Goal: Transaction & Acquisition: Purchase product/service

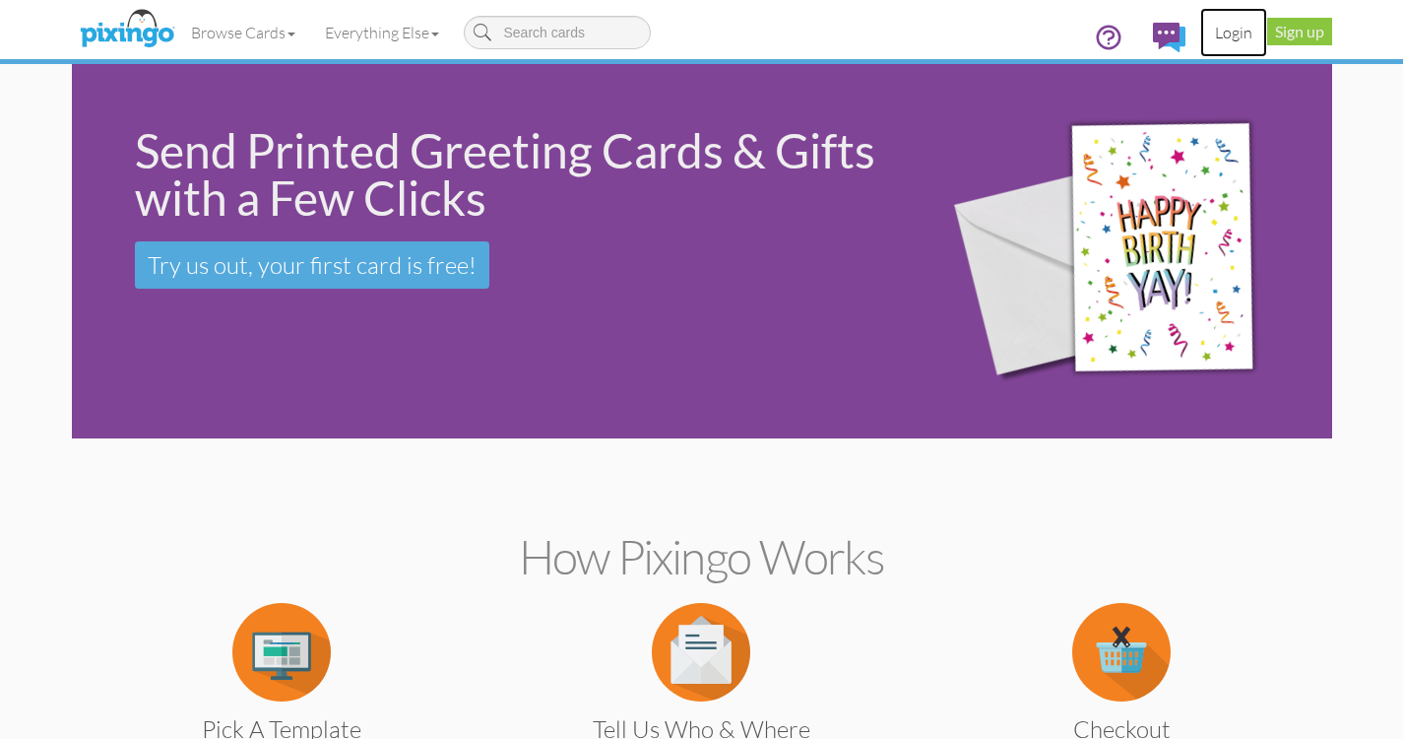
click at [1238, 30] on link "Login" at bounding box center [1234, 32] width 67 height 49
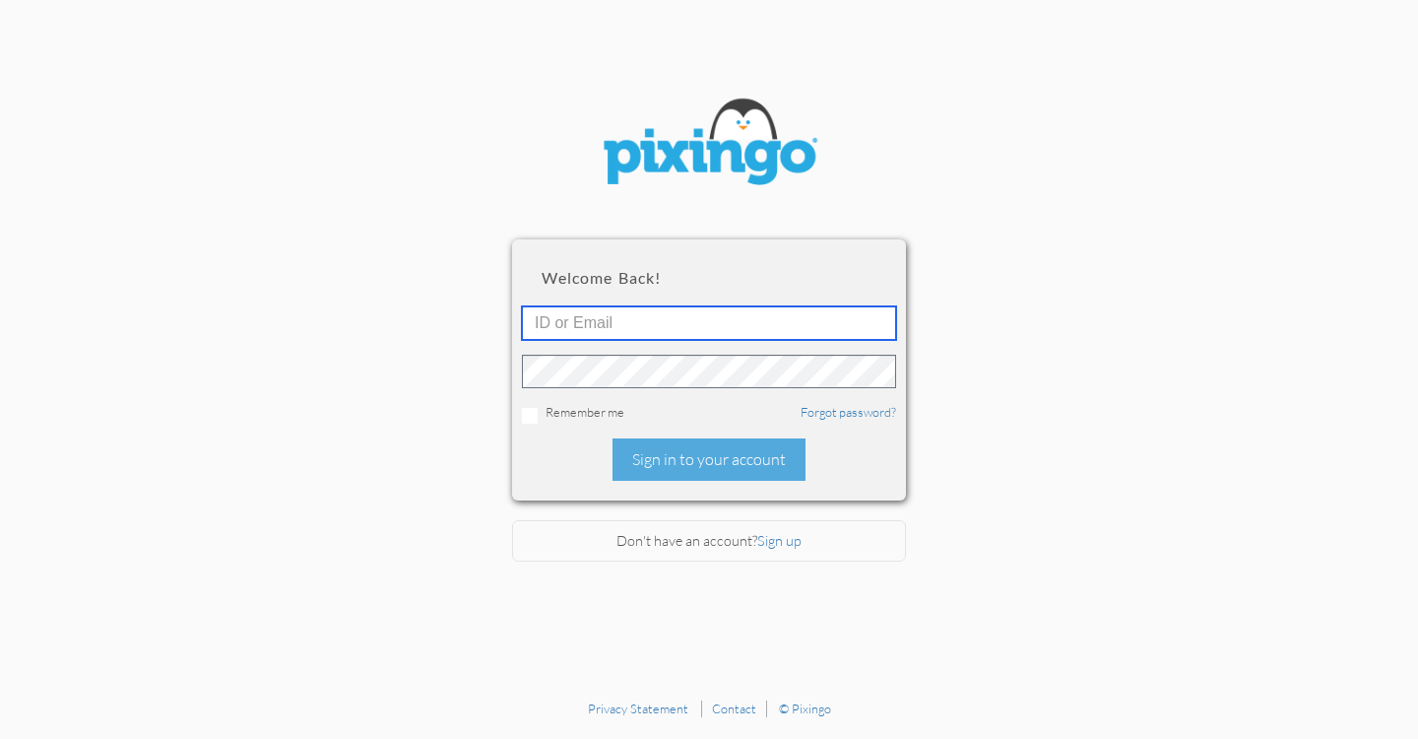
type input "[EMAIL_ADDRESS][DOMAIN_NAME]"
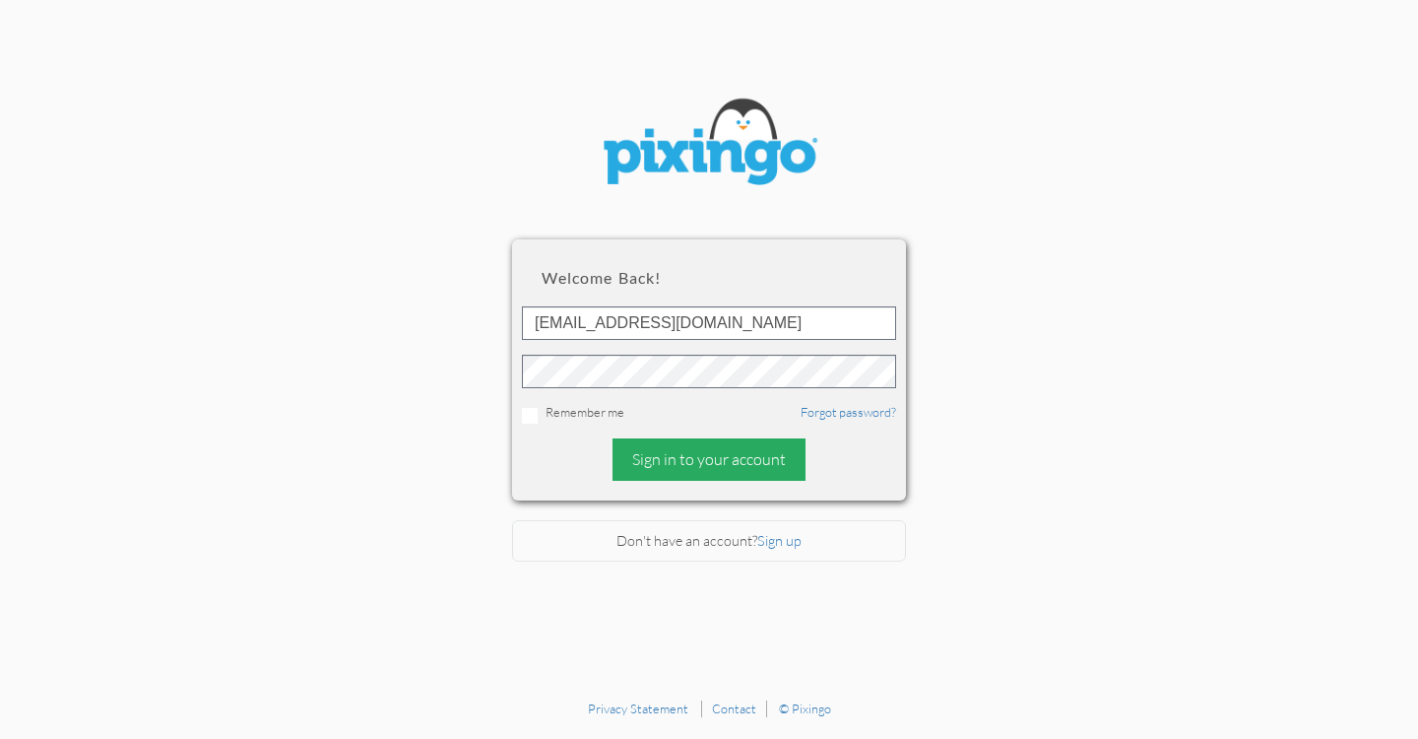
click at [693, 443] on div "Sign in to your account" at bounding box center [709, 459] width 193 height 42
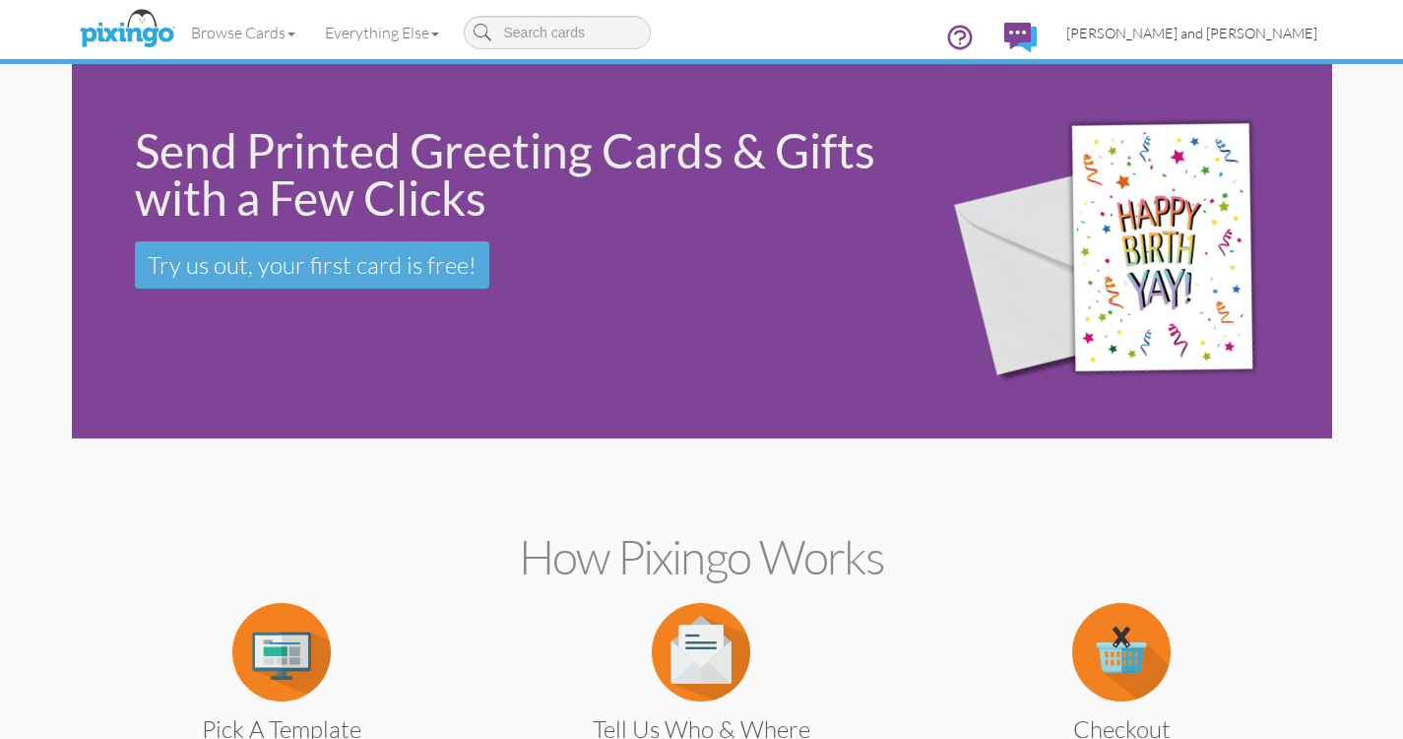
click at [1226, 33] on span "[PERSON_NAME] and [PERSON_NAME]" at bounding box center [1192, 33] width 251 height 17
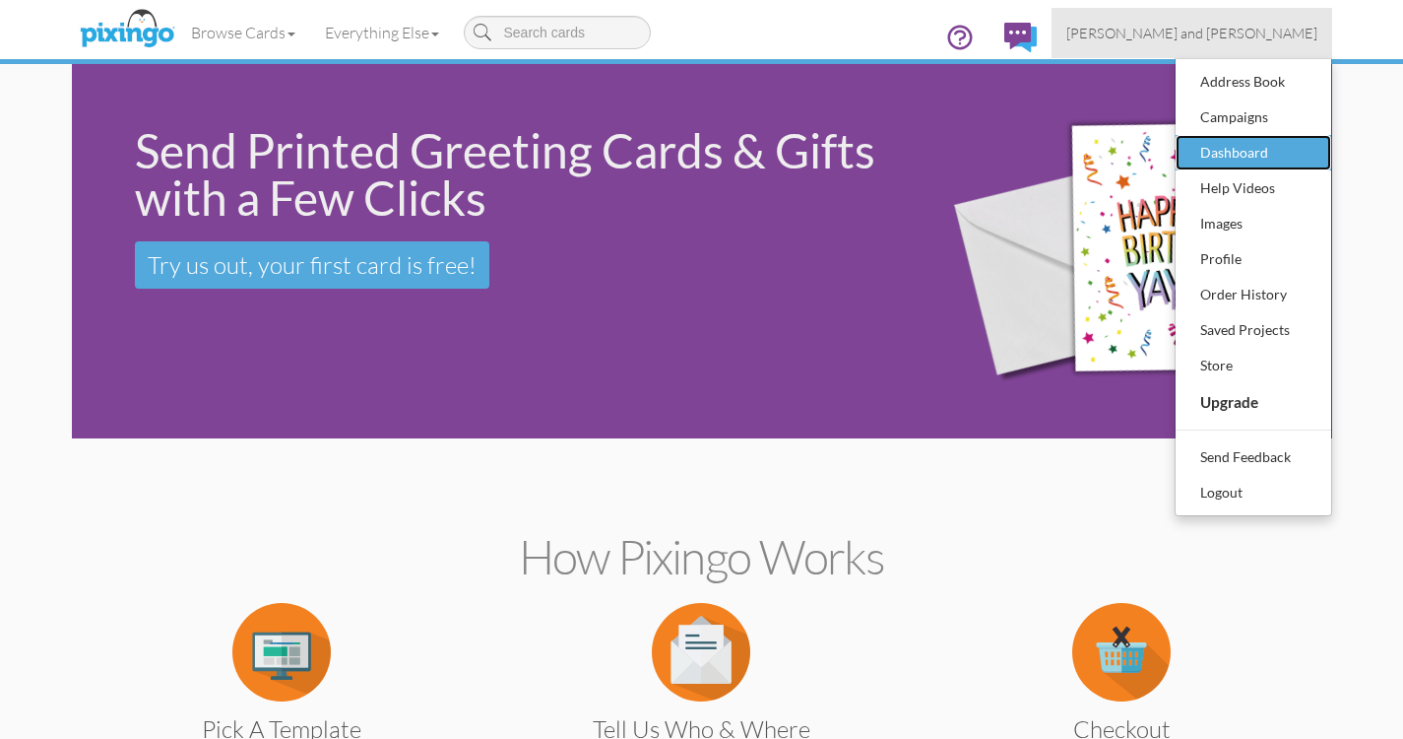
click at [1231, 146] on div "Dashboard" at bounding box center [1254, 153] width 116 height 30
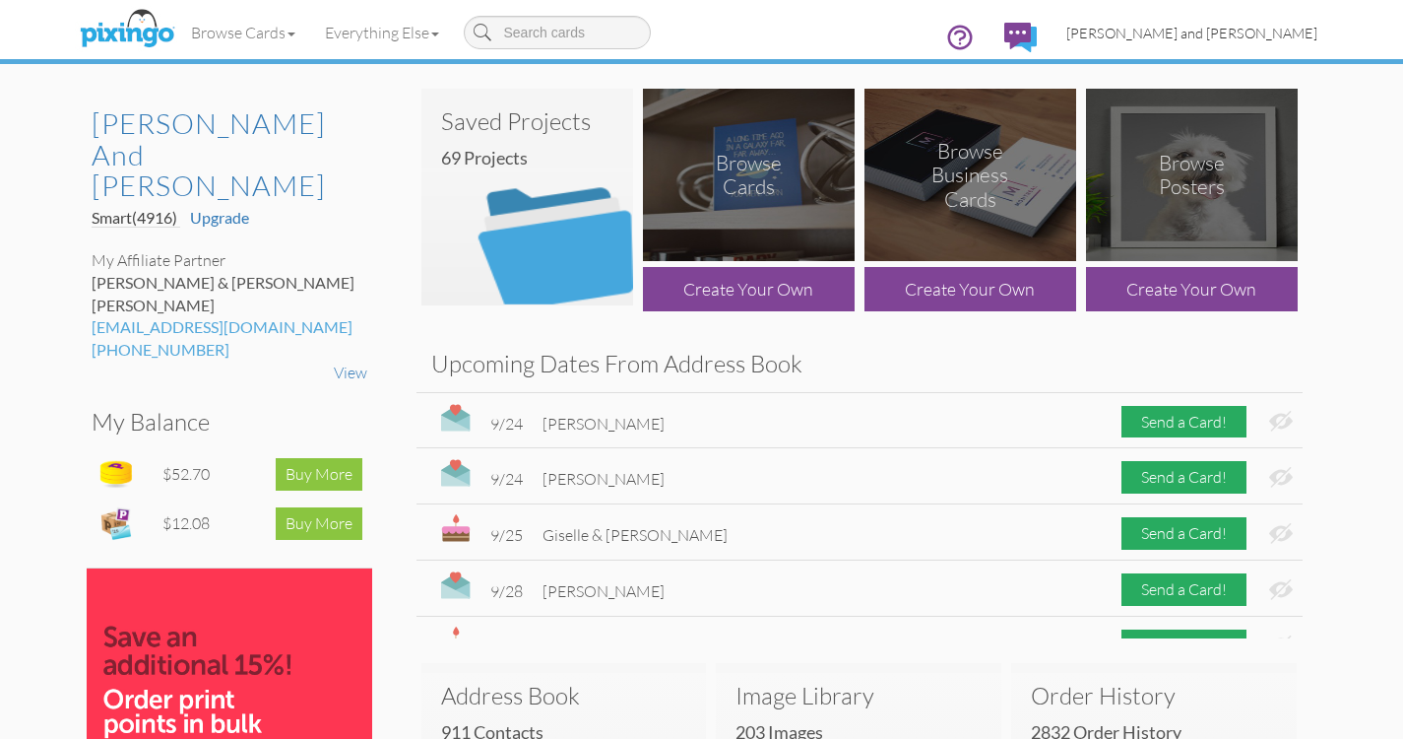
click at [1266, 33] on span "[PERSON_NAME] and [PERSON_NAME]" at bounding box center [1192, 33] width 251 height 17
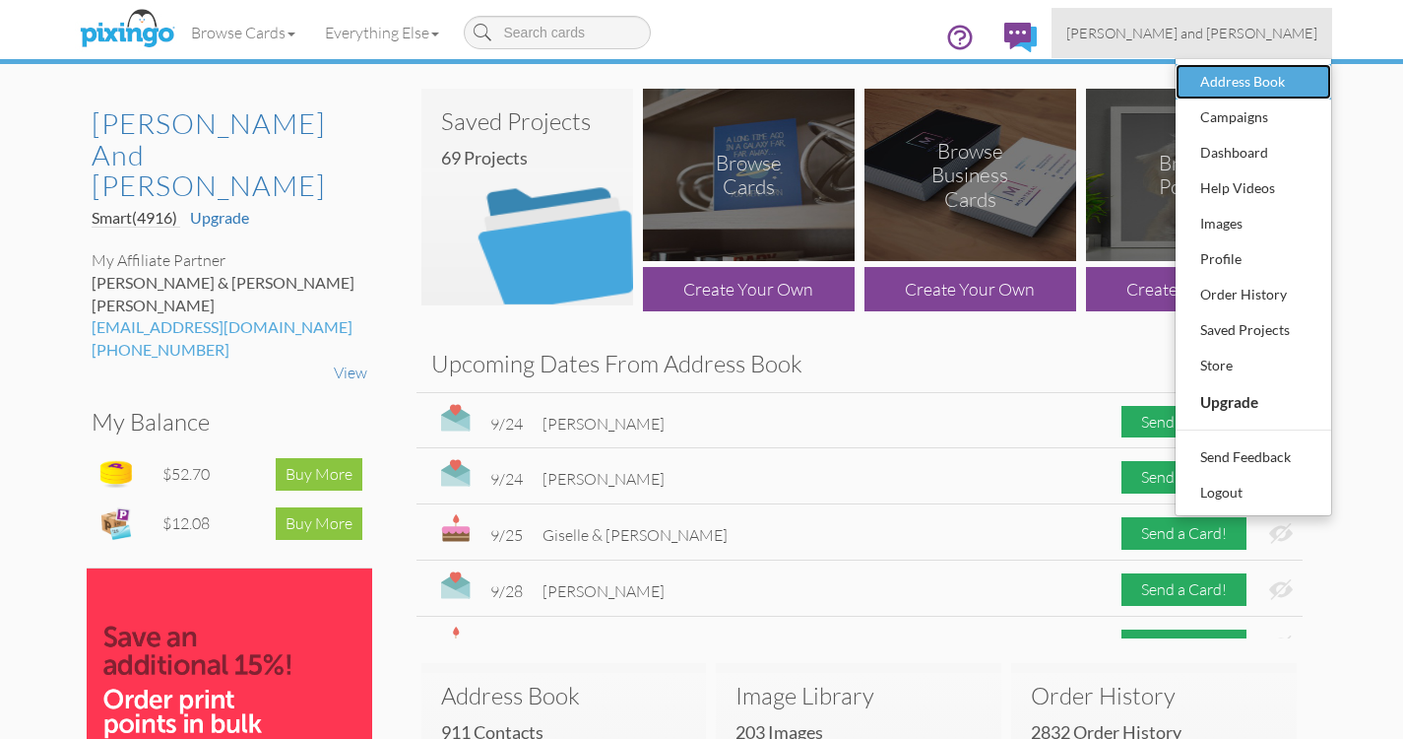
click at [1251, 82] on div "Address Book" at bounding box center [1254, 82] width 116 height 30
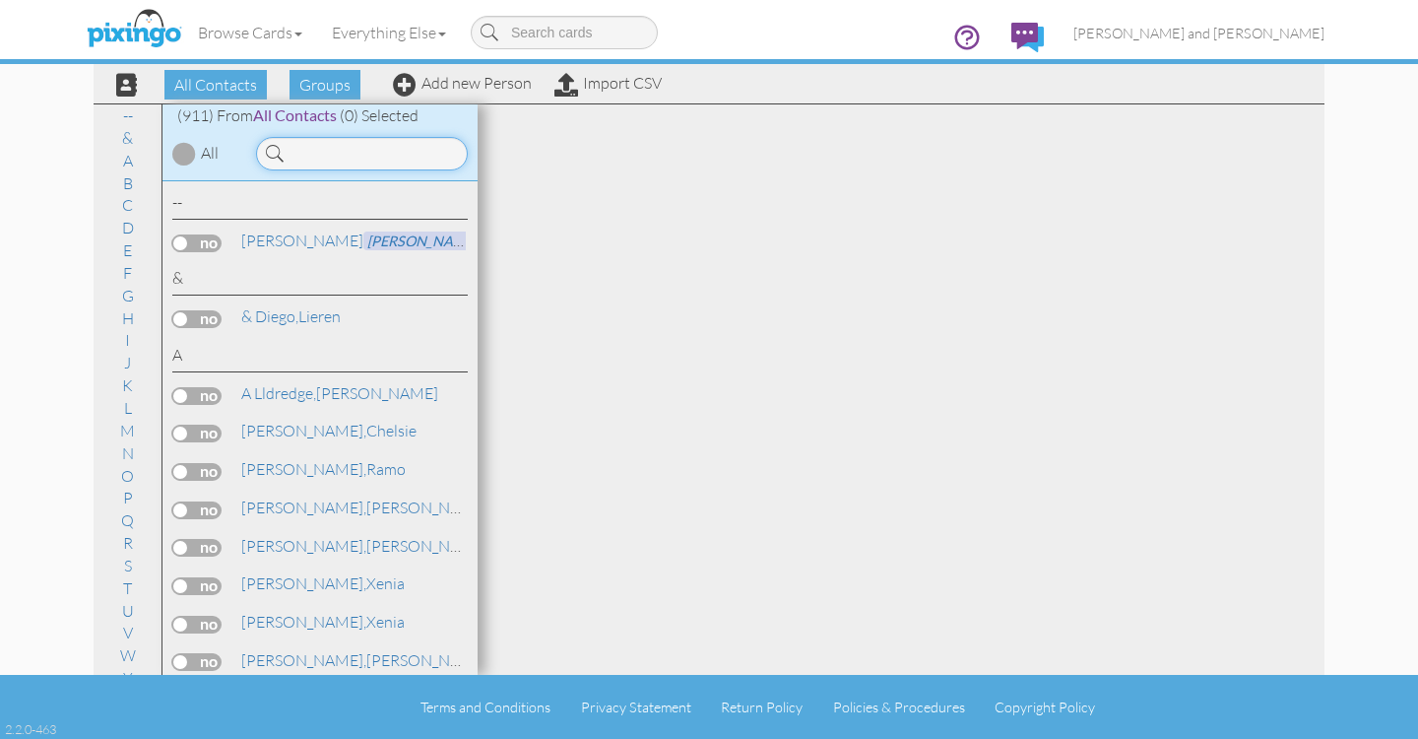
click at [348, 153] on input at bounding box center [362, 153] width 212 height 33
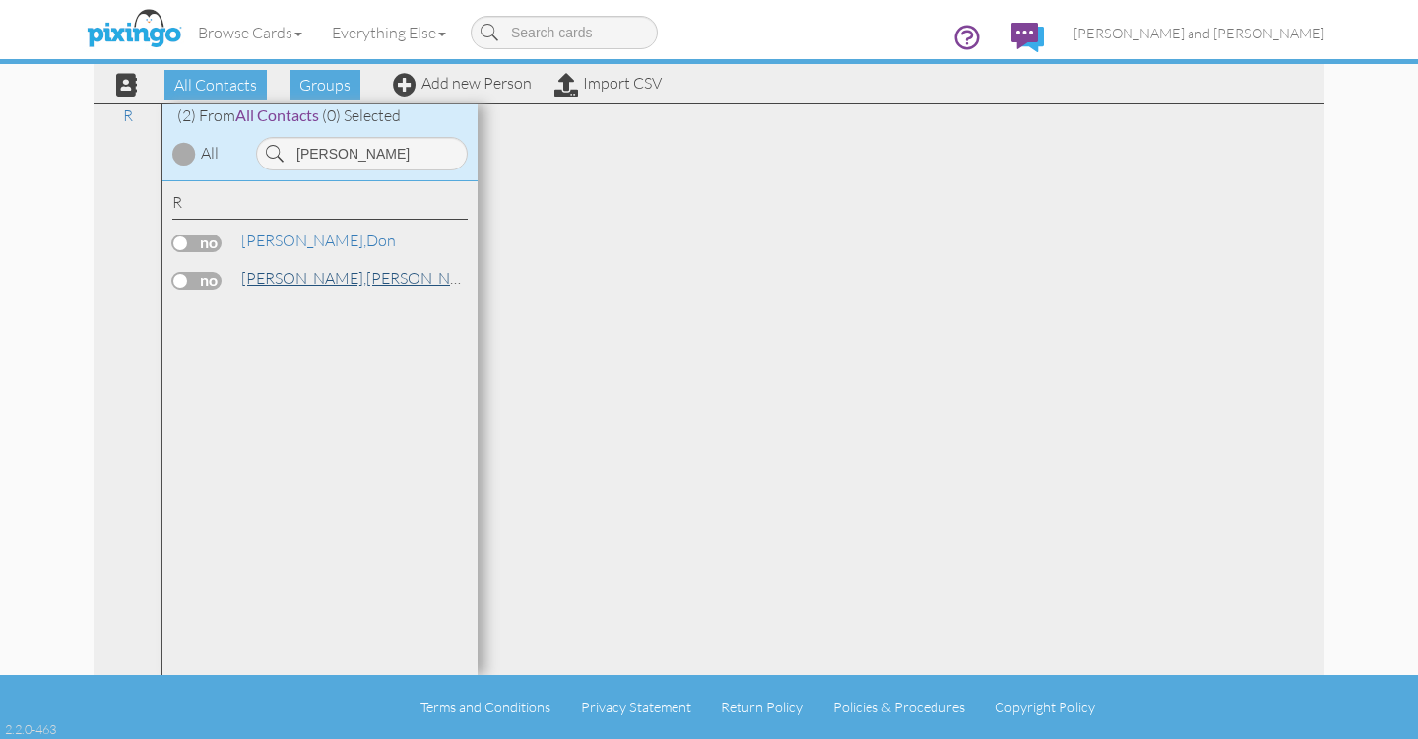
click at [293, 270] on span "[PERSON_NAME]," at bounding box center [303, 278] width 125 height 20
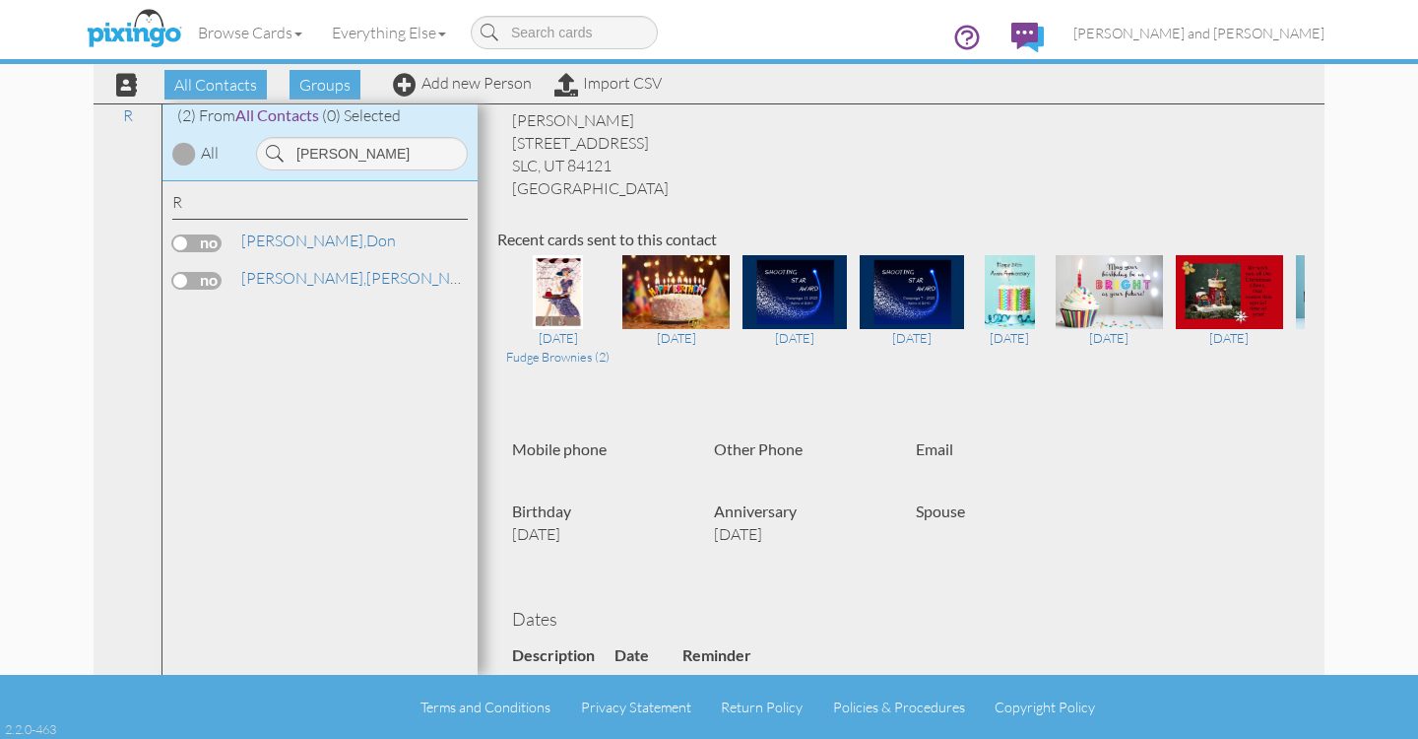
scroll to position [12, 0]
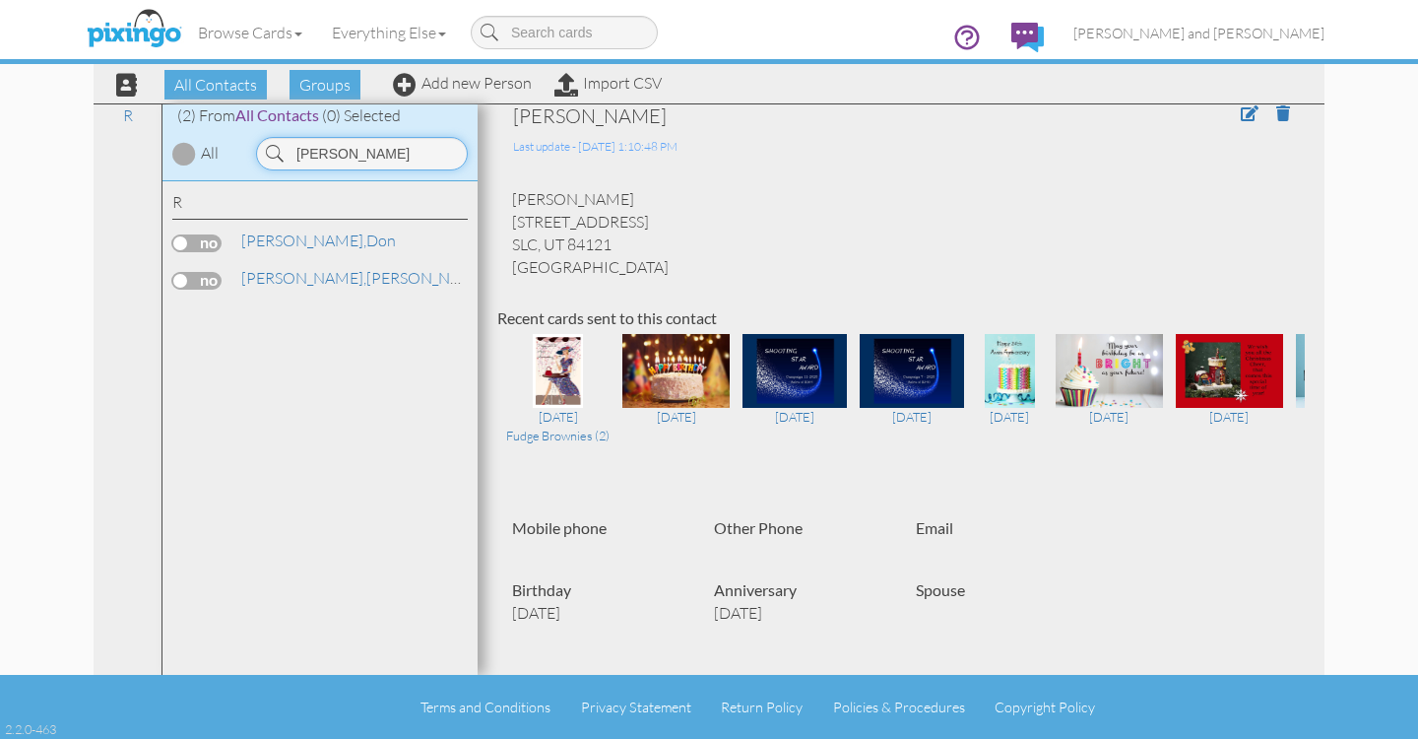
drag, startPoint x: 382, startPoint y: 158, endPoint x: 278, endPoint y: 156, distance: 104.4
click at [278, 156] on div "[PERSON_NAME]" at bounding box center [362, 153] width 212 height 33
click at [275, 235] on span "[PERSON_NAME]," at bounding box center [303, 240] width 125 height 20
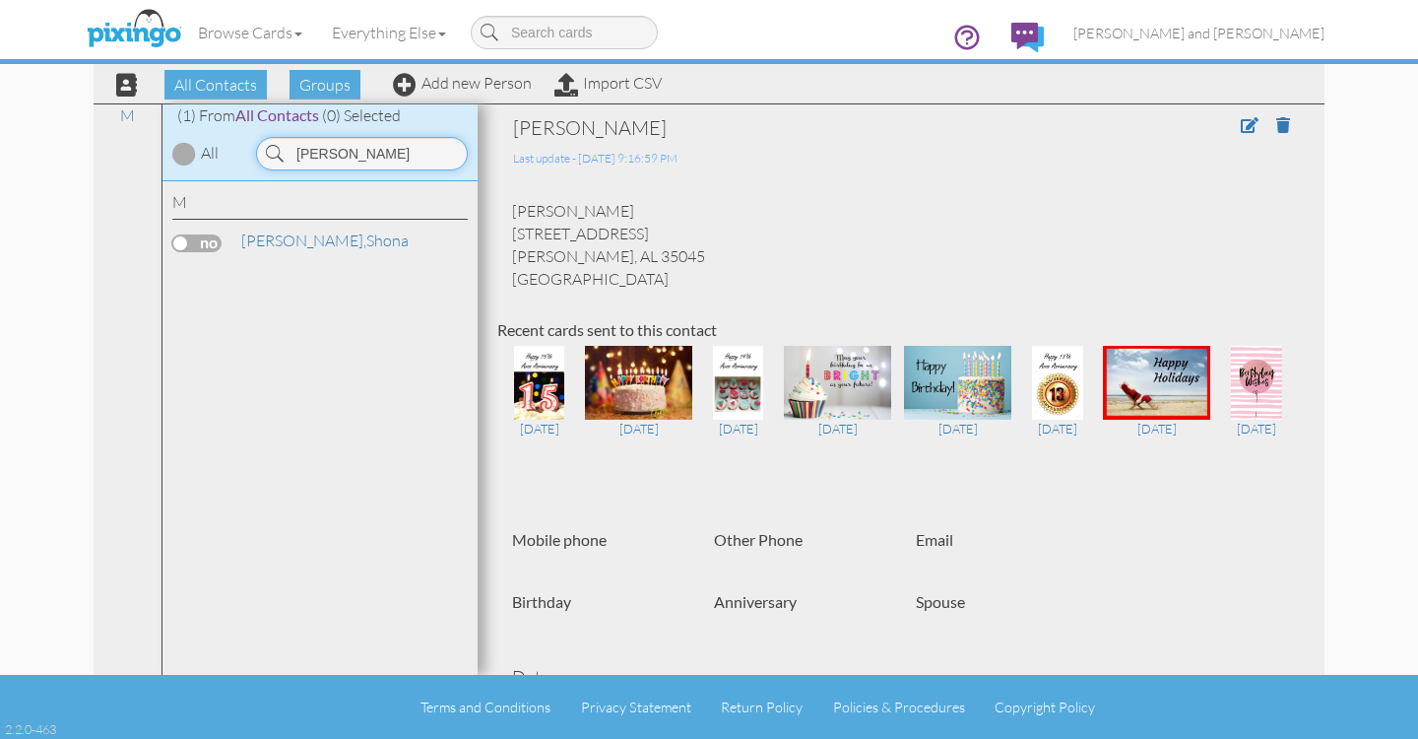
click at [377, 150] on input "[PERSON_NAME]" at bounding box center [362, 153] width 212 height 33
drag, startPoint x: 382, startPoint y: 151, endPoint x: 273, endPoint y: 154, distance: 109.4
click at [277, 155] on div "[PERSON_NAME]" at bounding box center [362, 153] width 212 height 33
click at [287, 238] on span "[PERSON_NAME]," at bounding box center [303, 240] width 125 height 20
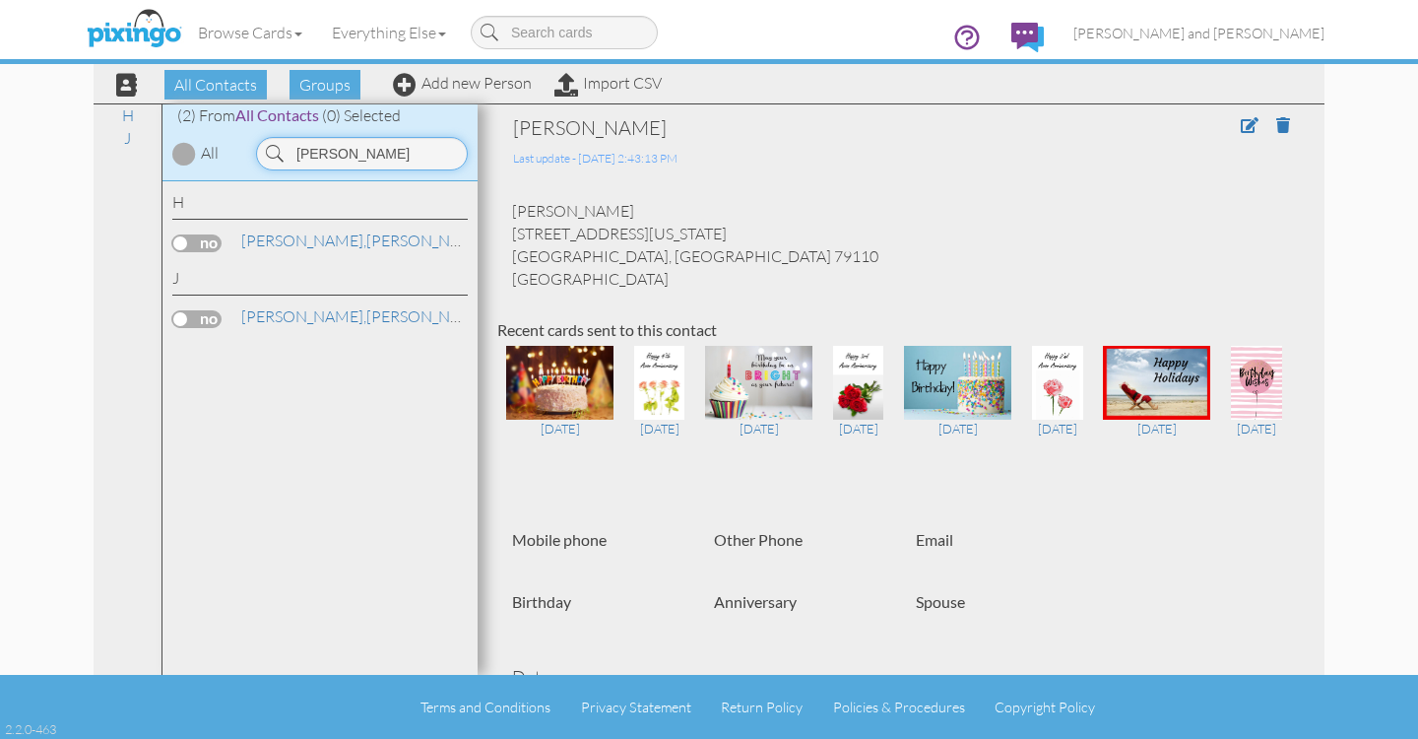
drag, startPoint x: 368, startPoint y: 154, endPoint x: 289, endPoint y: 149, distance: 79.9
click at [289, 149] on input "[PERSON_NAME]" at bounding box center [362, 153] width 212 height 33
click at [293, 280] on span "[PERSON_NAME]," at bounding box center [303, 278] width 125 height 20
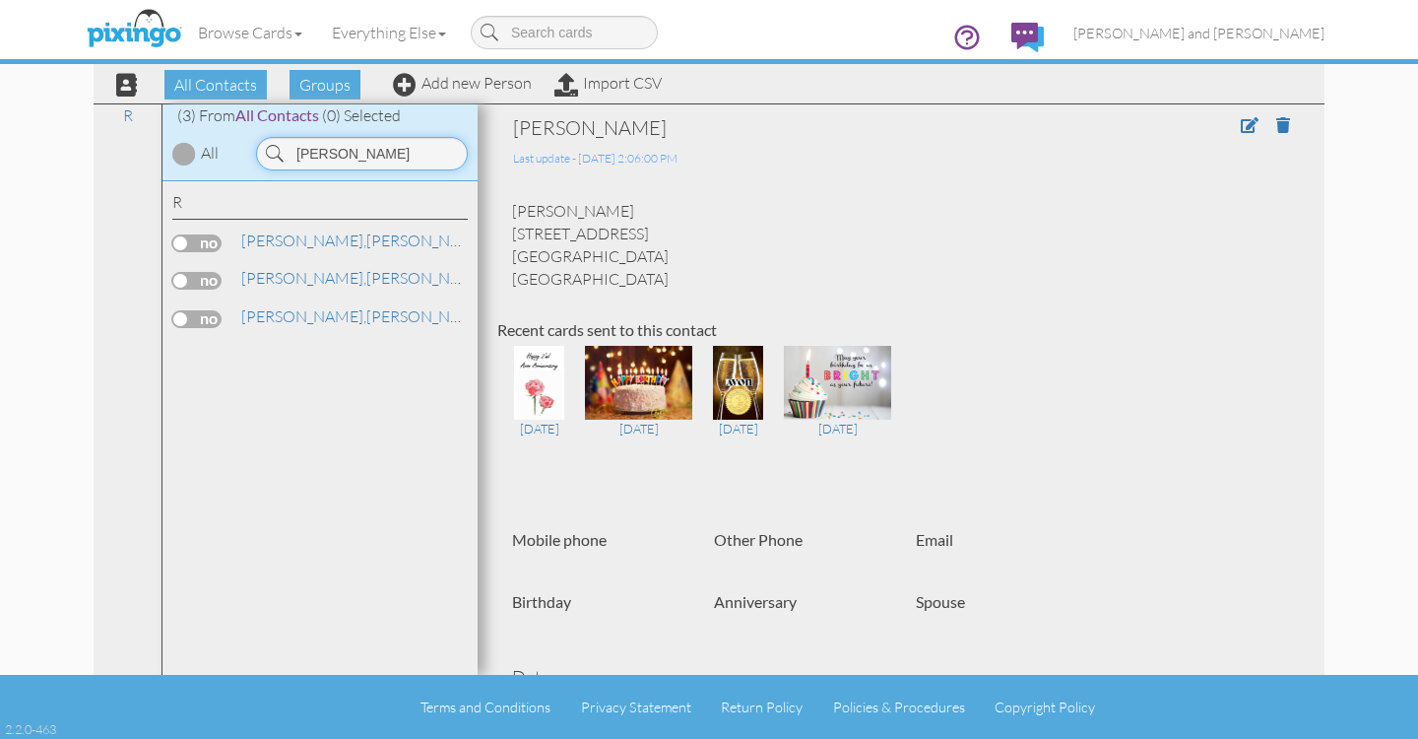
drag, startPoint x: 359, startPoint y: 160, endPoint x: 278, endPoint y: 151, distance: 82.2
click at [278, 151] on div "[PERSON_NAME]" at bounding box center [362, 153] width 212 height 33
drag, startPoint x: 366, startPoint y: 148, endPoint x: 275, endPoint y: 152, distance: 91.7
click at [276, 153] on div "Cook" at bounding box center [362, 153] width 212 height 33
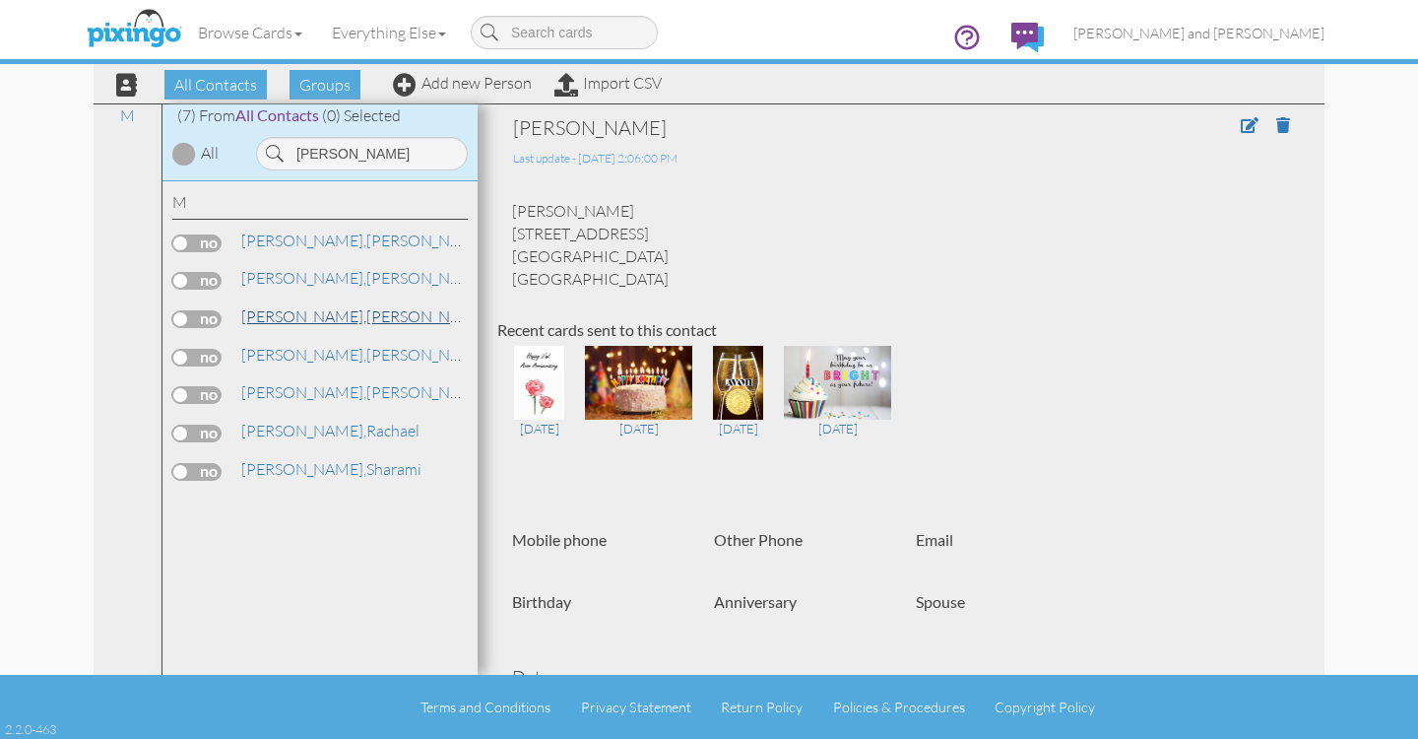
click at [280, 317] on span "[PERSON_NAME]," at bounding box center [303, 316] width 125 height 20
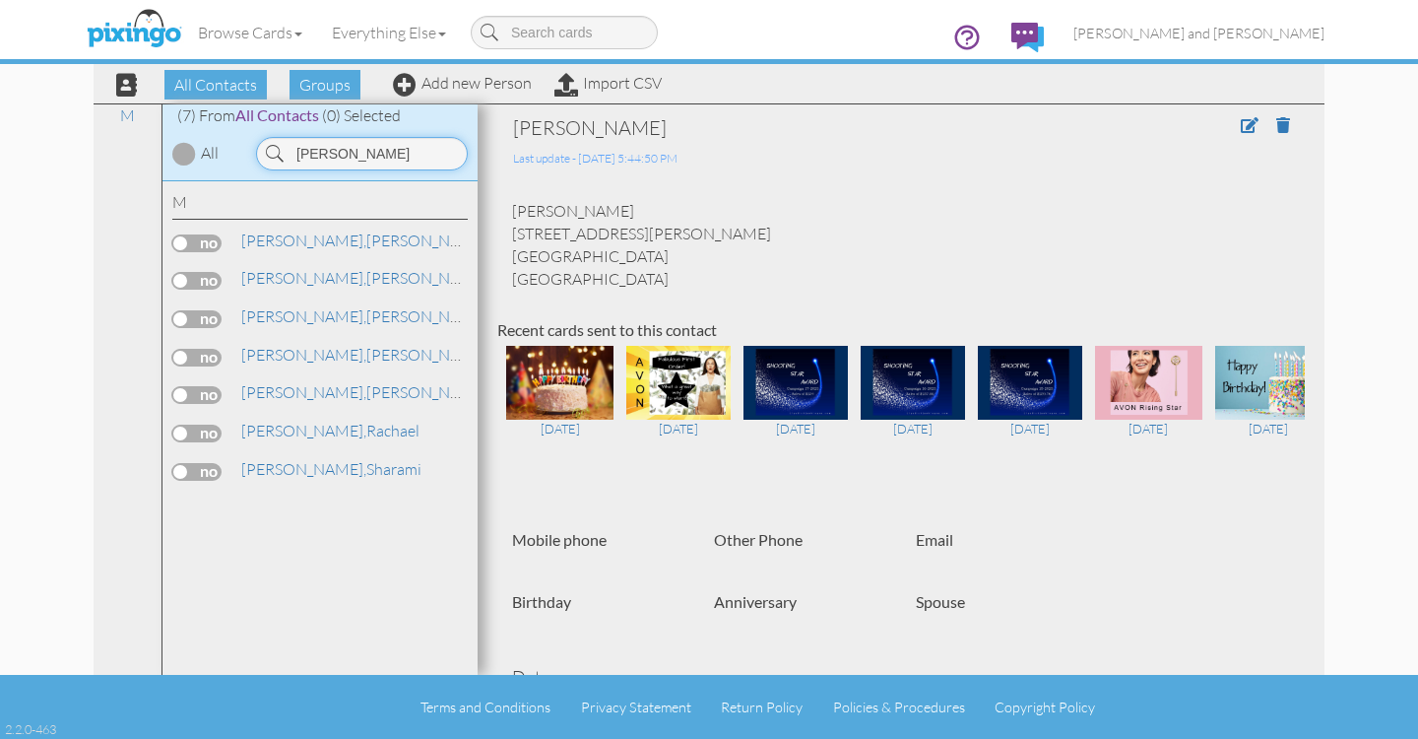
drag, startPoint x: 379, startPoint y: 155, endPoint x: 283, endPoint y: 155, distance: 96.5
click at [285, 154] on input "[PERSON_NAME]" at bounding box center [362, 153] width 212 height 33
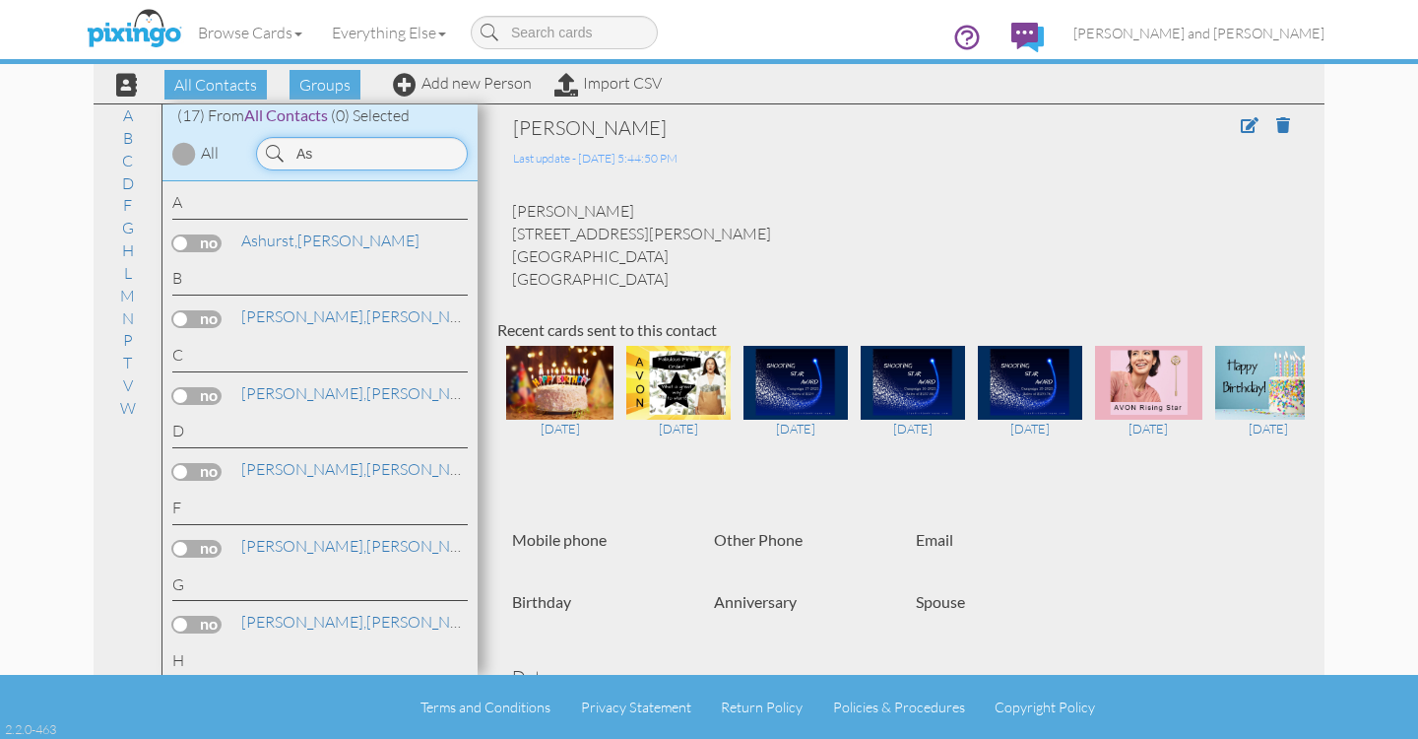
type input "A"
type input "[PERSON_NAME]"
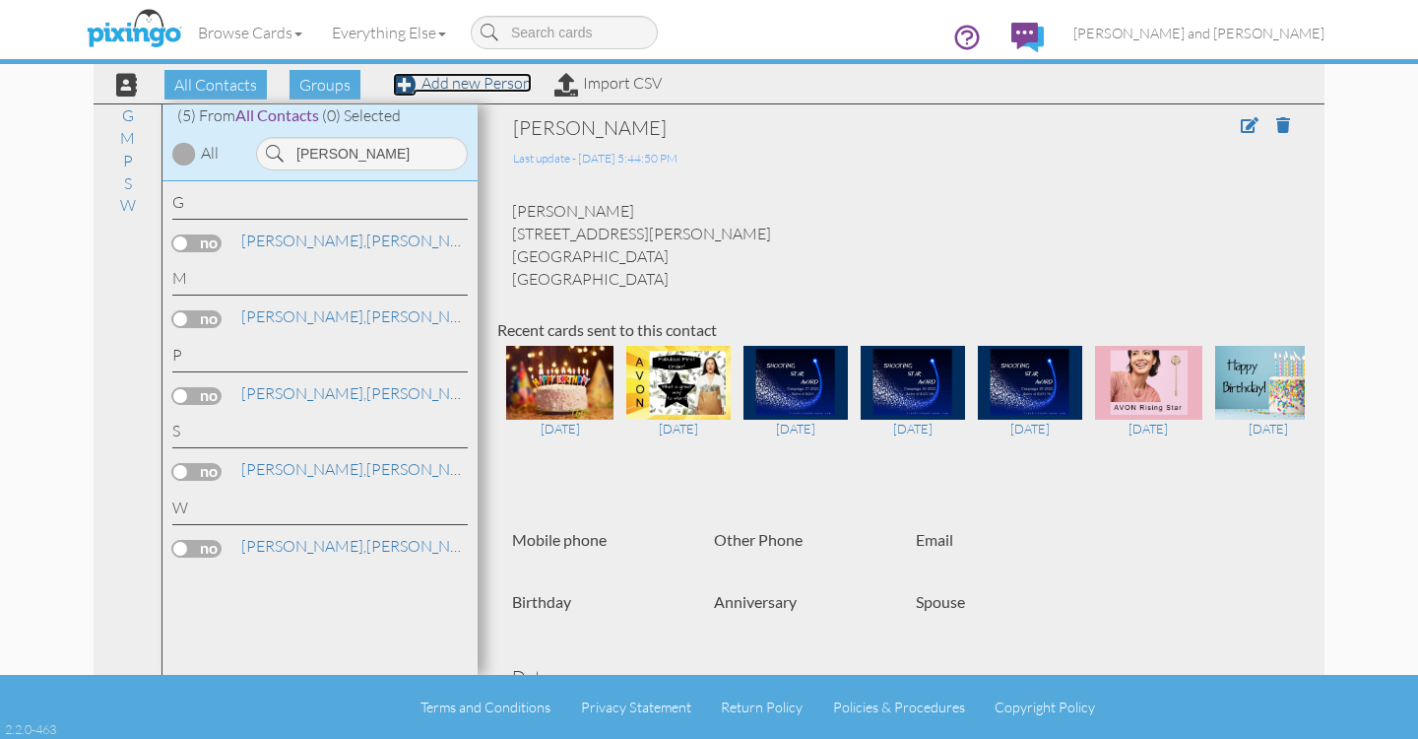
click at [491, 85] on link "Add new Person" at bounding box center [462, 83] width 139 height 20
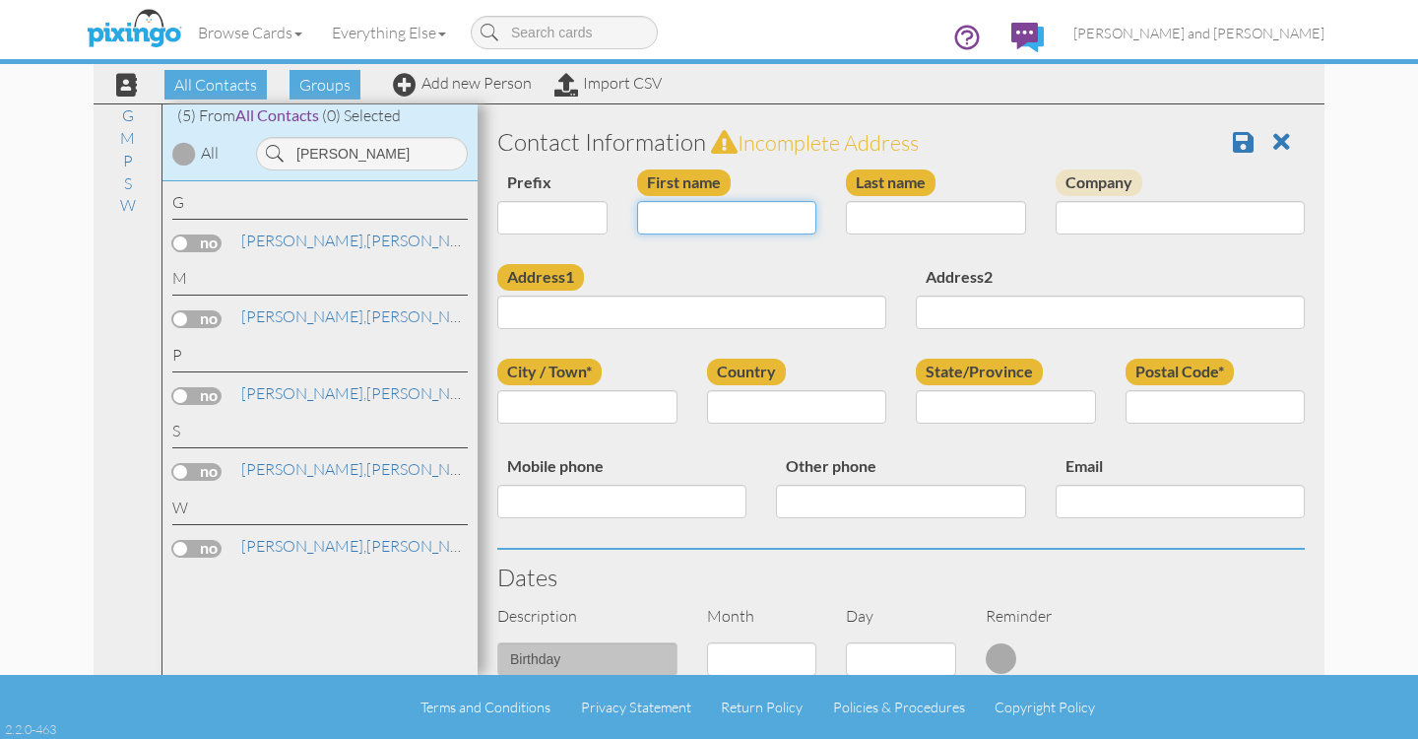
click at [722, 220] on input "First name" at bounding box center [727, 217] width 180 height 33
type input "[PERSON_NAME]"
type input "Ashmore"
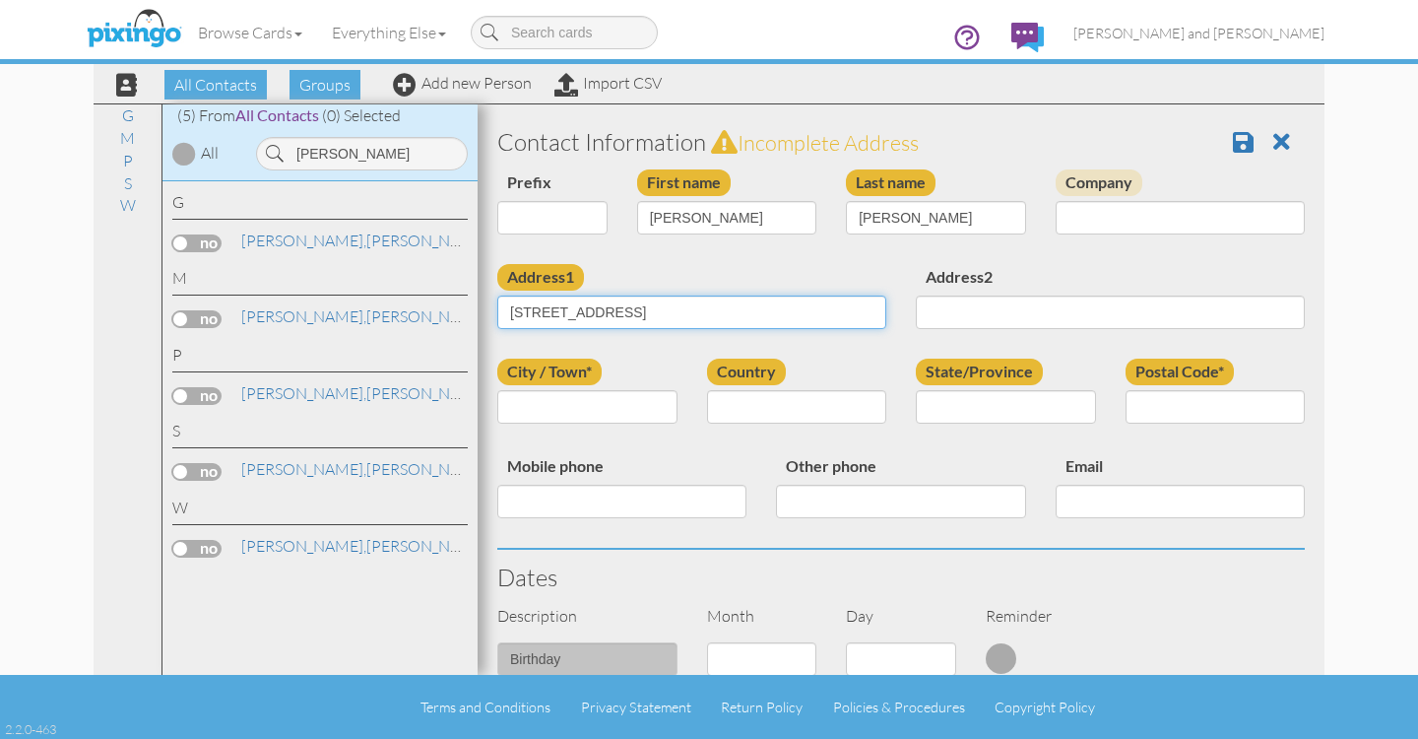
type input "8983 highwy 310 W"
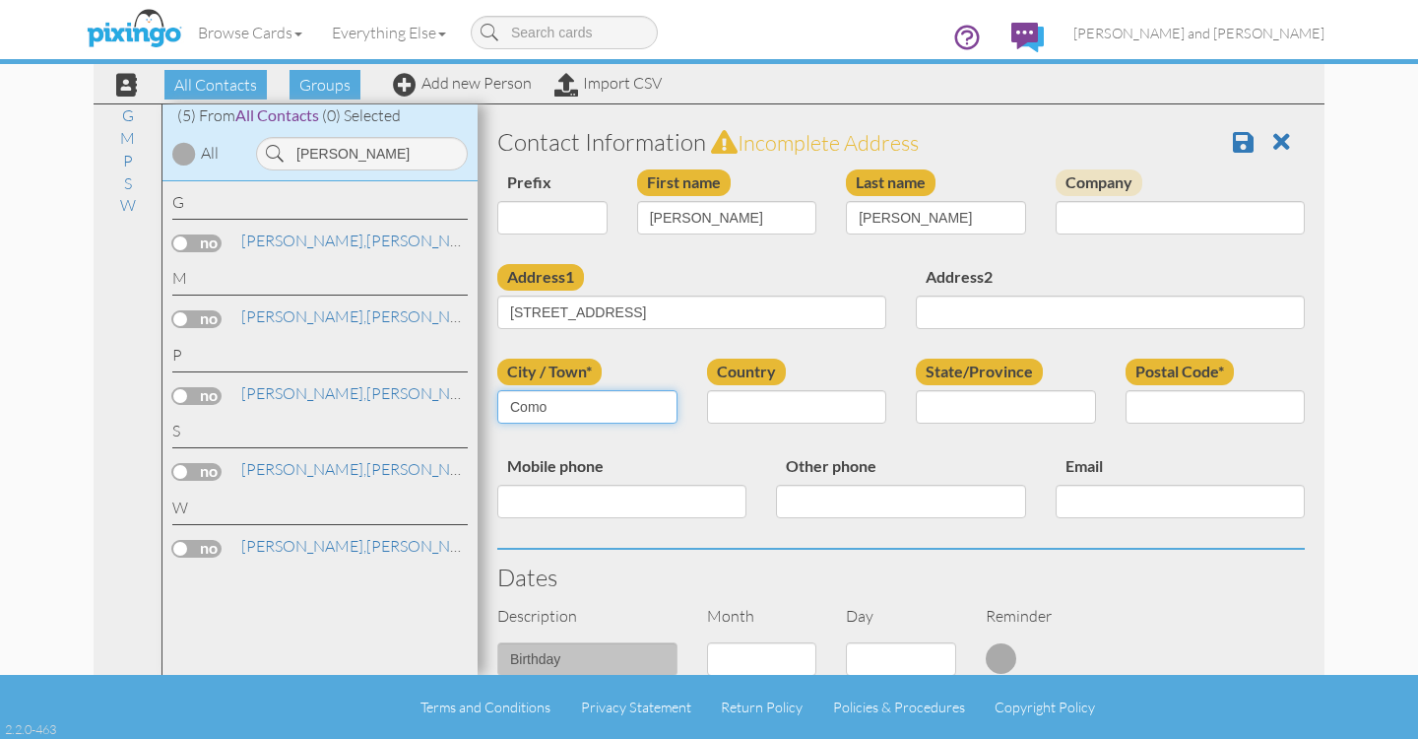
type input "Como"
select select "object:10157"
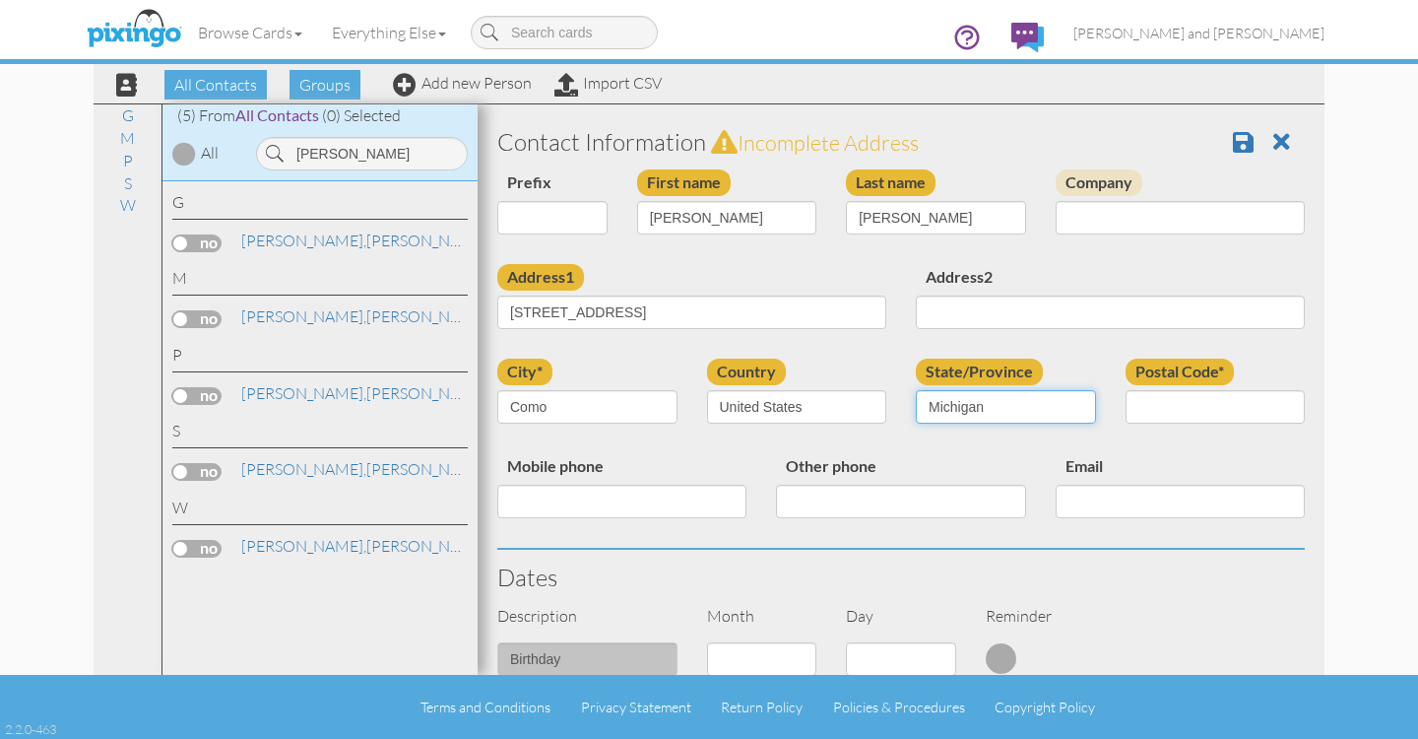
select select "object:10433"
click at [1211, 410] on input "Postal Code*" at bounding box center [1216, 406] width 180 height 33
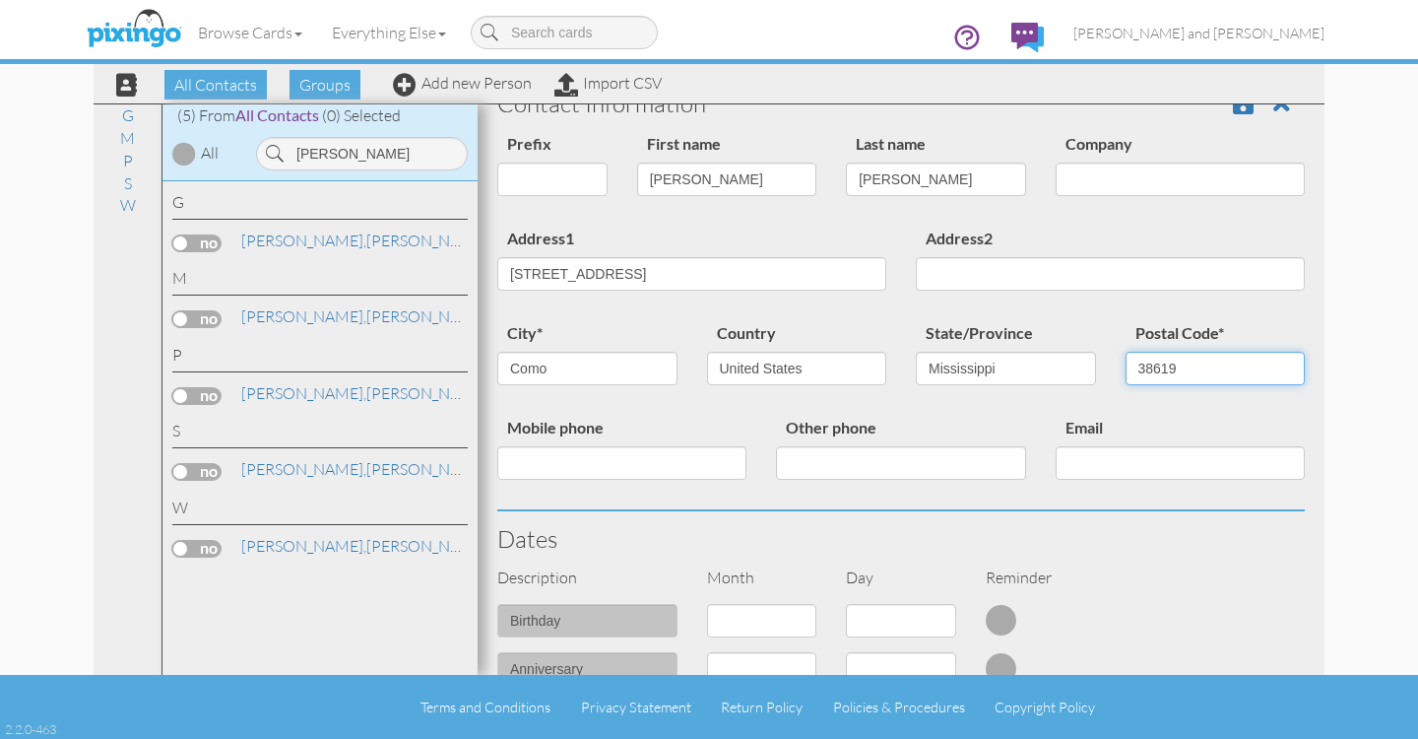
scroll to position [41, 0]
type input "38619"
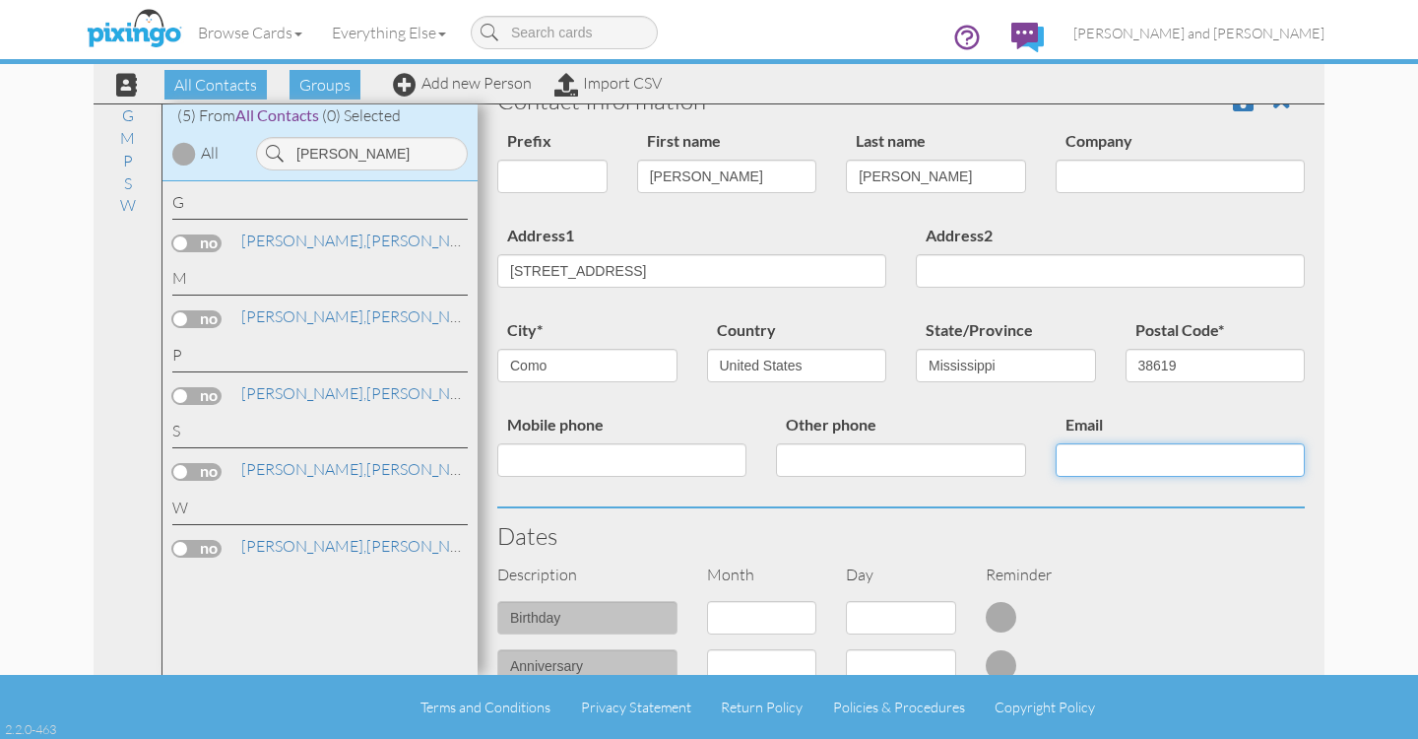
click at [1093, 460] on input "Email" at bounding box center [1180, 459] width 249 height 33
type input "2023emilyashmore@gmail.com"
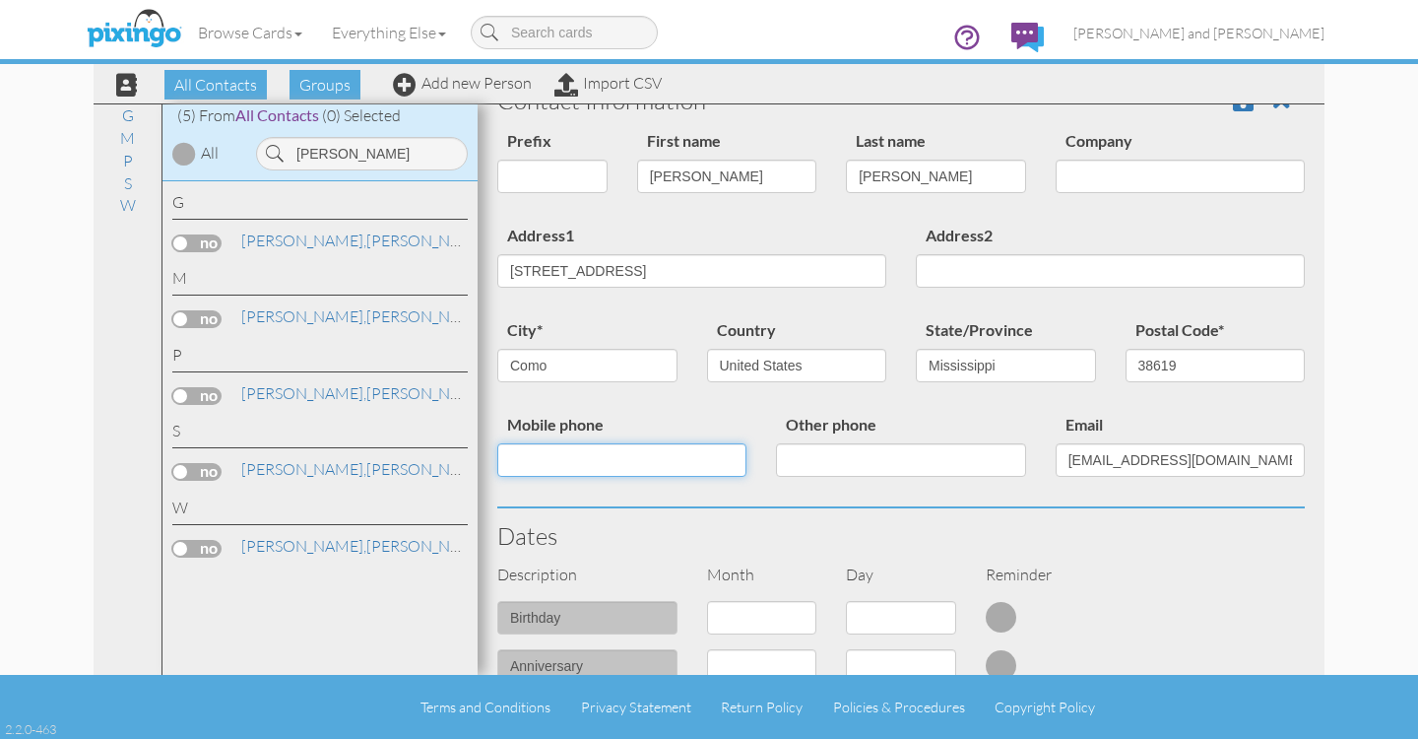
click at [618, 463] on input "Mobile phone" at bounding box center [621, 459] width 249 height 33
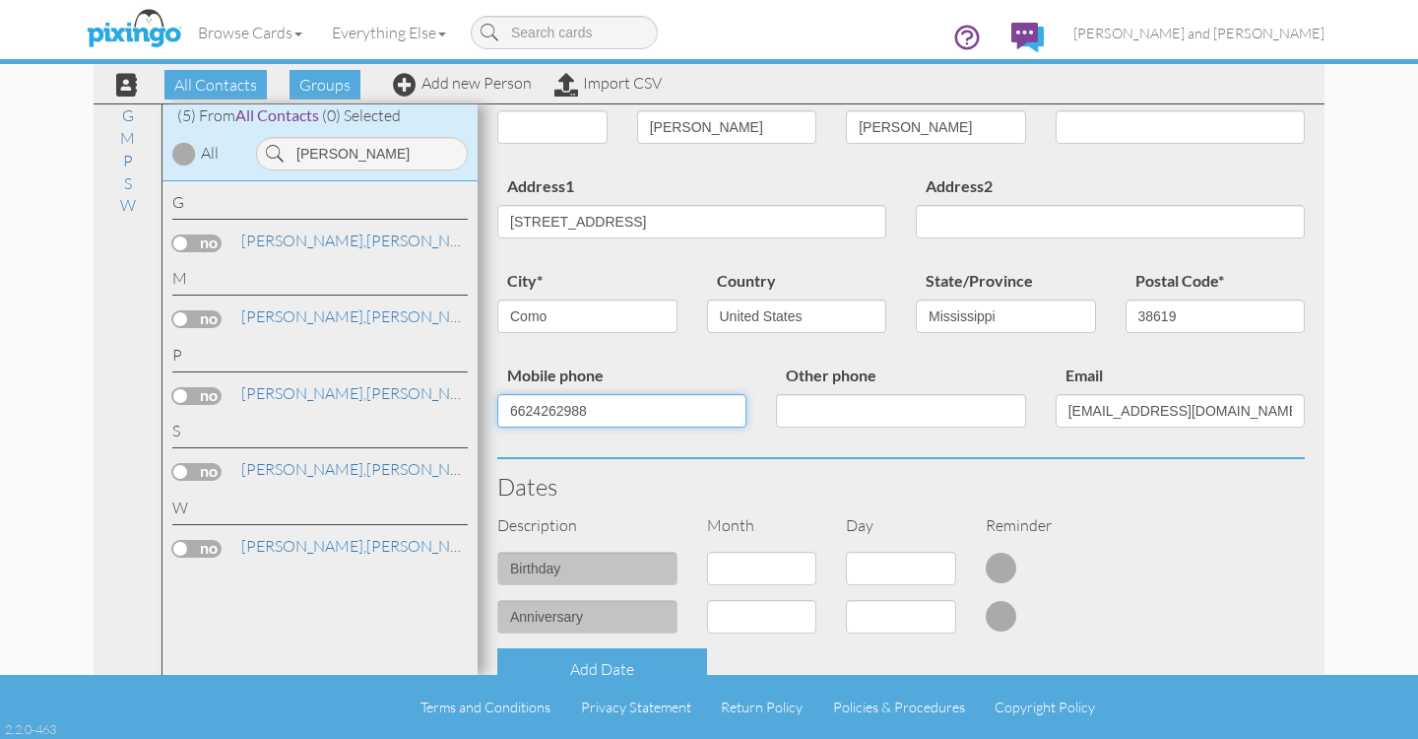
scroll to position [111, 0]
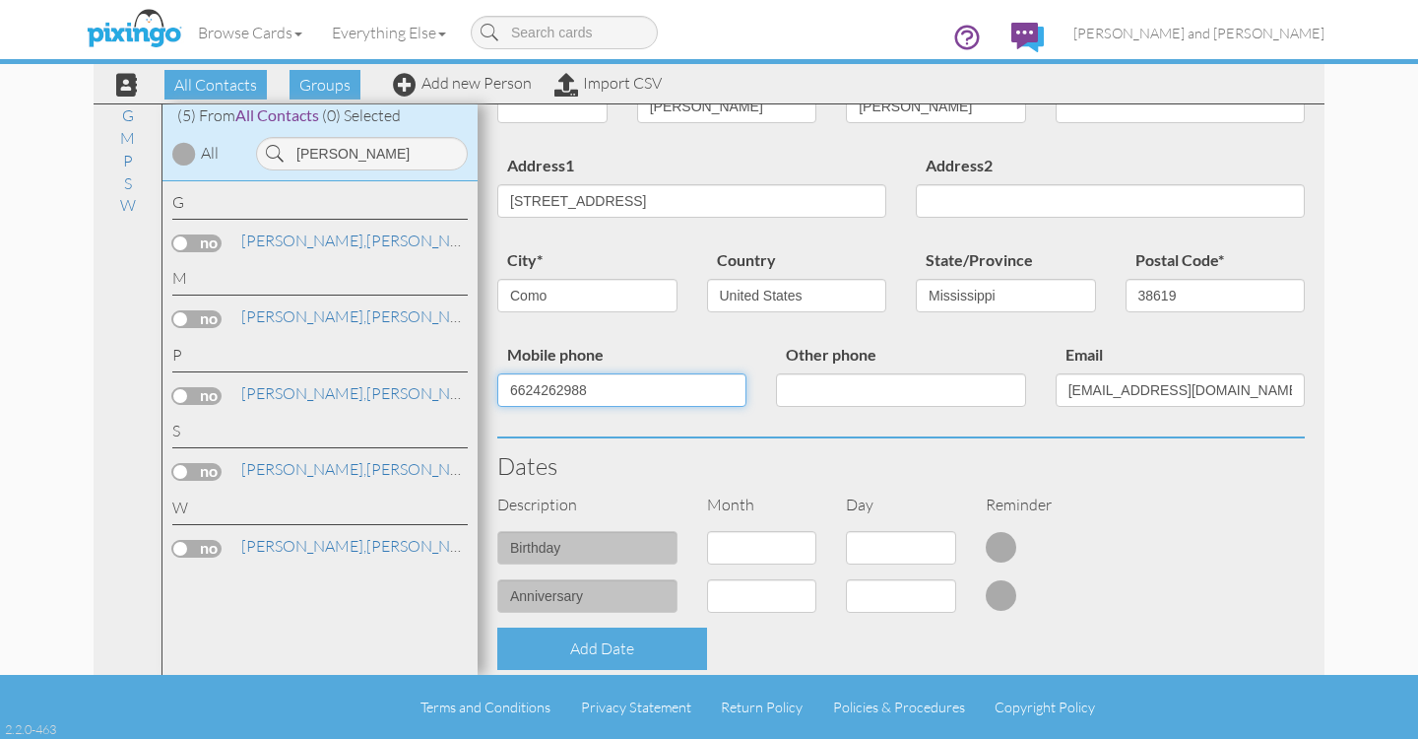
type input "6624262988"
click at [800, 549] on select "1 - Jan 2 - Feb 3 - Mar 4 - Apr 5 - May 6 - Jun 7 - Jul 8 - Aug 9 - Sep 10 - Oc…" at bounding box center [762, 547] width 110 height 33
select select "object:10155"
click at [707, 531] on select "1 - Jan 2 - Feb 3 - Mar 4 - Apr 5 - May 6 - Jun 7 - Jul 8 - Aug 9 - Sep 10 - Oc…" at bounding box center [762, 547] width 110 height 33
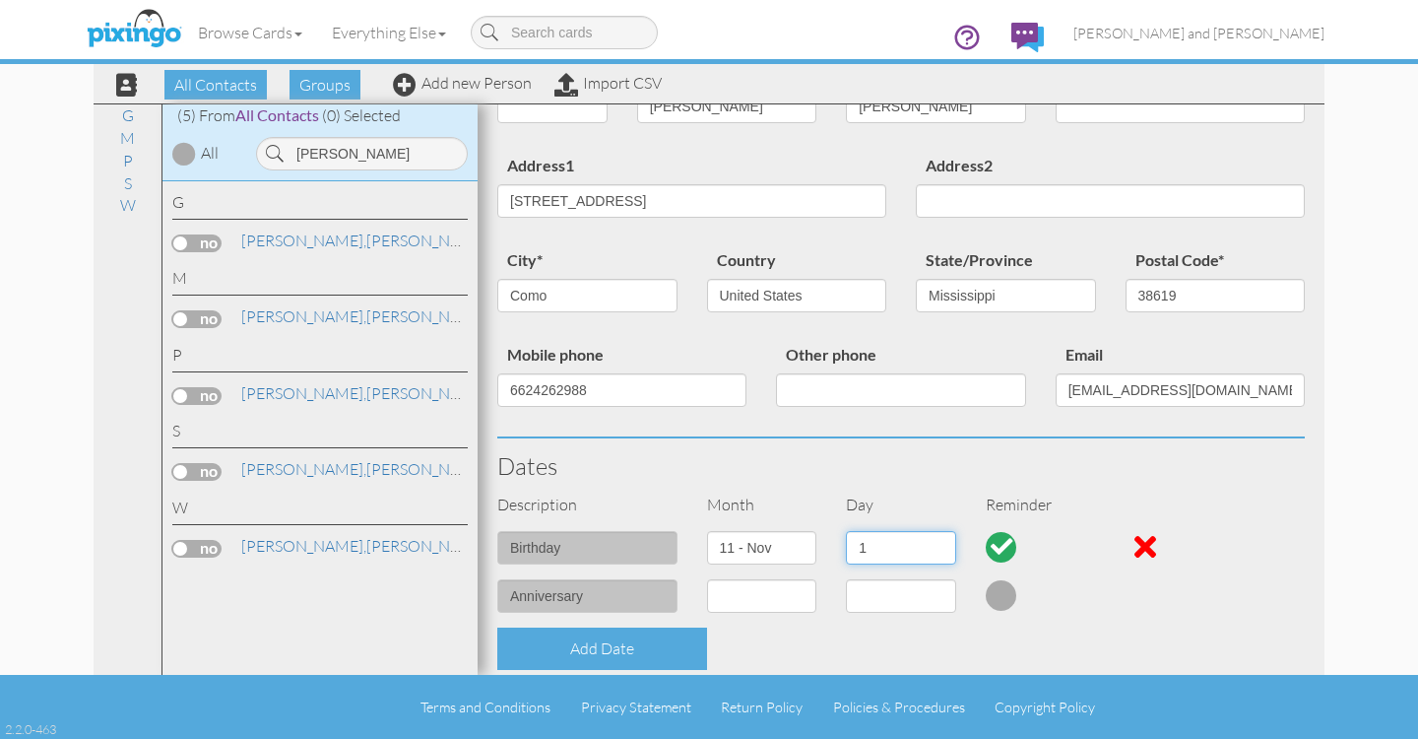
click at [940, 542] on select "1 2 3 4 5 6 7 8 9 10 11 12 13 14 15 16 17 18 19 20 21 22 23 24 25 26 27 28 29 30" at bounding box center [901, 547] width 110 height 33
select select "number:2"
click at [846, 531] on select "1 2 3 4 5 6 7 8 9 10 11 12 13 14 15 16 17 18 19 20 21 22 23 24 25 26 27 28 29 30" at bounding box center [901, 547] width 110 height 33
click at [997, 544] on div at bounding box center [1002, 547] width 22 height 22
click at [795, 591] on select "1 - Jan 2 - Feb 3 - Mar 4 - Apr 5 - May 6 - Jun 7 - Jul 8 - Aug 9 - Sep 10 - Oc…" at bounding box center [762, 595] width 110 height 33
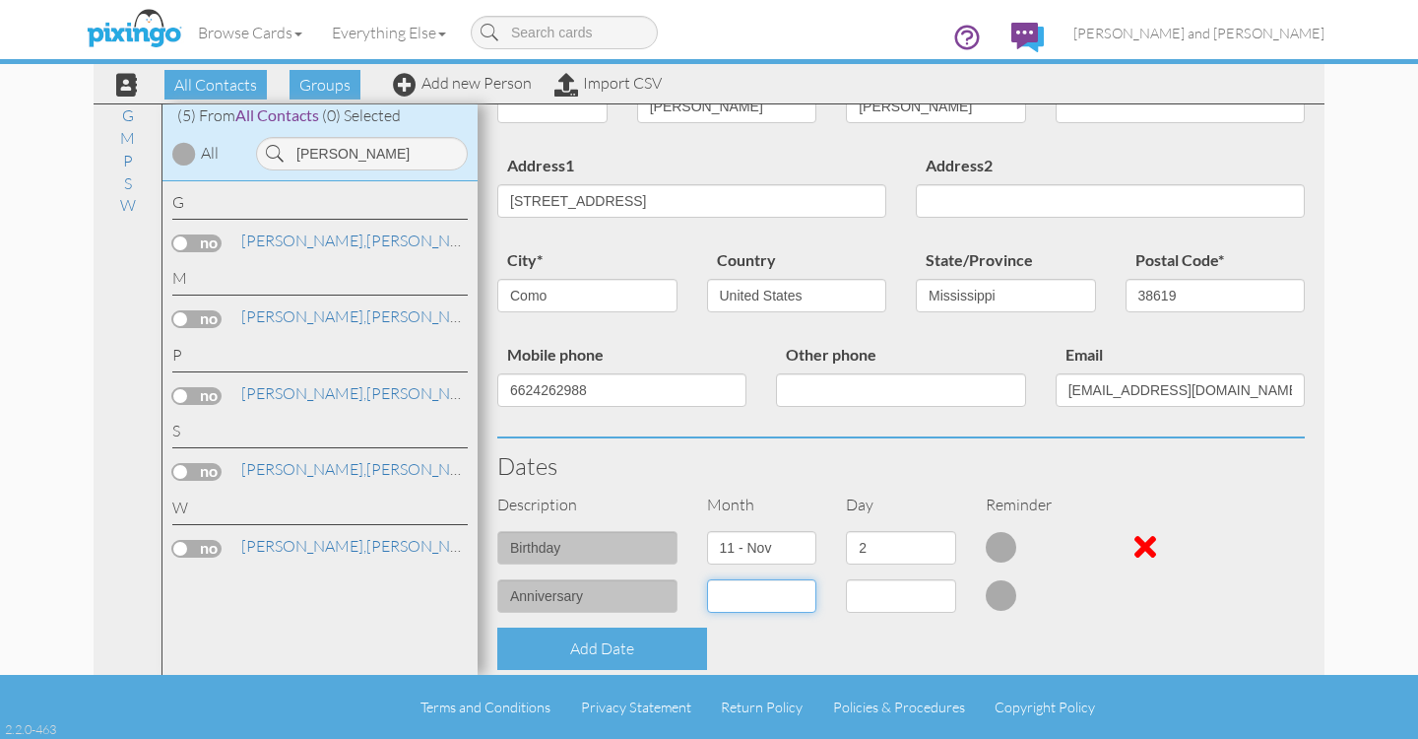
select select "object:10156"
click at [707, 579] on select "1 - Jan 2 - Feb 3 - Mar 4 - Apr 5 - May 6 - Jun 7 - Jul 8 - Aug 9 - Sep 10 - Oc…" at bounding box center [762, 595] width 110 height 33
click at [941, 593] on select "1 2 3 4 5 6 7 8 9 10 11 12 13 14 15 16 17 18 19 20 21 22 23 24 25 26 27 28 29 3…" at bounding box center [901, 595] width 110 height 33
select select "number:31"
click at [846, 579] on select "1 2 3 4 5 6 7 8 9 10 11 12 13 14 15 16 17 18 19 20 21 22 23 24 25 26 27 28 29 3…" at bounding box center [901, 595] width 110 height 33
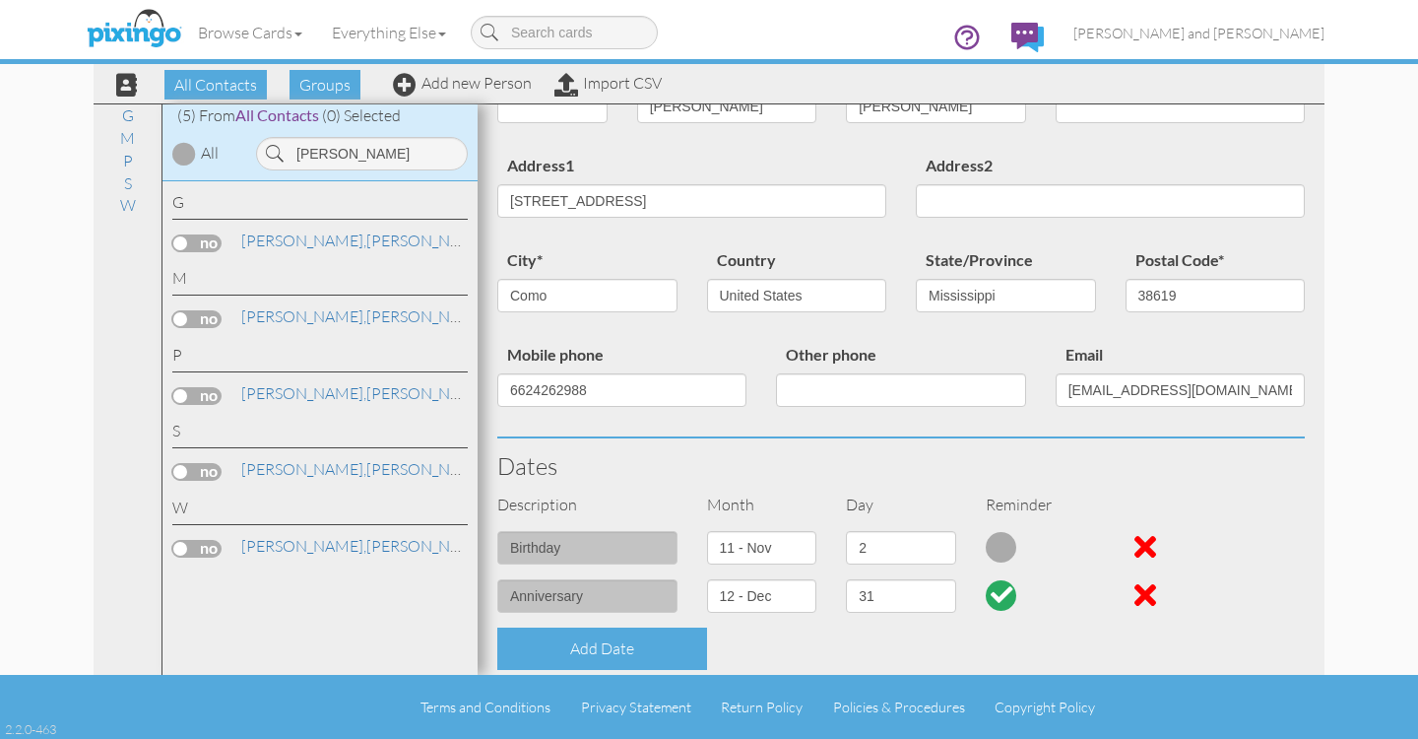
click at [998, 592] on div at bounding box center [1002, 595] width 22 height 22
click at [618, 651] on div "Add Date" at bounding box center [602, 648] width 210 height 42
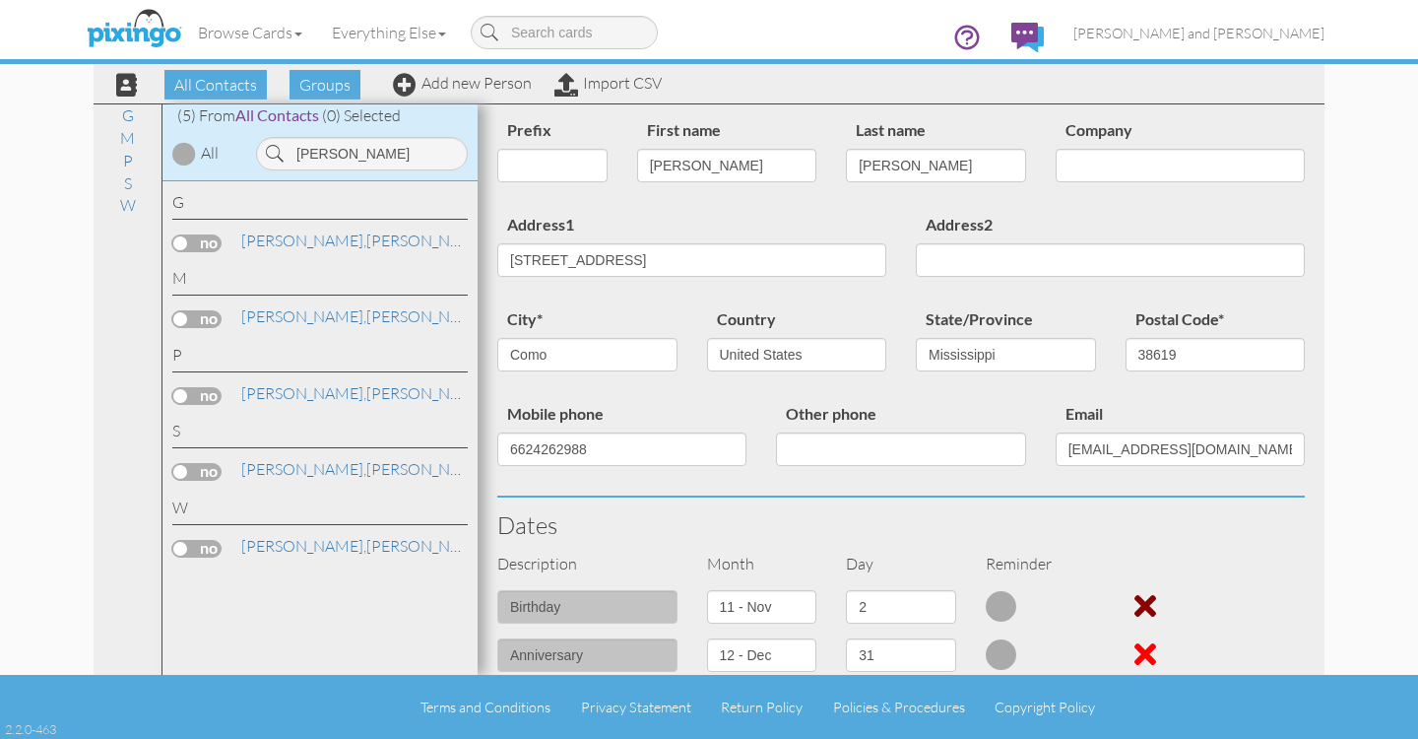
scroll to position [0, 0]
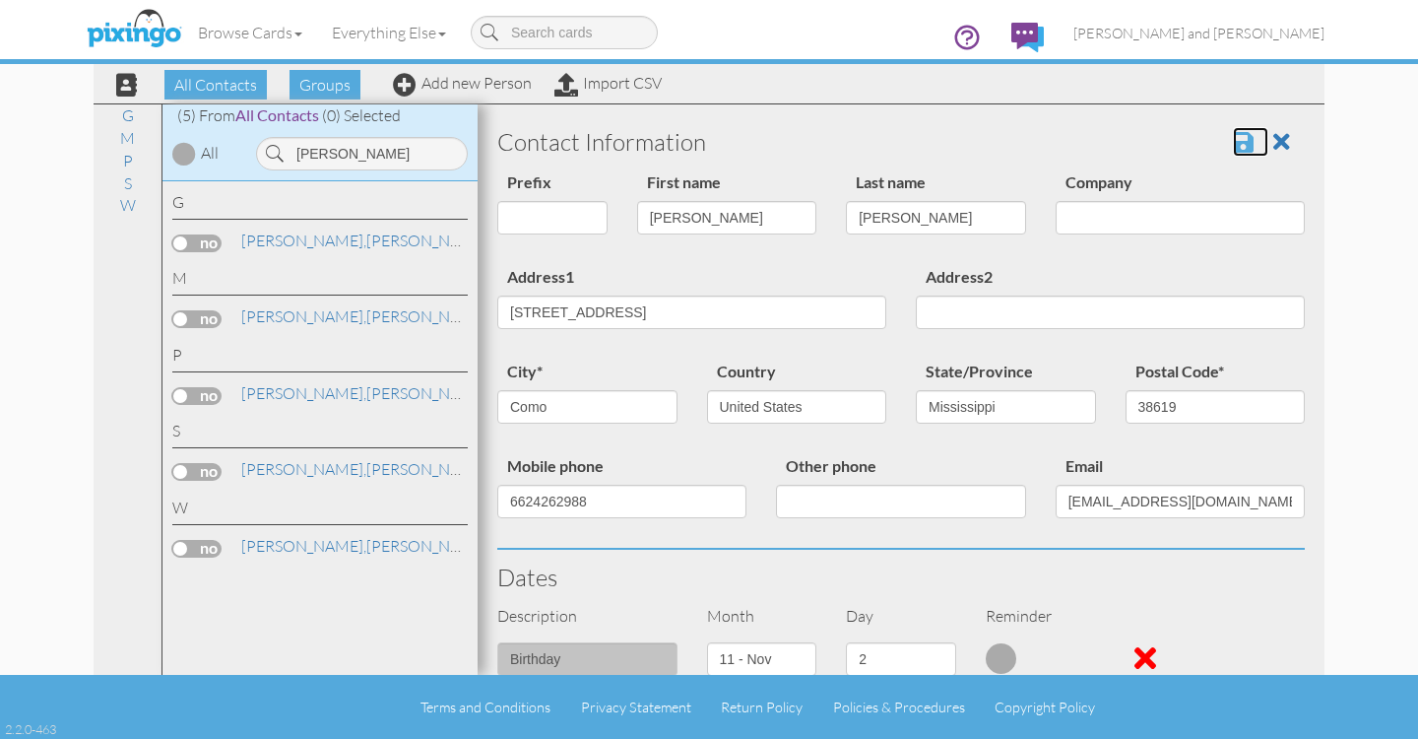
click at [1233, 143] on span at bounding box center [1243, 142] width 21 height 24
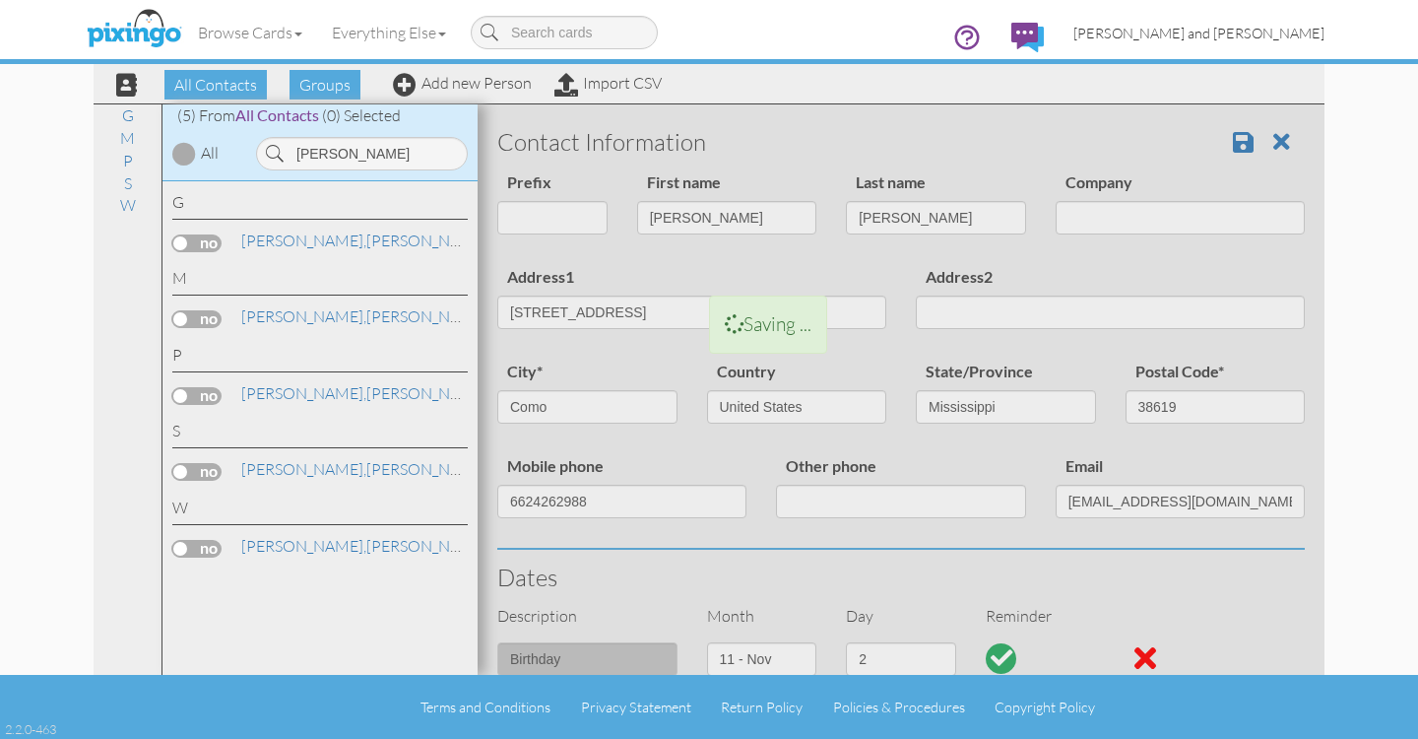
click at [1247, 33] on span "[PERSON_NAME] and [PERSON_NAME]" at bounding box center [1199, 33] width 251 height 17
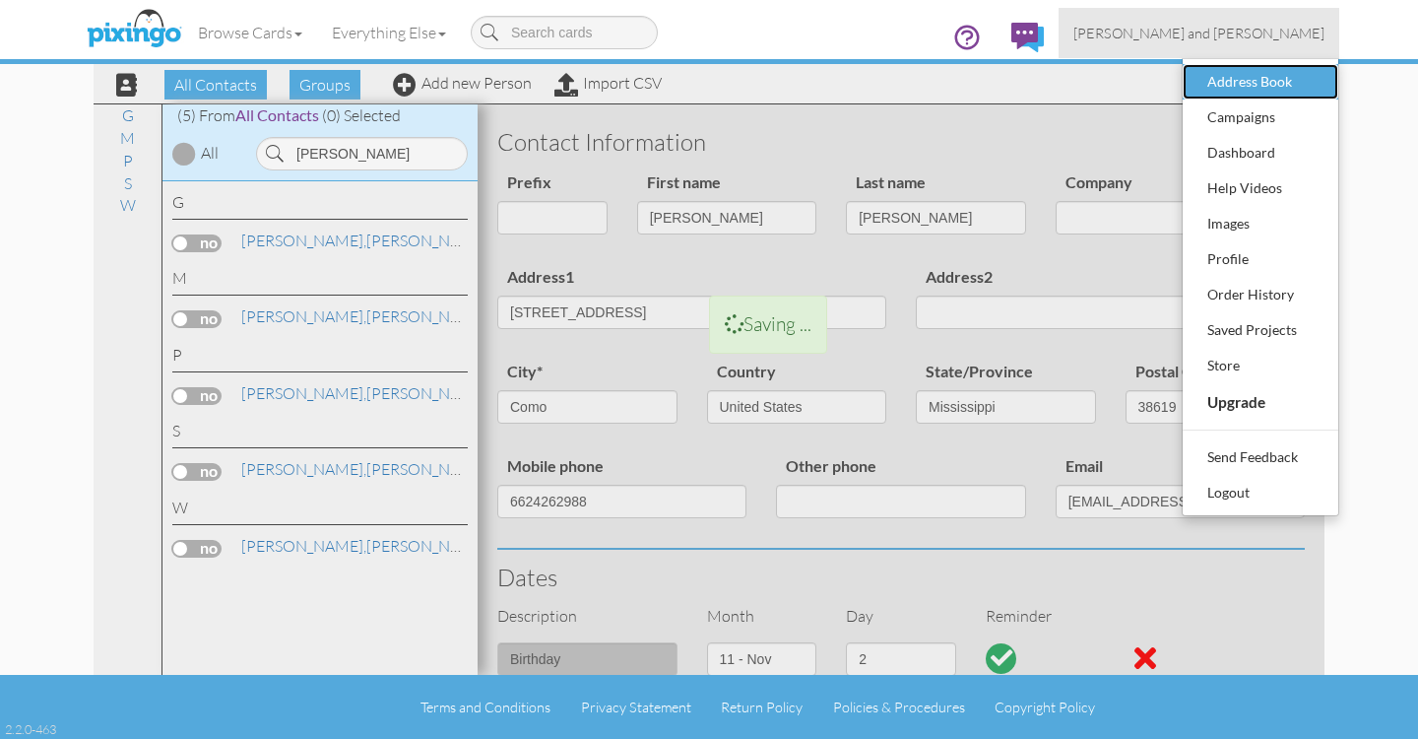
click at [1238, 83] on div "Address Book" at bounding box center [1261, 82] width 116 height 30
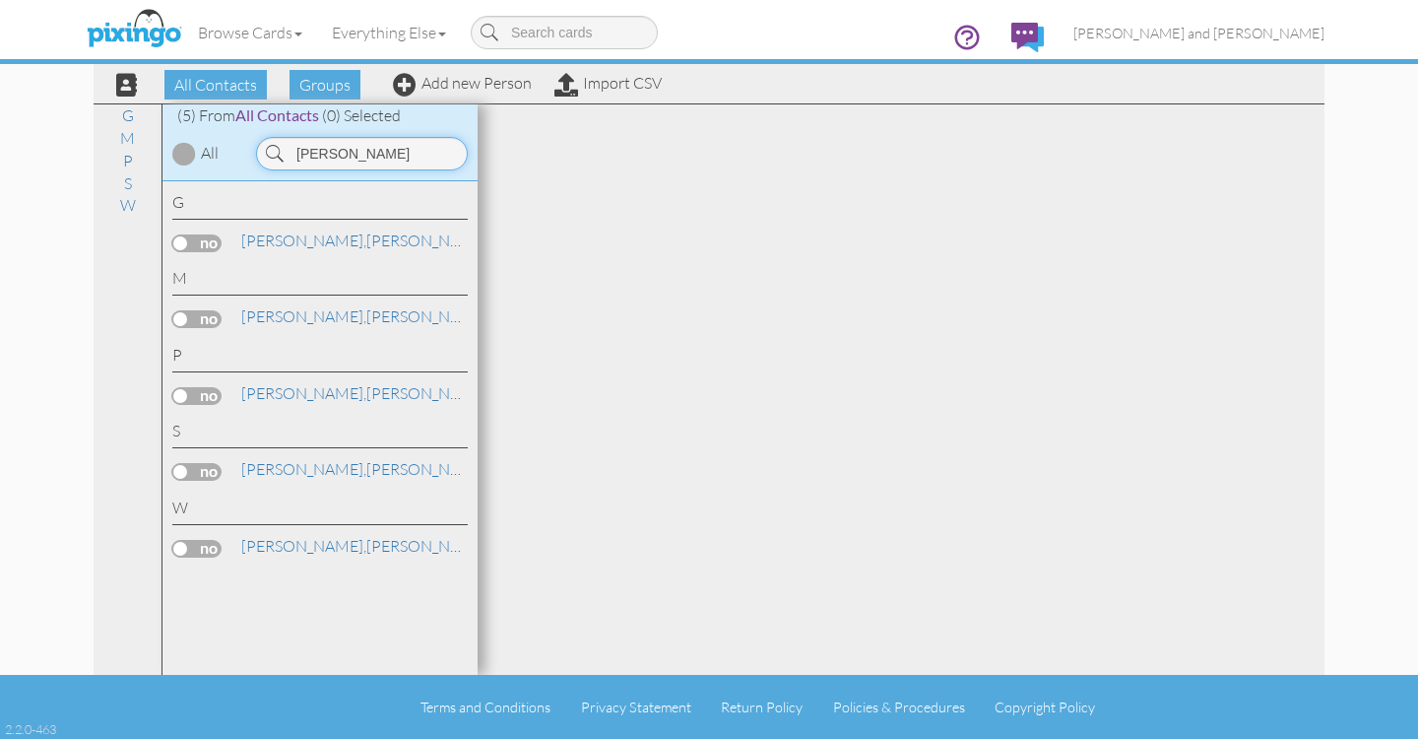
click at [348, 154] on input "[PERSON_NAME]" at bounding box center [362, 153] width 212 height 33
drag, startPoint x: 348, startPoint y: 153, endPoint x: 285, endPoint y: 149, distance: 63.2
click at [285, 149] on input "[PERSON_NAME]" at bounding box center [362, 153] width 212 height 33
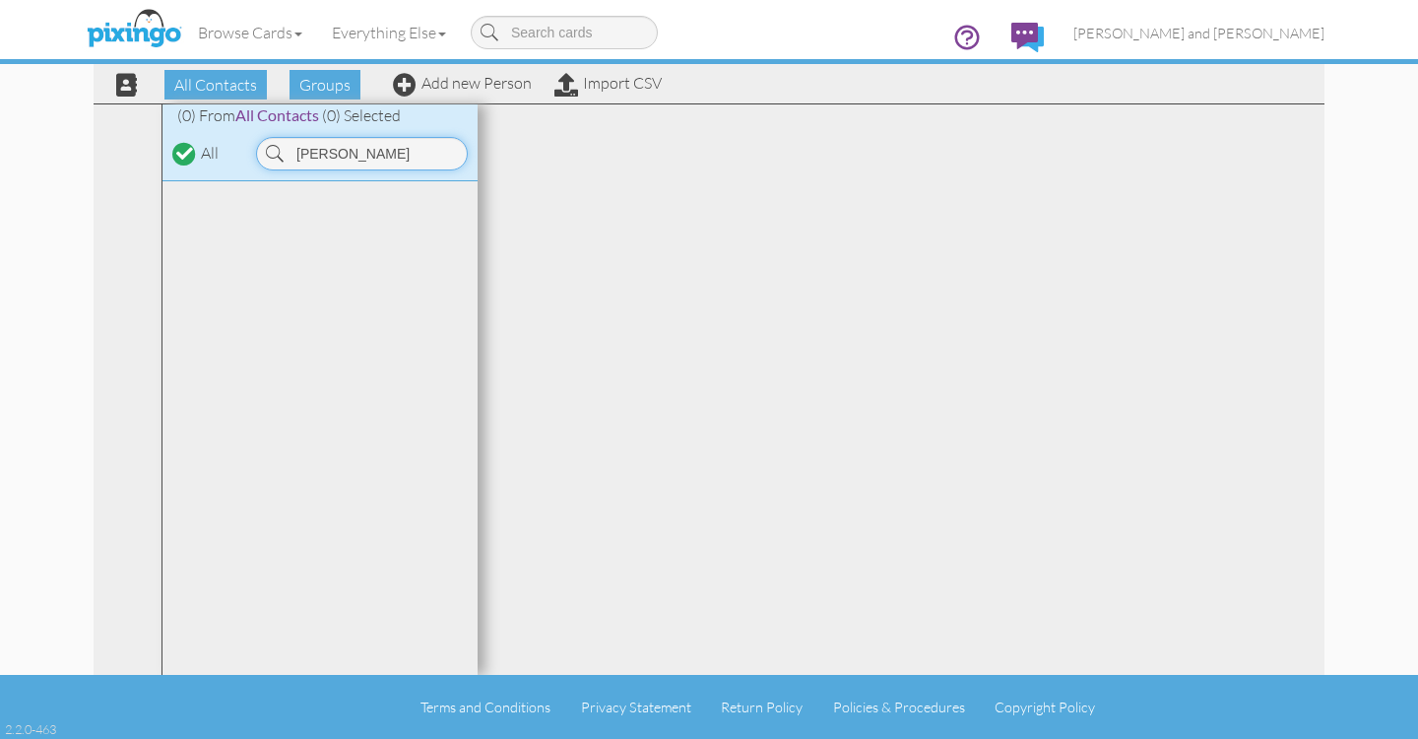
type input "Ashmore"
click at [338, 267] on div at bounding box center [320, 428] width 315 height 494
click at [480, 85] on link "Add new Person" at bounding box center [462, 83] width 139 height 20
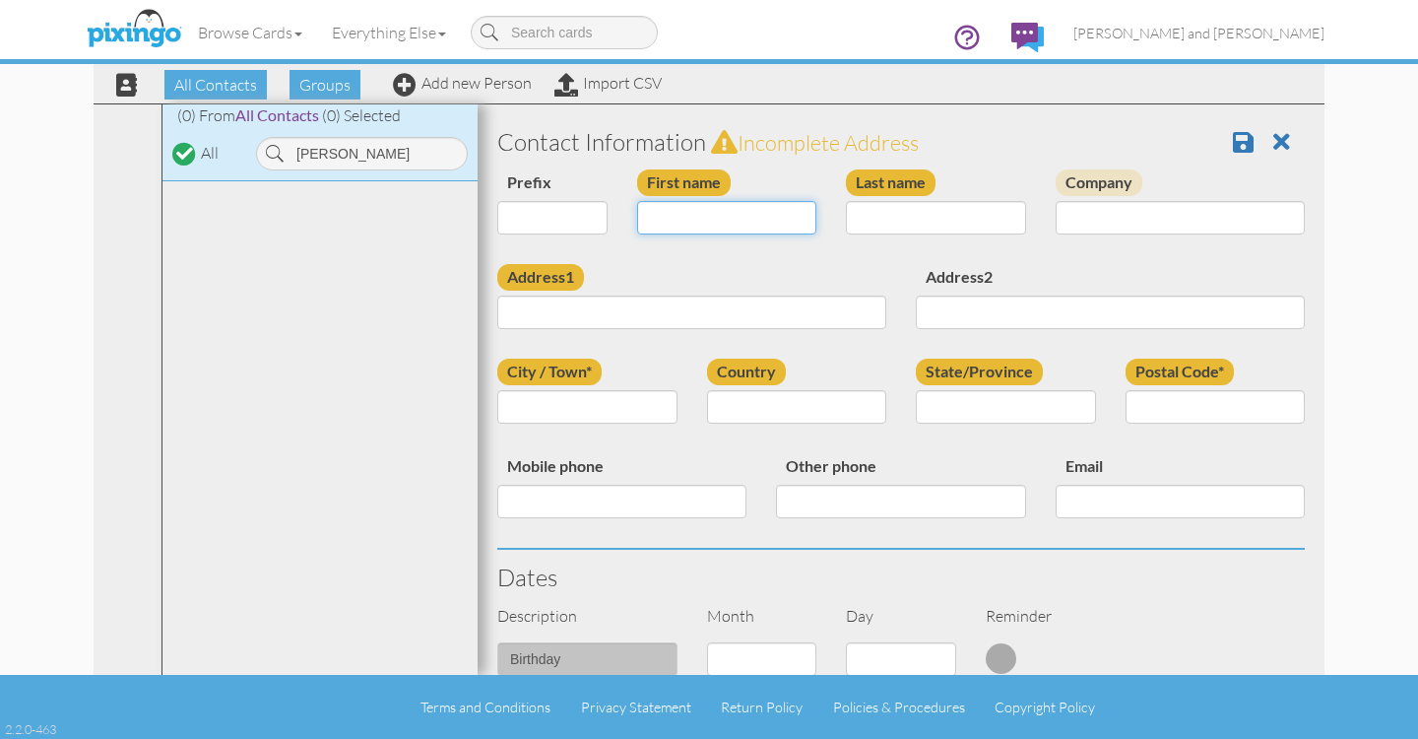
click at [688, 220] on input "First name" at bounding box center [727, 217] width 180 height 33
type input "[PERSON_NAME]"
type input "Ashmore"
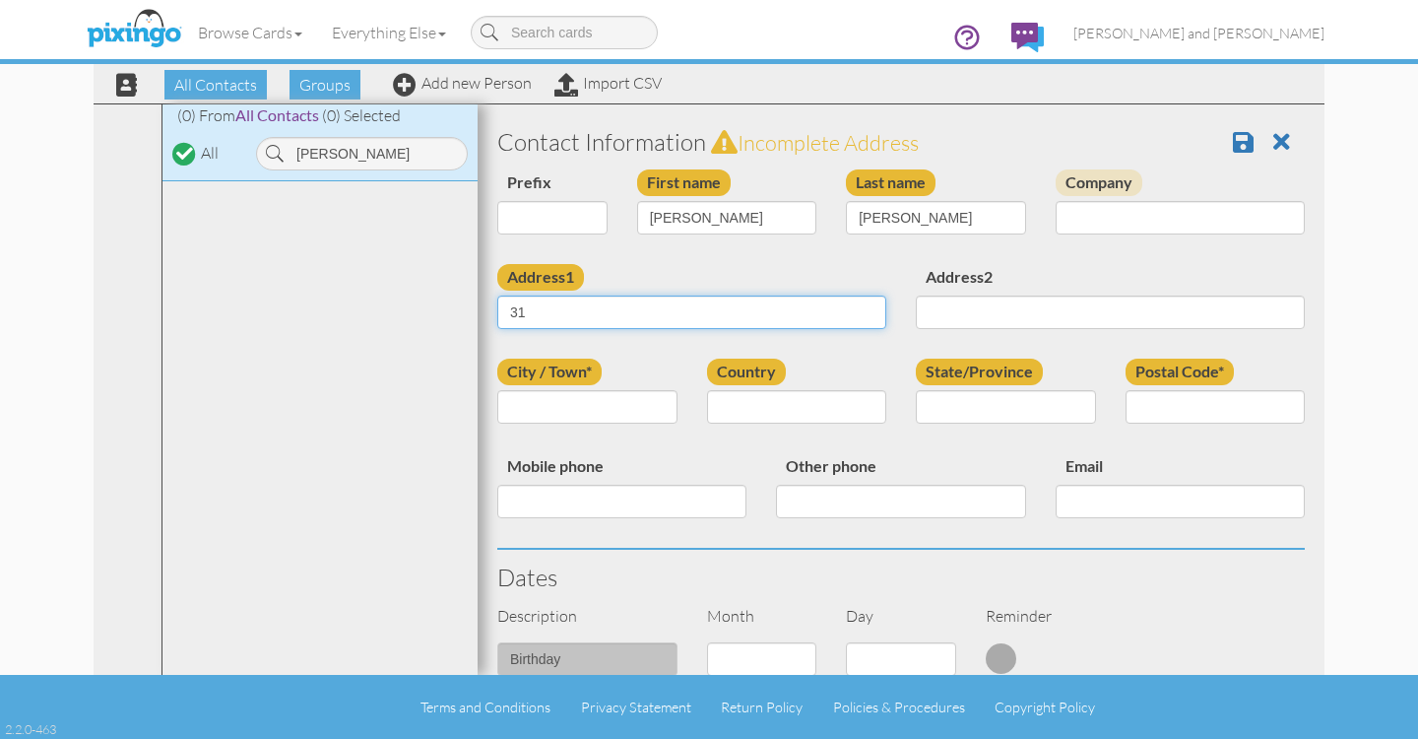
type input "3"
type input "8983 Highway 310 W"
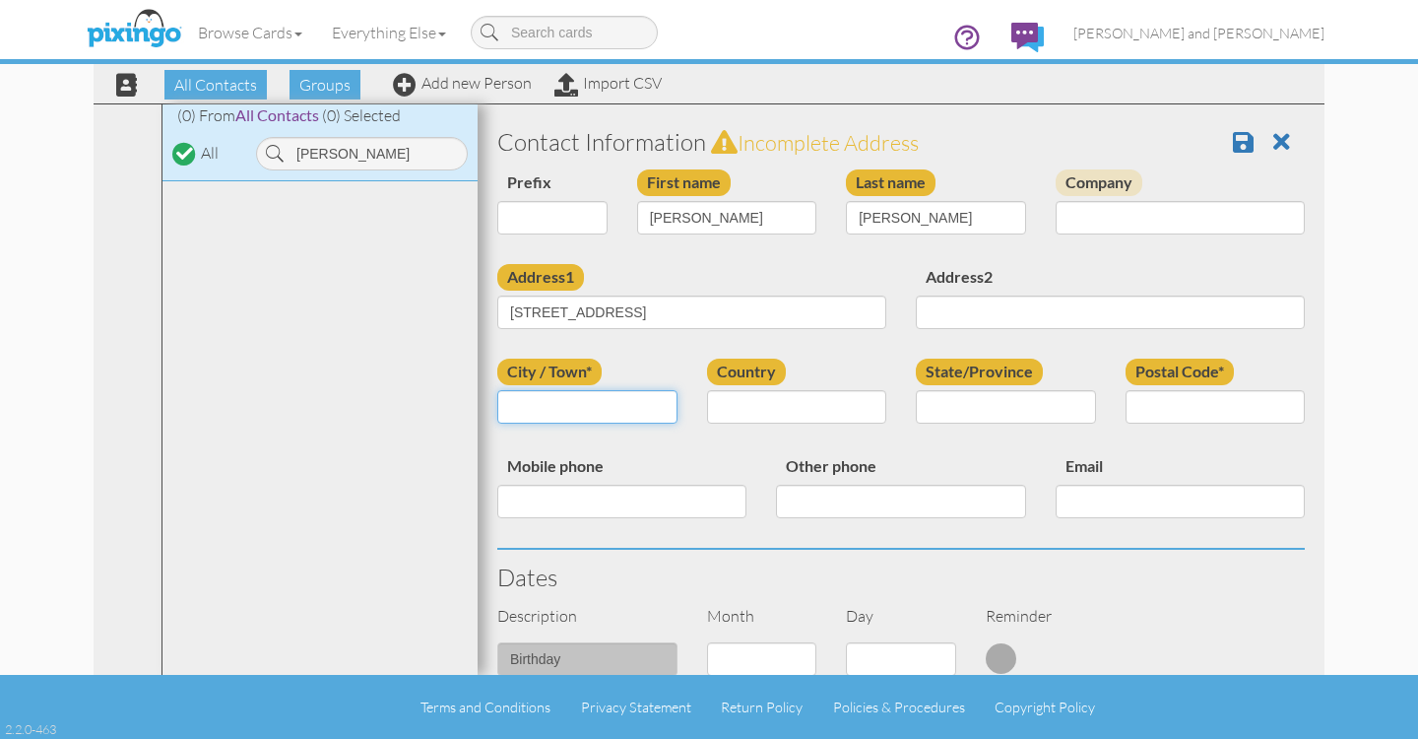
click at [588, 406] on input "City / Town*" at bounding box center [587, 406] width 180 height 33
type input "Como"
select select "object:10157"
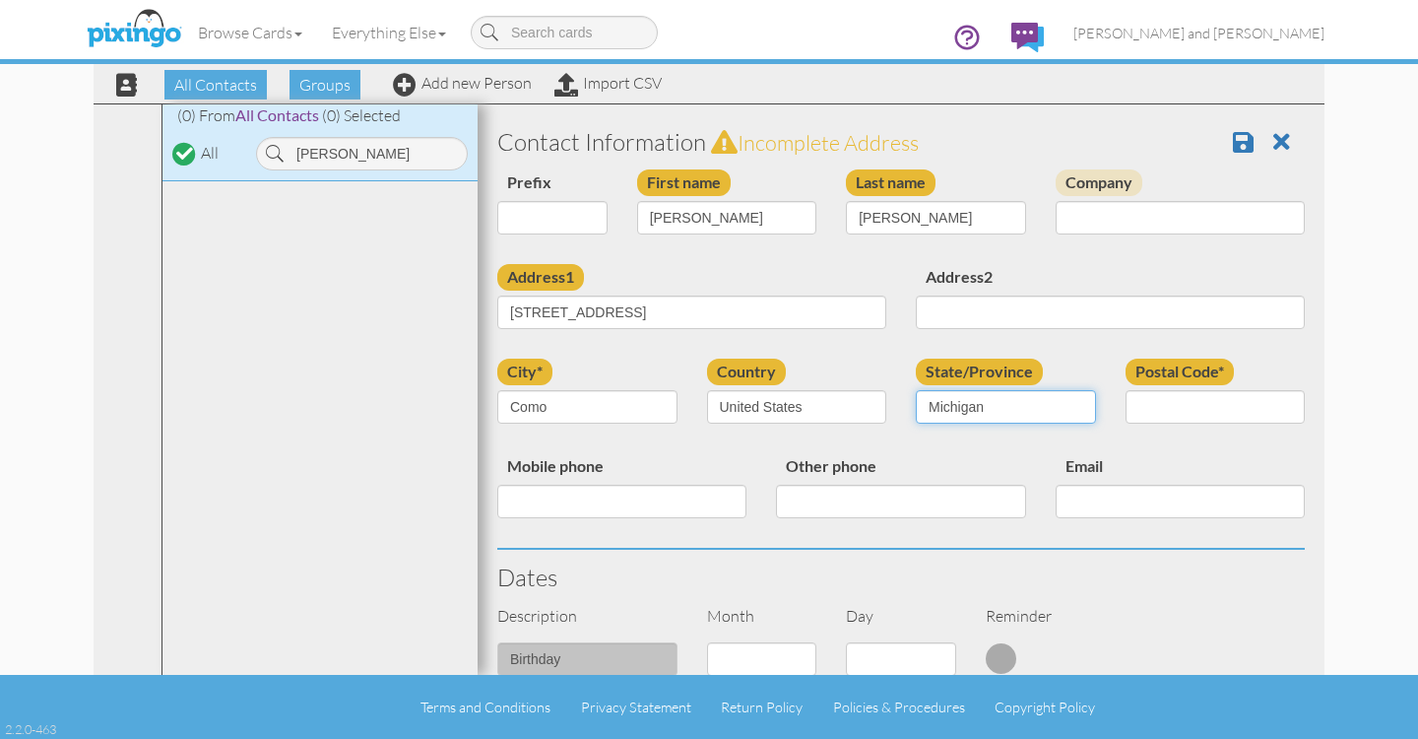
select select "object:10433"
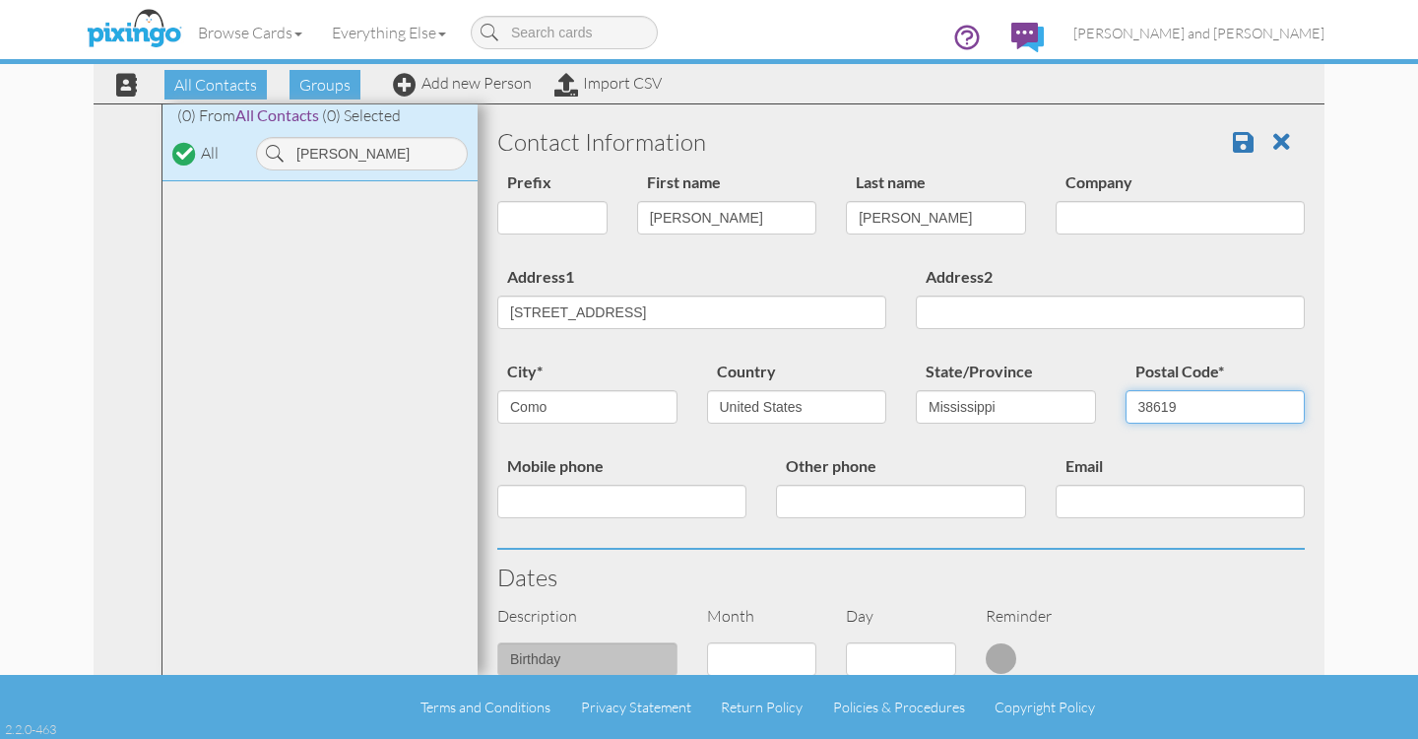
type input "38619"
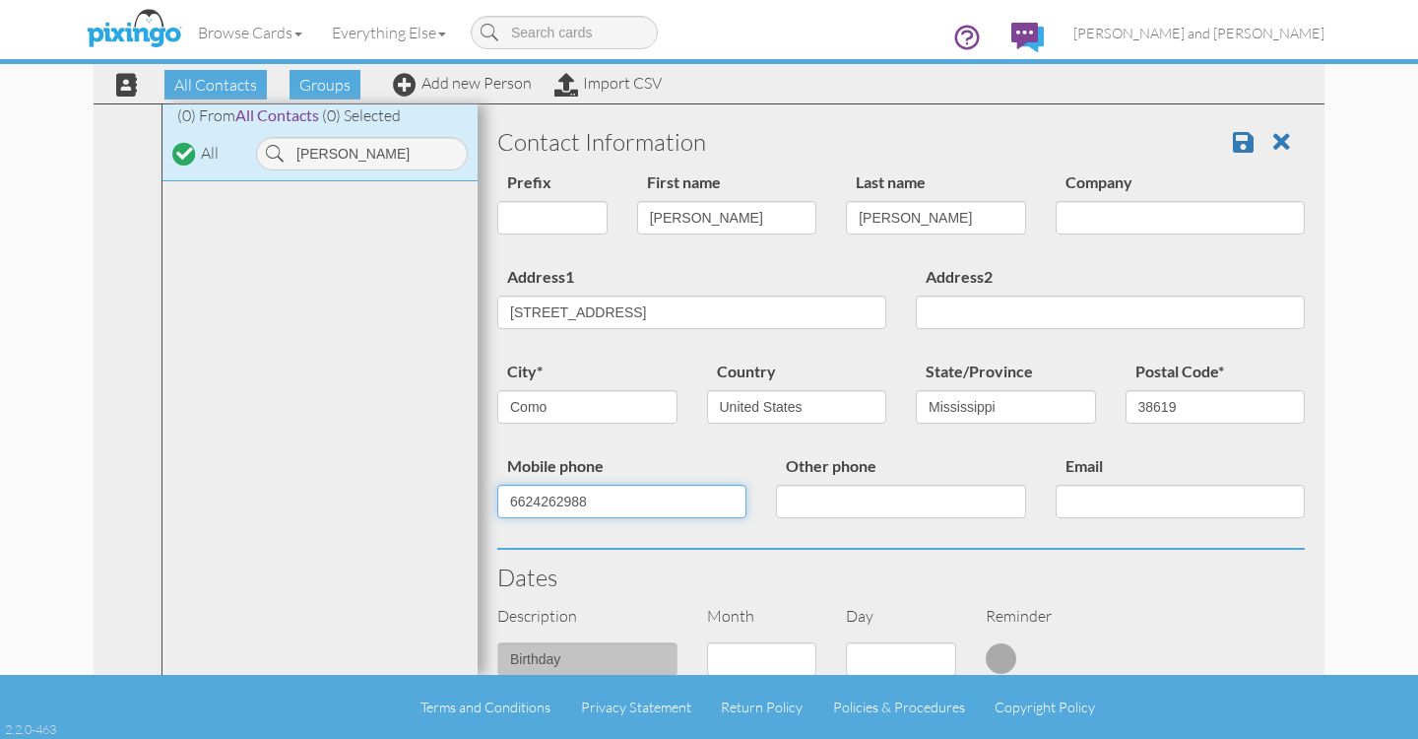
type input "6624262988"
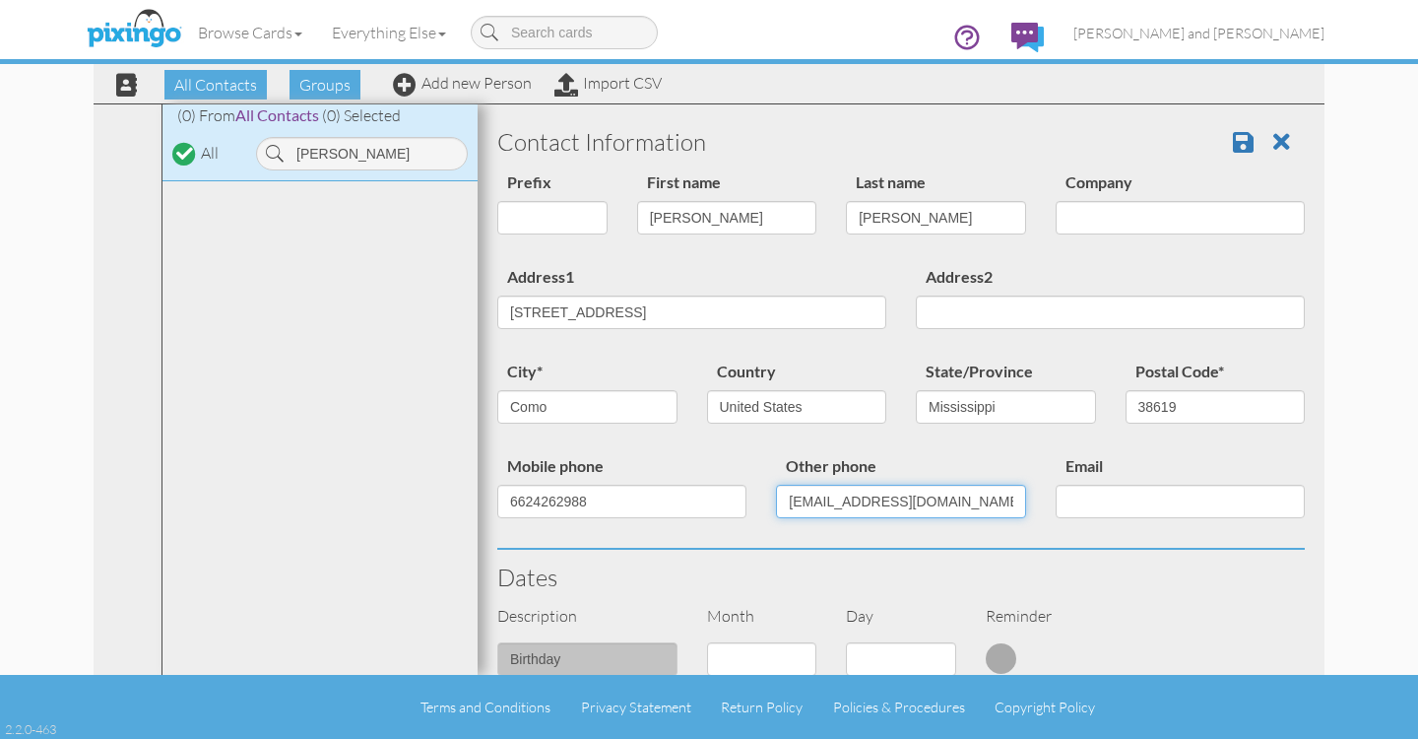
type input "2023emilyashmore@gmail.com"
drag, startPoint x: 993, startPoint y: 497, endPoint x: 762, endPoint y: 508, distance: 230.7
click at [763, 506] on div "Other phone 2023emilyashmore@gmail.com" at bounding box center [900, 493] width 279 height 80
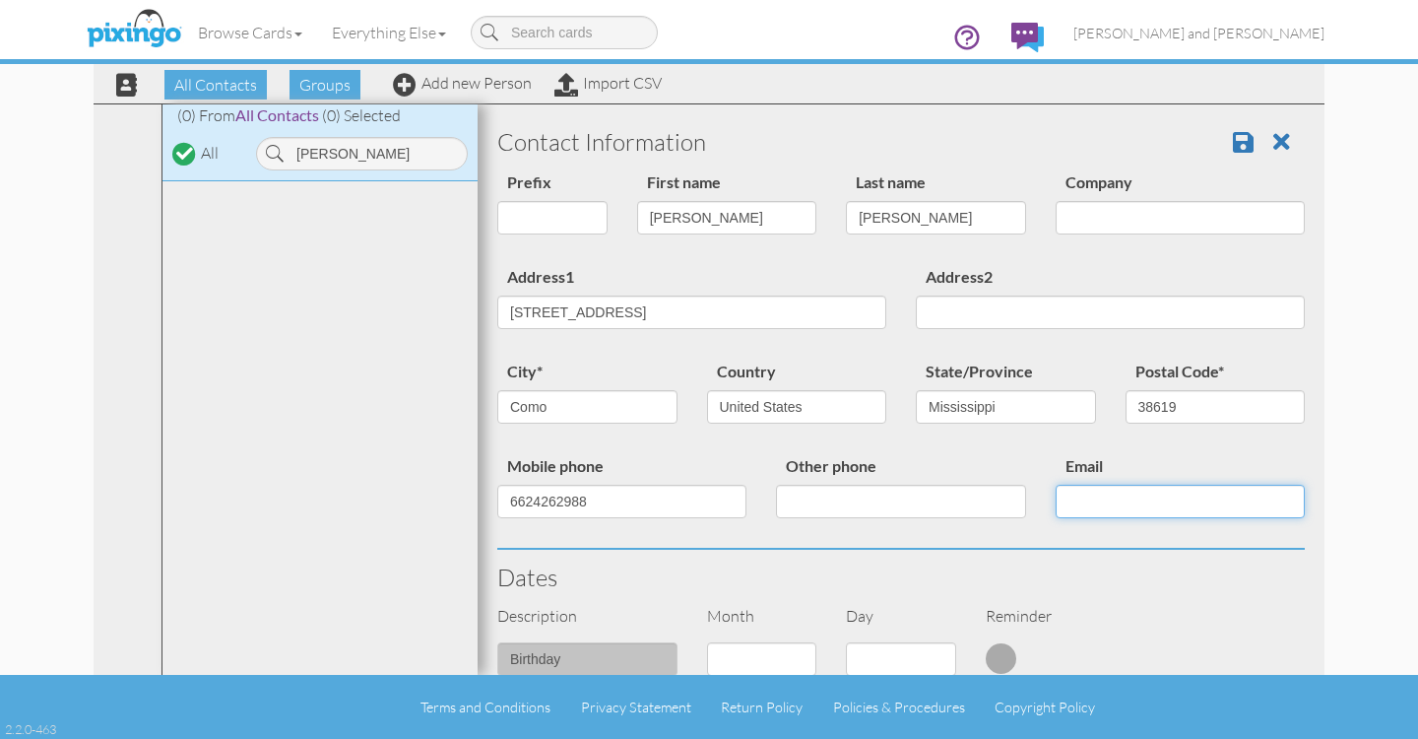
click at [1069, 500] on input "Email" at bounding box center [1180, 501] width 249 height 33
paste input "2023emilyashmore@gmail.com"
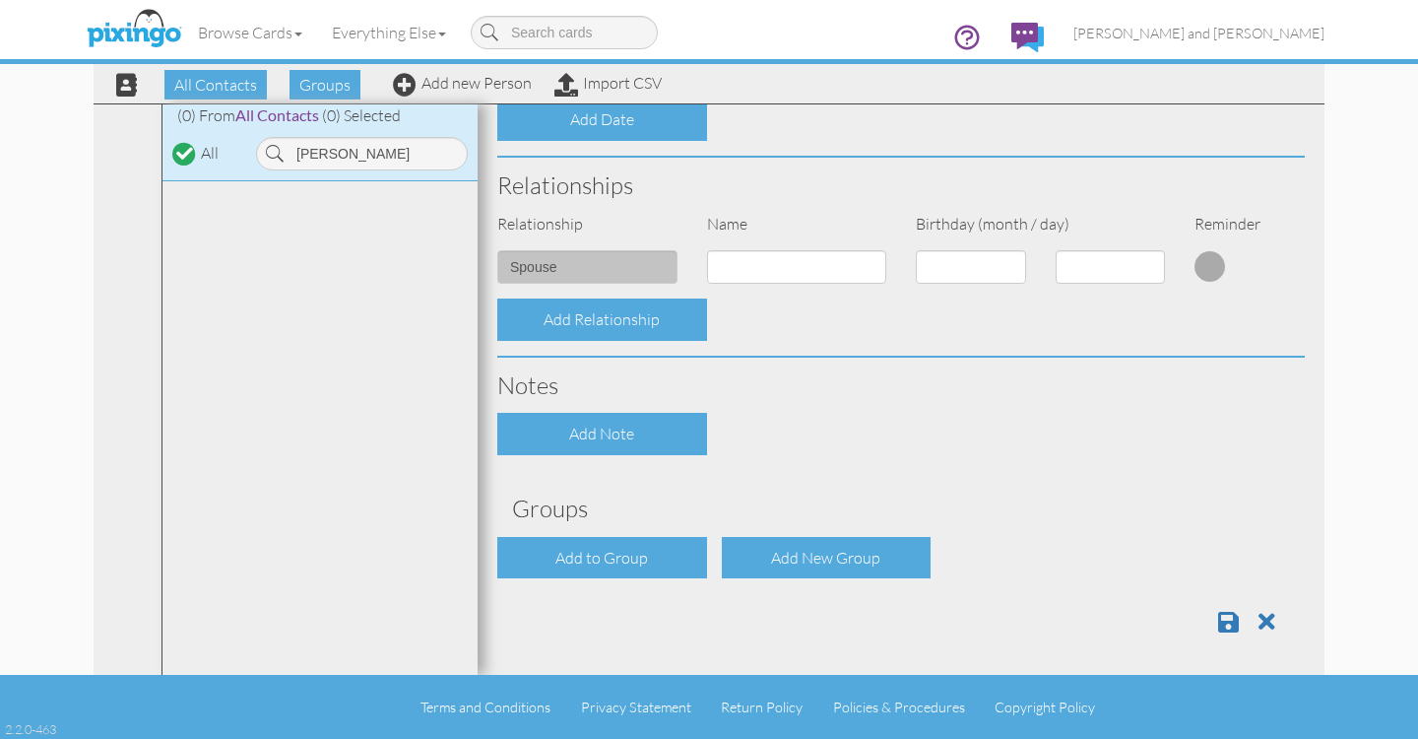
scroll to position [645, 0]
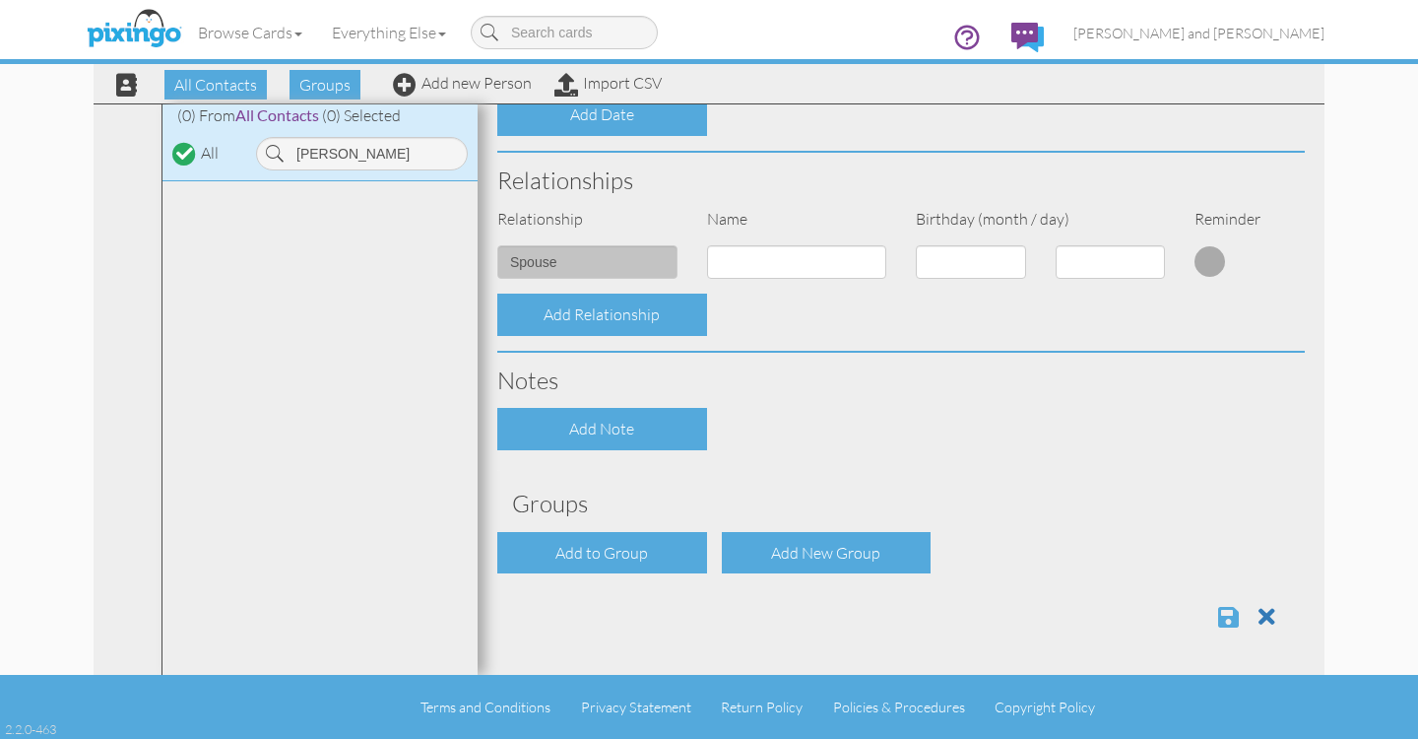
type input "2023emilyashmore@gmail.com"
click at [1218, 615] on span at bounding box center [1228, 617] width 21 height 24
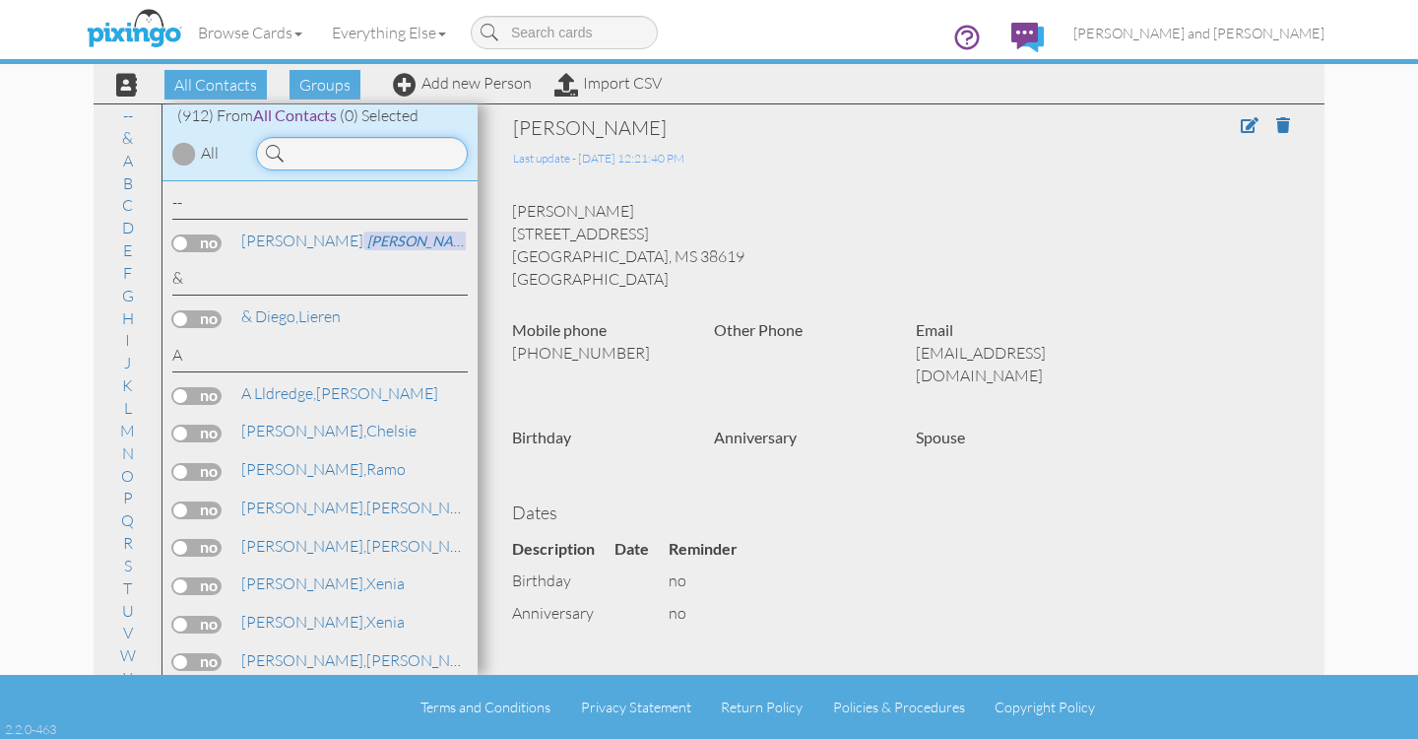
click at [324, 159] on input at bounding box center [362, 153] width 212 height 33
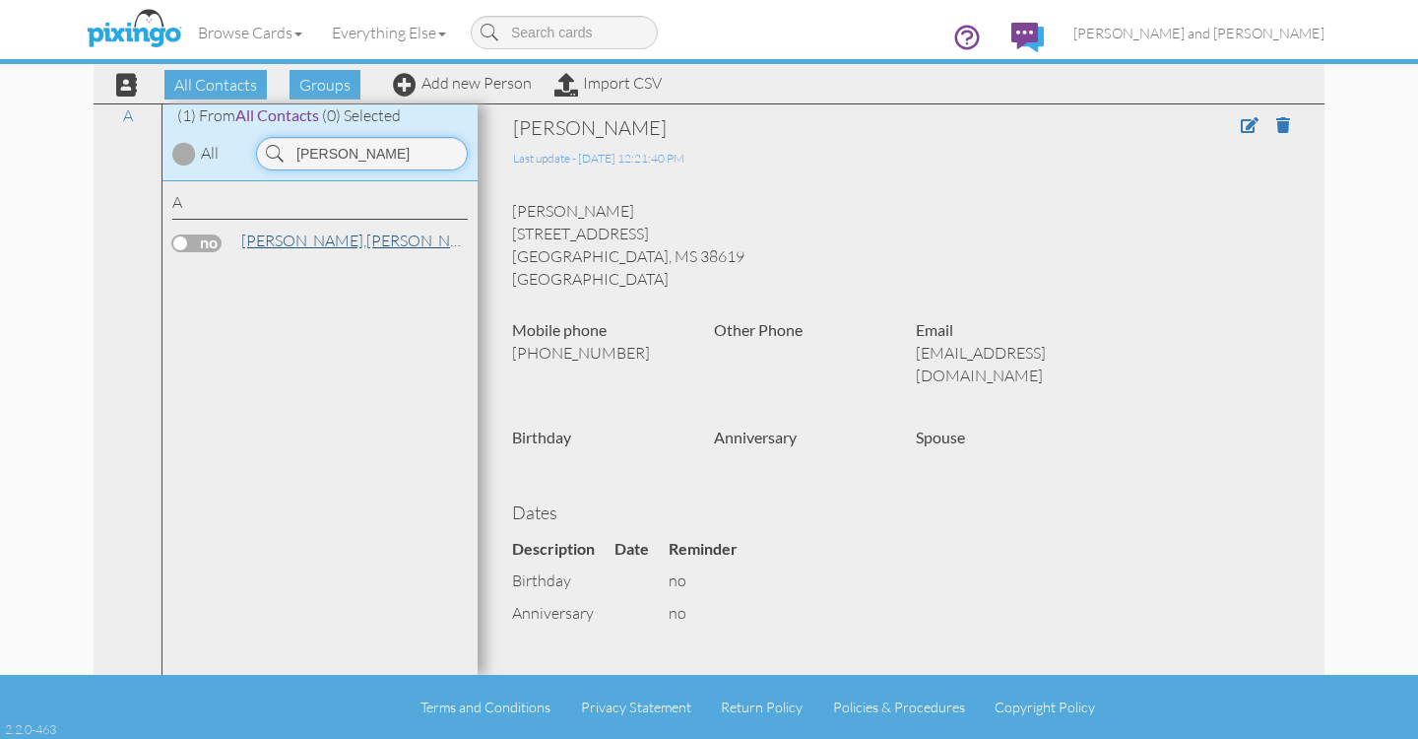
type input "[PERSON_NAME]"
click at [270, 237] on span "Ashmore," at bounding box center [303, 240] width 125 height 20
click at [177, 240] on label at bounding box center [196, 243] width 49 height 18
click at [0, 0] on input "checkbox" at bounding box center [0, 0] width 0 height 0
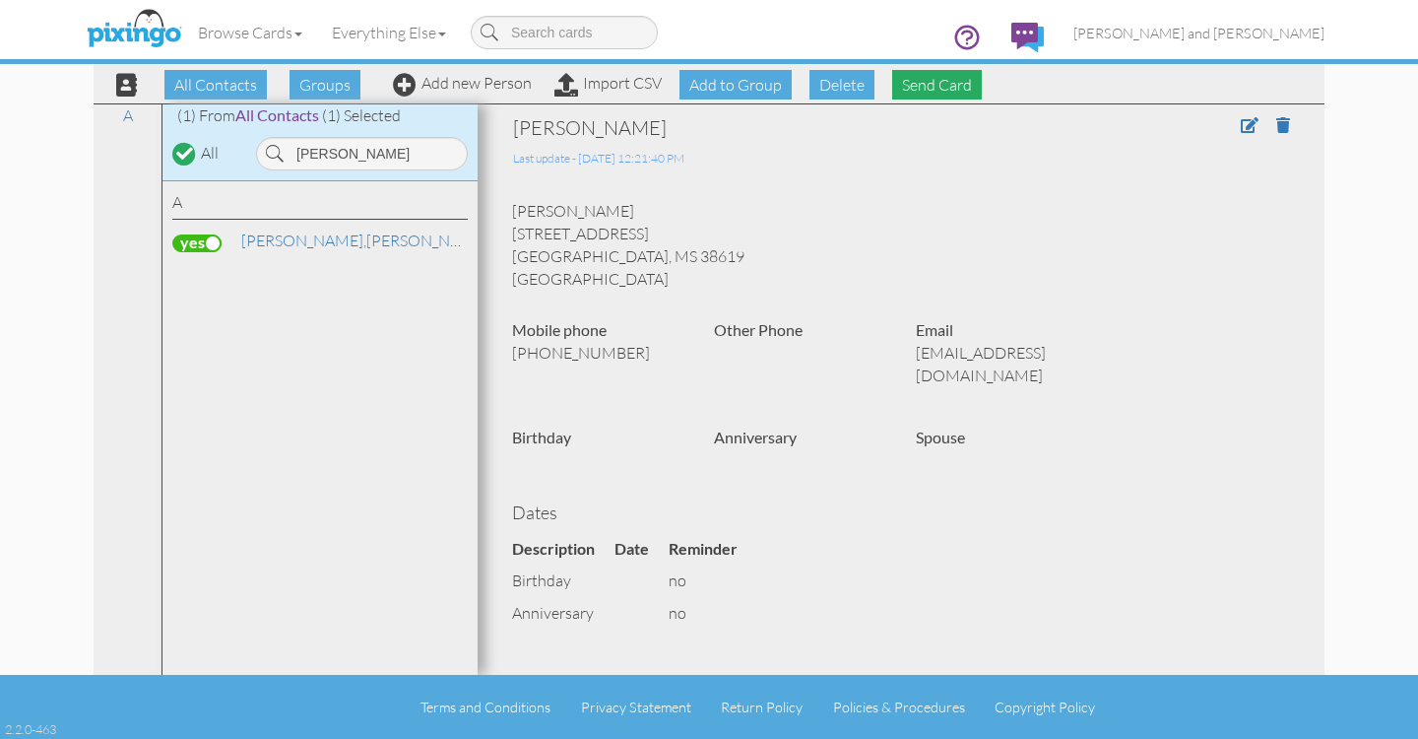
click at [937, 84] on span "Send Card" at bounding box center [937, 85] width 90 height 30
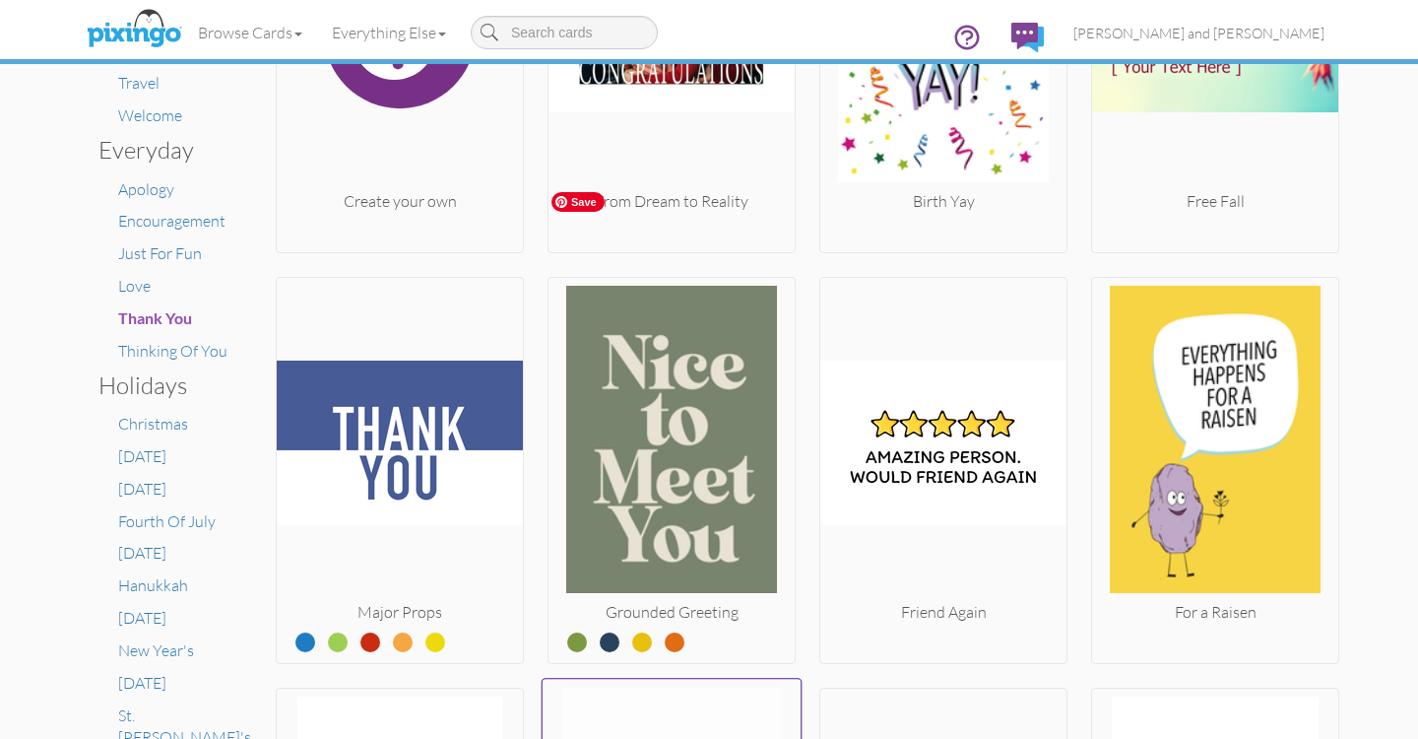
scroll to position [96, 0]
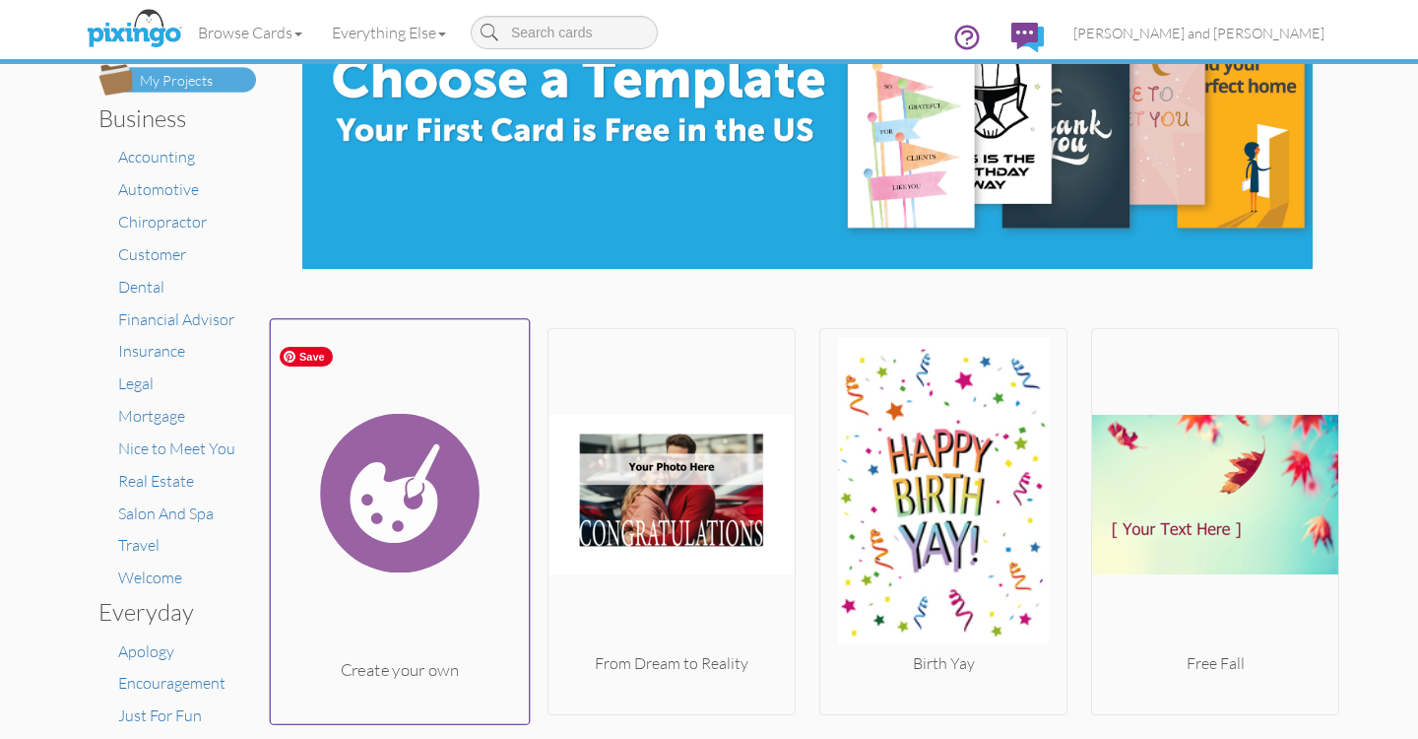
click at [419, 508] on img at bounding box center [400, 492] width 259 height 331
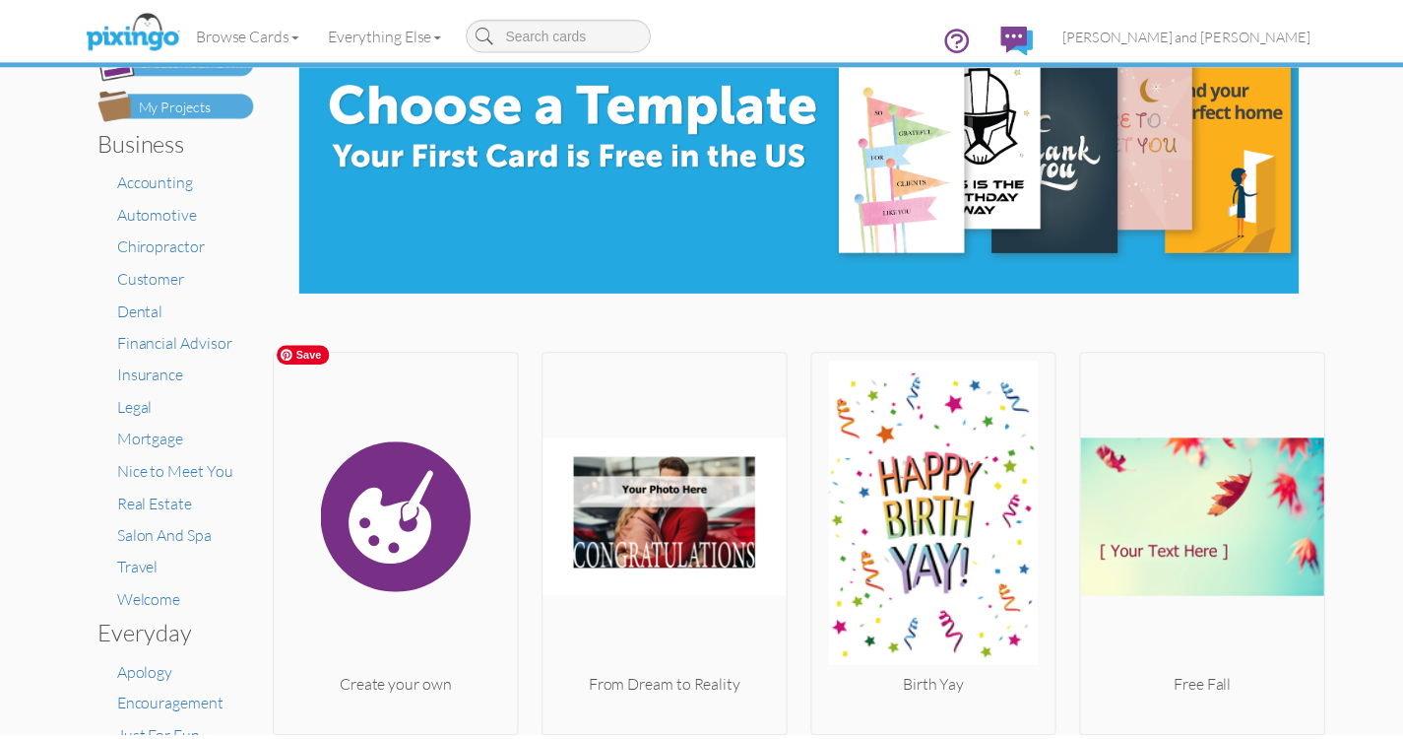
scroll to position [60, 0]
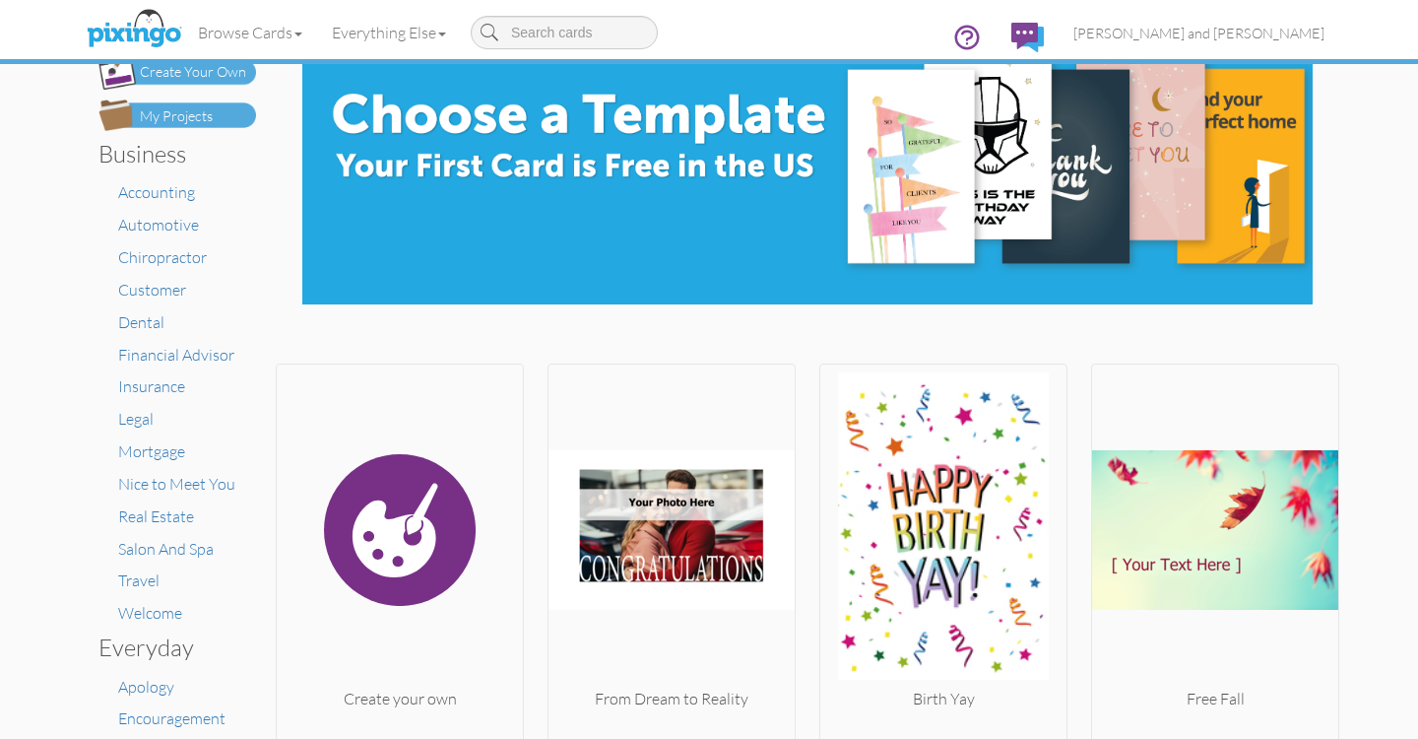
click at [189, 116] on div "My Projects" at bounding box center [176, 116] width 73 height 21
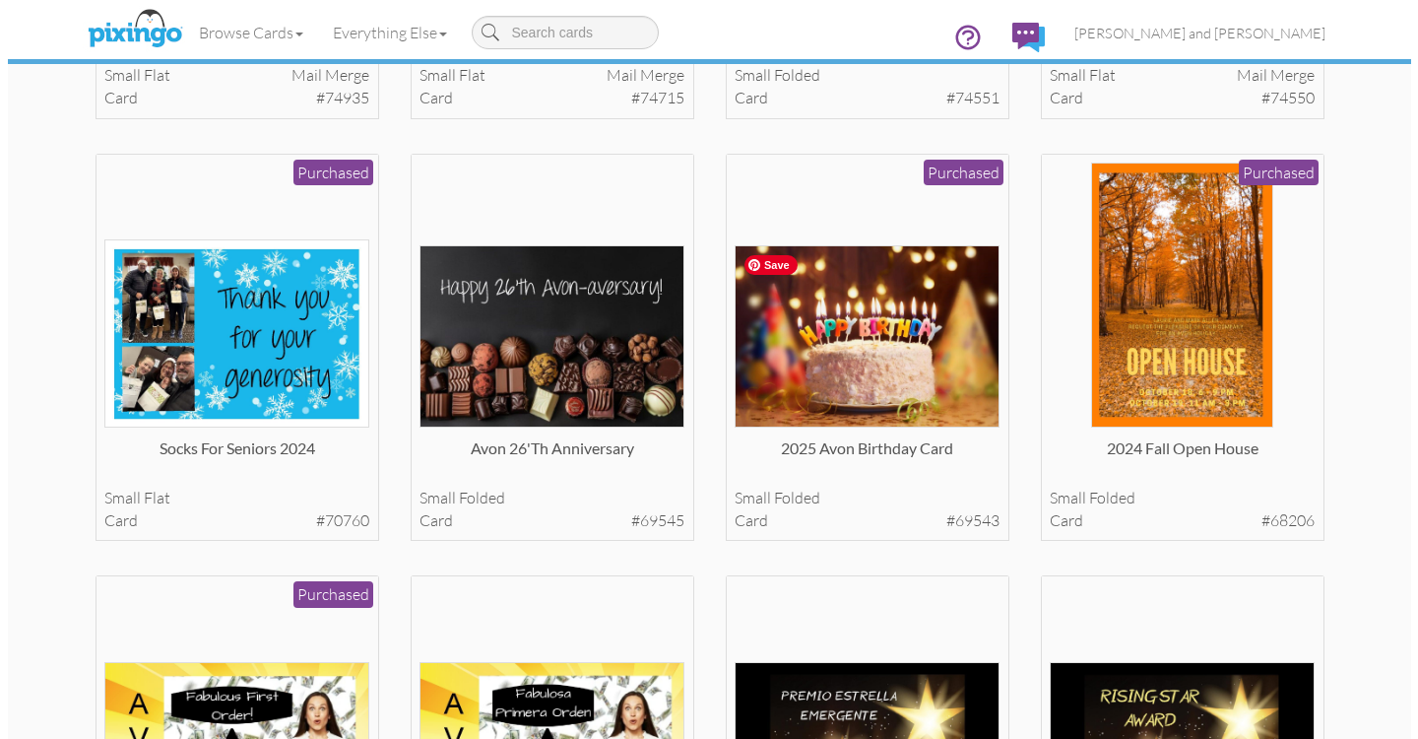
scroll to position [911, 0]
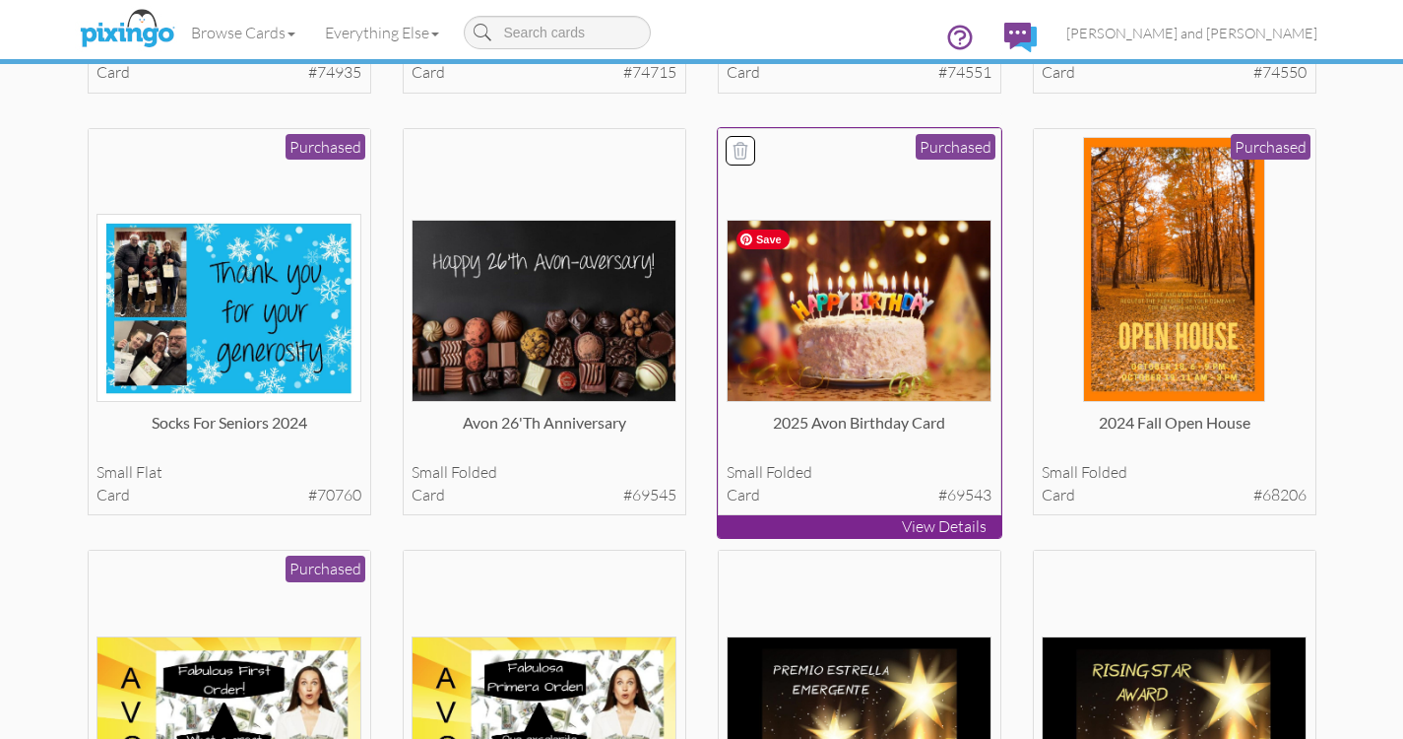
click at [881, 332] on img at bounding box center [859, 311] width 265 height 182
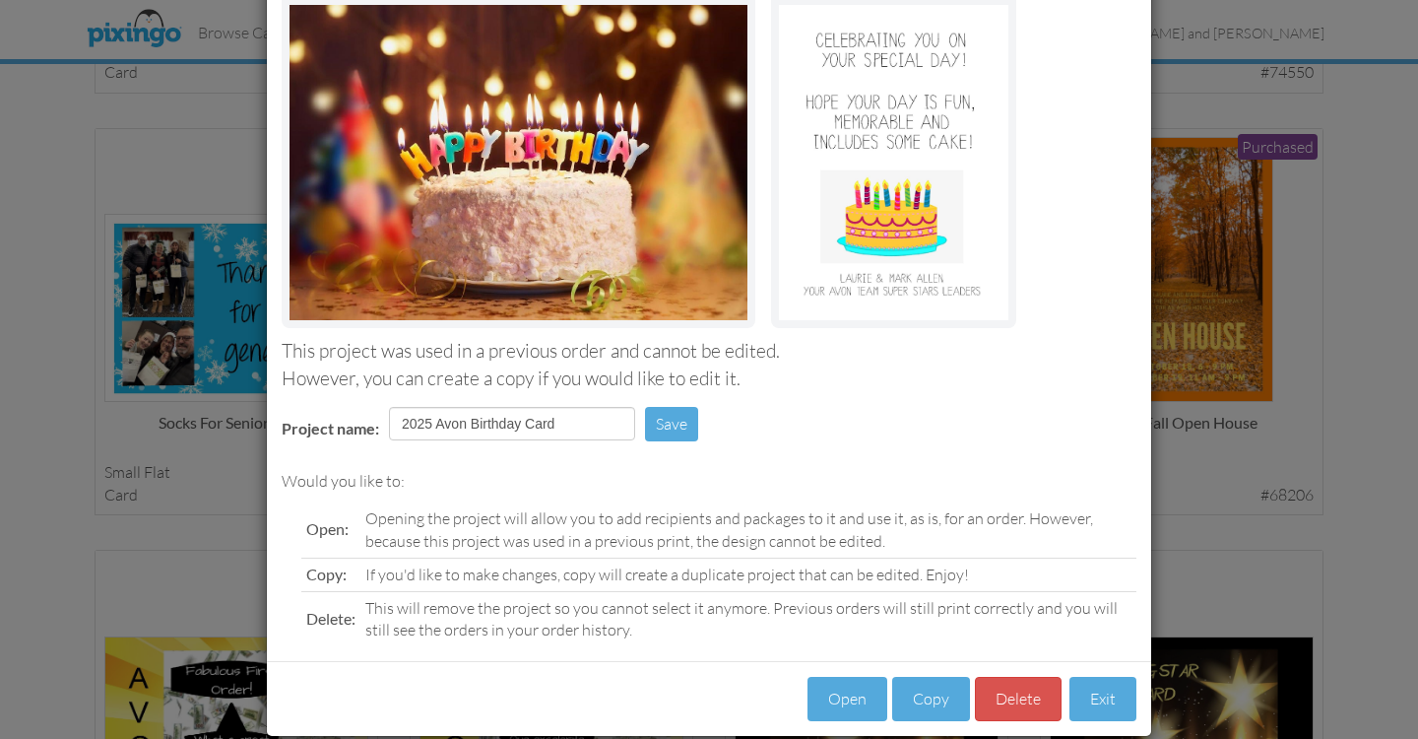
scroll to position [183, 0]
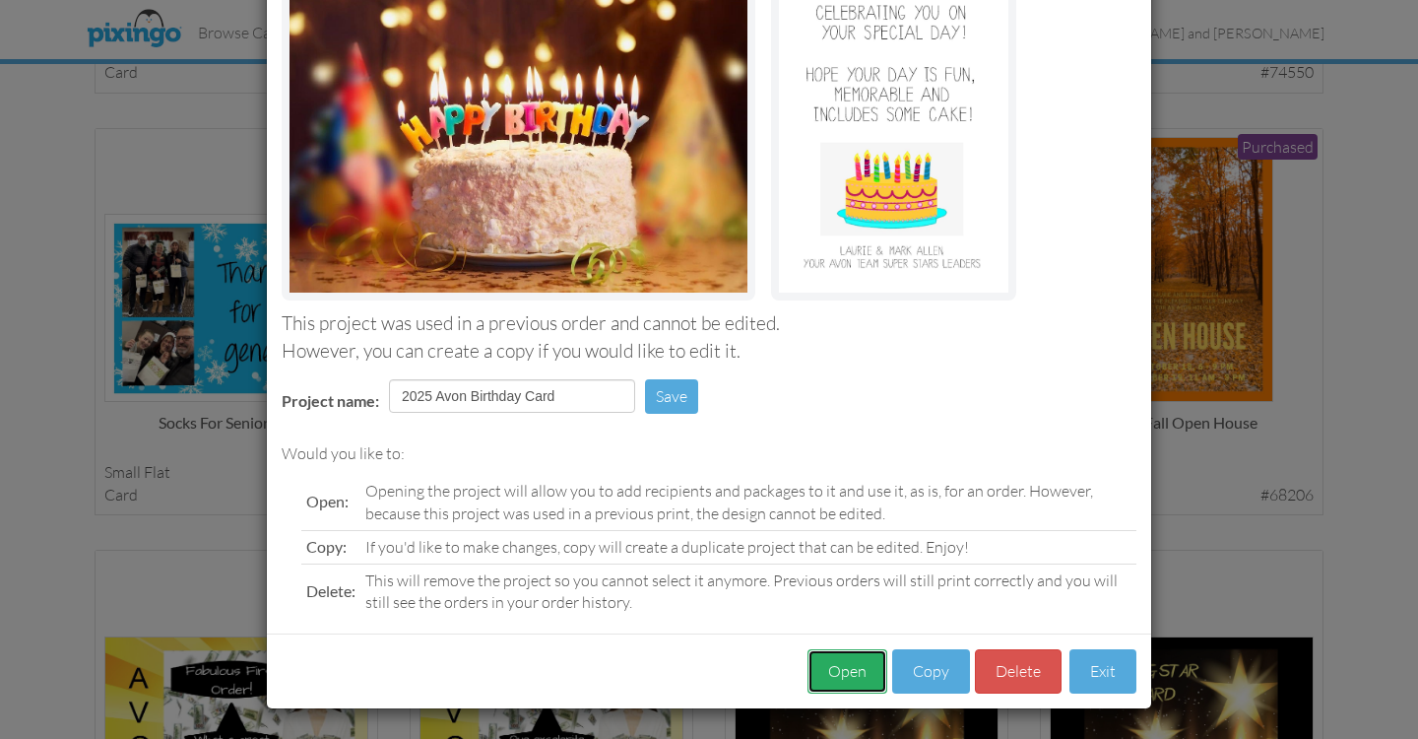
click at [847, 673] on button "Open" at bounding box center [848, 671] width 80 height 44
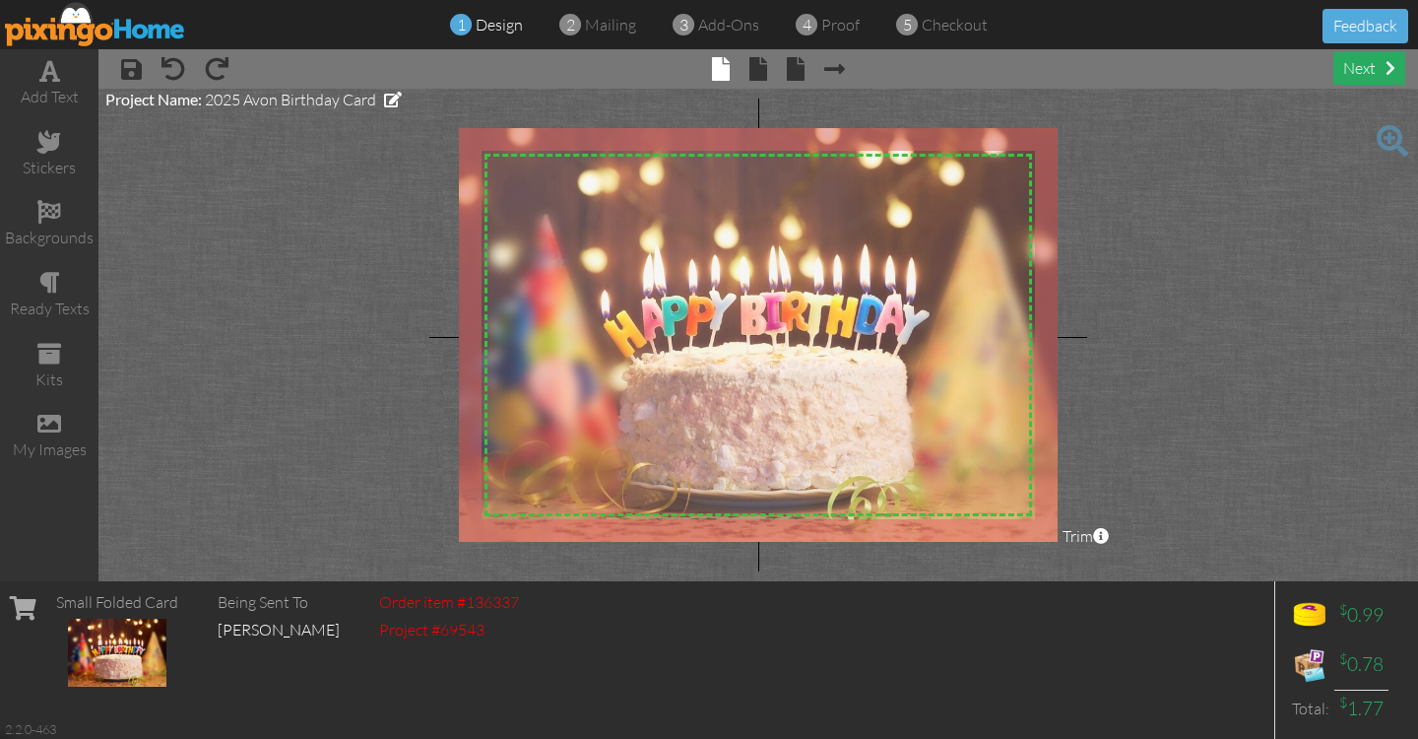
click at [1366, 69] on div "next" at bounding box center [1370, 68] width 72 height 33
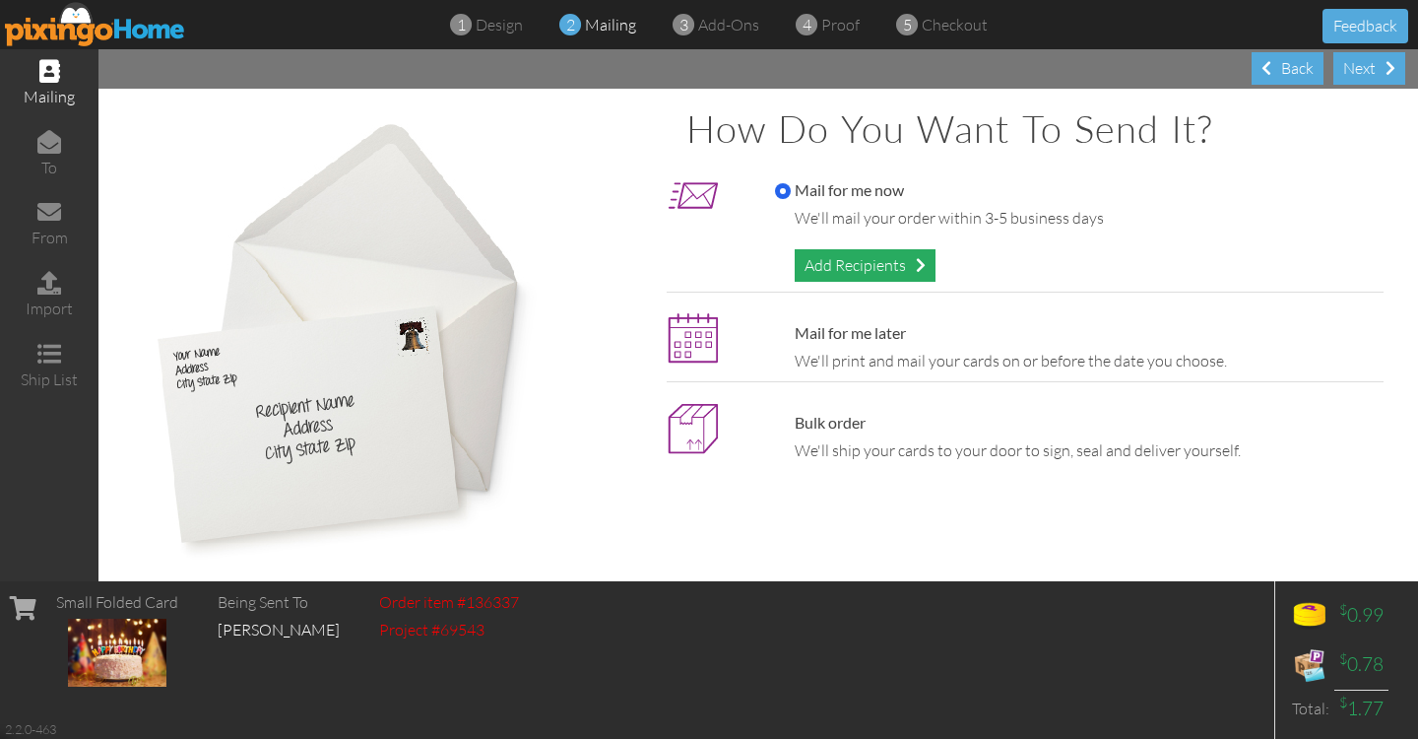
click at [879, 266] on div "Add Recipients" at bounding box center [865, 265] width 141 height 33
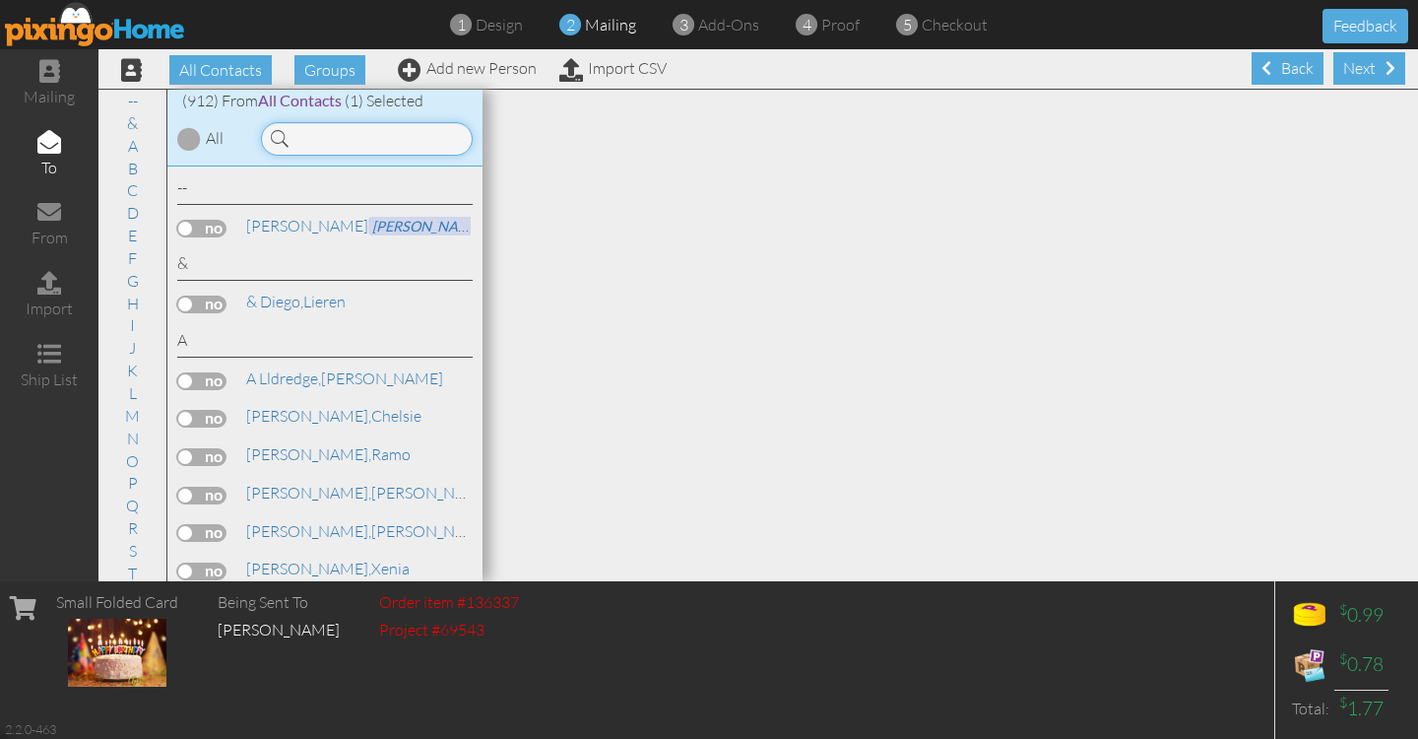
click at [329, 137] on input at bounding box center [367, 138] width 212 height 33
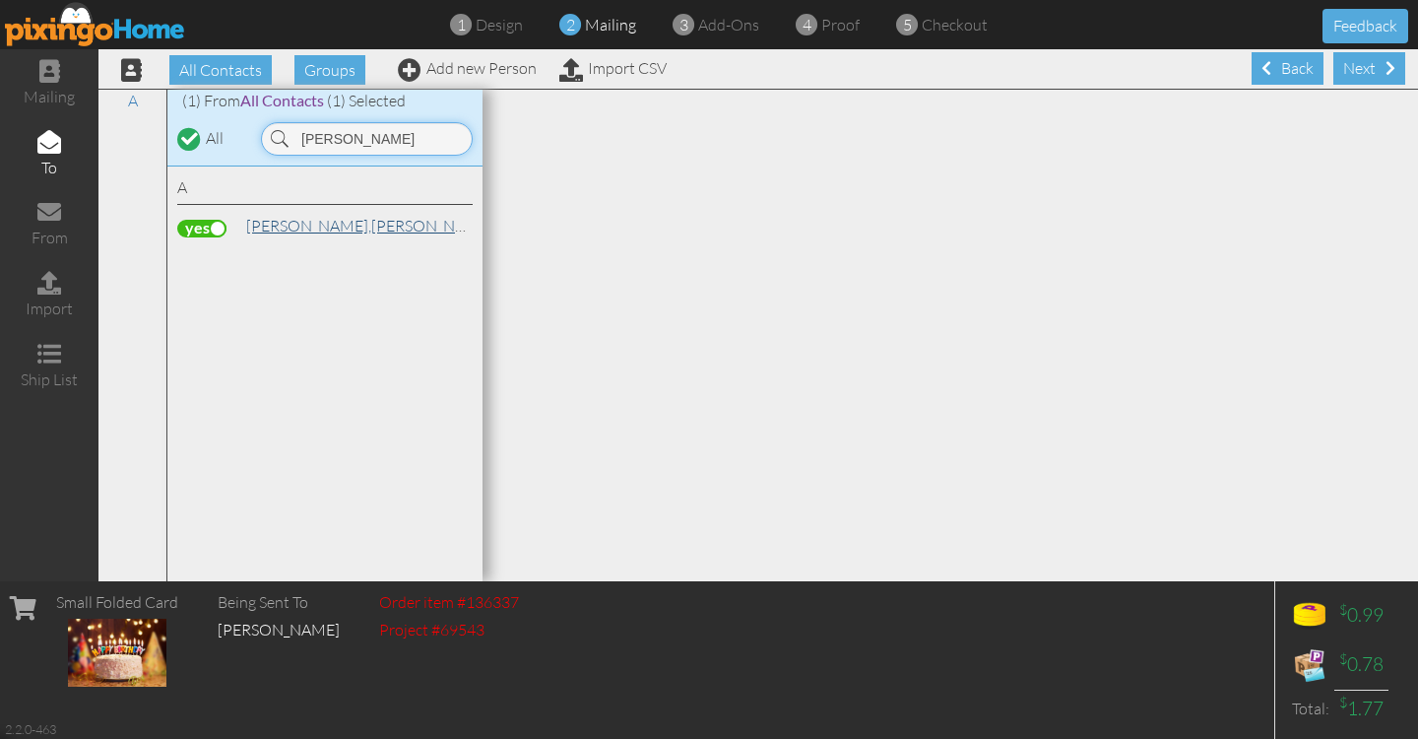
type input "[PERSON_NAME]"
click at [327, 232] on link "Ashmore, Emily" at bounding box center [369, 226] width 251 height 24
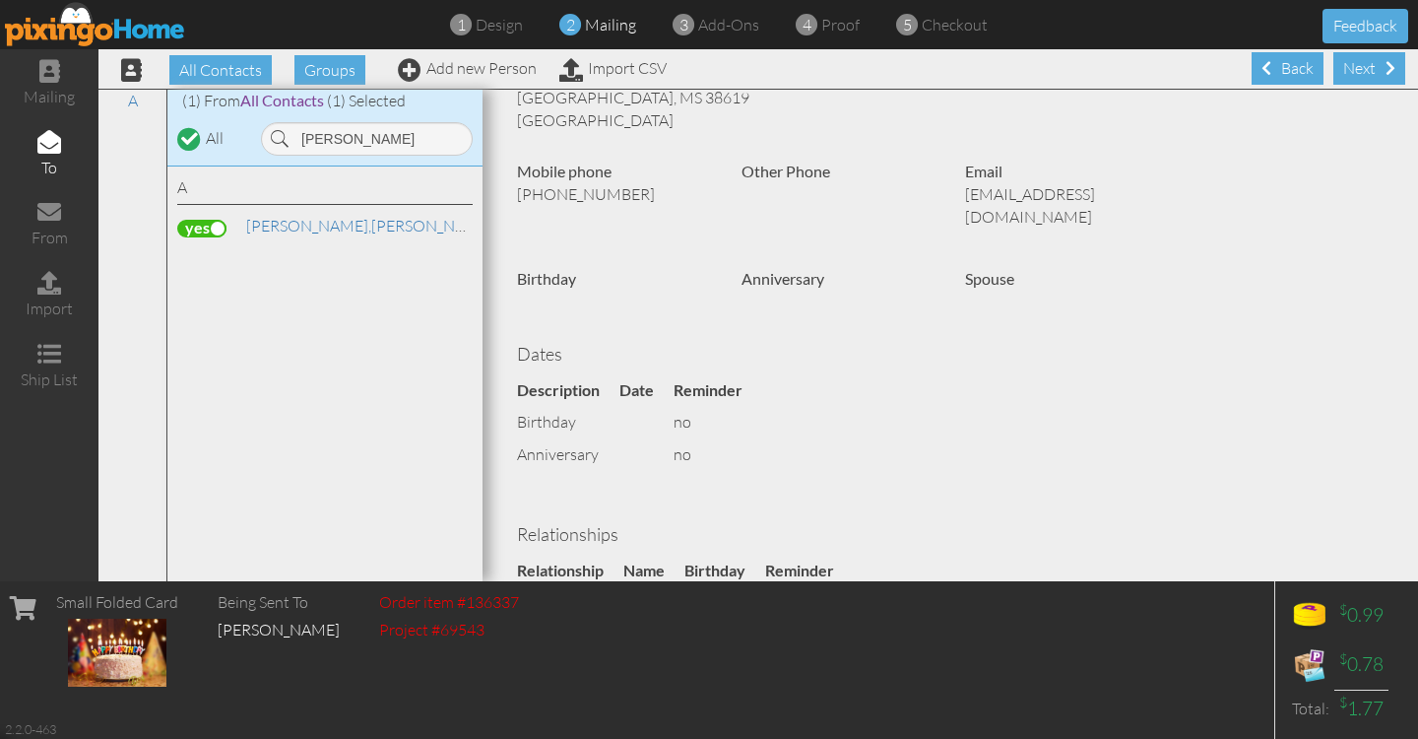
scroll to position [385, 0]
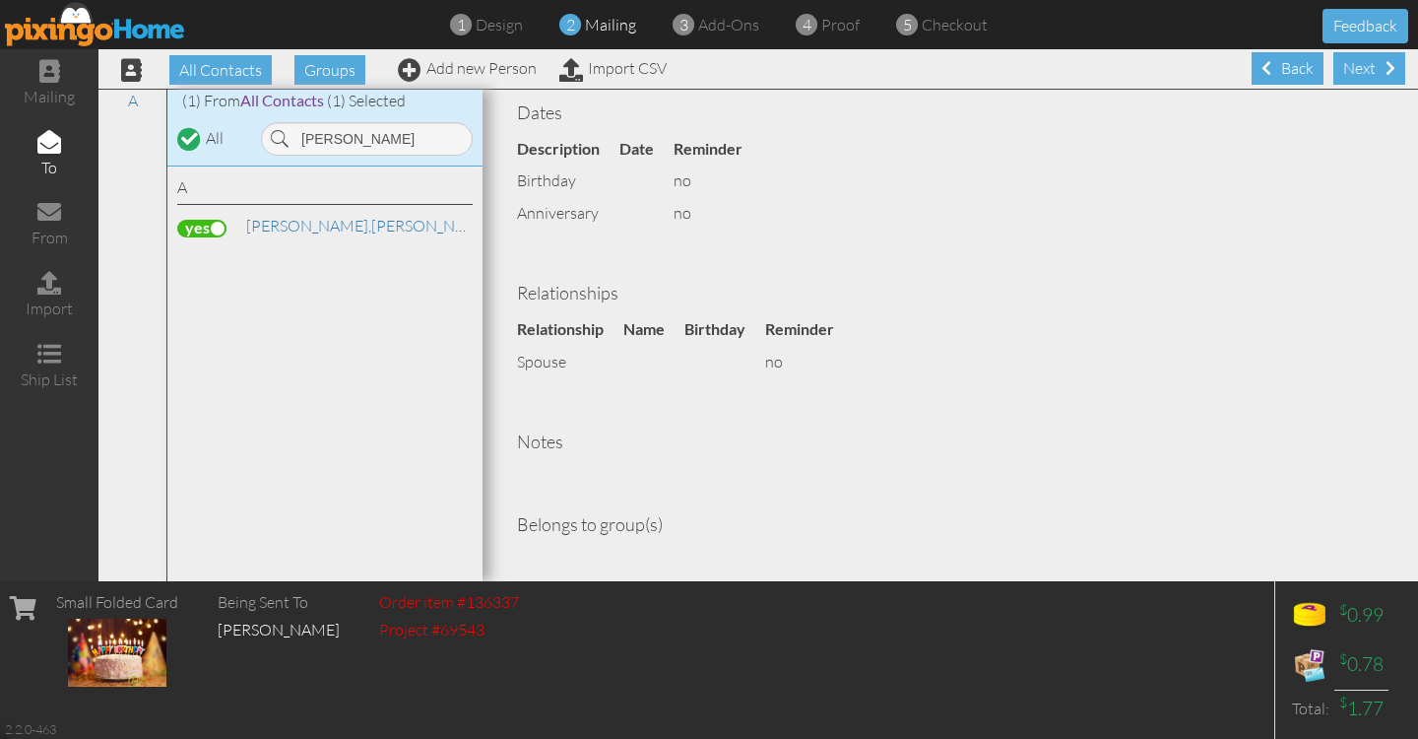
click at [1356, 76] on div "Next" at bounding box center [1370, 68] width 72 height 33
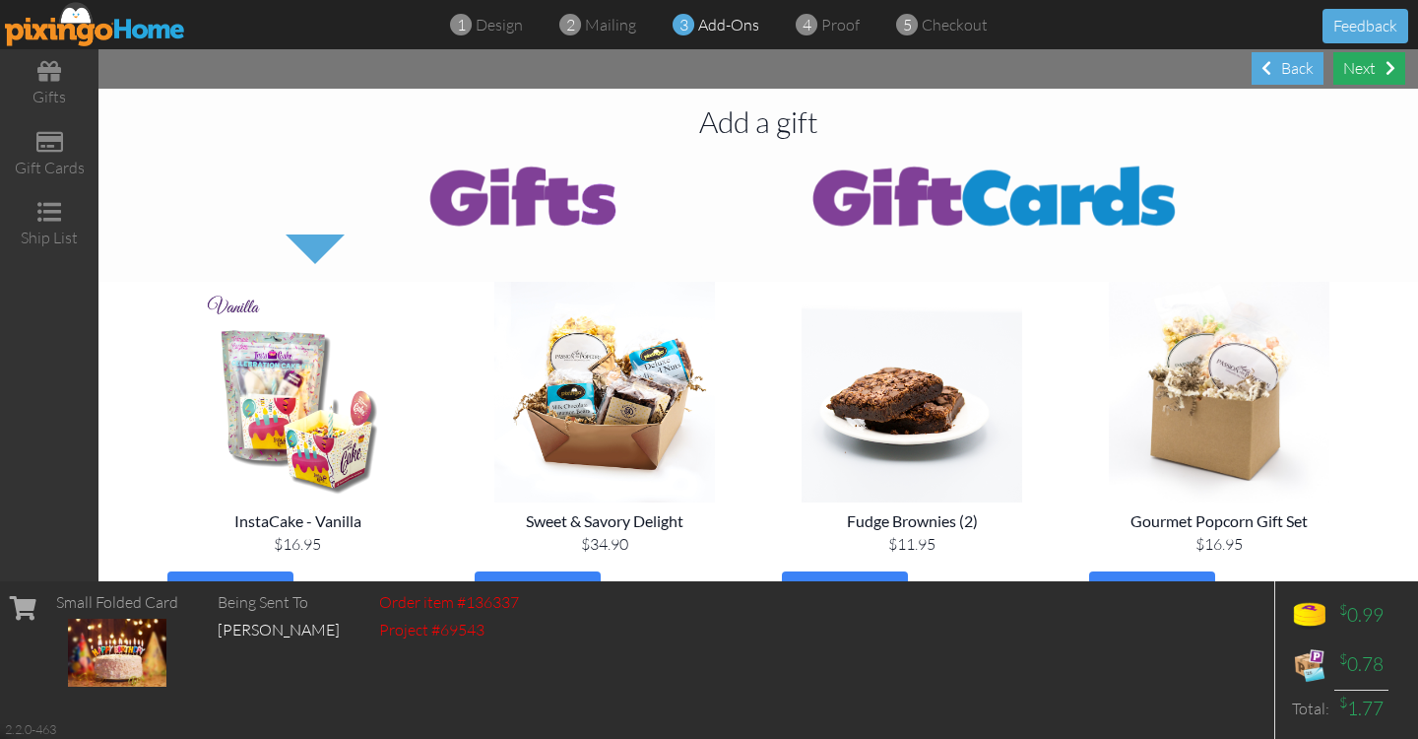
click at [1370, 66] on div "Next" at bounding box center [1370, 68] width 72 height 33
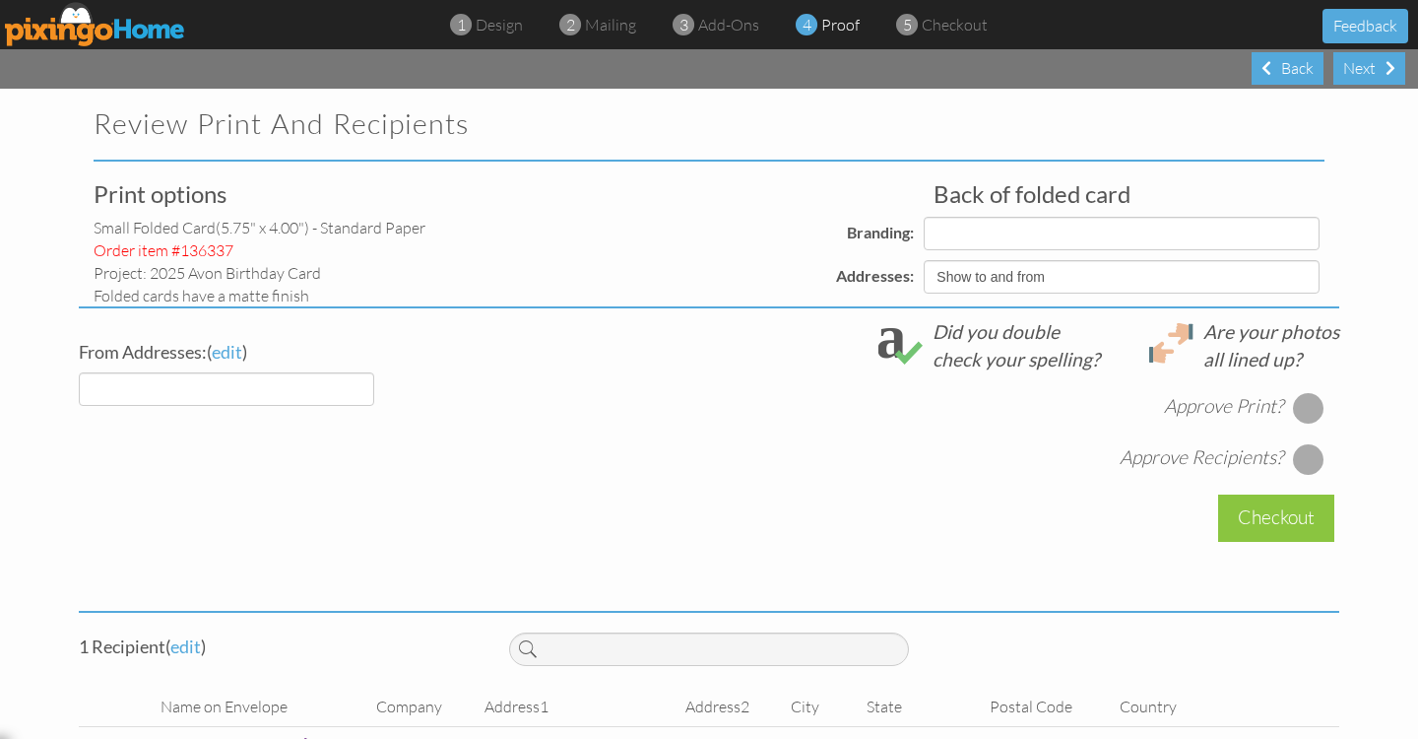
select select "object:6682"
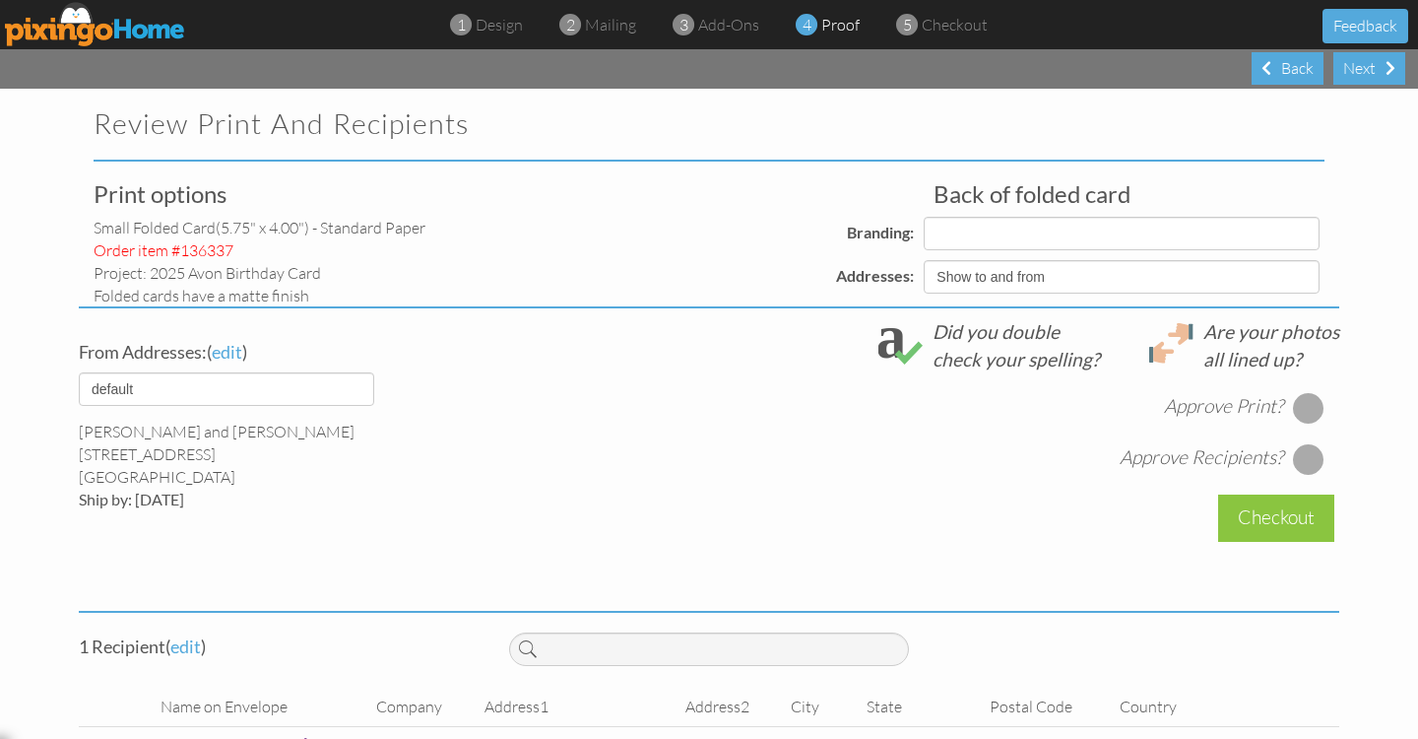
select select "object:6692"
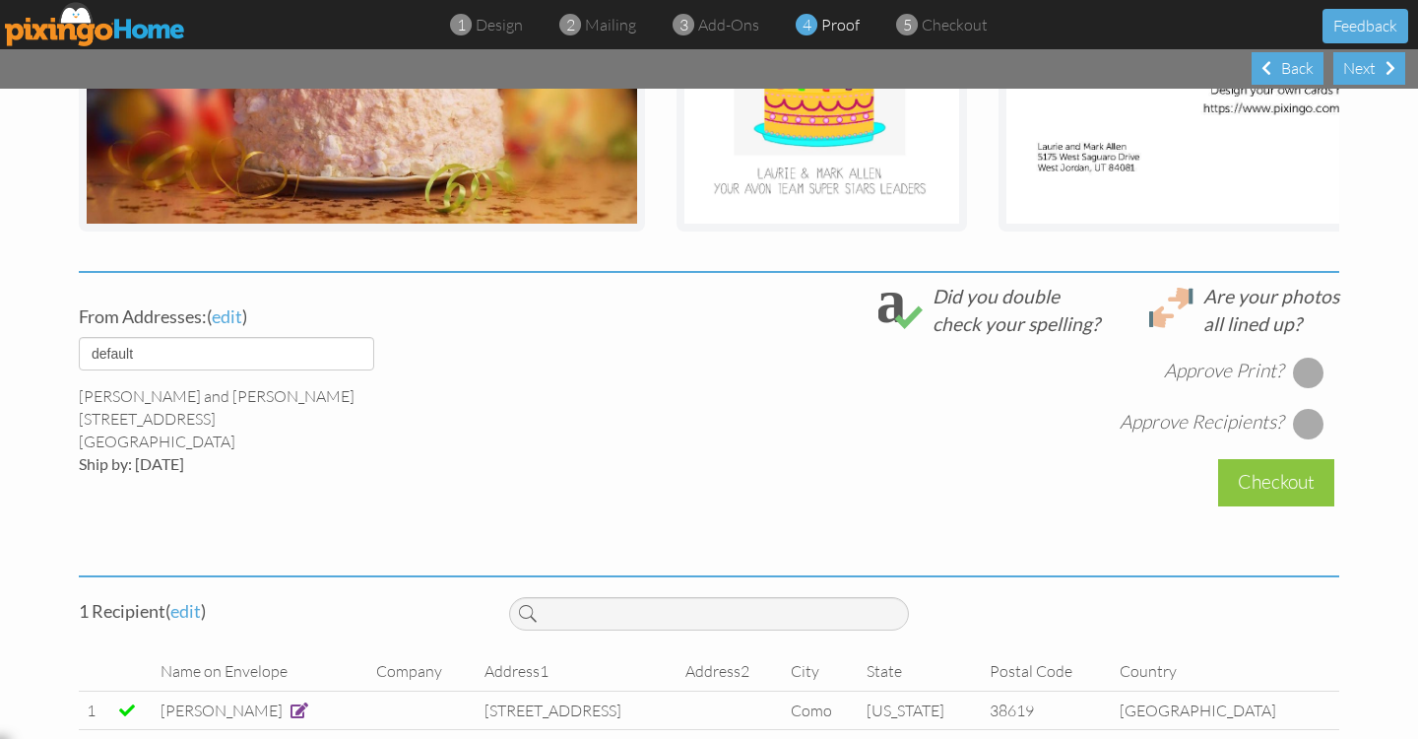
scroll to position [581, 0]
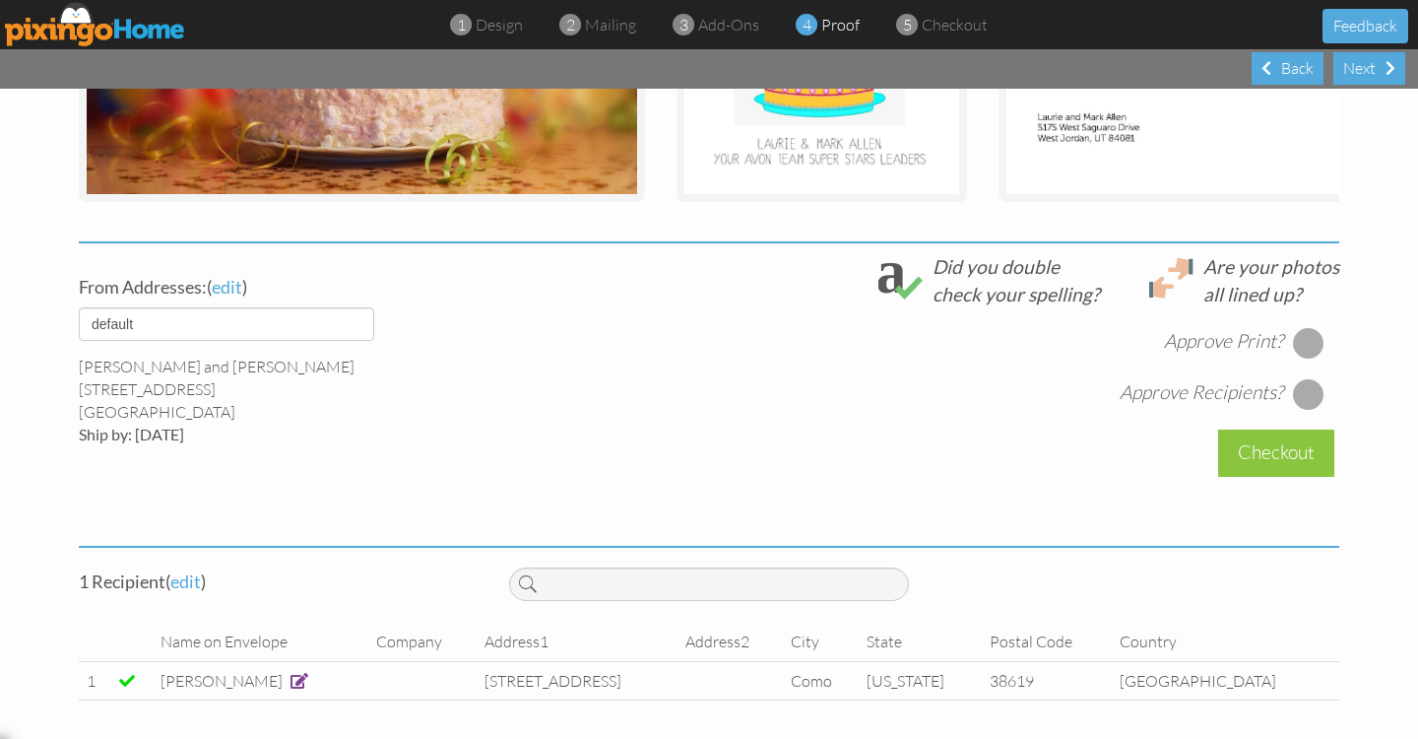
click at [1302, 356] on div at bounding box center [1309, 343] width 32 height 32
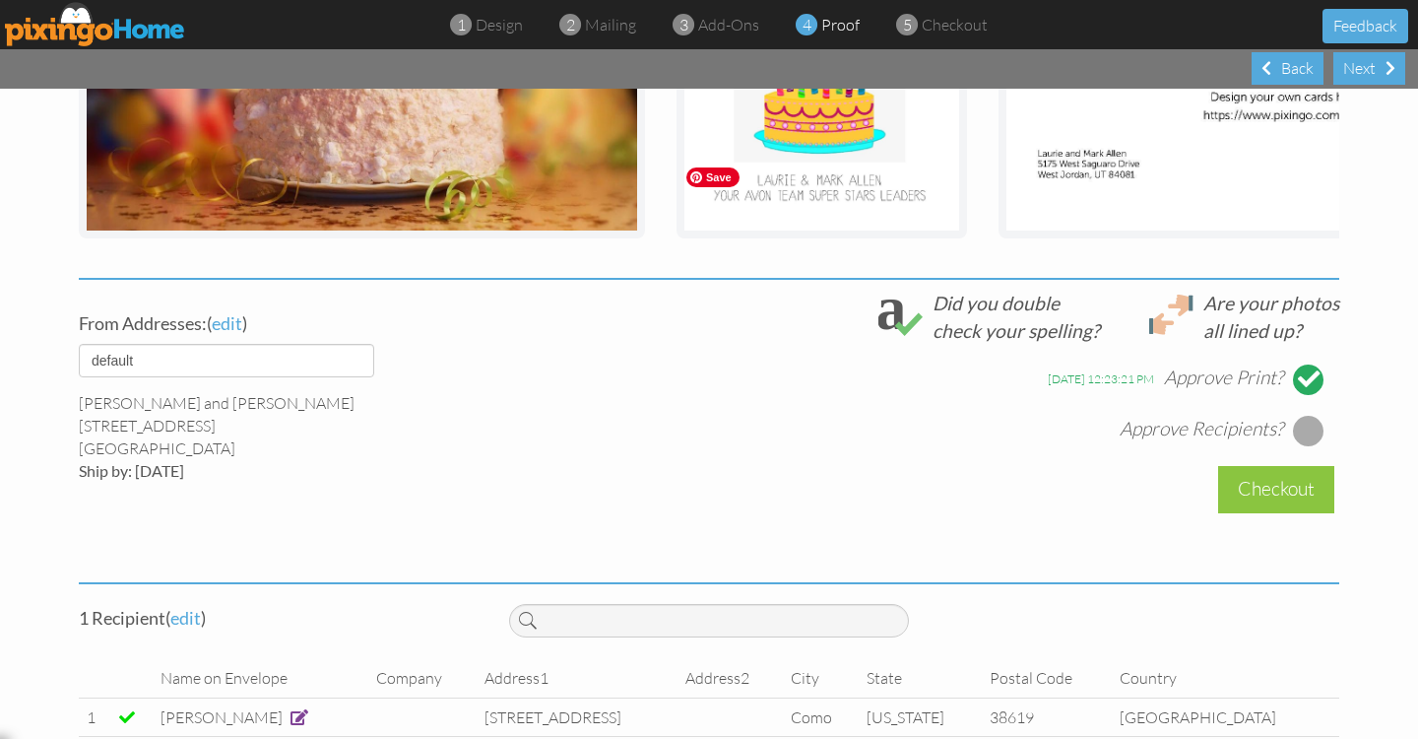
scroll to position [597, 0]
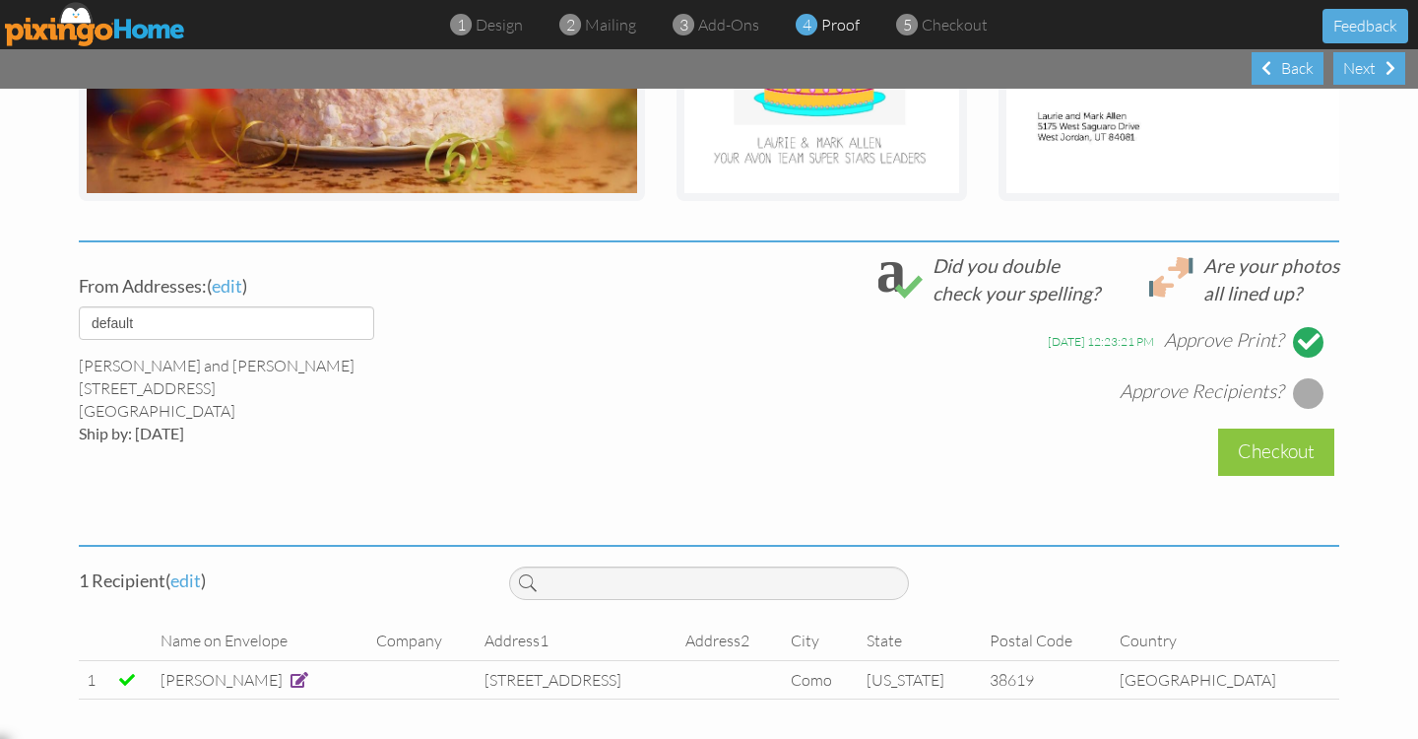
click at [1296, 395] on div at bounding box center [1309, 393] width 32 height 32
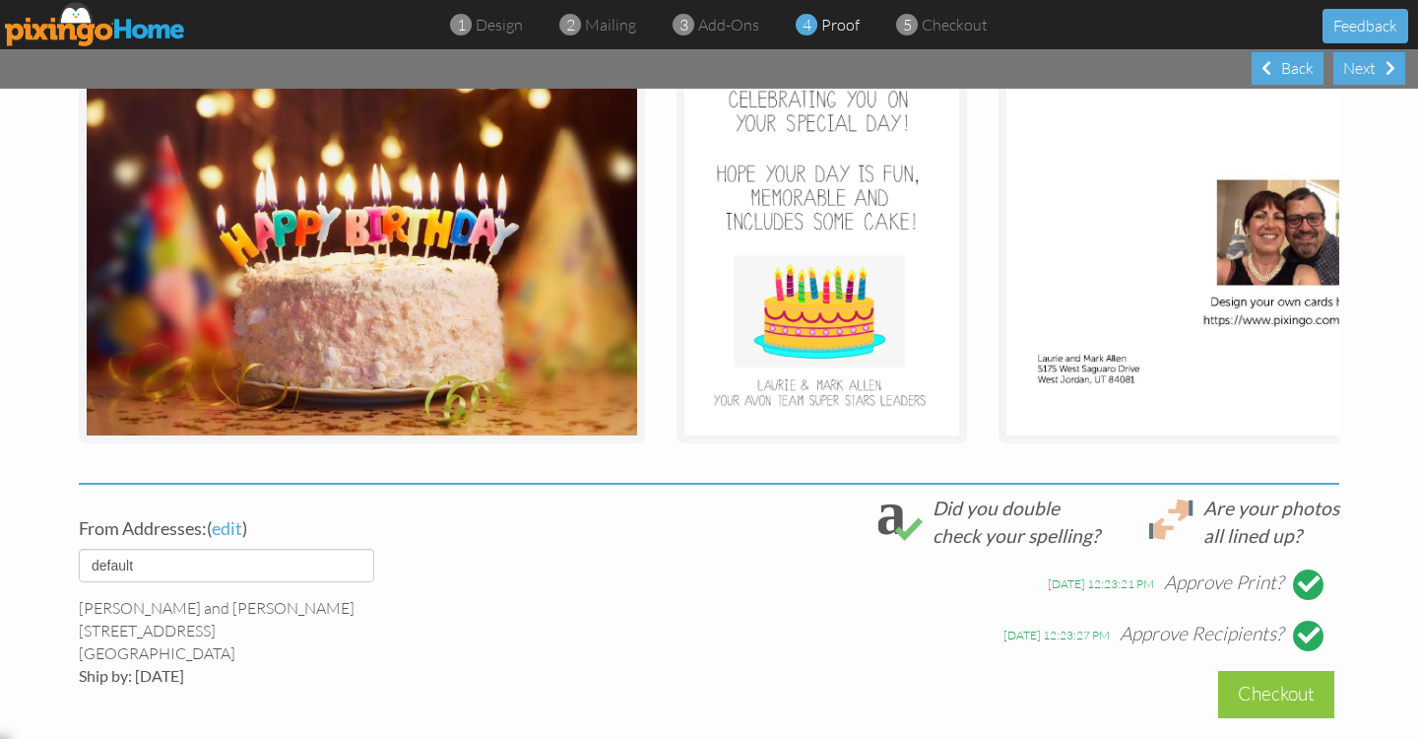
scroll to position [579, 0]
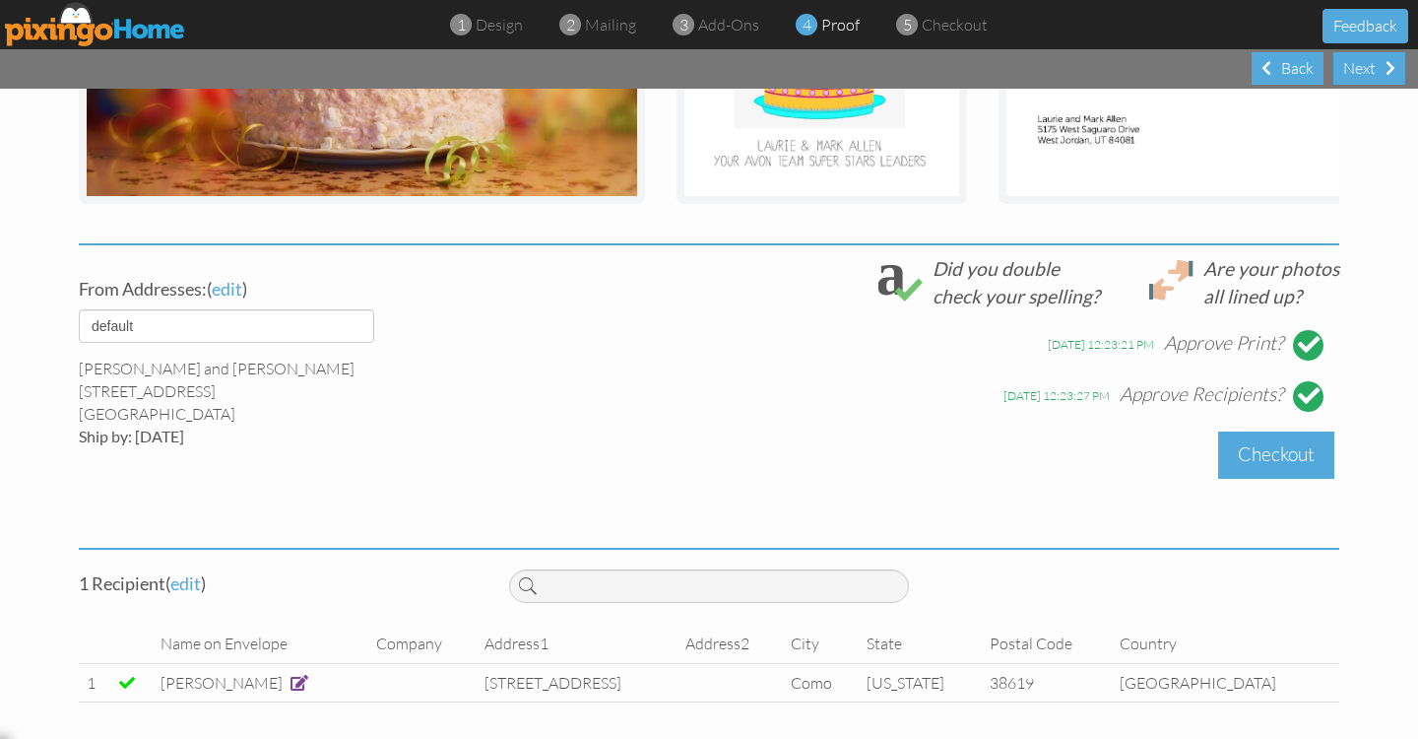
click at [1256, 463] on div "Checkout" at bounding box center [1276, 454] width 116 height 46
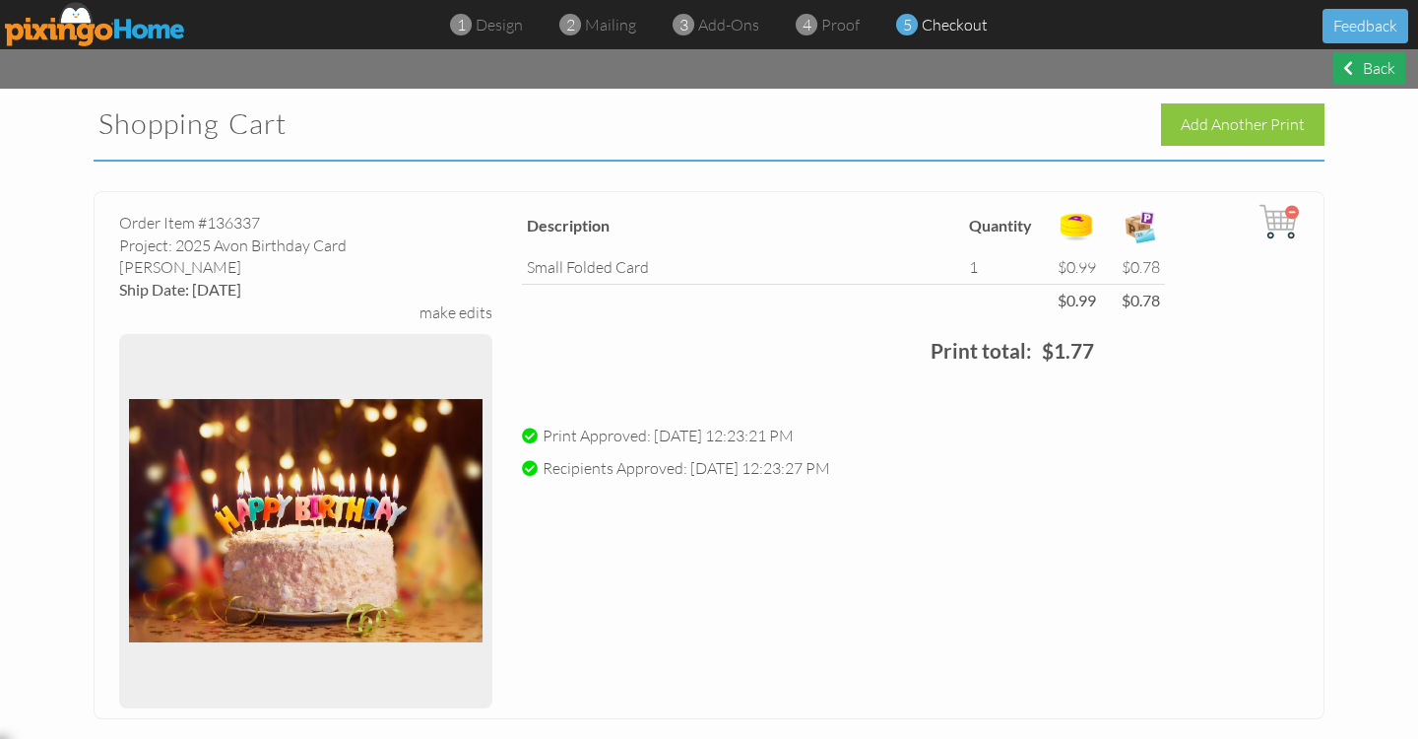
click at [1380, 70] on div "Back" at bounding box center [1370, 68] width 72 height 33
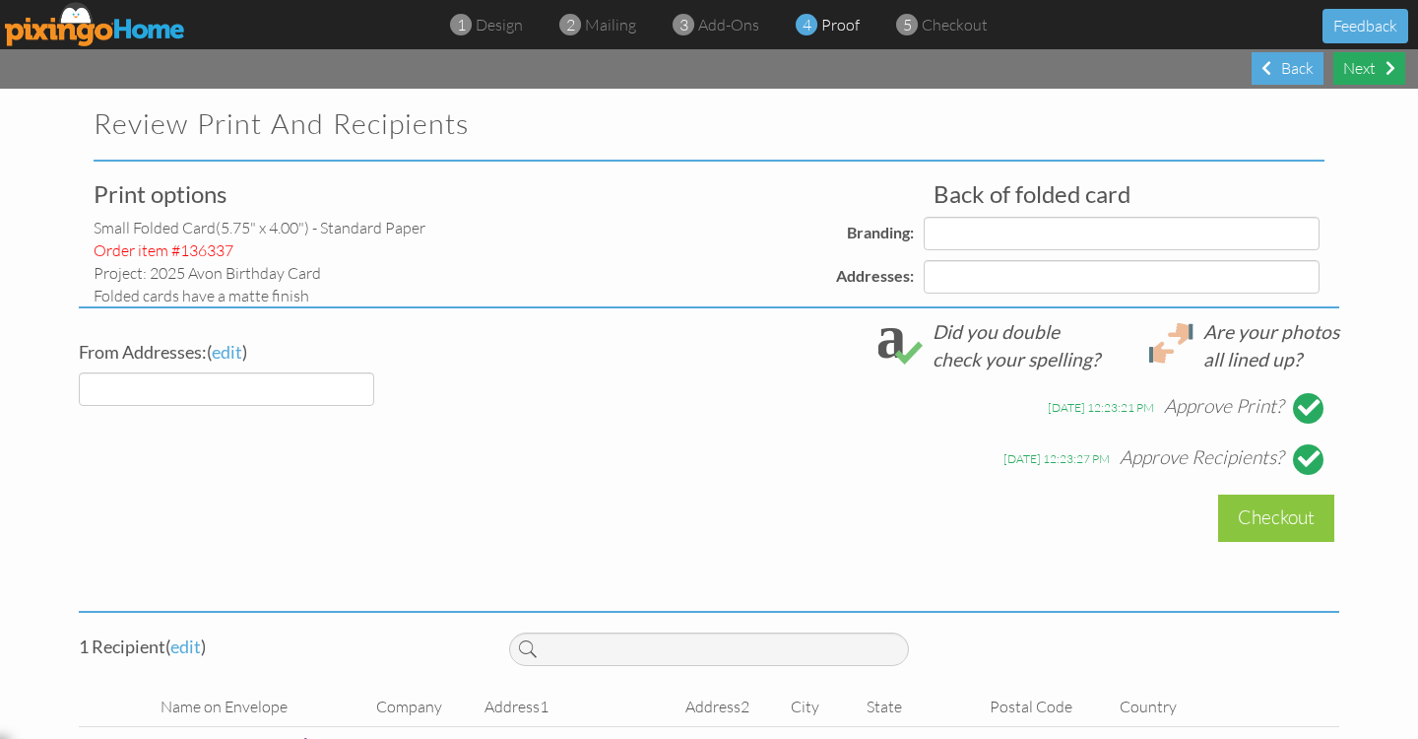
select select "object:6749"
select select "object:6752"
select select "object:6754"
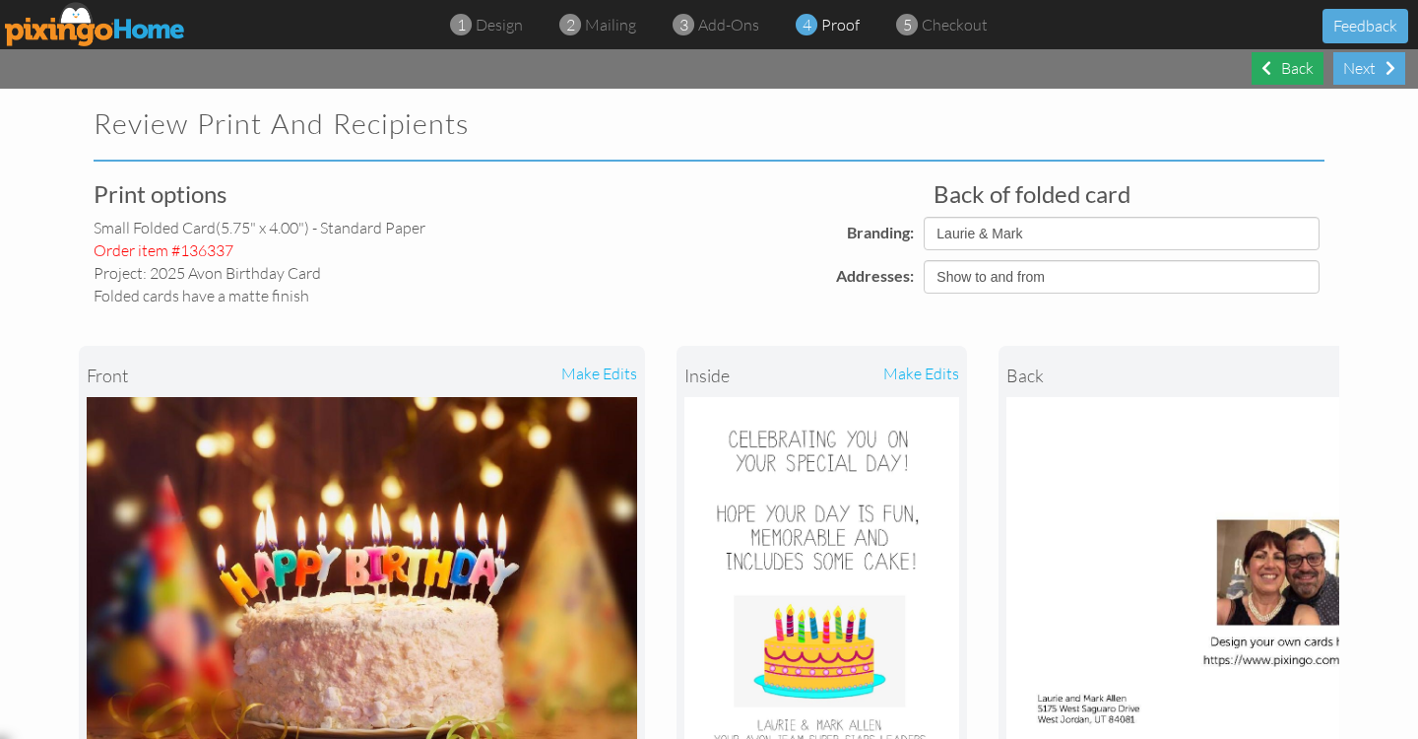
click at [1296, 67] on div "Back" at bounding box center [1288, 68] width 72 height 33
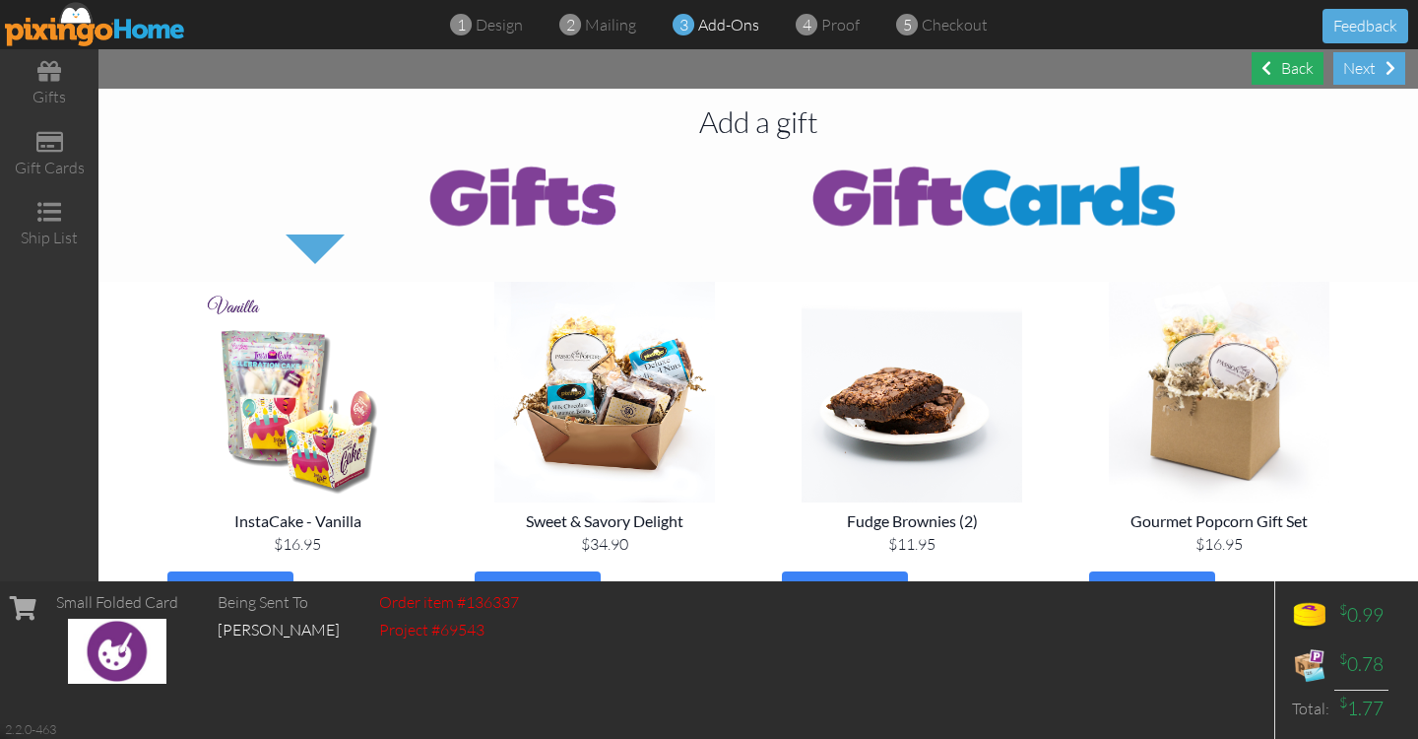
click at [1297, 67] on div "Back" at bounding box center [1288, 68] width 72 height 33
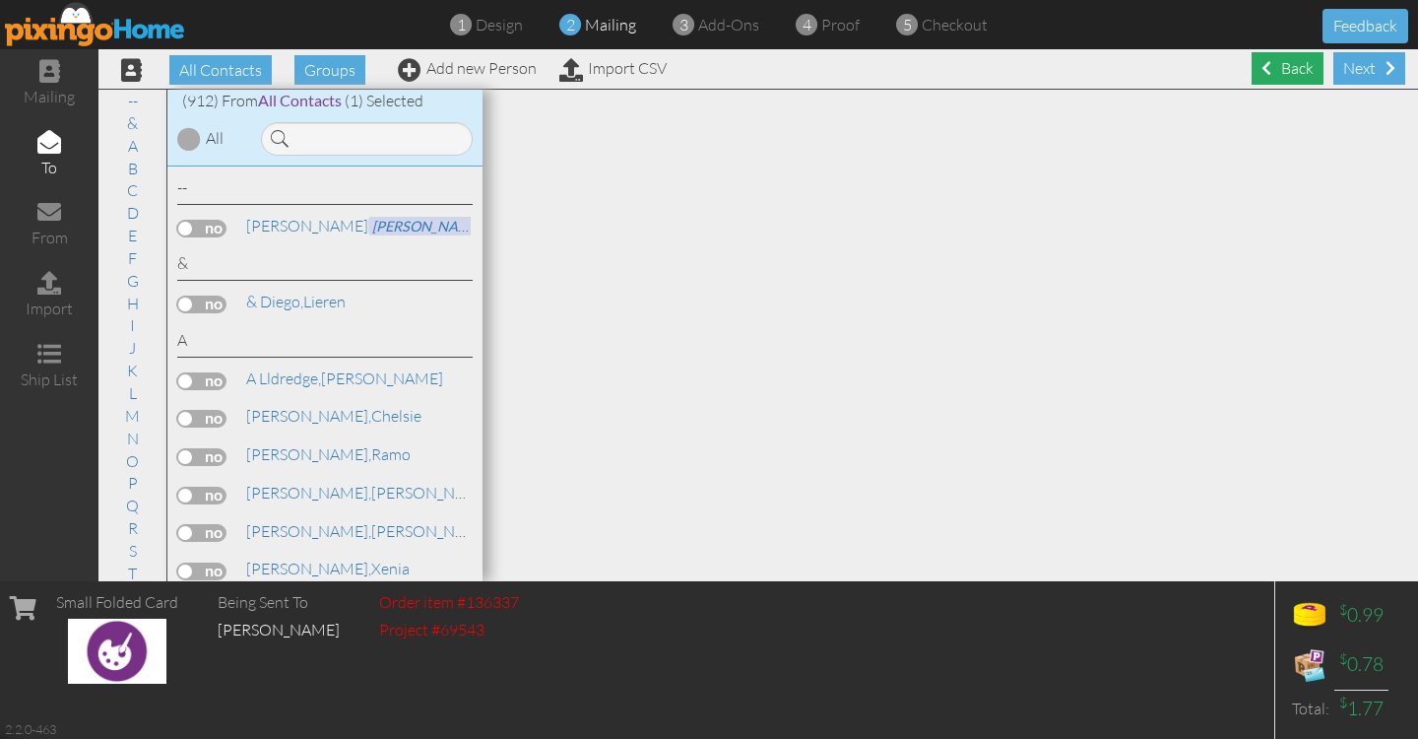
click at [1281, 68] on div "Back" at bounding box center [1288, 68] width 72 height 33
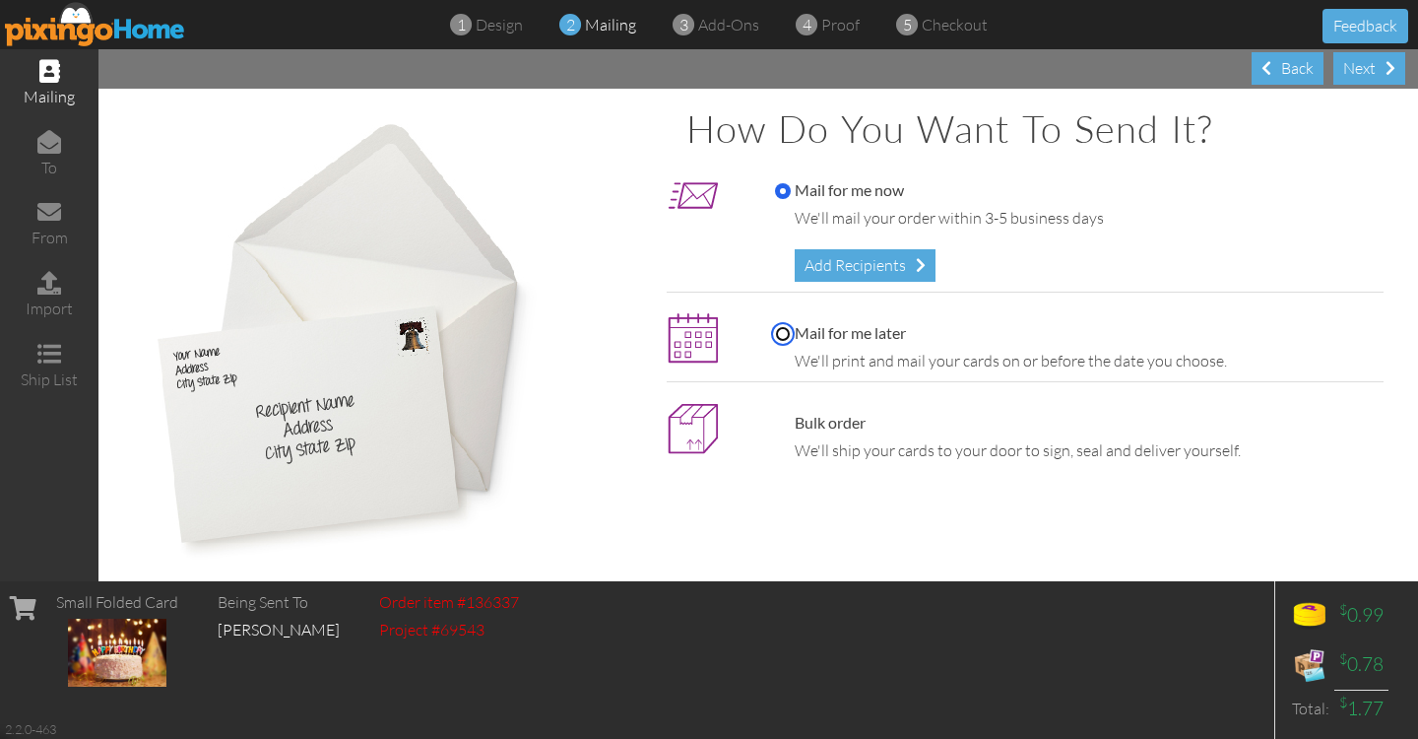
click at [777, 332] on input "Mail for me later" at bounding box center [783, 334] width 16 height 16
radio input "true"
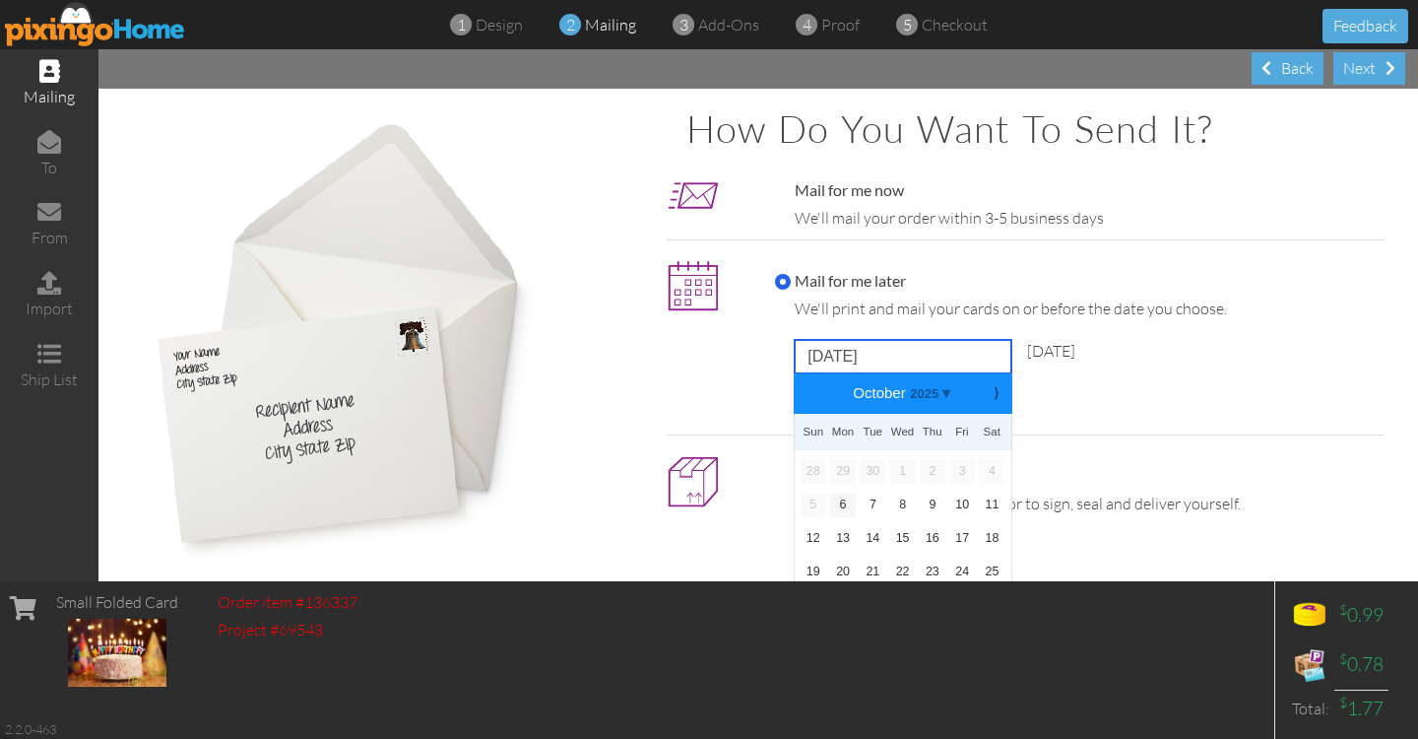
click at [937, 358] on input "October 6, 2025" at bounding box center [903, 356] width 217 height 33
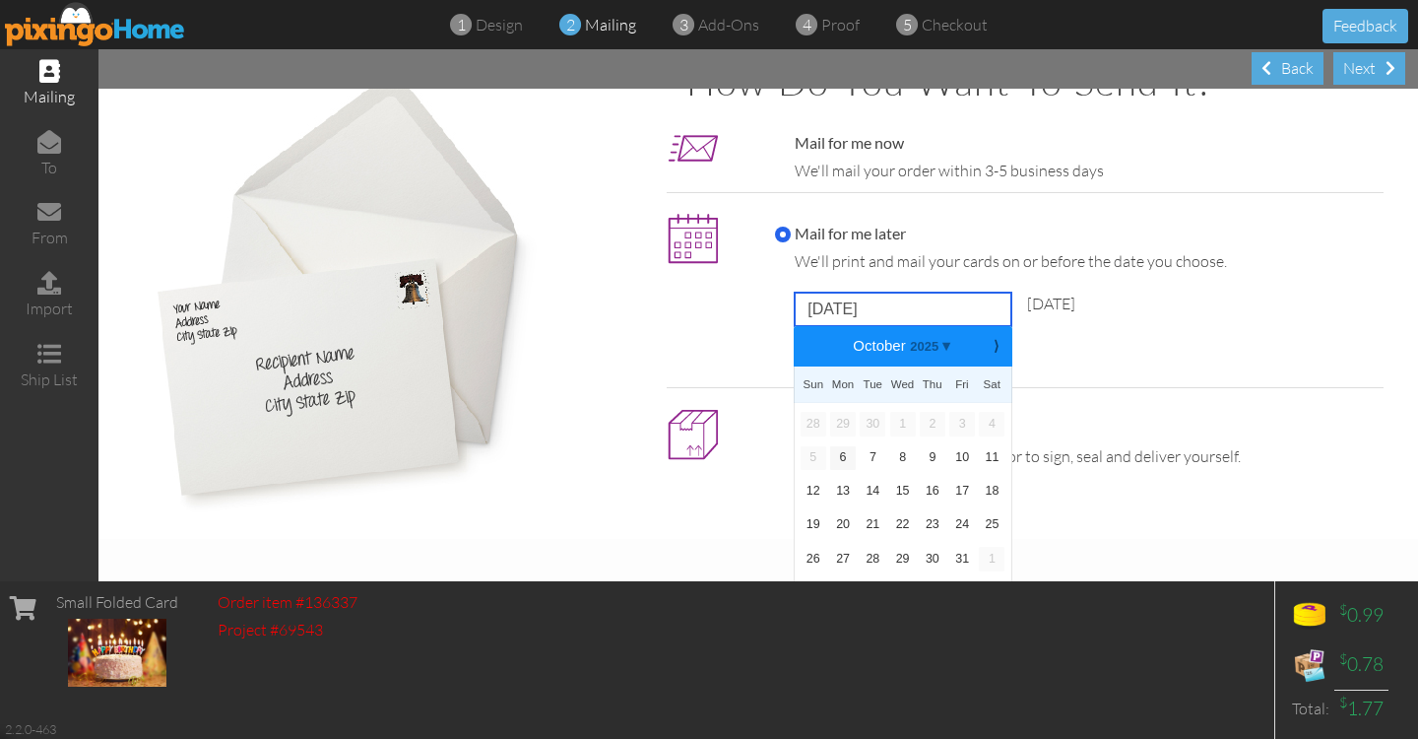
scroll to position [50, 0]
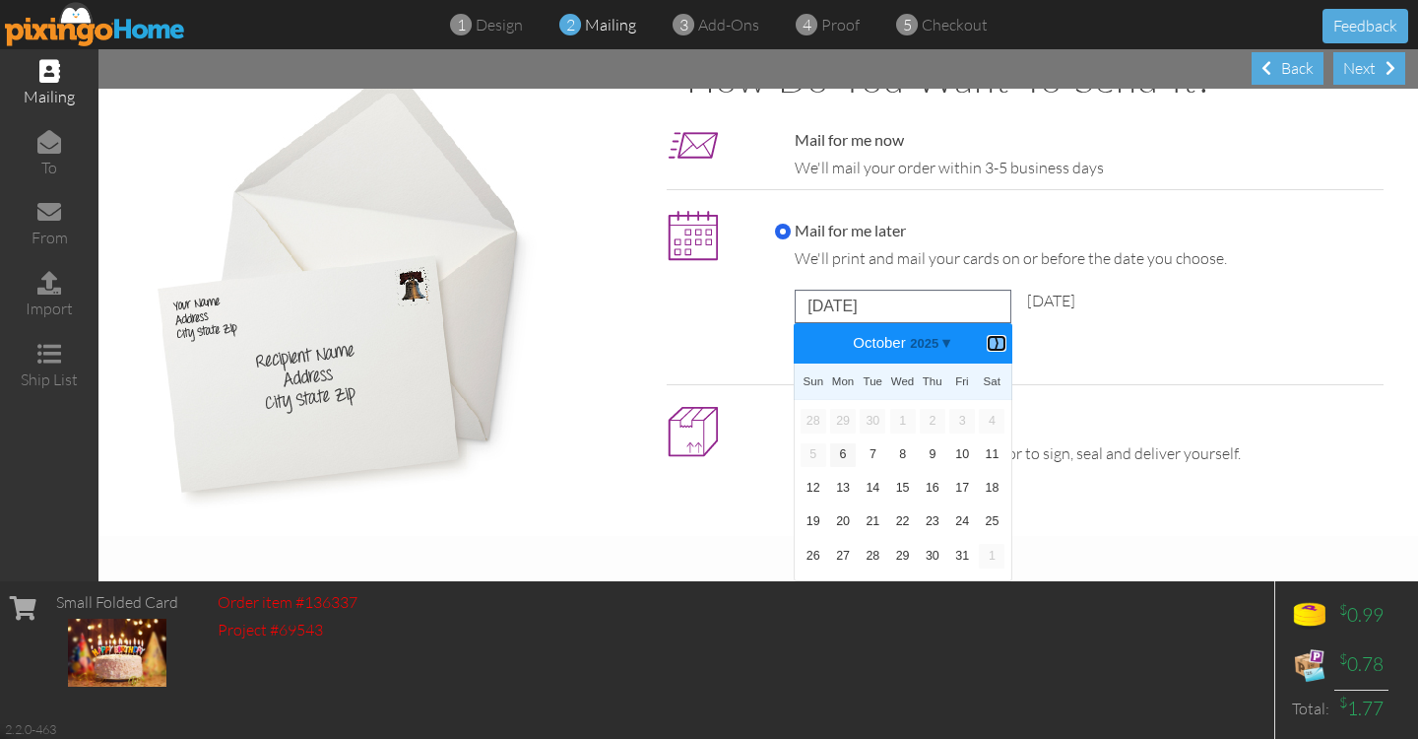
click at [991, 345] on b "⟩" at bounding box center [997, 343] width 14 height 15
click at [808, 346] on b "⟨" at bounding box center [811, 343] width 14 height 15
click at [840, 554] on link "27" at bounding box center [843, 556] width 26 height 24
type input "October 27, 2025"
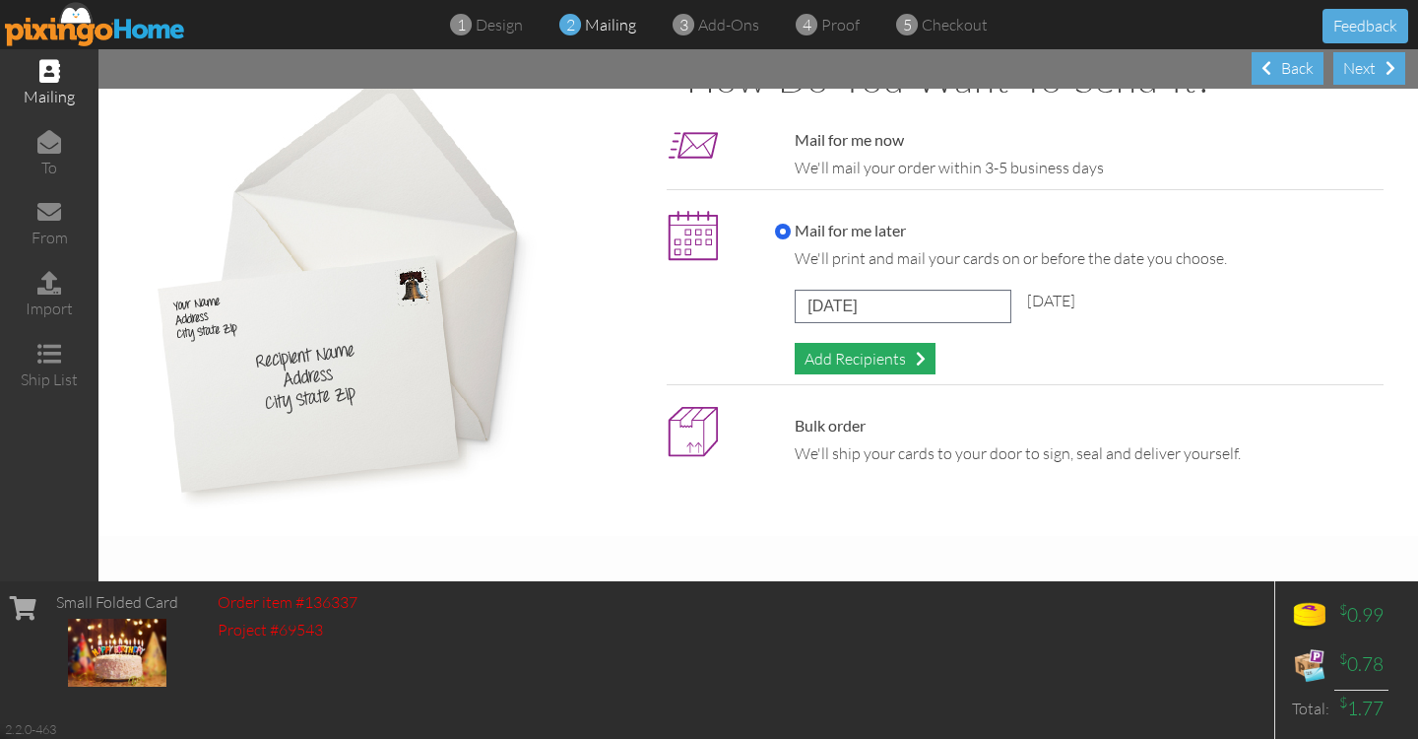
click at [872, 355] on div "Add Recipients" at bounding box center [865, 359] width 141 height 33
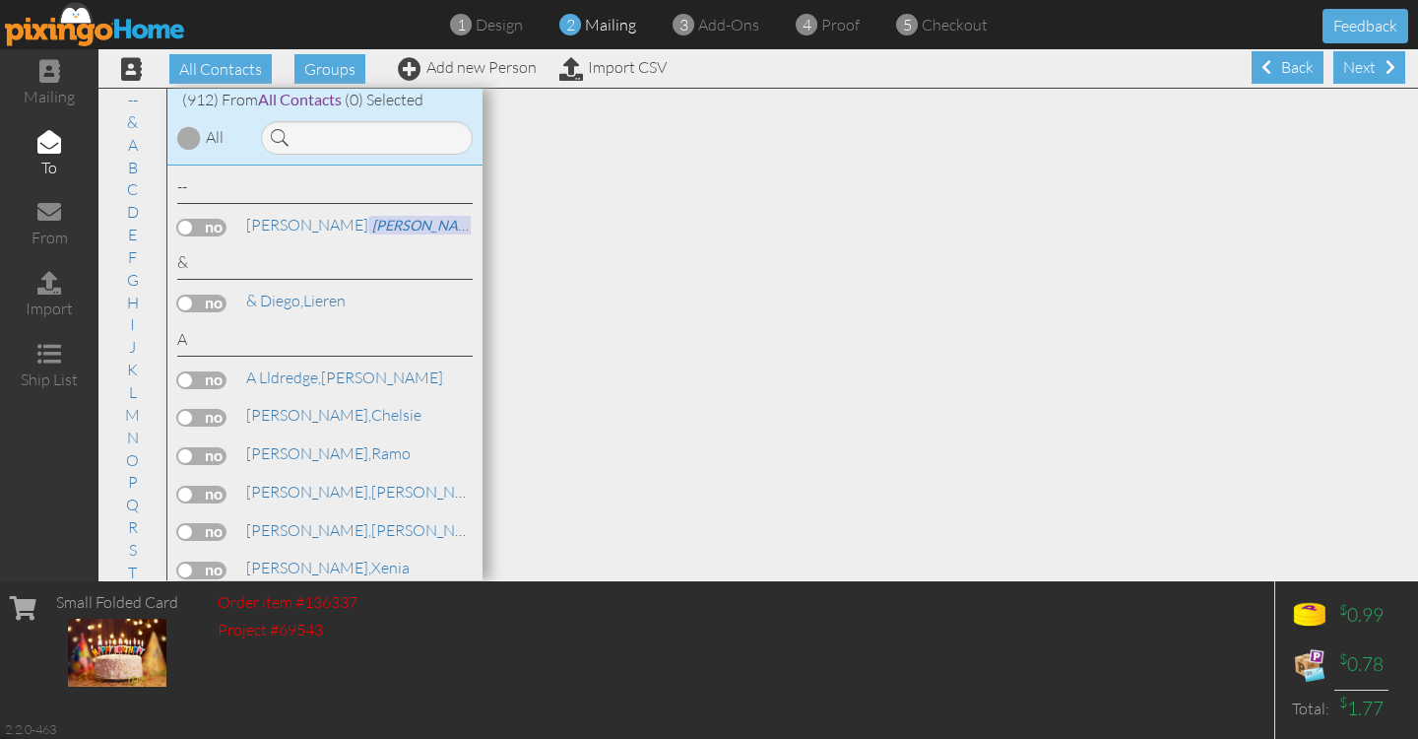
scroll to position [1, 0]
click at [339, 129] on input at bounding box center [367, 137] width 212 height 33
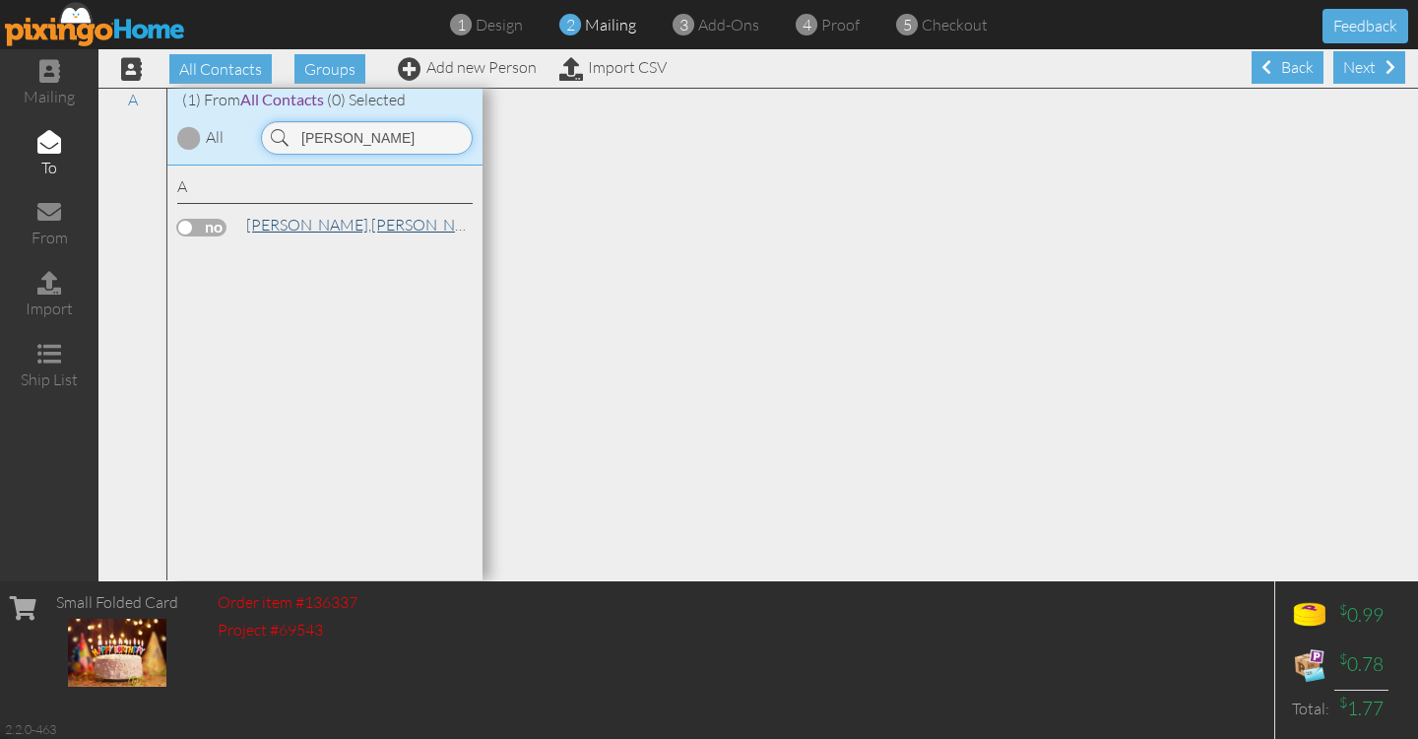
type input "emily ashmore"
click at [327, 226] on link "Ashmore, Emily" at bounding box center [369, 225] width 251 height 24
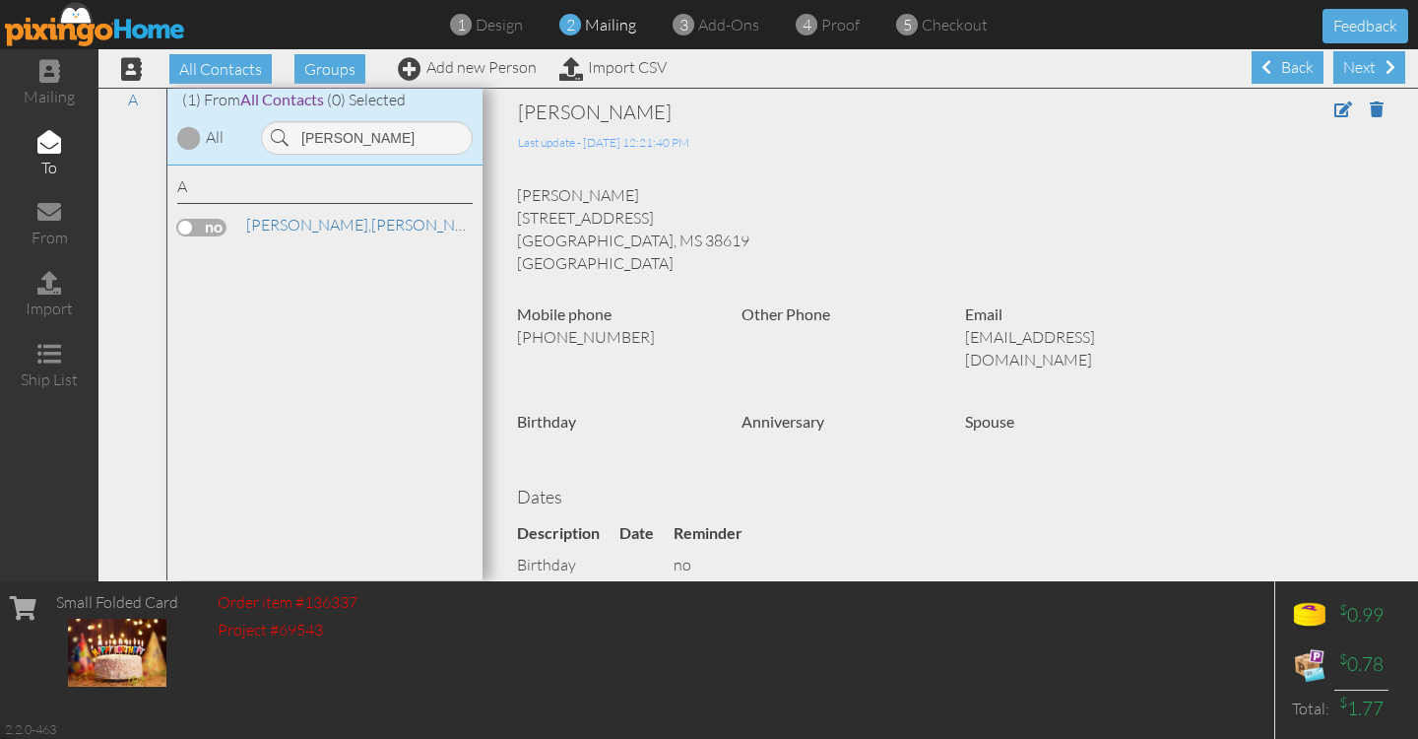
click at [204, 227] on label at bounding box center [201, 228] width 49 height 18
click at [0, 0] on input "checkbox" at bounding box center [0, 0] width 0 height 0
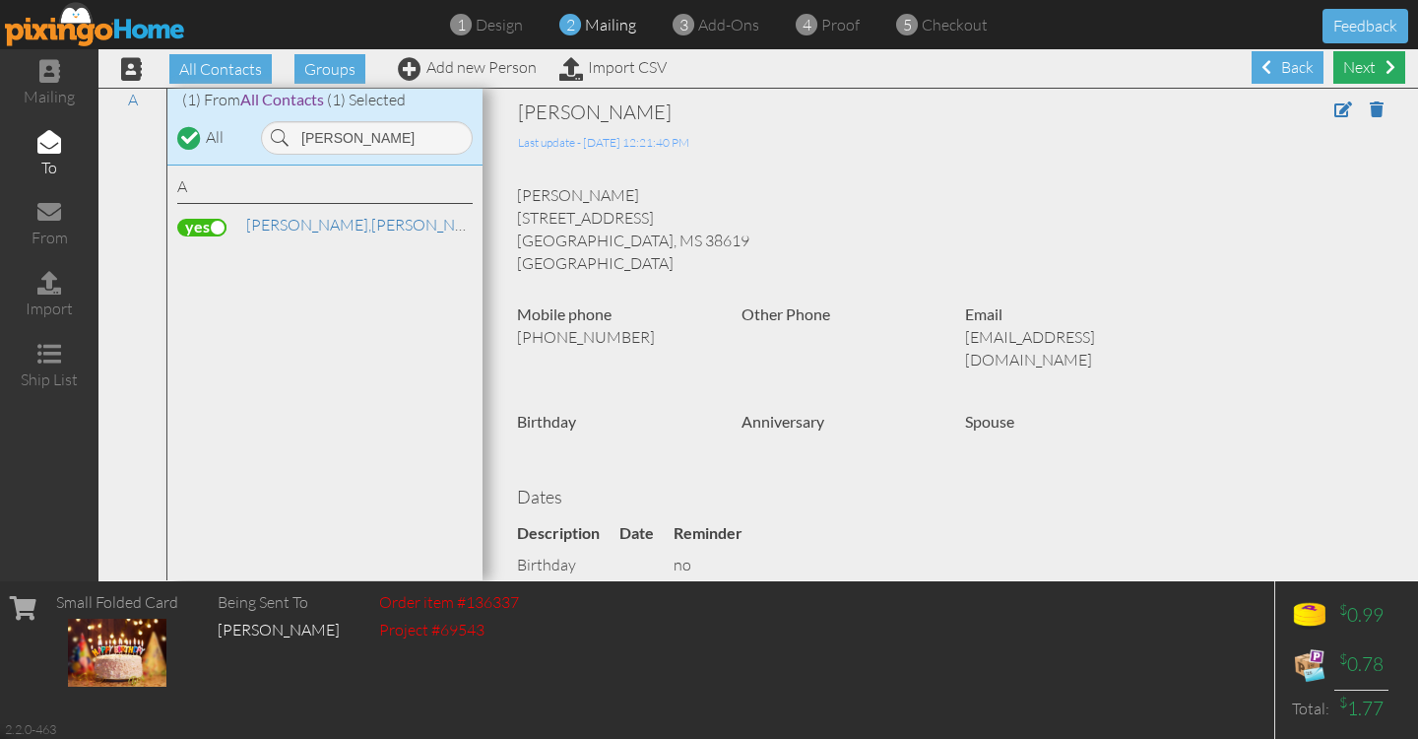
click at [1362, 63] on div "Next" at bounding box center [1370, 67] width 72 height 33
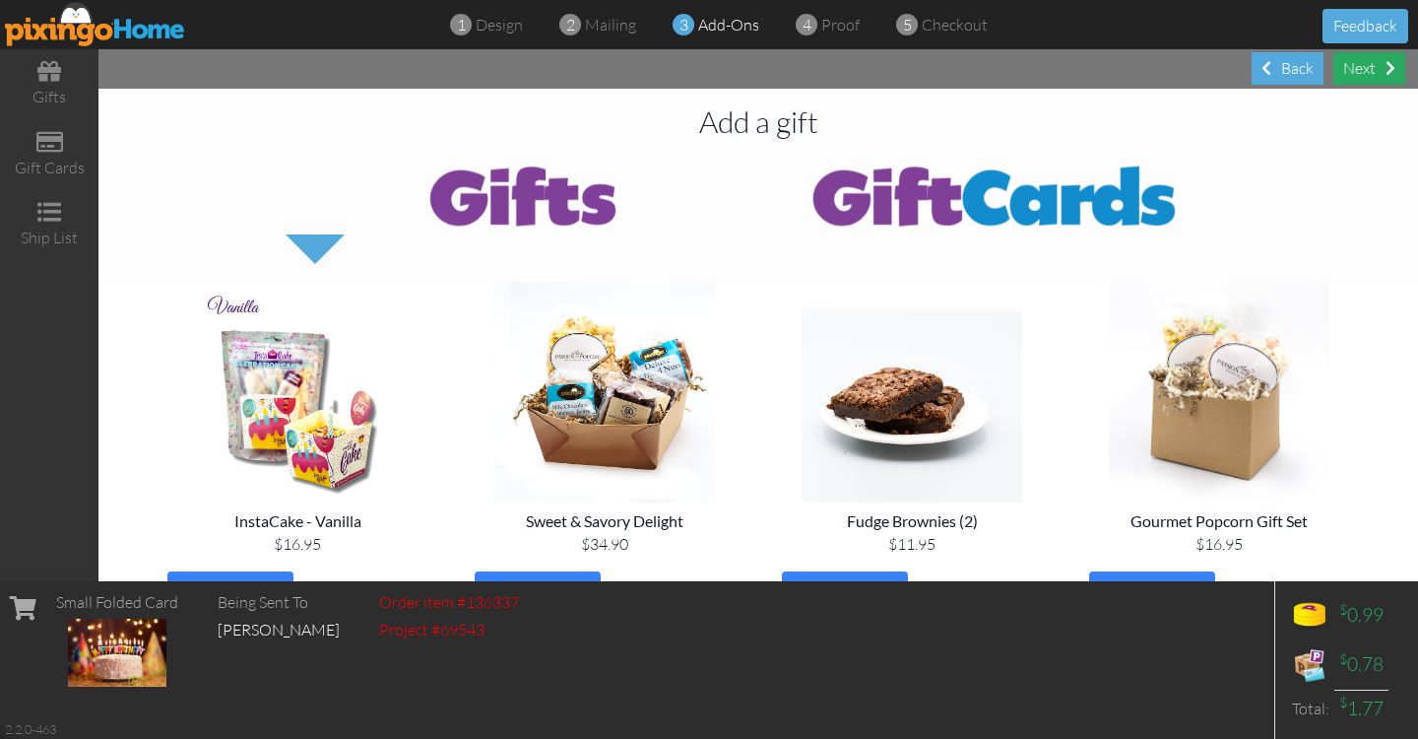
click at [1360, 66] on div "Next" at bounding box center [1370, 68] width 72 height 33
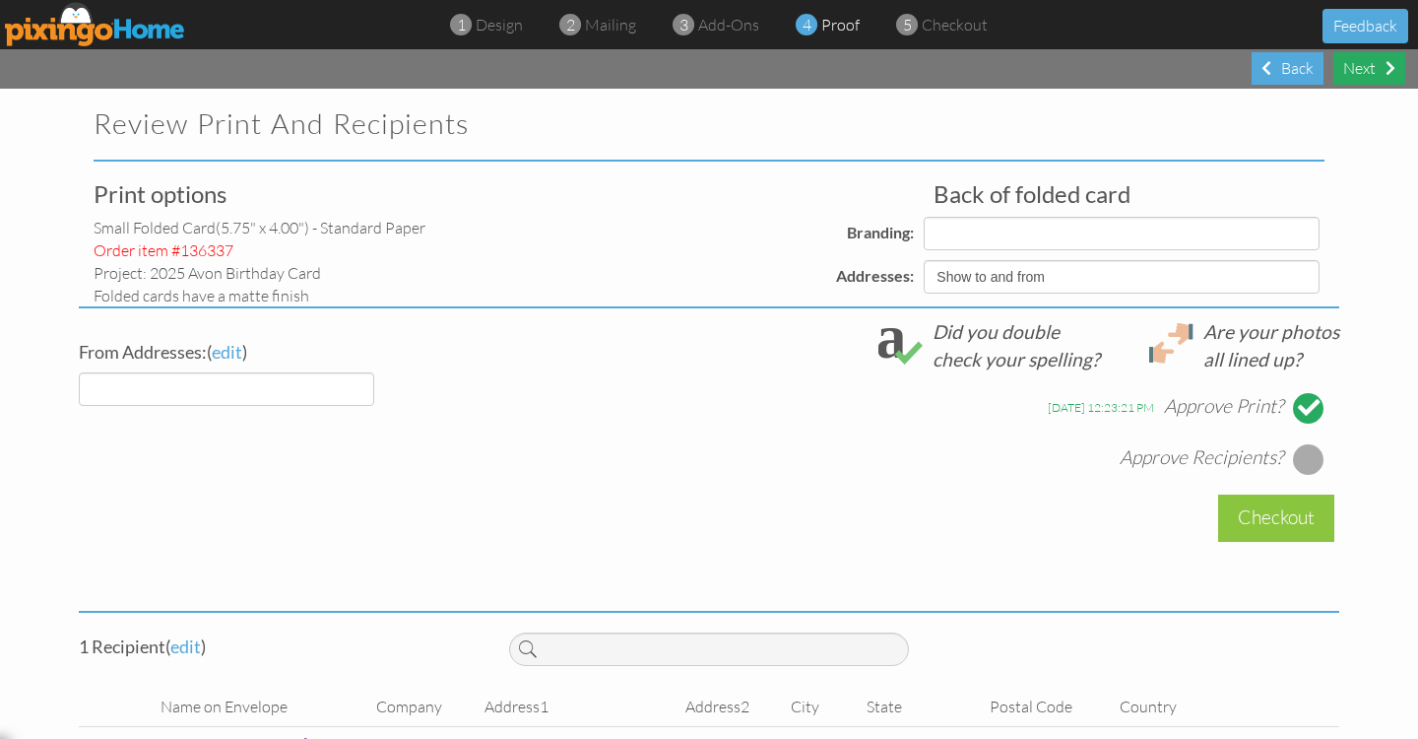
select select "object:11004"
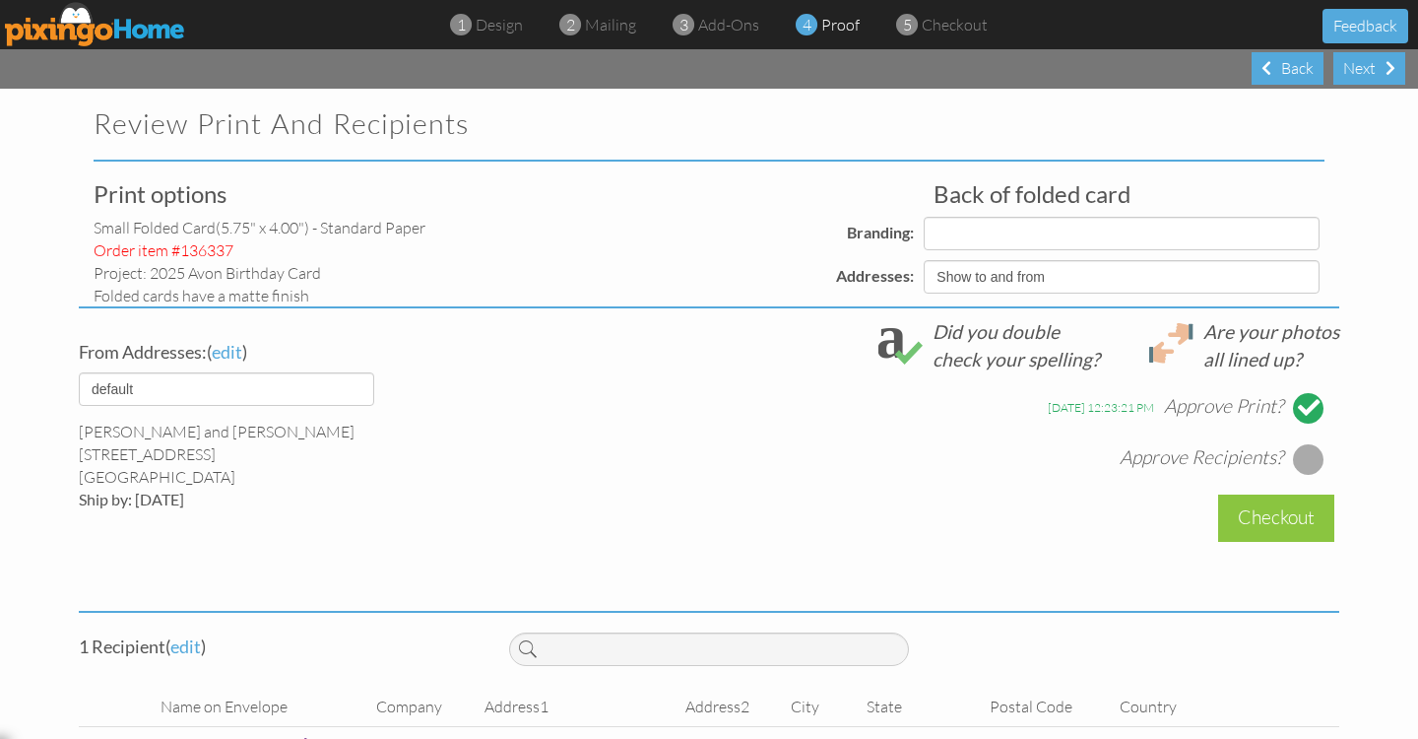
select select "object:11005"
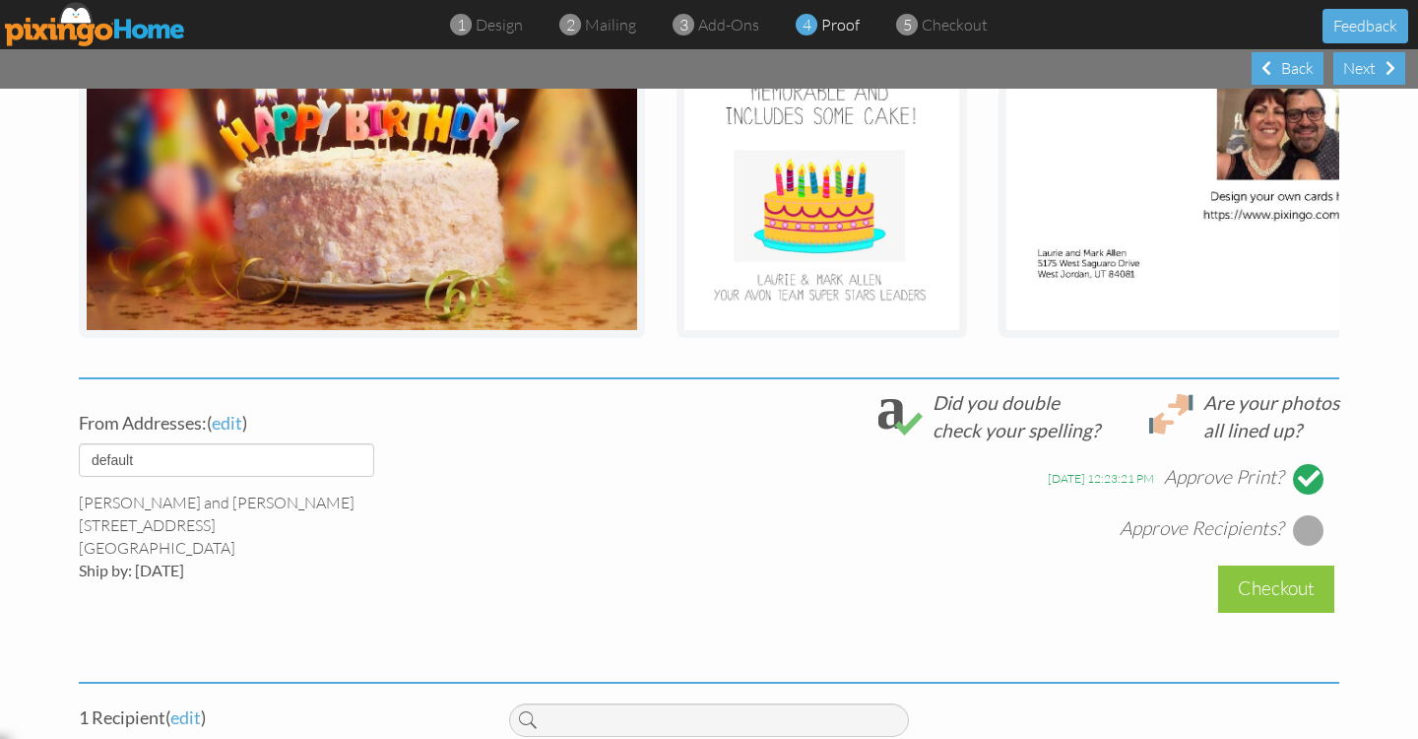
scroll to position [446, 0]
click at [1303, 542] on div at bounding box center [1309, 529] width 32 height 32
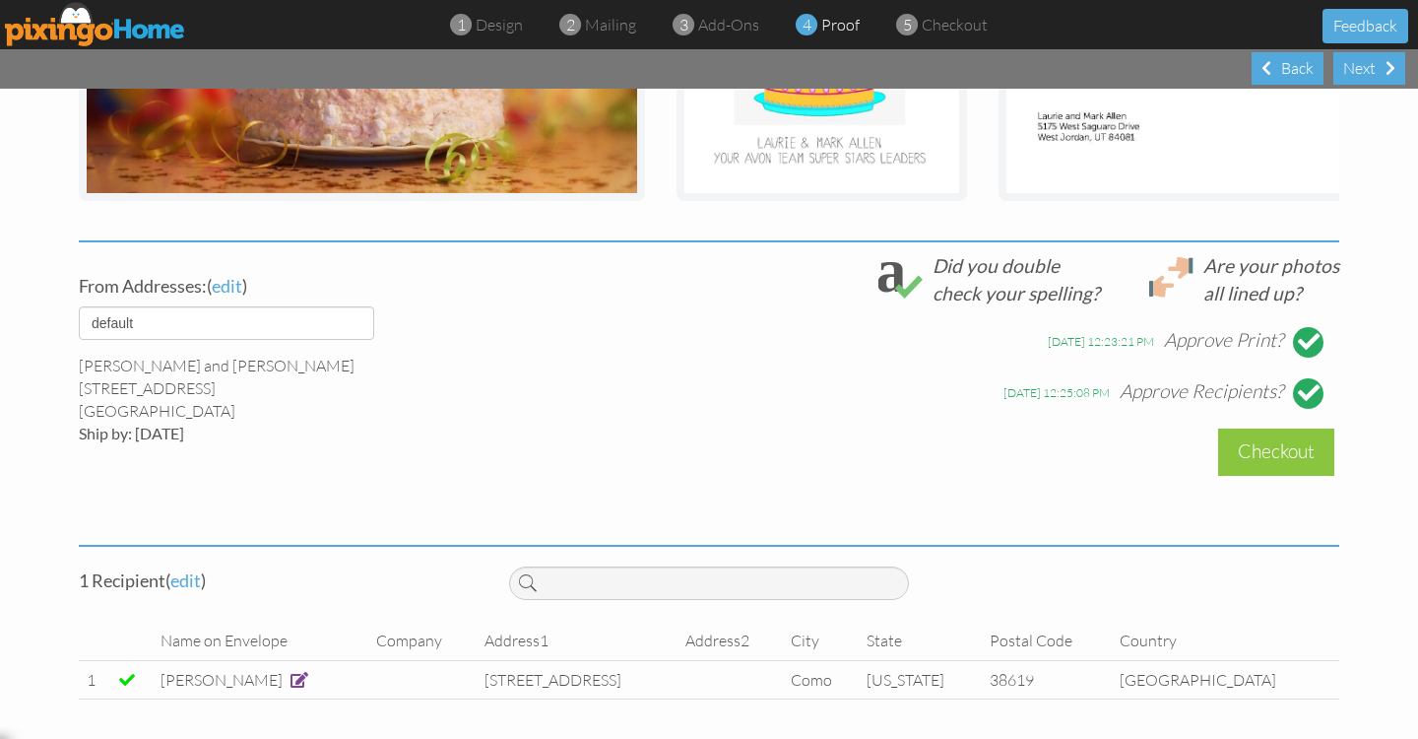
scroll to position [597, 0]
click at [1271, 452] on div "Checkout" at bounding box center [1276, 451] width 116 height 46
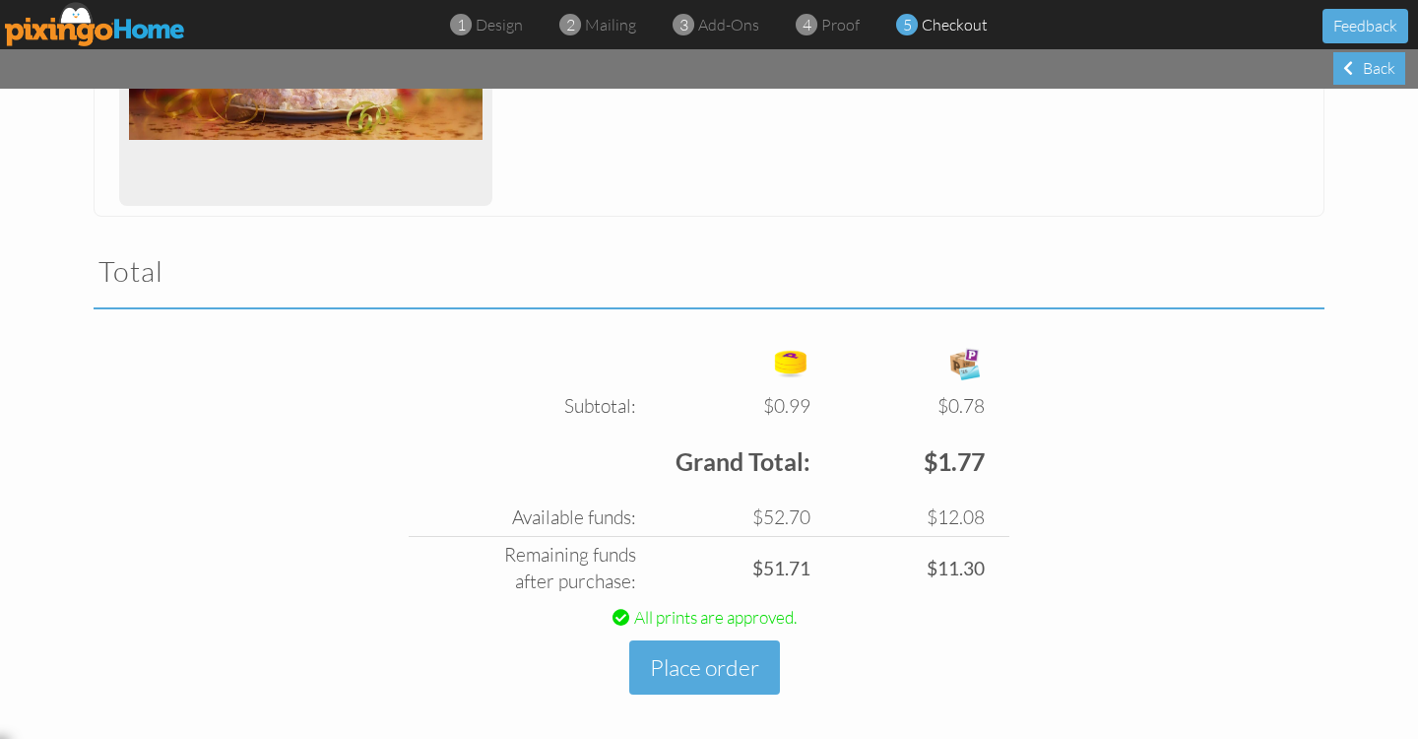
scroll to position [512, 0]
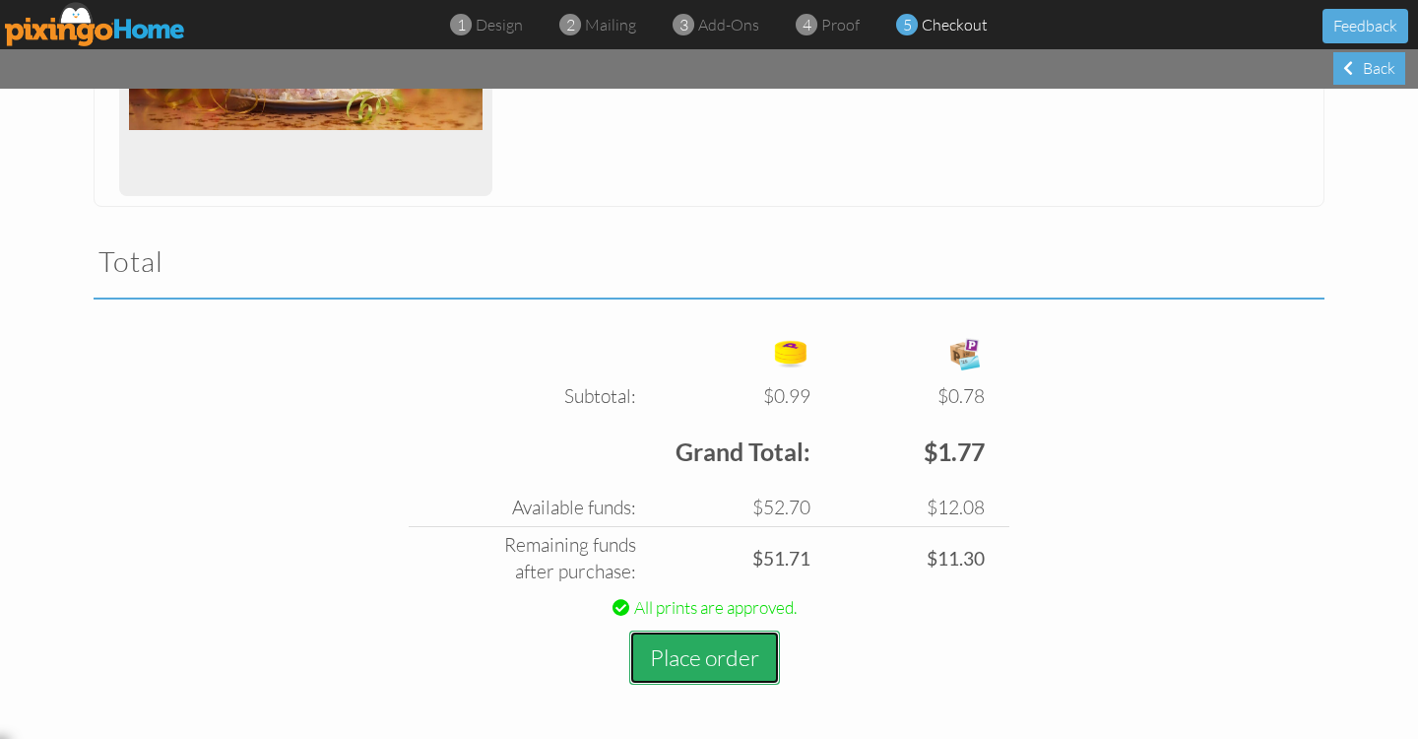
click at [694, 655] on button "Place order" at bounding box center [704, 657] width 151 height 54
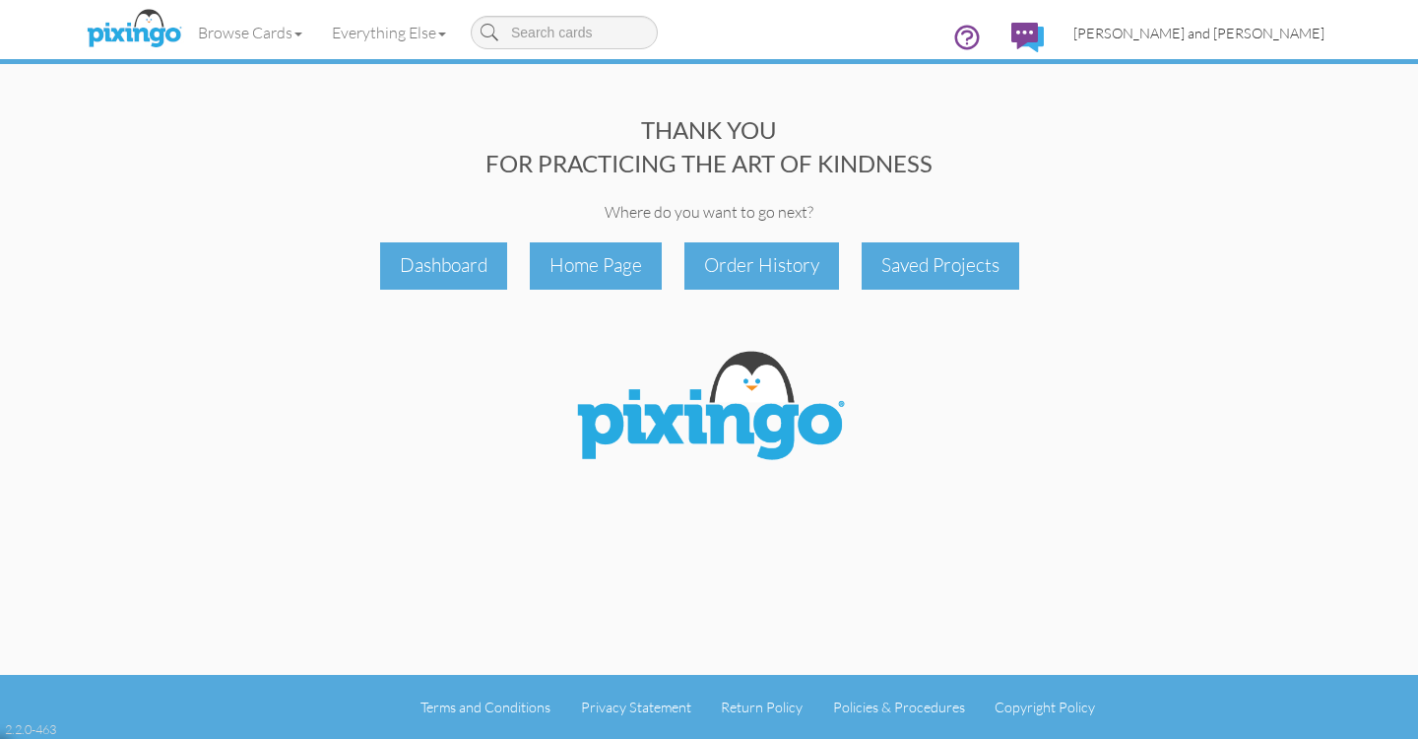
click at [1227, 33] on span "[PERSON_NAME] and [PERSON_NAME]" at bounding box center [1199, 33] width 251 height 17
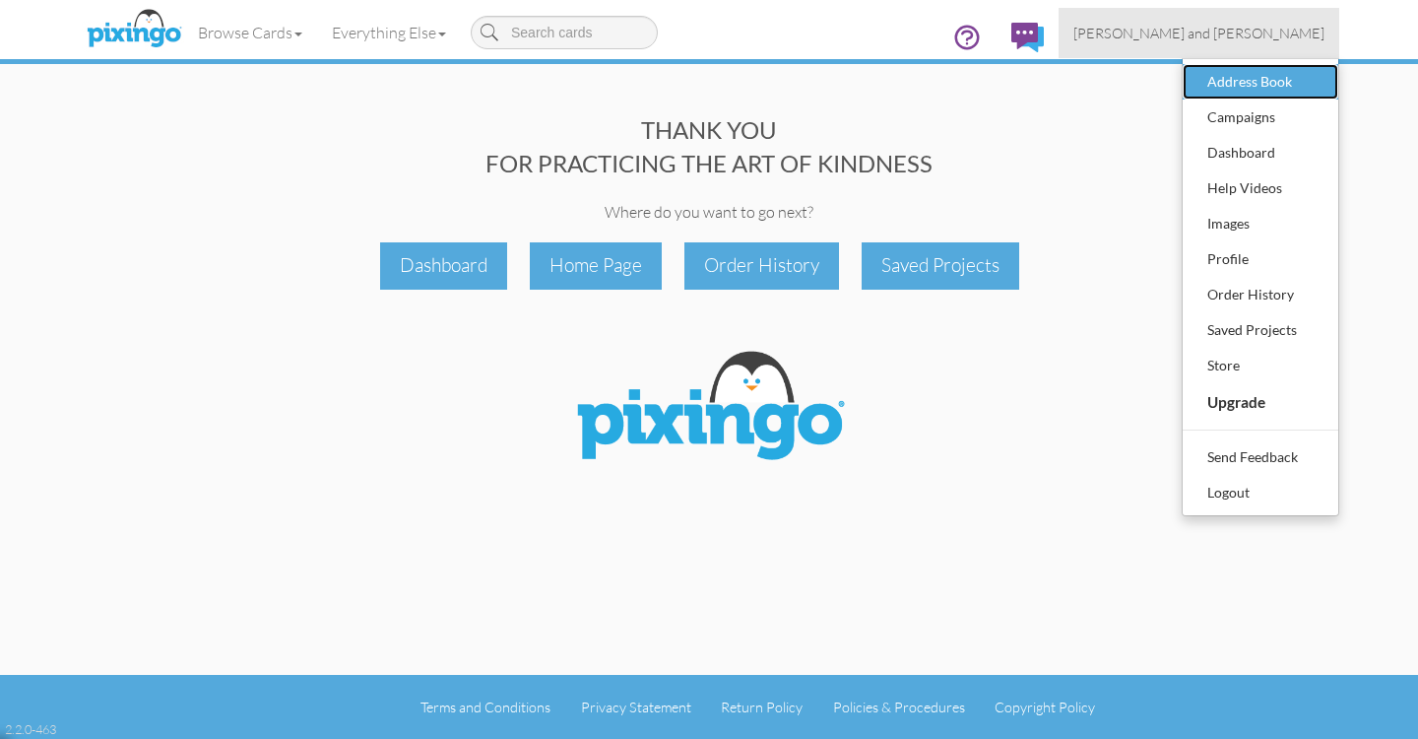
click at [1217, 77] on div "Address Book" at bounding box center [1261, 82] width 116 height 30
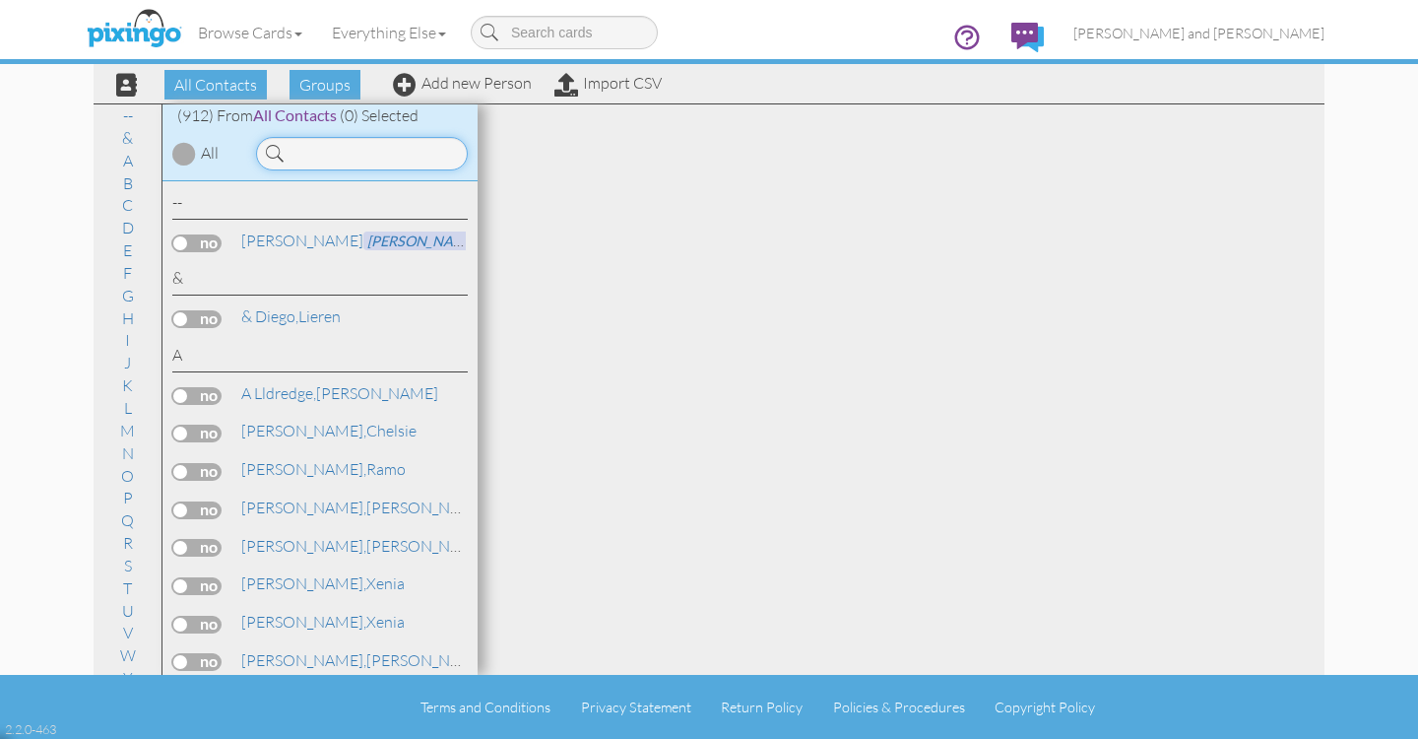
click at [344, 147] on input at bounding box center [362, 153] width 212 height 33
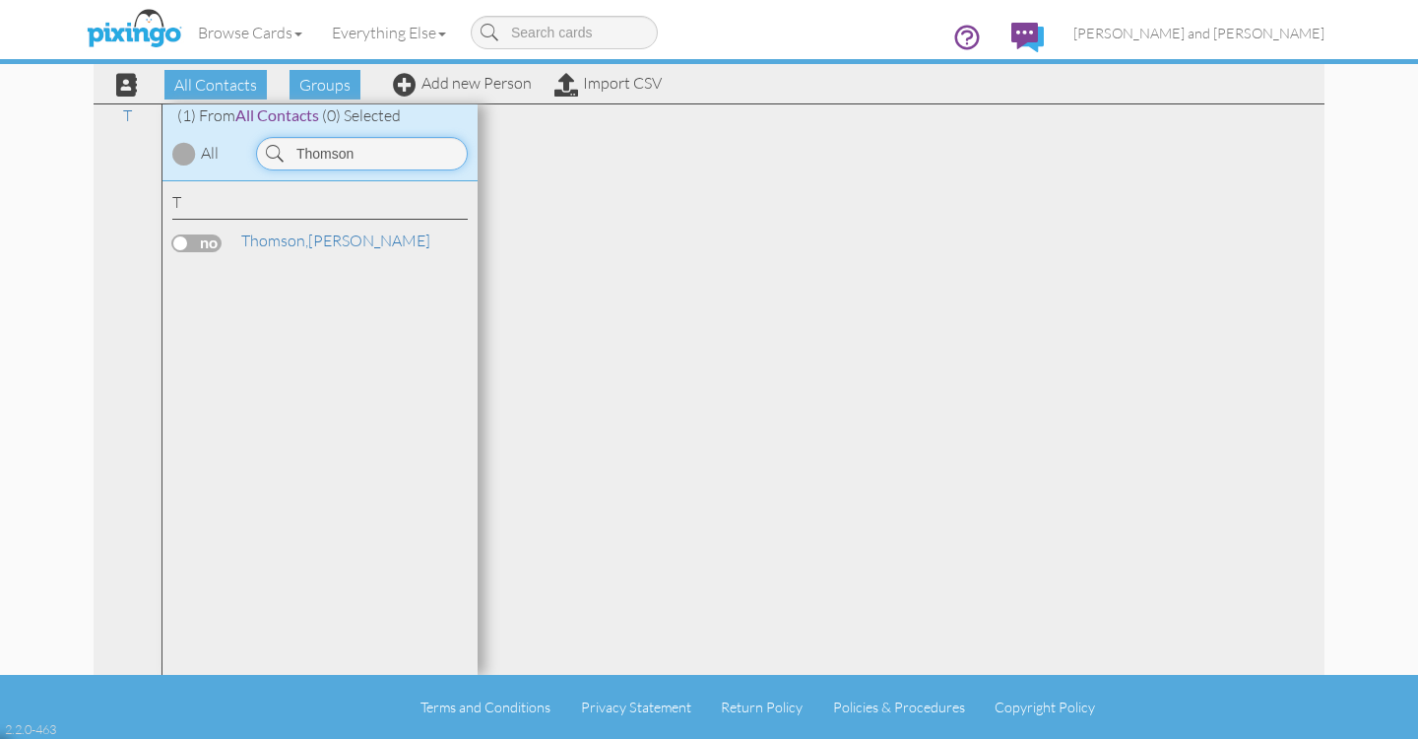
type input "Thomson"
click at [300, 252] on div "Thomson, Debbie" at bounding box center [319, 243] width 295 height 29
click at [296, 240] on span "Thomson," at bounding box center [274, 240] width 67 height 20
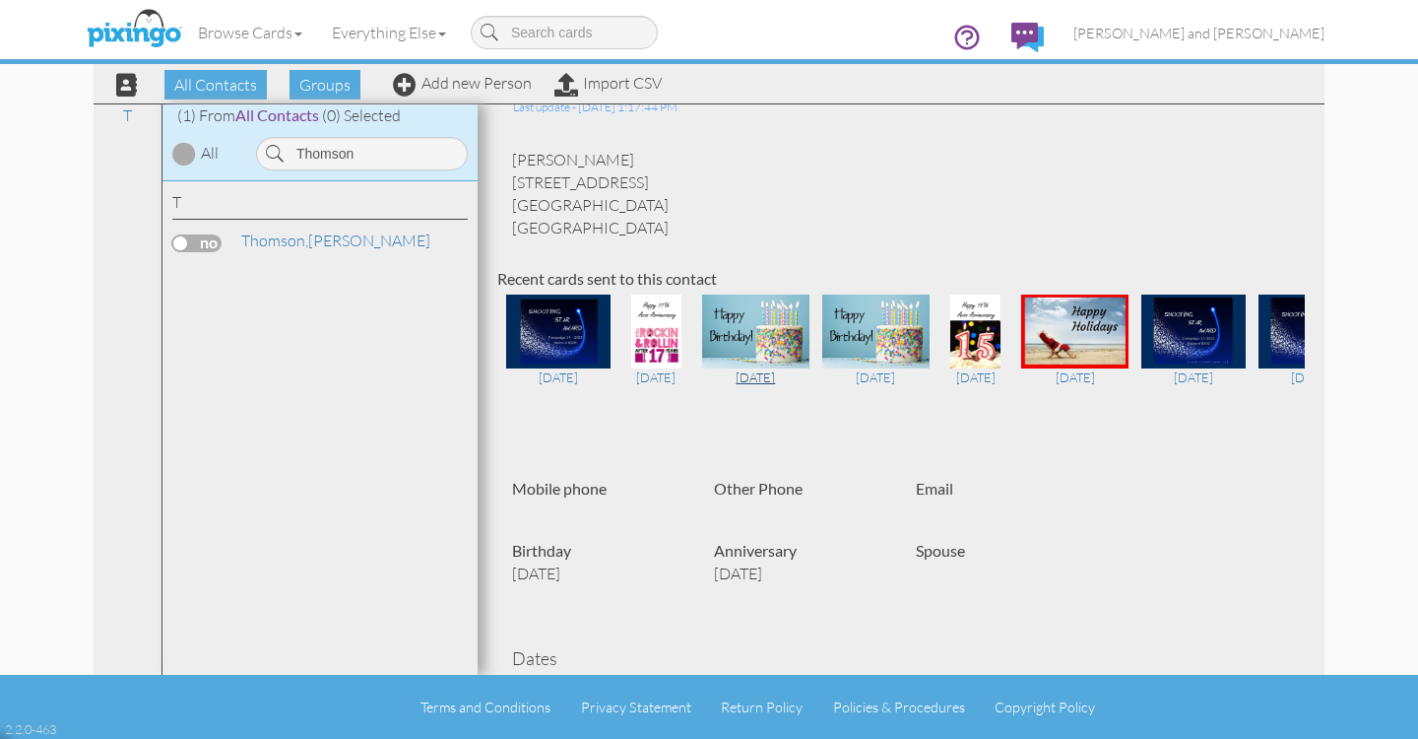
scroll to position [52, 0]
click at [203, 239] on label at bounding box center [196, 243] width 49 height 18
click at [0, 0] on input "checkbox" at bounding box center [0, 0] width 0 height 0
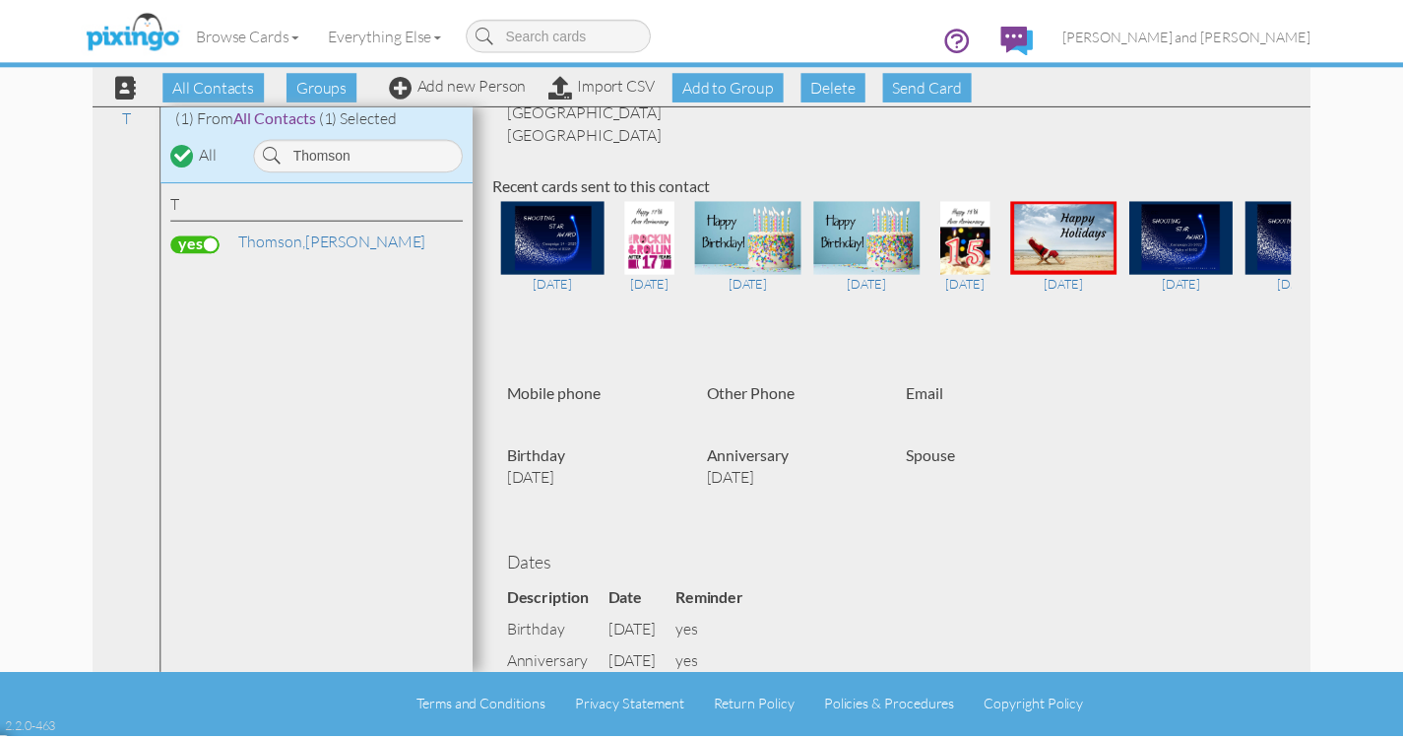
scroll to position [0, 0]
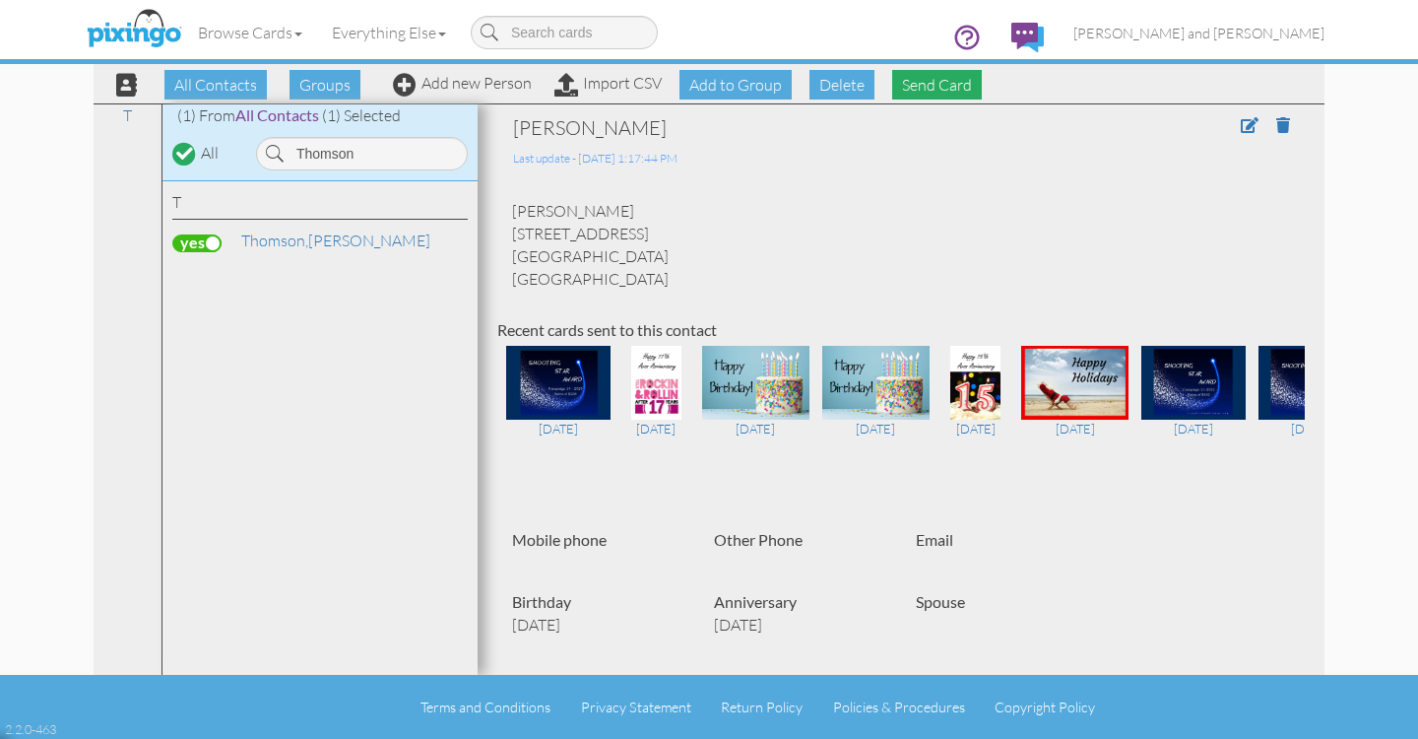
click at [935, 83] on span "Send Card" at bounding box center [937, 85] width 90 height 30
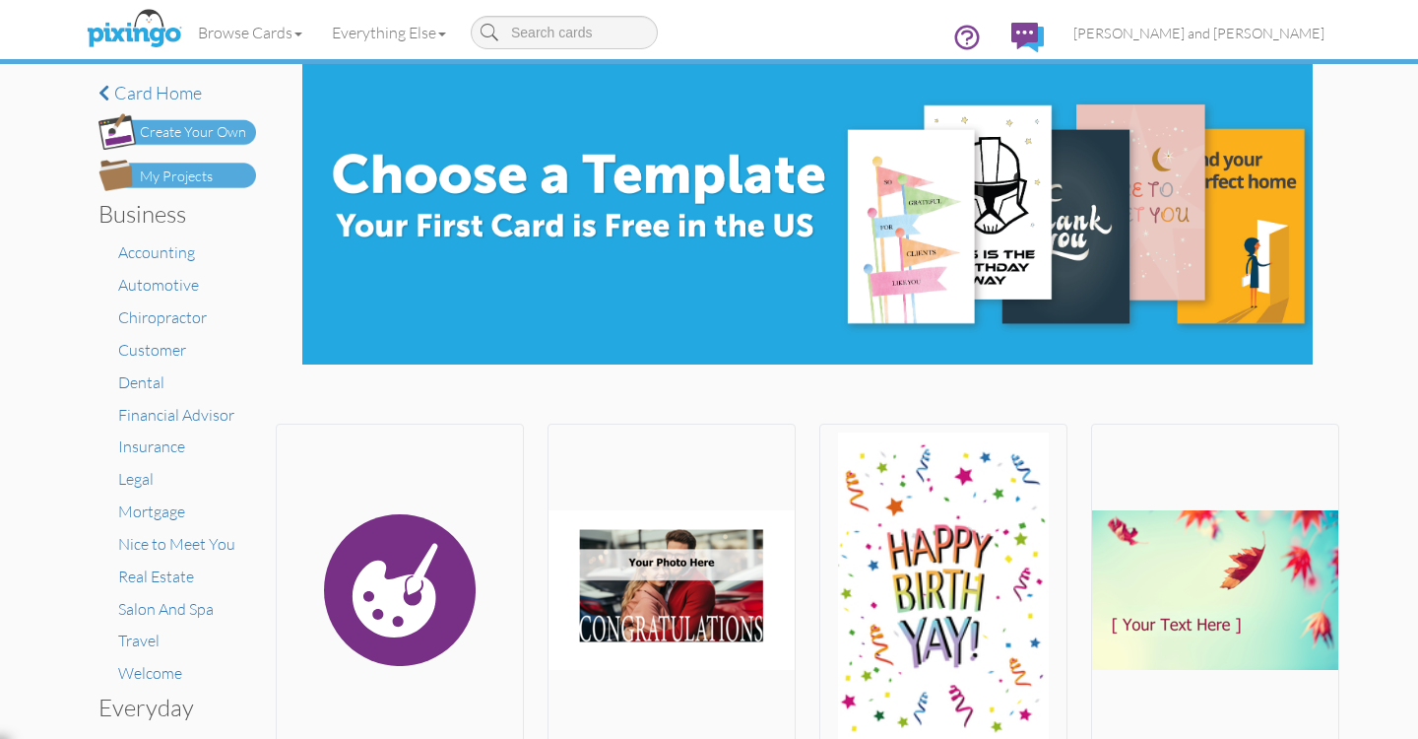
click at [194, 176] on div "My Projects" at bounding box center [176, 176] width 73 height 21
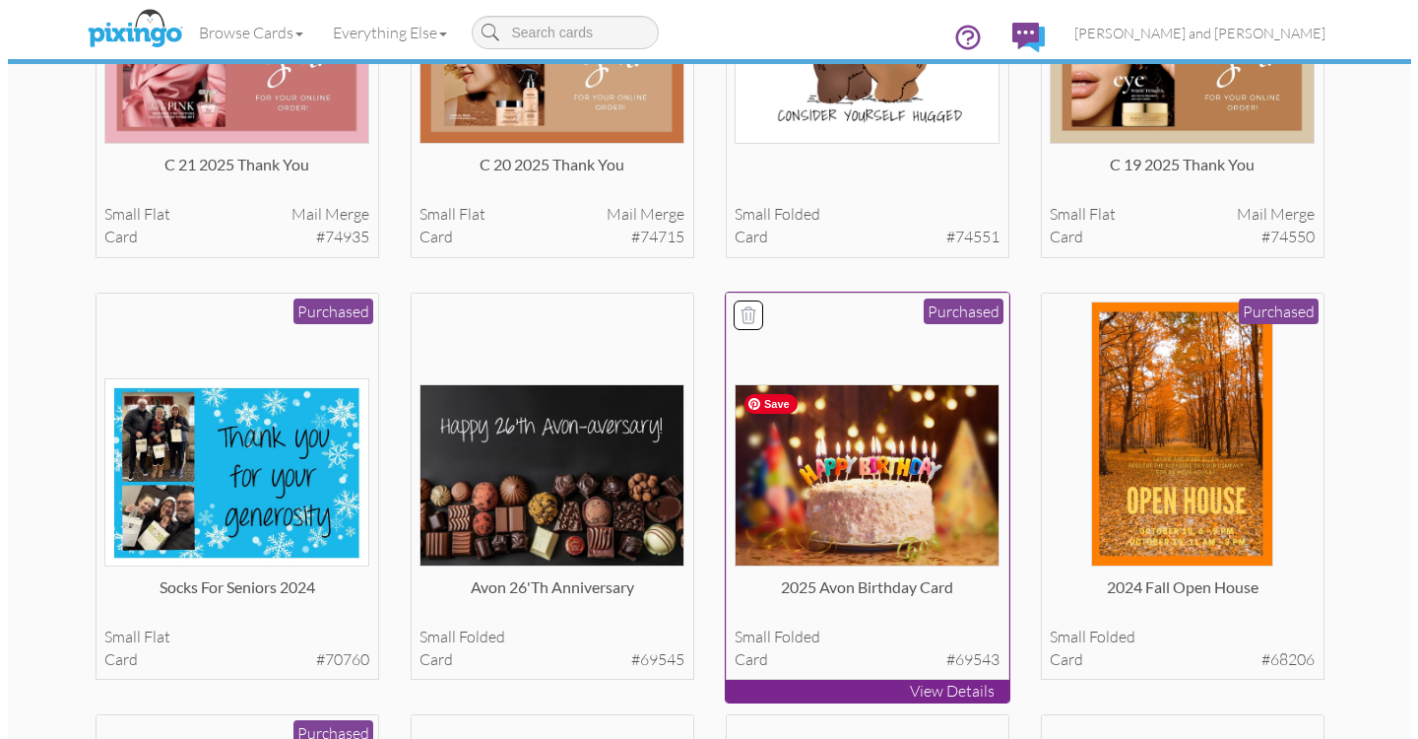
scroll to position [874, 0]
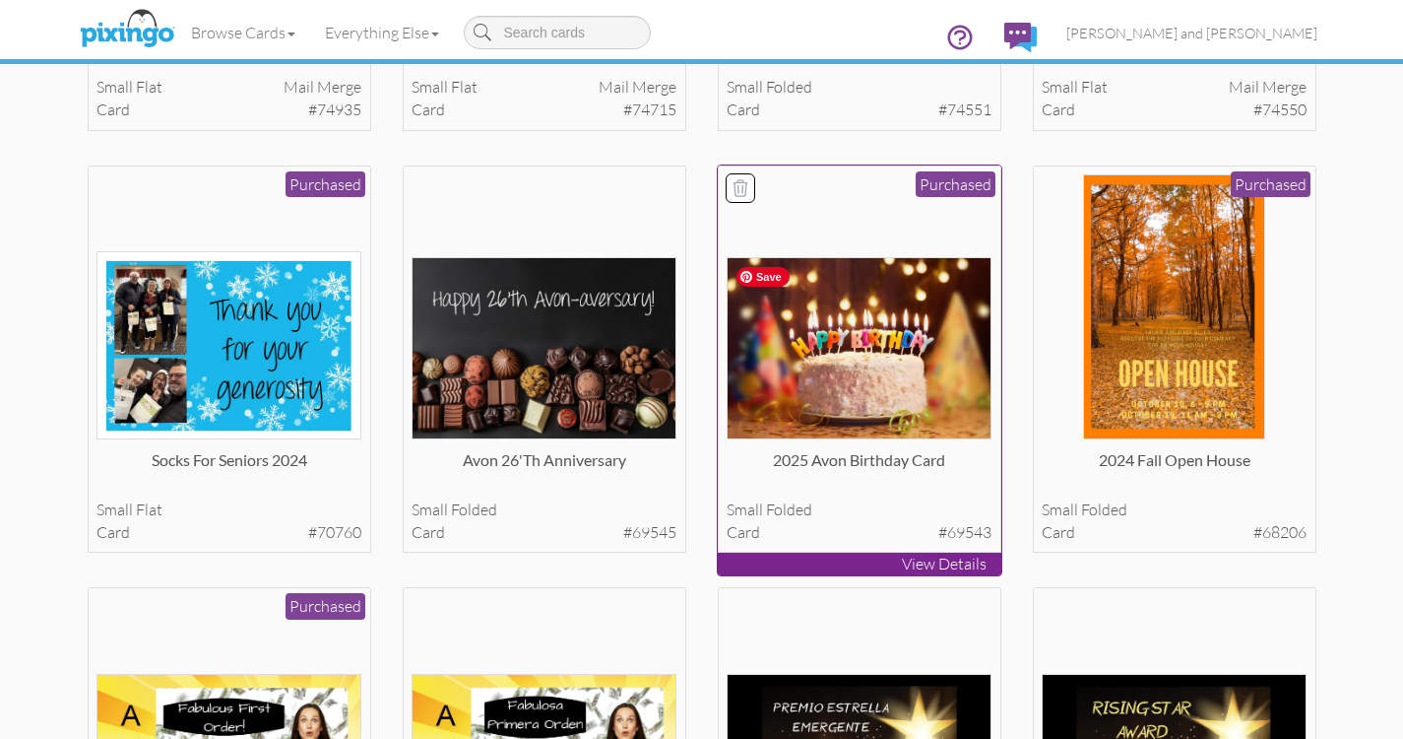
click at [870, 407] on img at bounding box center [859, 348] width 265 height 182
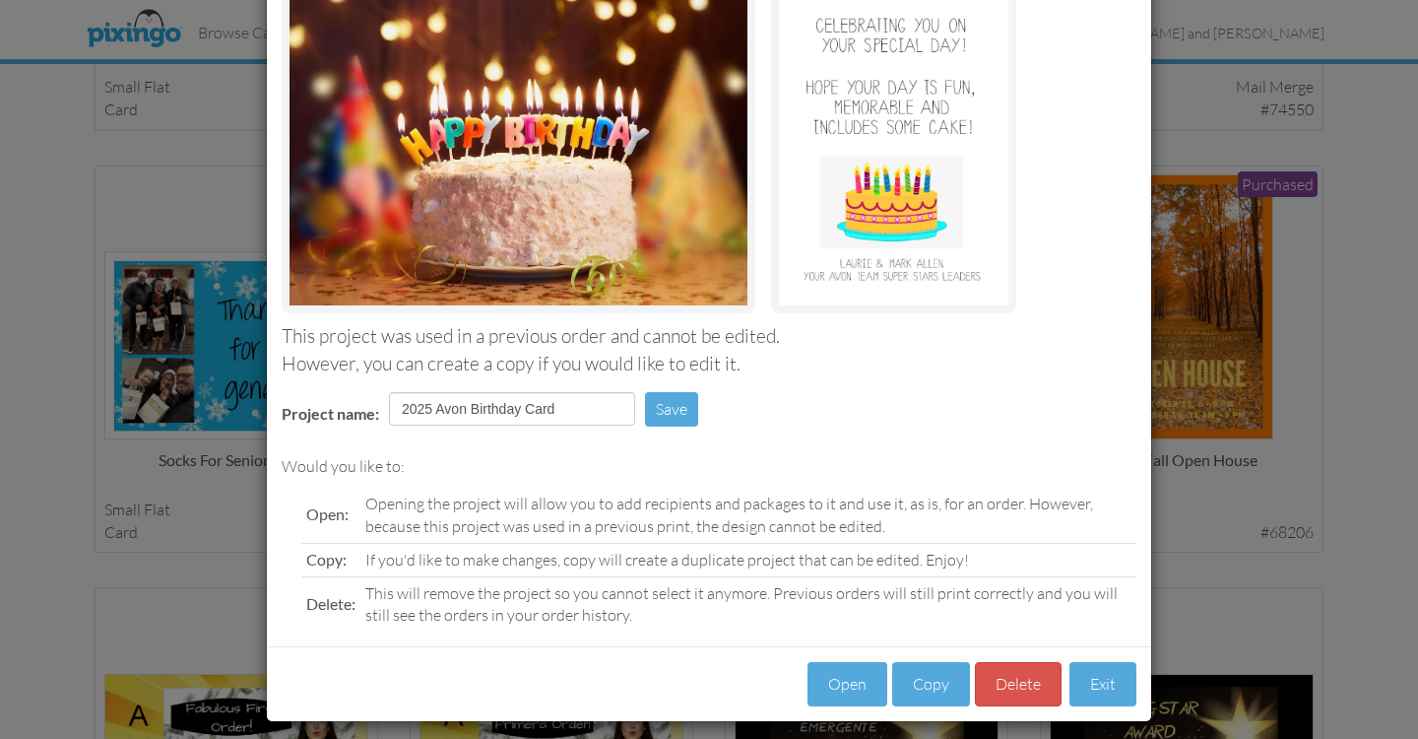
scroll to position [183, 0]
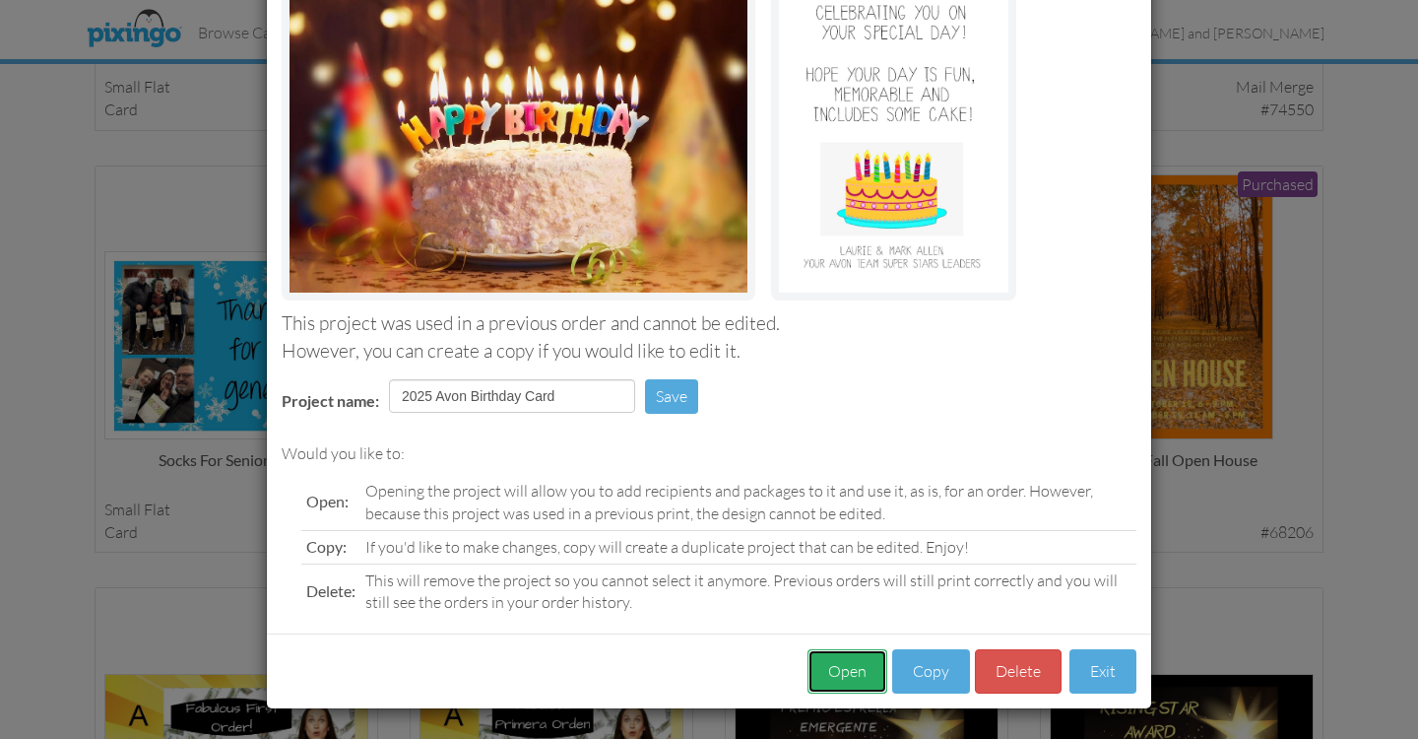
click at [842, 666] on button "Open" at bounding box center [848, 671] width 80 height 44
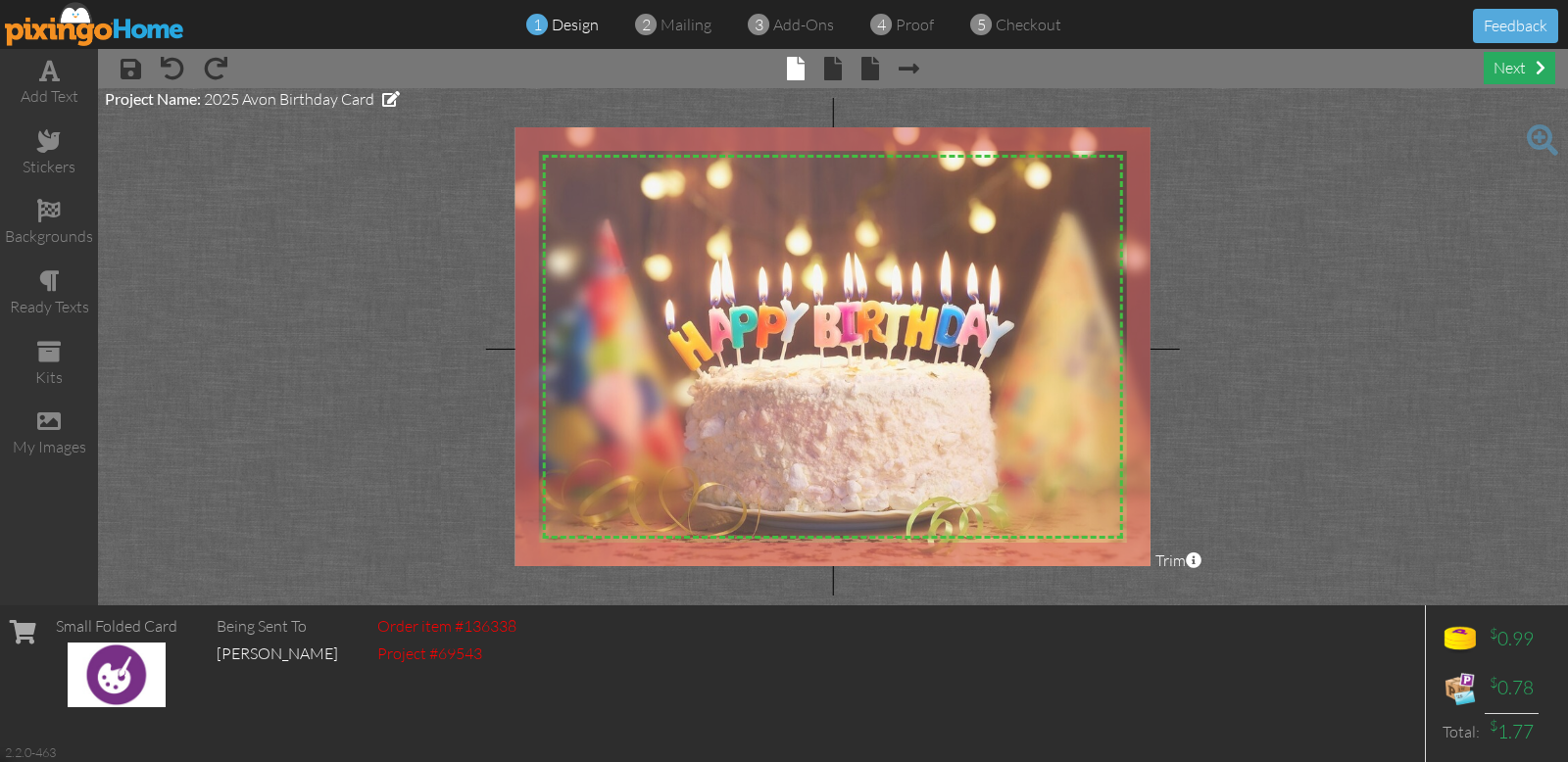
click at [1410, 70] on div "next" at bounding box center [1519, 68] width 72 height 33
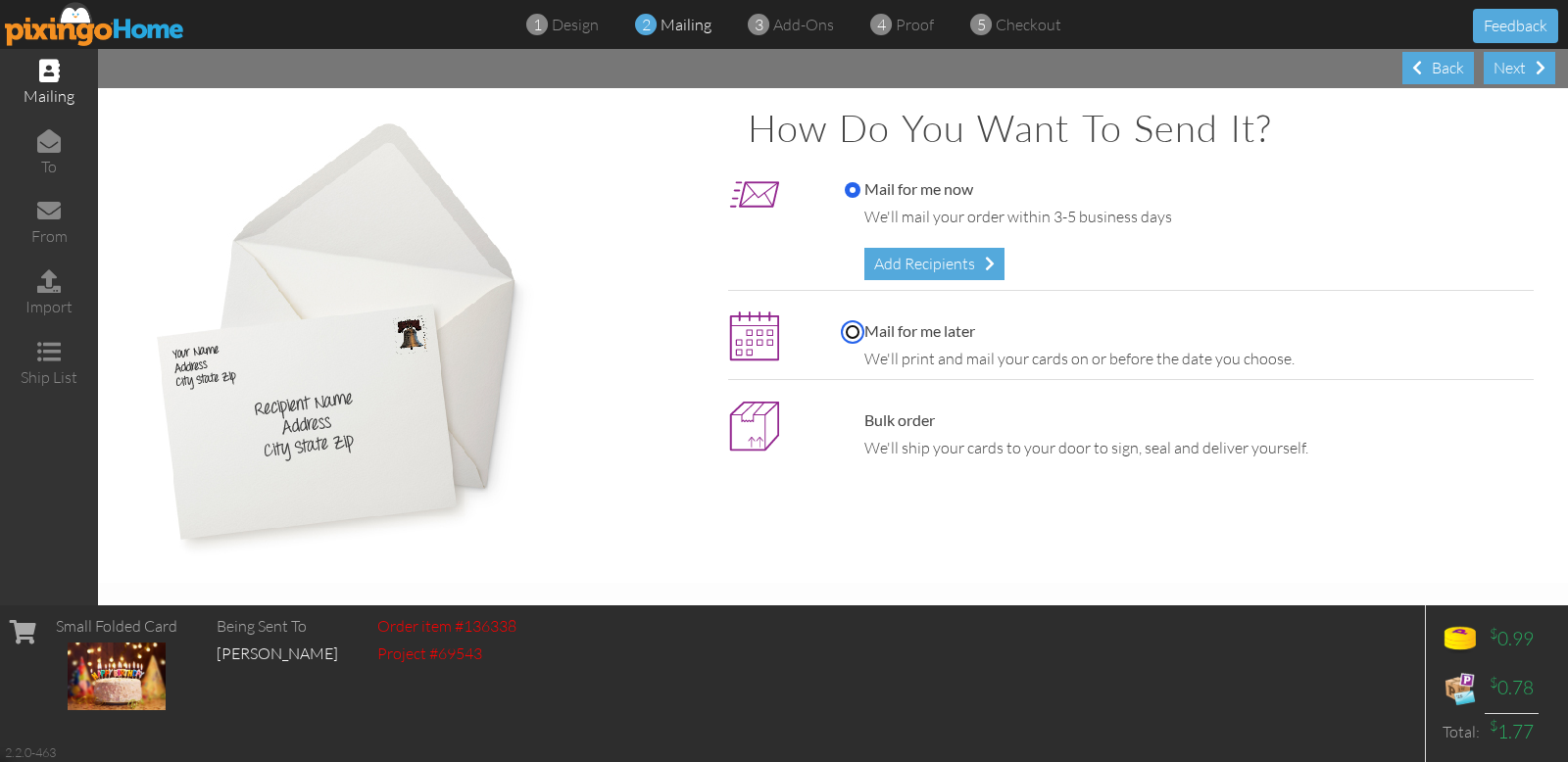
click at [852, 328] on input "Mail for me later" at bounding box center [853, 332] width 16 height 16
radio input "true"
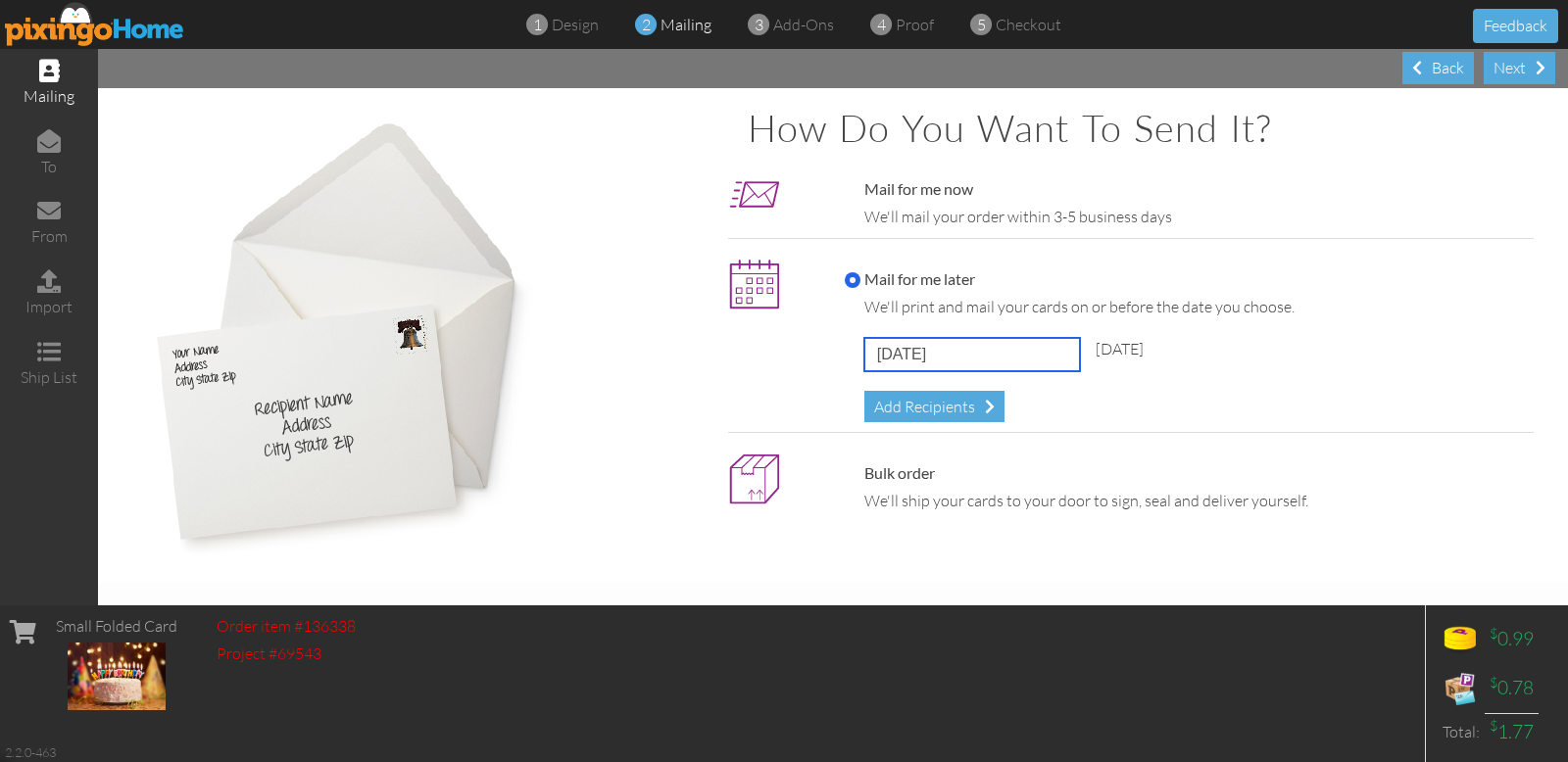
click at [987, 351] on input "[DATE]" at bounding box center [972, 354] width 216 height 33
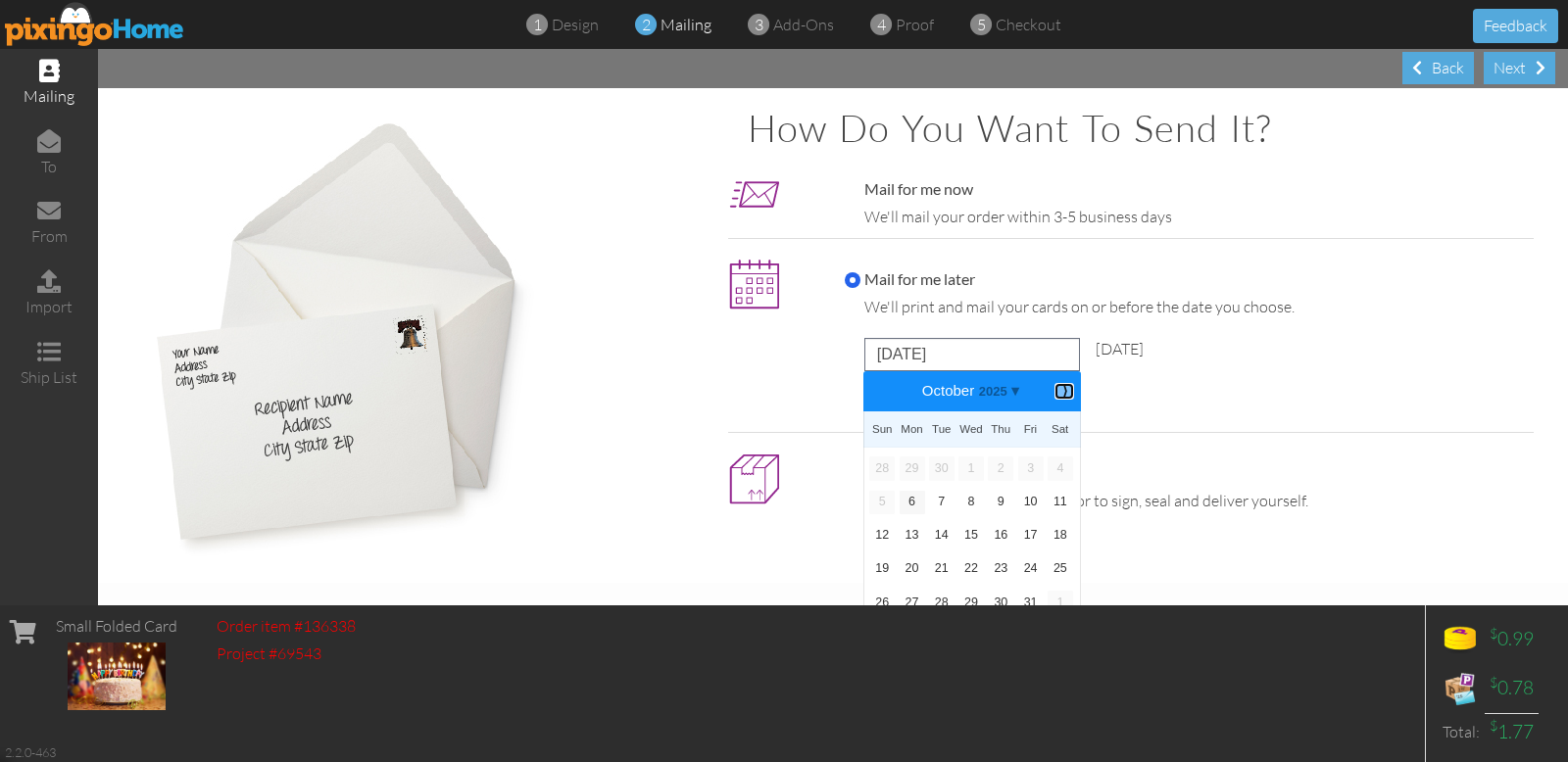
click at [1058, 391] on b "⟩" at bounding box center [1065, 391] width 14 height 15
click at [970, 532] on link "12" at bounding box center [971, 536] width 26 height 24
type input "November 12, 2025"
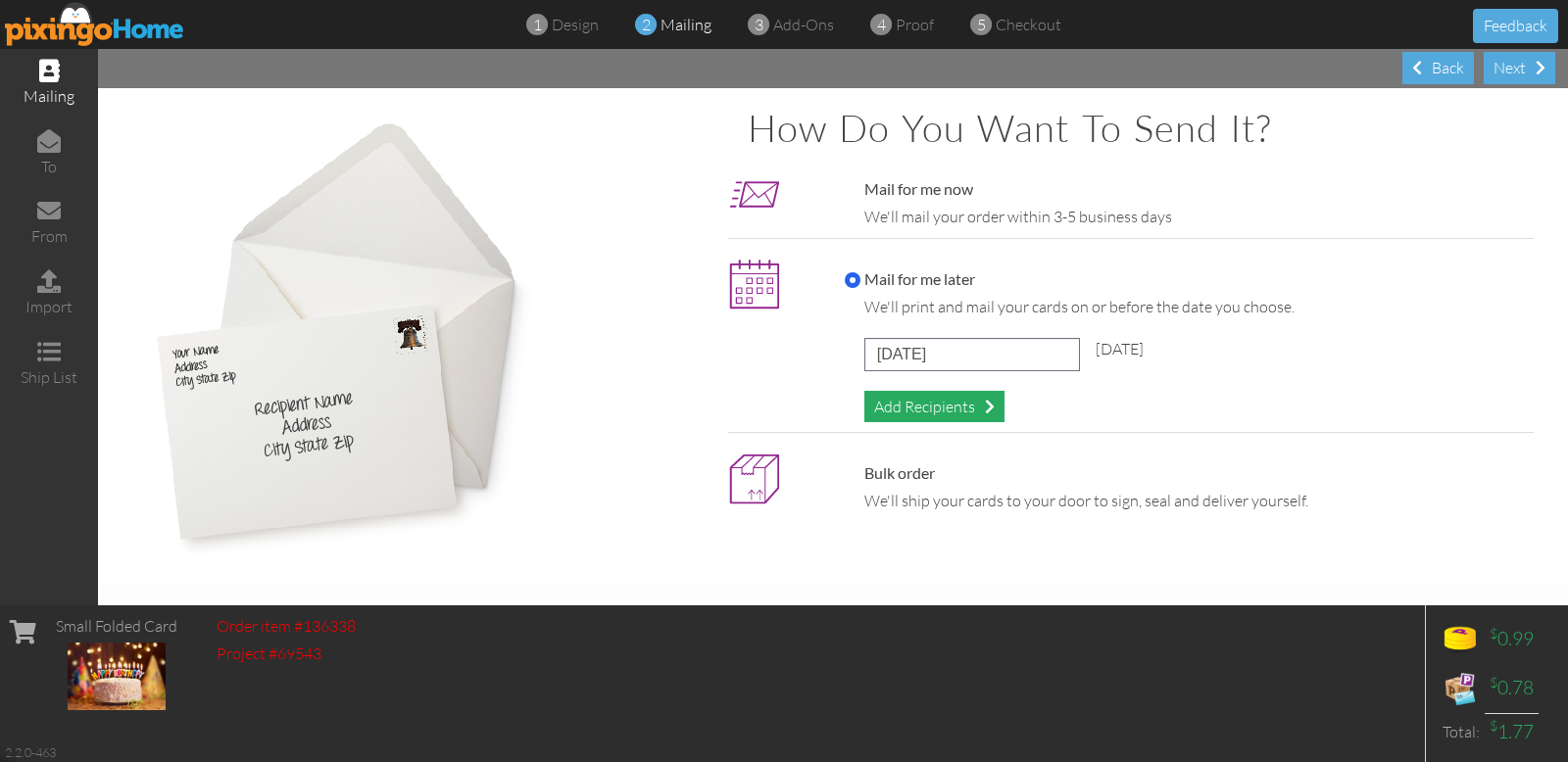
click at [940, 416] on div "Add Recipients" at bounding box center [934, 407] width 140 height 33
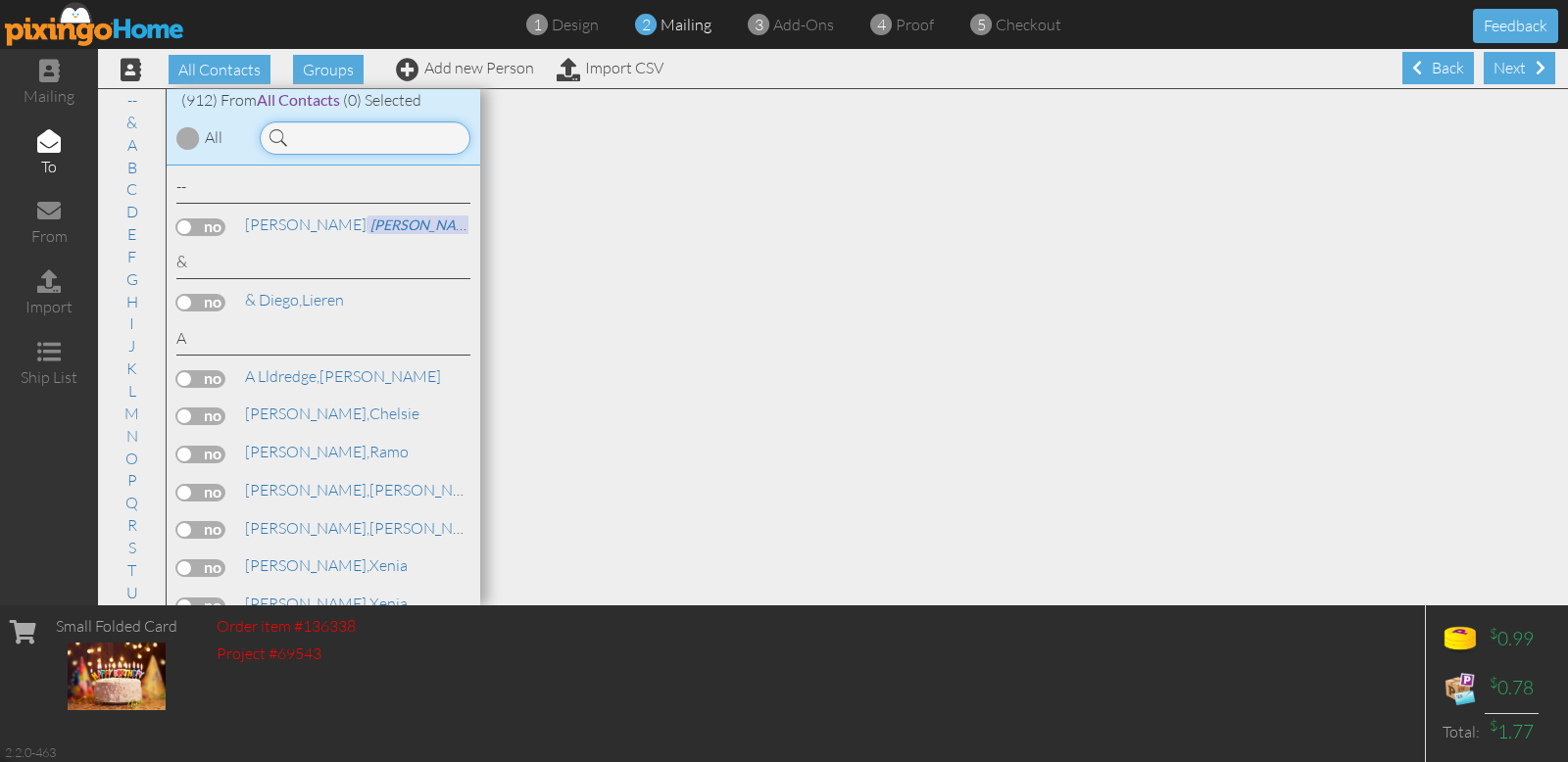
click at [325, 136] on input at bounding box center [365, 137] width 211 height 33
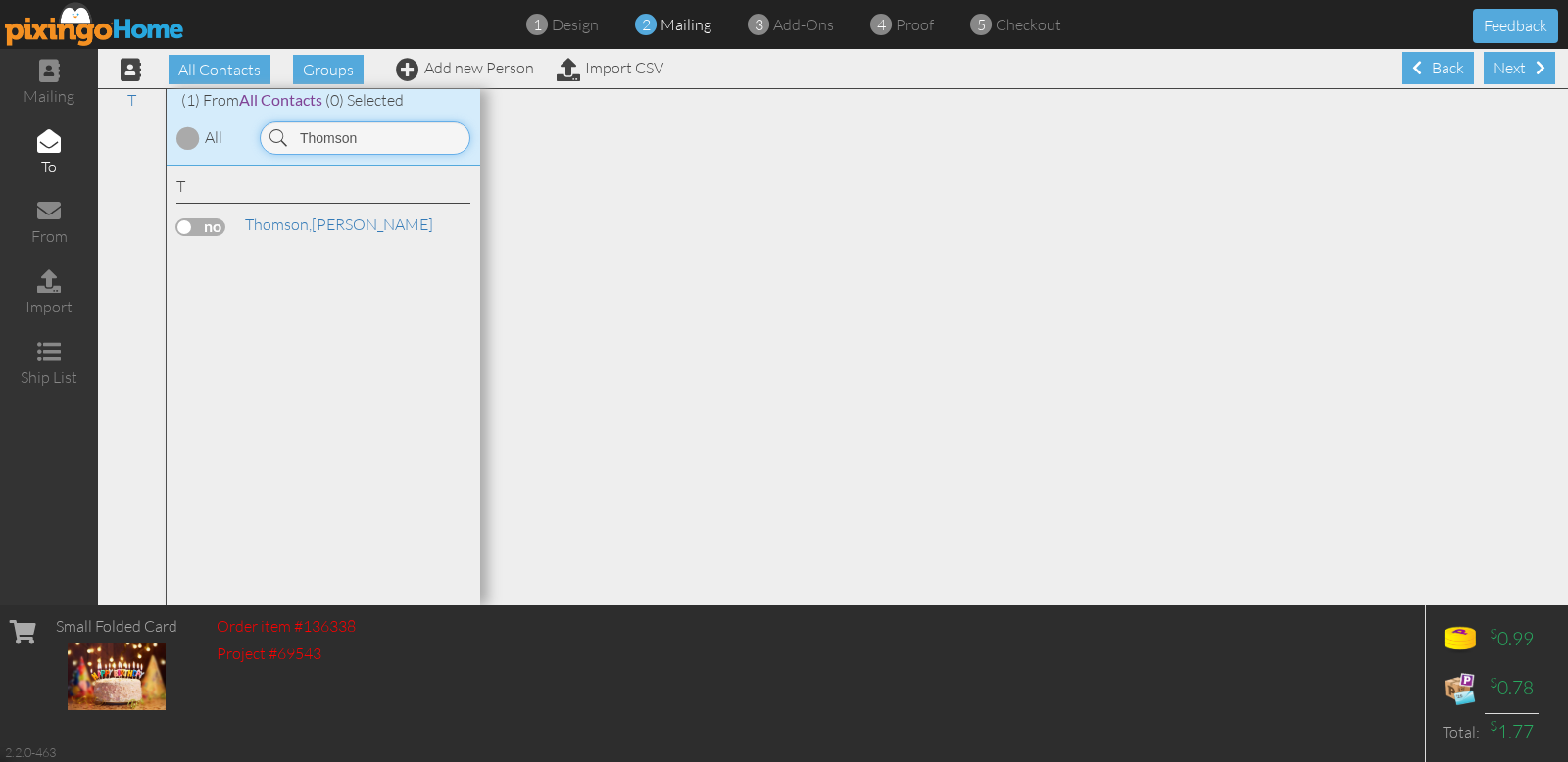
type input "Thomson"
click at [201, 227] on label at bounding box center [200, 228] width 49 height 18
click at [0, 0] on input "checkbox" at bounding box center [0, 0] width 0 height 0
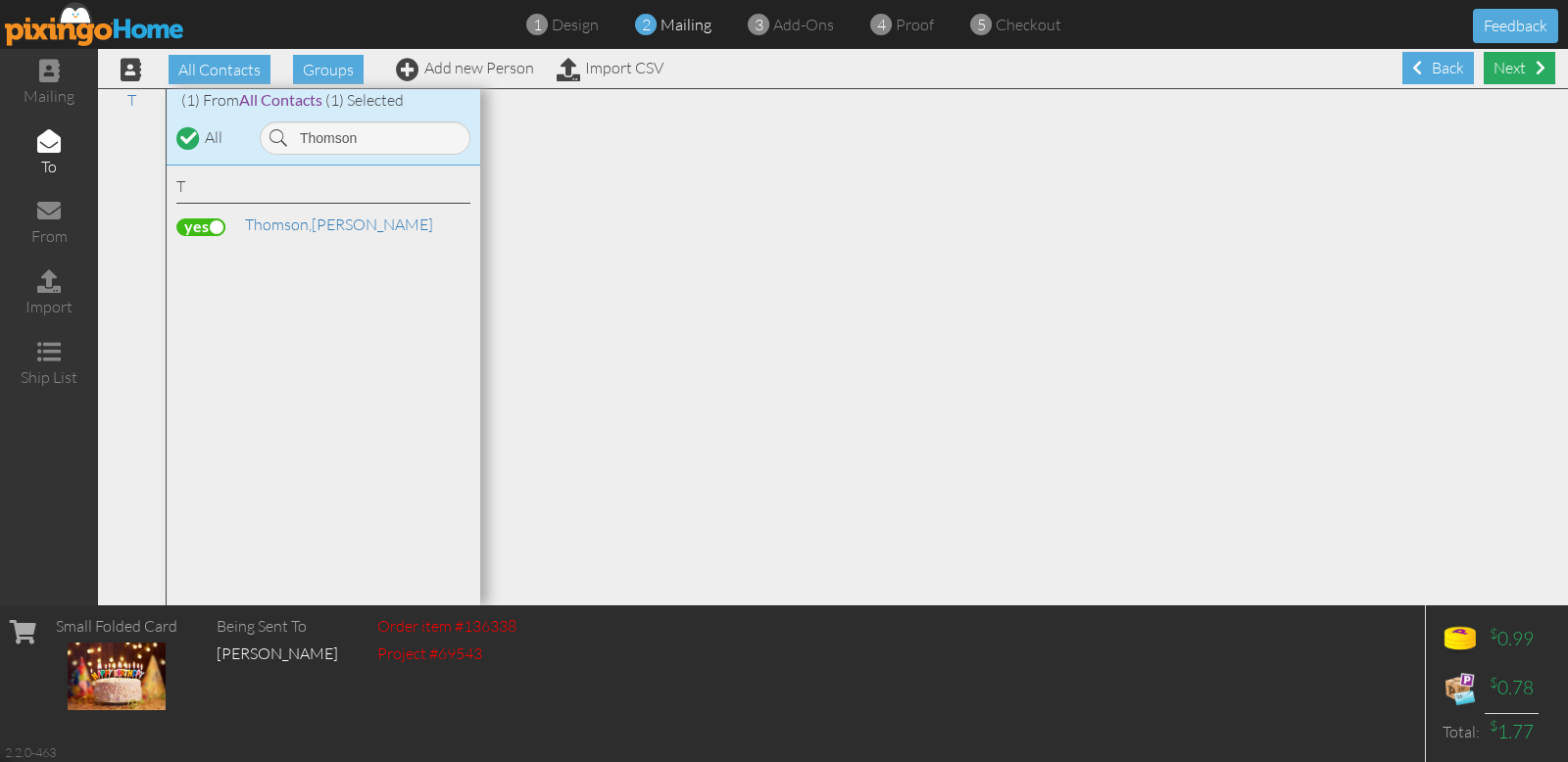
click at [1410, 73] on div "Next" at bounding box center [1519, 68] width 72 height 33
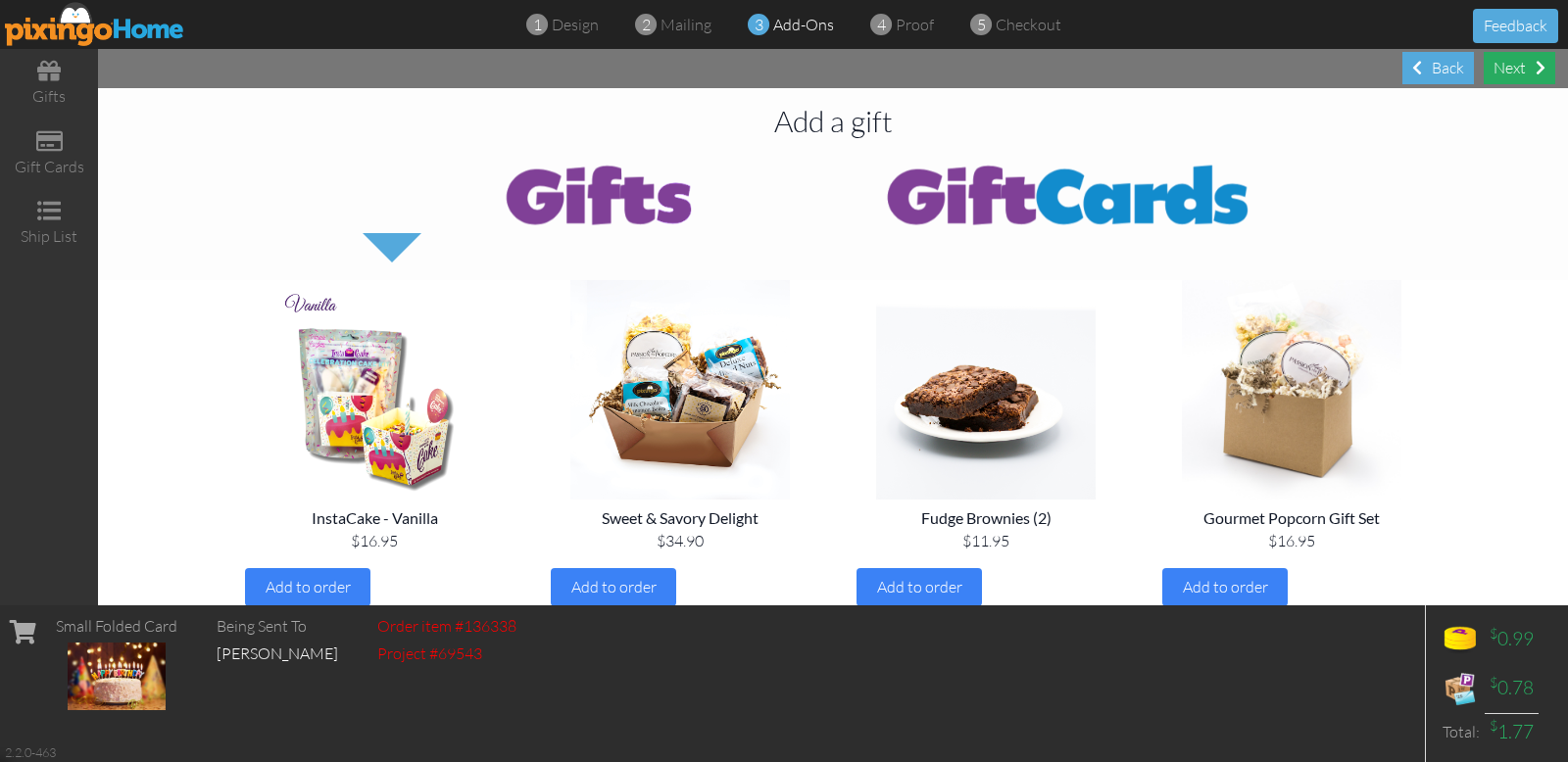
click at [1410, 69] on div "Next" at bounding box center [1519, 68] width 72 height 33
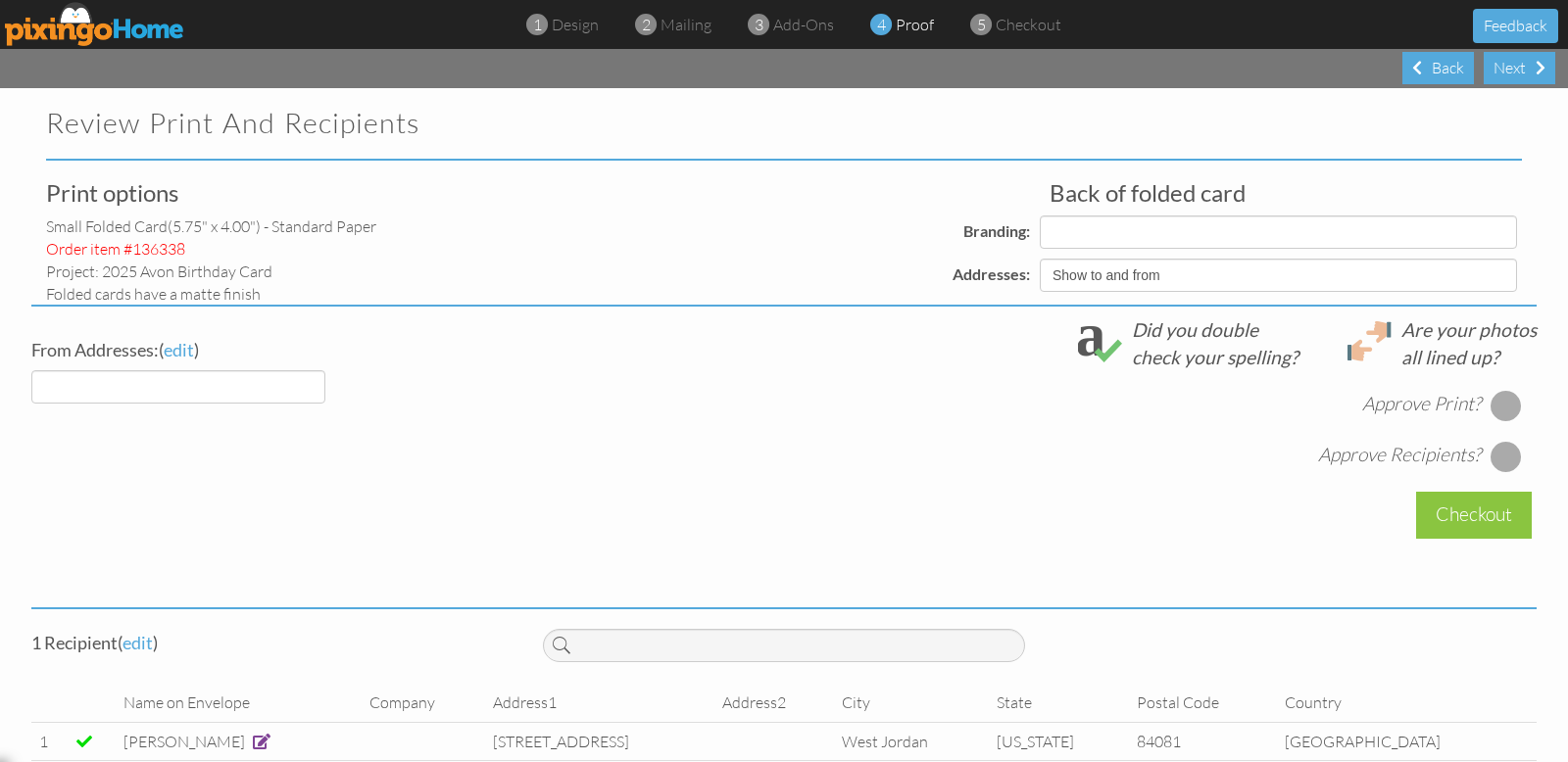
select select "object:16381"
select select "object:16382"
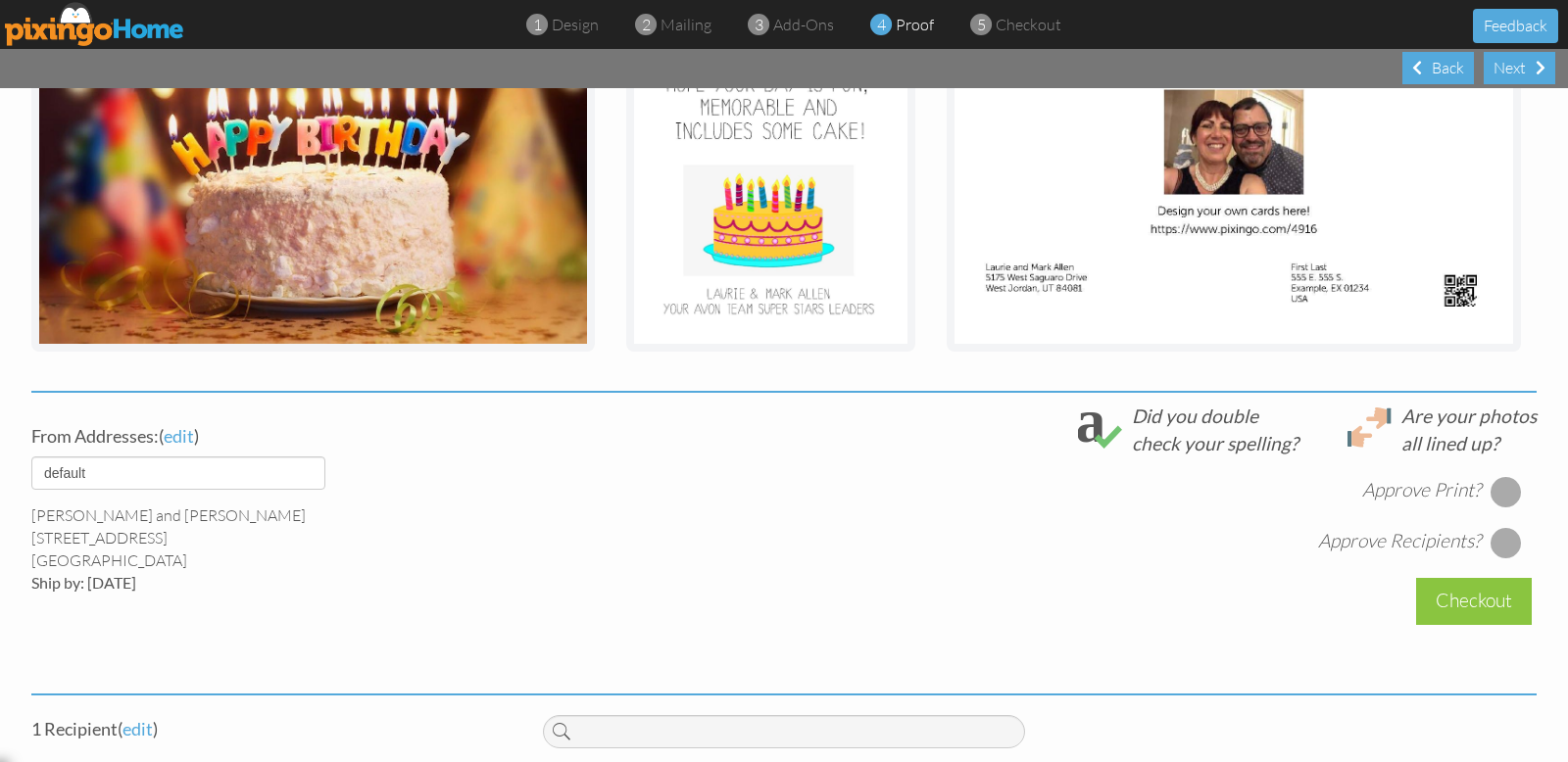
scroll to position [454, 0]
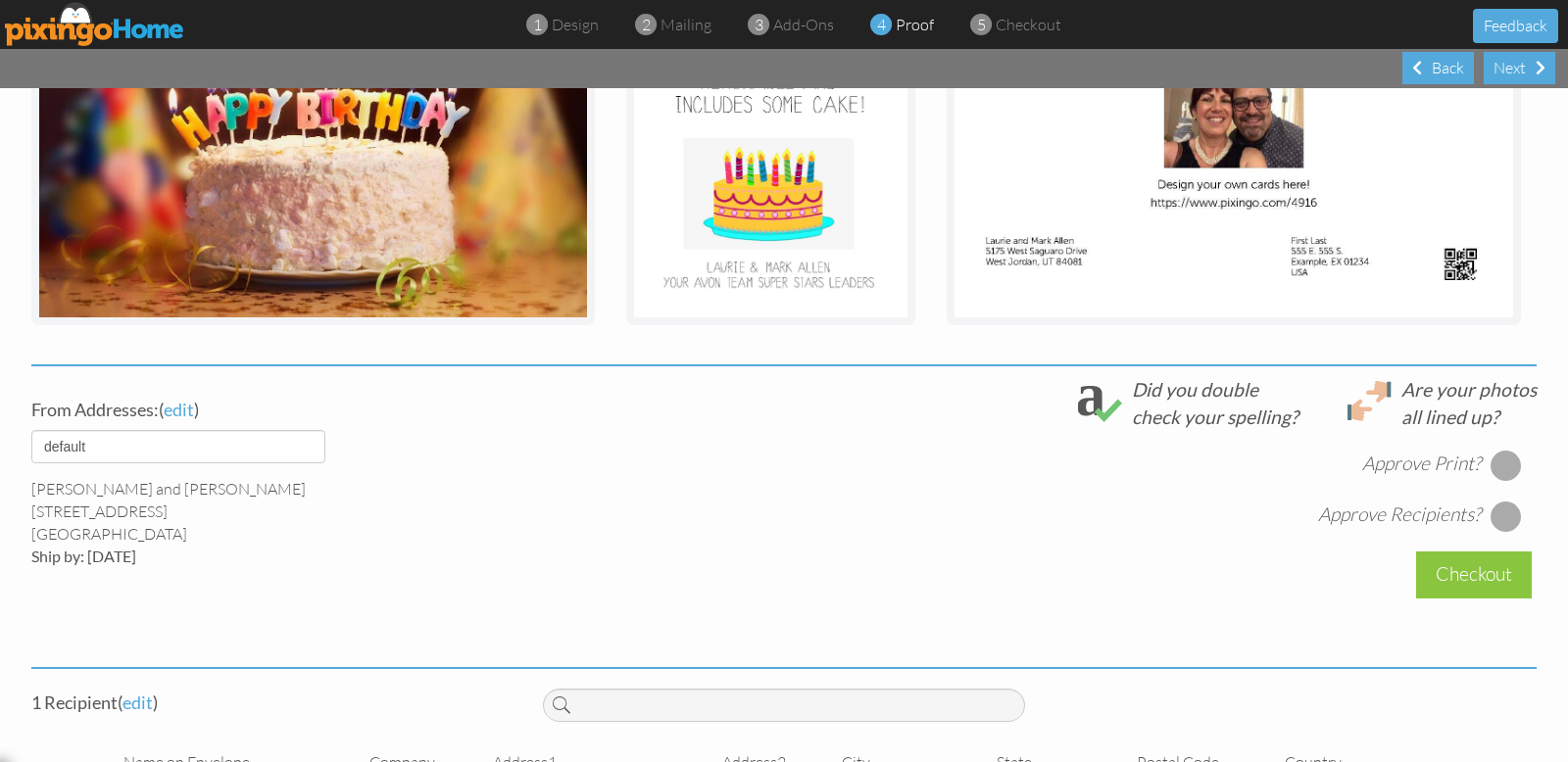
click at [1410, 460] on div at bounding box center [1506, 466] width 32 height 32
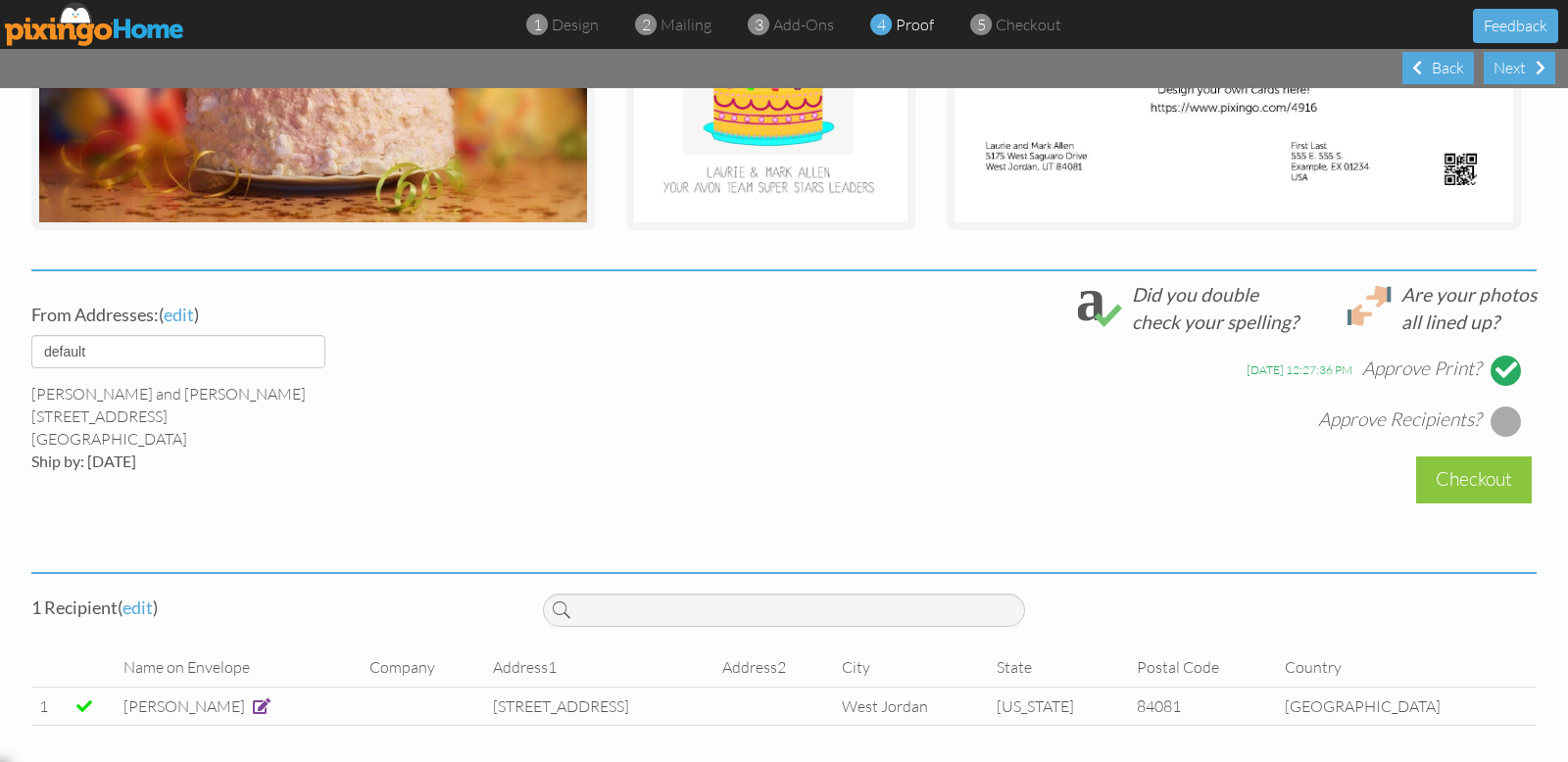
scroll to position [551, 0]
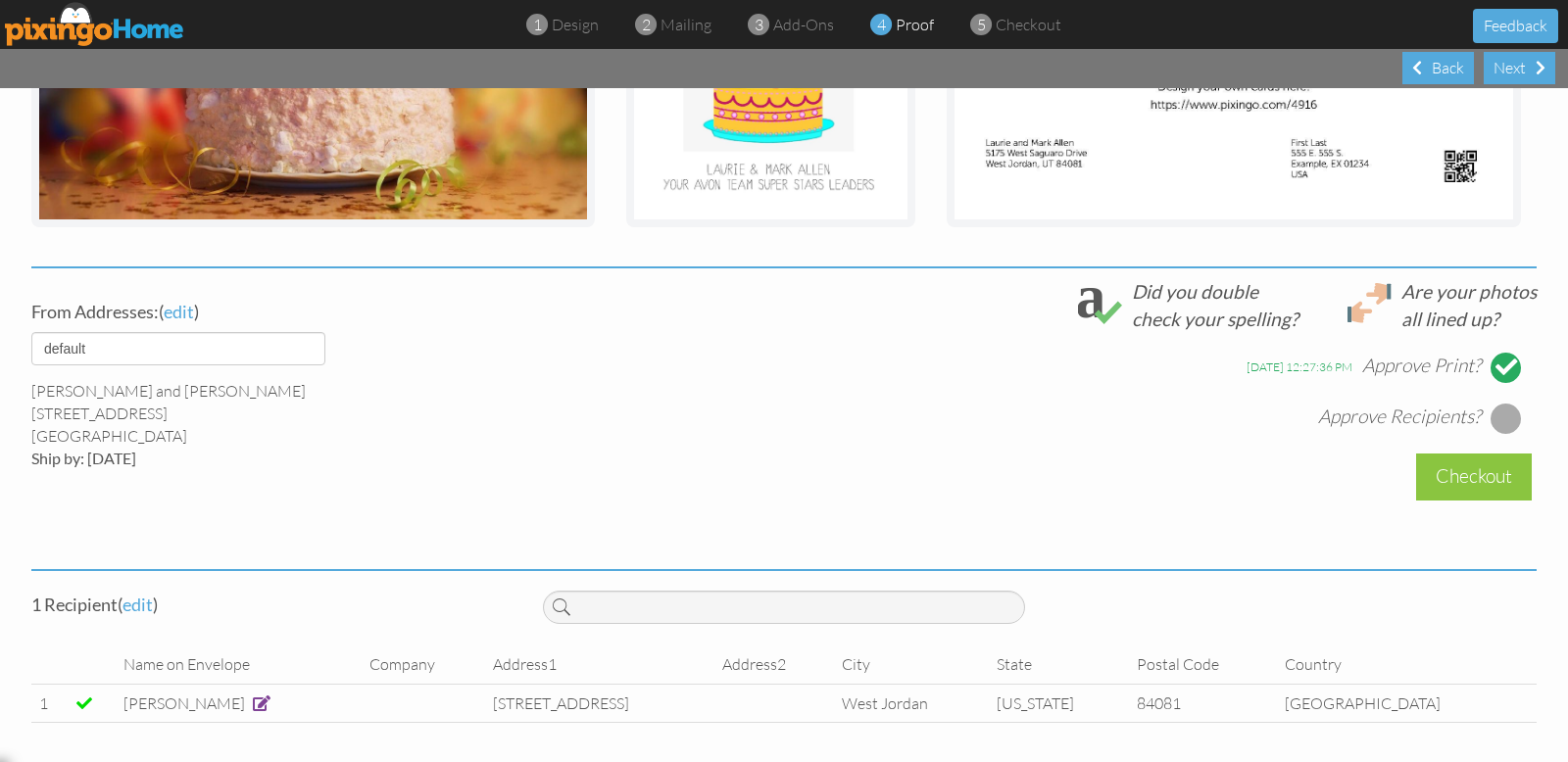
click at [1410, 415] on div at bounding box center [1506, 419] width 32 height 32
click at [1410, 476] on div "Checkout" at bounding box center [1473, 476] width 115 height 46
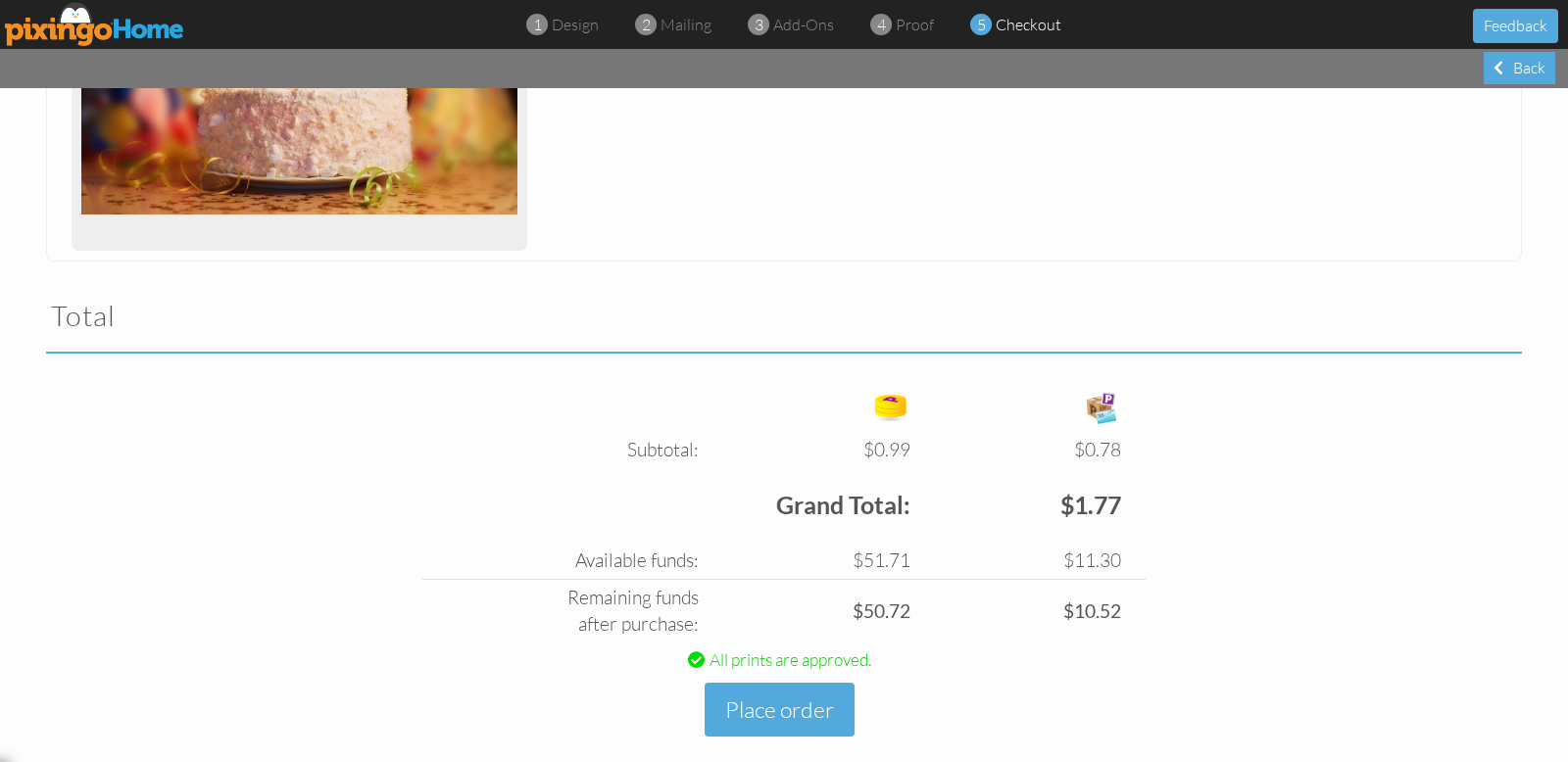
scroll to position [482, 0]
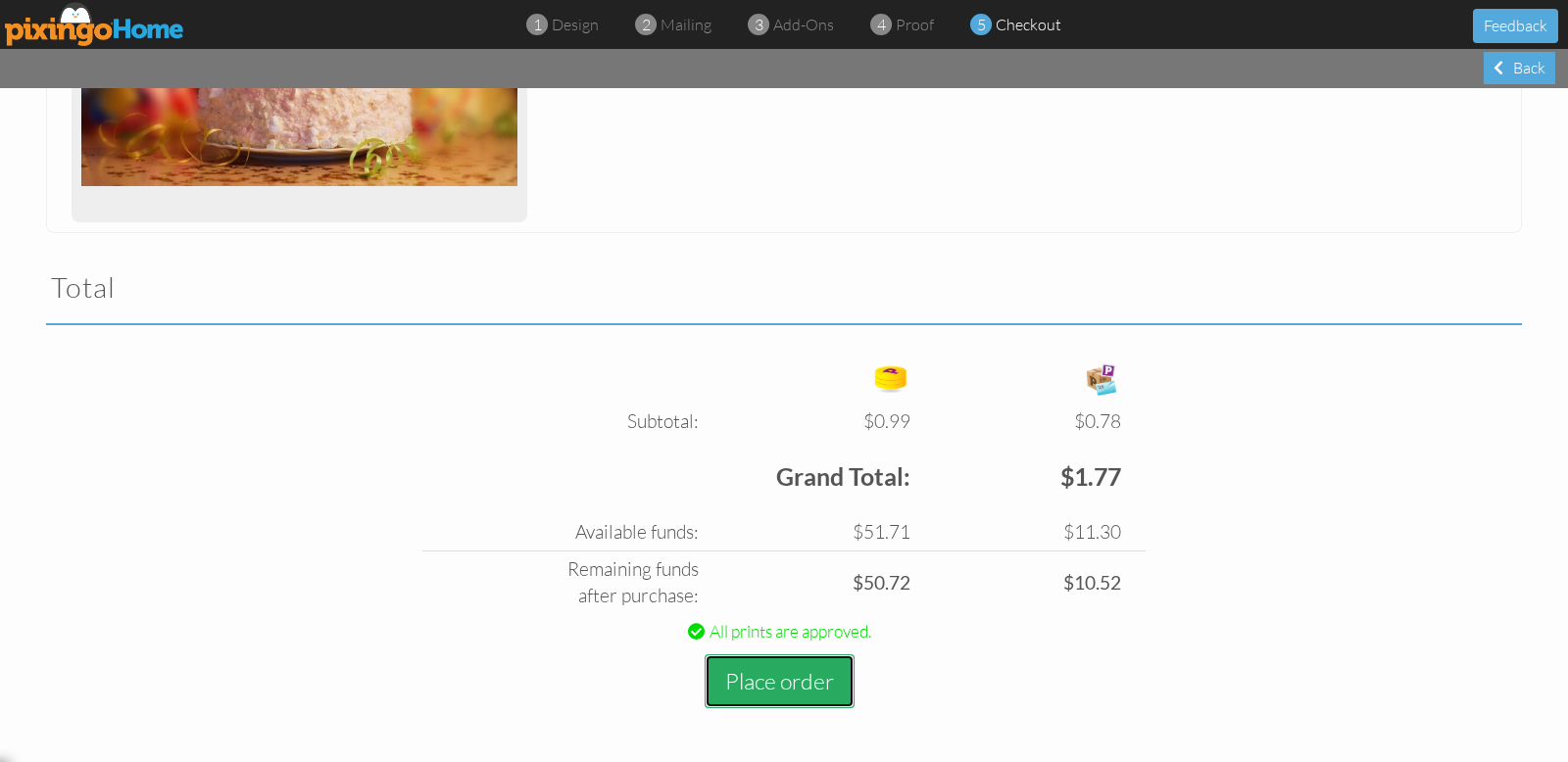
click at [784, 679] on button "Place order" at bounding box center [779, 681] width 150 height 54
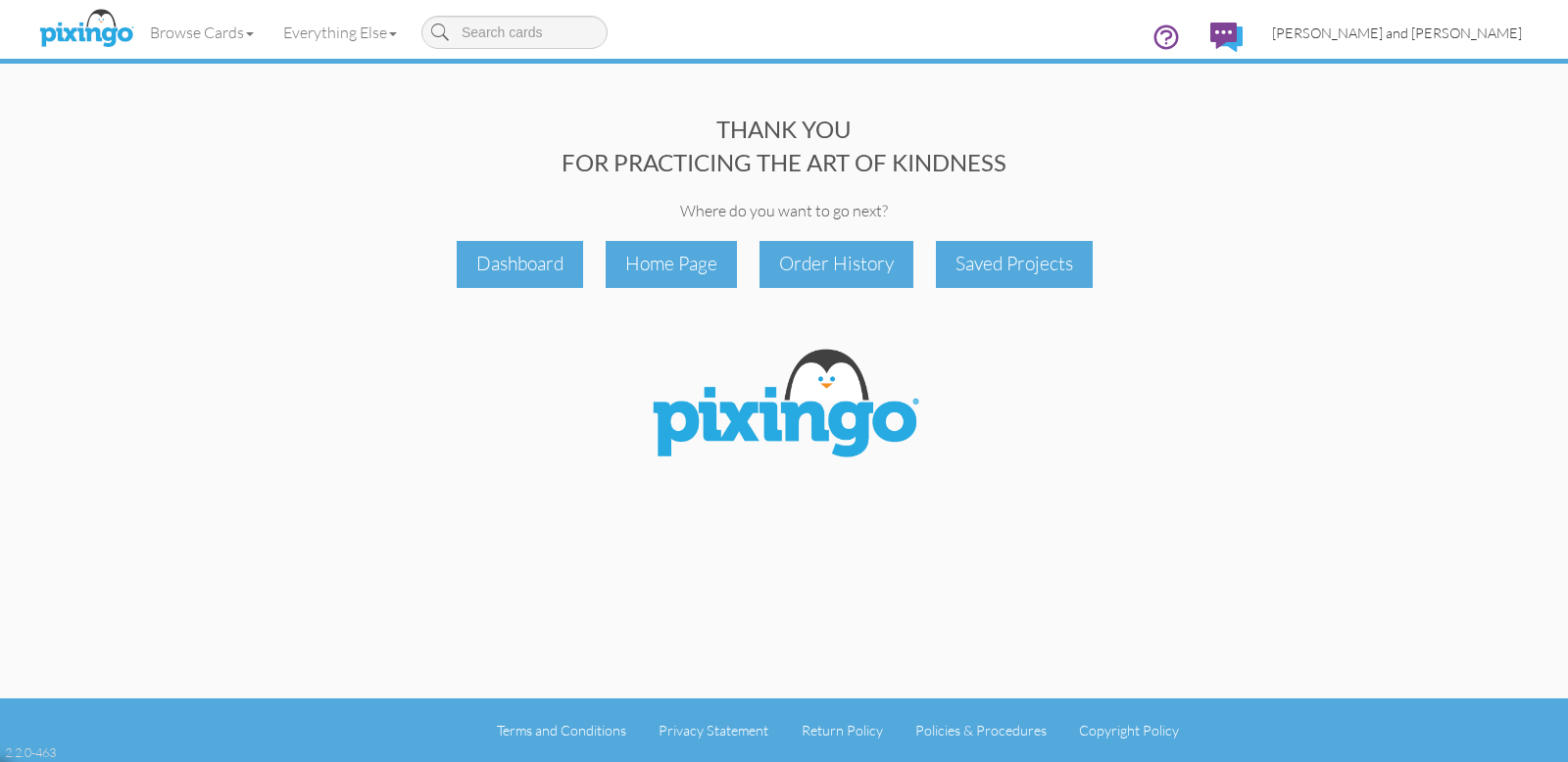
click at [1410, 33] on span "[PERSON_NAME] and [PERSON_NAME]" at bounding box center [1396, 33] width 250 height 17
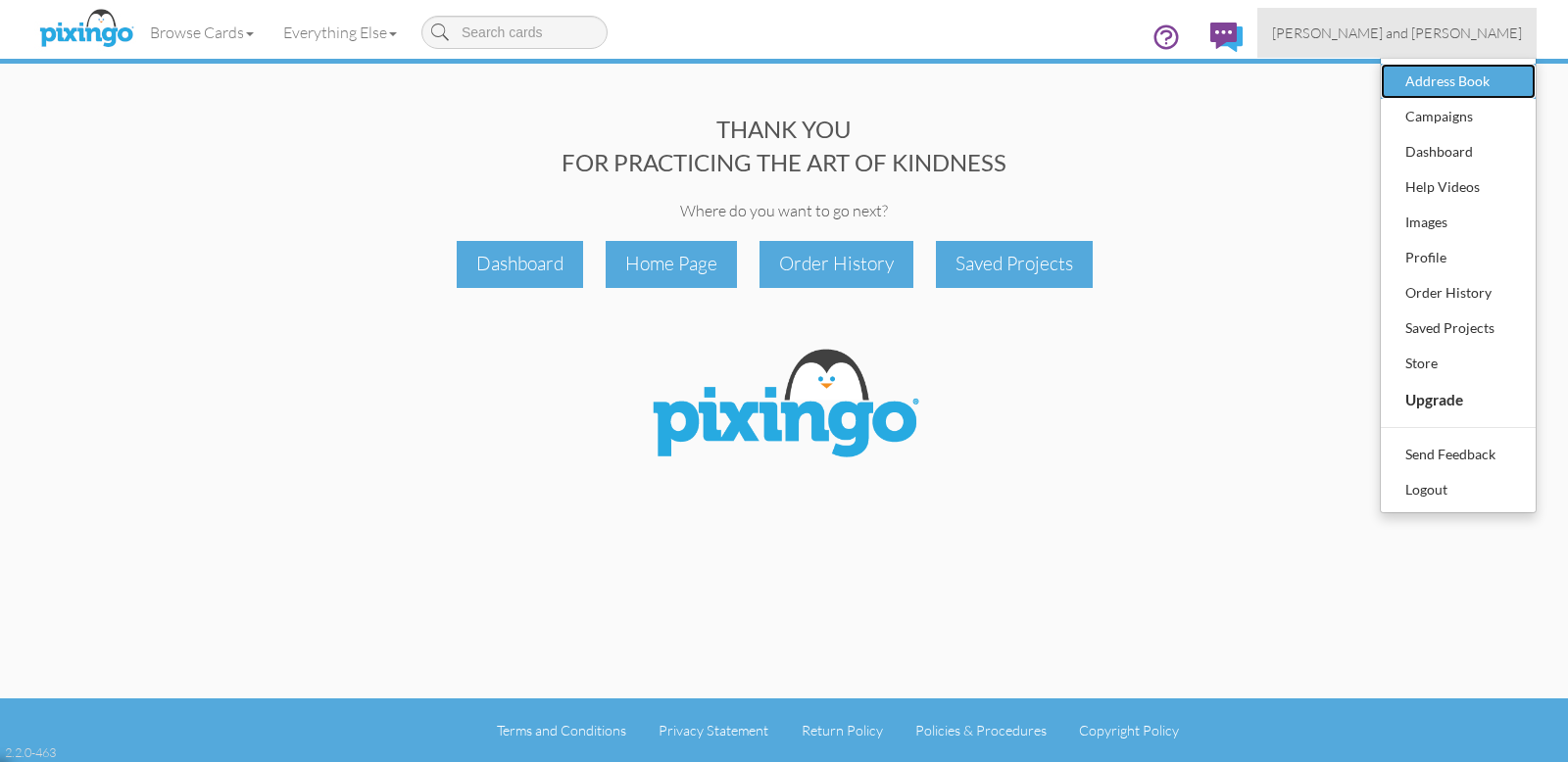
click at [1410, 80] on div "Address Book" at bounding box center [1458, 82] width 115 height 30
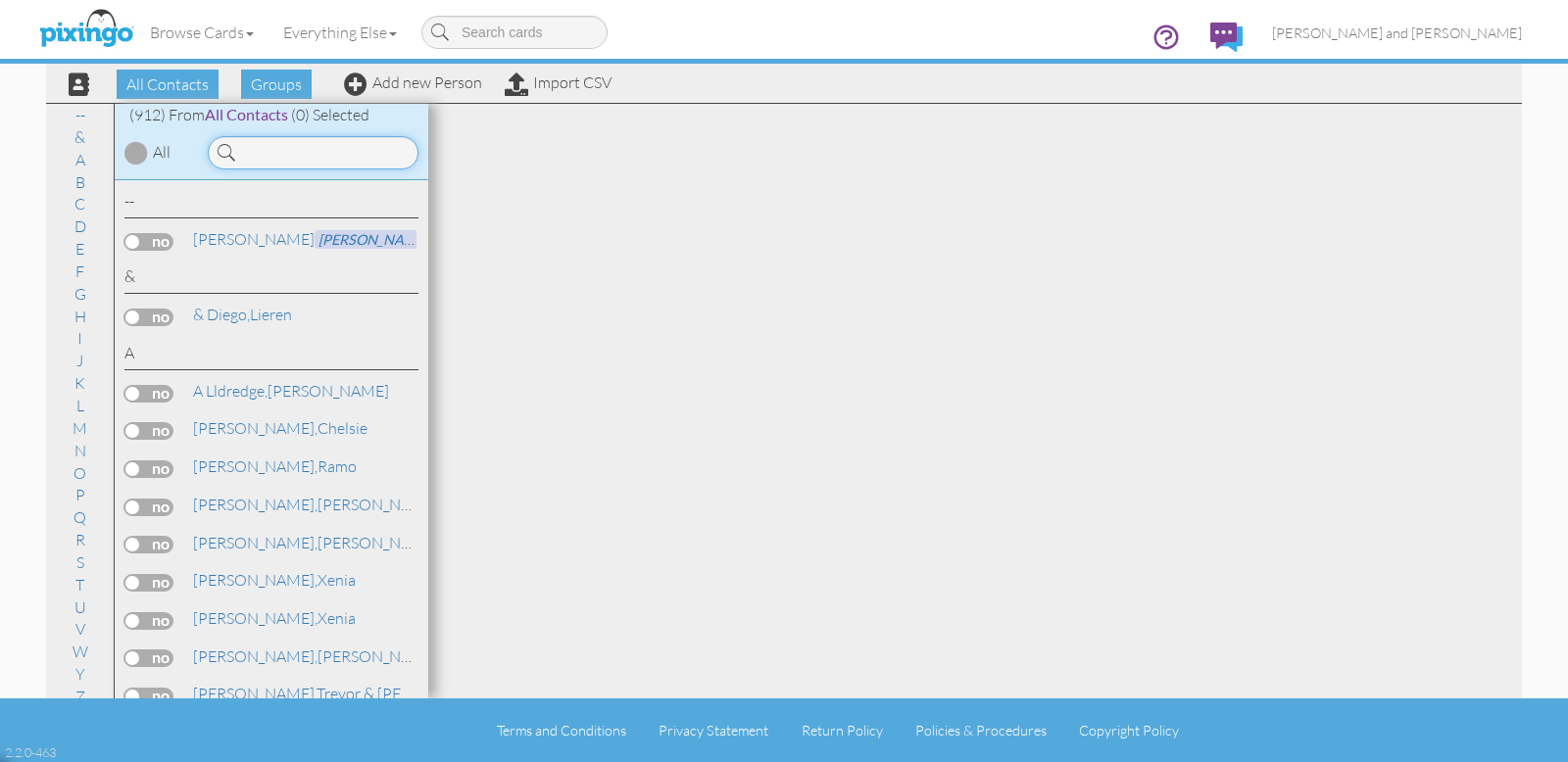
click at [286, 150] on input at bounding box center [313, 152] width 211 height 33
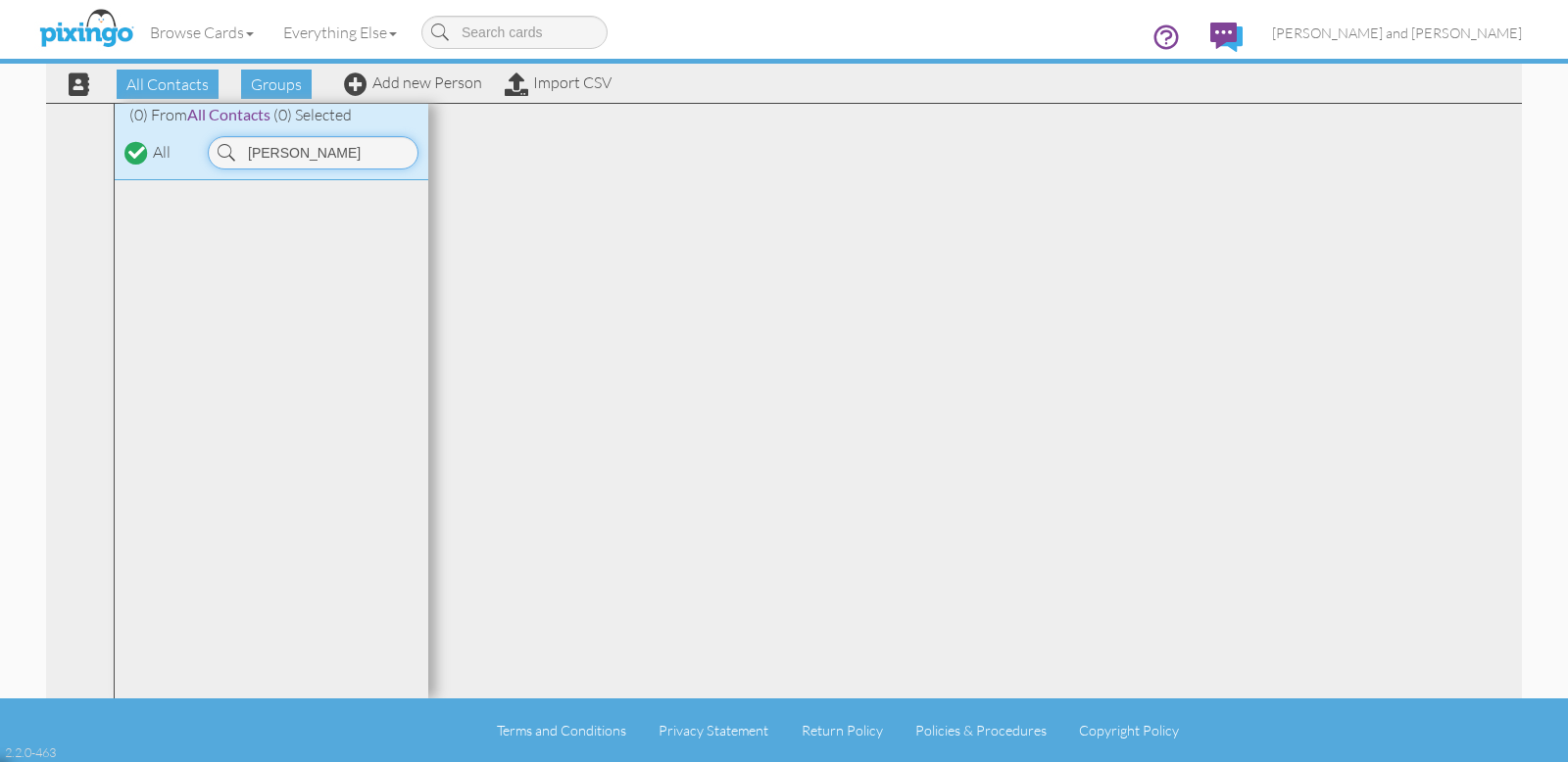
drag, startPoint x: 320, startPoint y: 152, endPoint x: 227, endPoint y: 153, distance: 93.0
click at [228, 153] on div "Murdoch" at bounding box center [313, 152] width 211 height 33
type input "Hollars"
click at [449, 81] on link "Add new Person" at bounding box center [413, 83] width 138 height 20
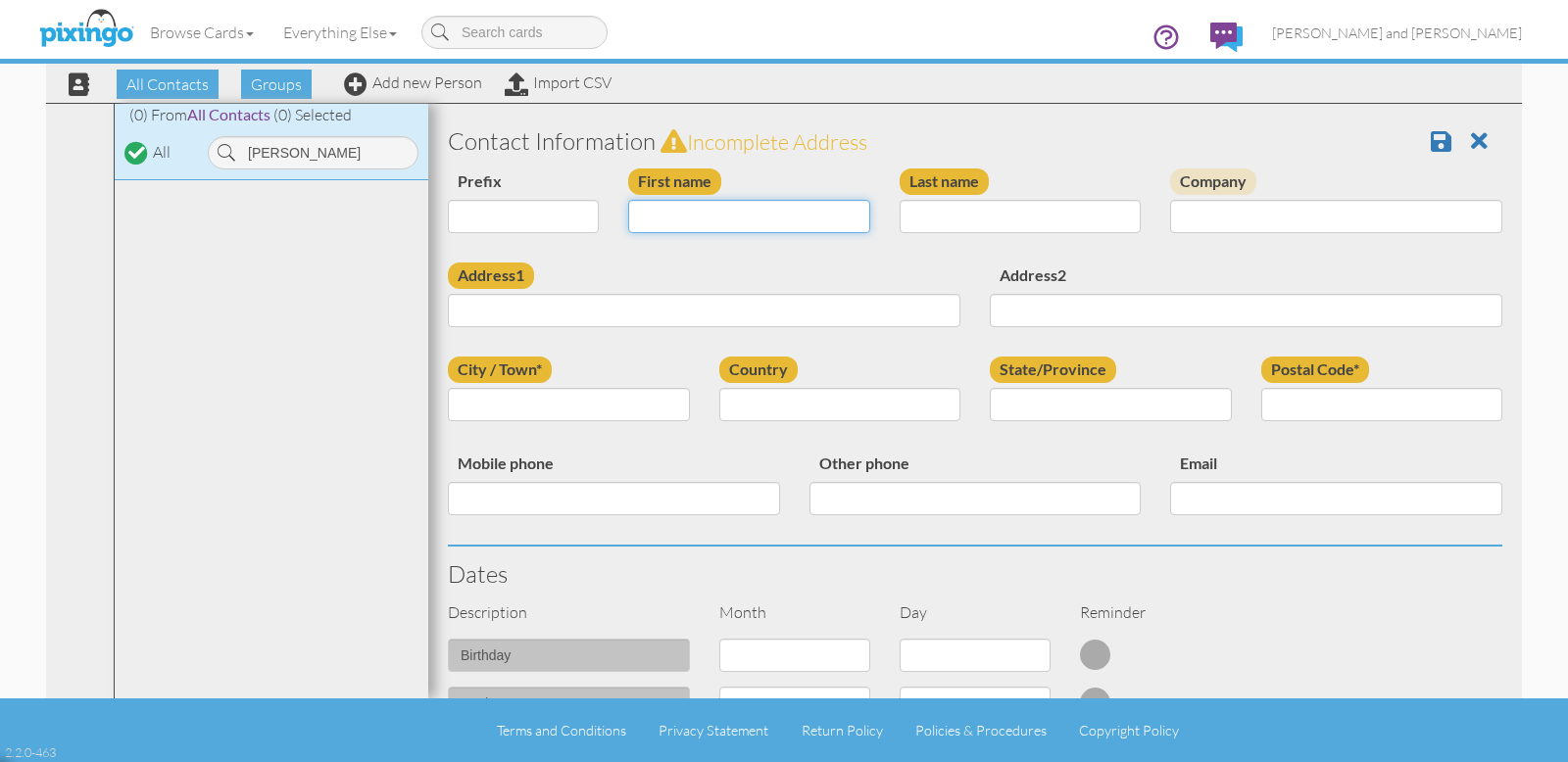
click at [718, 217] on input "First name" at bounding box center [748, 216] width 242 height 33
type input "[PERSON_NAME]"
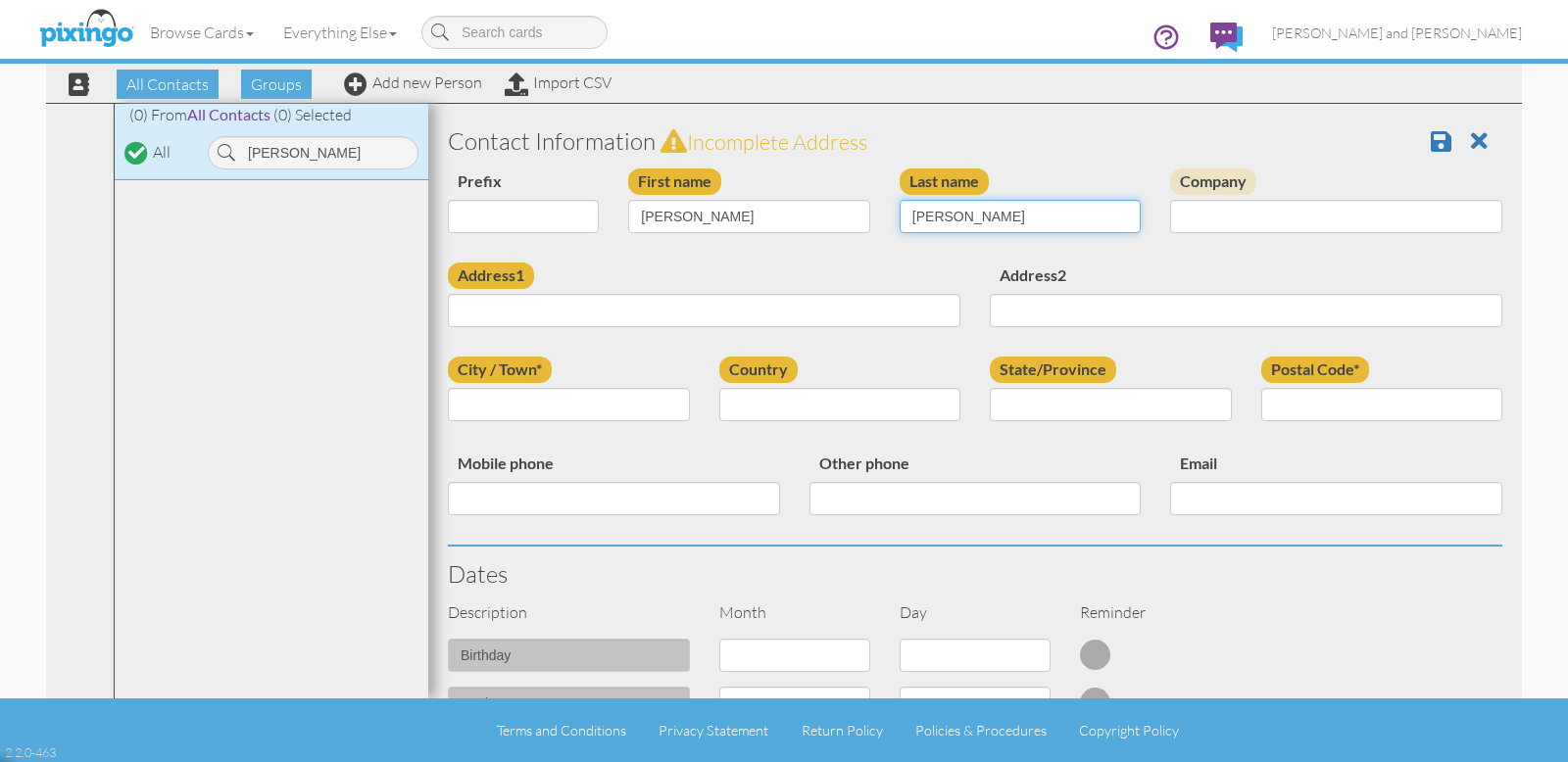
type input "Hollars"
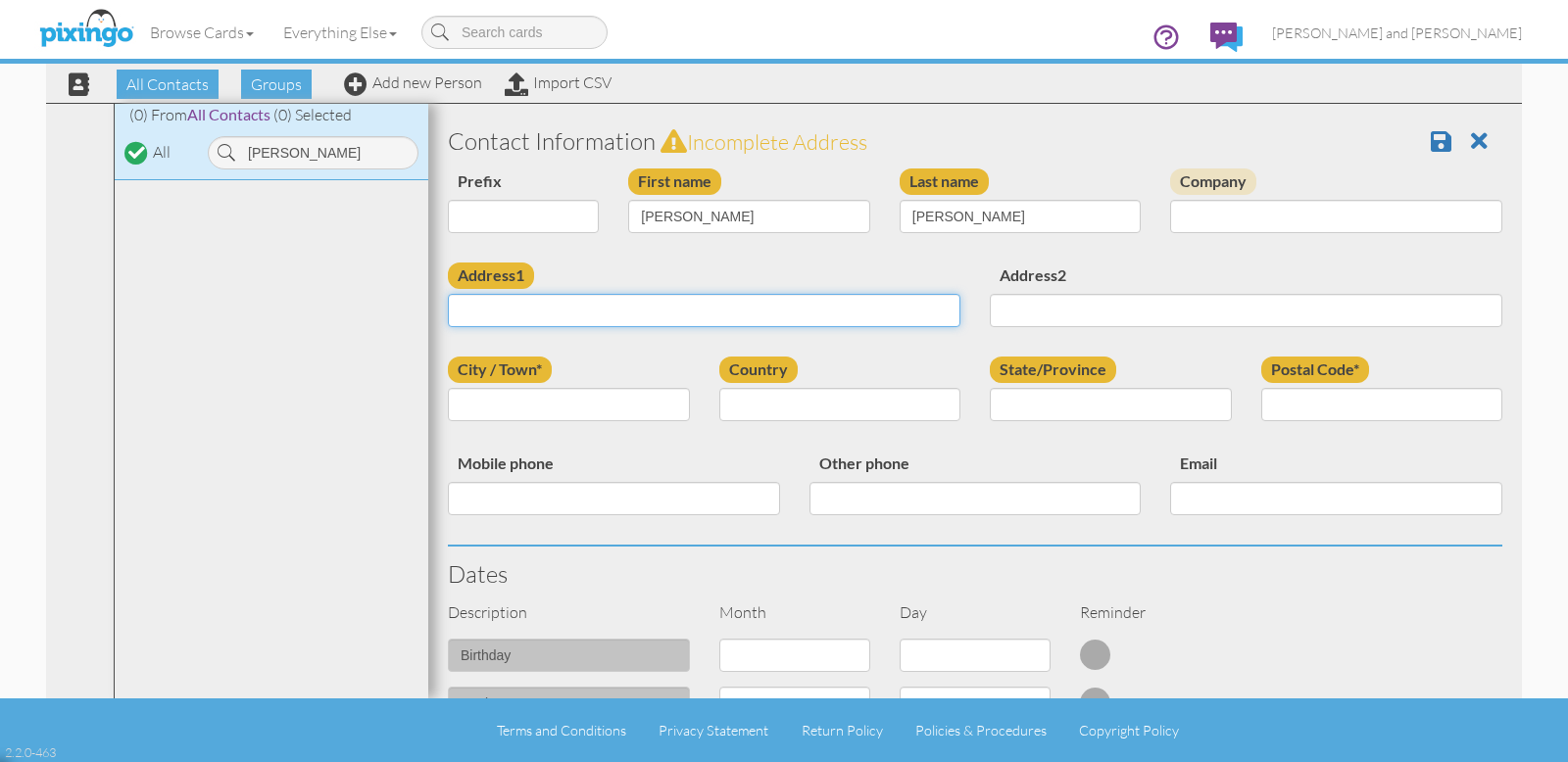
click at [613, 313] on input "Address1" at bounding box center [703, 309] width 512 height 33
type input "2604 N Pierce Drive"
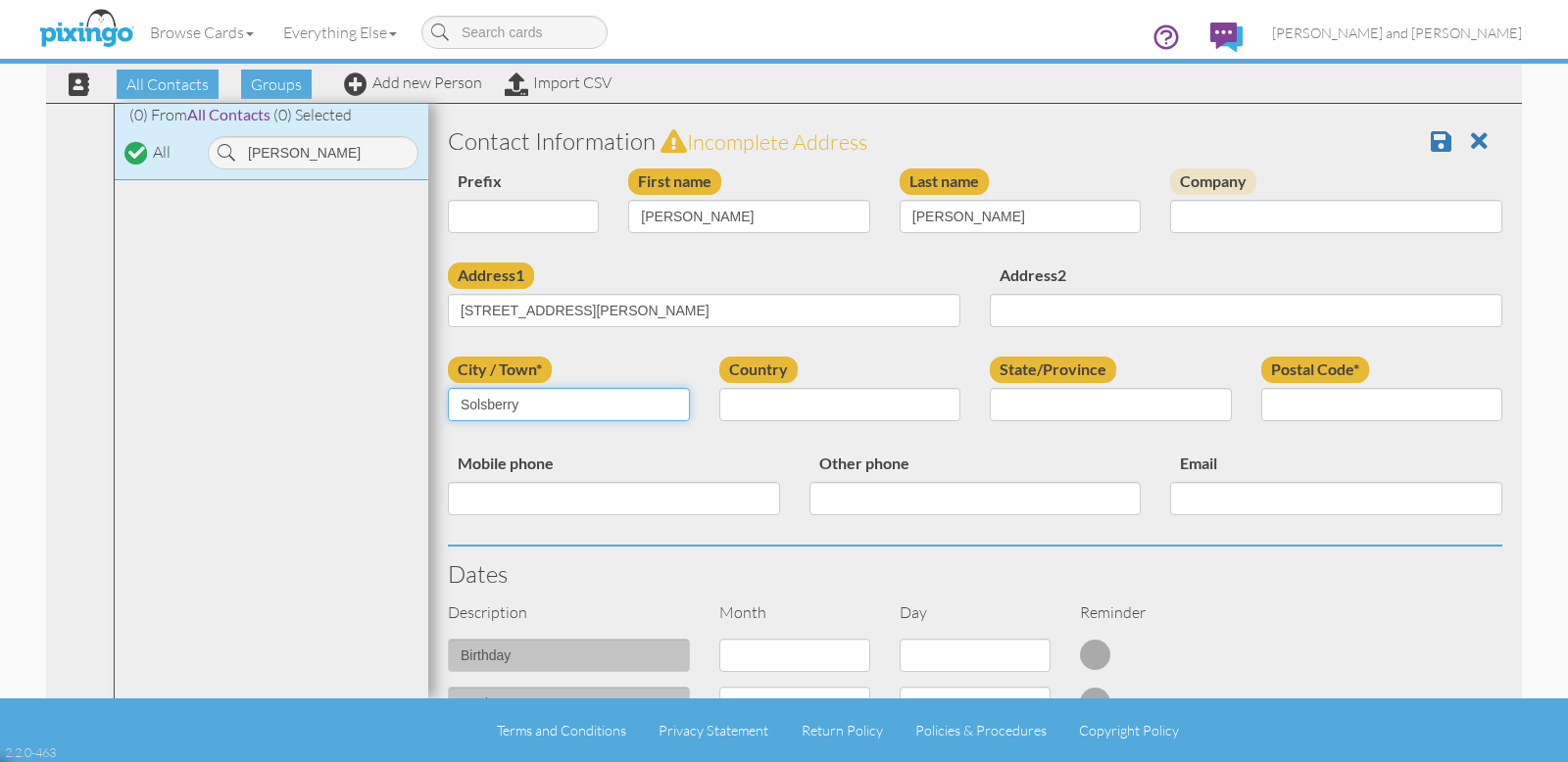
type input "Solsberry"
select select "object:19462"
select select "object:19727"
click at [1316, 405] on input "Postal Code*" at bounding box center [1382, 404] width 242 height 33
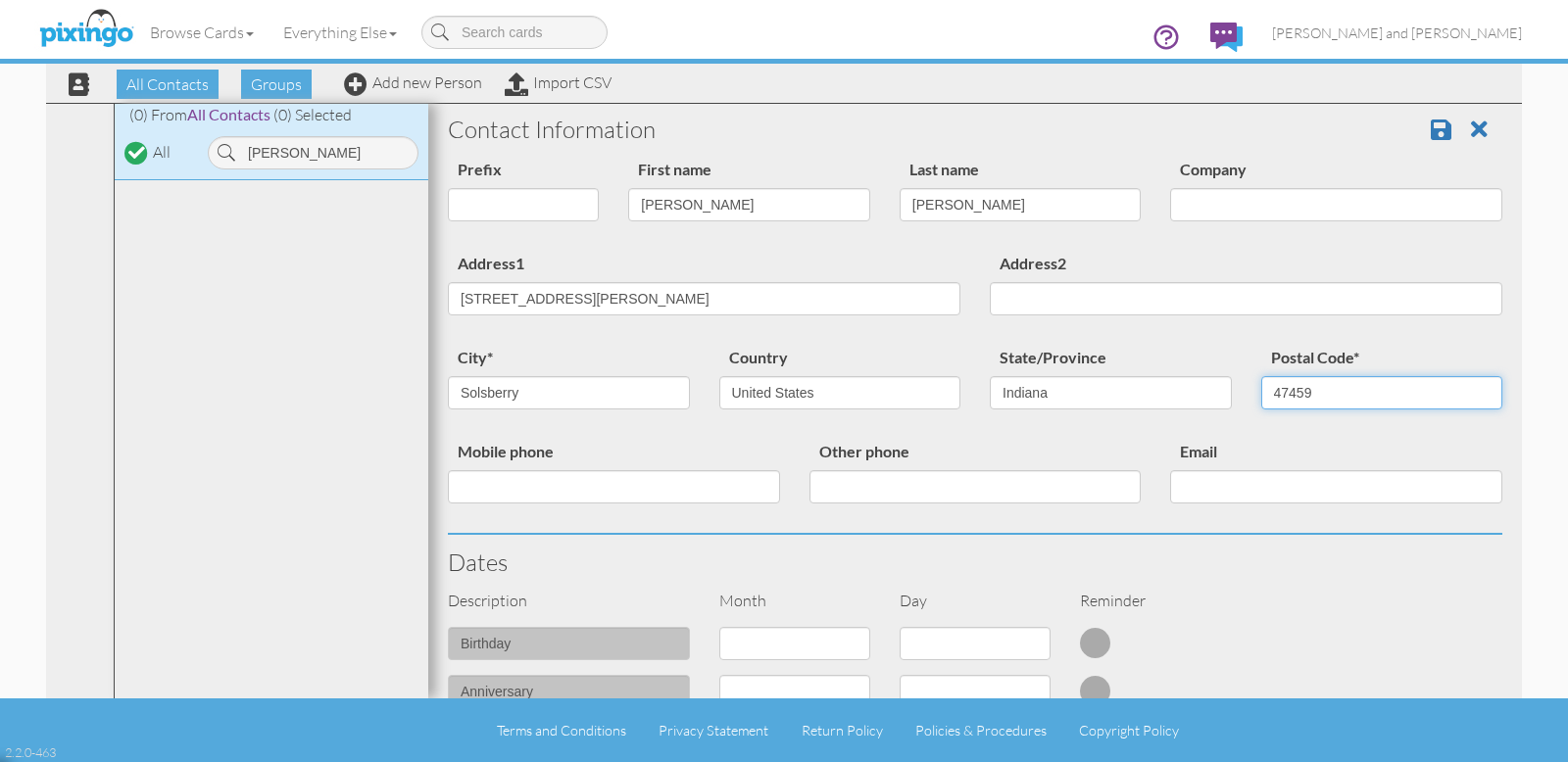
scroll to position [62, 0]
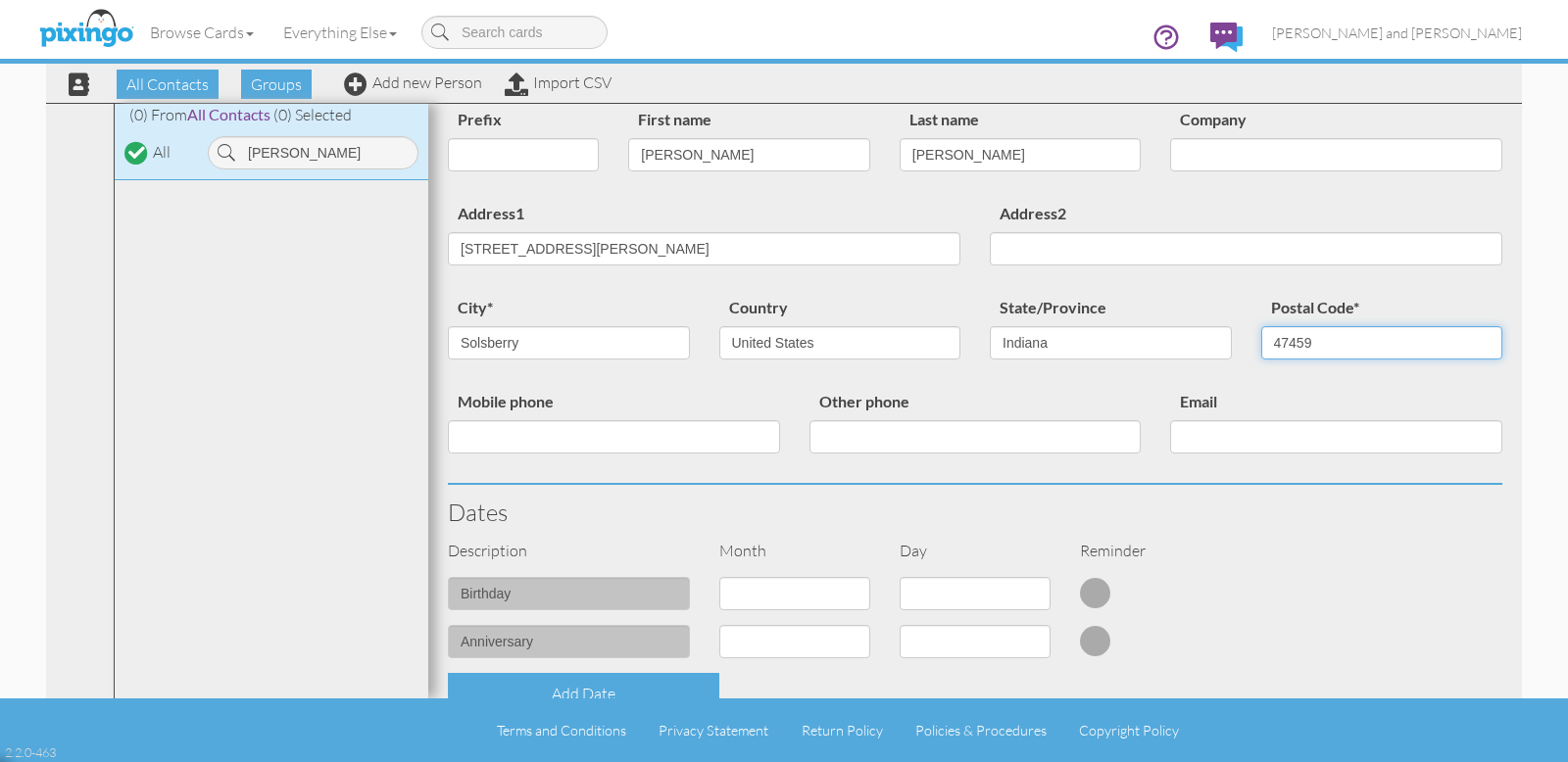
type input "47459"
click at [488, 433] on input "Mobile phone" at bounding box center [614, 437] width 332 height 33
type input "8122728302"
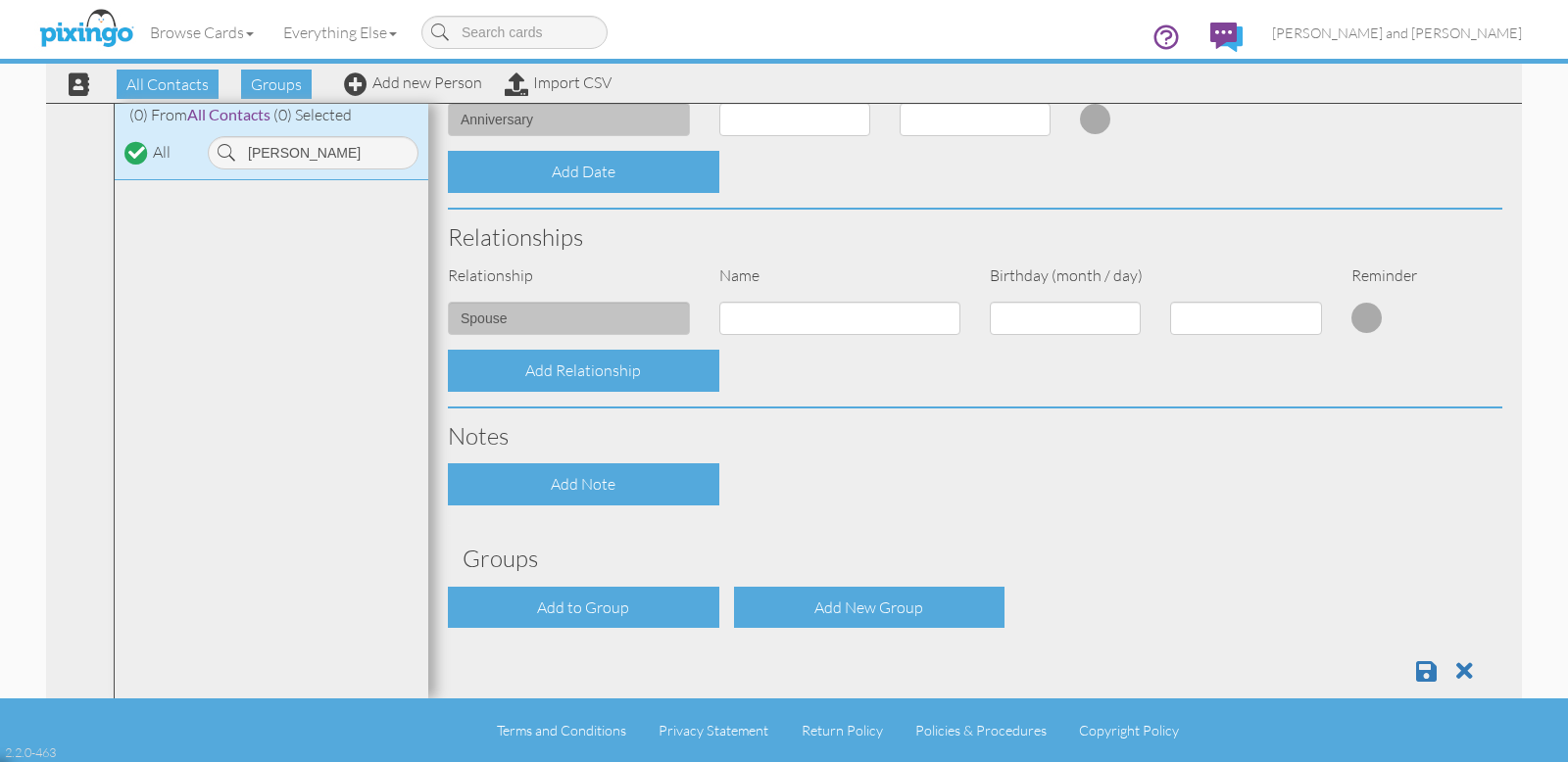
scroll to position [615, 0]
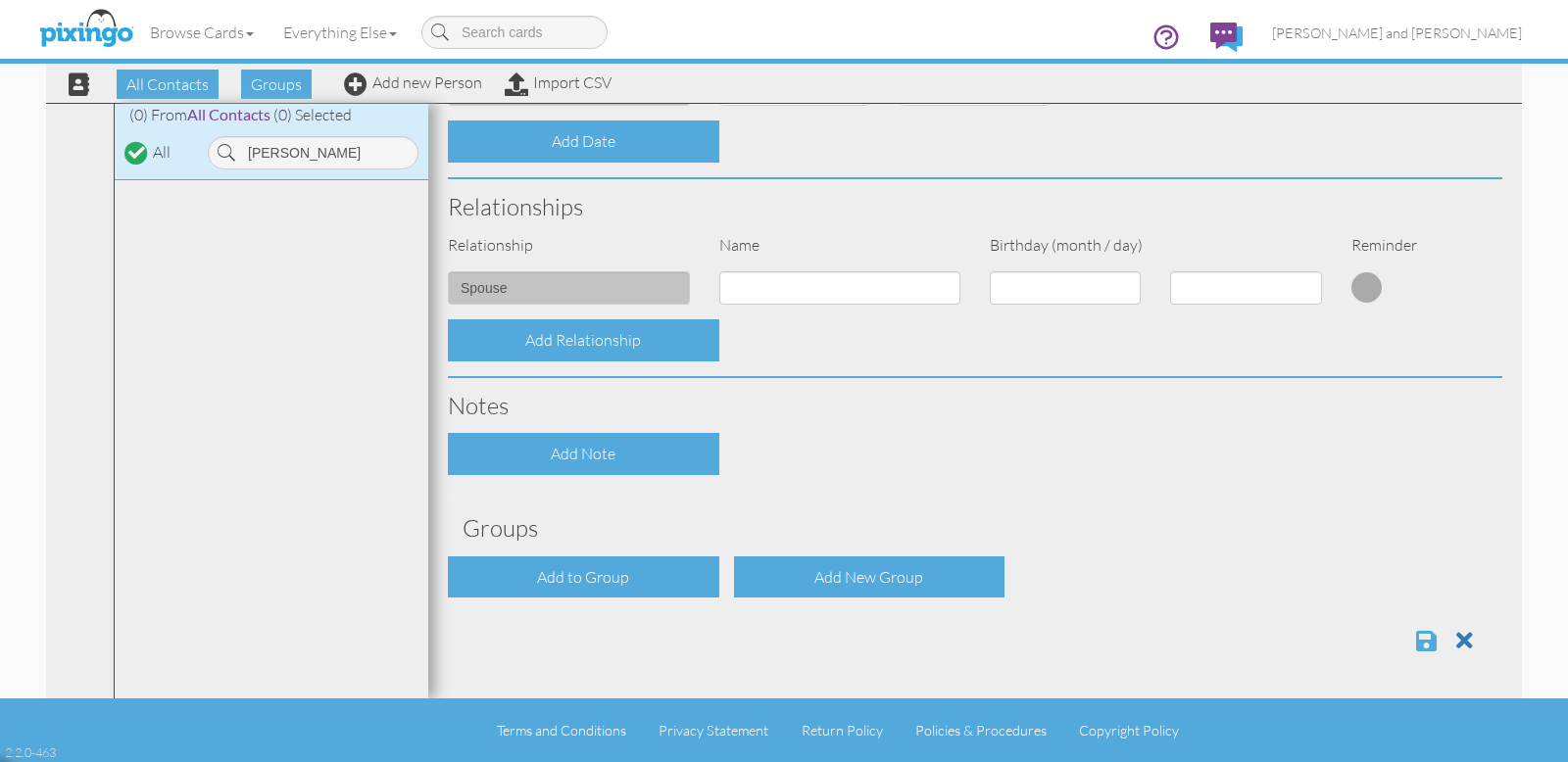
type input "khollars72@gmail.com"
click at [1410, 641] on span at bounding box center [1426, 641] width 21 height 24
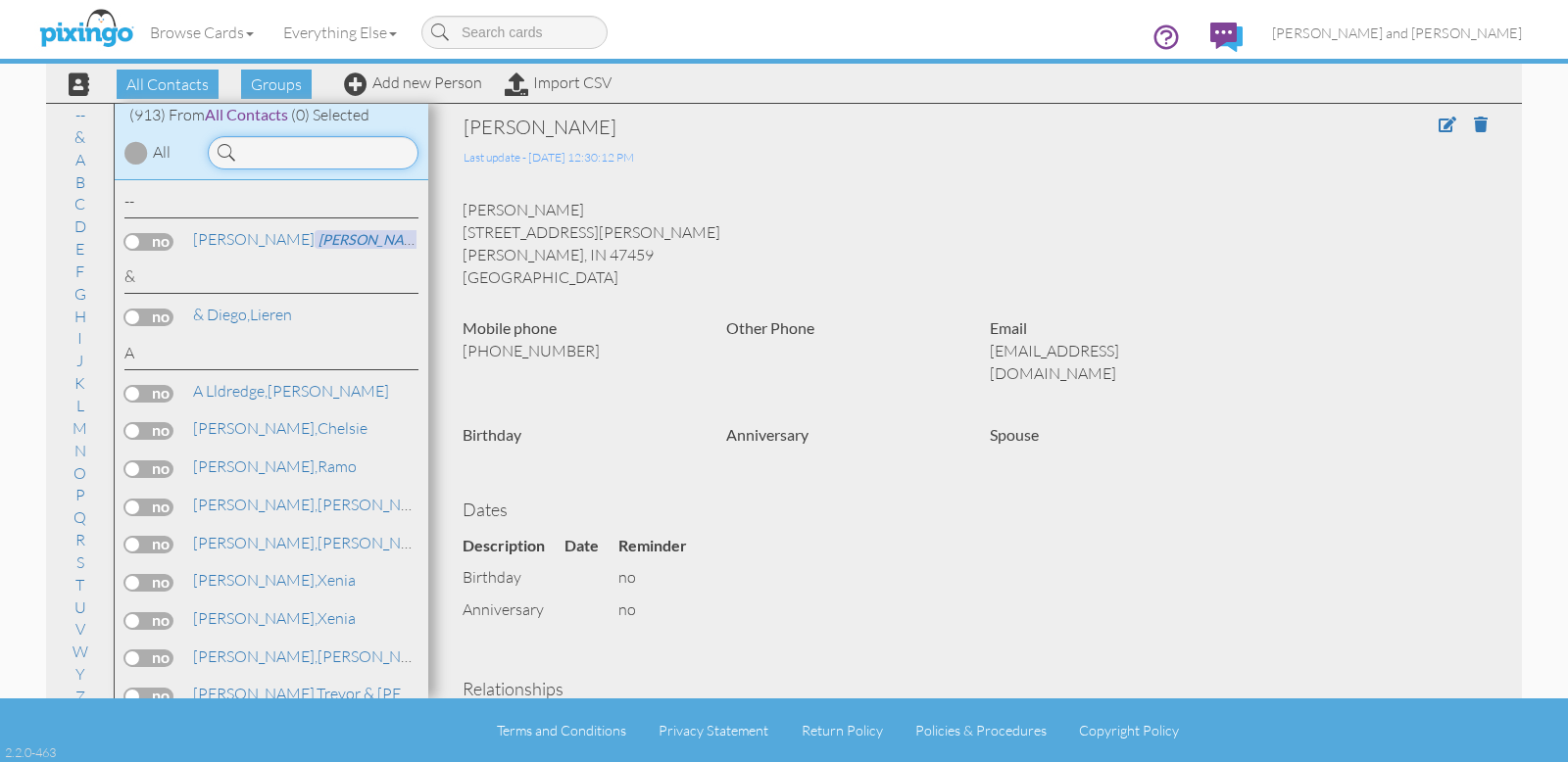
click at [278, 152] on input at bounding box center [313, 152] width 211 height 33
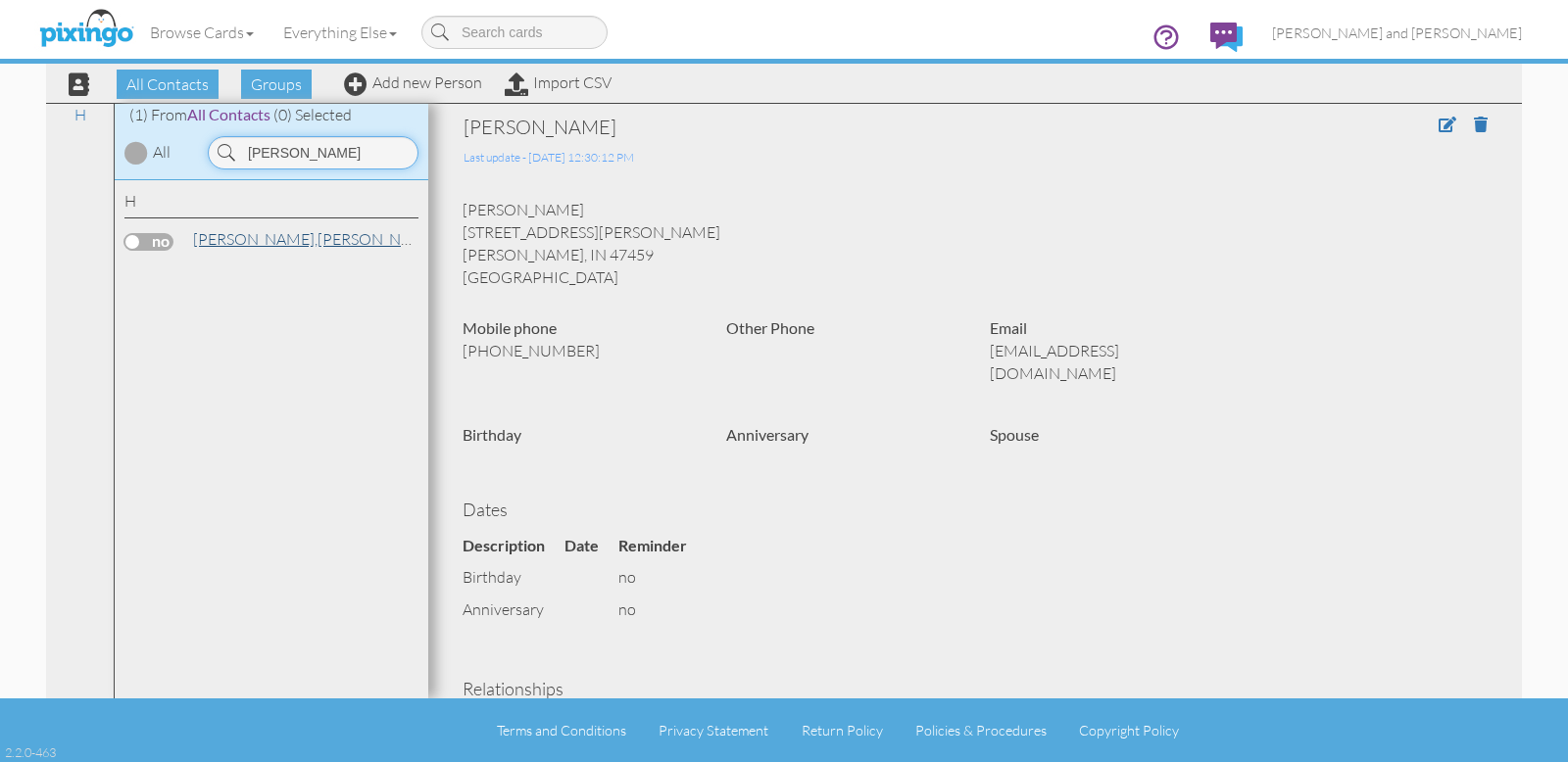
type input "hollars"
click at [249, 242] on link "Hollars, Kelly" at bounding box center [315, 239] width 250 height 24
click at [136, 240] on label at bounding box center [148, 242] width 49 height 18
click at [0, 0] on input "checkbox" at bounding box center [0, 0] width 0 height 0
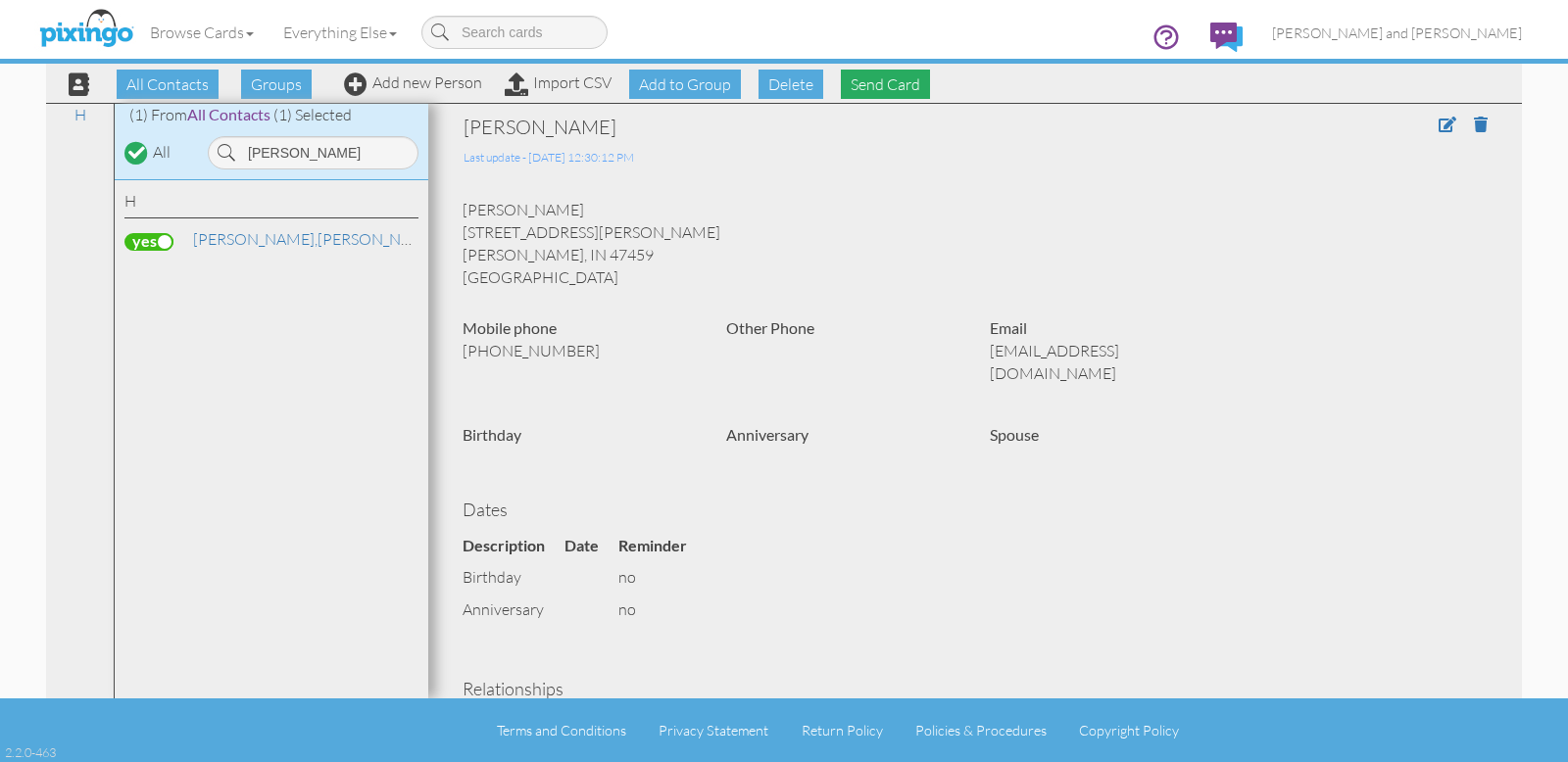
click at [893, 87] on span "Send Card" at bounding box center [885, 85] width 90 height 30
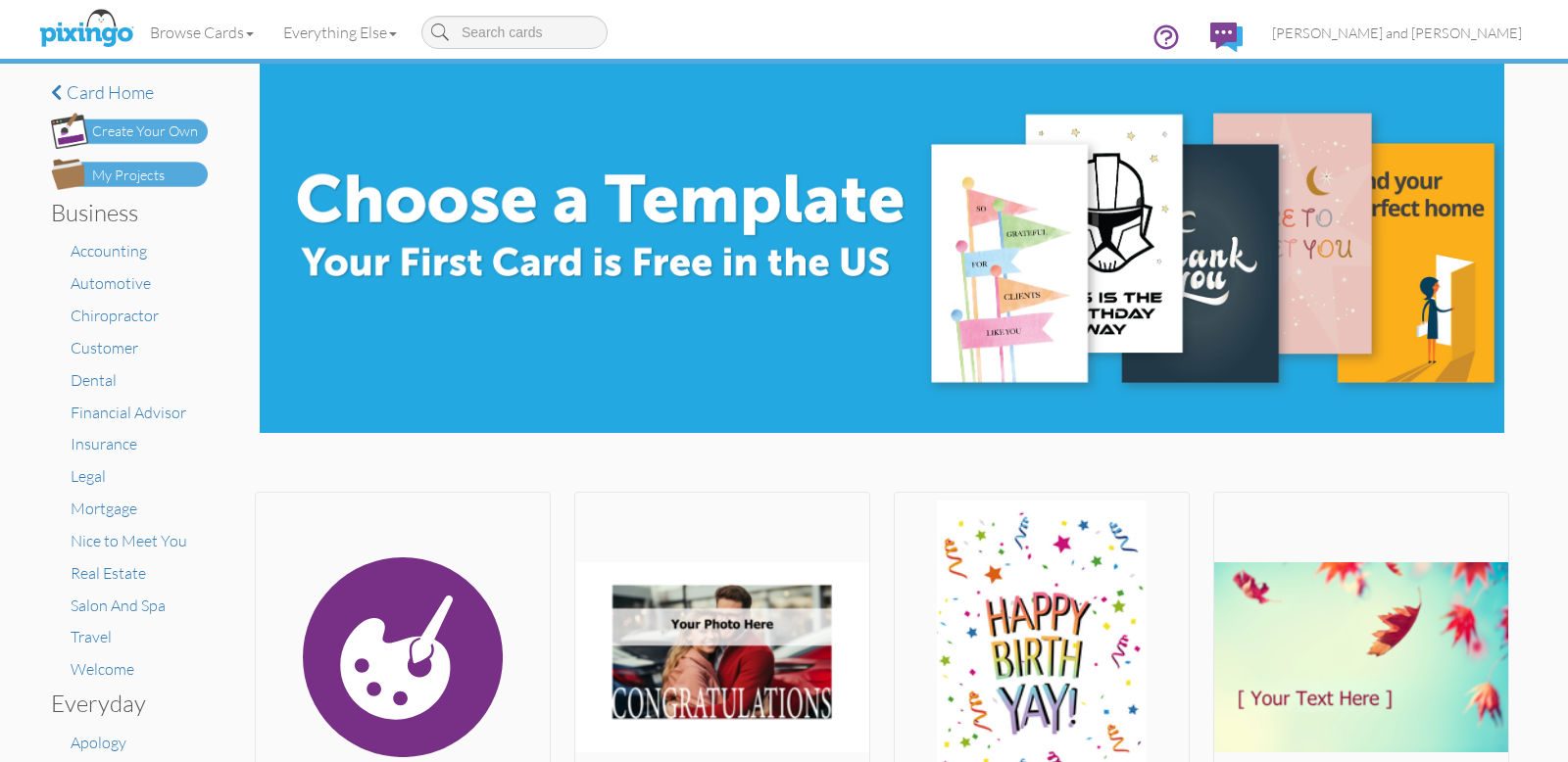
click at [140, 170] on div "My Projects" at bounding box center [128, 175] width 73 height 21
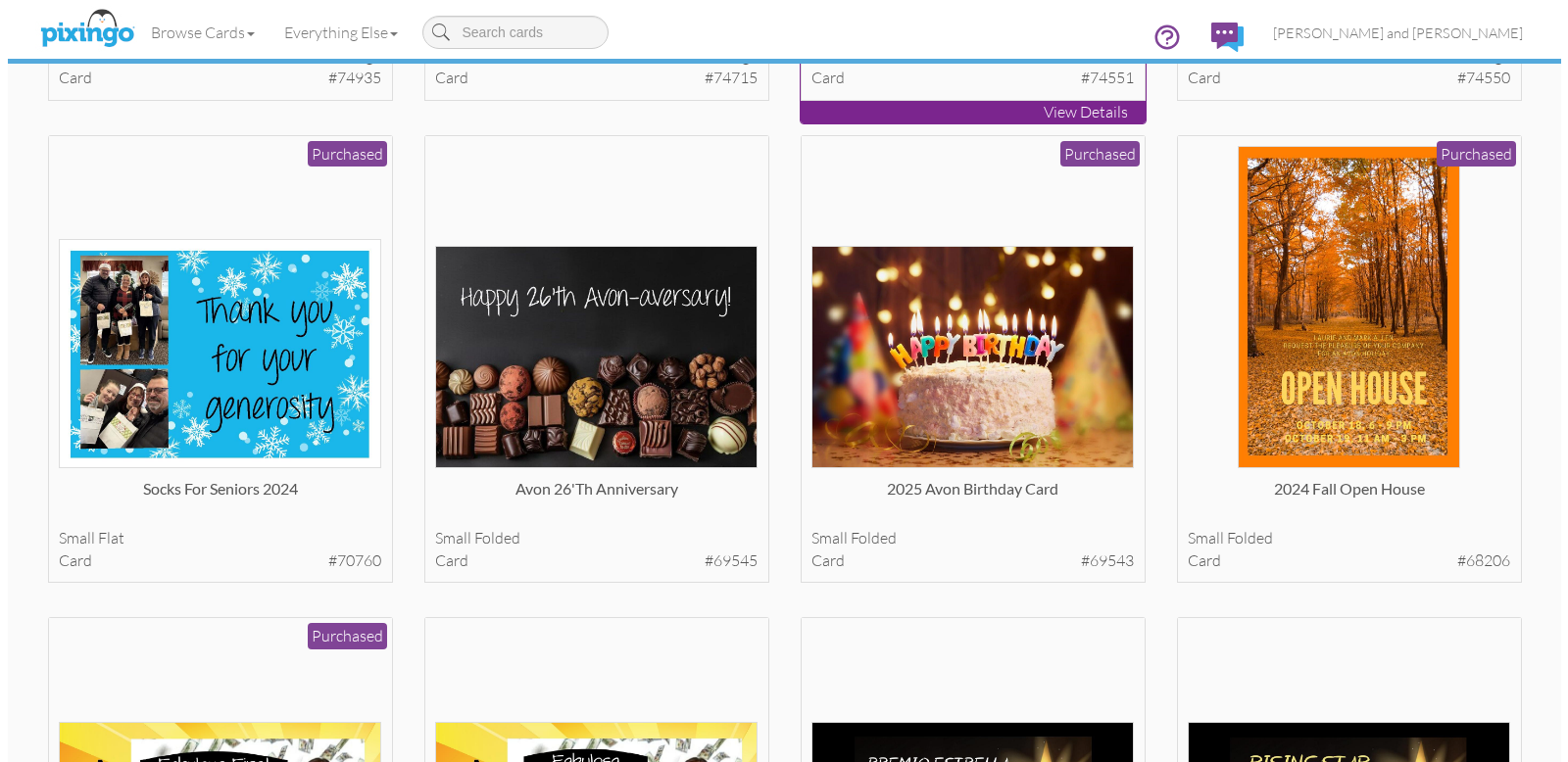
scroll to position [1031, 0]
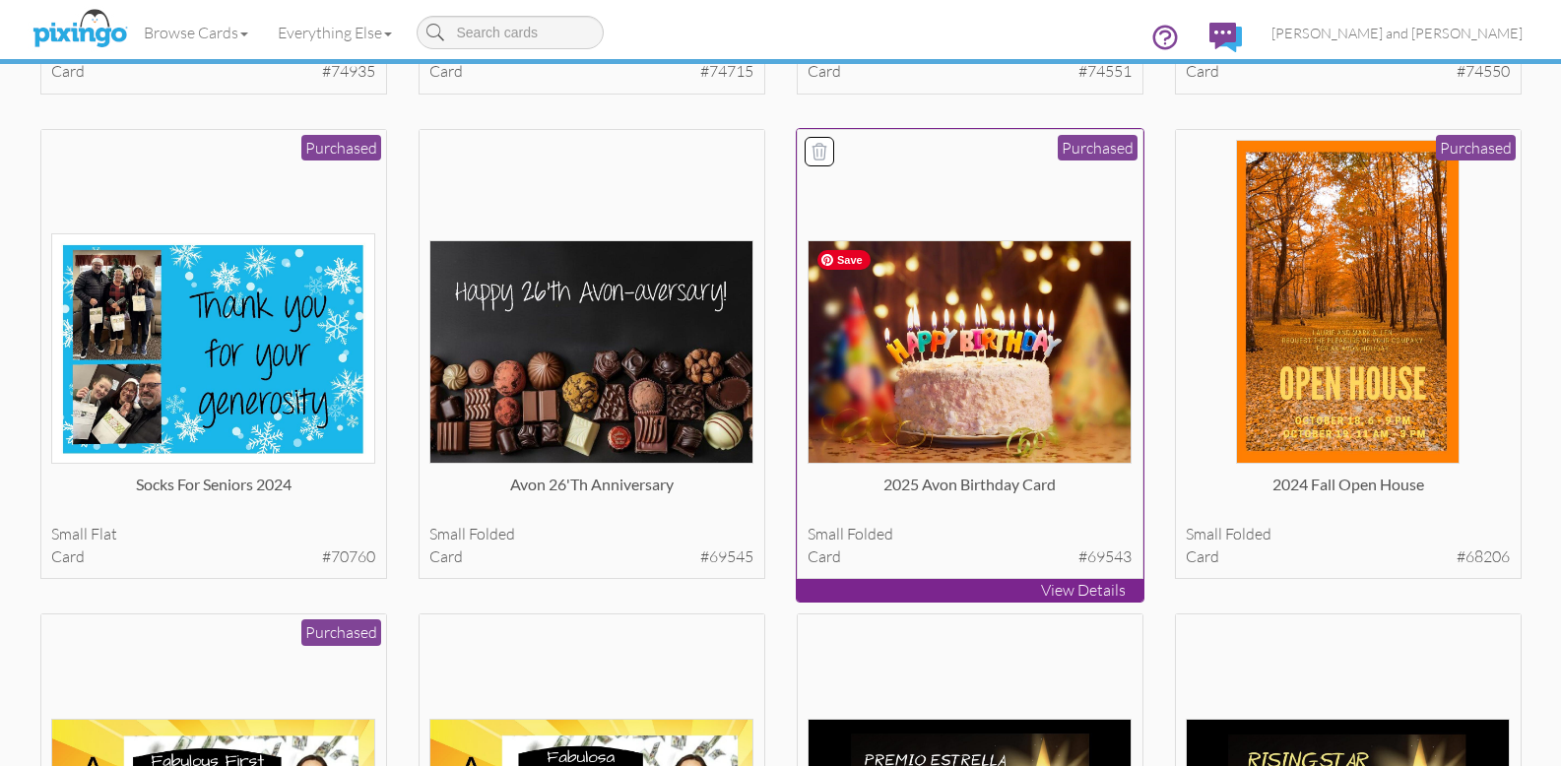
click at [975, 367] on img at bounding box center [970, 352] width 324 height 224
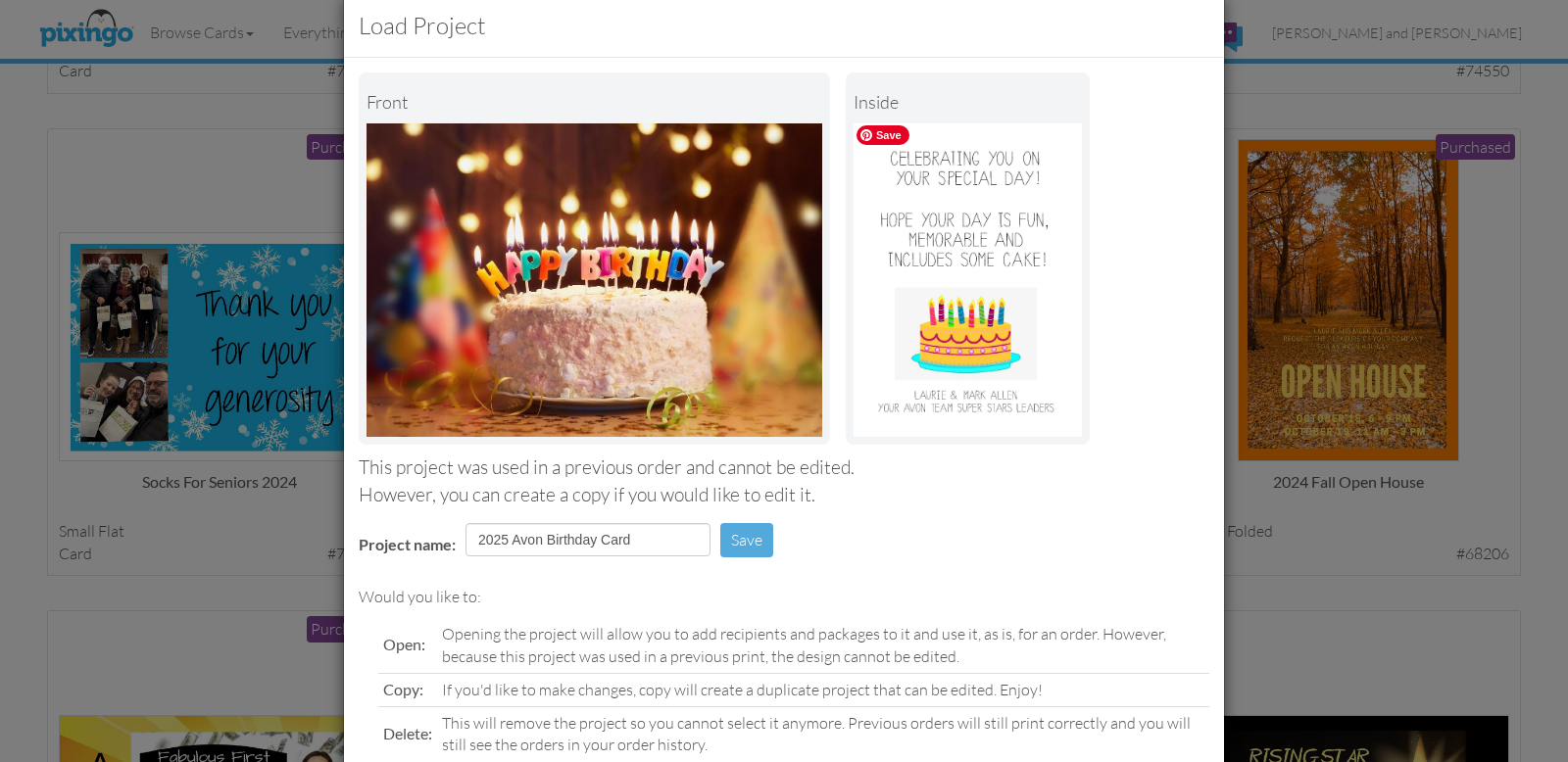
scroll to position [155, 0]
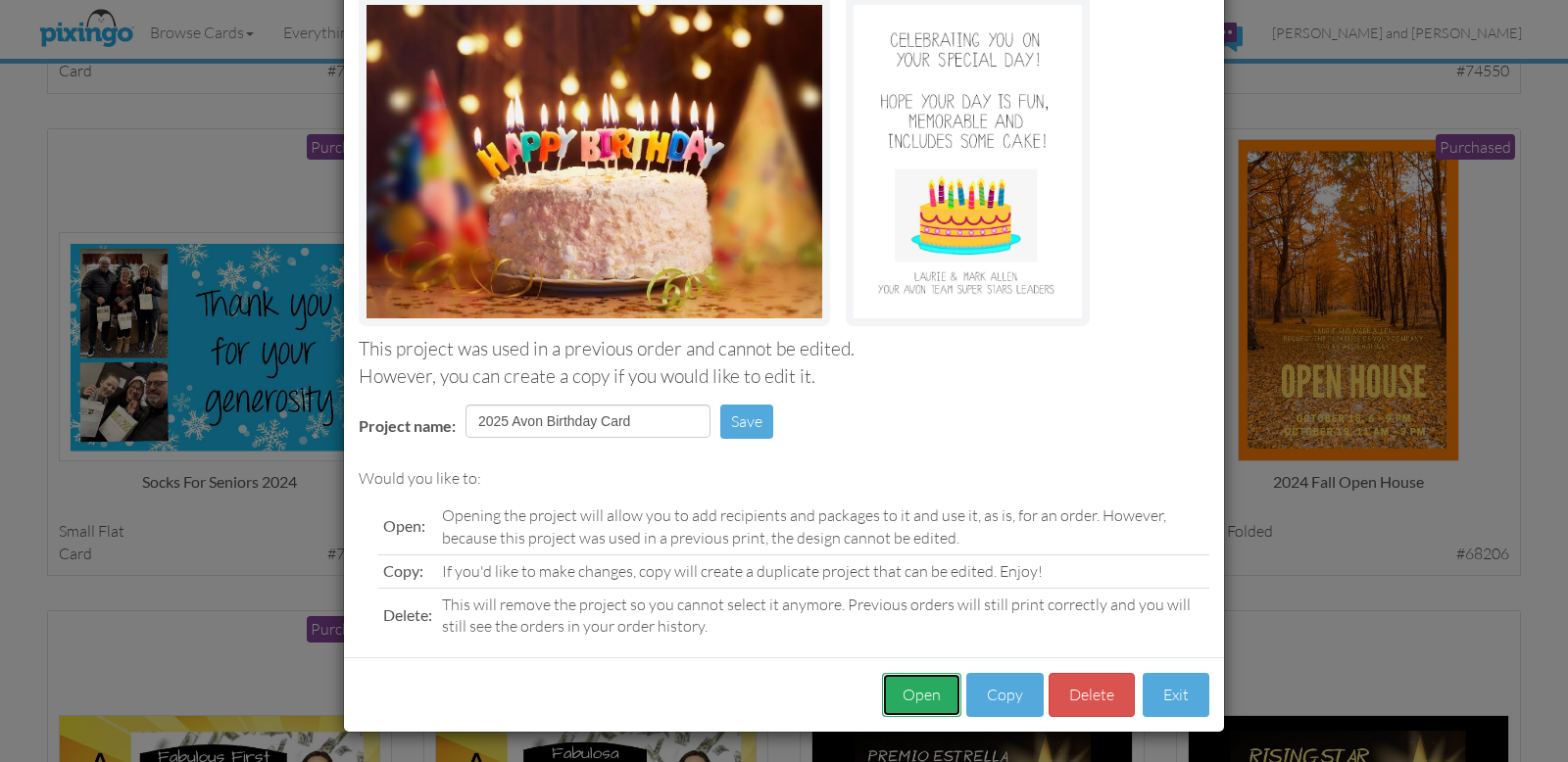
click at [924, 695] on button "Open" at bounding box center [921, 695] width 80 height 44
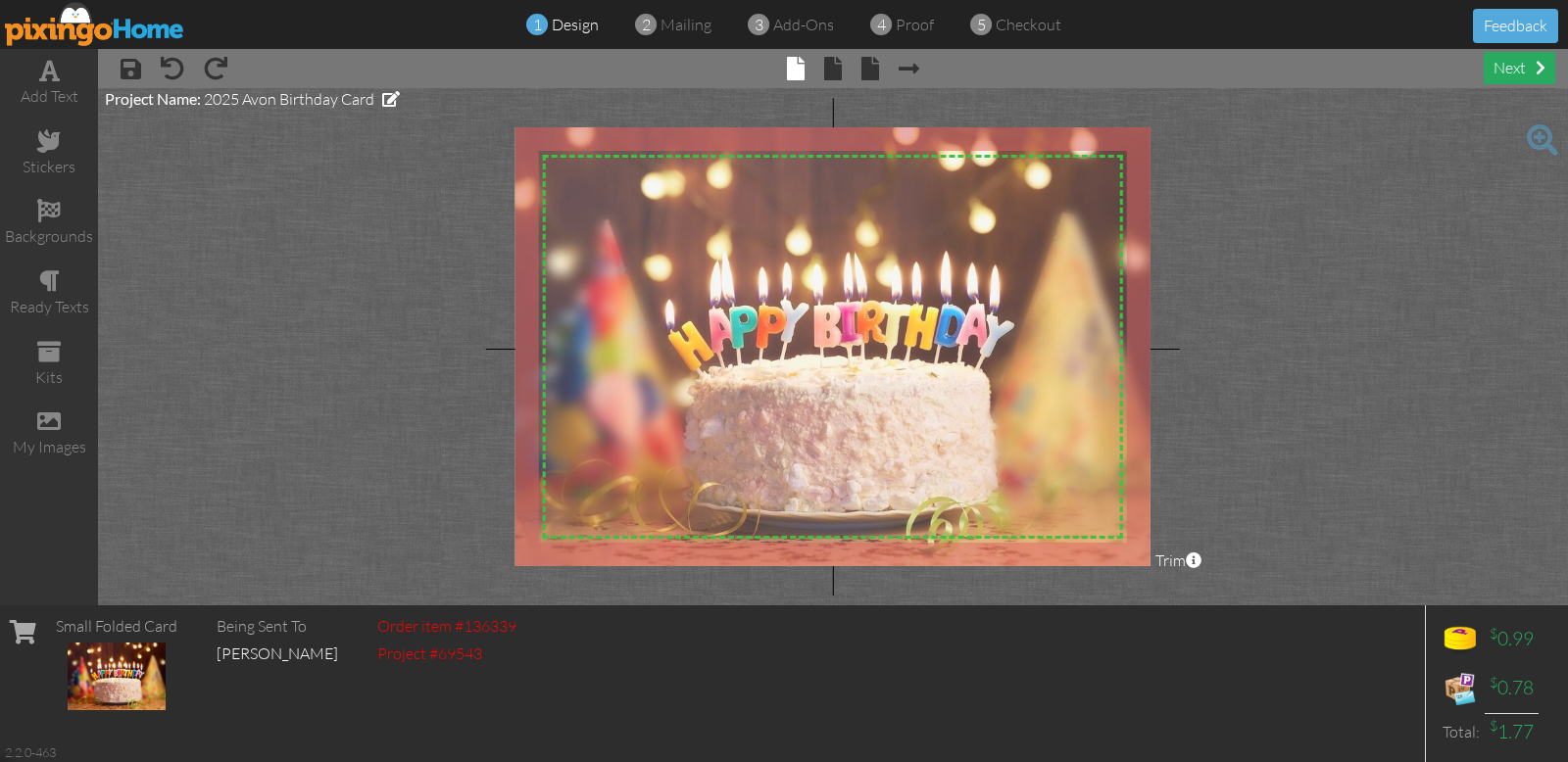
click at [1512, 72] on div "next" at bounding box center [1519, 68] width 72 height 33
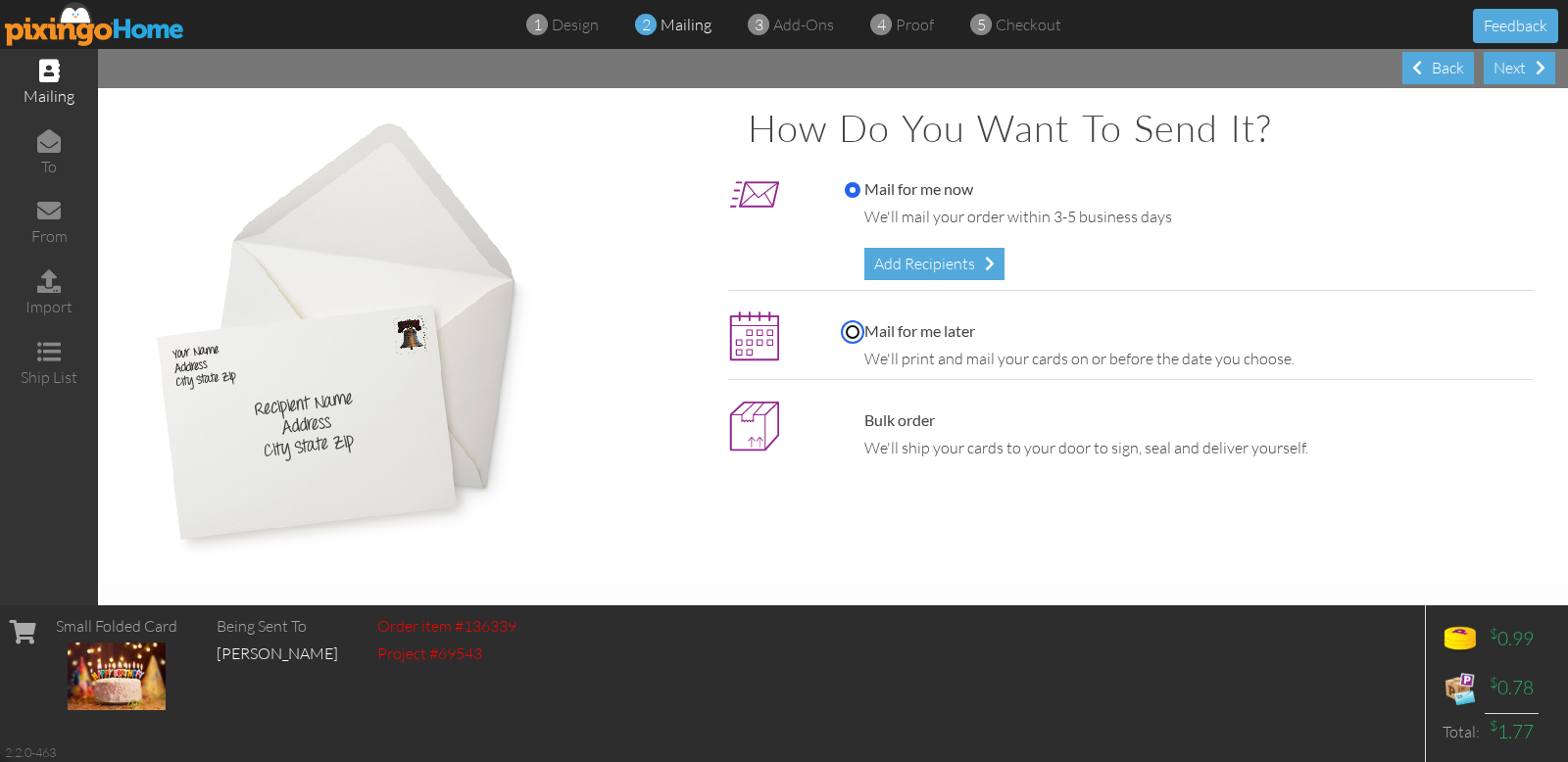
click at [855, 328] on input "Mail for me later" at bounding box center [853, 332] width 16 height 16
radio input "true"
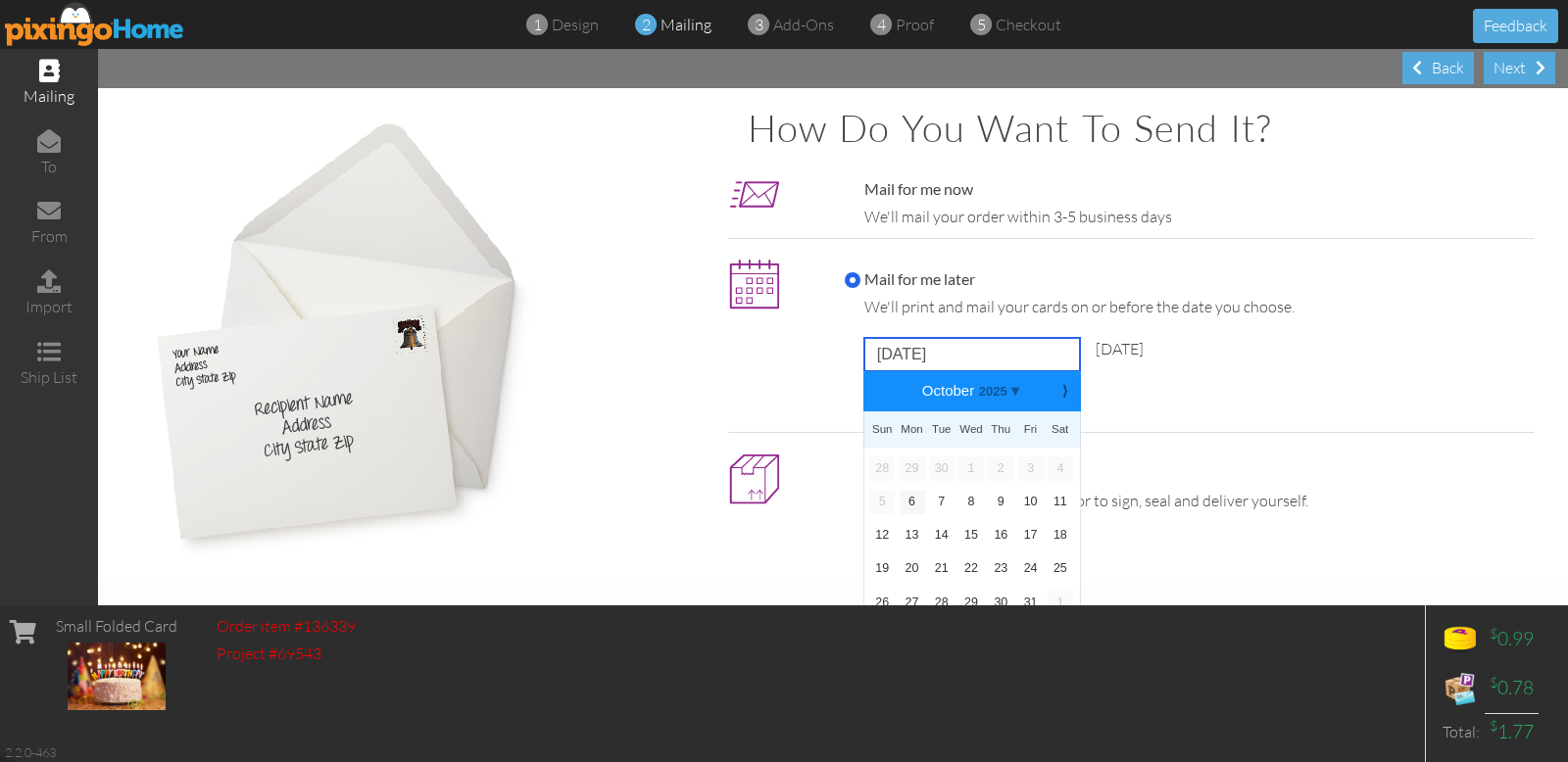
drag, startPoint x: 1002, startPoint y: 359, endPoint x: 872, endPoint y: 358, distance: 130.0
click at [872, 357] on input "October 6, 2025" at bounding box center [972, 354] width 216 height 33
click at [1058, 392] on b "⟩" at bounding box center [1065, 391] width 14 height 15
click at [904, 563] on link "17" at bounding box center [912, 569] width 26 height 24
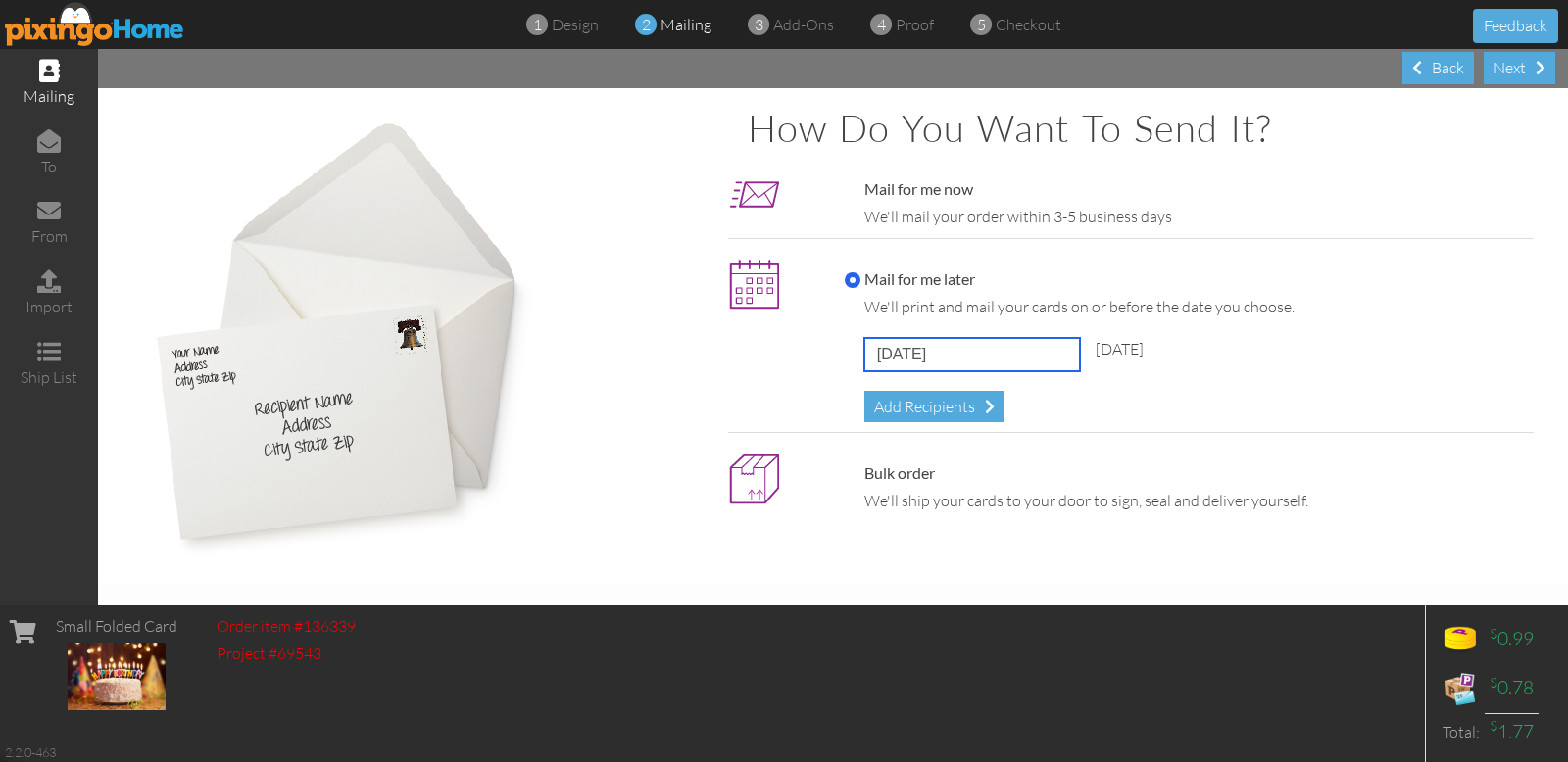
click at [996, 349] on input "November 17, 2025" at bounding box center [972, 354] width 216 height 33
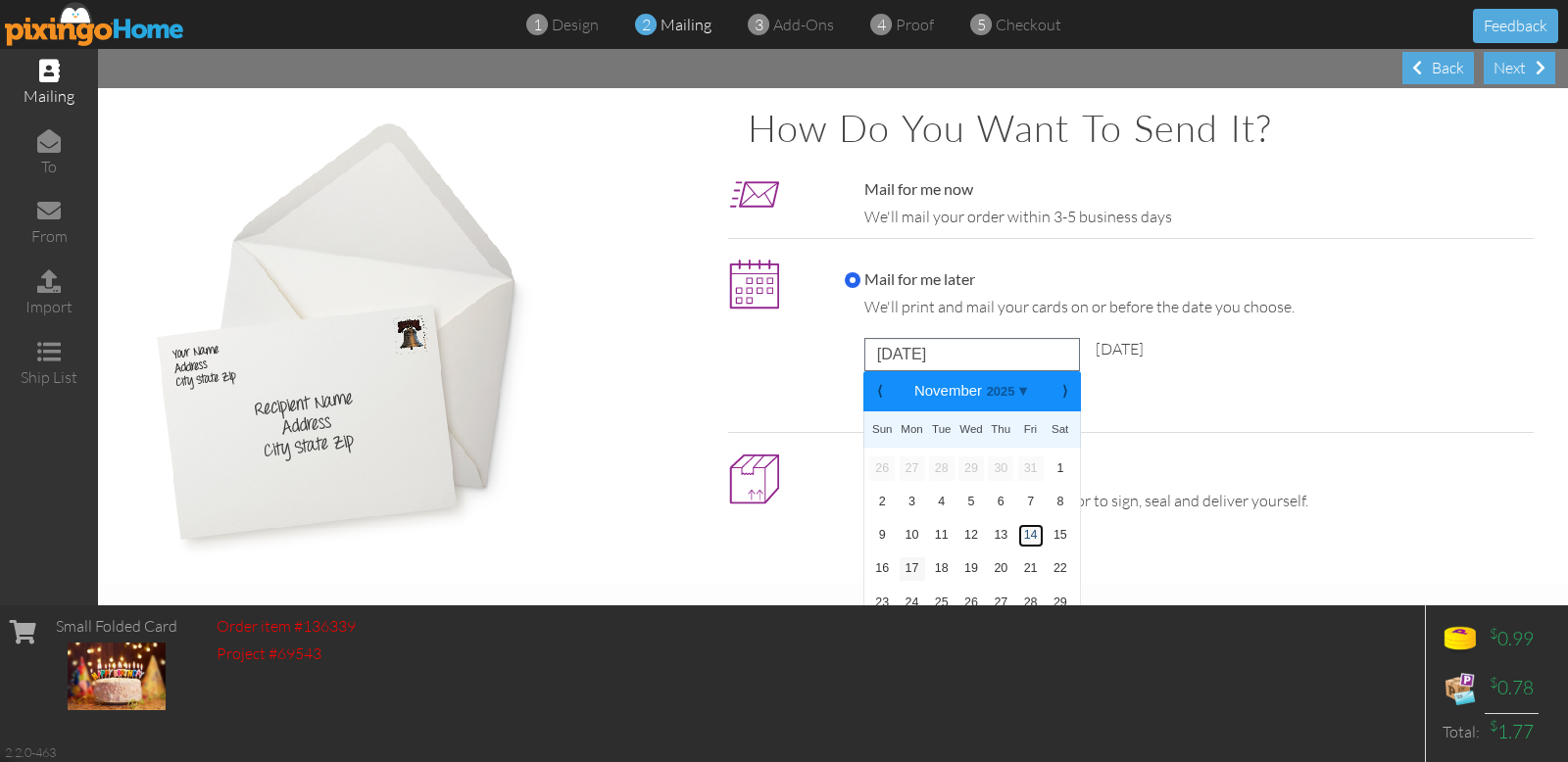
click at [1025, 535] on link "14" at bounding box center [1031, 536] width 26 height 24
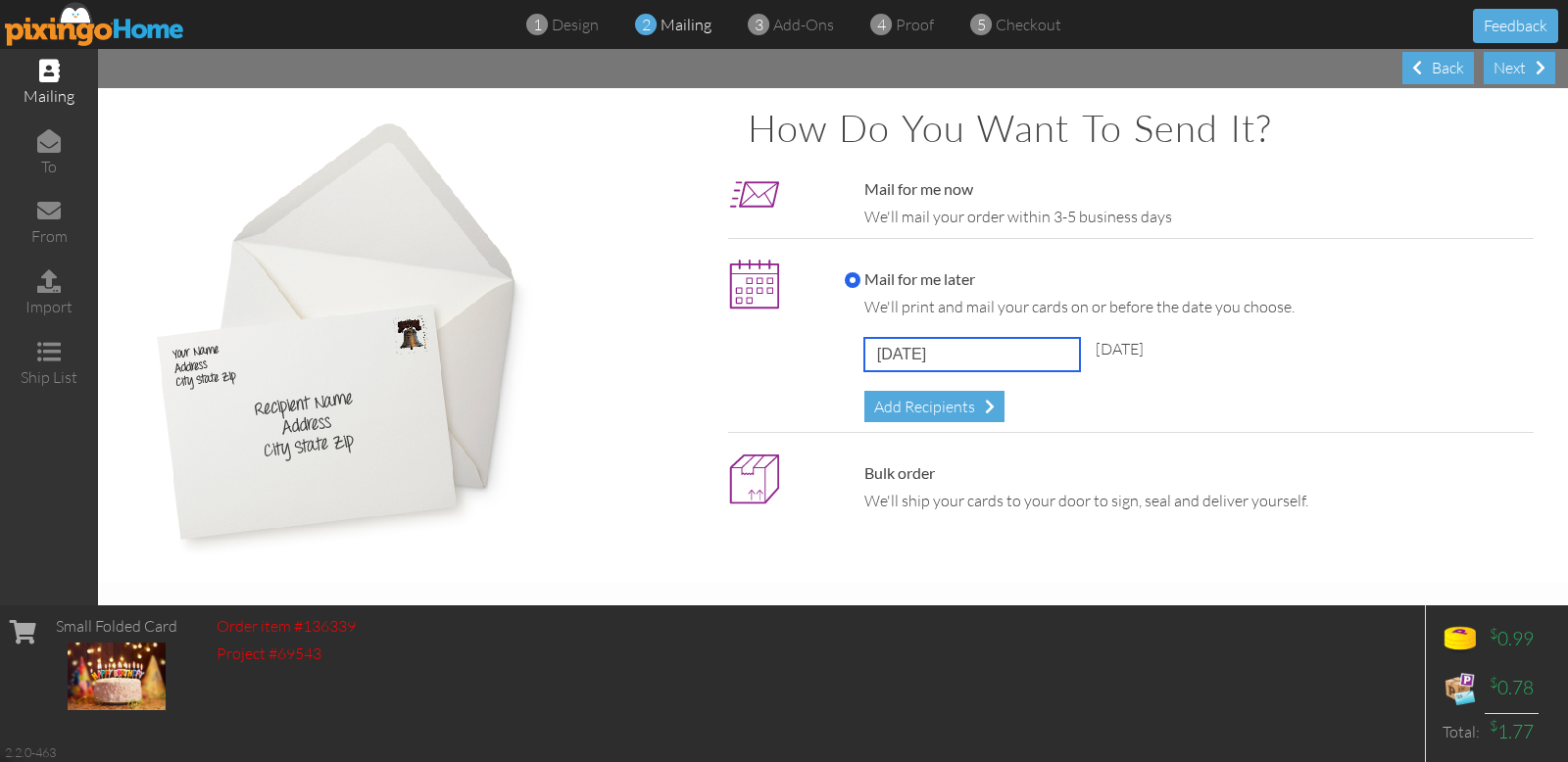
click at [995, 353] on input "November 14, 2025" at bounding box center [972, 354] width 216 height 33
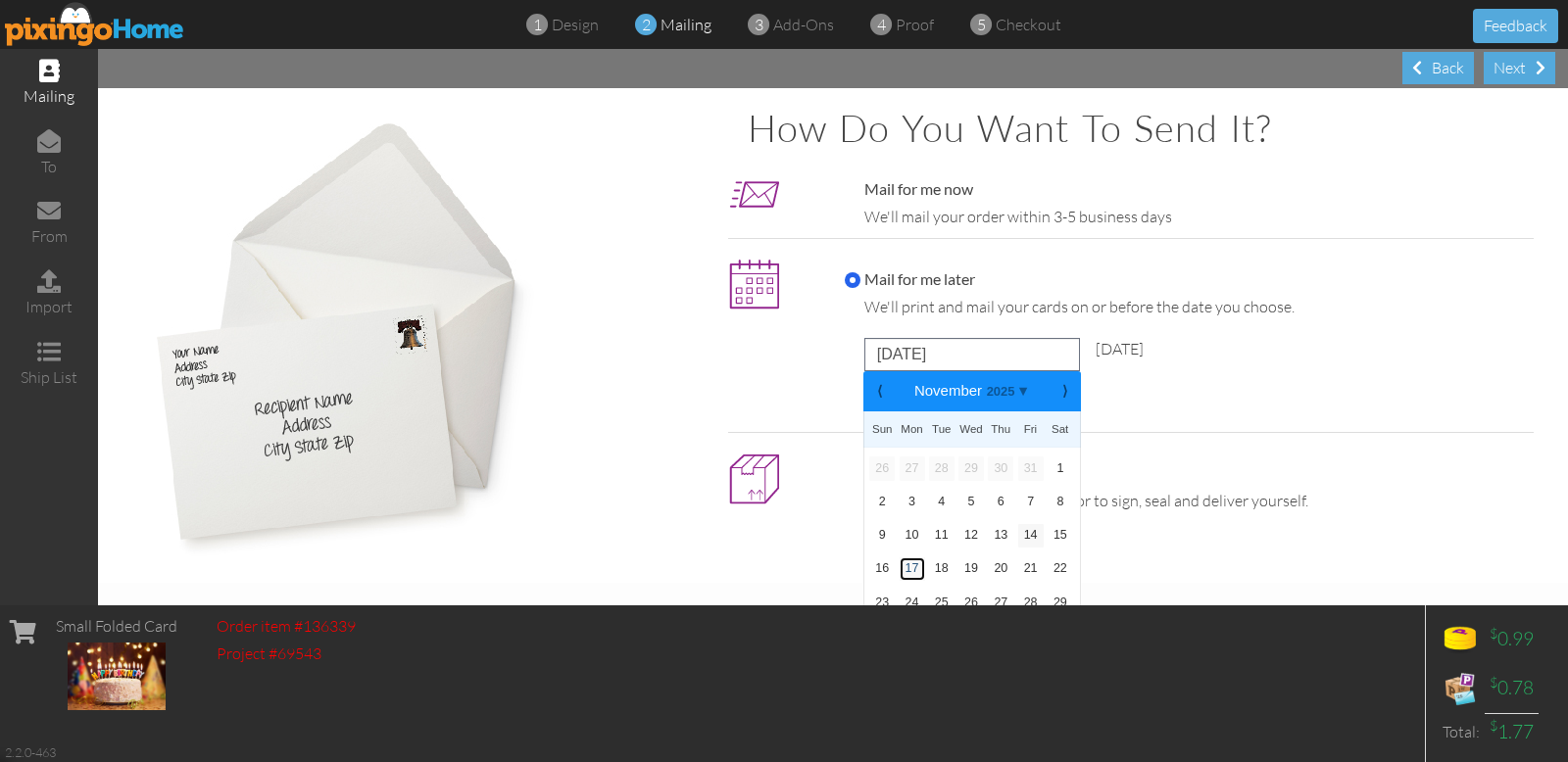
click at [907, 563] on link "17" at bounding box center [912, 569] width 26 height 24
type input "November 17, 2025"
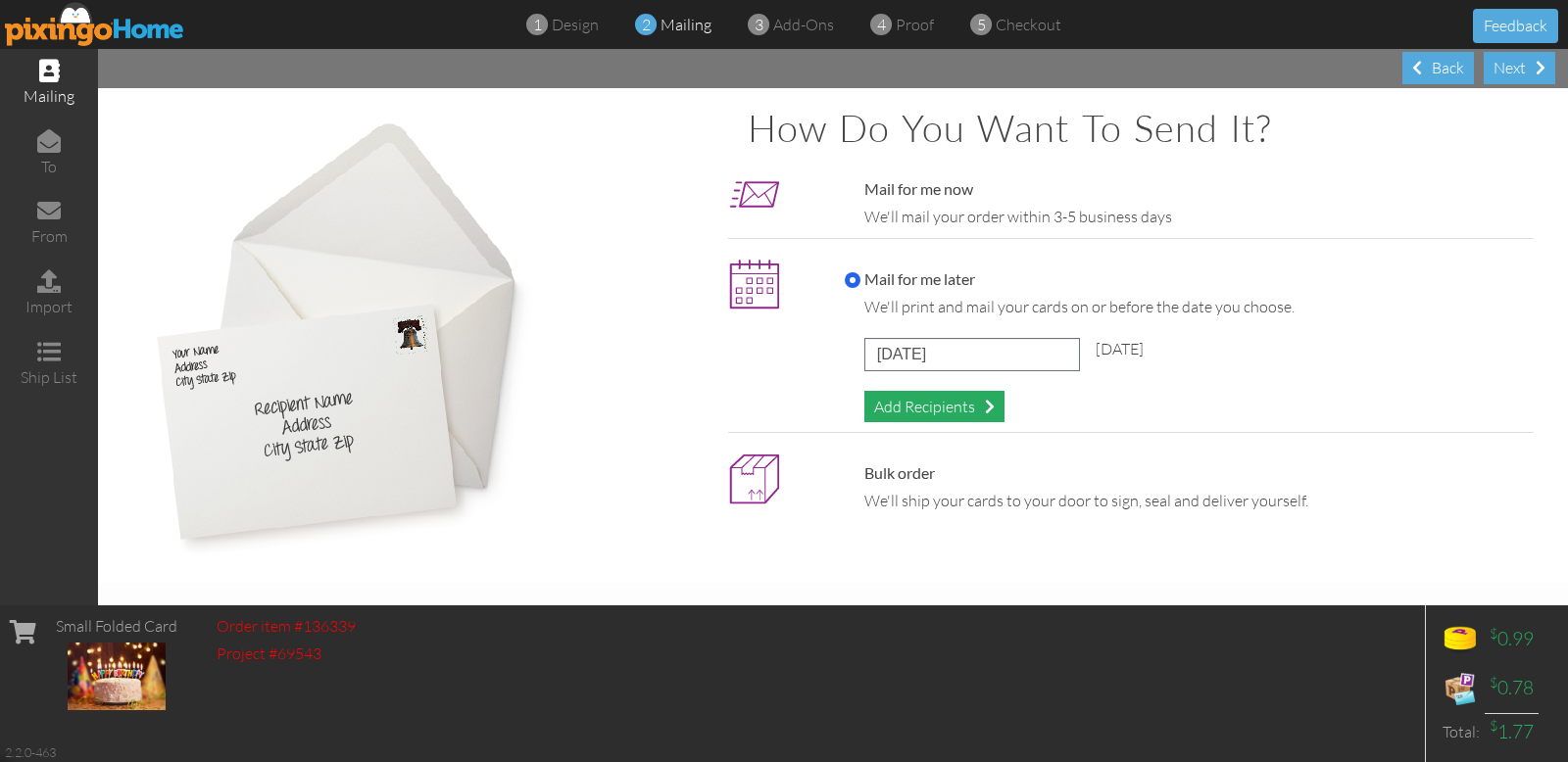
click at [943, 405] on div "Add Recipients" at bounding box center [934, 407] width 140 height 33
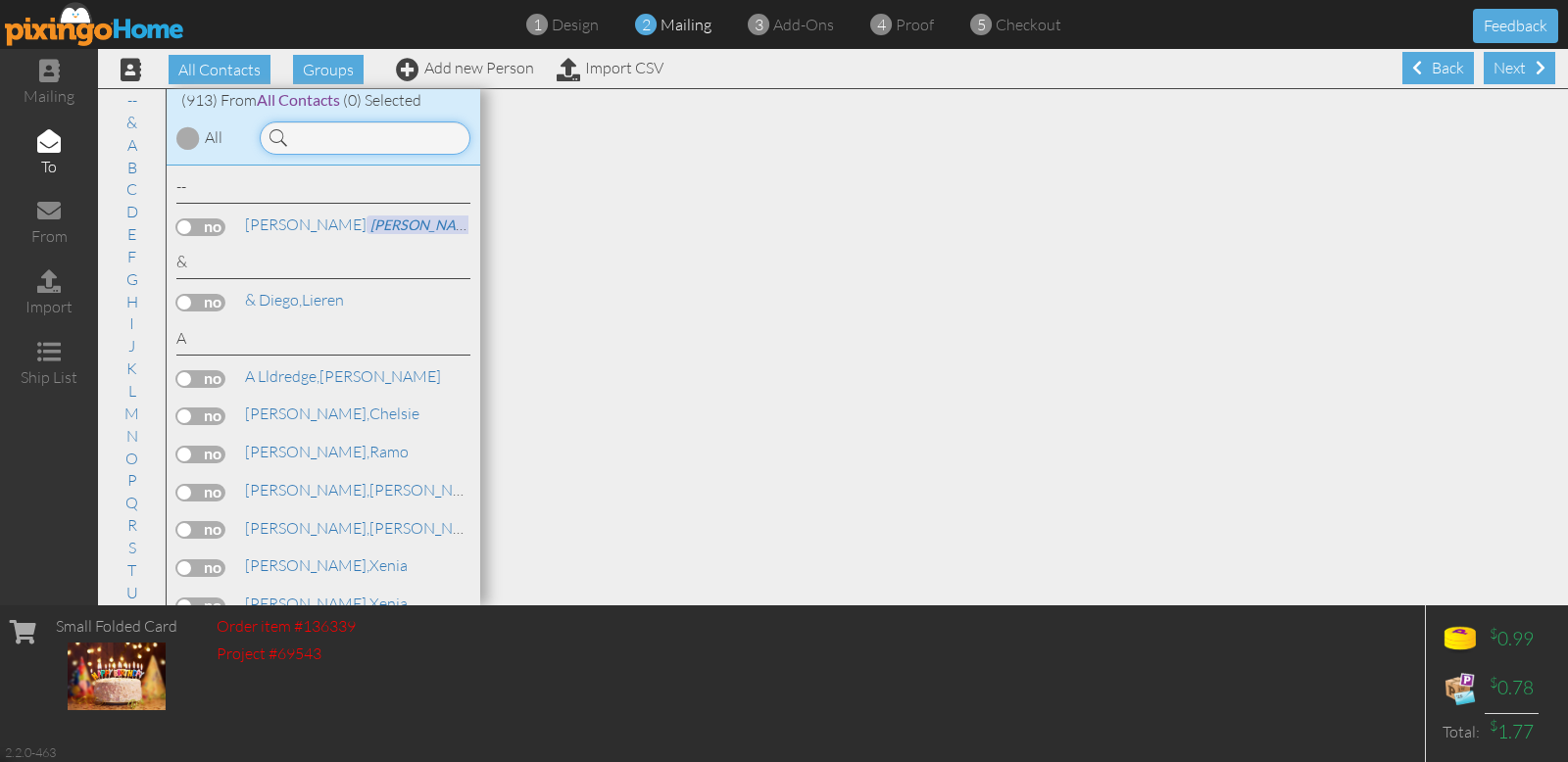
click at [331, 131] on input at bounding box center [365, 137] width 211 height 33
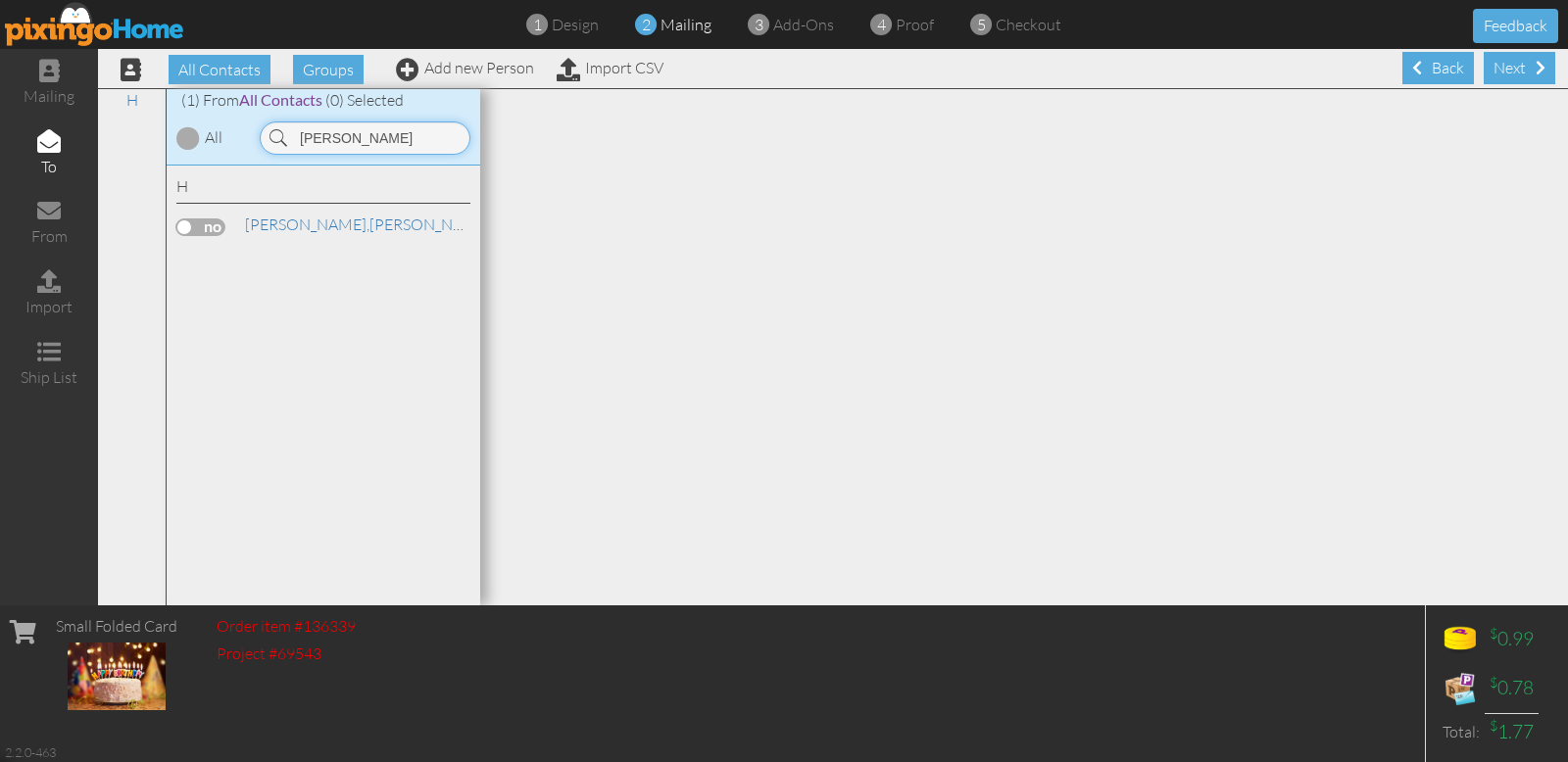
type input "hollars"
click at [199, 222] on label at bounding box center [200, 228] width 49 height 18
click at [0, 0] on input "checkbox" at bounding box center [0, 0] width 0 height 0
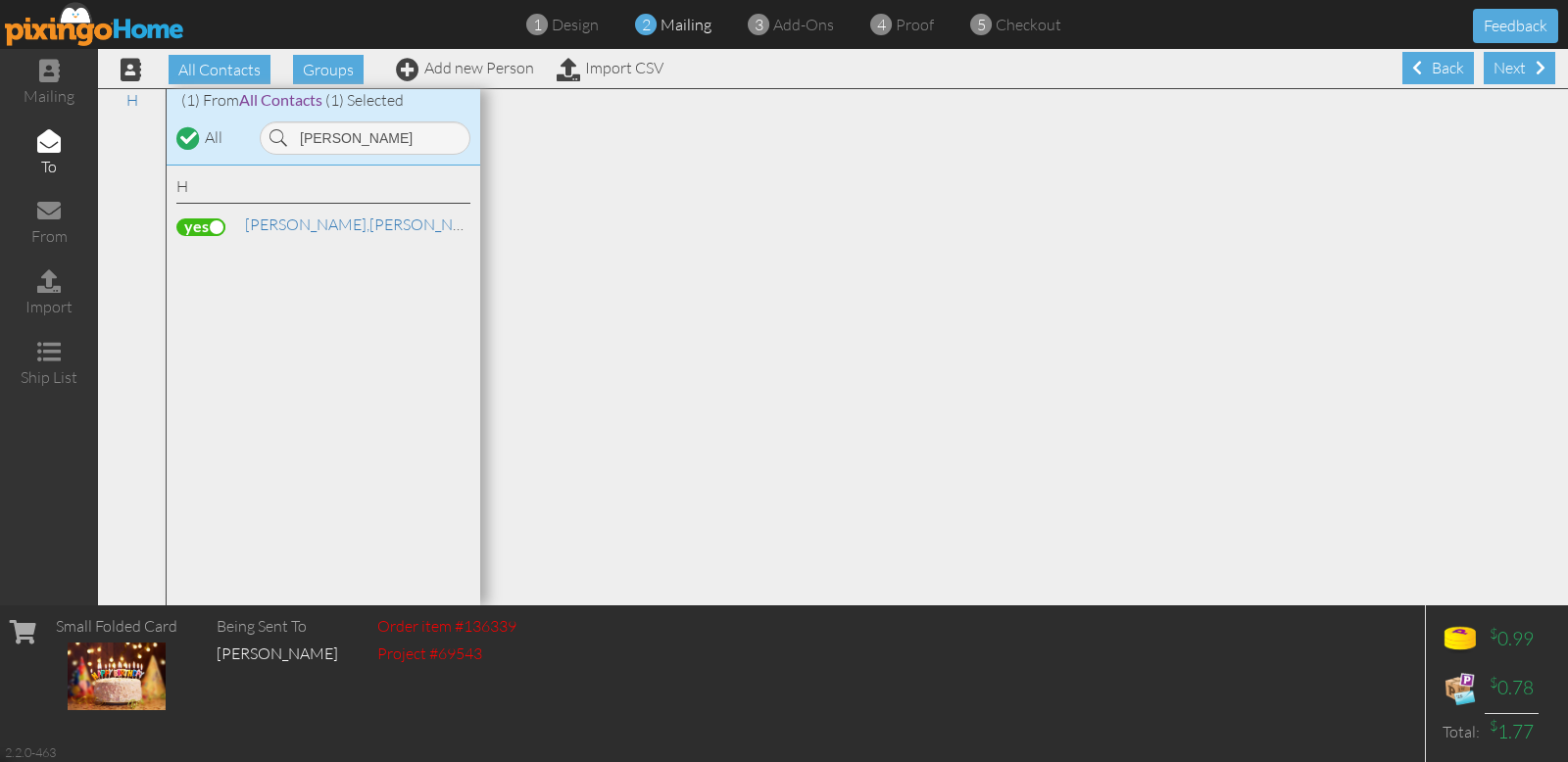
click at [1510, 64] on div "Next" at bounding box center [1519, 68] width 72 height 33
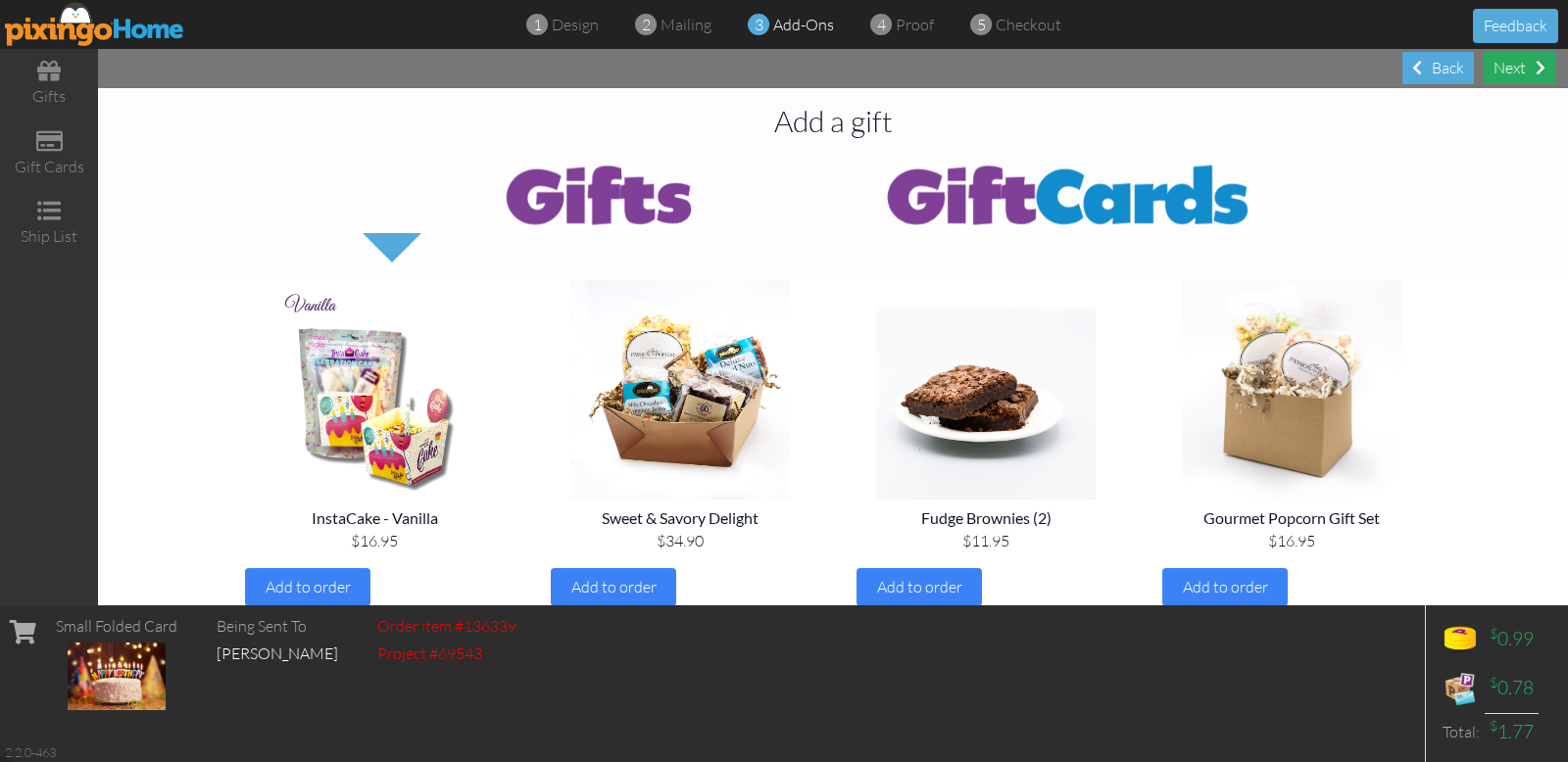
click at [1522, 69] on div "Next" at bounding box center [1519, 68] width 72 height 33
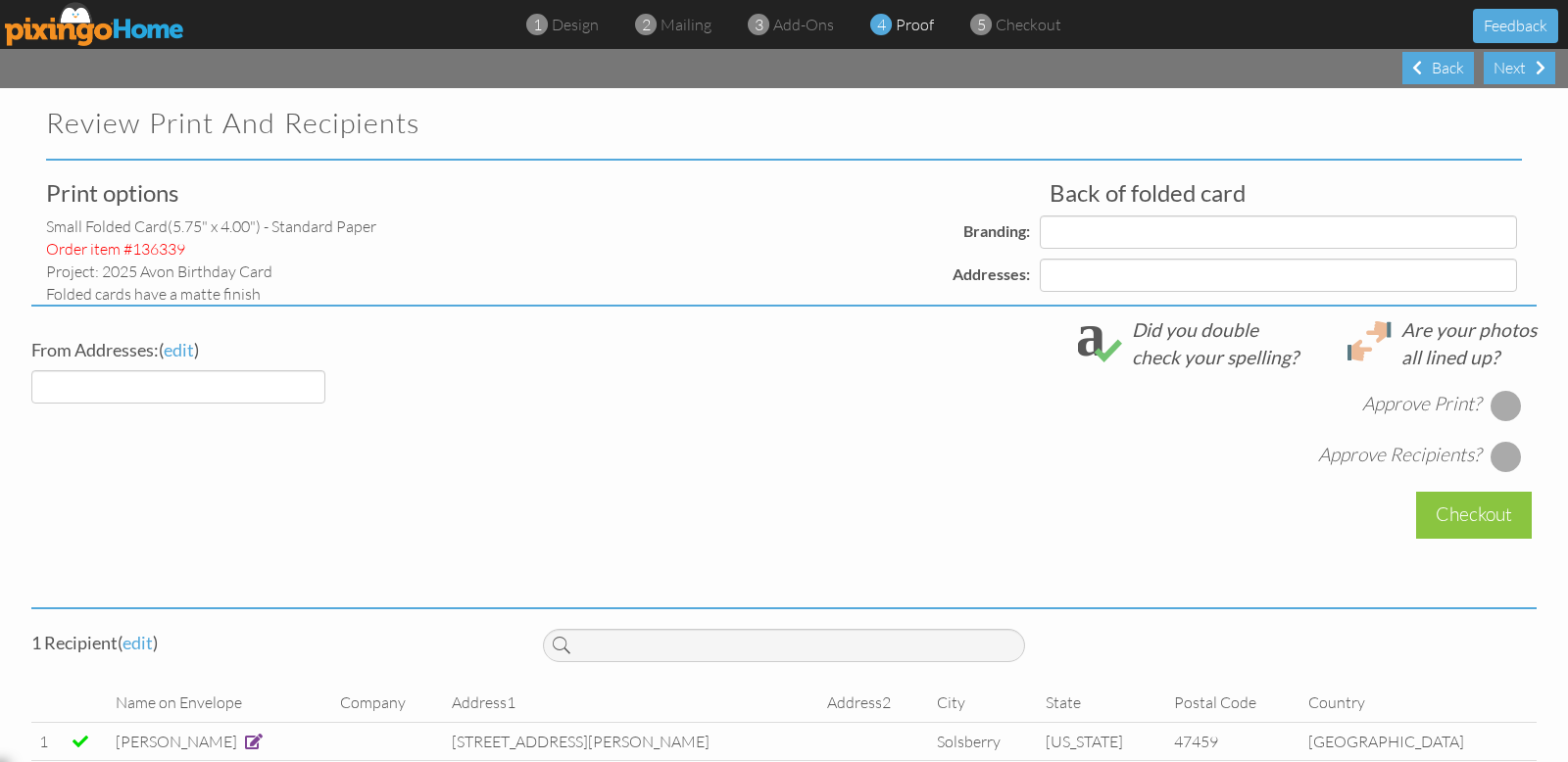
select select "object:6202"
select select "object:6216"
select select "object:6205"
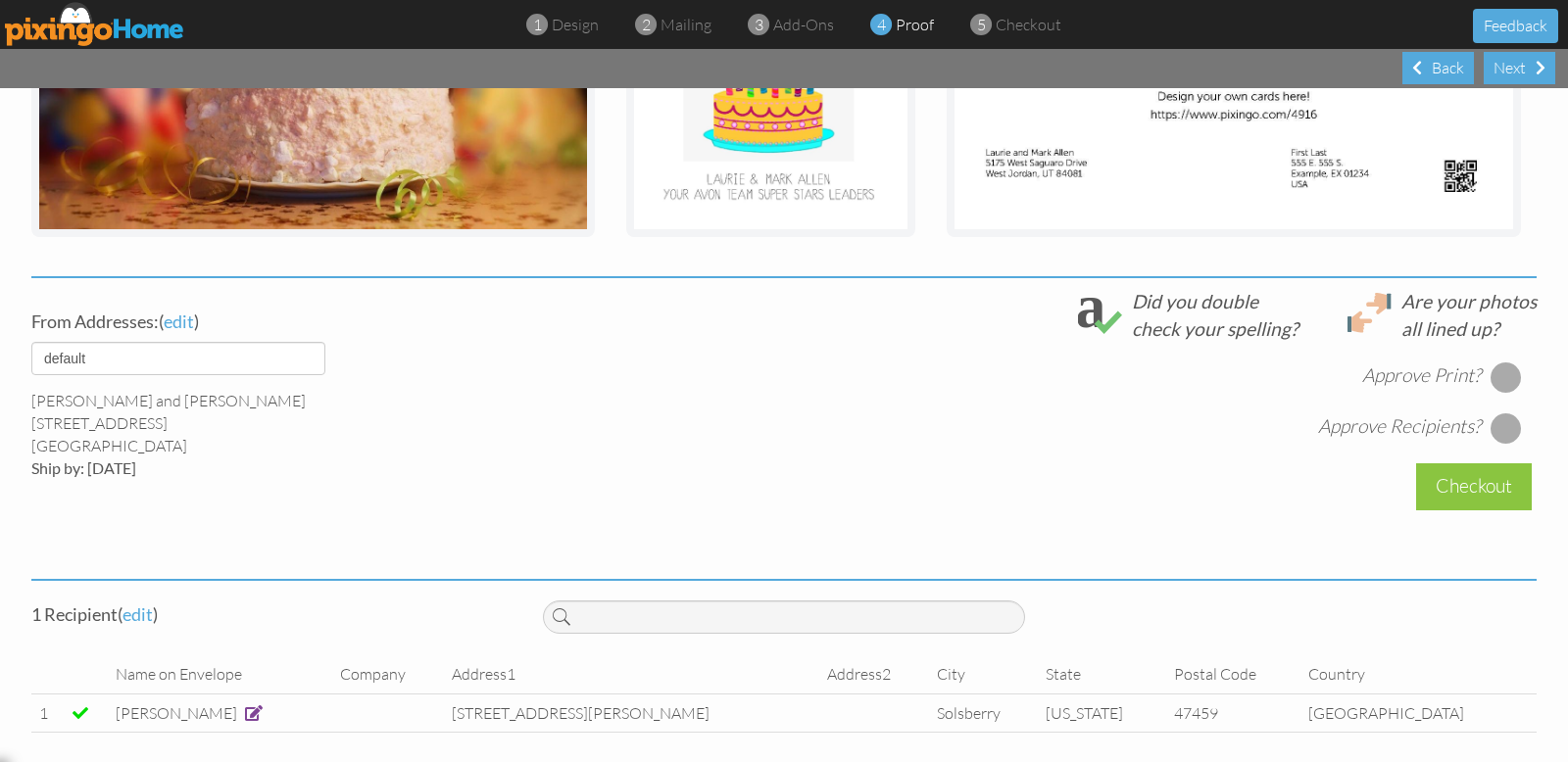
scroll to position [551, 0]
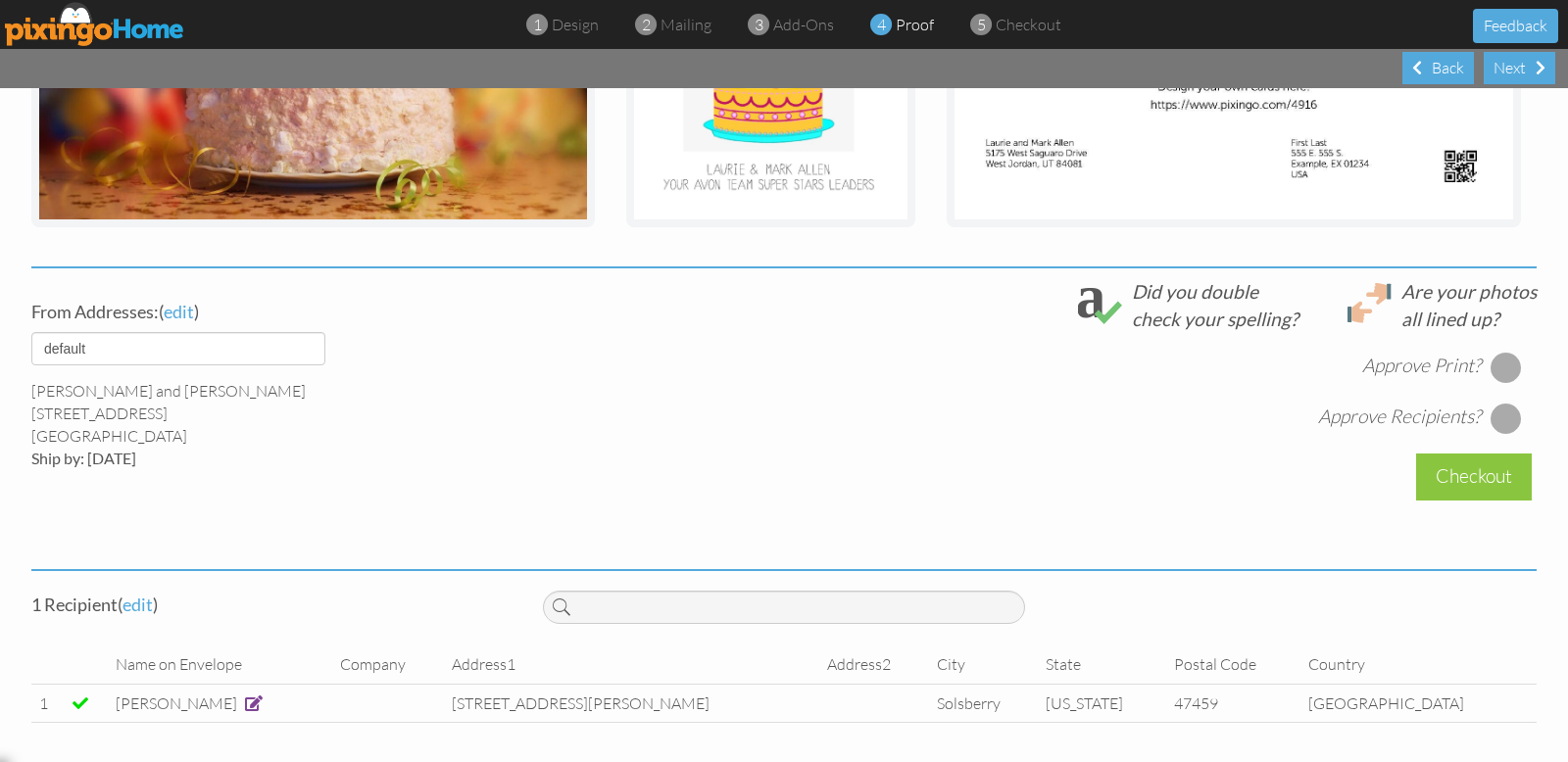
click at [1502, 363] on div at bounding box center [1506, 368] width 32 height 32
click at [1498, 415] on div at bounding box center [1506, 419] width 32 height 32
click at [1469, 470] on div "Checkout" at bounding box center [1473, 476] width 115 height 46
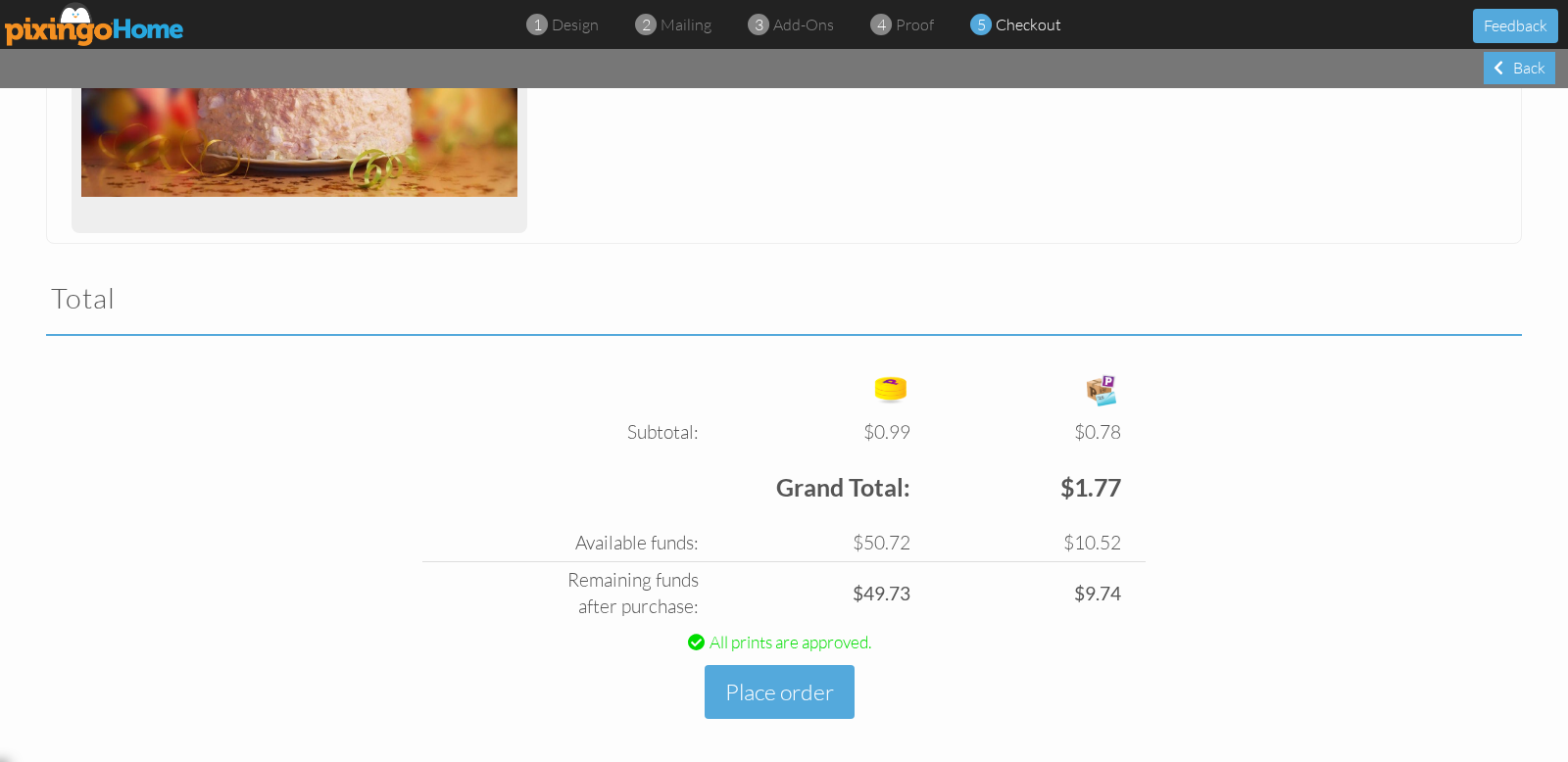
scroll to position [482, 0]
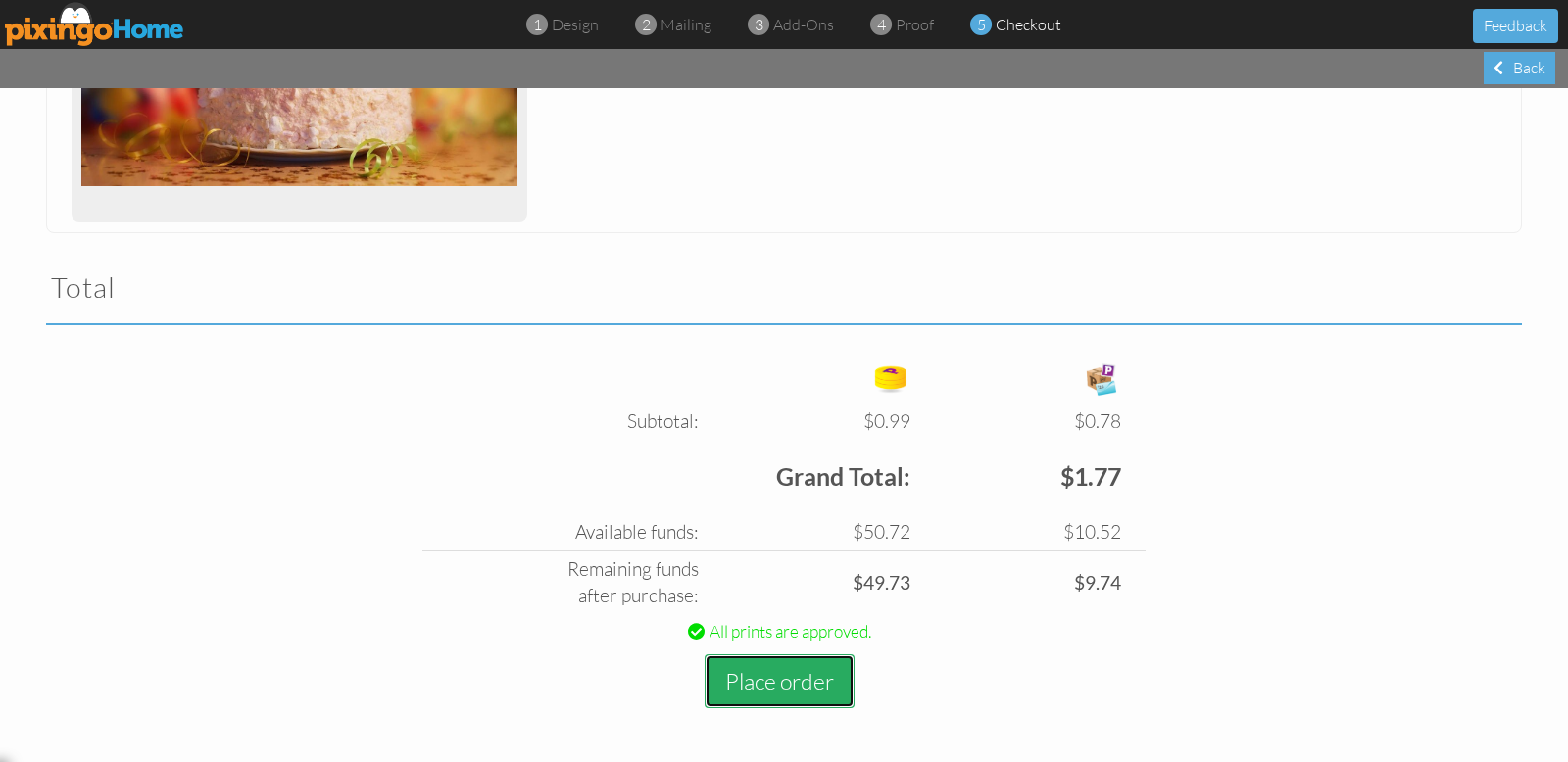
click at [761, 678] on button "Place order" at bounding box center [779, 681] width 150 height 54
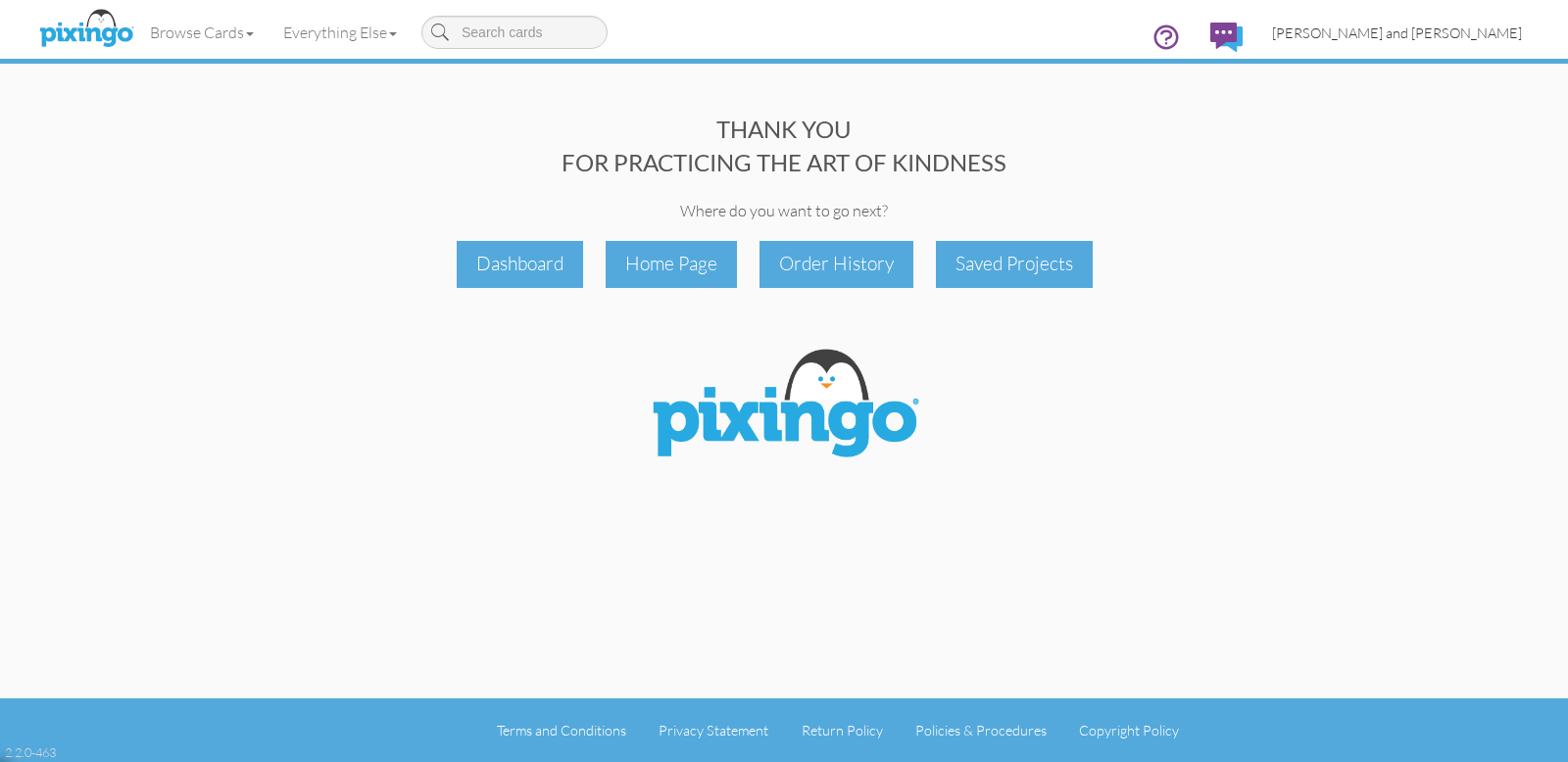
click at [1457, 33] on span "[PERSON_NAME] and [PERSON_NAME]" at bounding box center [1396, 33] width 250 height 17
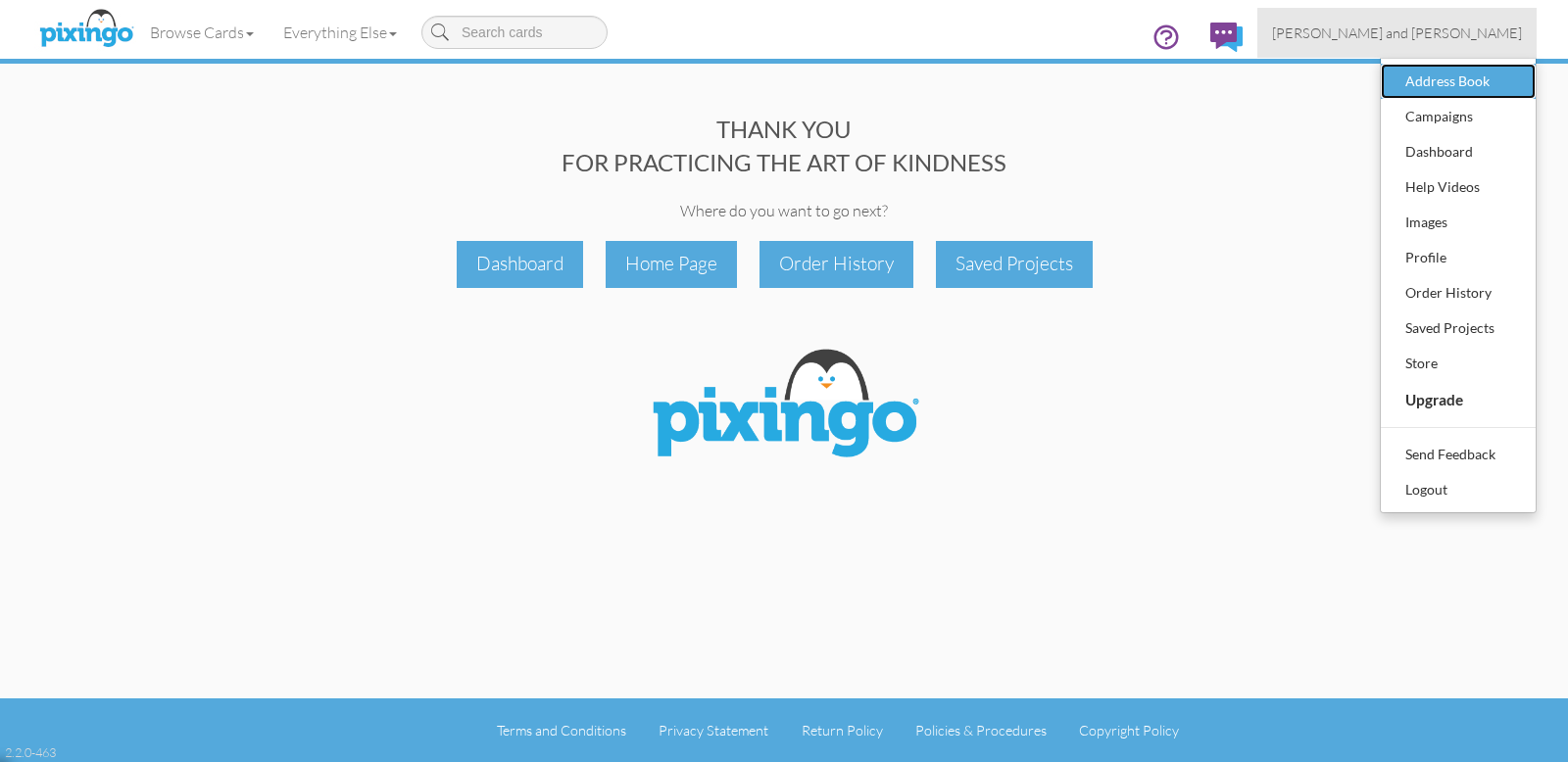
click at [1431, 79] on div "Address Book" at bounding box center [1458, 82] width 115 height 30
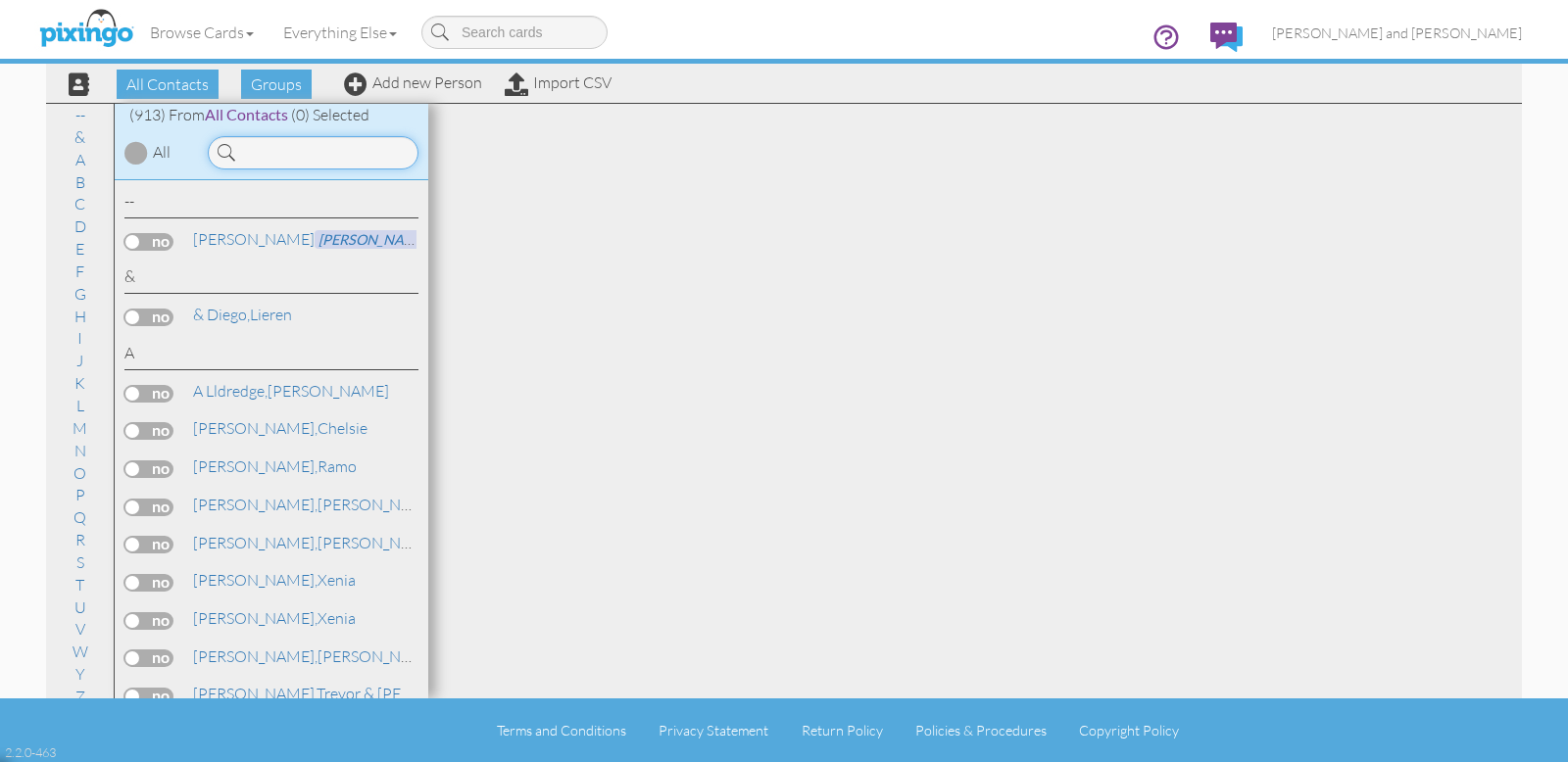
click at [256, 154] on input at bounding box center [313, 152] width 211 height 33
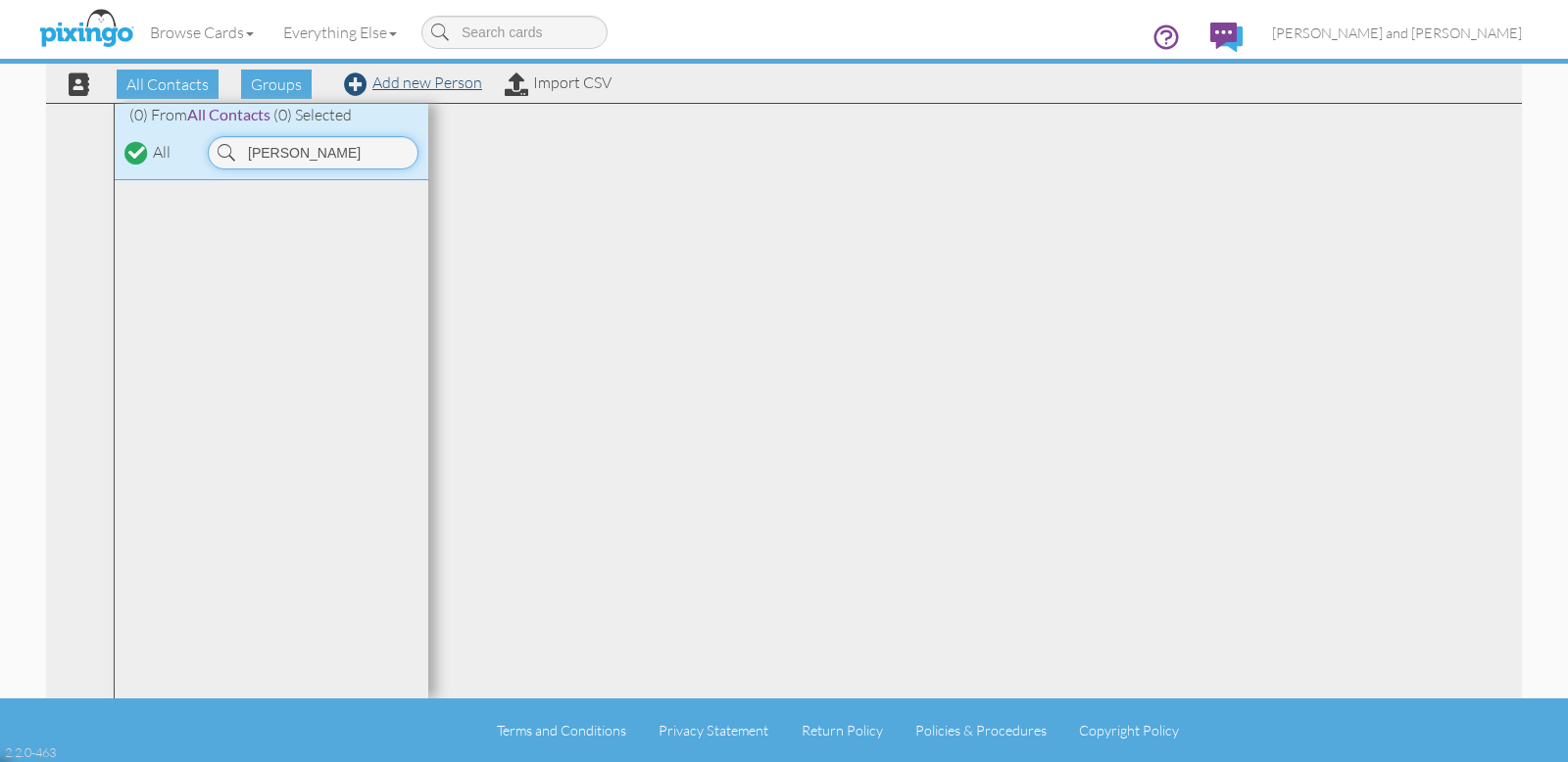
type input "Binkley"
click at [441, 88] on link "Add new Person" at bounding box center [413, 83] width 138 height 20
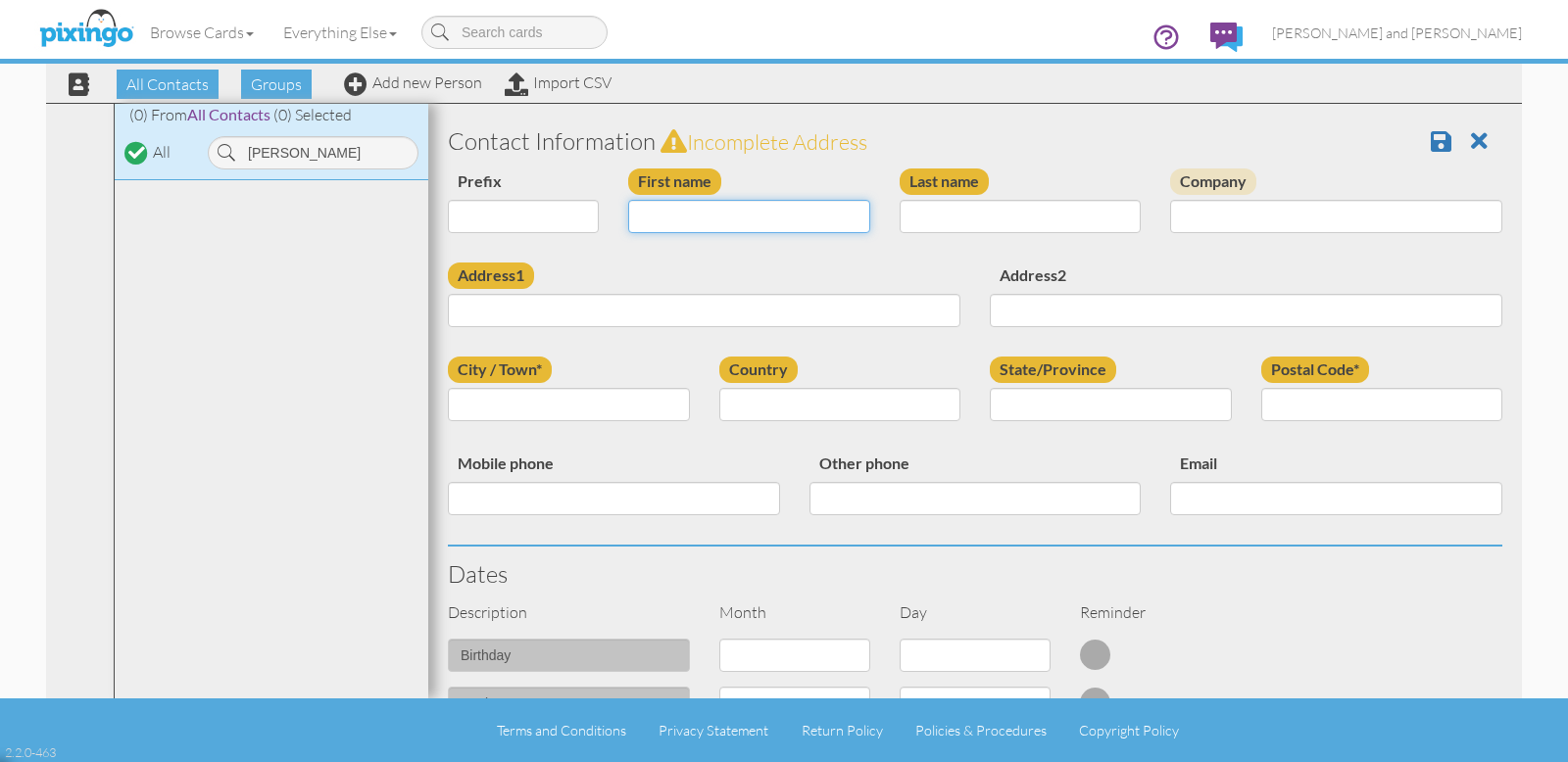
click at [716, 225] on input "First name" at bounding box center [748, 216] width 242 height 33
type input "Emma"
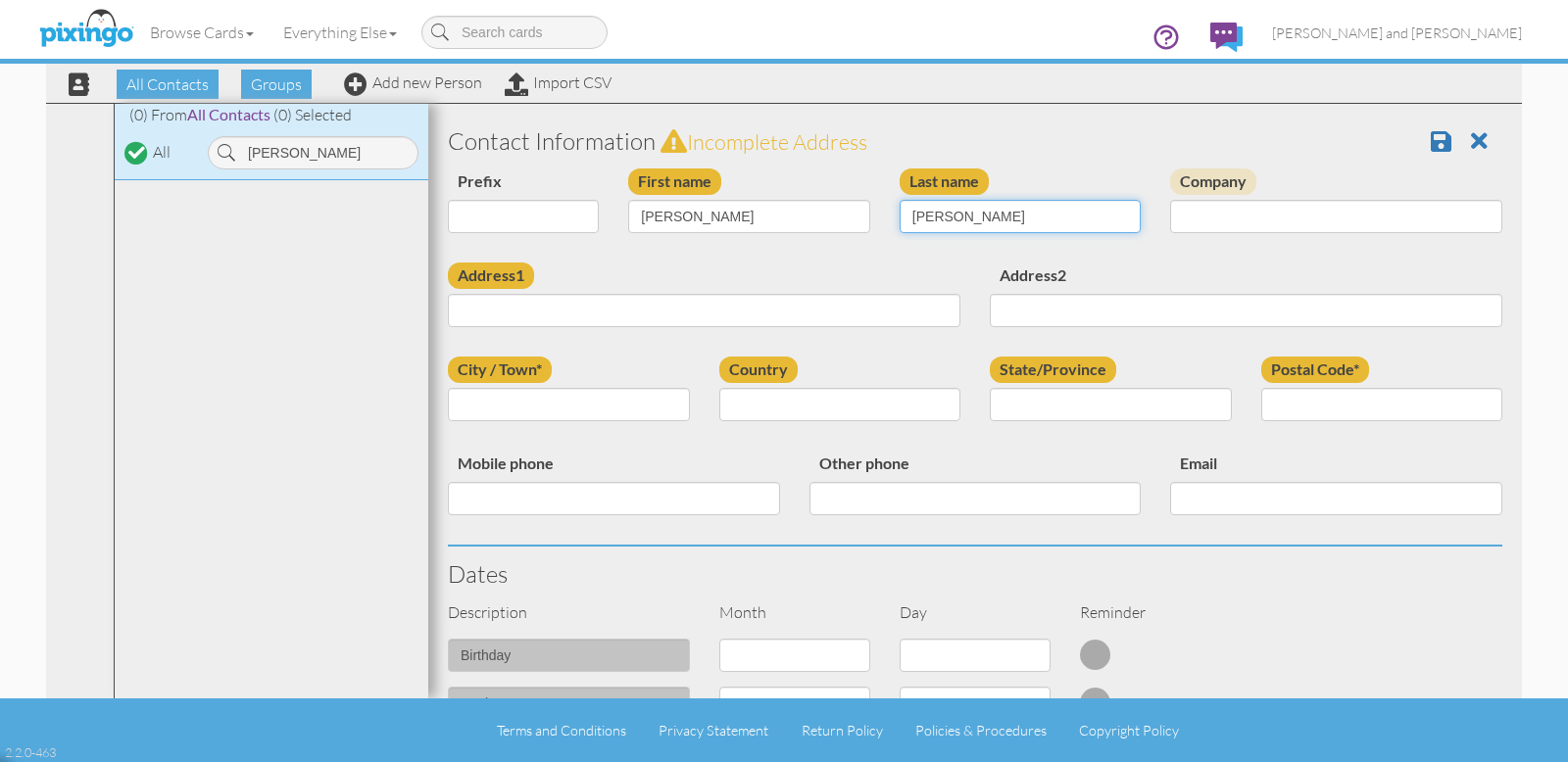
type input "Binkley"
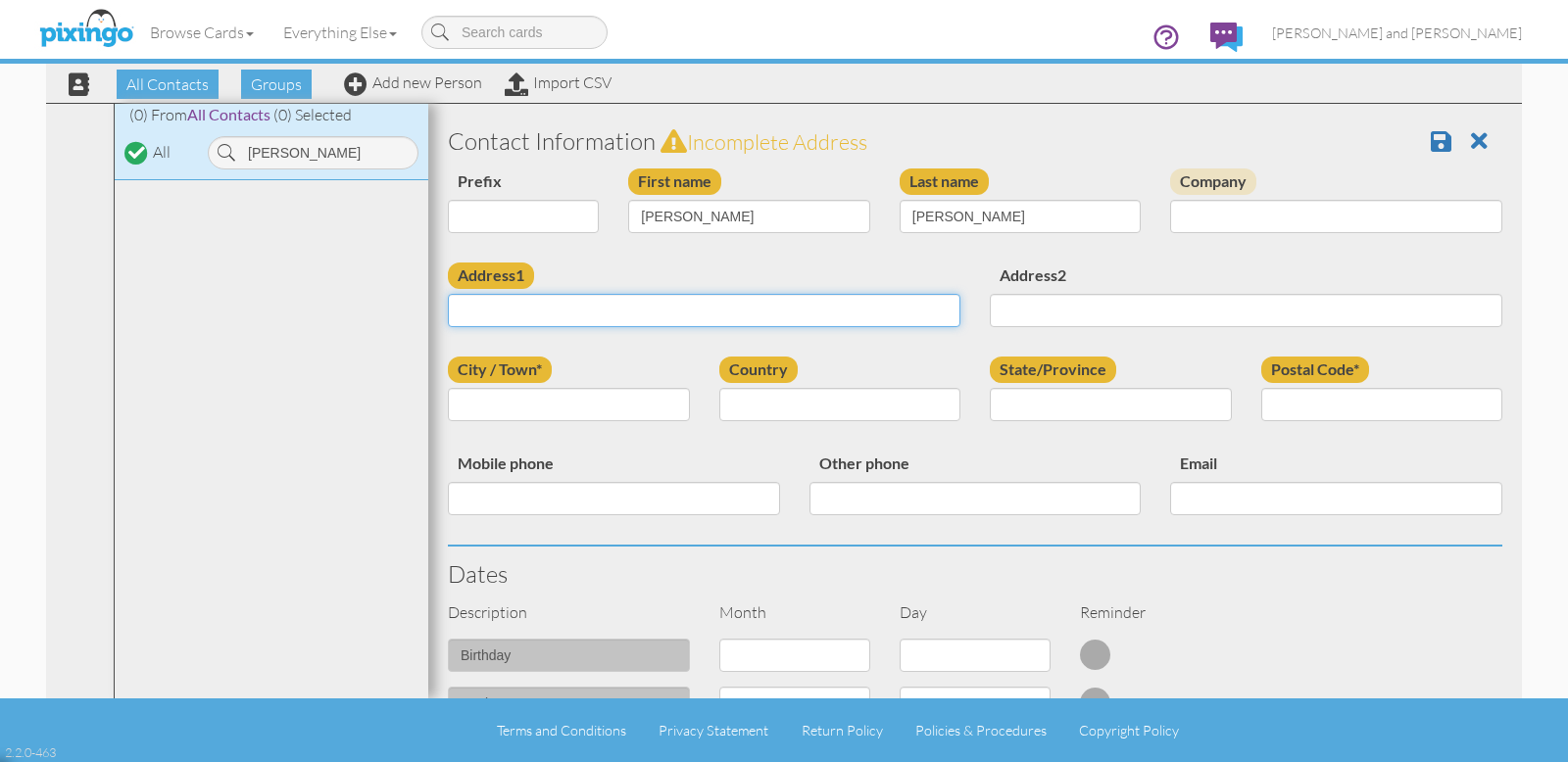
click at [701, 312] on input "Address1" at bounding box center [703, 309] width 512 height 33
type input "1470 Boone Road SE"
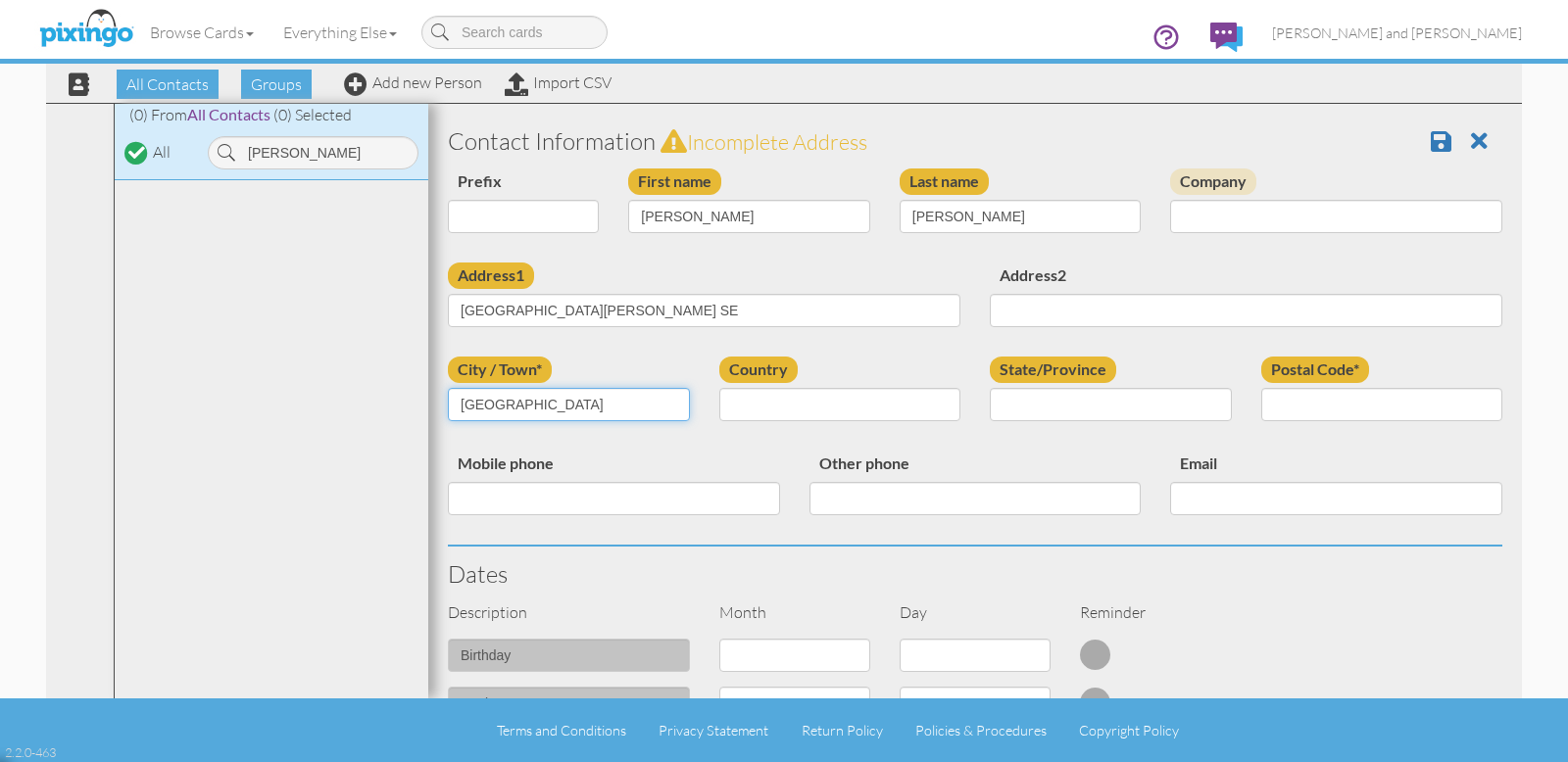
type input "Salem"
select select "object:8519"
select select "object:8809"
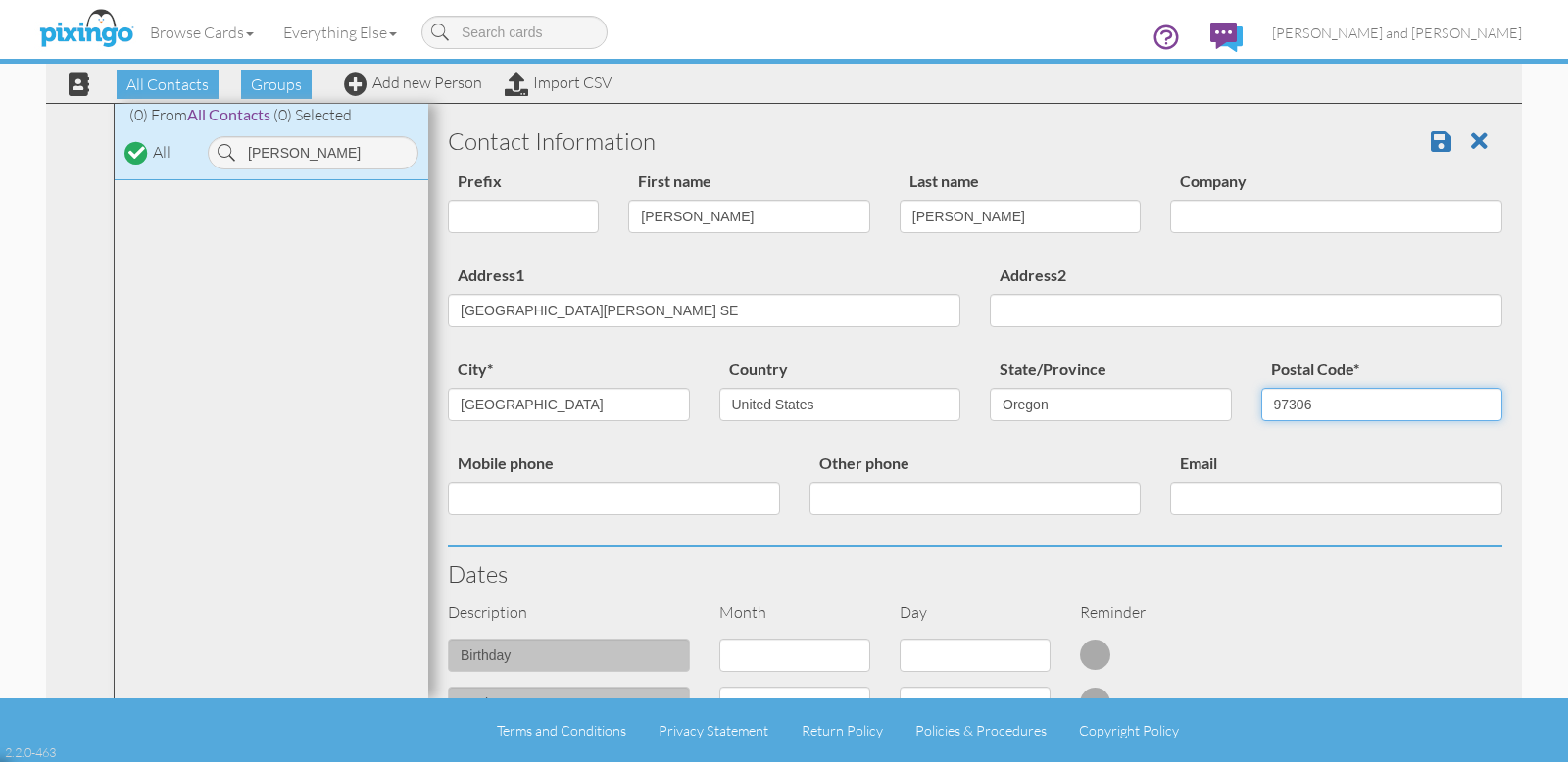
type input "97306"
type input "5419153757"
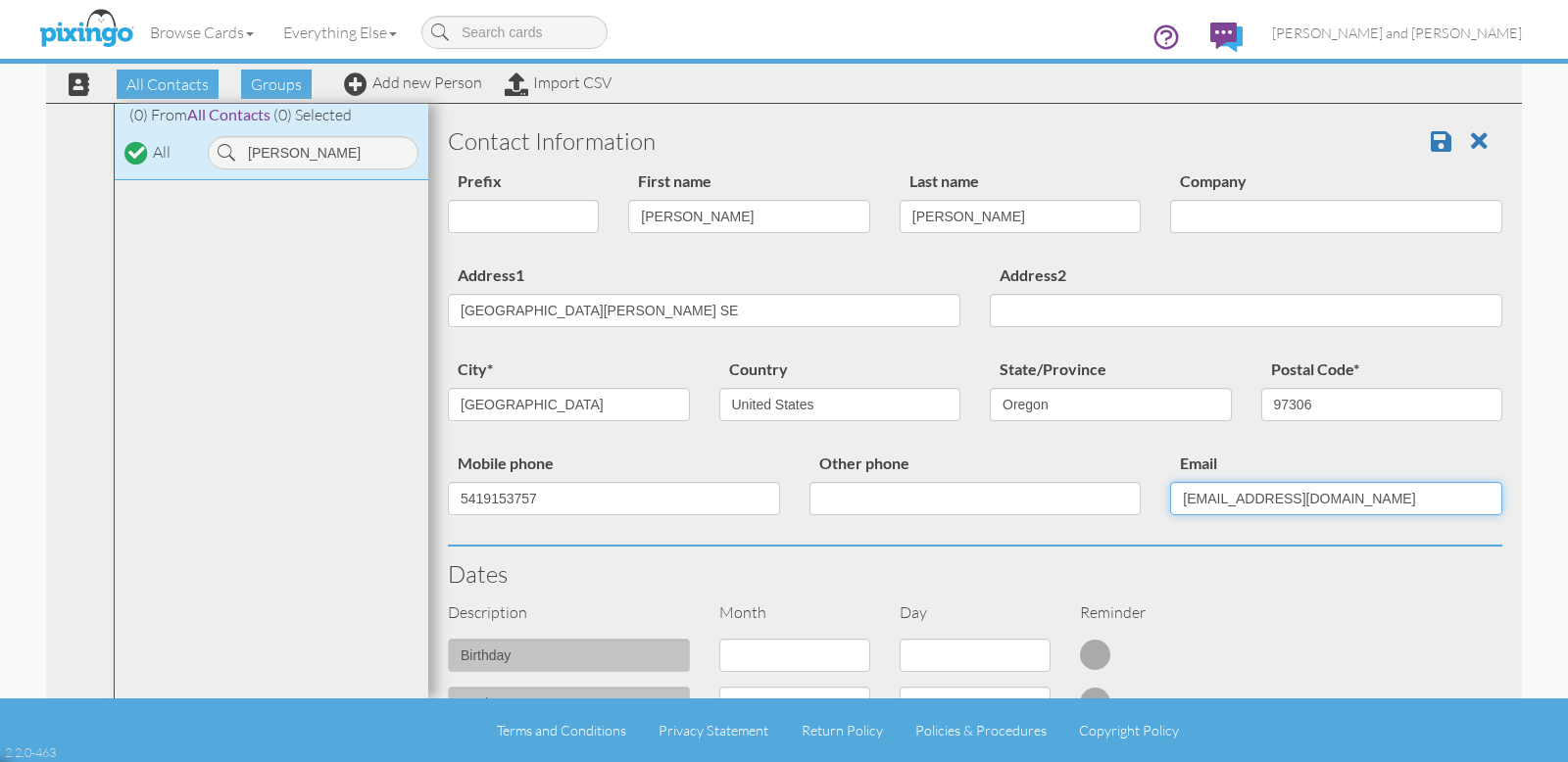
type input "ecowens12345@gmail.com"
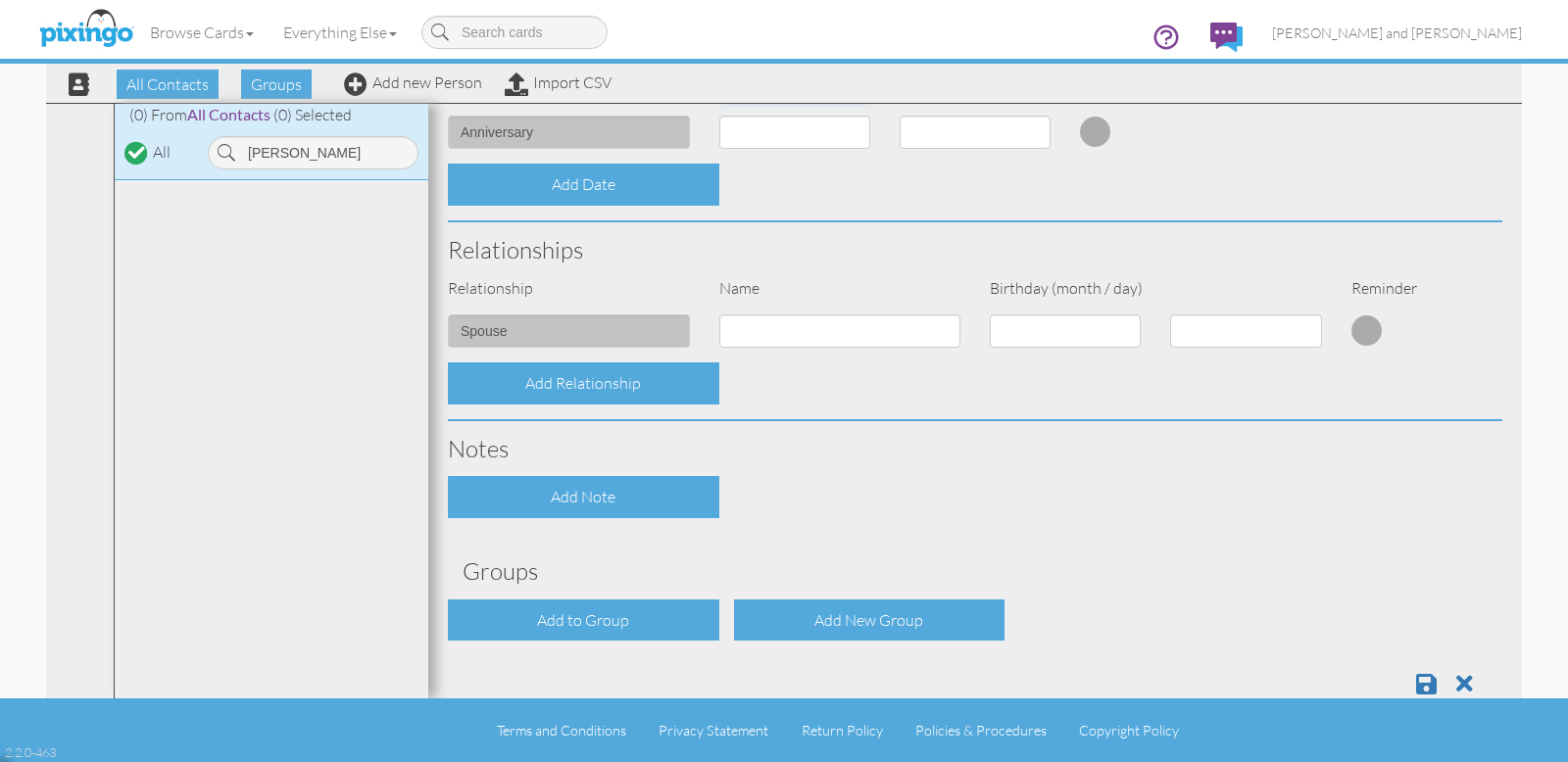
scroll to position [615, 0]
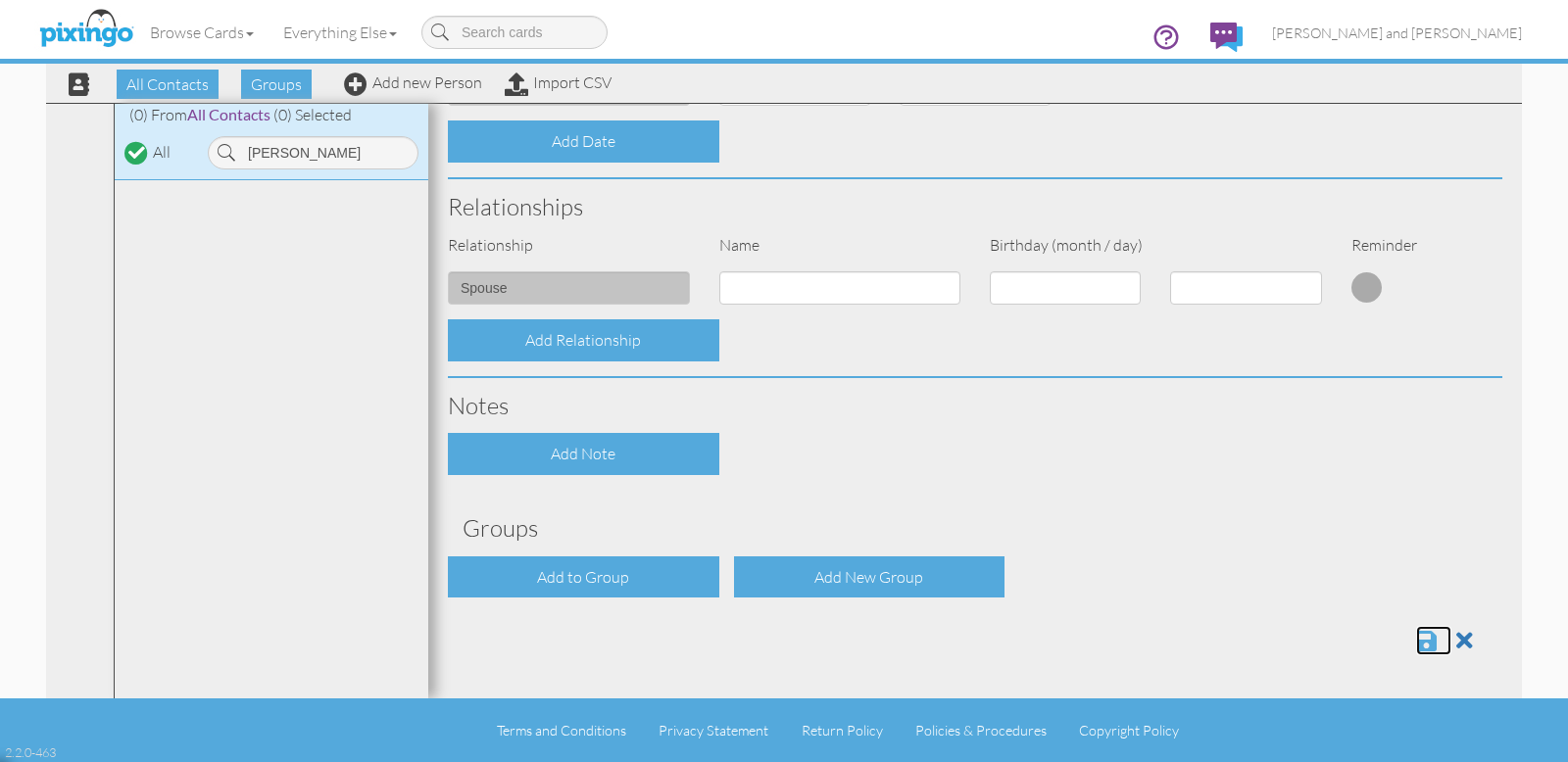
click at [1416, 643] on span at bounding box center [1426, 641] width 21 height 24
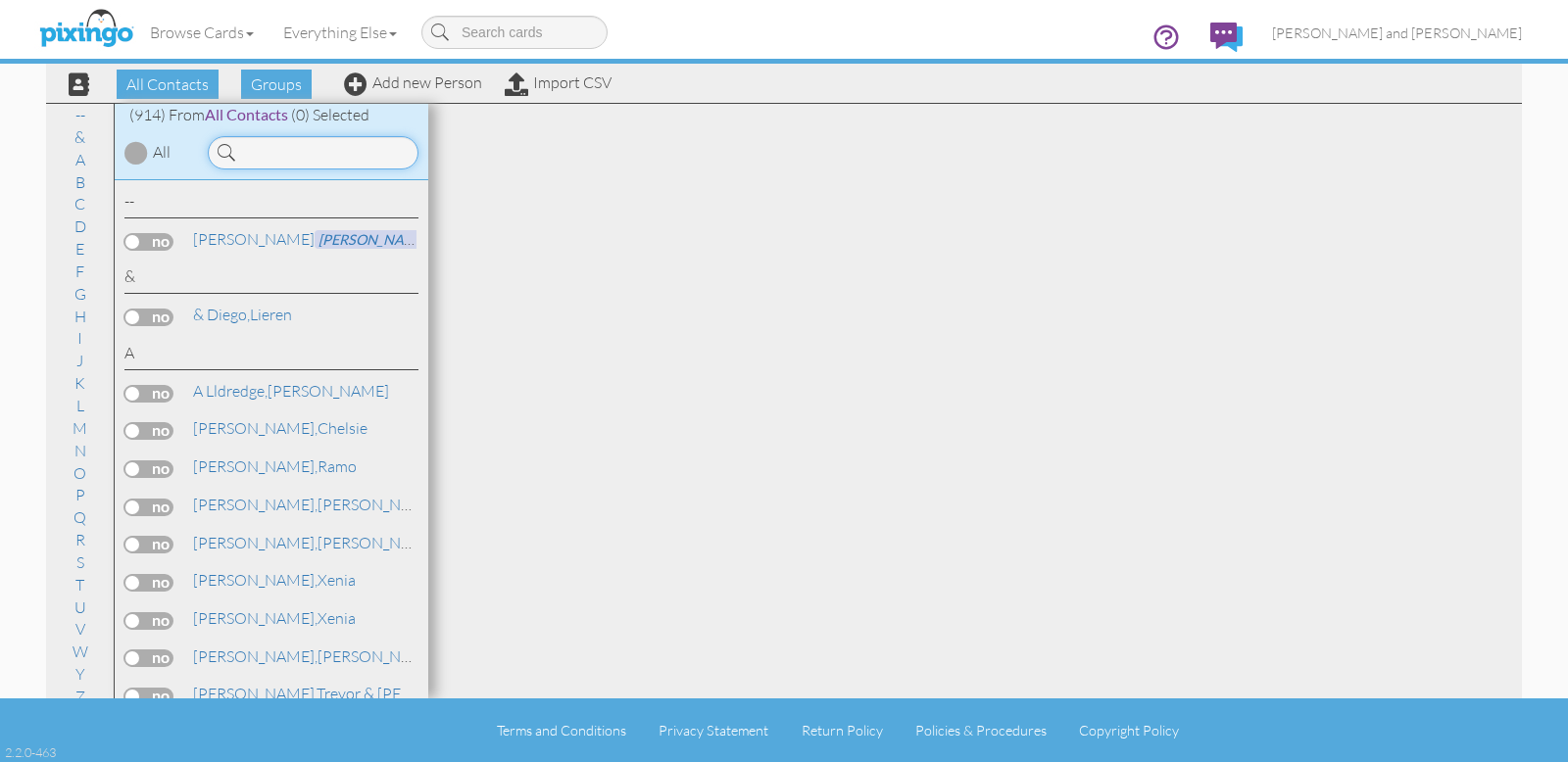
click at [292, 151] on input at bounding box center [313, 152] width 211 height 33
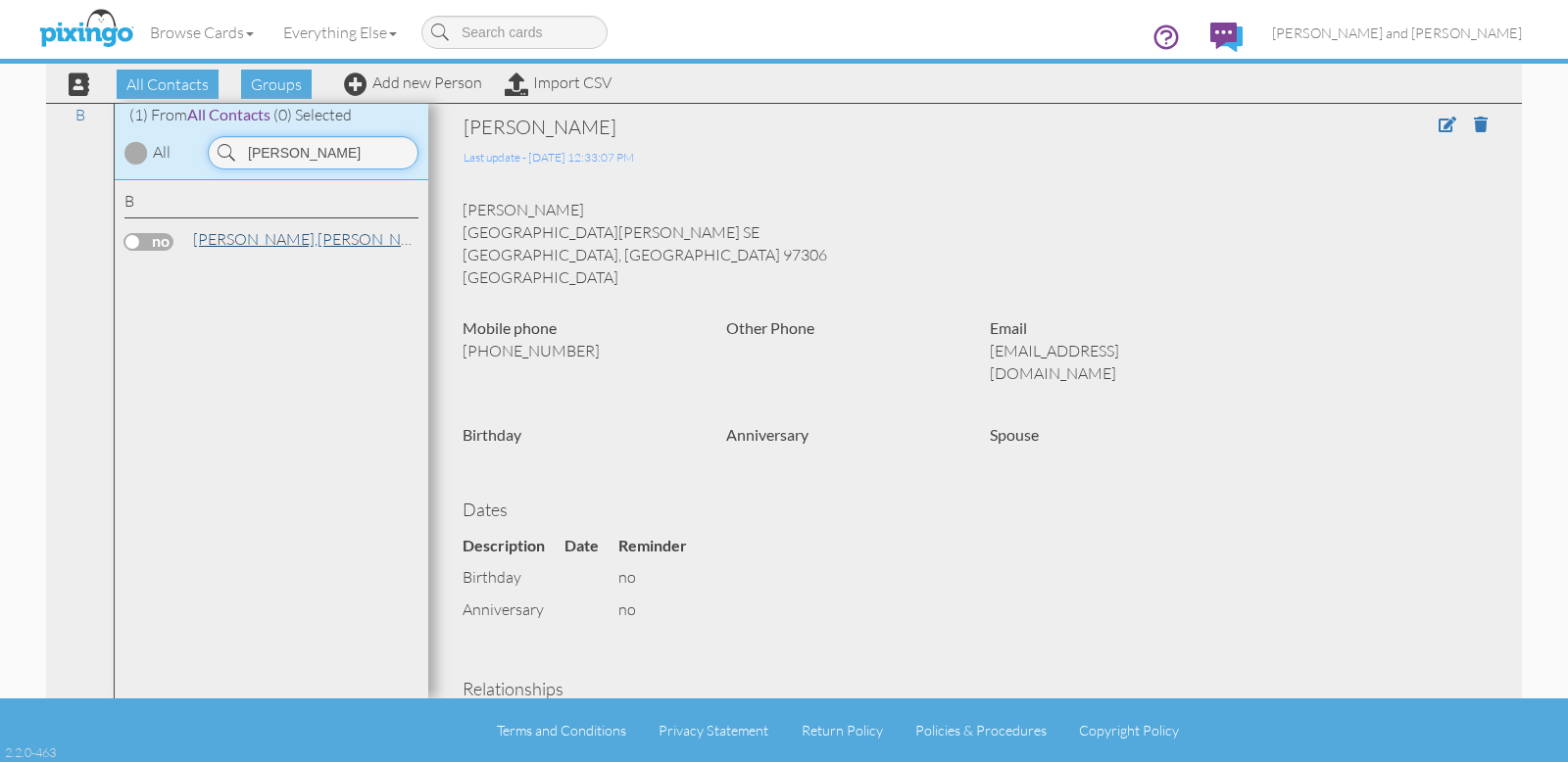
type input "Binkley"
click at [250, 236] on link "Binkley, Emma" at bounding box center [315, 239] width 250 height 24
click at [159, 243] on label at bounding box center [148, 242] width 49 height 18
click at [0, 0] on input "checkbox" at bounding box center [0, 0] width 0 height 0
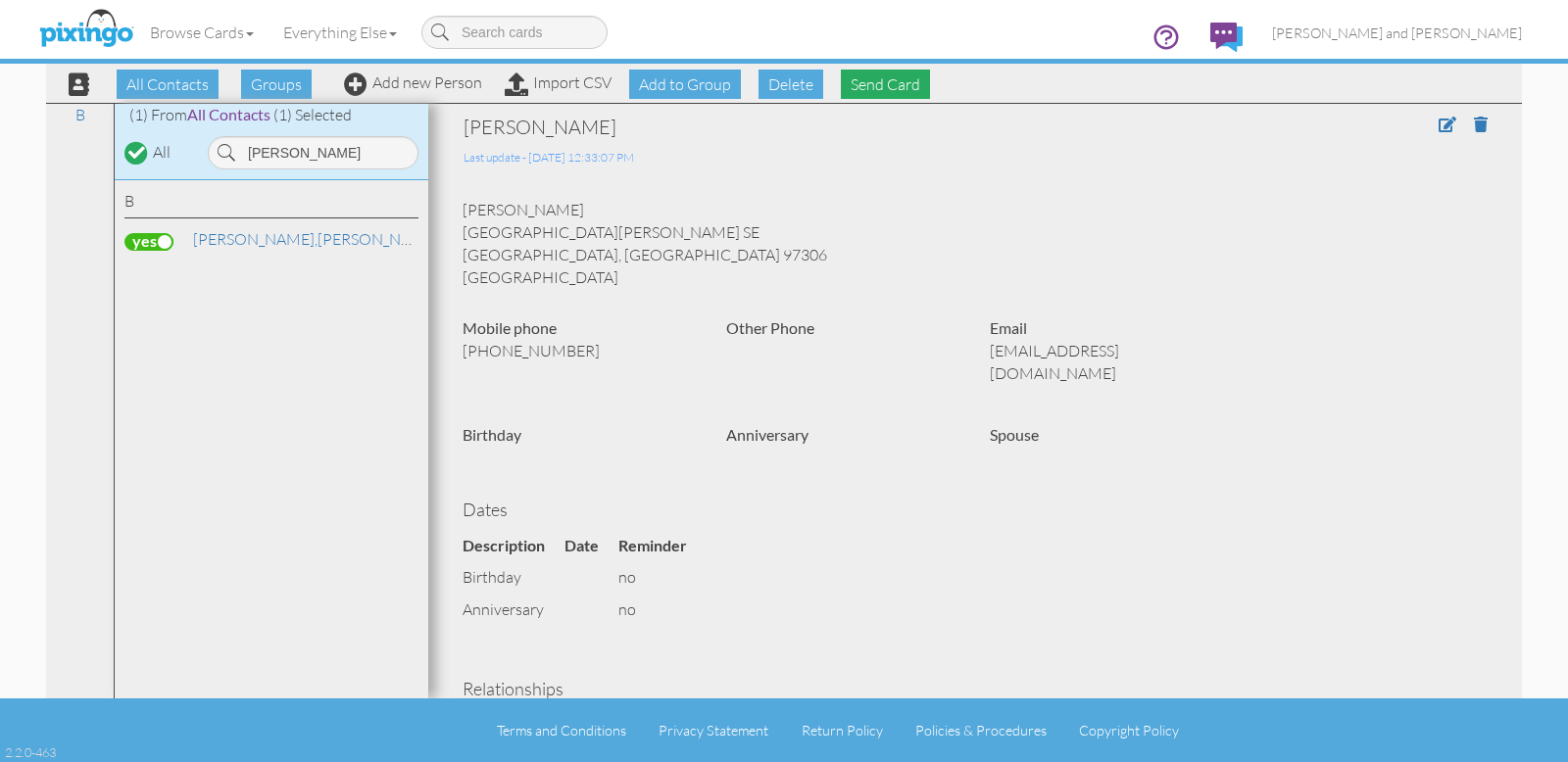
click at [875, 84] on span "Send Card" at bounding box center [885, 85] width 90 height 30
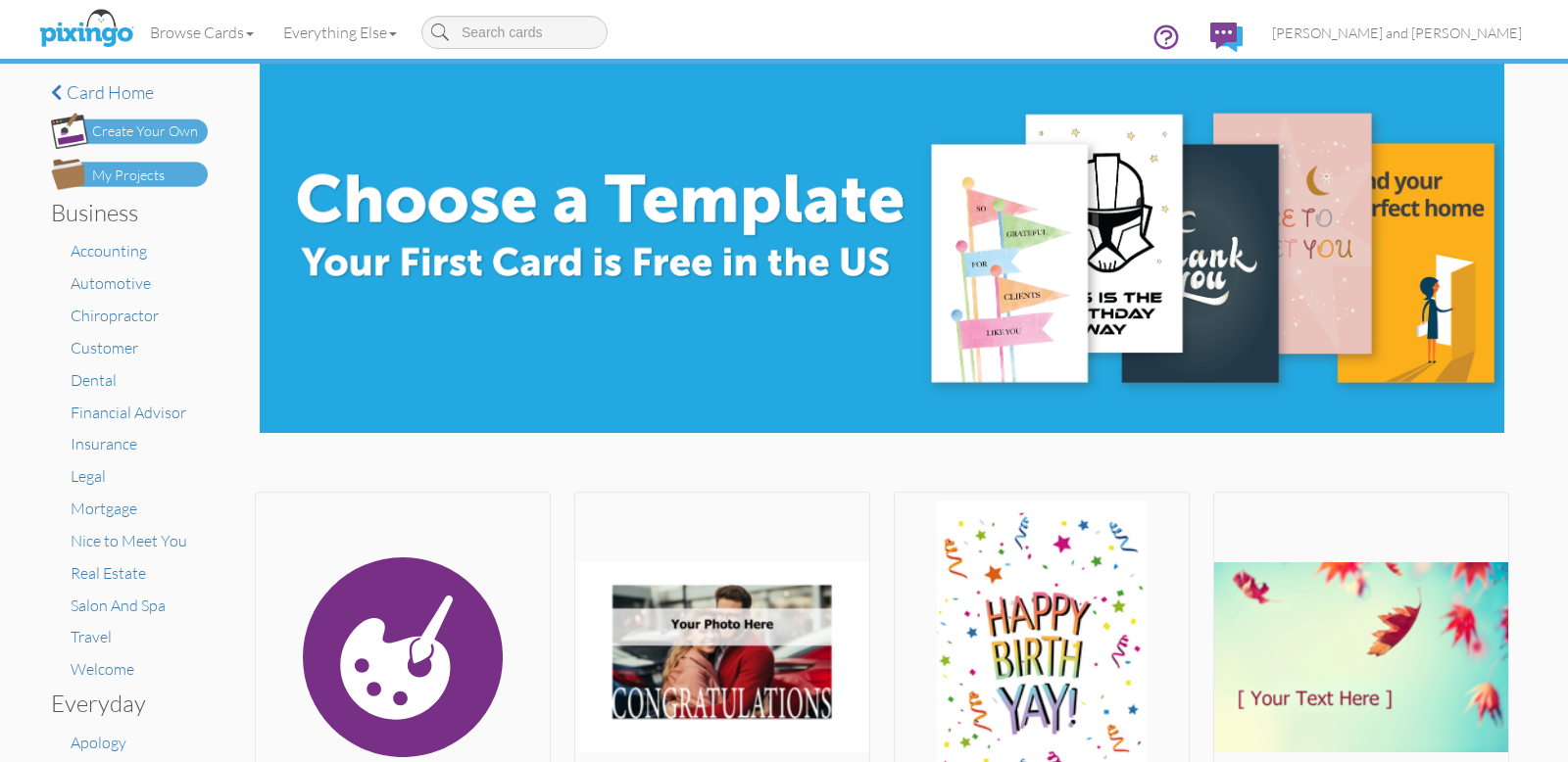
click at [137, 170] on div "My Projects" at bounding box center [128, 175] width 73 height 21
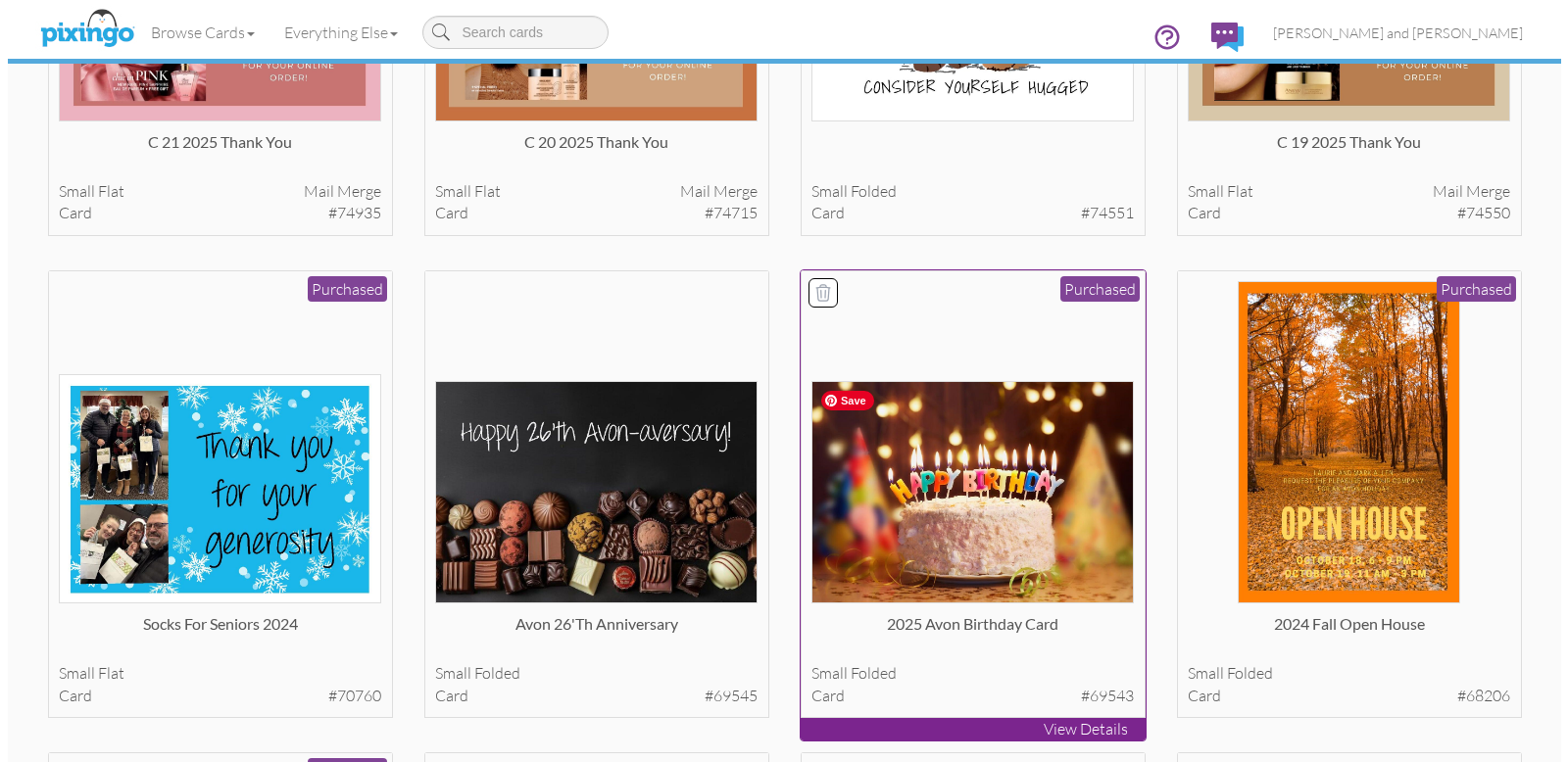
scroll to position [894, 0]
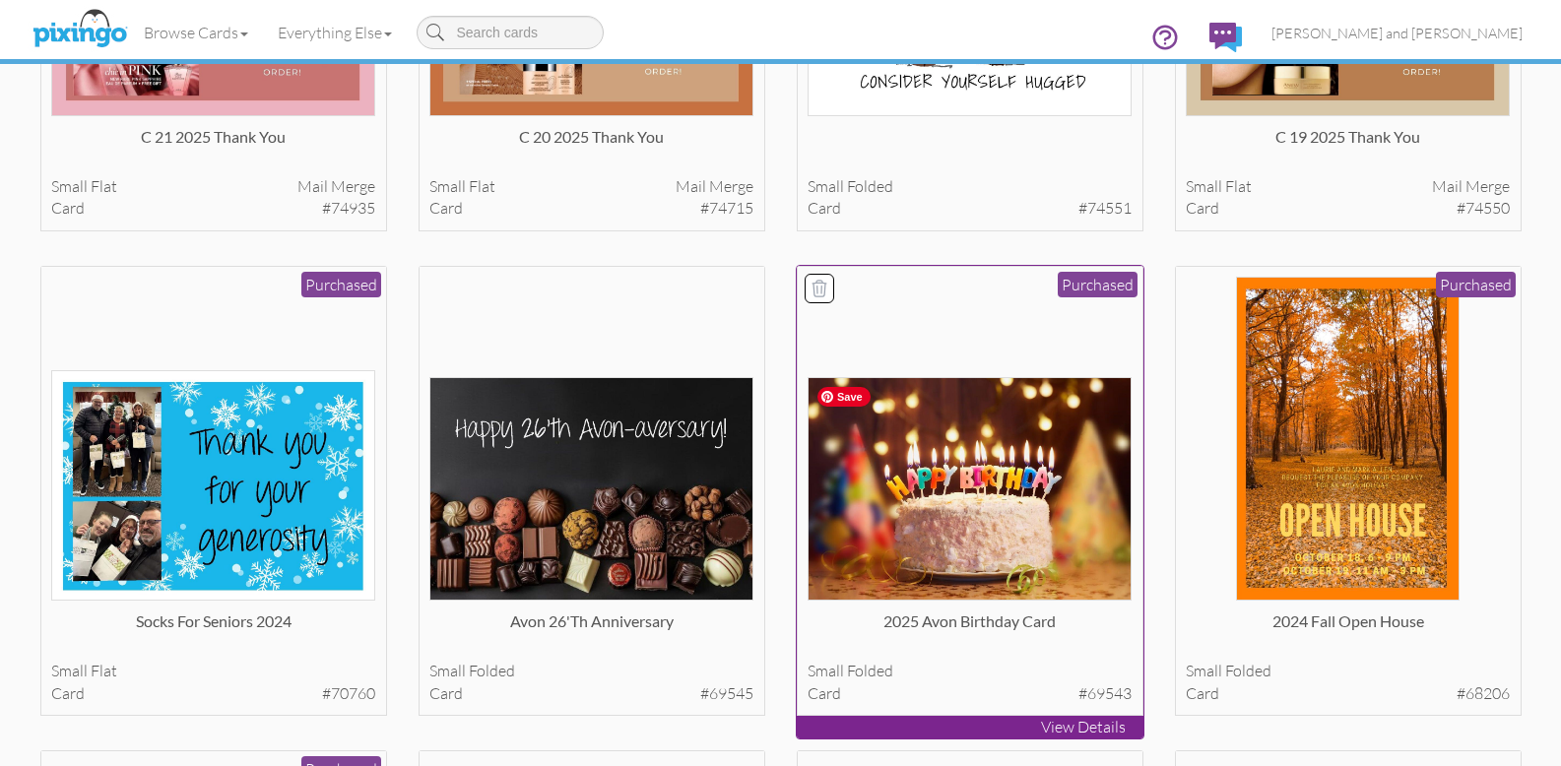
click at [934, 550] on img at bounding box center [970, 489] width 324 height 224
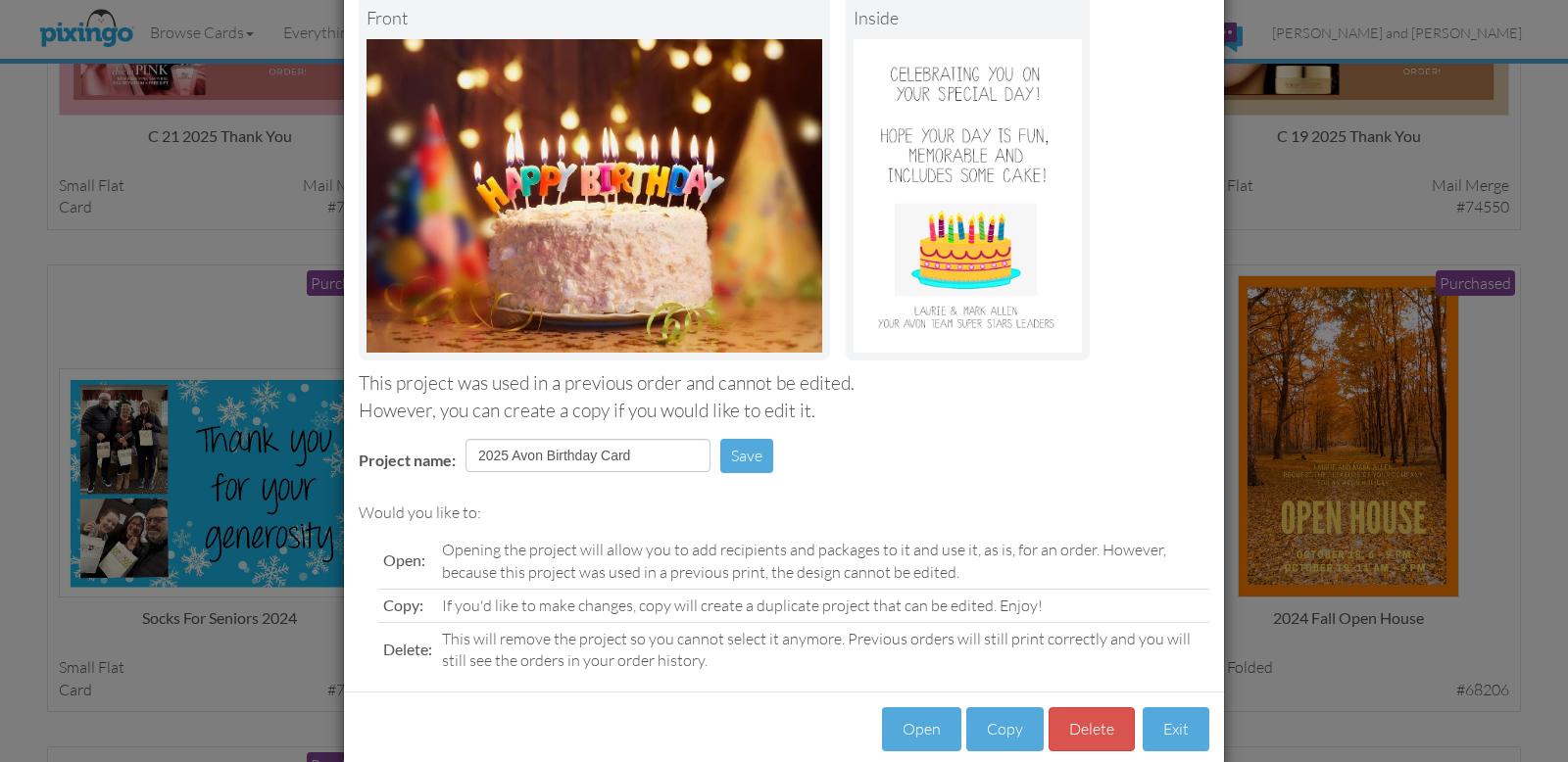
scroll to position [155, 0]
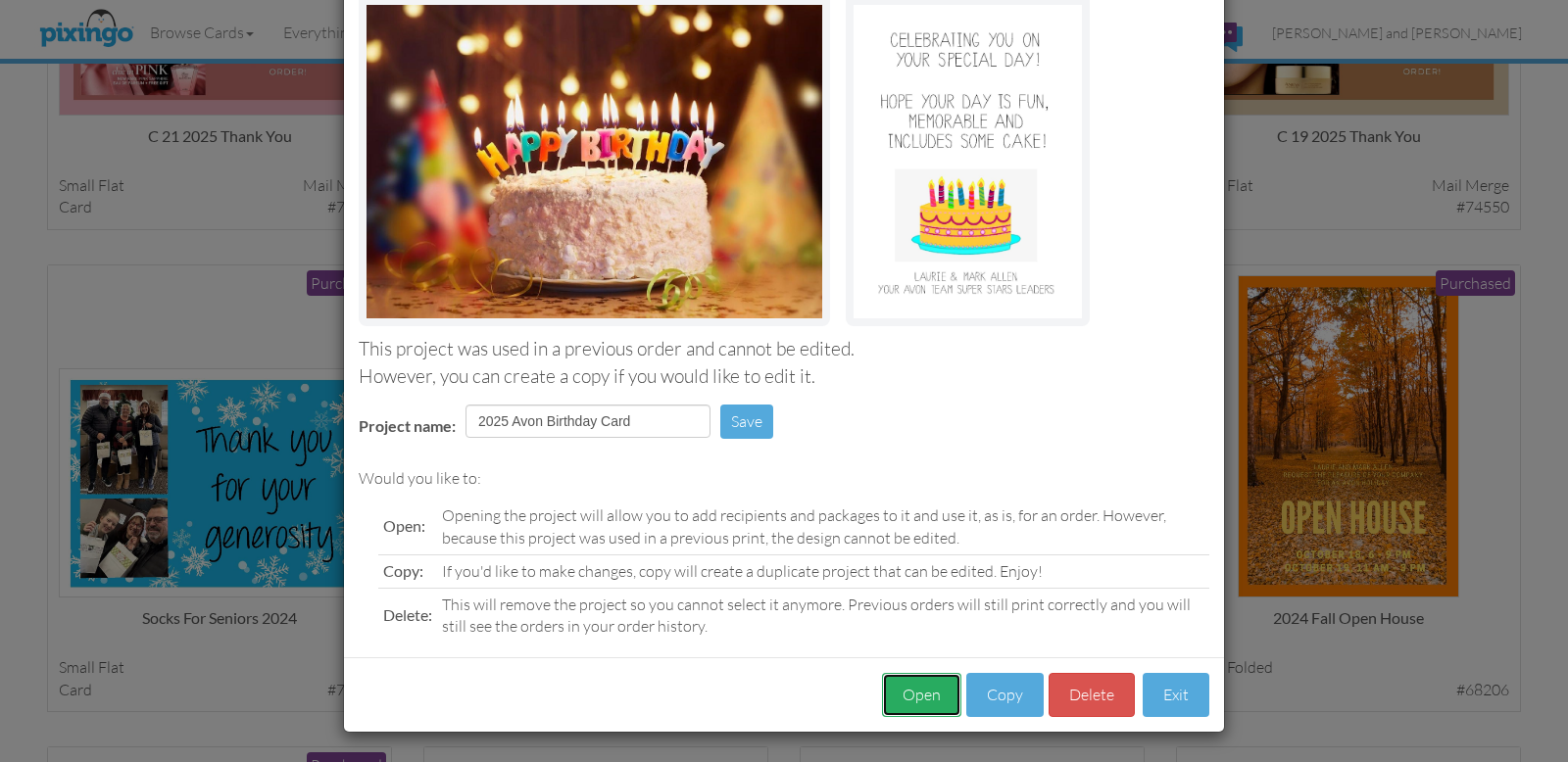
click at [920, 691] on button "Open" at bounding box center [921, 695] width 80 height 44
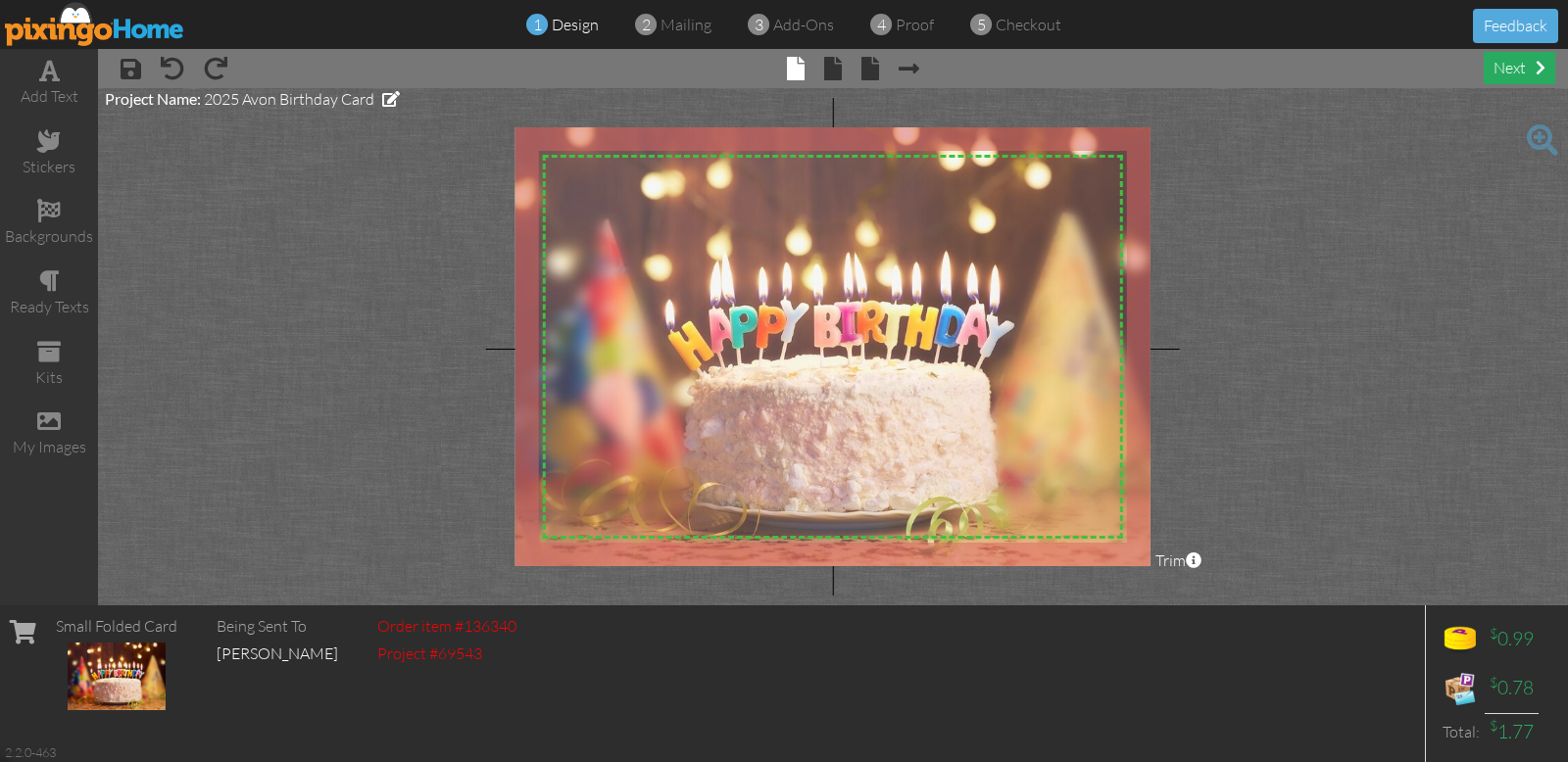
click at [1508, 66] on div "next" at bounding box center [1519, 68] width 72 height 33
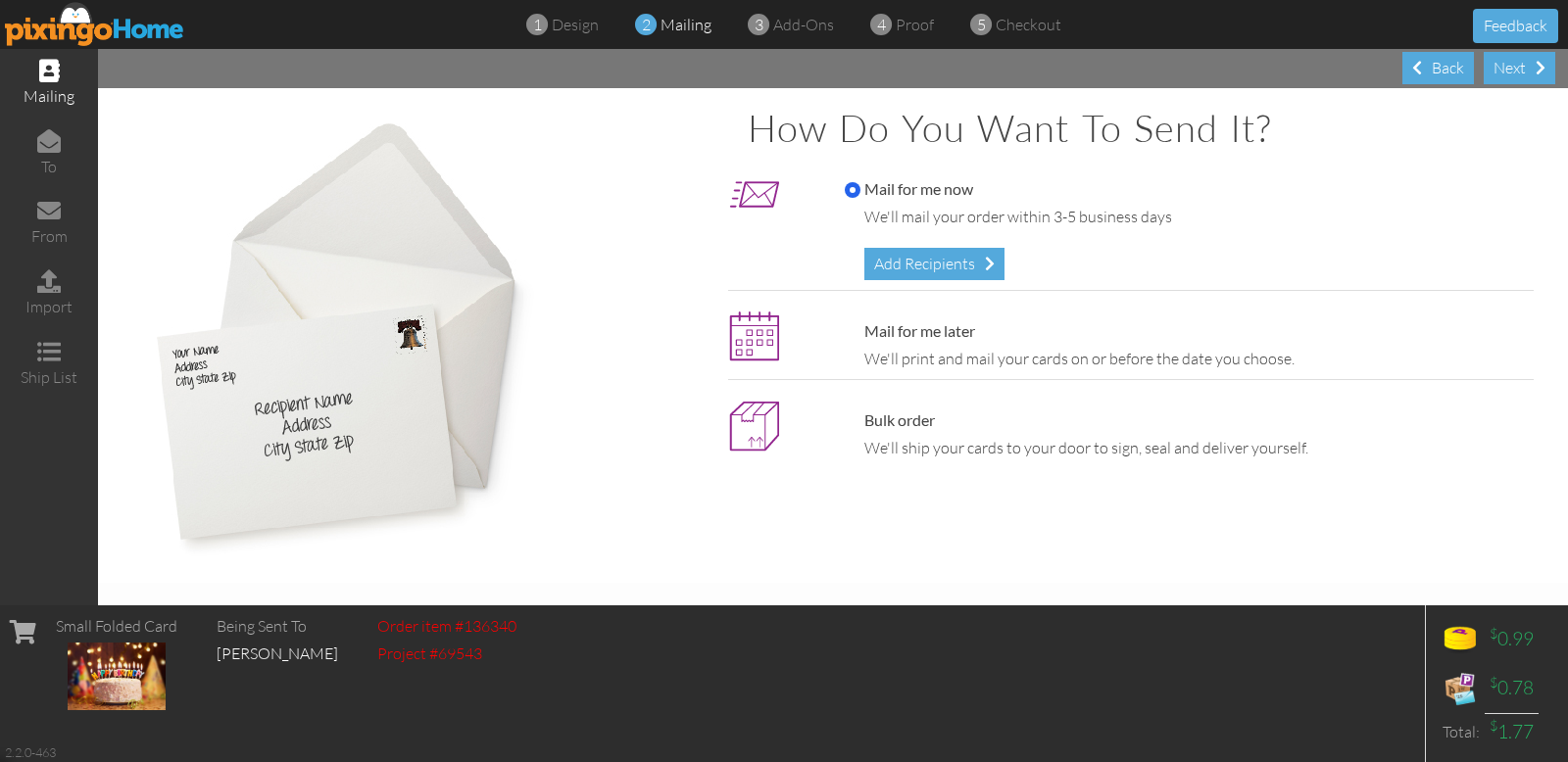
click at [915, 324] on label "Mail for me later" at bounding box center [909, 331] width 130 height 23
click at [861, 324] on input "Mail for me later" at bounding box center [853, 332] width 16 height 16
radio input "true"
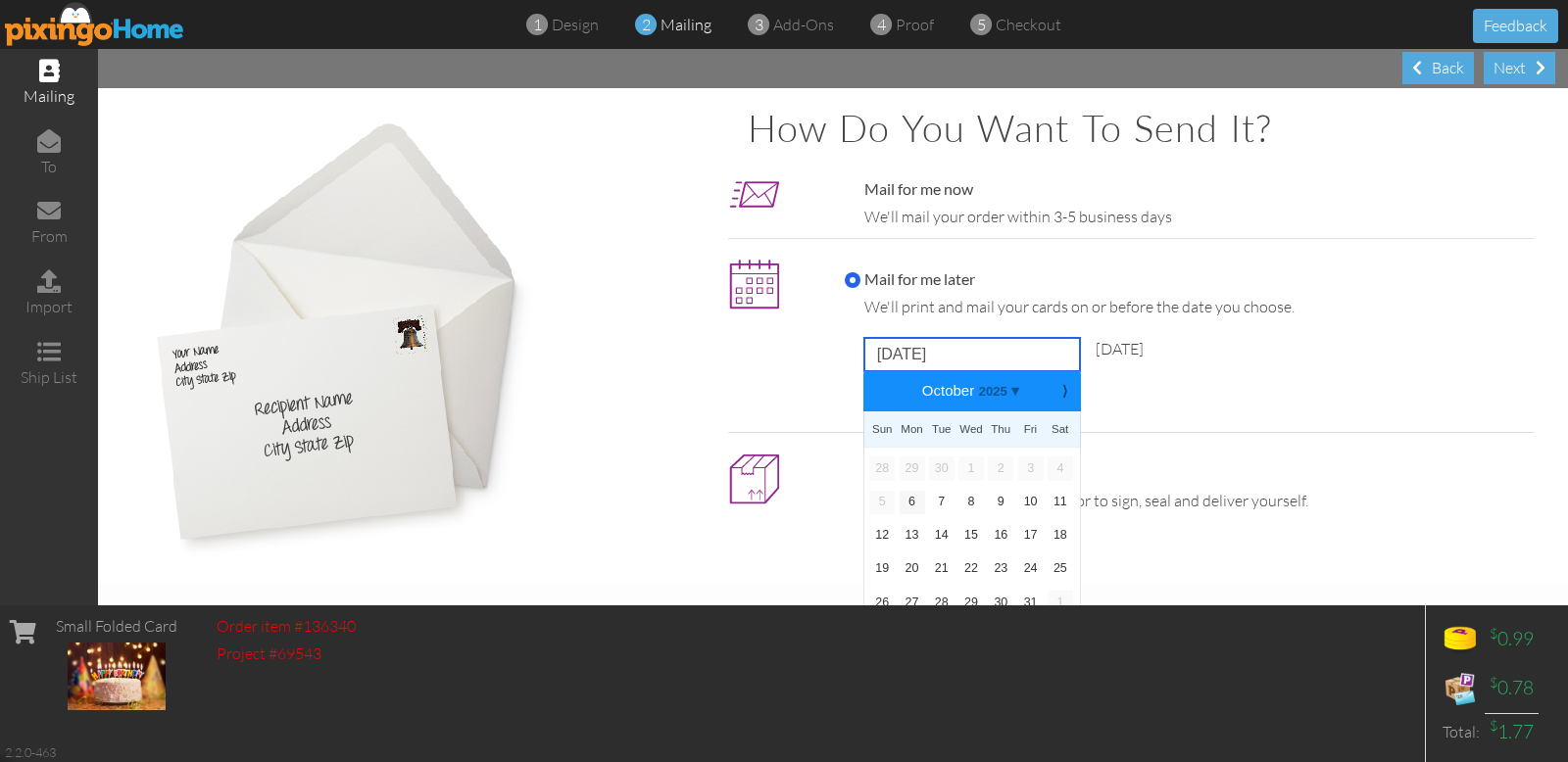
drag, startPoint x: 986, startPoint y: 357, endPoint x: 859, endPoint y: 356, distance: 127.0
click at [865, 356] on input "October 6, 2025" at bounding box center [972, 354] width 216 height 33
click at [1058, 391] on b "⟩" at bounding box center [1065, 391] width 14 height 15
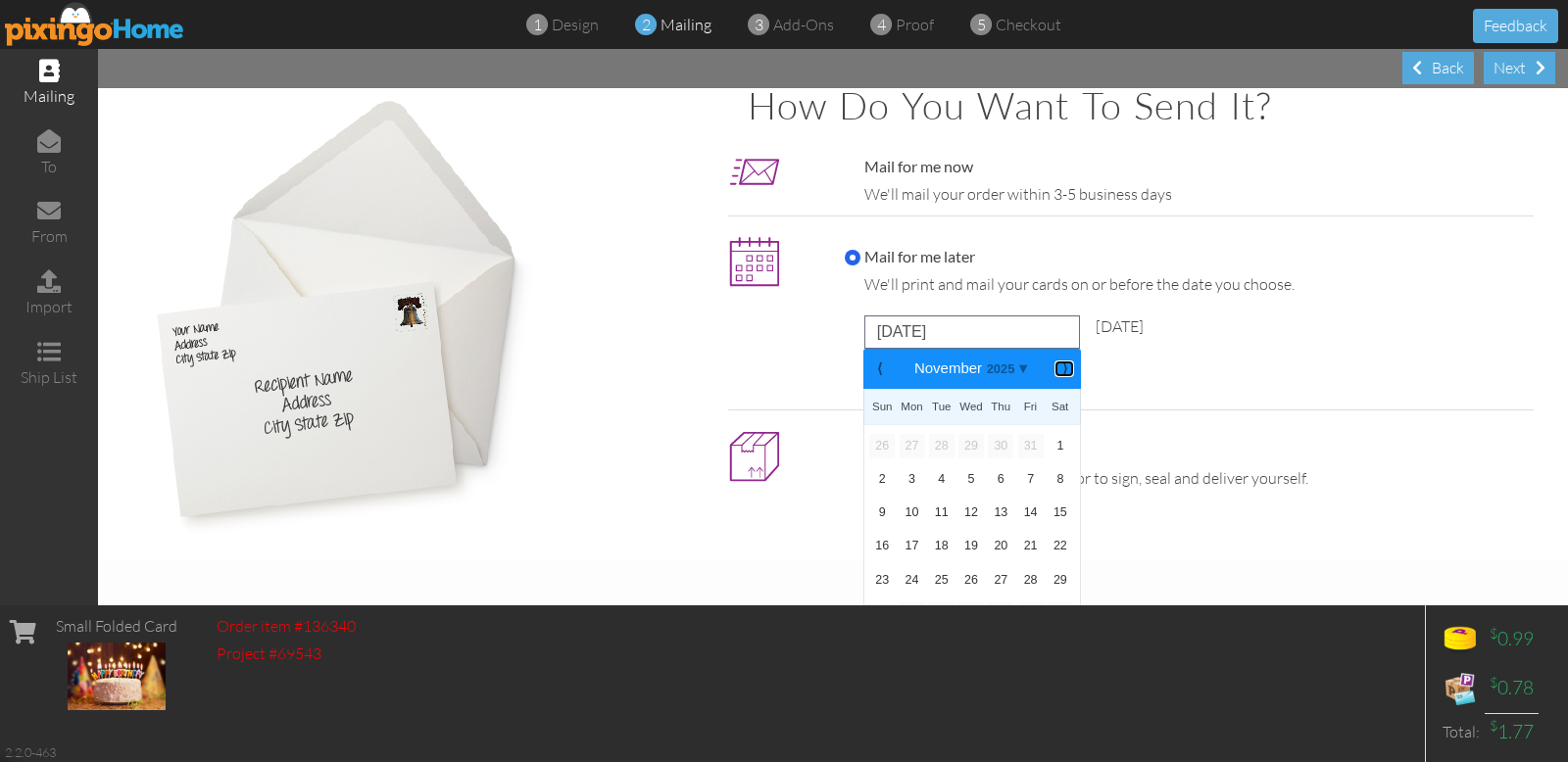
scroll to position [27, 0]
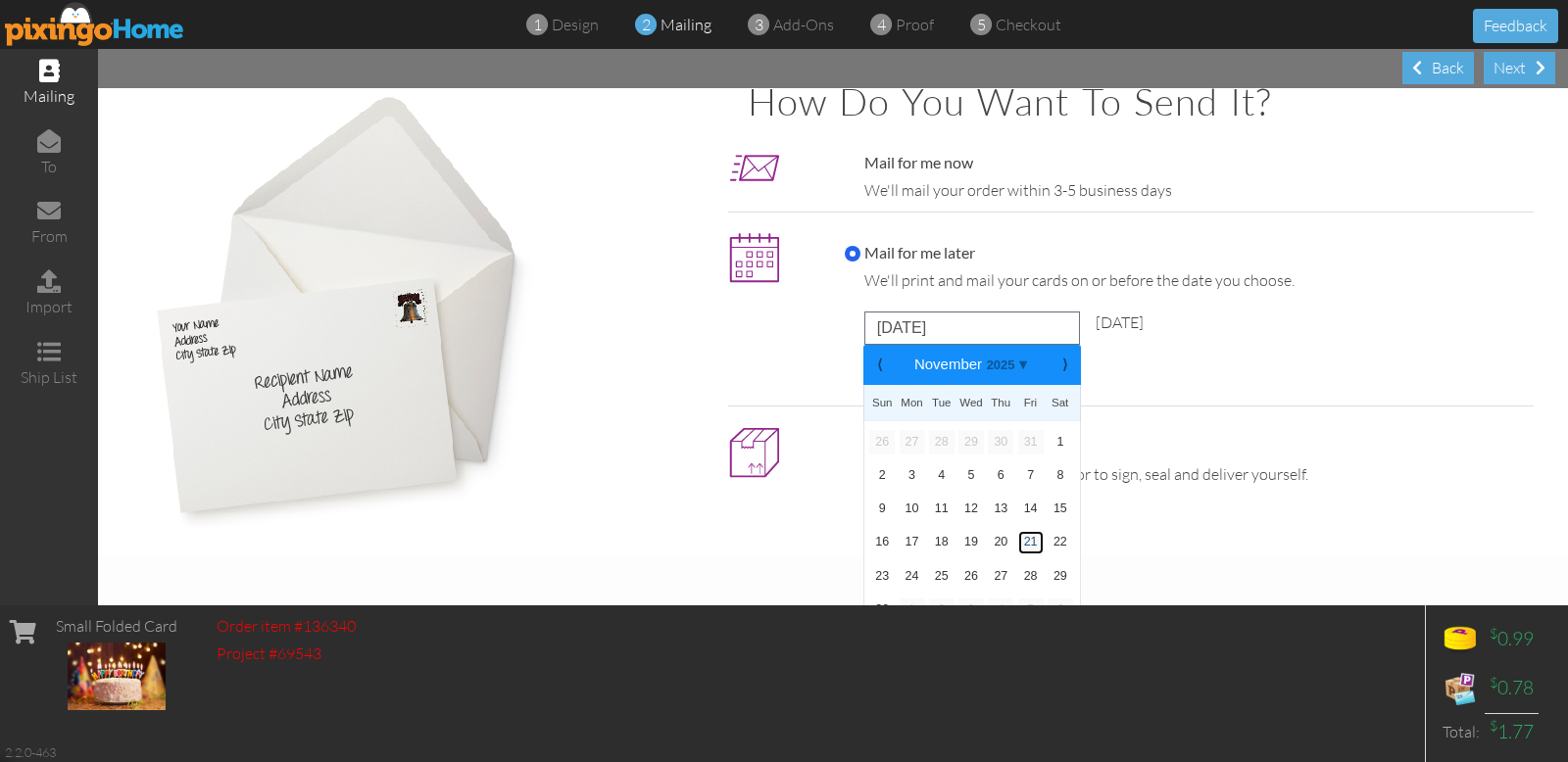
click at [1027, 541] on link "21" at bounding box center [1031, 543] width 26 height 24
type input "November 21, 2025"
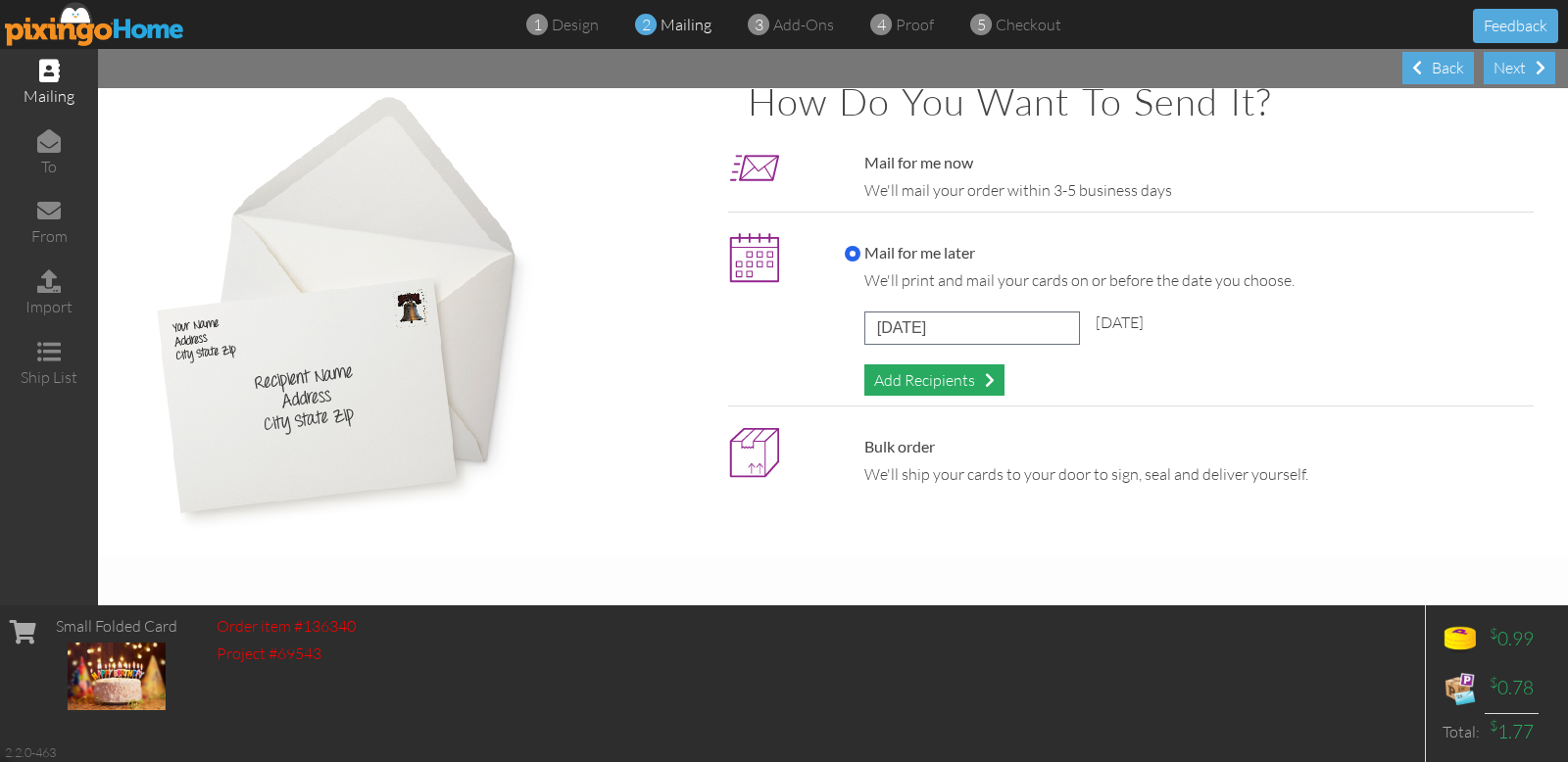
click at [939, 377] on div "Add Recipients" at bounding box center [934, 380] width 140 height 33
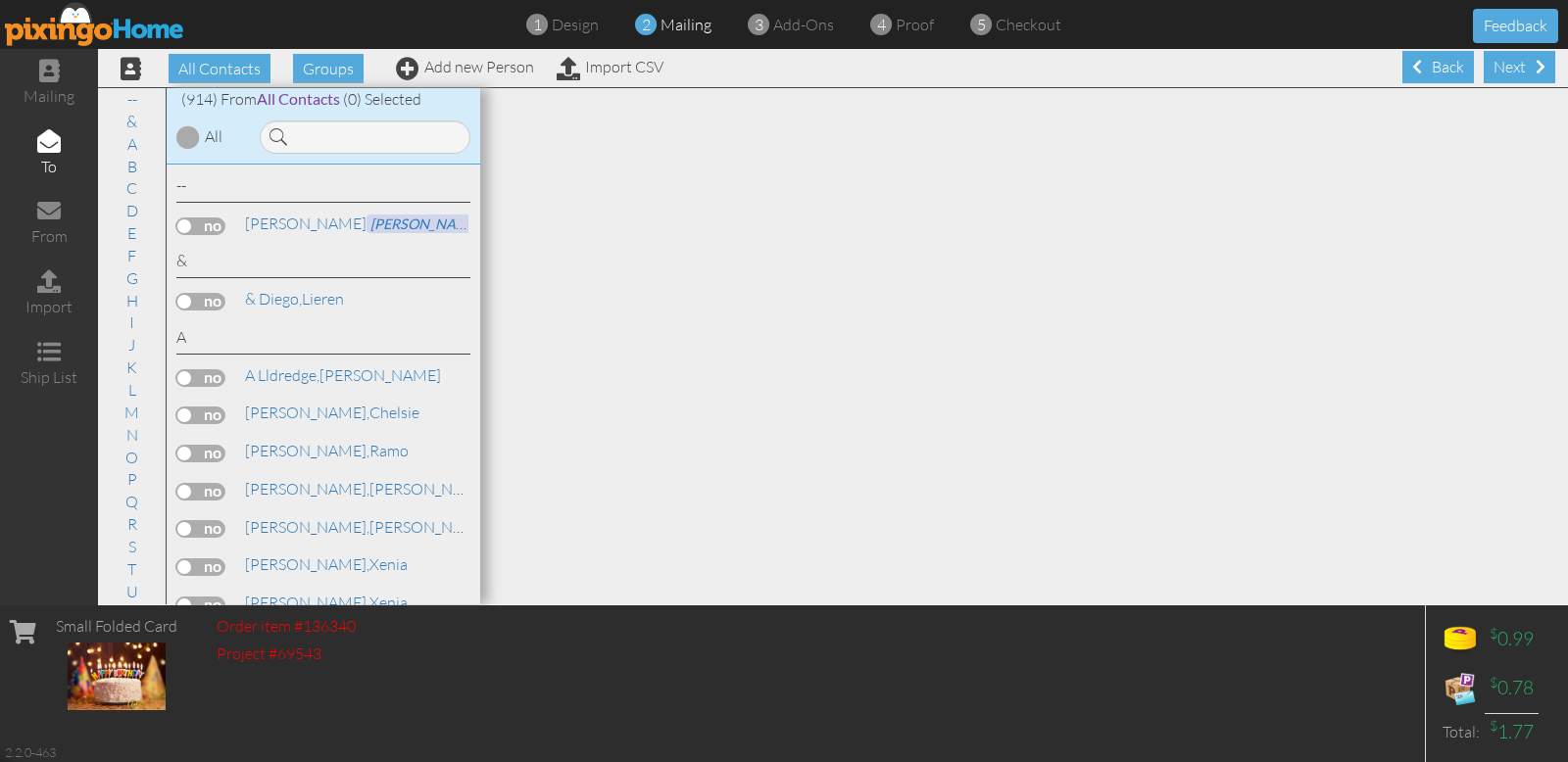
scroll to position [1, 0]
click at [335, 132] on input at bounding box center [365, 136] width 211 height 33
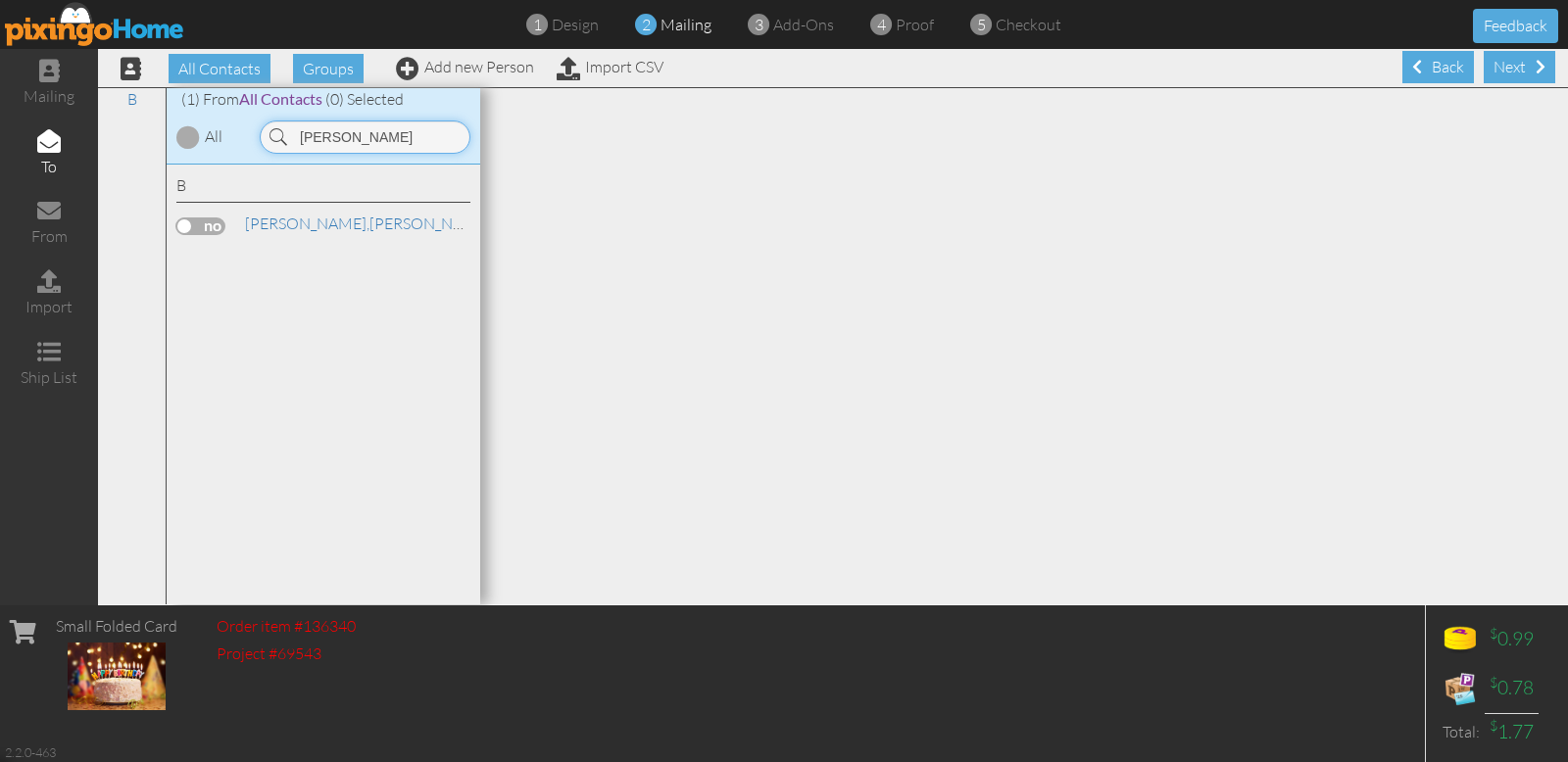
type input "Binkley"
click at [217, 226] on label at bounding box center [200, 227] width 49 height 18
click at [0, 0] on input "checkbox" at bounding box center [0, 0] width 0 height 0
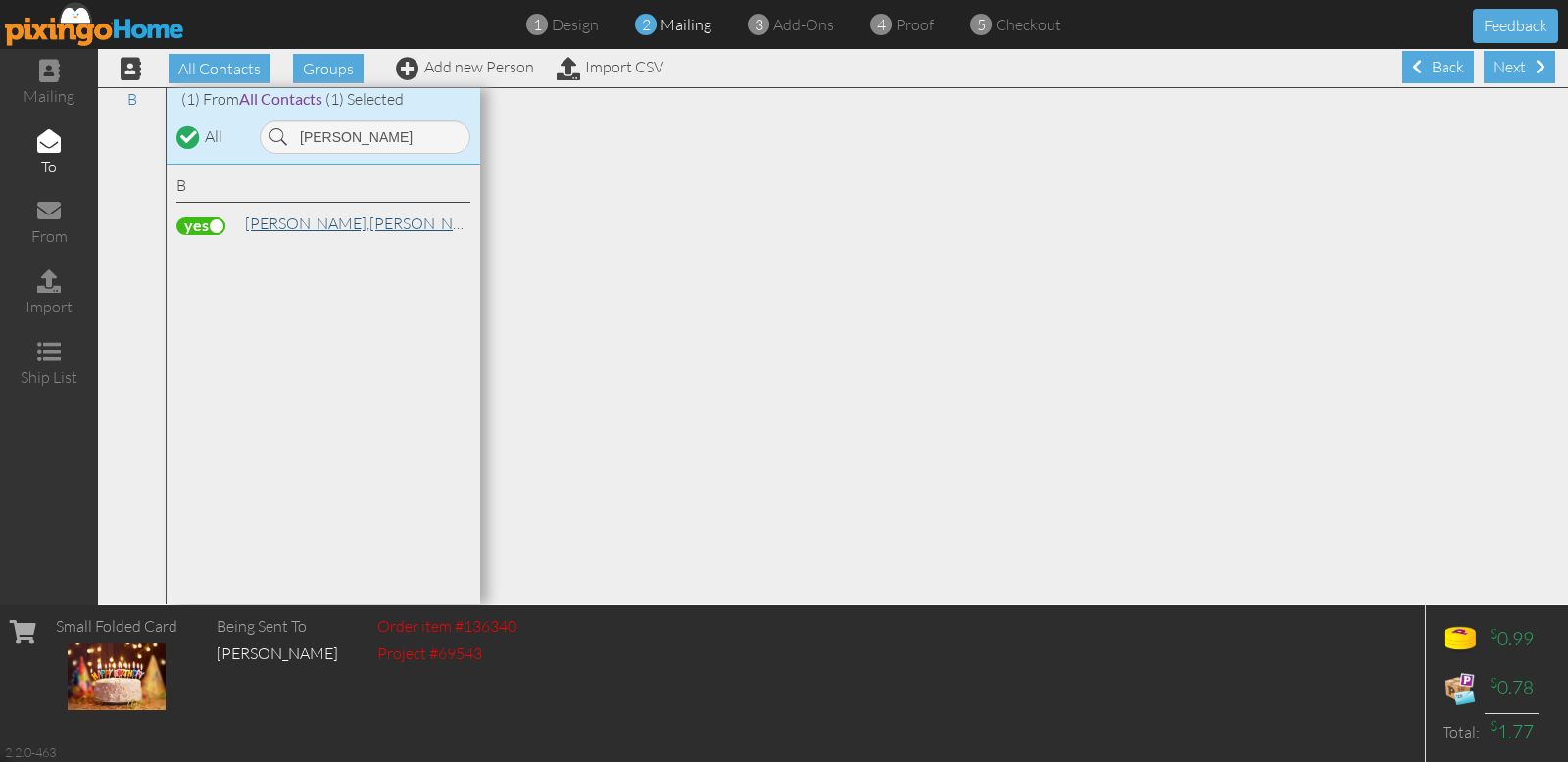
click at [287, 224] on span "Binkley," at bounding box center [306, 224] width 124 height 20
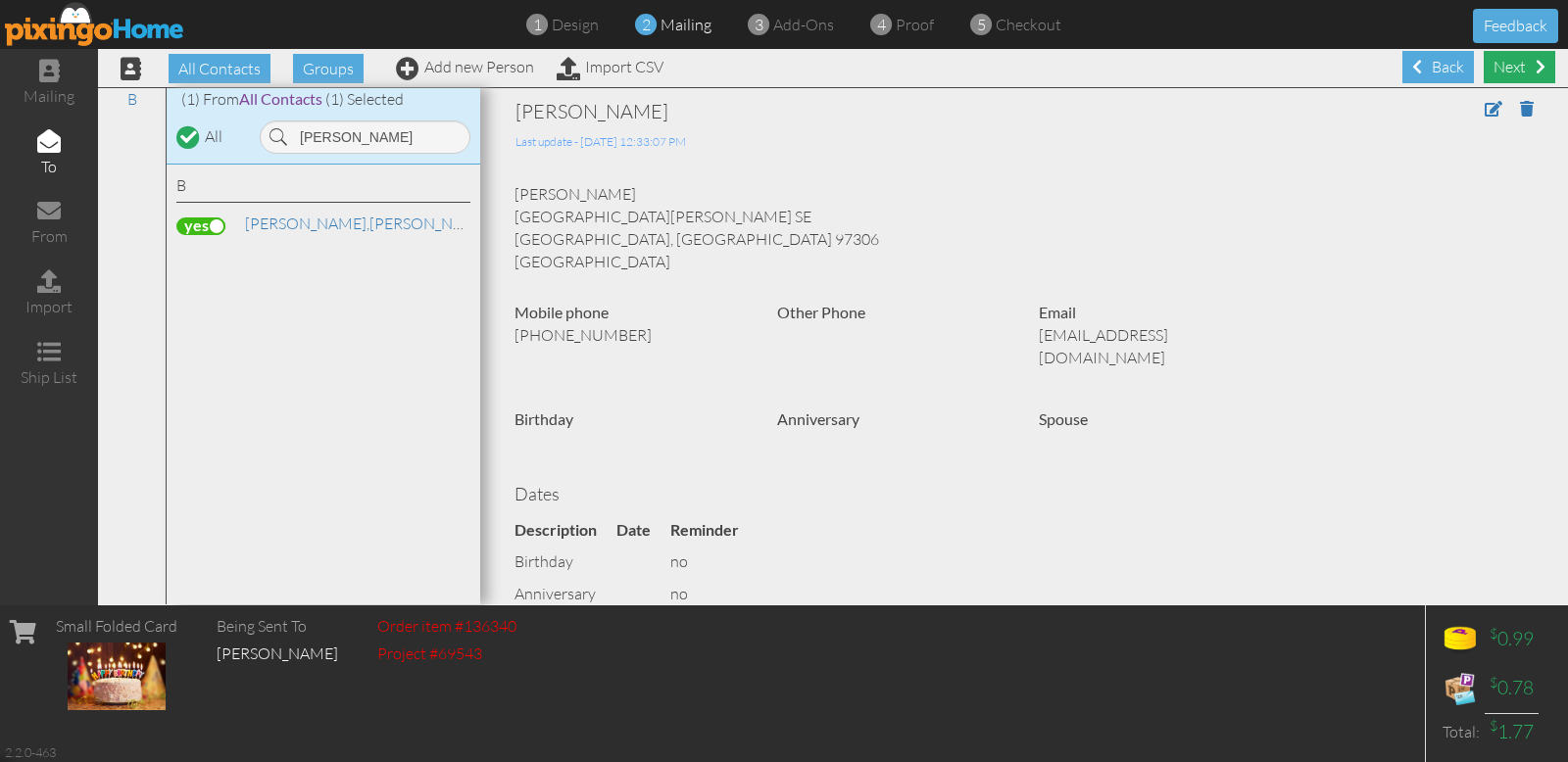
click at [1506, 69] on div "Next" at bounding box center [1519, 67] width 72 height 33
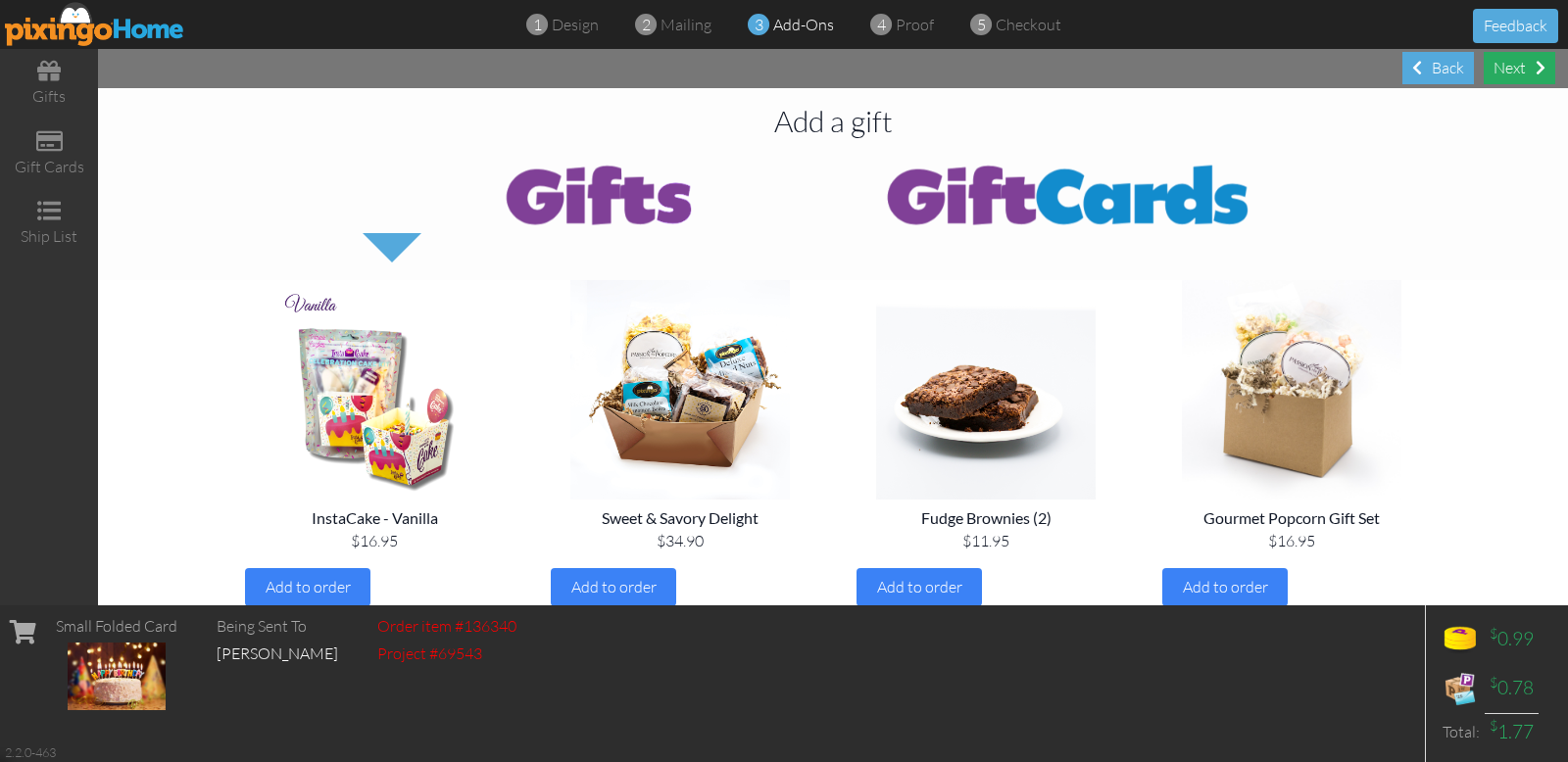
click at [1533, 61] on div "Next" at bounding box center [1519, 68] width 72 height 33
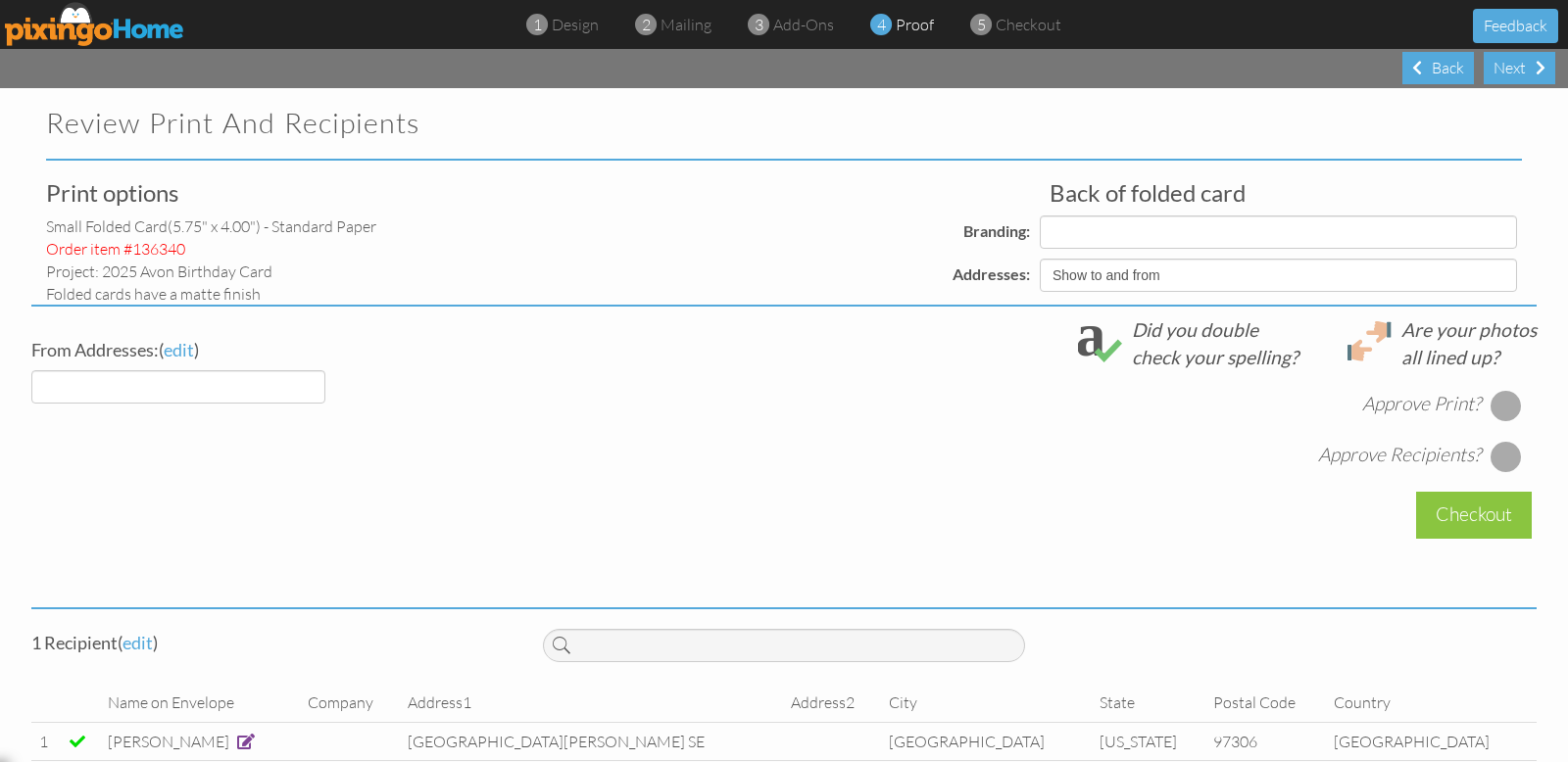
select select "object:6170"
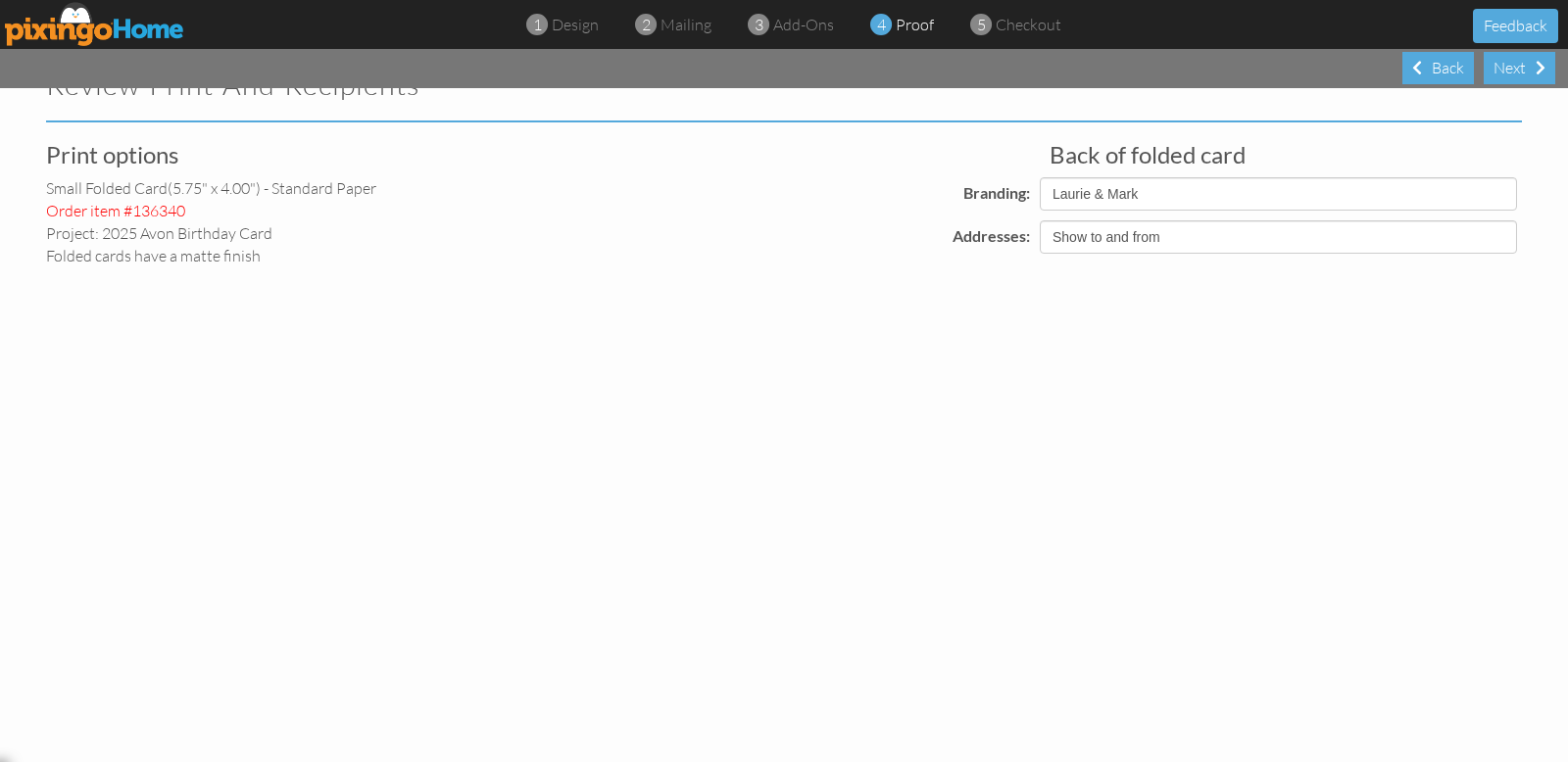
select select "object:6181"
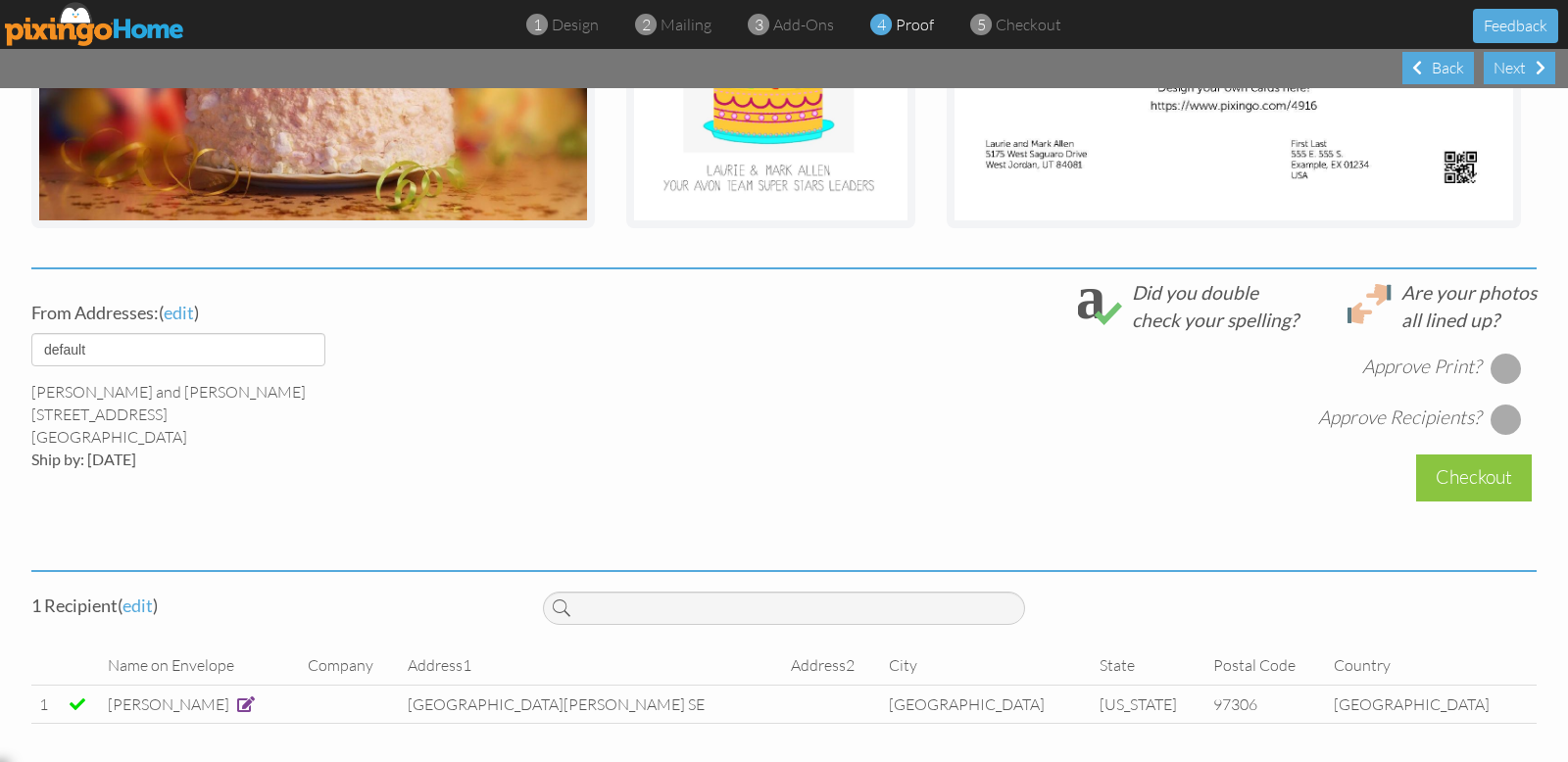
scroll to position [551, 0]
click at [1495, 363] on div at bounding box center [1506, 368] width 32 height 32
click at [1496, 419] on div at bounding box center [1506, 419] width 32 height 32
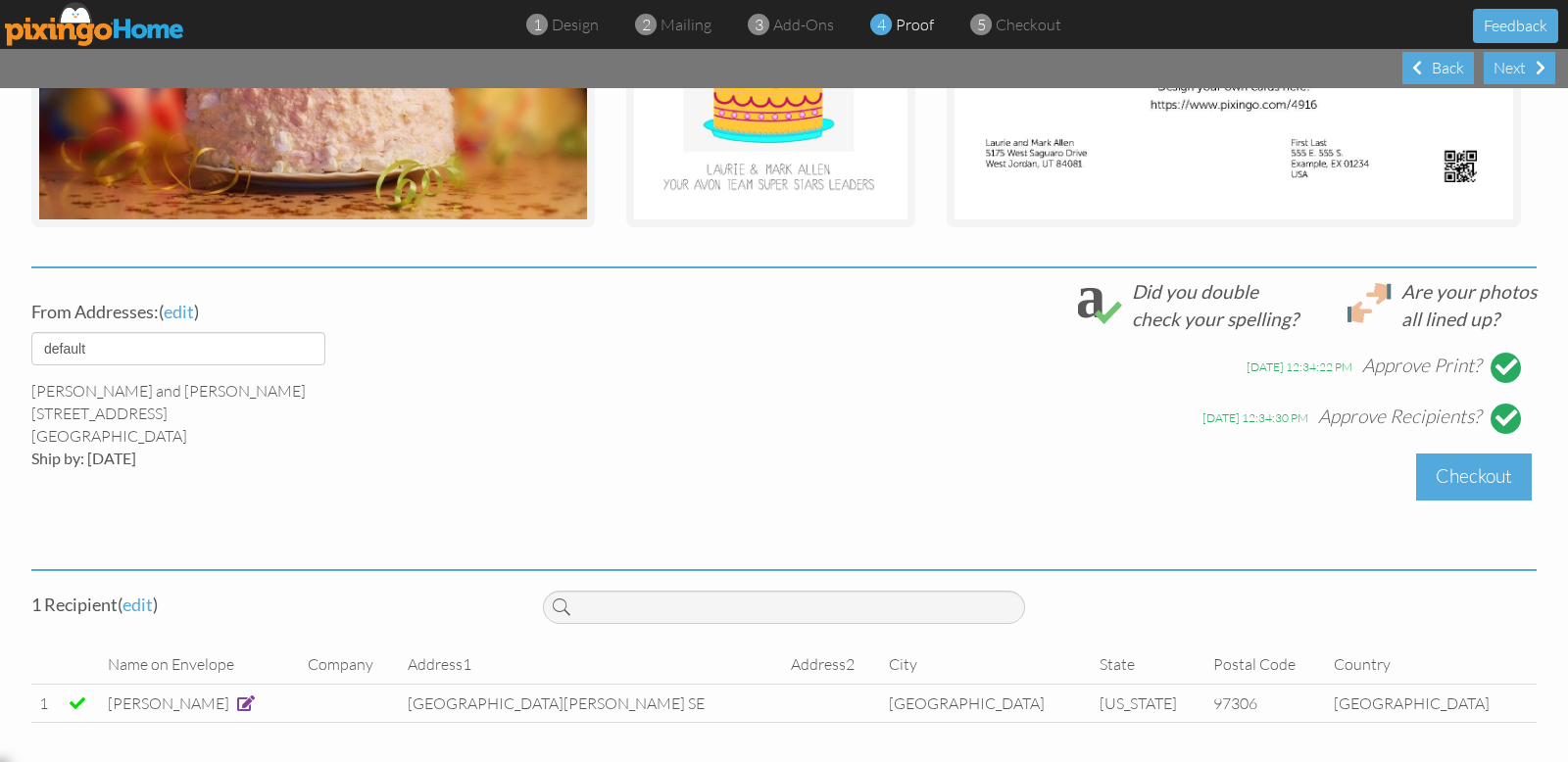
click at [1470, 482] on div "Checkout" at bounding box center [1473, 476] width 115 height 46
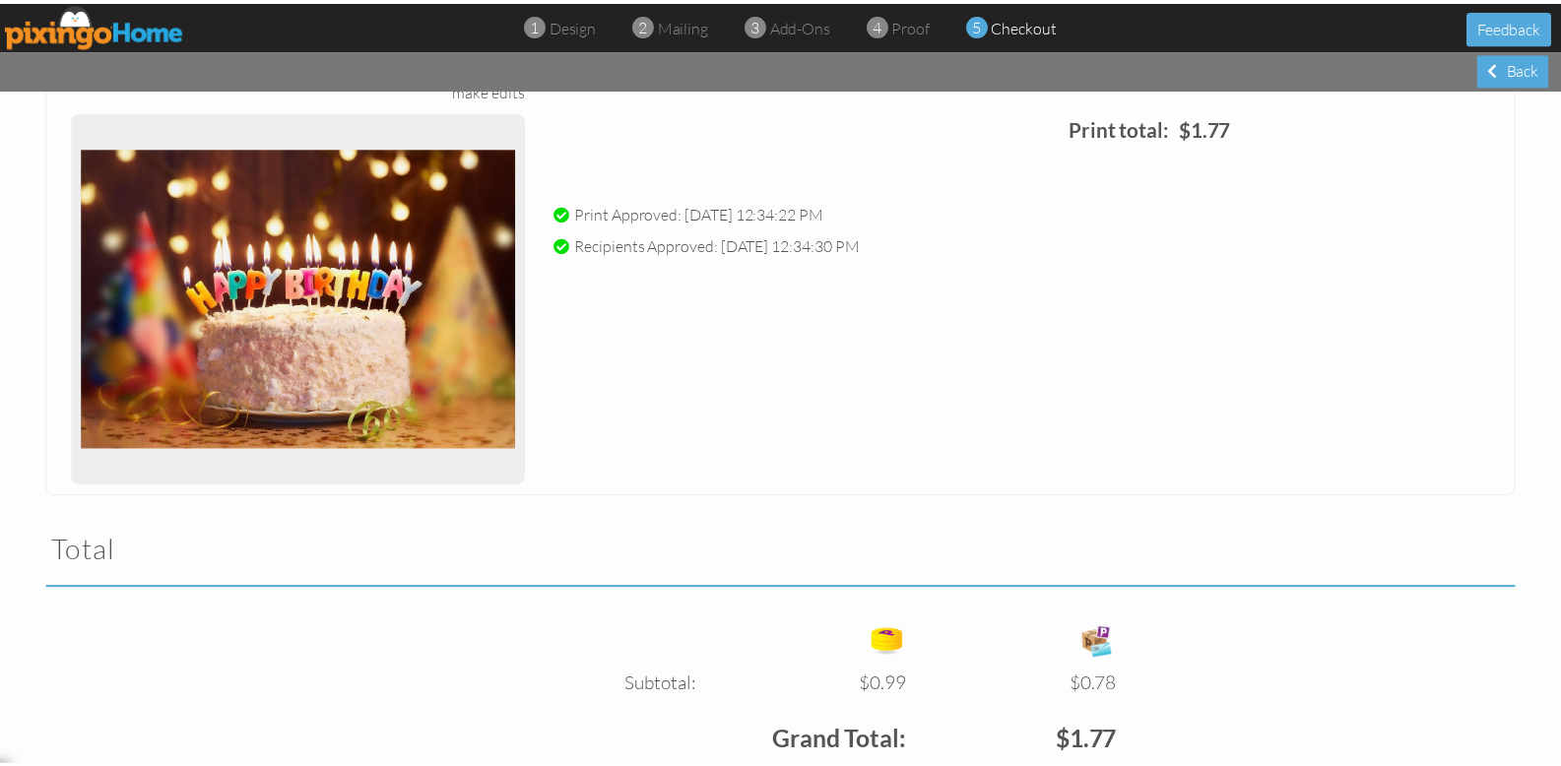
scroll to position [430, 0]
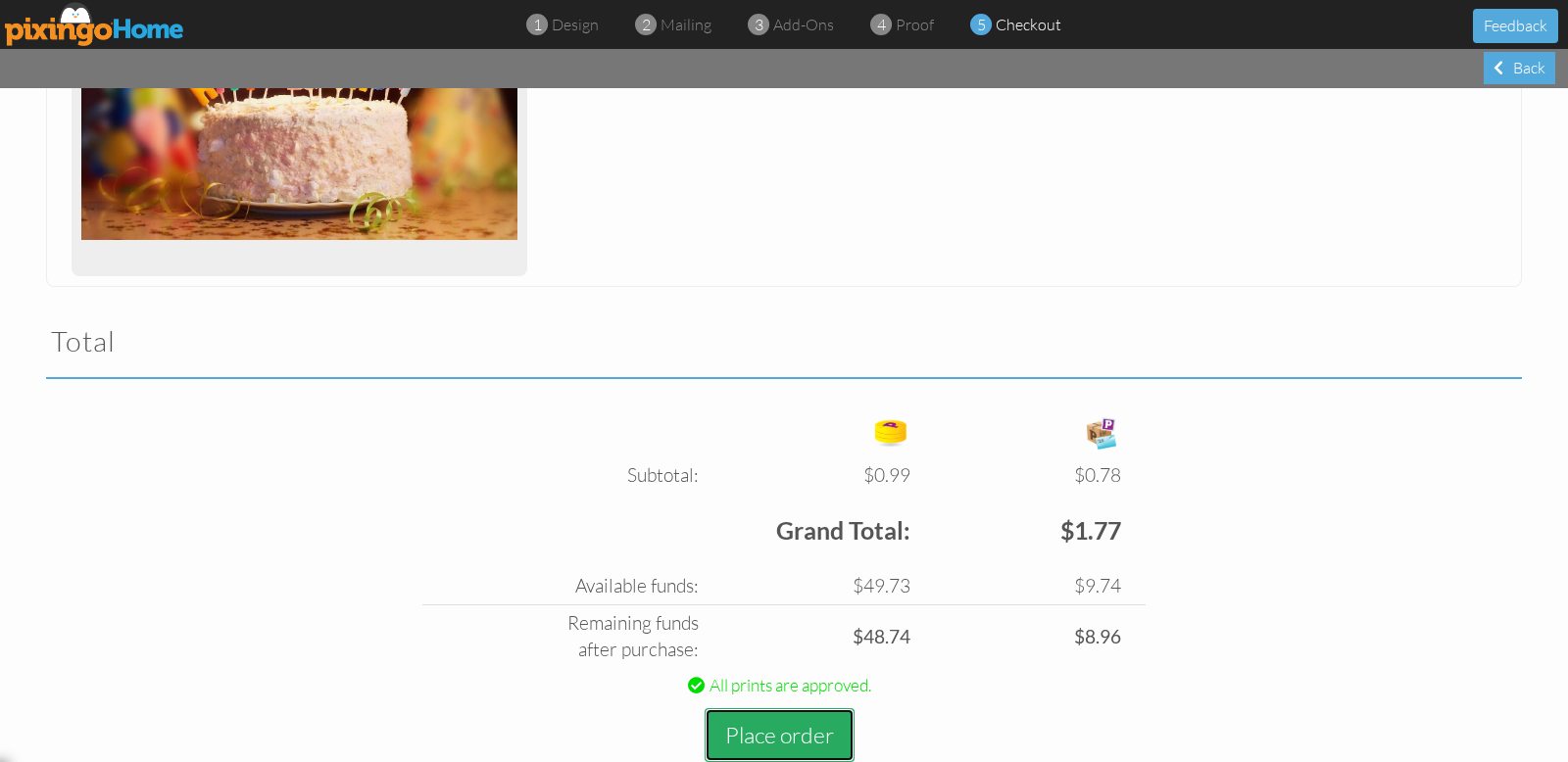
click at [776, 734] on button "Place order" at bounding box center [779, 735] width 150 height 54
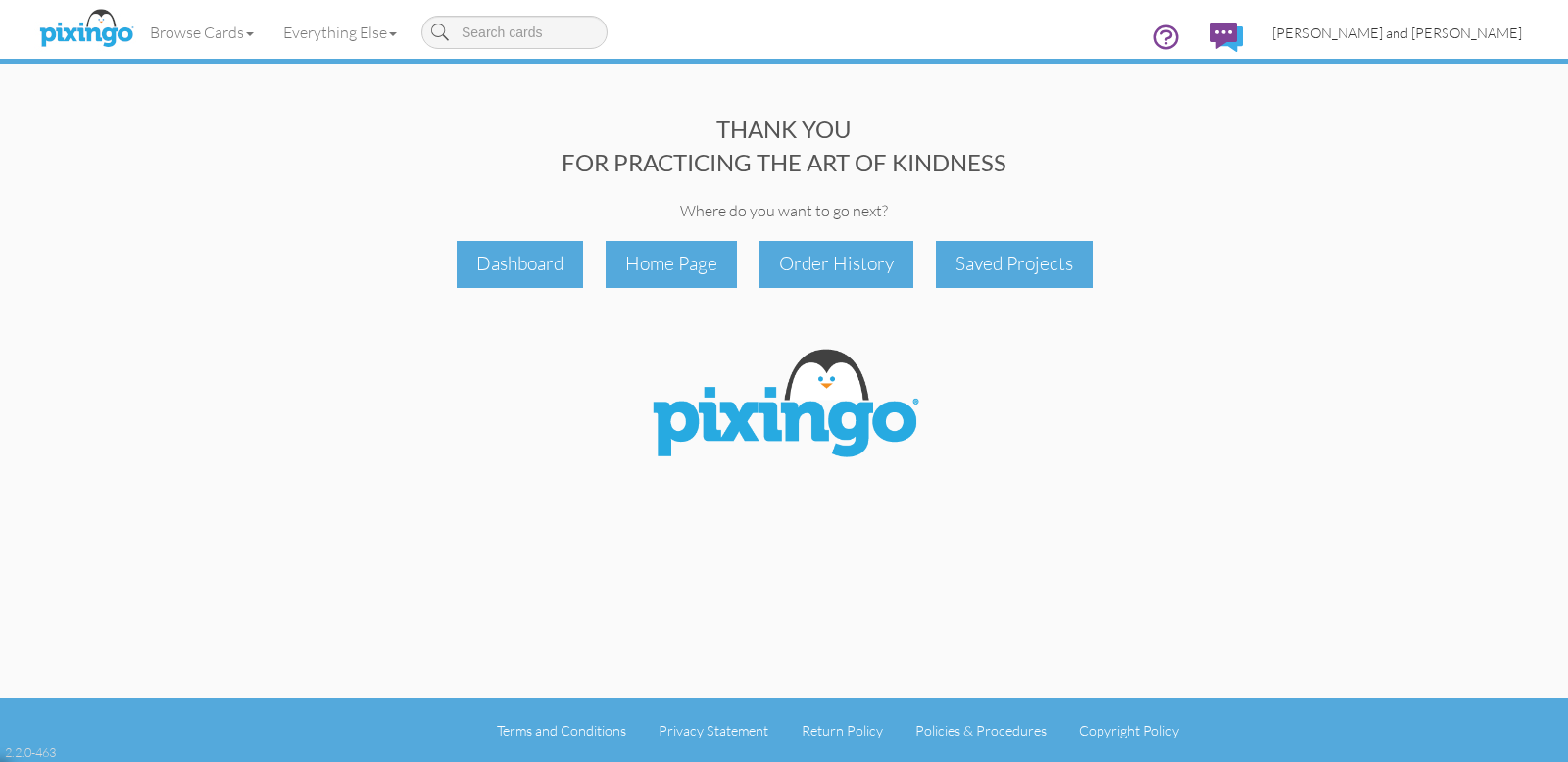
click at [1451, 35] on span "[PERSON_NAME] and [PERSON_NAME]" at bounding box center [1396, 33] width 250 height 17
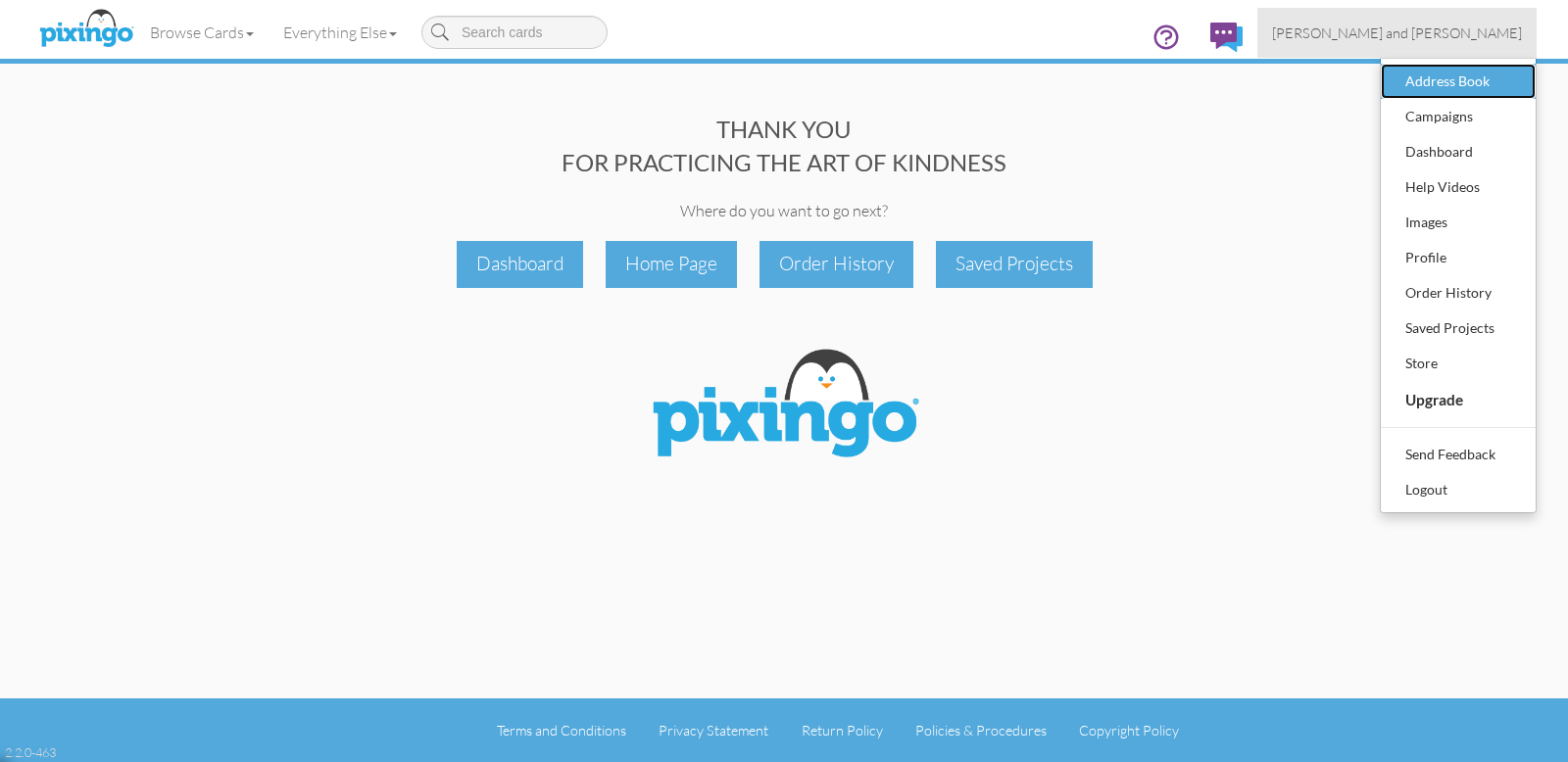
click at [1414, 77] on div "Address Book" at bounding box center [1458, 82] width 115 height 30
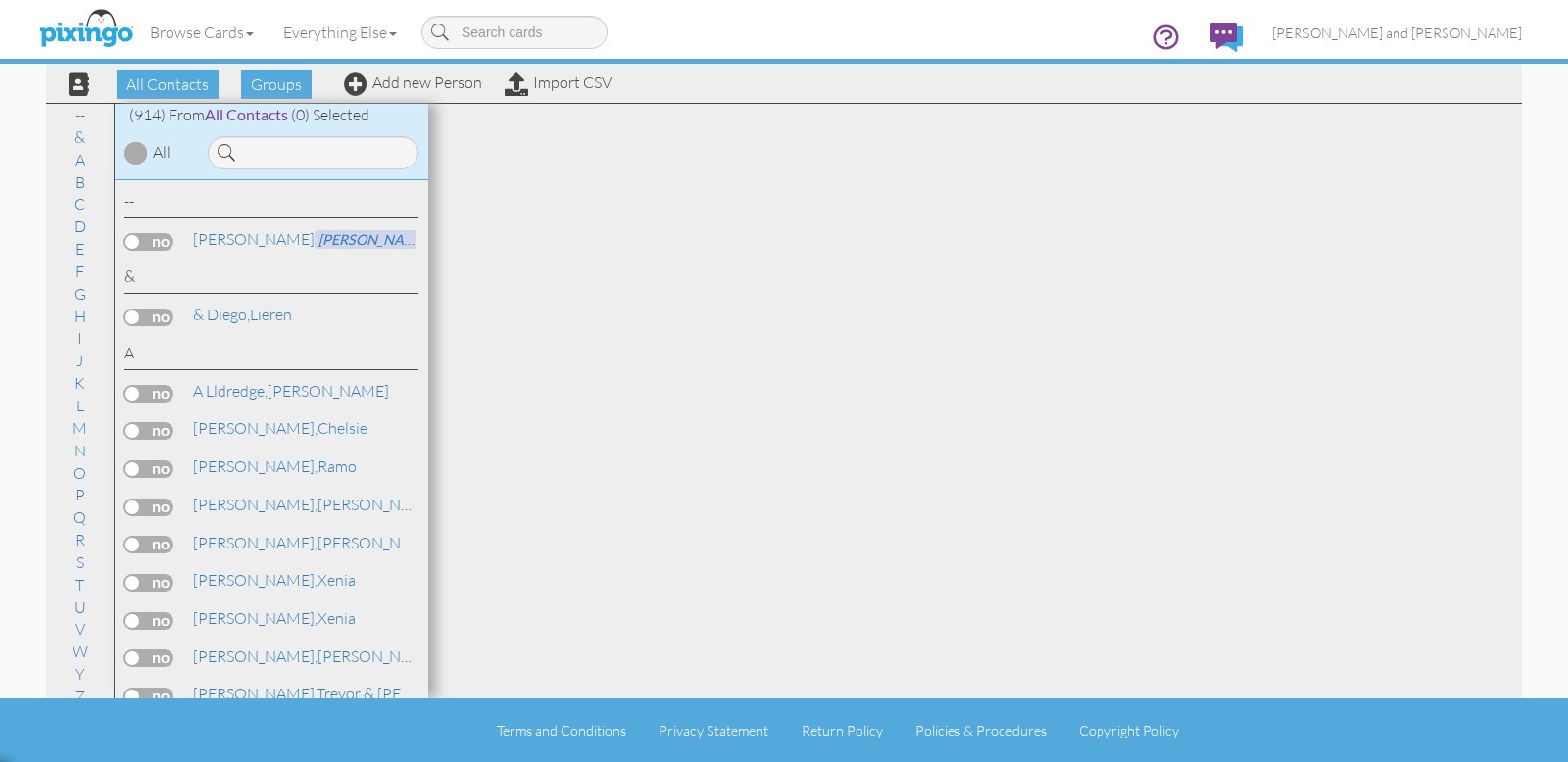
click at [234, 149] on span at bounding box center [227, 152] width 18 height 33
click at [268, 156] on input at bounding box center [313, 152] width 211 height 33
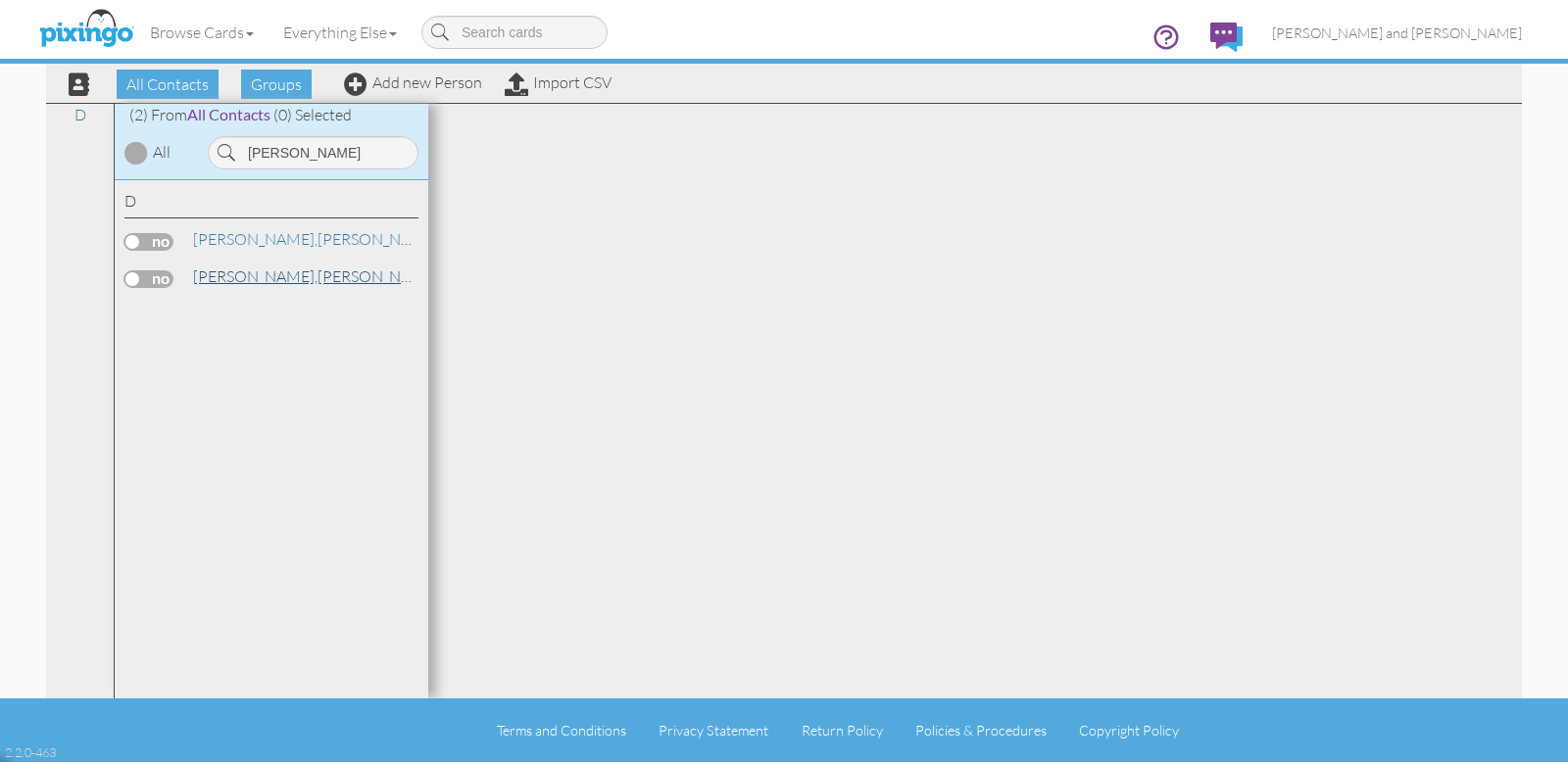
click at [216, 274] on span "[PERSON_NAME]," at bounding box center [255, 277] width 124 height 20
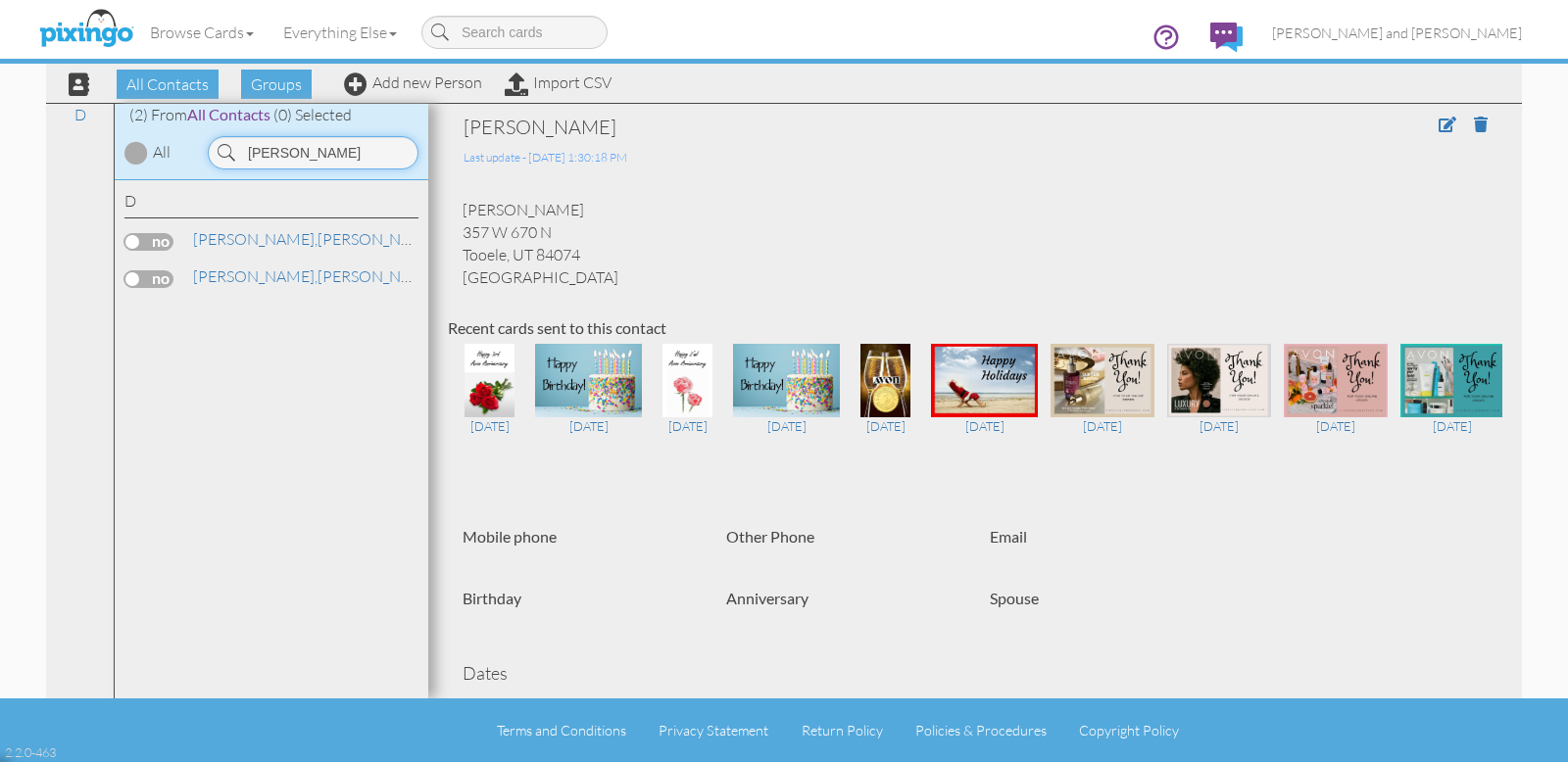
drag, startPoint x: 349, startPoint y: 149, endPoint x: 216, endPoint y: 145, distance: 133.1
click at [220, 146] on div "Didericksen" at bounding box center [313, 152] width 211 height 33
click at [258, 276] on link "Runyan, Jason" at bounding box center [315, 277] width 250 height 24
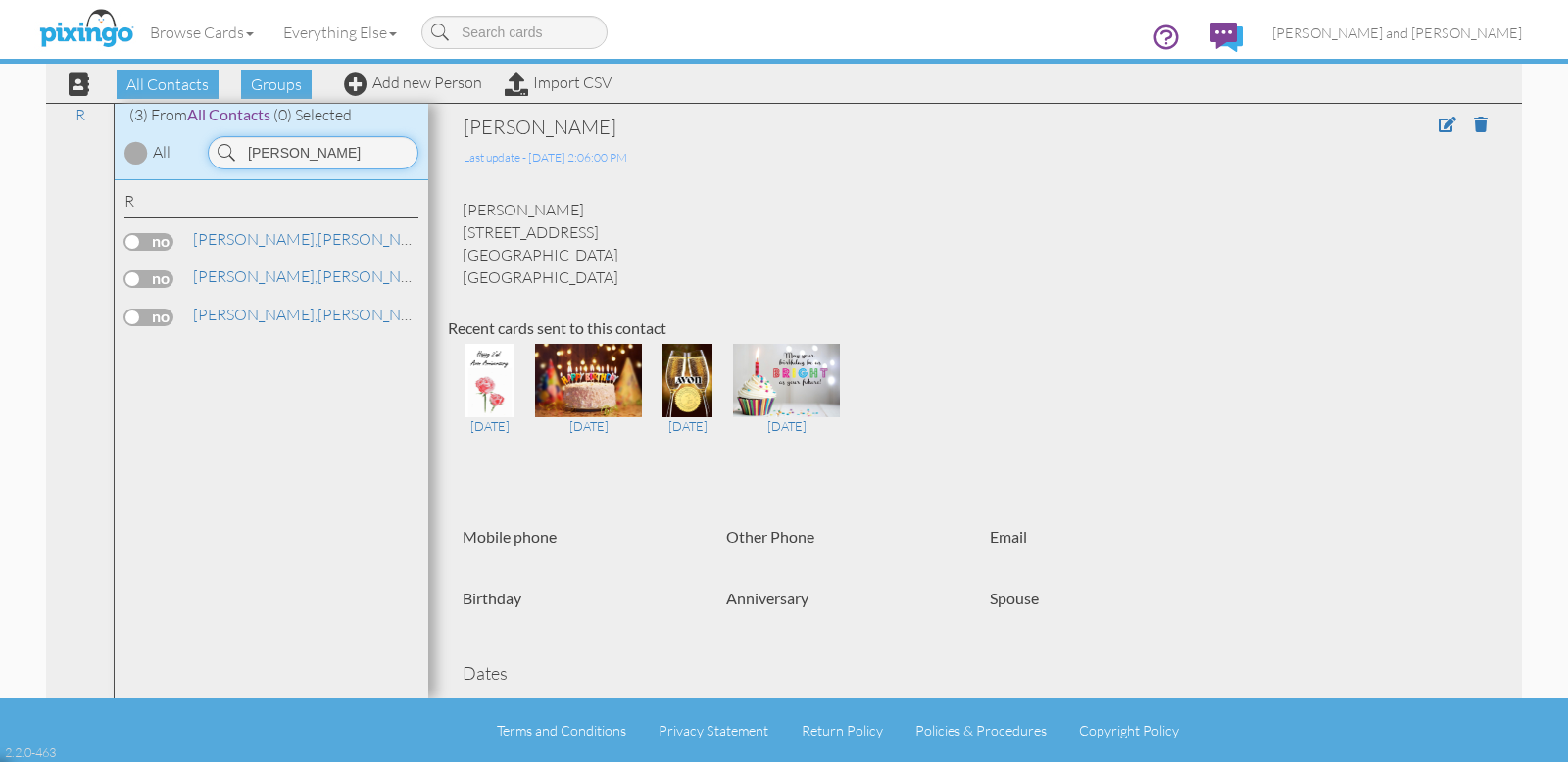
drag, startPoint x: 313, startPoint y: 151, endPoint x: 245, endPoint y: 153, distance: 68.0
click at [245, 153] on input "[PERSON_NAME]" at bounding box center [313, 152] width 211 height 33
click at [260, 279] on link "Richards, Kathy" at bounding box center [315, 277] width 250 height 24
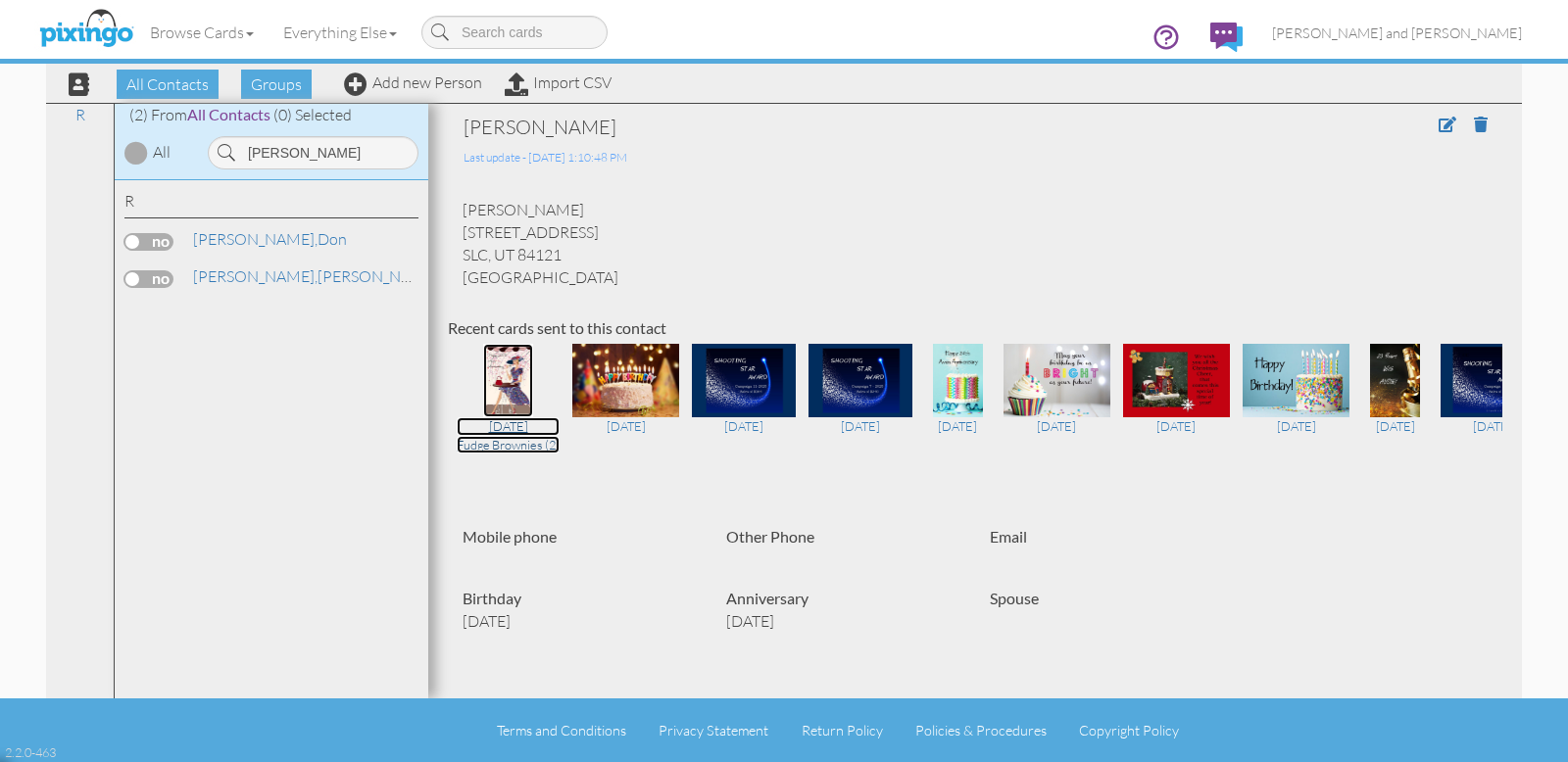
click at [521, 385] on img at bounding box center [508, 381] width 51 height 74
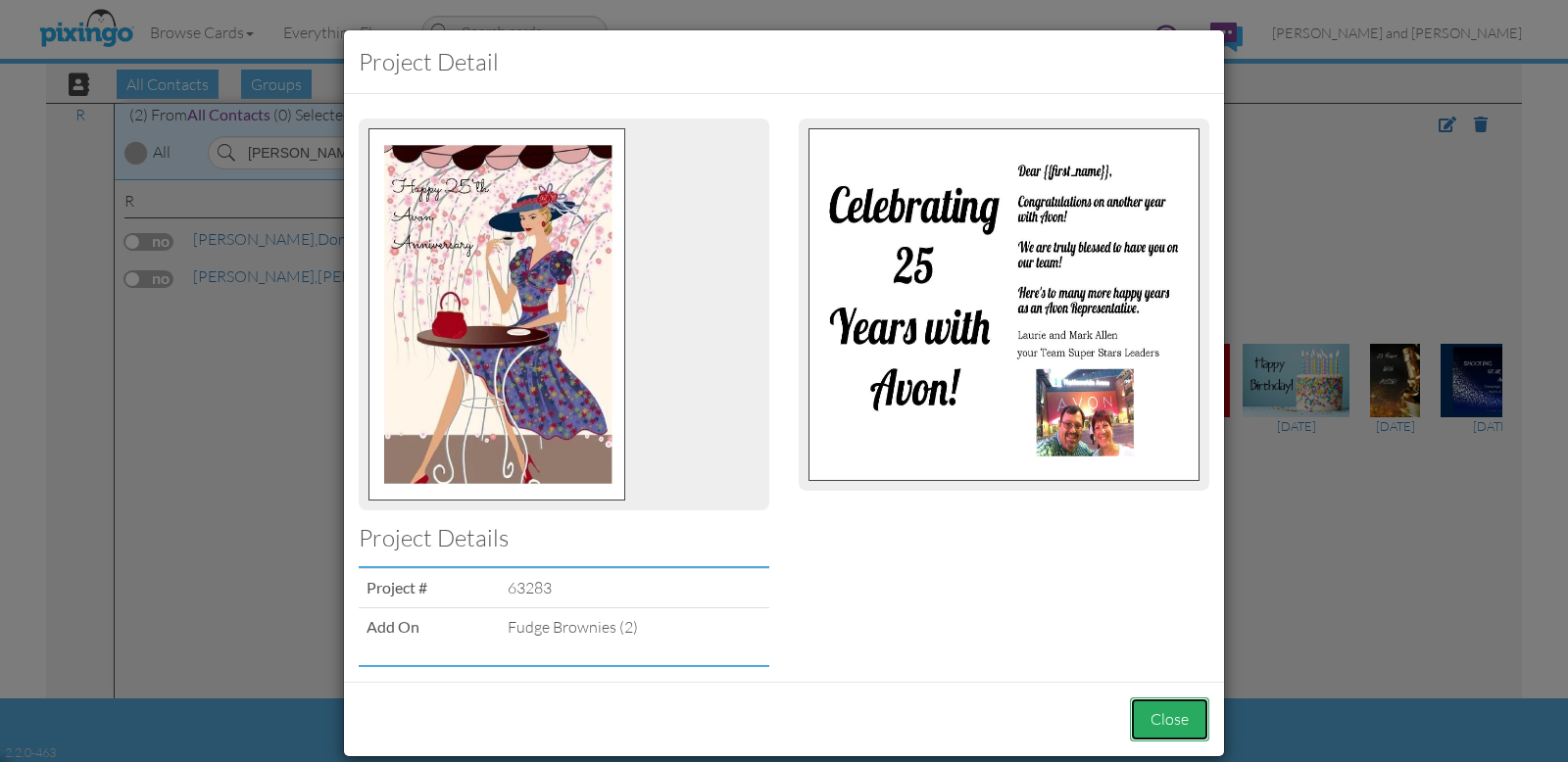
click at [1162, 720] on button "Close" at bounding box center [1170, 719] width 80 height 44
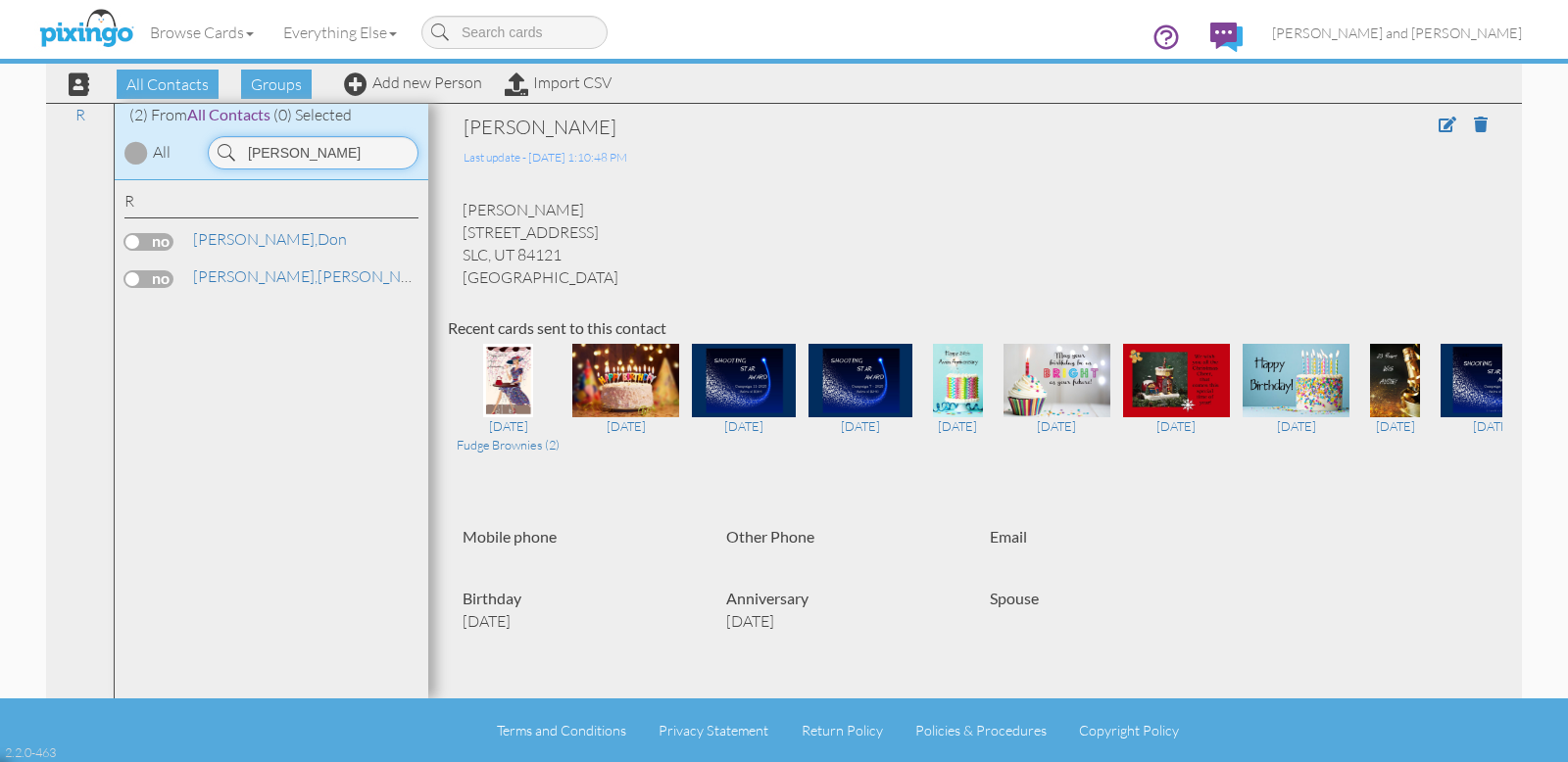
drag, startPoint x: 313, startPoint y: 151, endPoint x: 239, endPoint y: 149, distance: 74.0
click at [239, 149] on input "[PERSON_NAME]" at bounding box center [313, 152] width 211 height 33
type input "Ingersoll"
click at [269, 238] on link "Ingersoll, Jalene" at bounding box center [285, 239] width 187 height 24
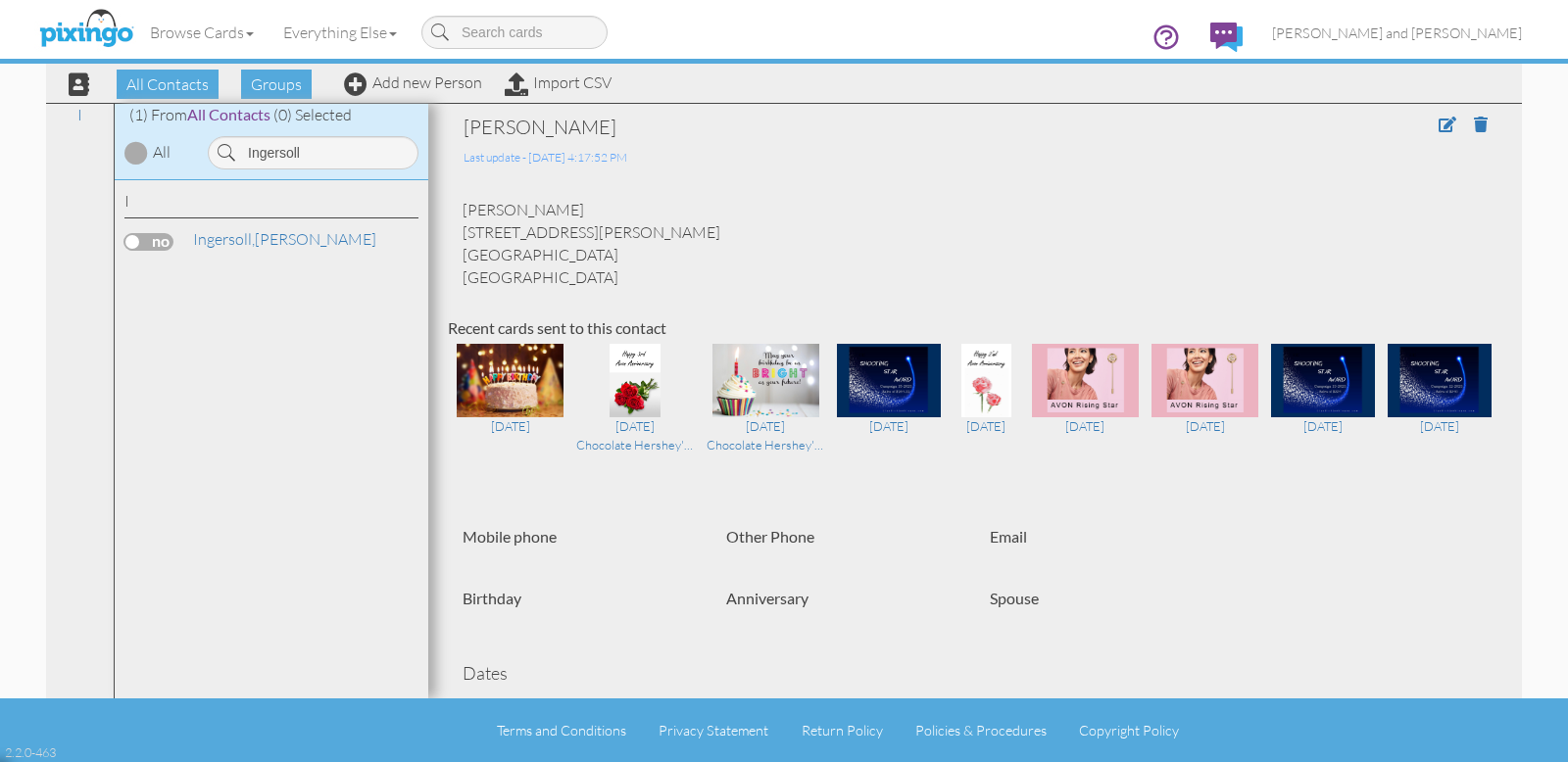
click at [158, 240] on label at bounding box center [148, 242] width 49 height 18
click at [0, 0] on input "checkbox" at bounding box center [0, 0] width 0 height 0
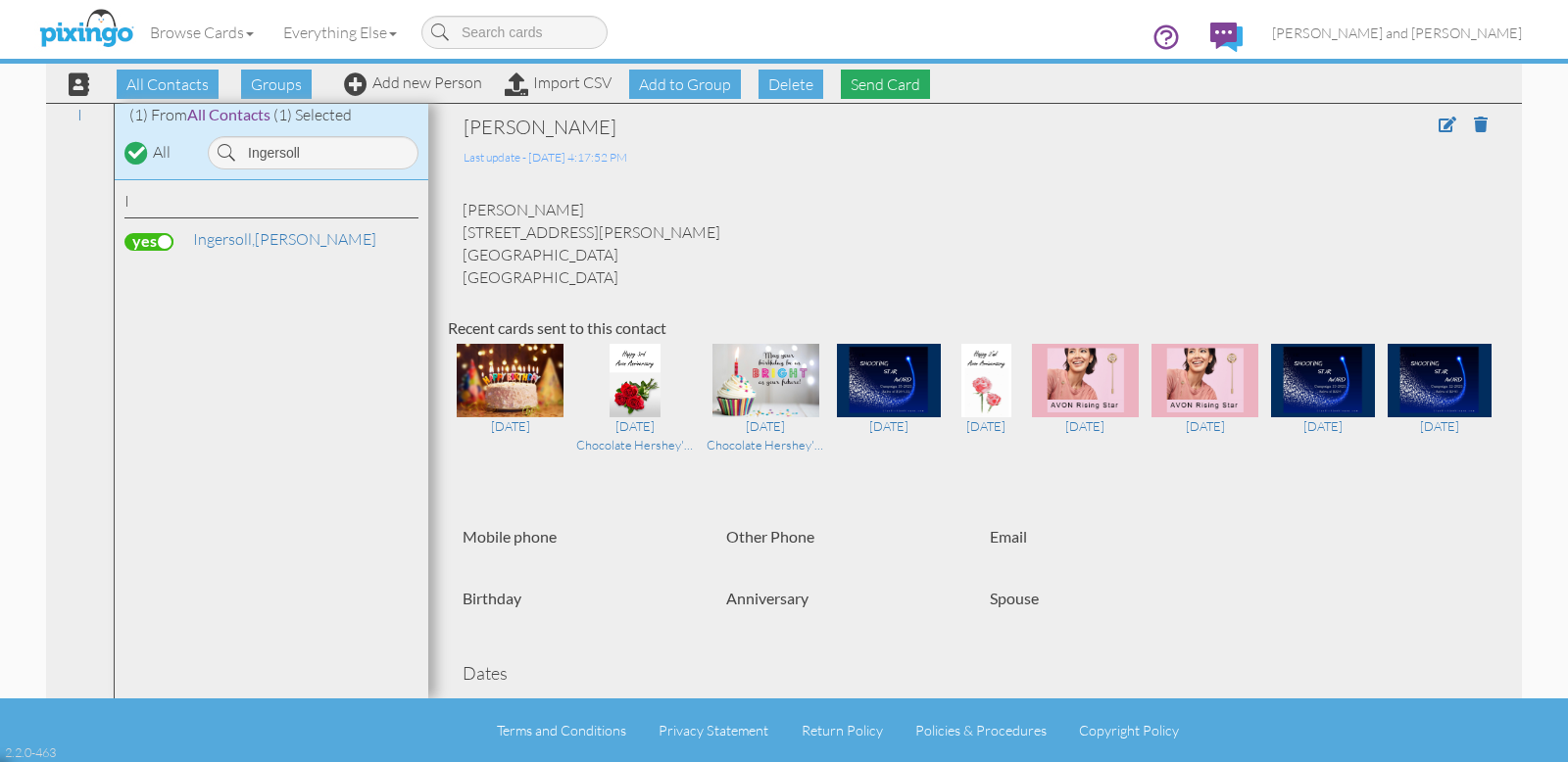
click at [886, 86] on span "Send Card" at bounding box center [885, 85] width 90 height 30
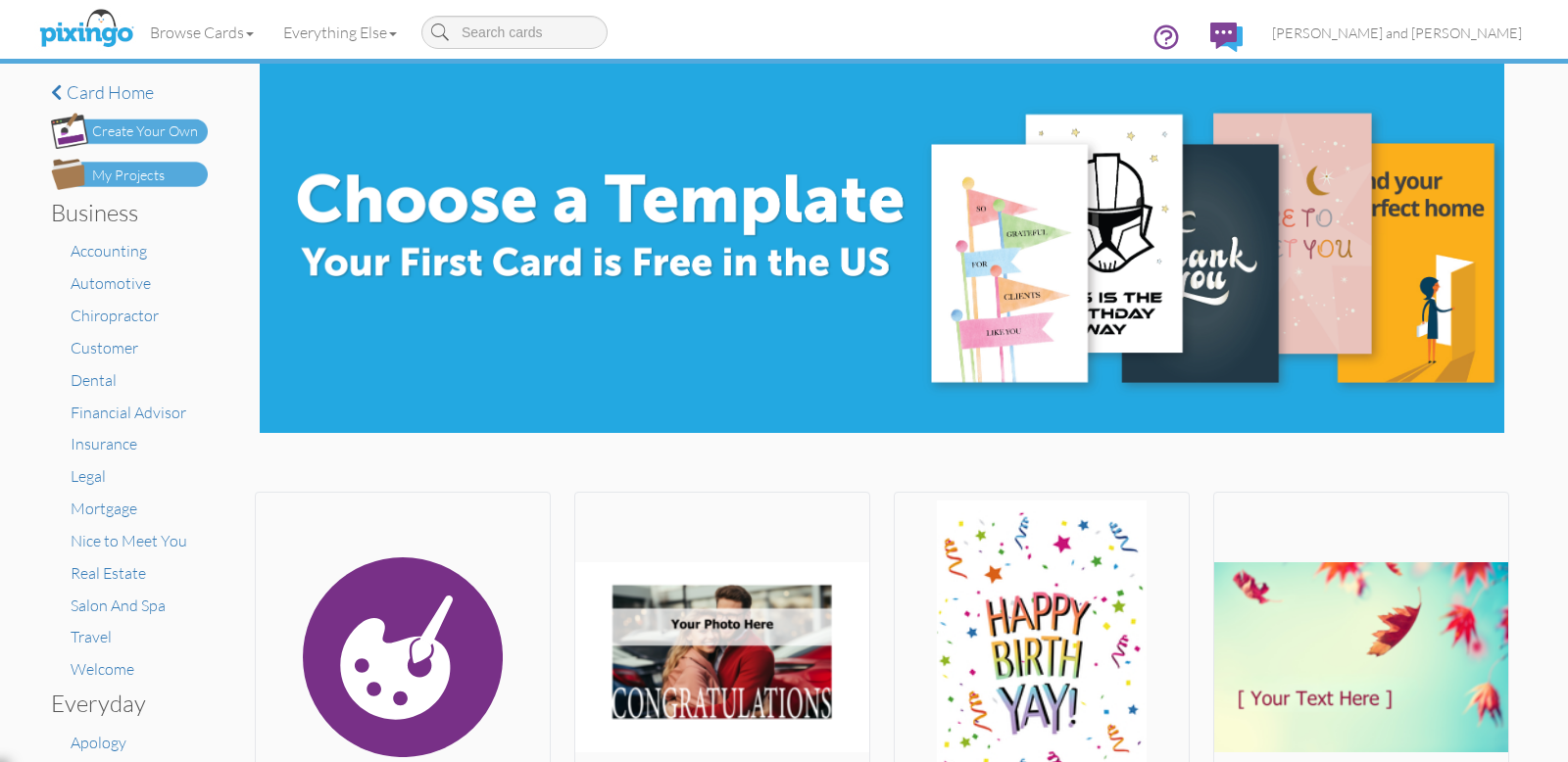
click at [144, 172] on div "My Projects" at bounding box center [128, 175] width 73 height 21
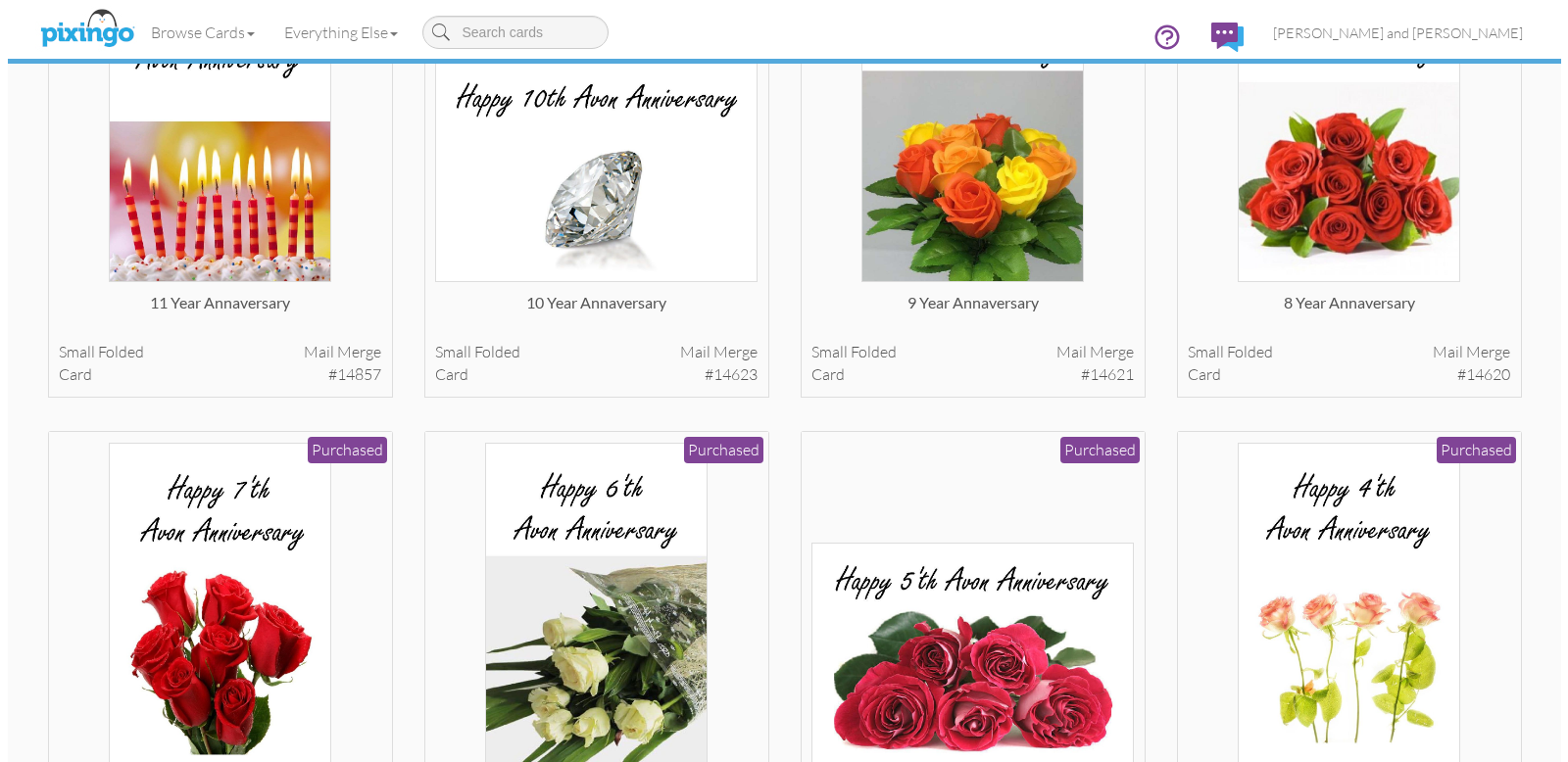
scroll to position [7375, 0]
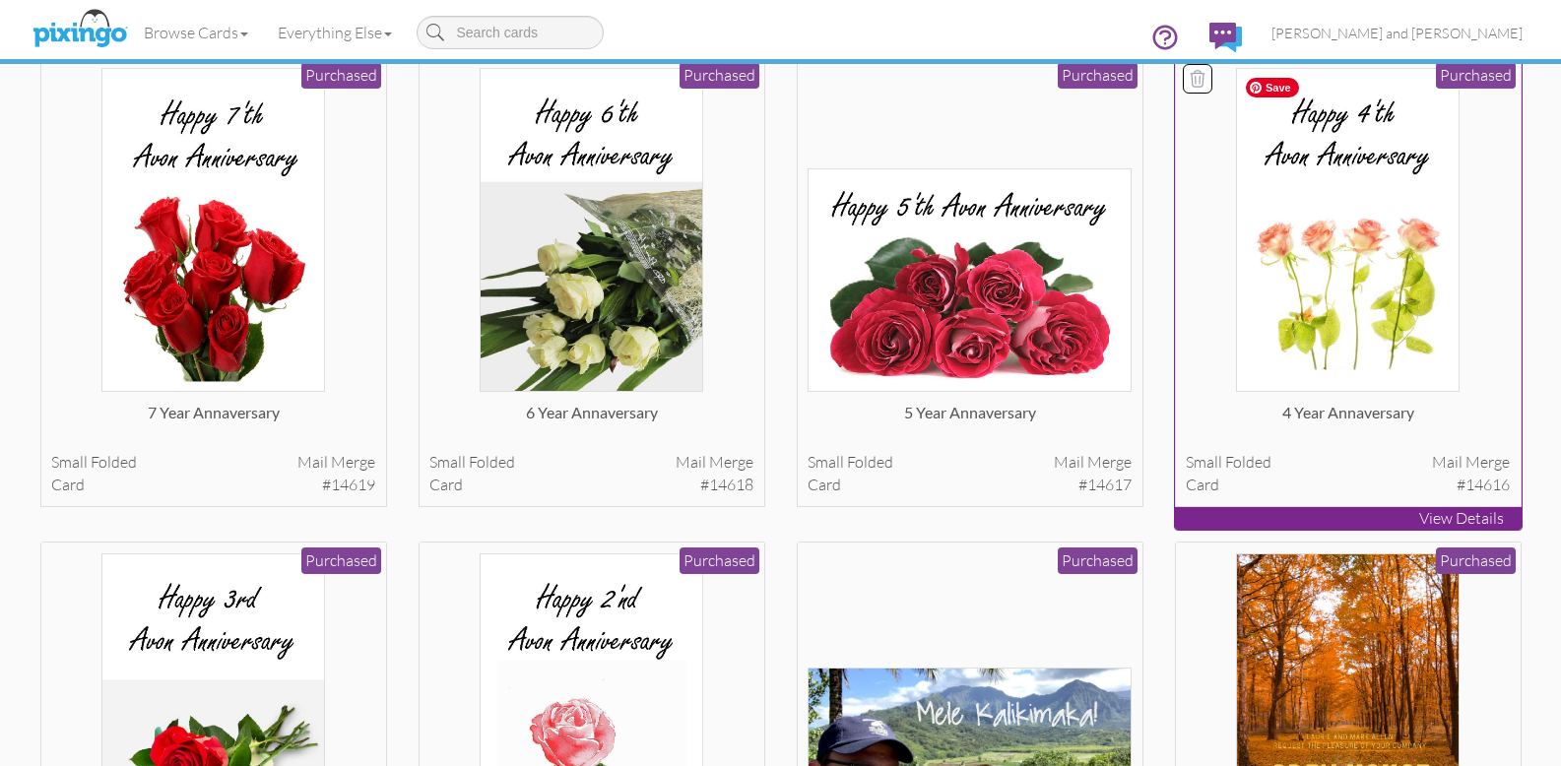
click at [1355, 266] on img at bounding box center [1348, 230] width 224 height 324
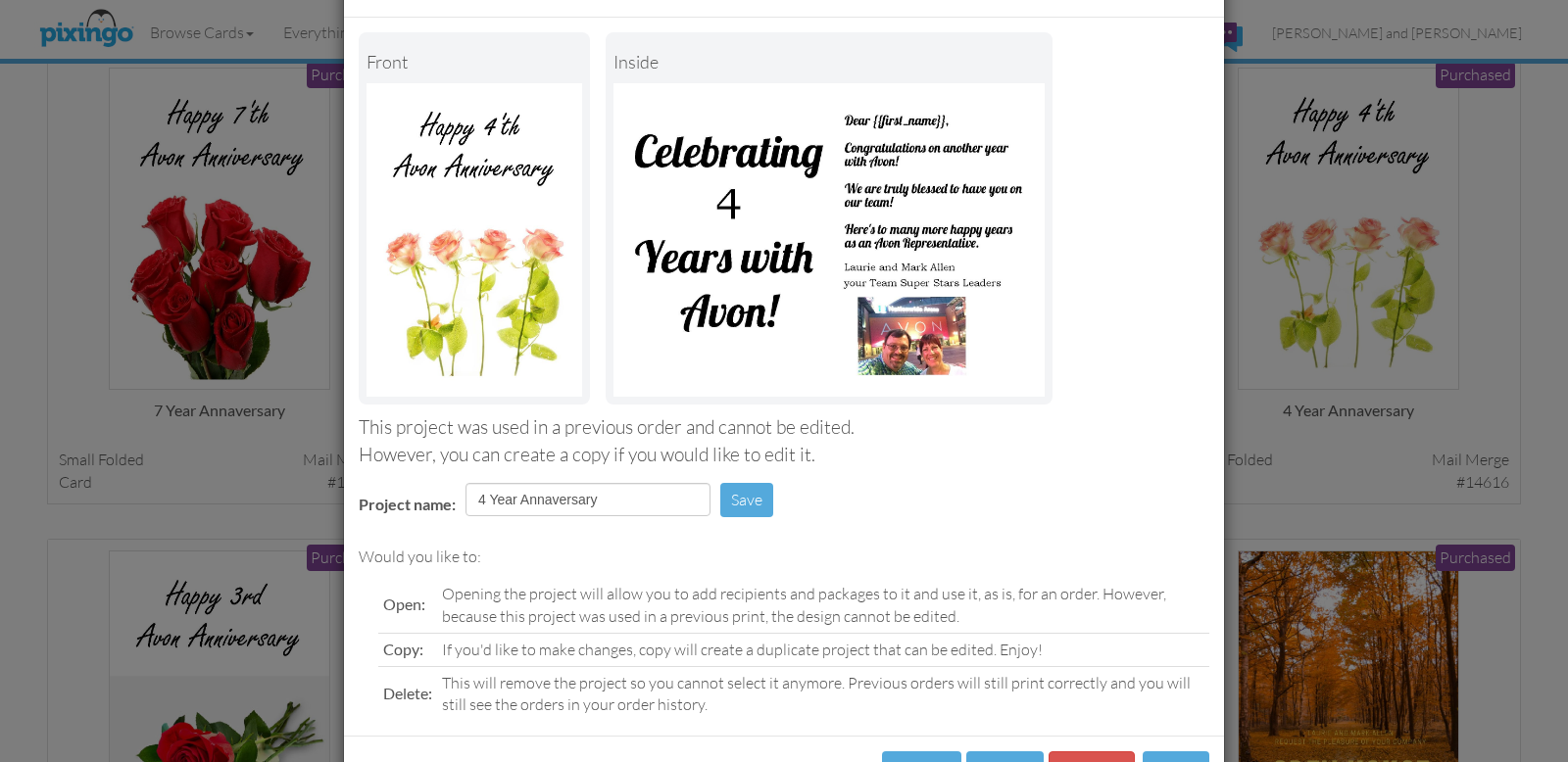
scroll to position [155, 0]
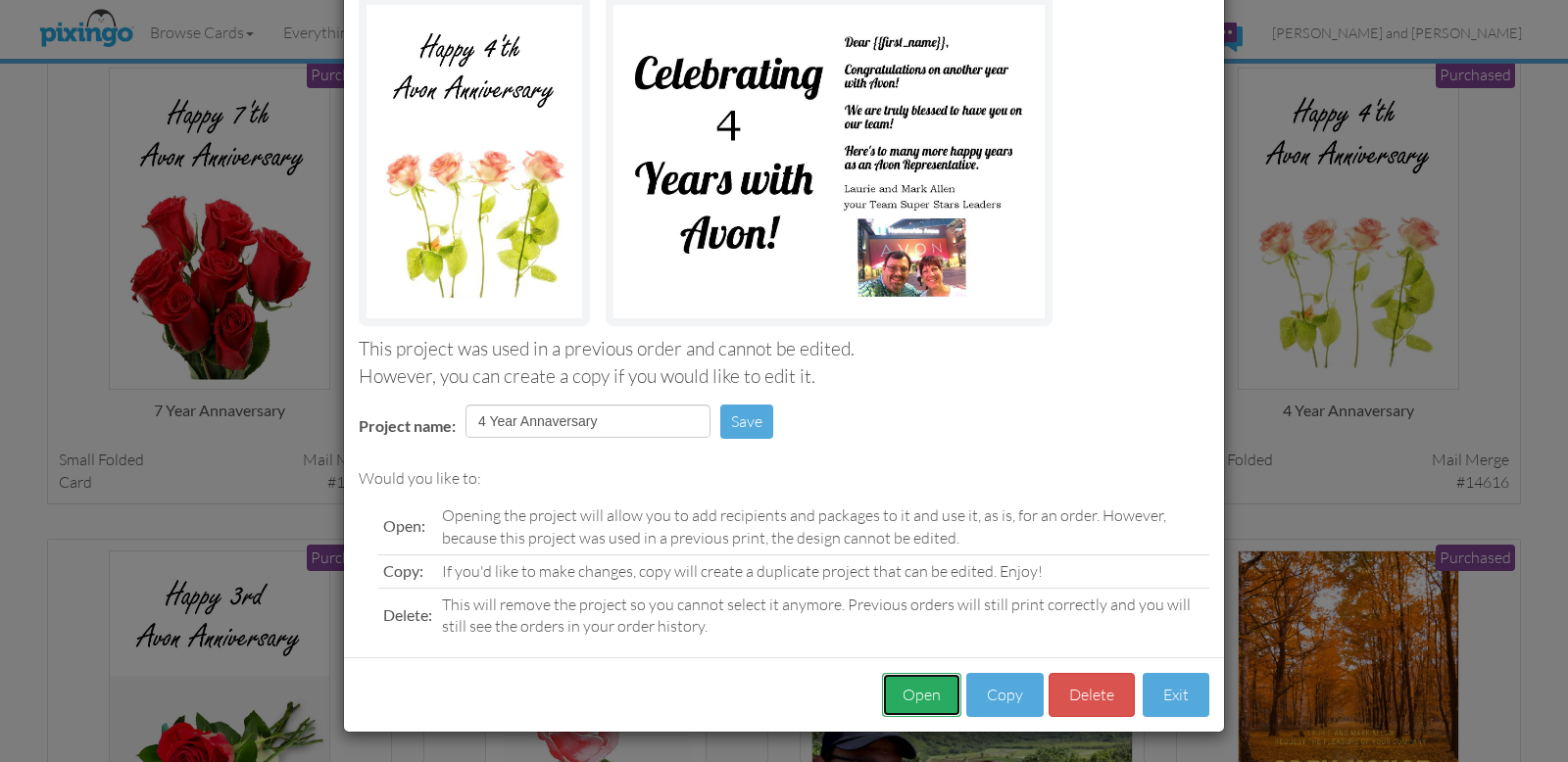
click at [915, 689] on button "Open" at bounding box center [921, 695] width 80 height 44
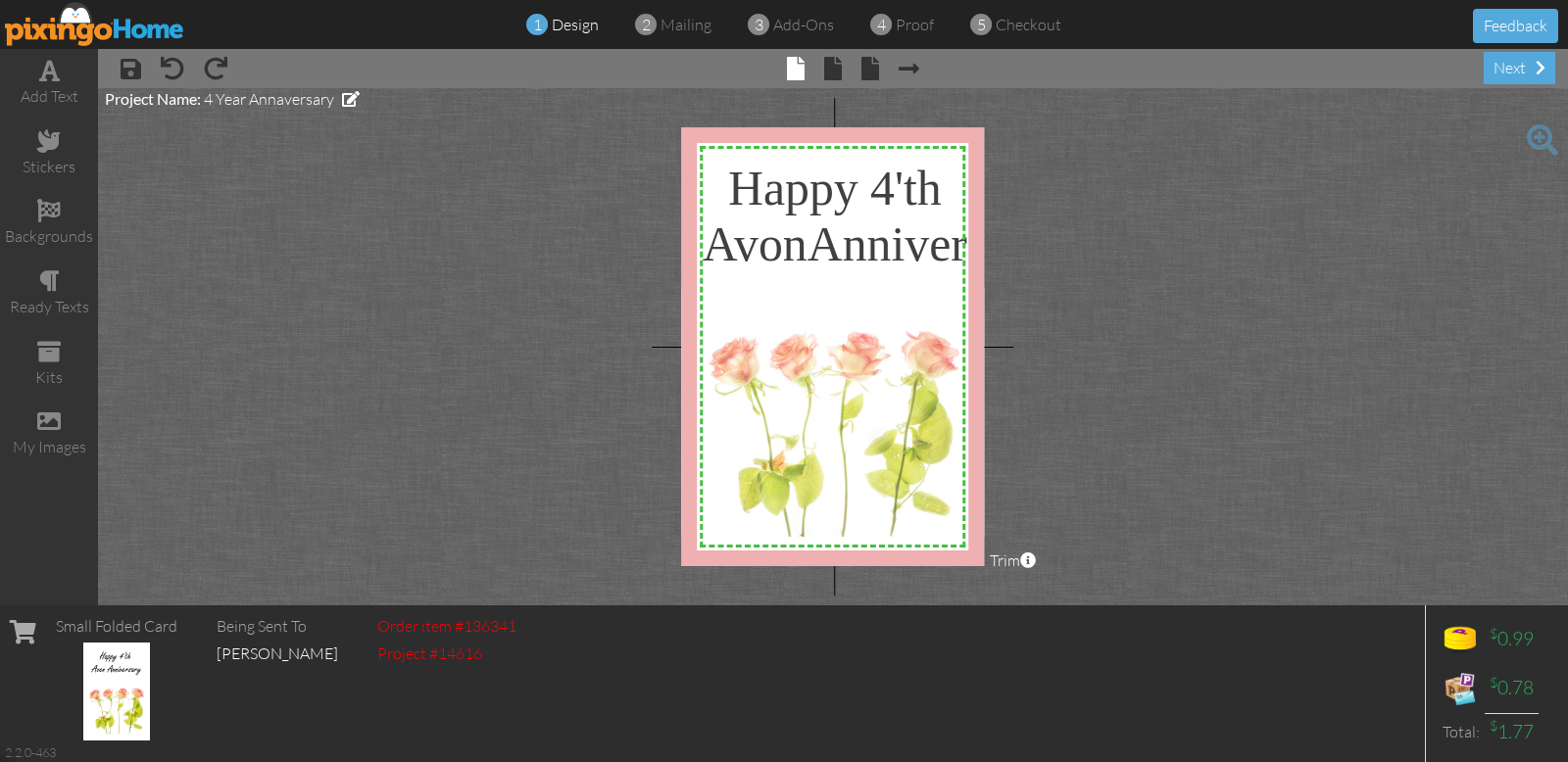
click at [870, 248] on div at bounding box center [832, 346] width 302 height 439
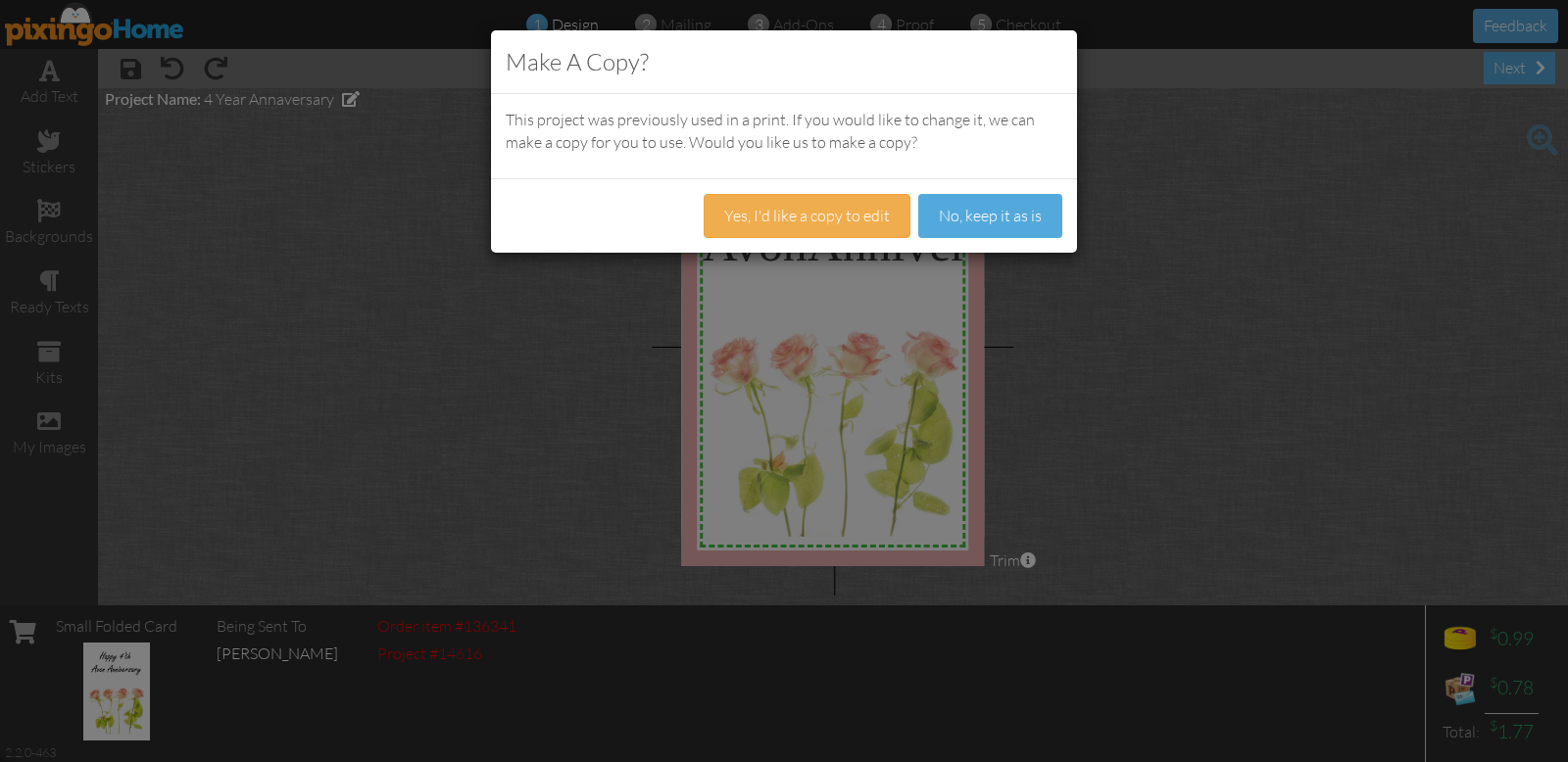
click at [1173, 284] on div "Make A Copy? This project was previously used in a print. If you would like to …" at bounding box center [784, 381] width 1568 height 762
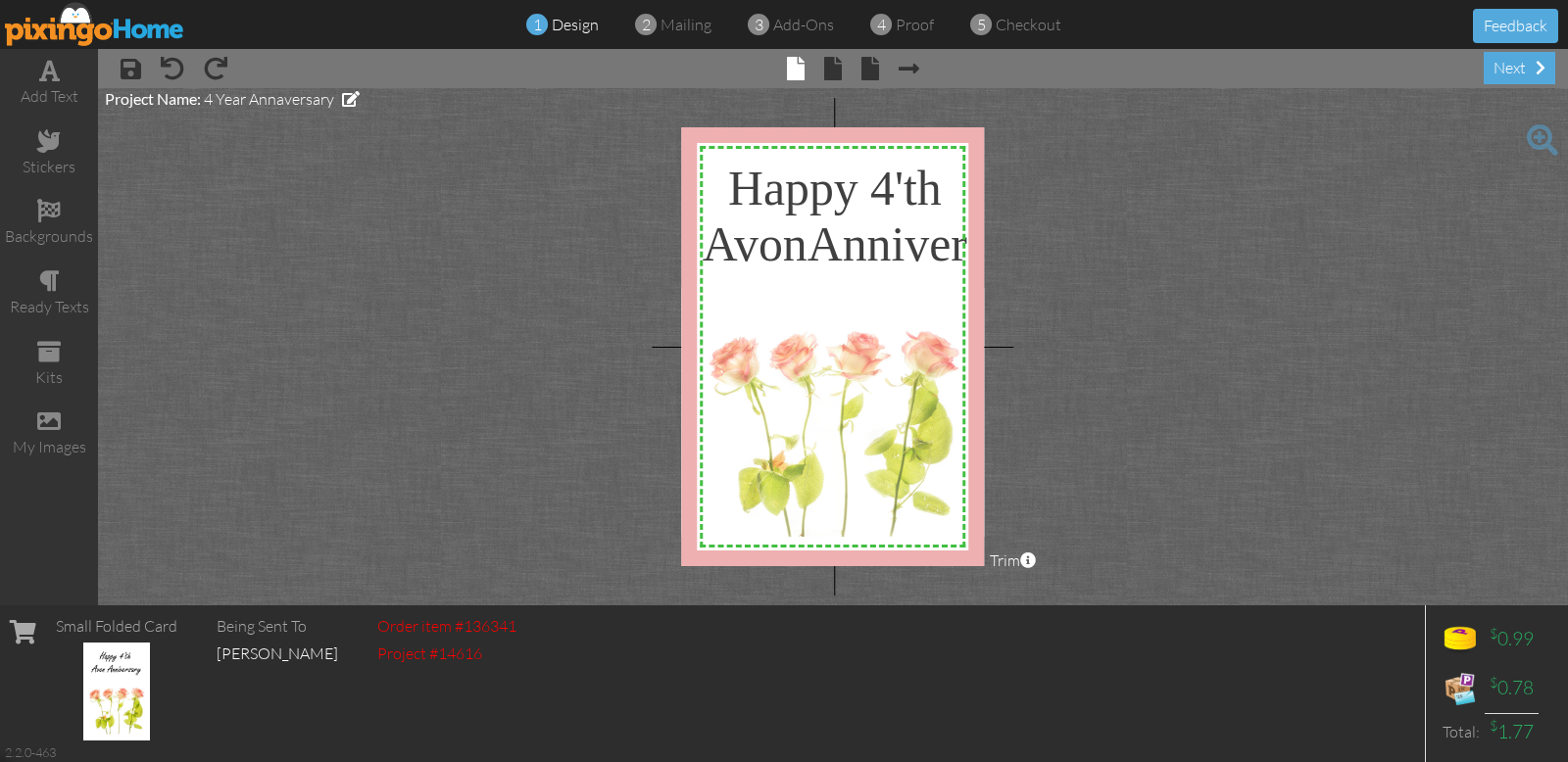
click at [111, 33] on img at bounding box center [95, 24] width 180 height 44
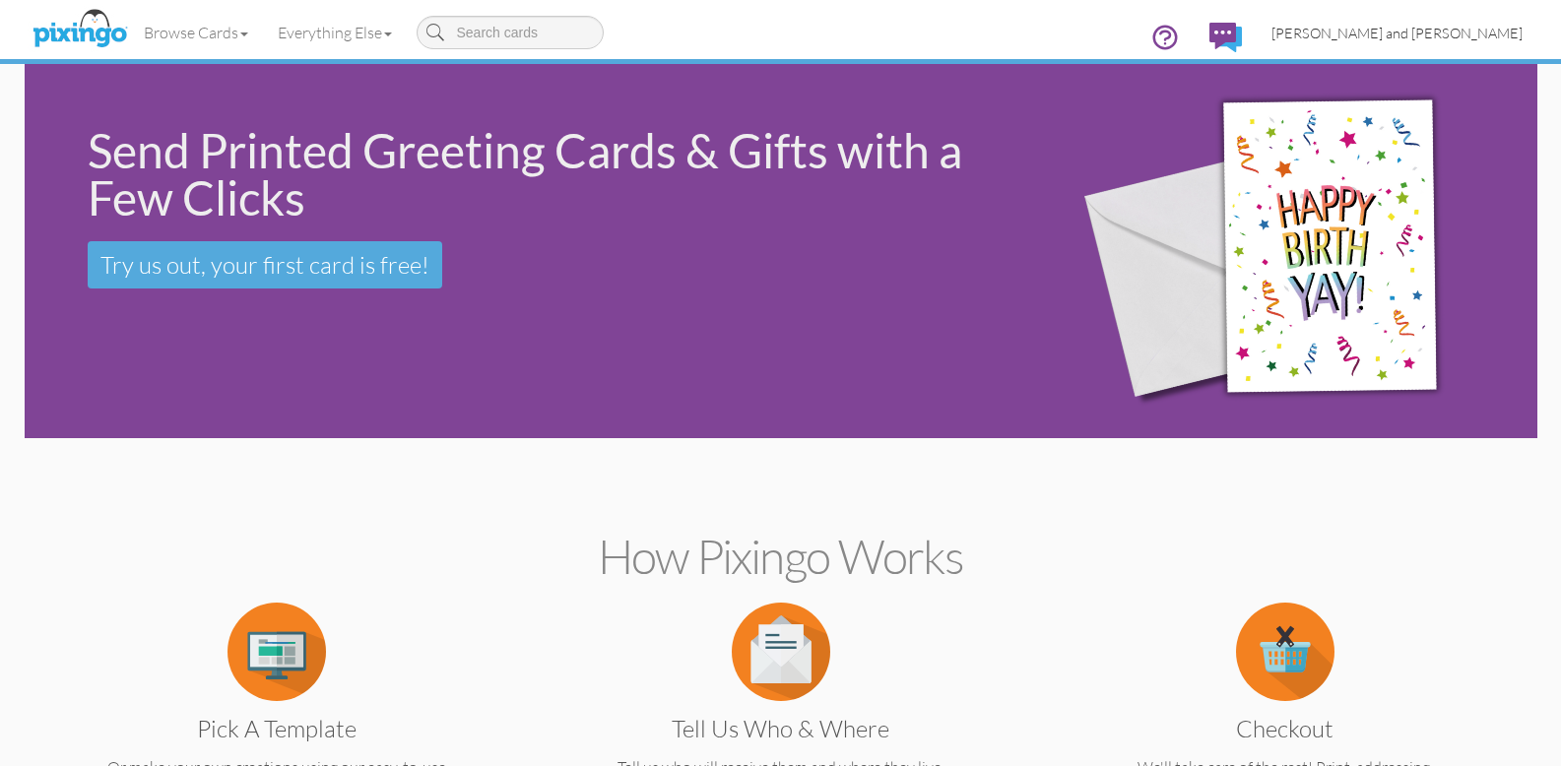
click at [1482, 33] on span "[PERSON_NAME] and [PERSON_NAME]" at bounding box center [1396, 33] width 251 height 17
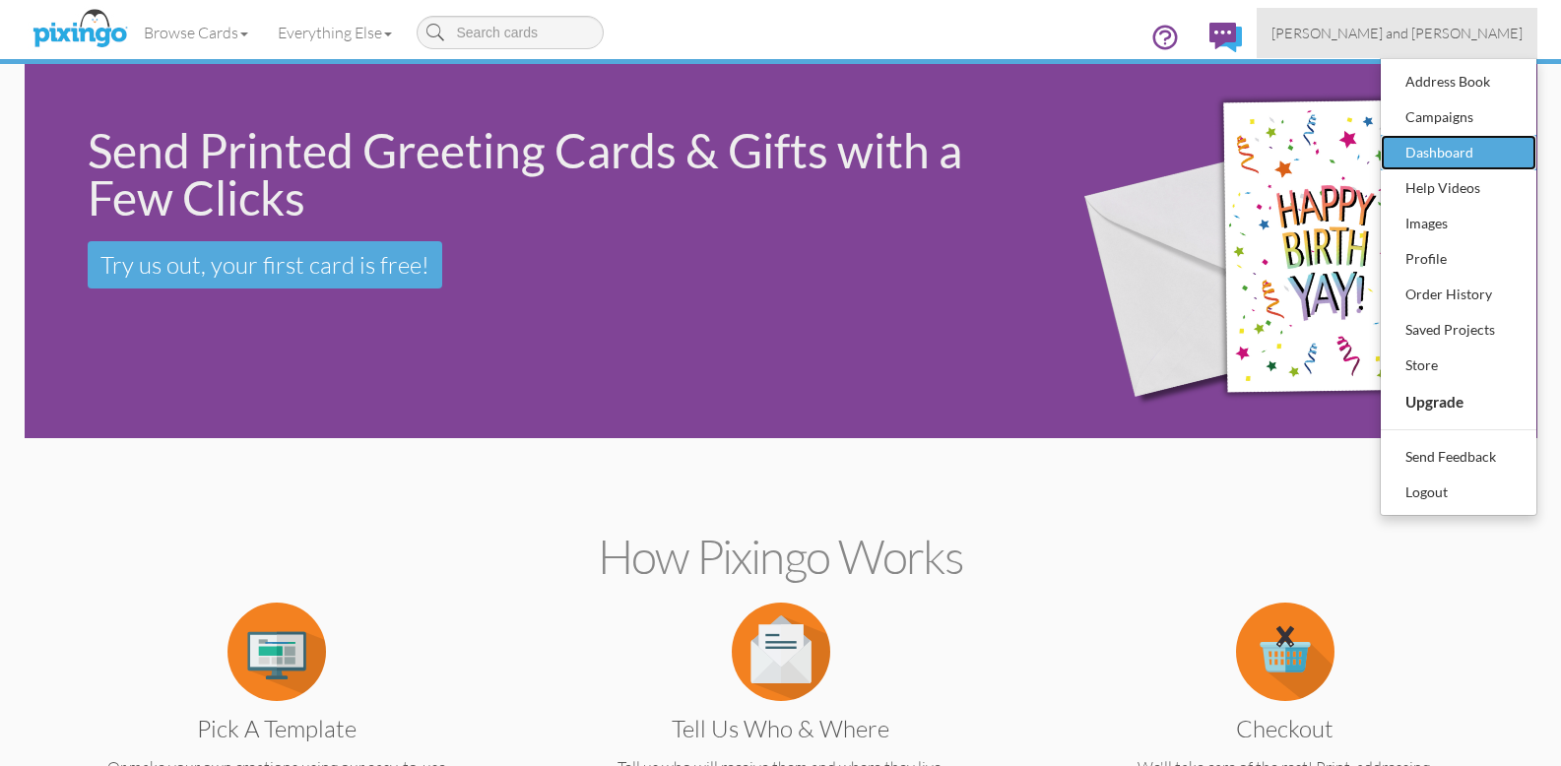
click at [1430, 143] on div "Dashboard" at bounding box center [1458, 153] width 116 height 30
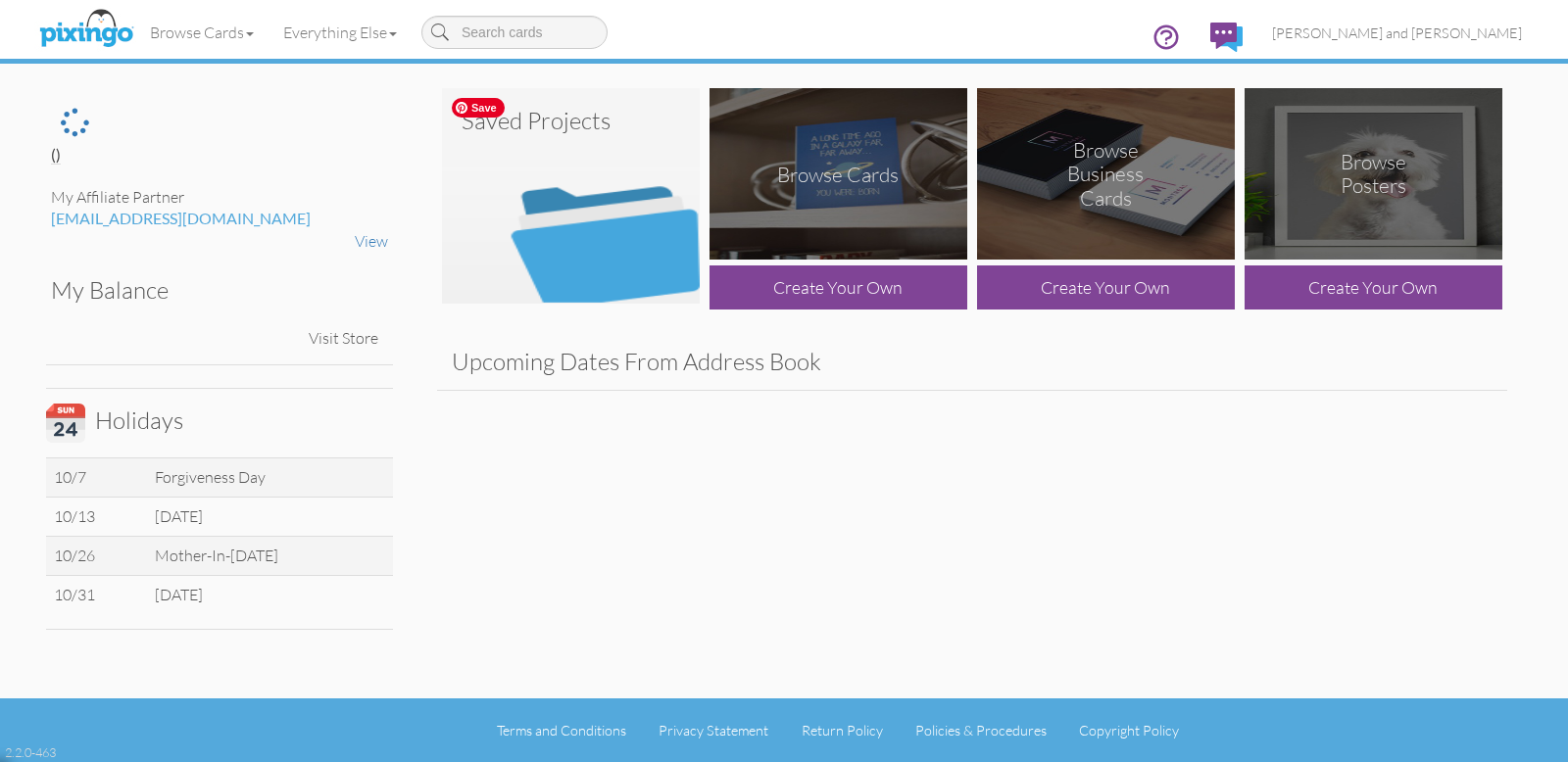
click at [567, 265] on img at bounding box center [570, 196] width 258 height 216
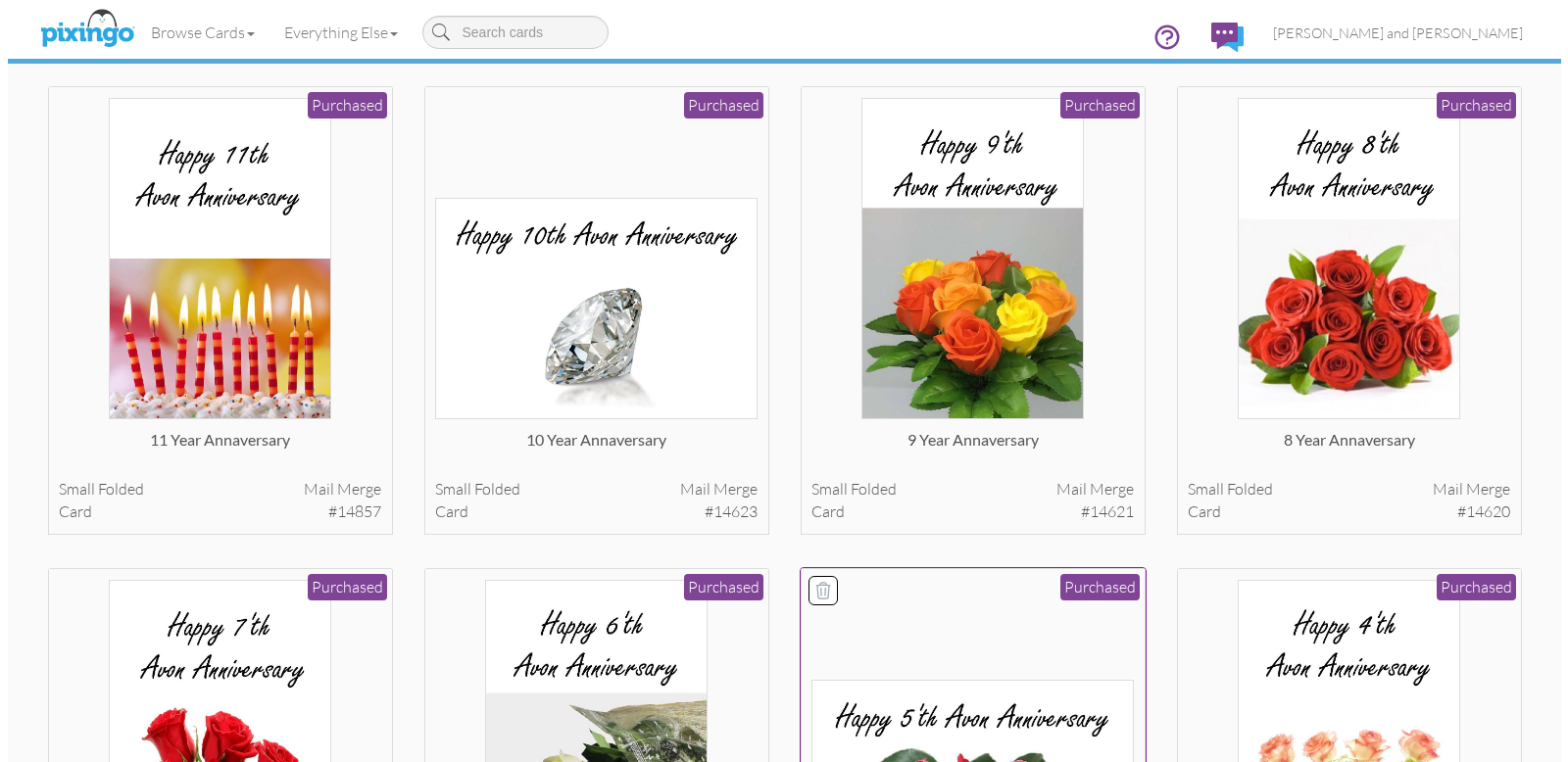
scroll to position [7333, 0]
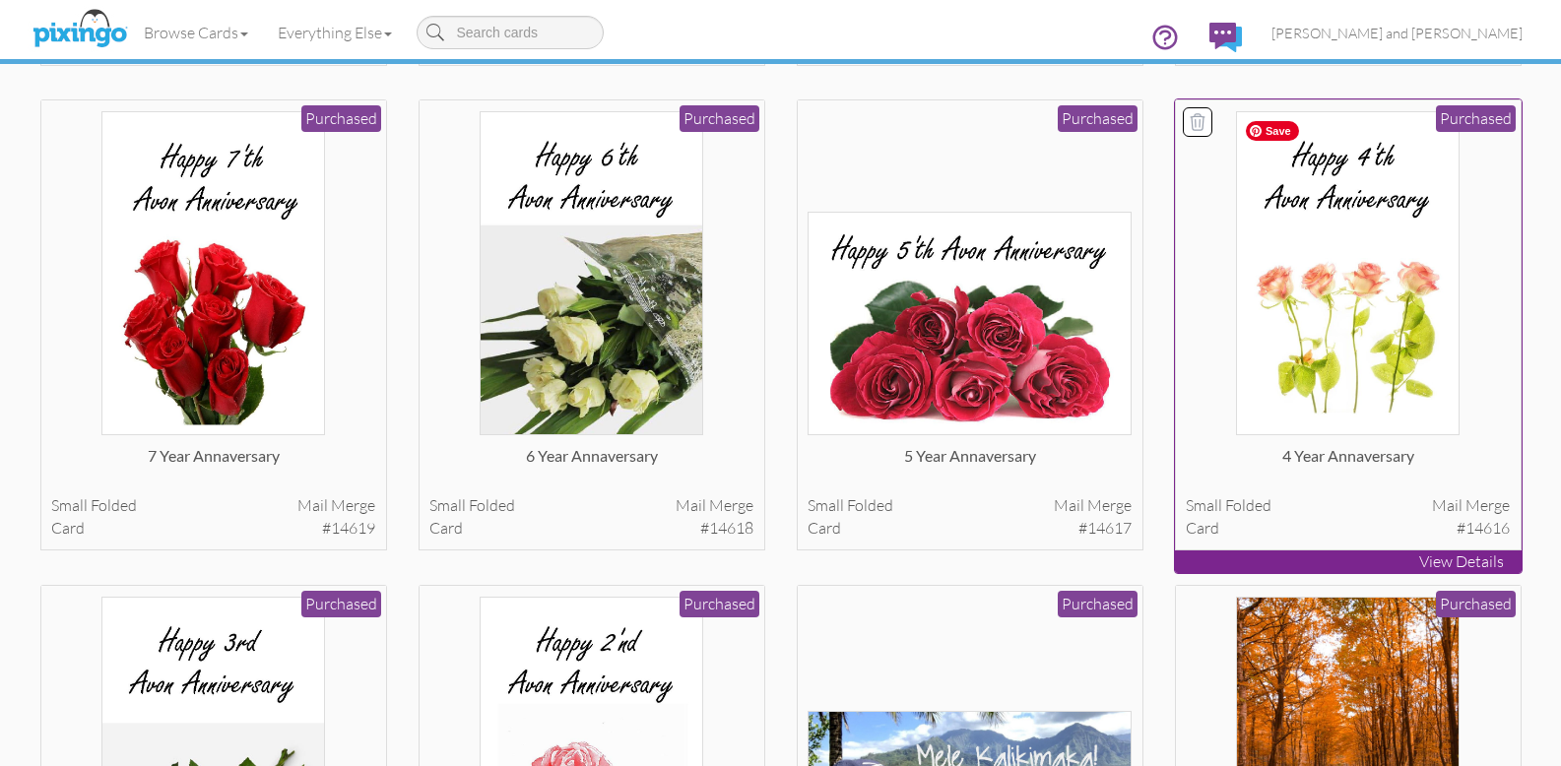
click at [1384, 387] on img at bounding box center [1348, 273] width 224 height 324
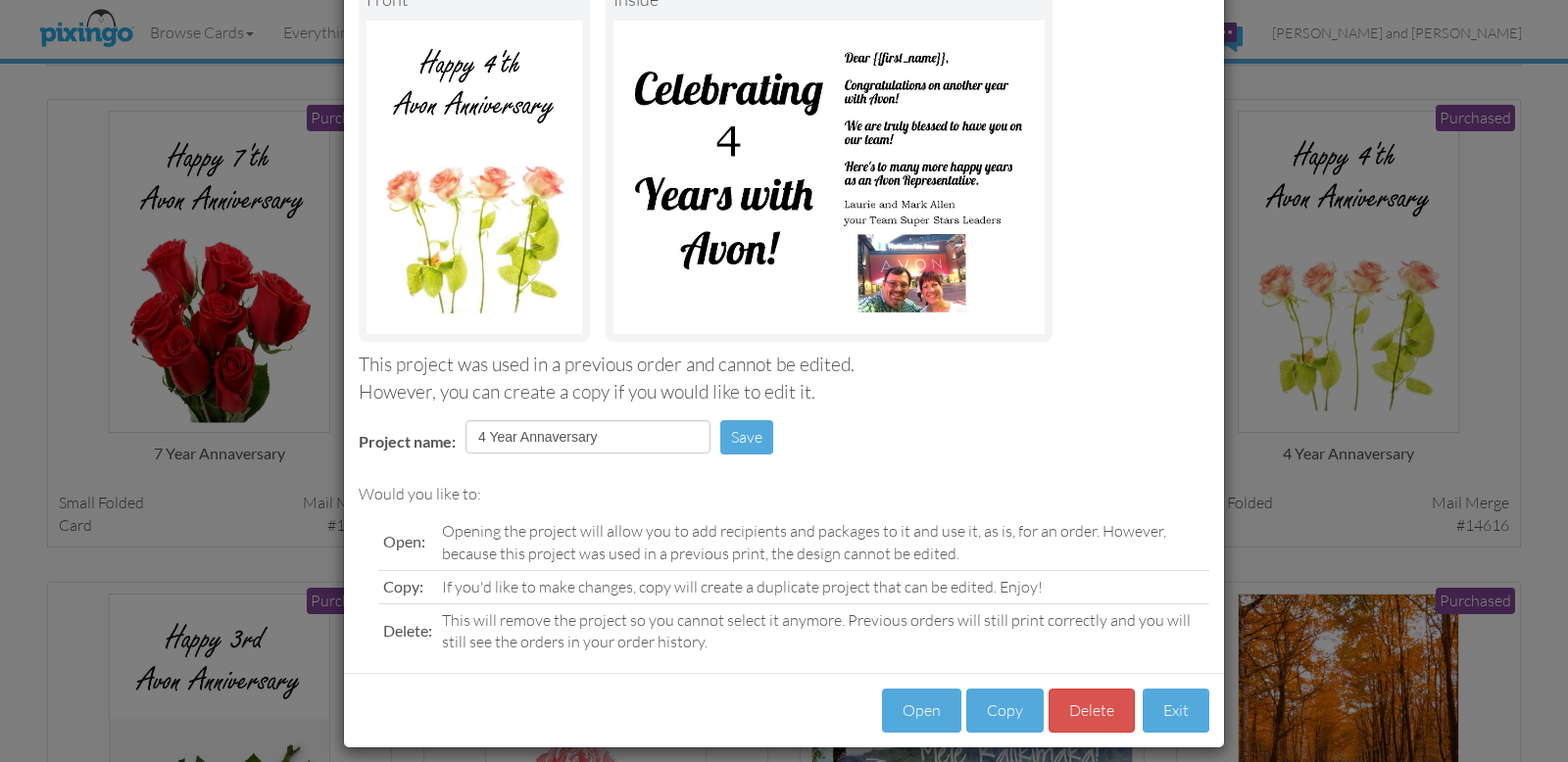
scroll to position [155, 0]
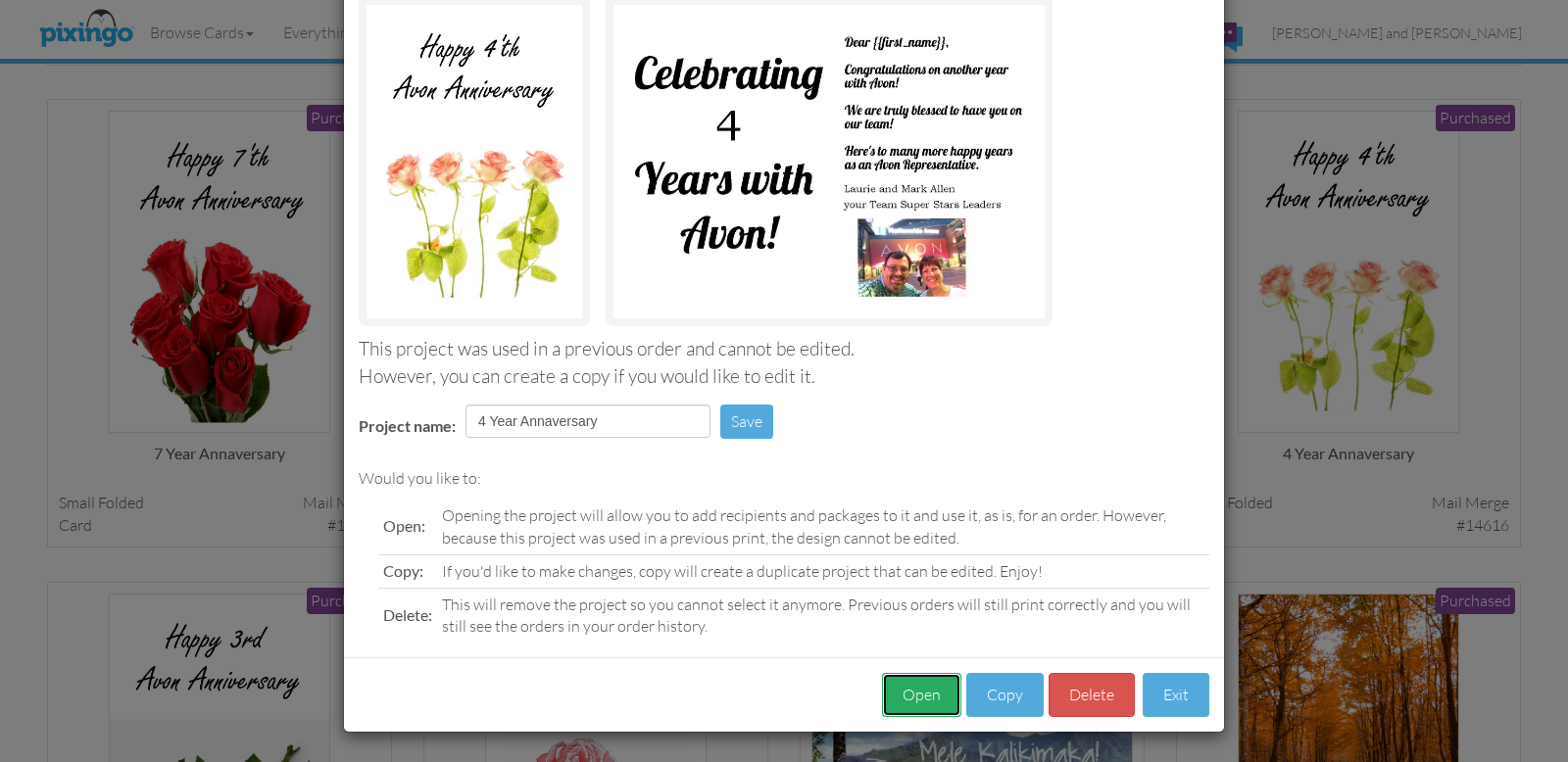
click at [914, 702] on button "Open" at bounding box center [921, 695] width 80 height 44
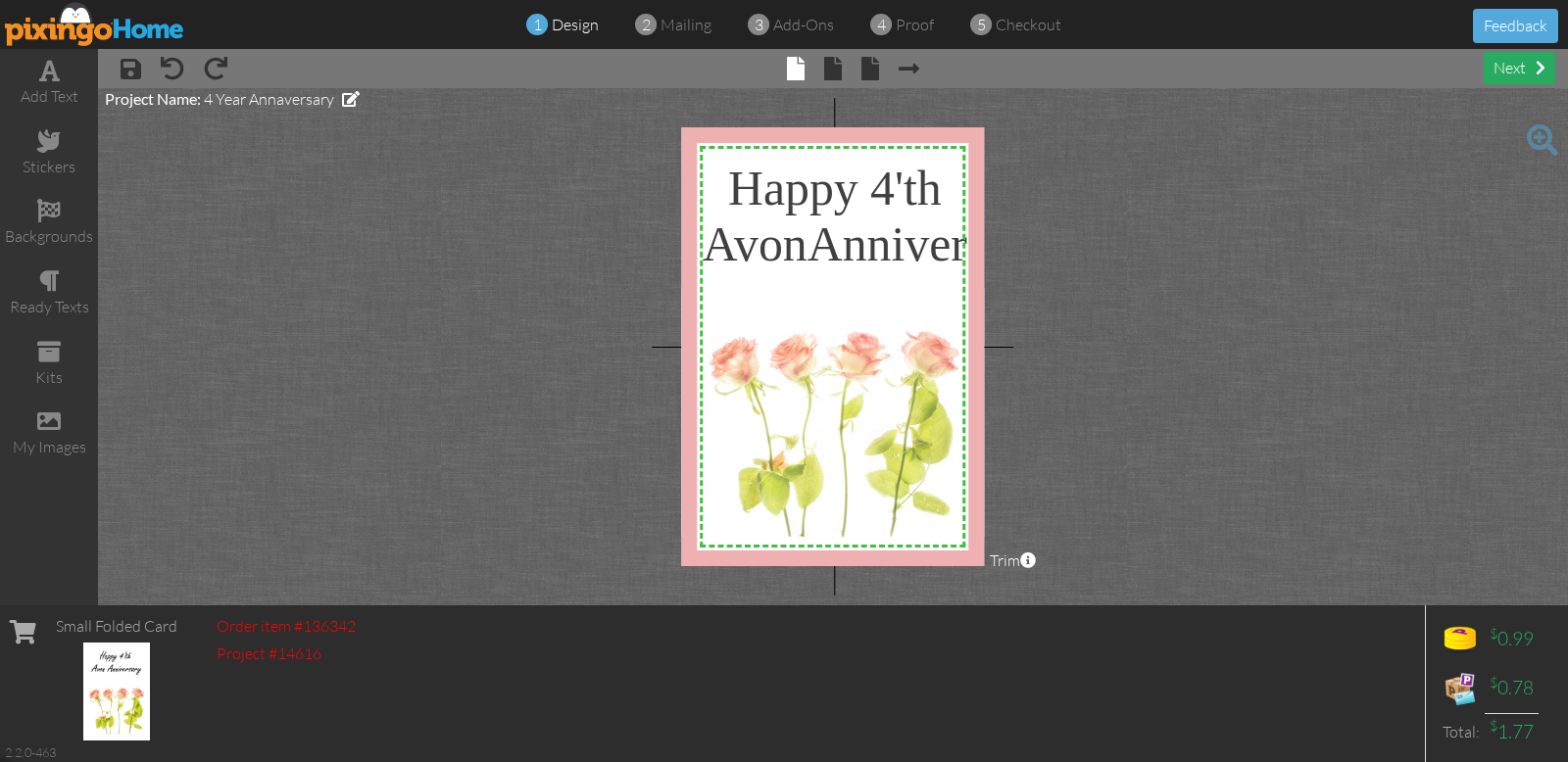
click at [1512, 78] on div "next" at bounding box center [1519, 68] width 72 height 33
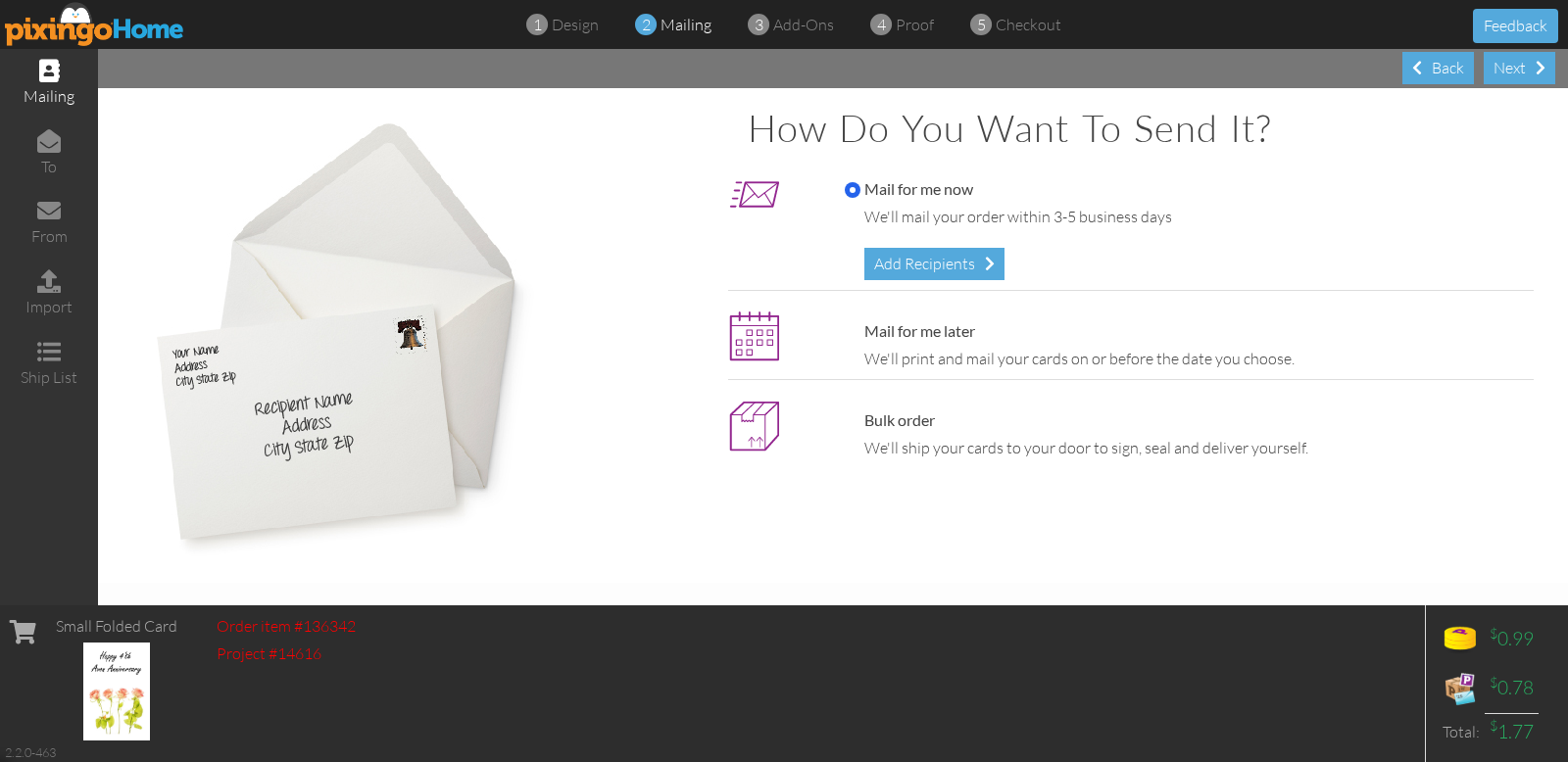
click at [953, 338] on label "Mail for me later" at bounding box center [909, 331] width 130 height 23
click at [861, 338] on input "Mail for me later" at bounding box center [853, 332] width 16 height 16
radio input "true"
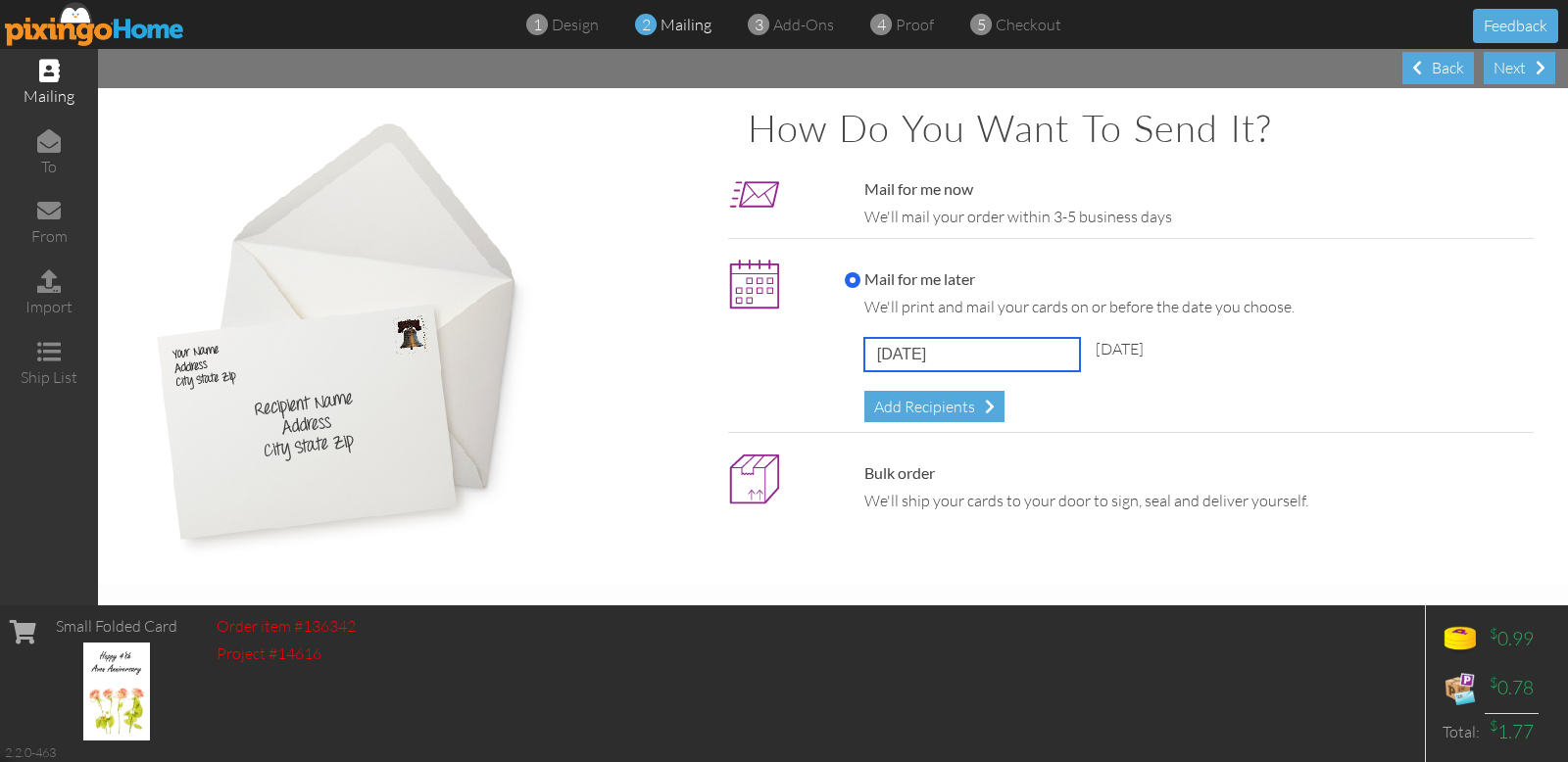
click at [977, 354] on input "[DATE]" at bounding box center [972, 354] width 216 height 33
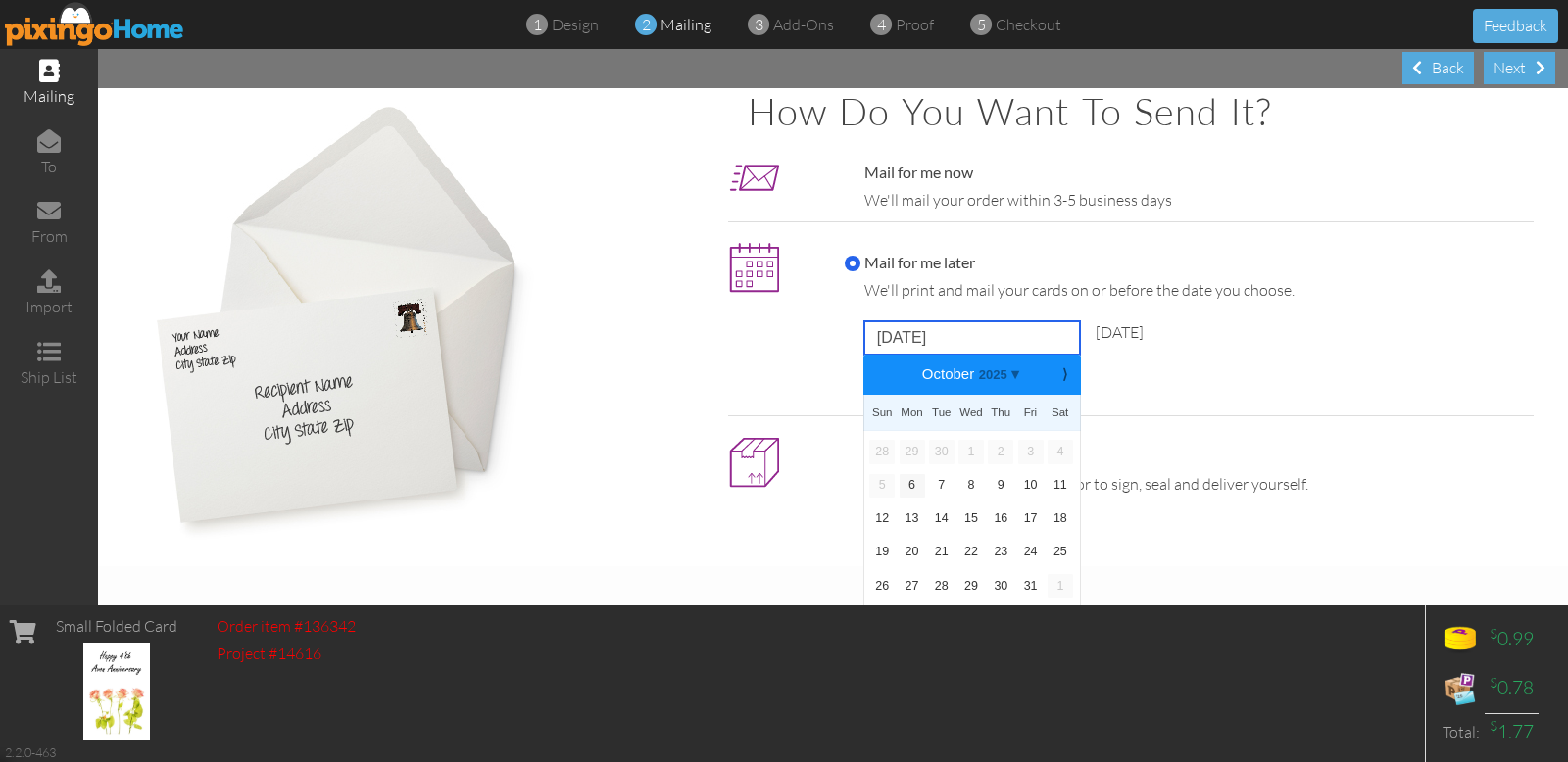
scroll to position [19, 0]
click at [903, 585] on link "27" at bounding box center [912, 584] width 26 height 24
type input "[DATE]"
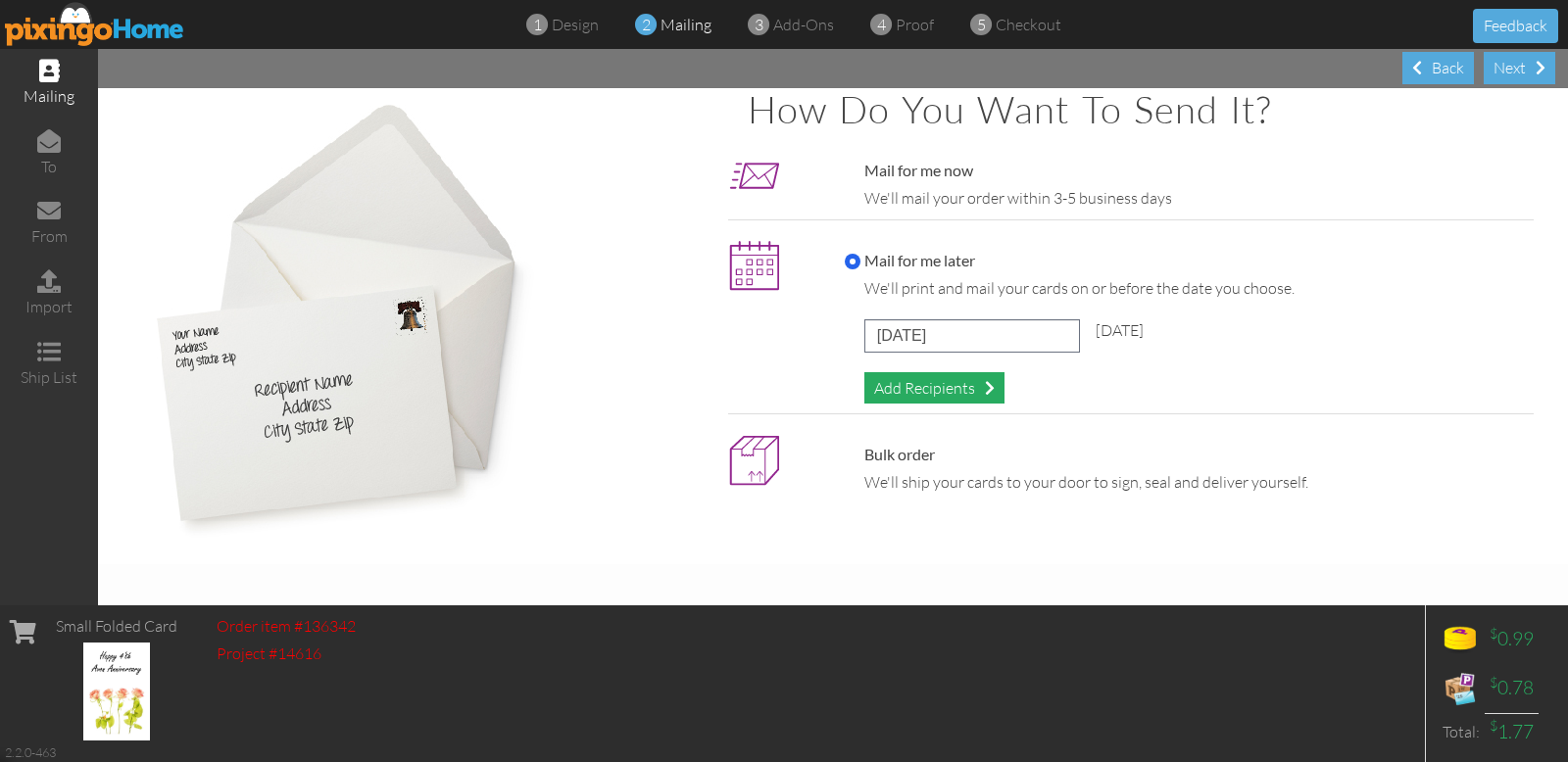
click at [953, 386] on div "Add Recipients" at bounding box center [934, 388] width 140 height 33
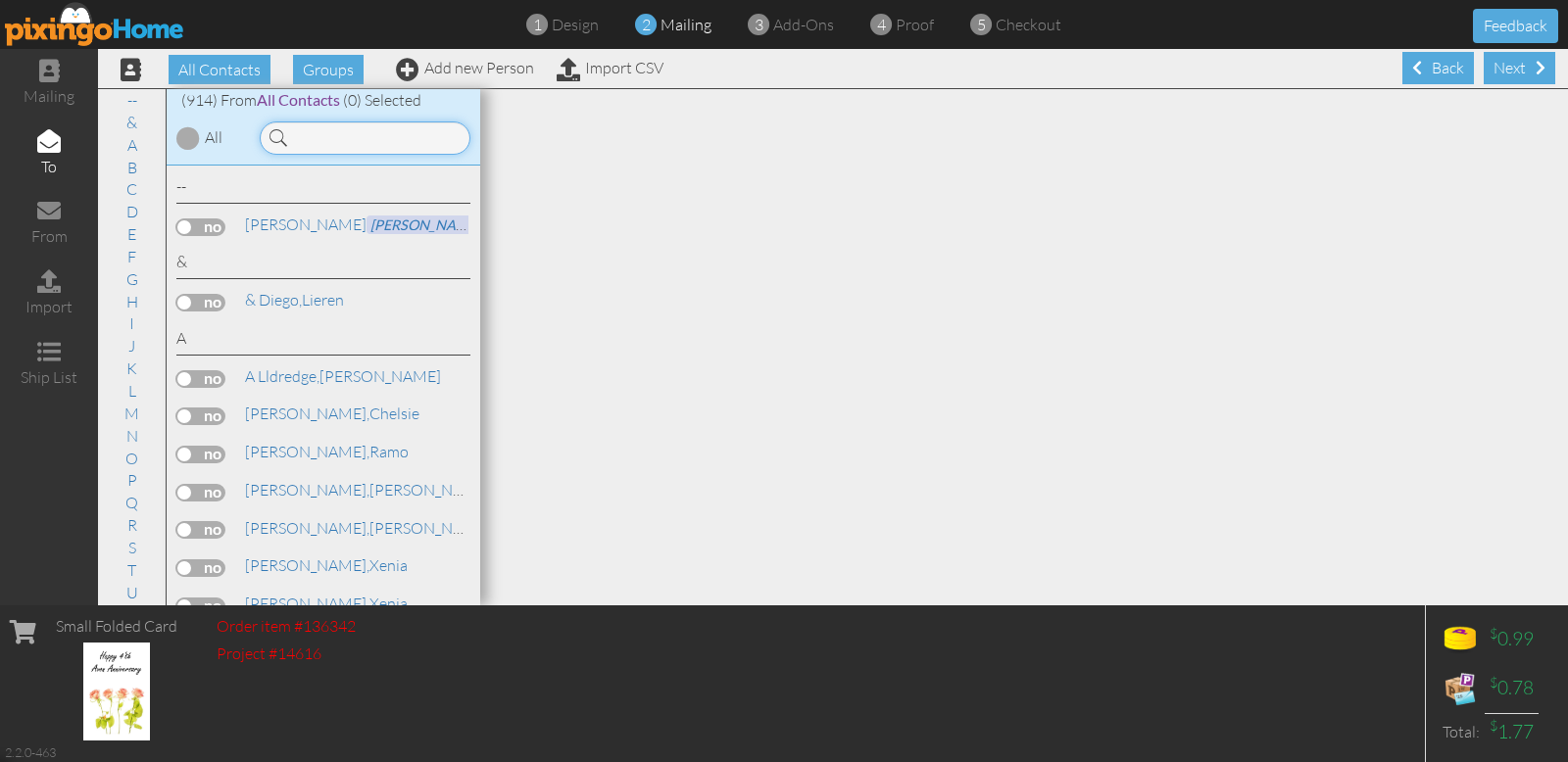
click at [326, 137] on input at bounding box center [365, 137] width 211 height 33
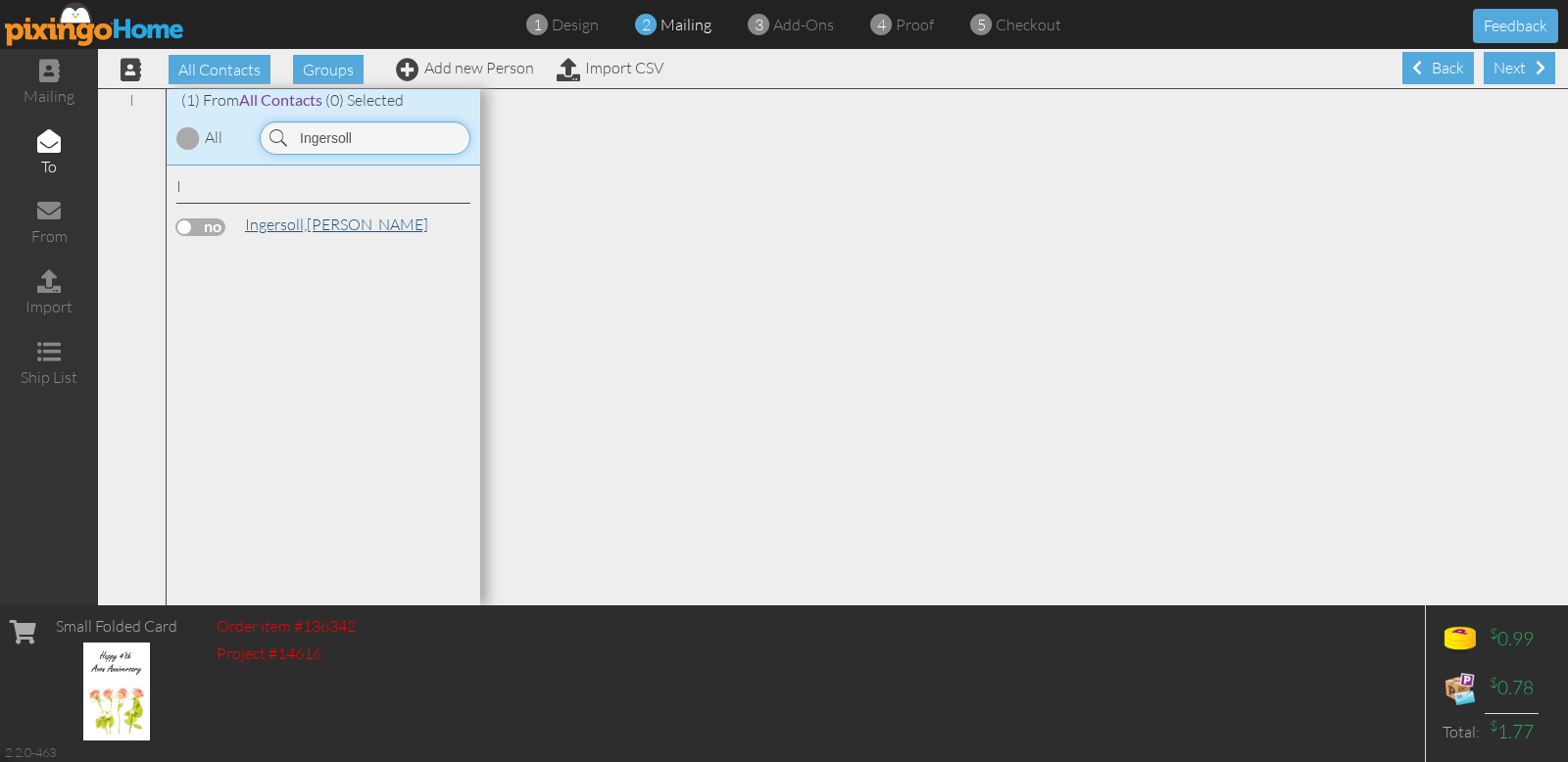
type input "Ingersoll"
click at [271, 219] on span "Ingersoll," at bounding box center [276, 225] width 62 height 20
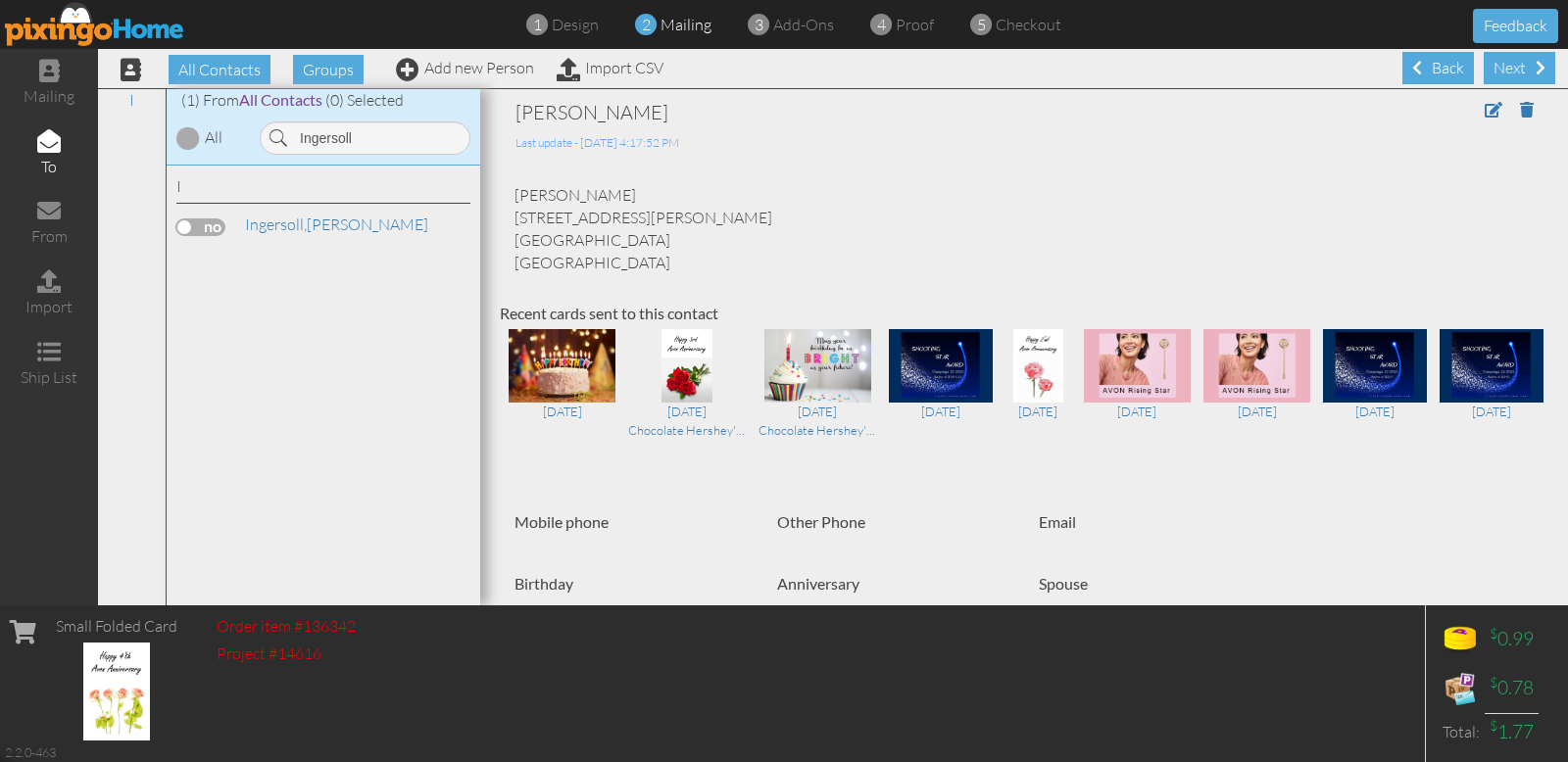
click at [210, 229] on label at bounding box center [200, 228] width 49 height 18
click at [0, 0] on input "checkbox" at bounding box center [0, 0] width 0 height 0
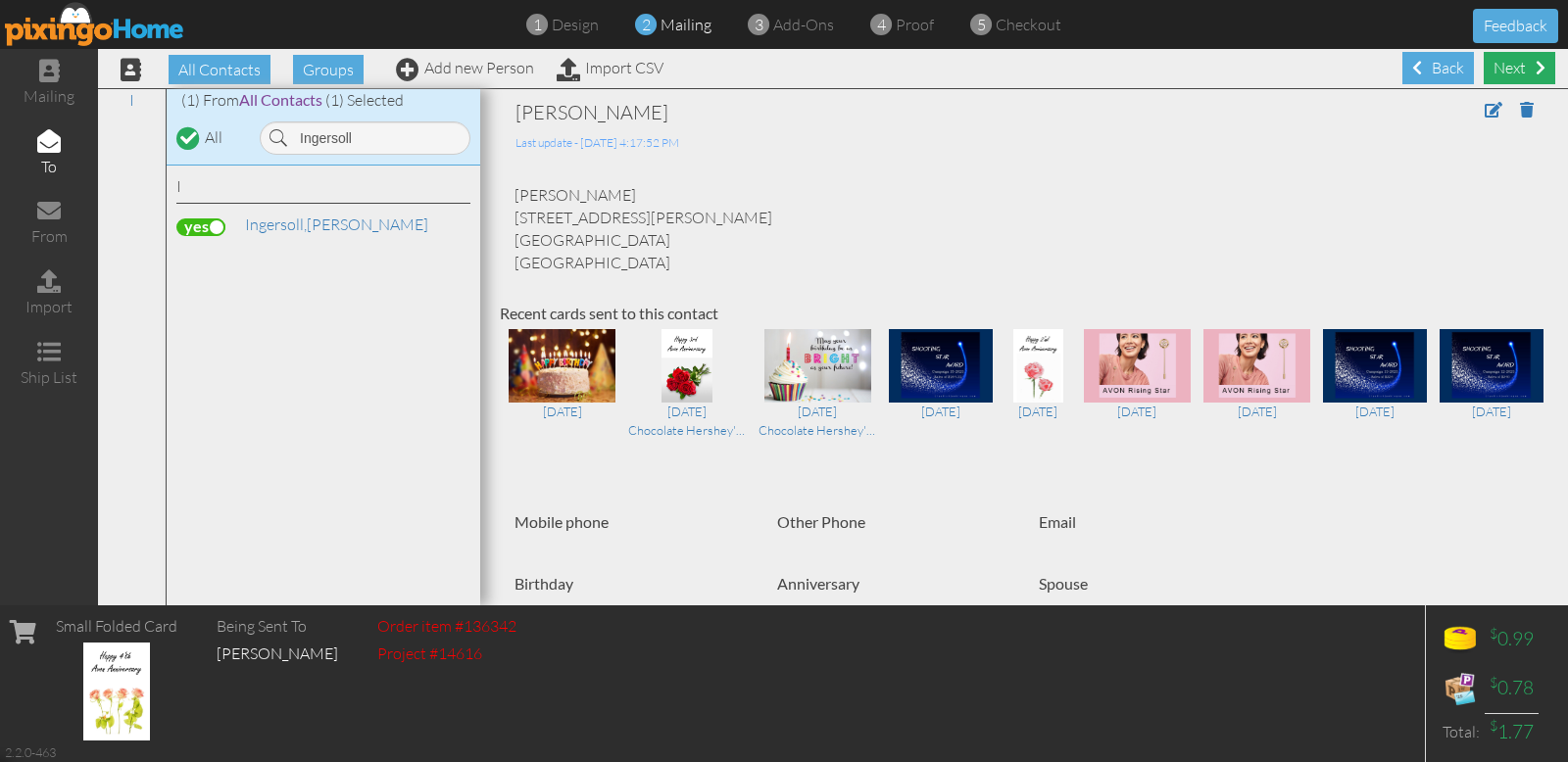
click at [1508, 69] on div "Next" at bounding box center [1519, 68] width 72 height 33
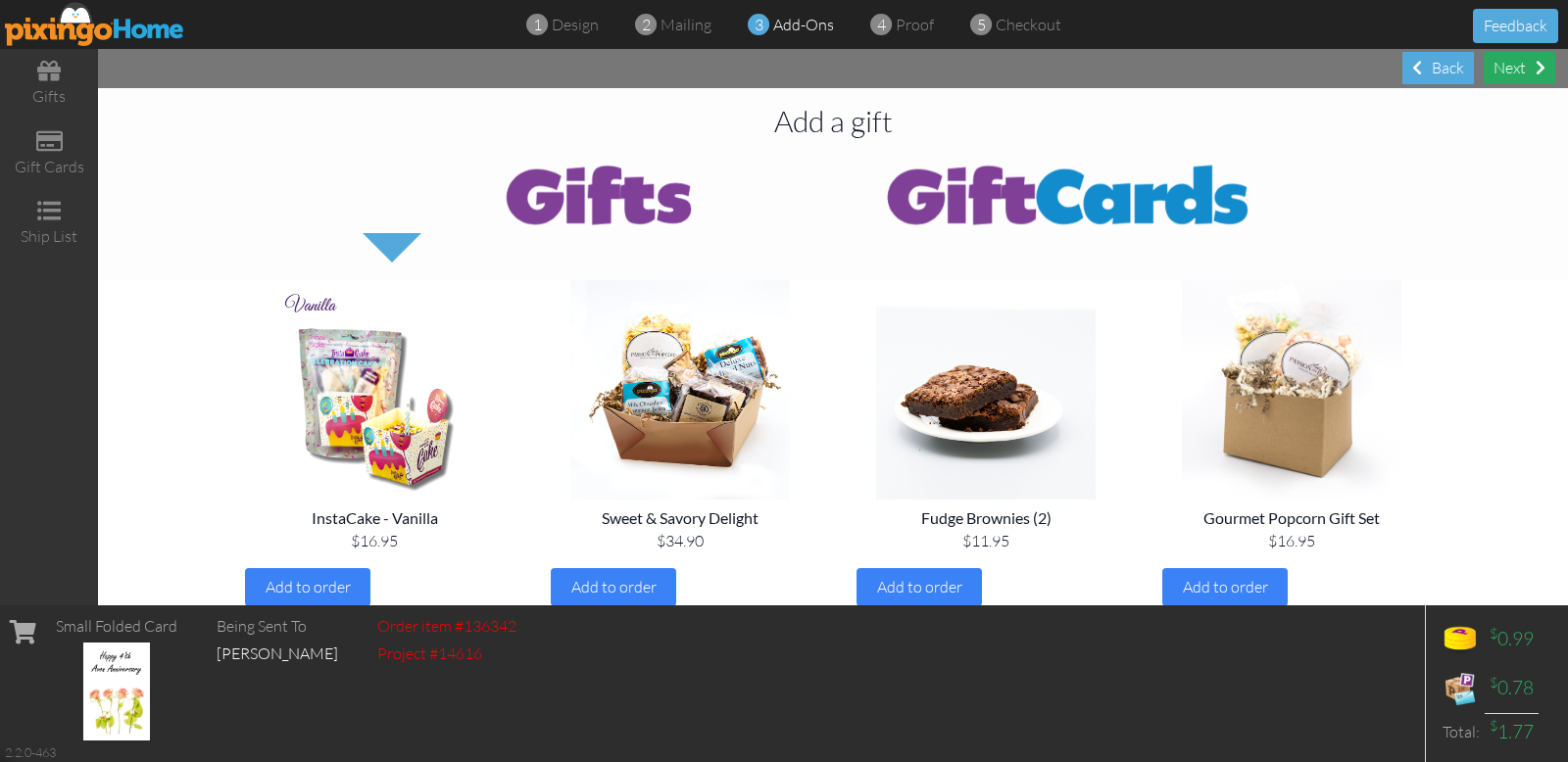
click at [1521, 73] on div "Next" at bounding box center [1519, 68] width 72 height 33
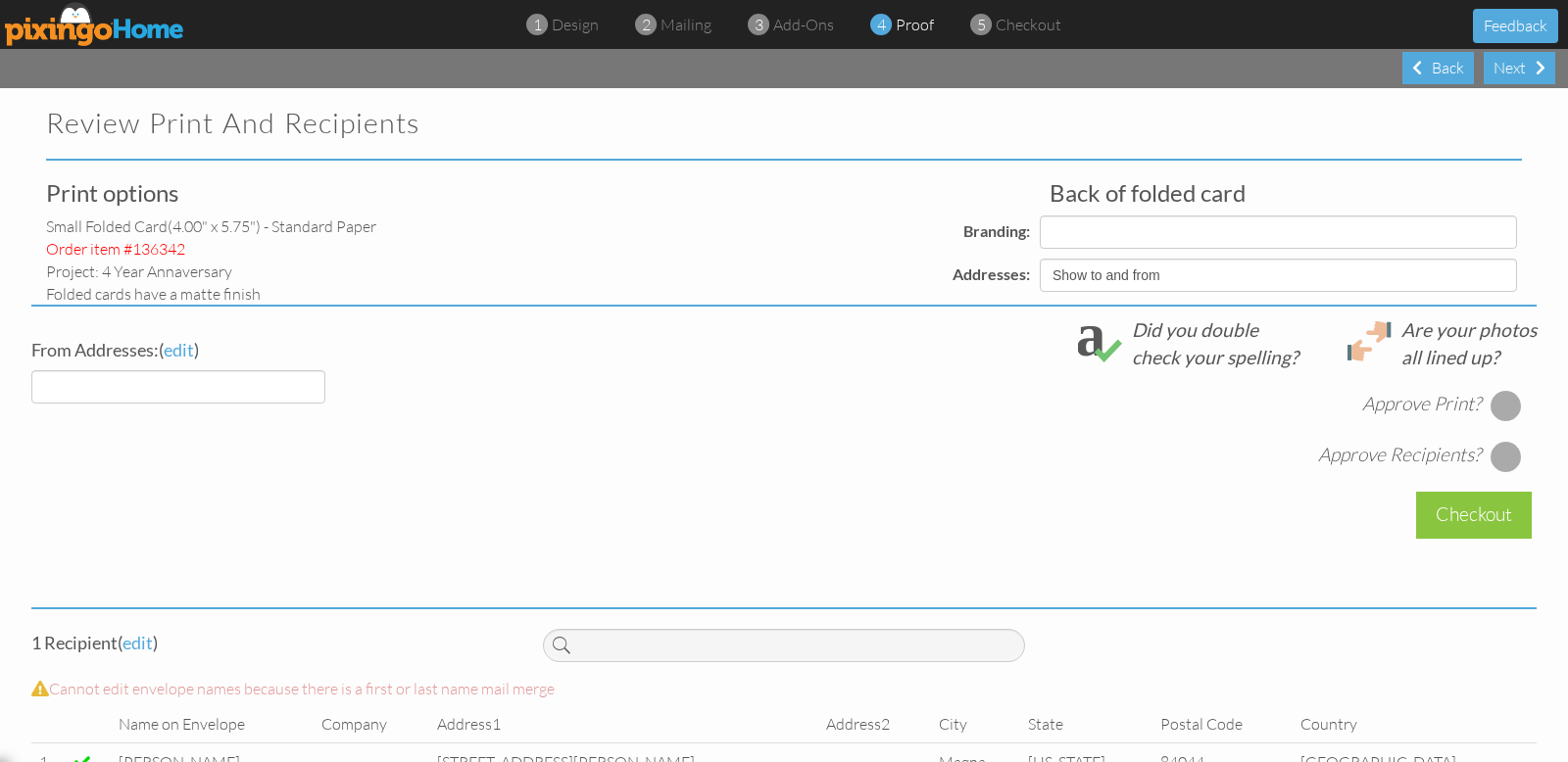
select select "object:3202"
select select "object:3204"
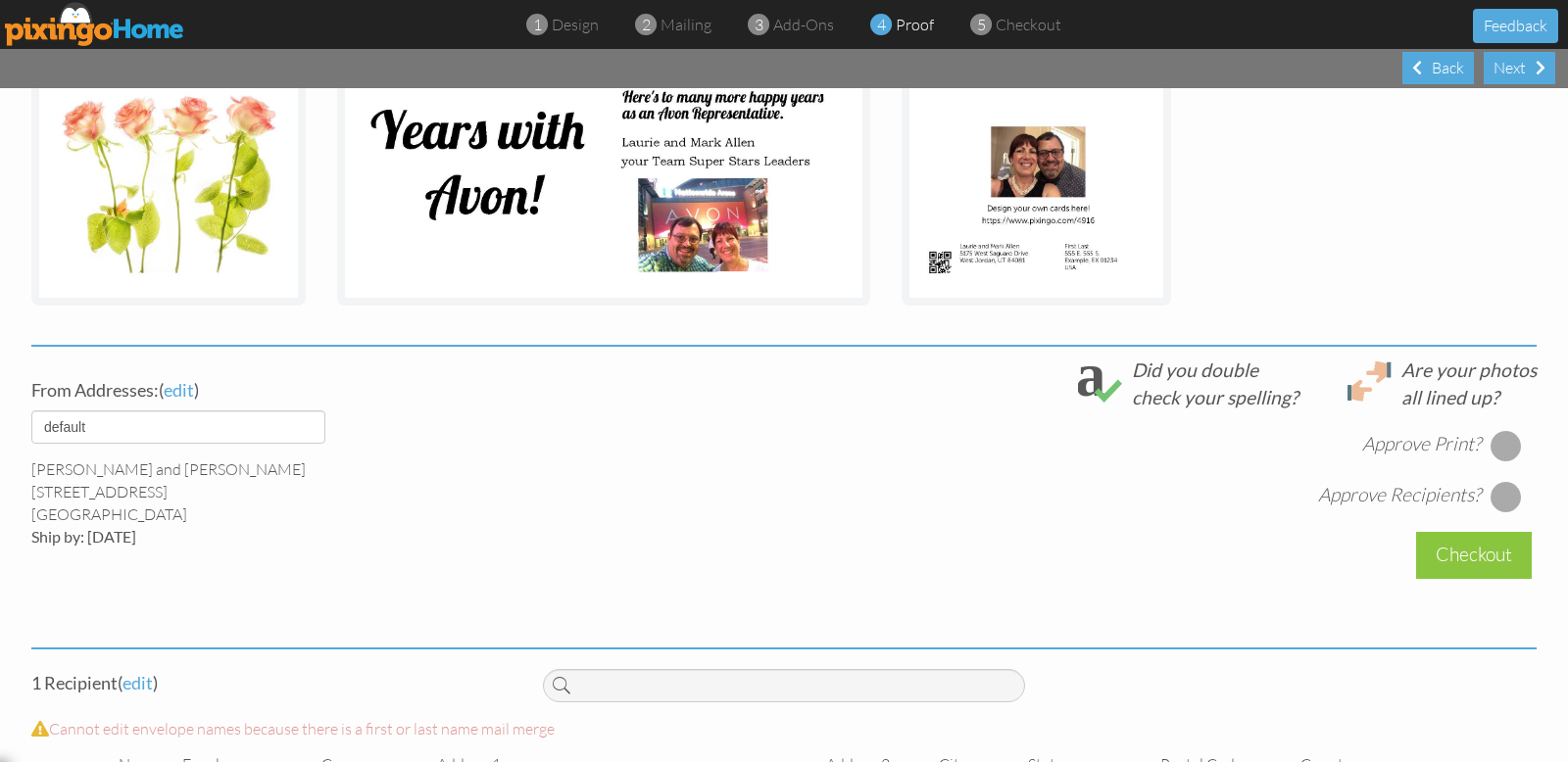
scroll to position [495, 0]
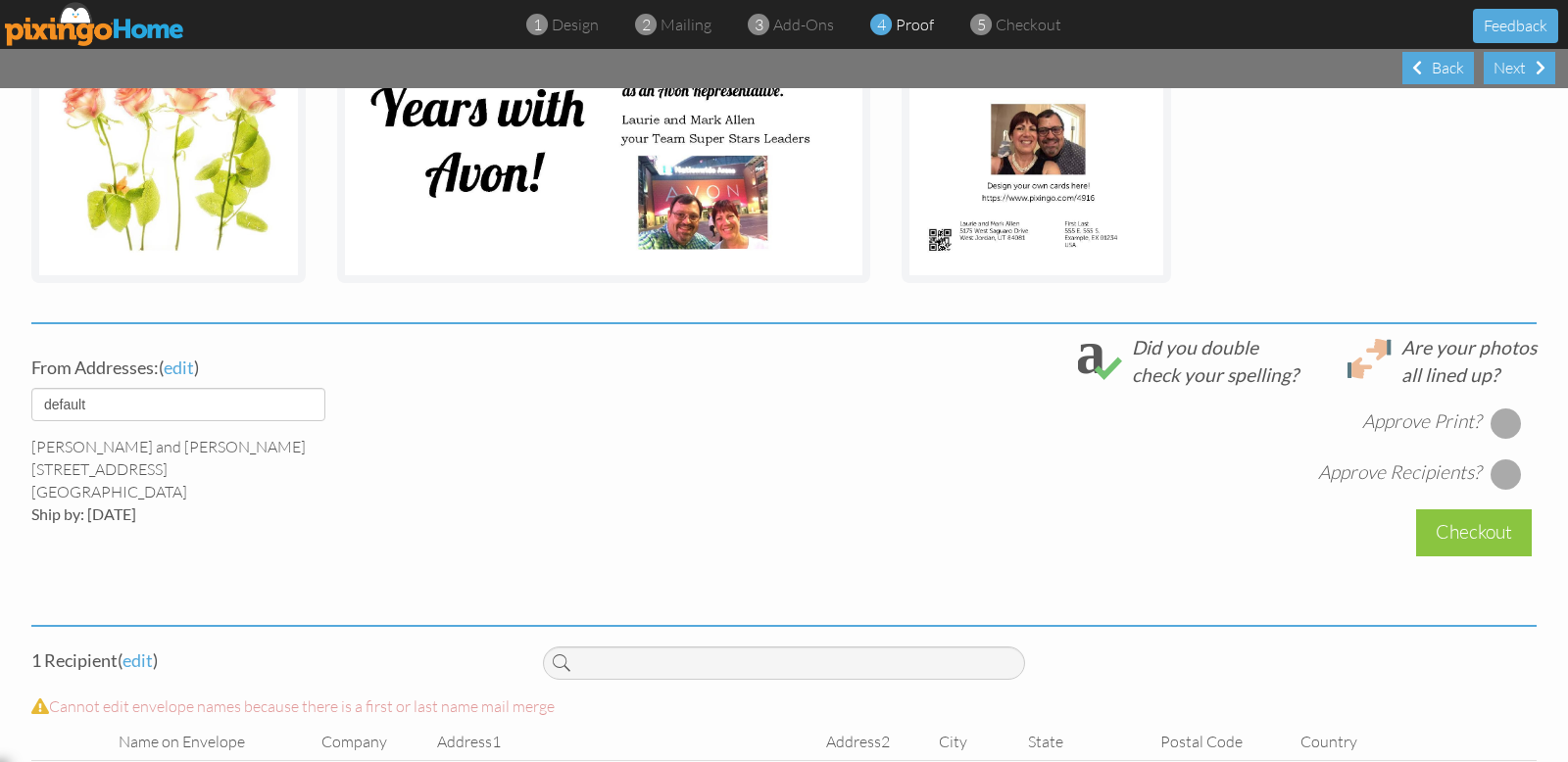
click at [1498, 418] on div at bounding box center [1506, 424] width 32 height 32
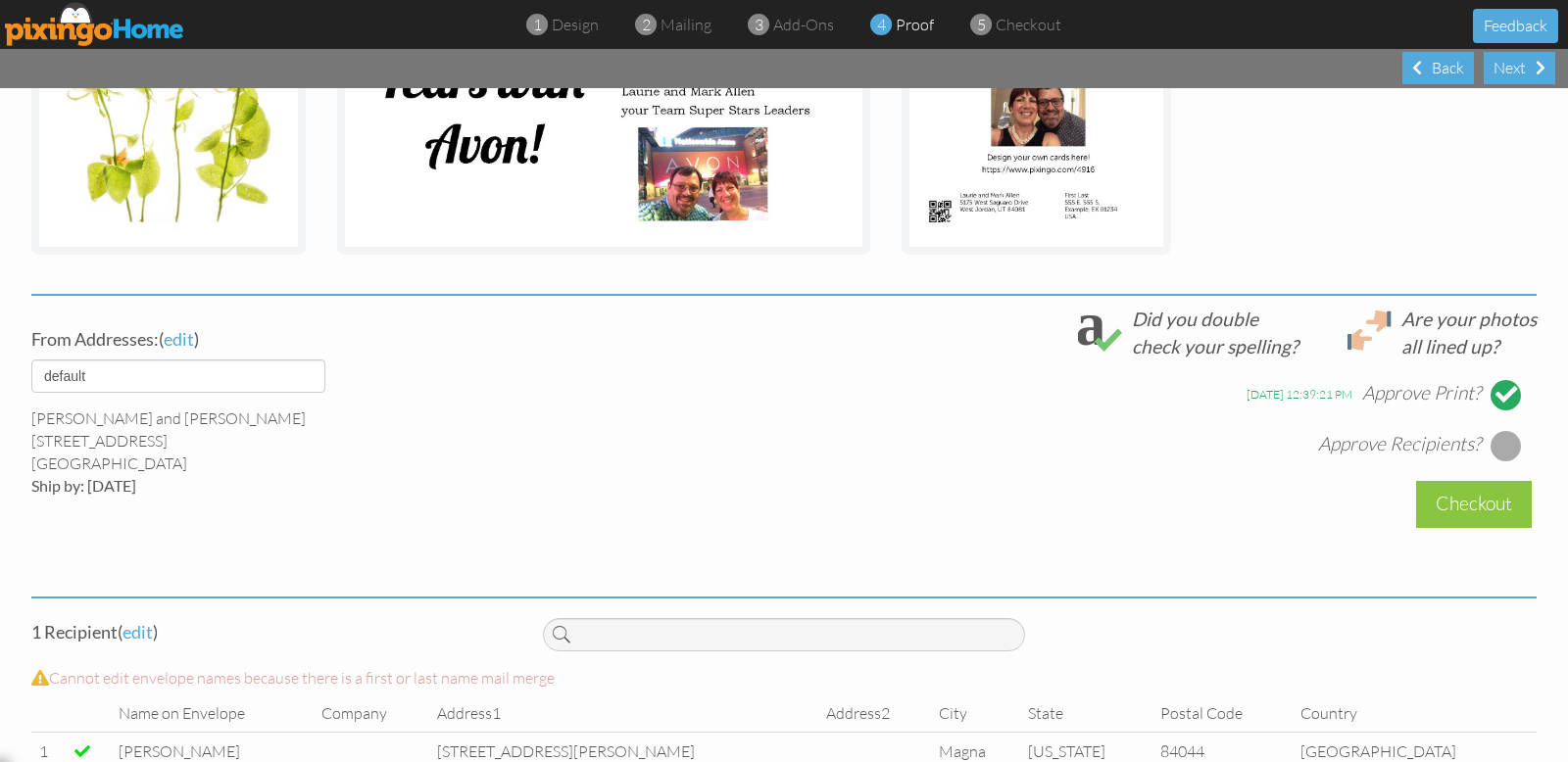
scroll to position [573, 0]
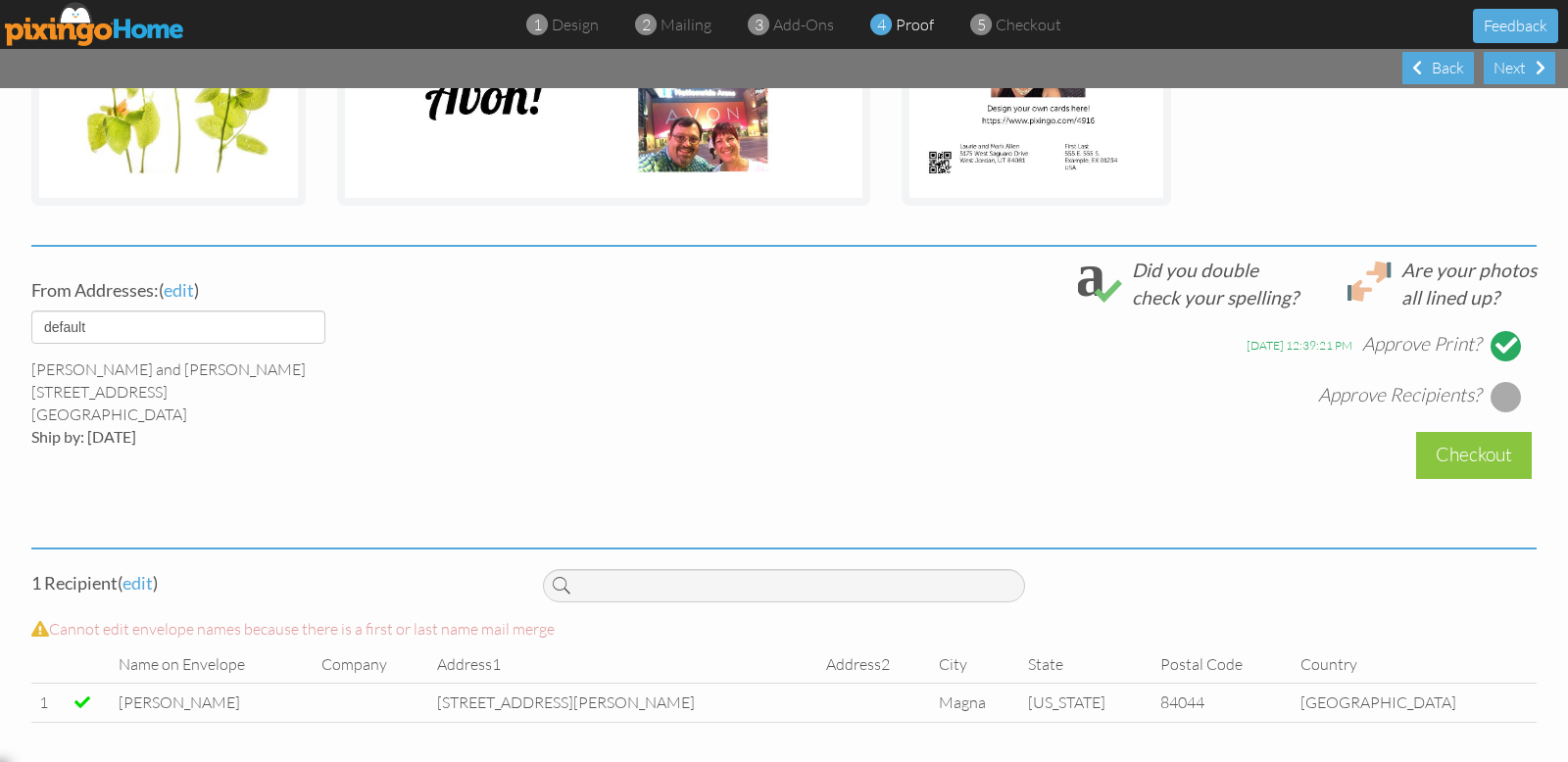
click at [1500, 393] on div at bounding box center [1506, 397] width 32 height 32
click at [1476, 453] on div "Checkout" at bounding box center [1473, 455] width 115 height 46
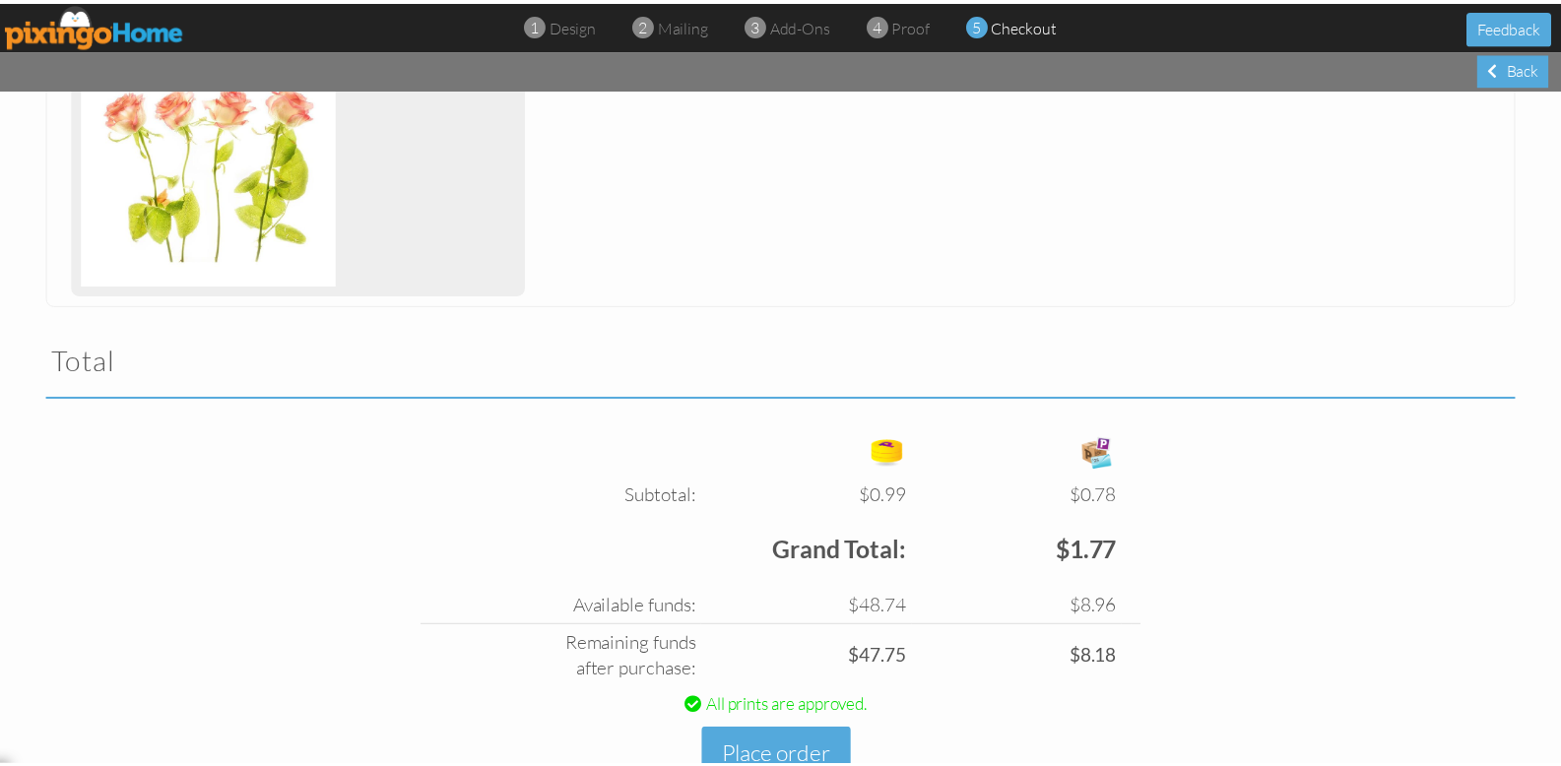
scroll to position [504, 0]
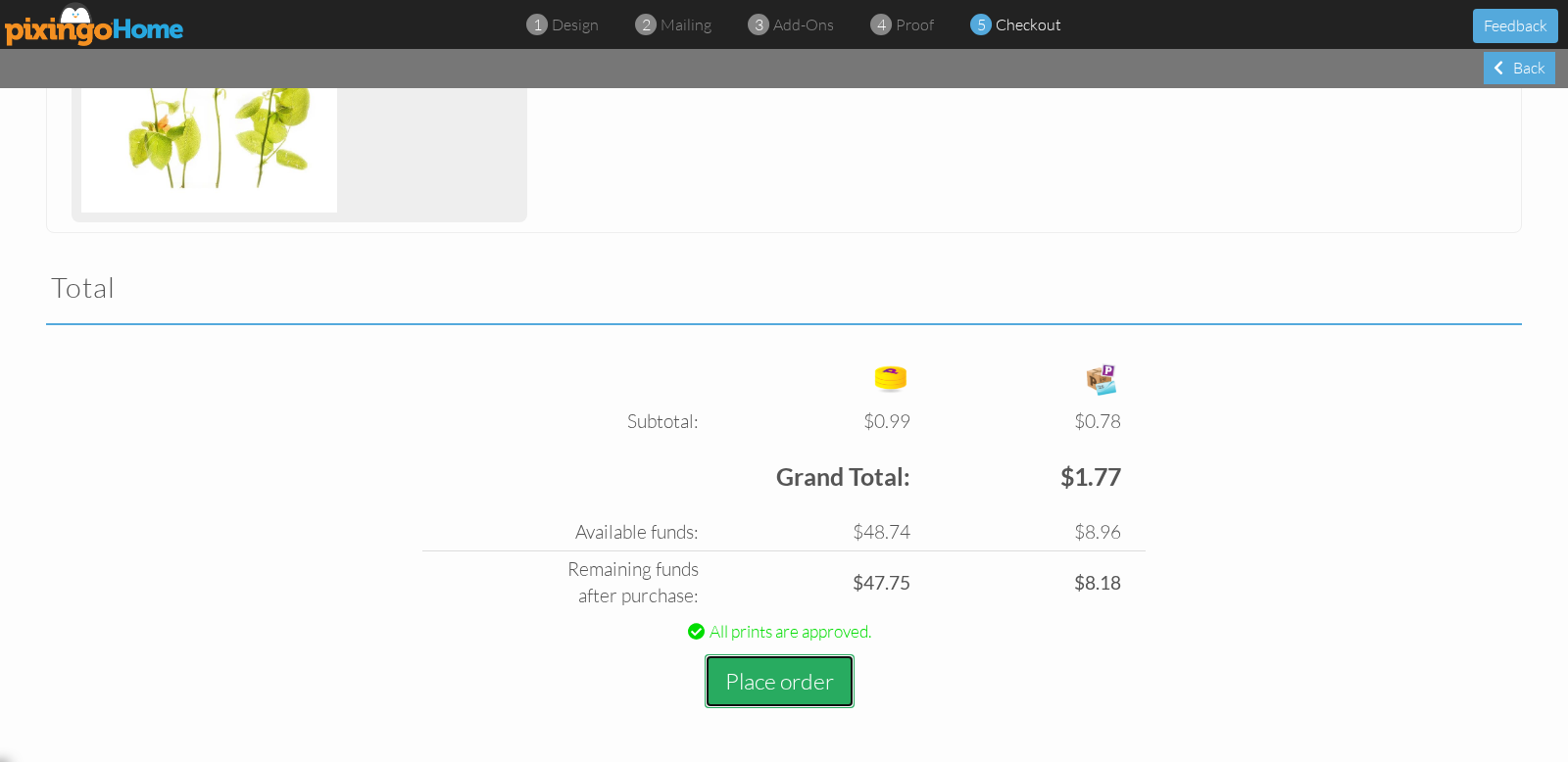
click at [789, 682] on button "Place order" at bounding box center [779, 681] width 150 height 54
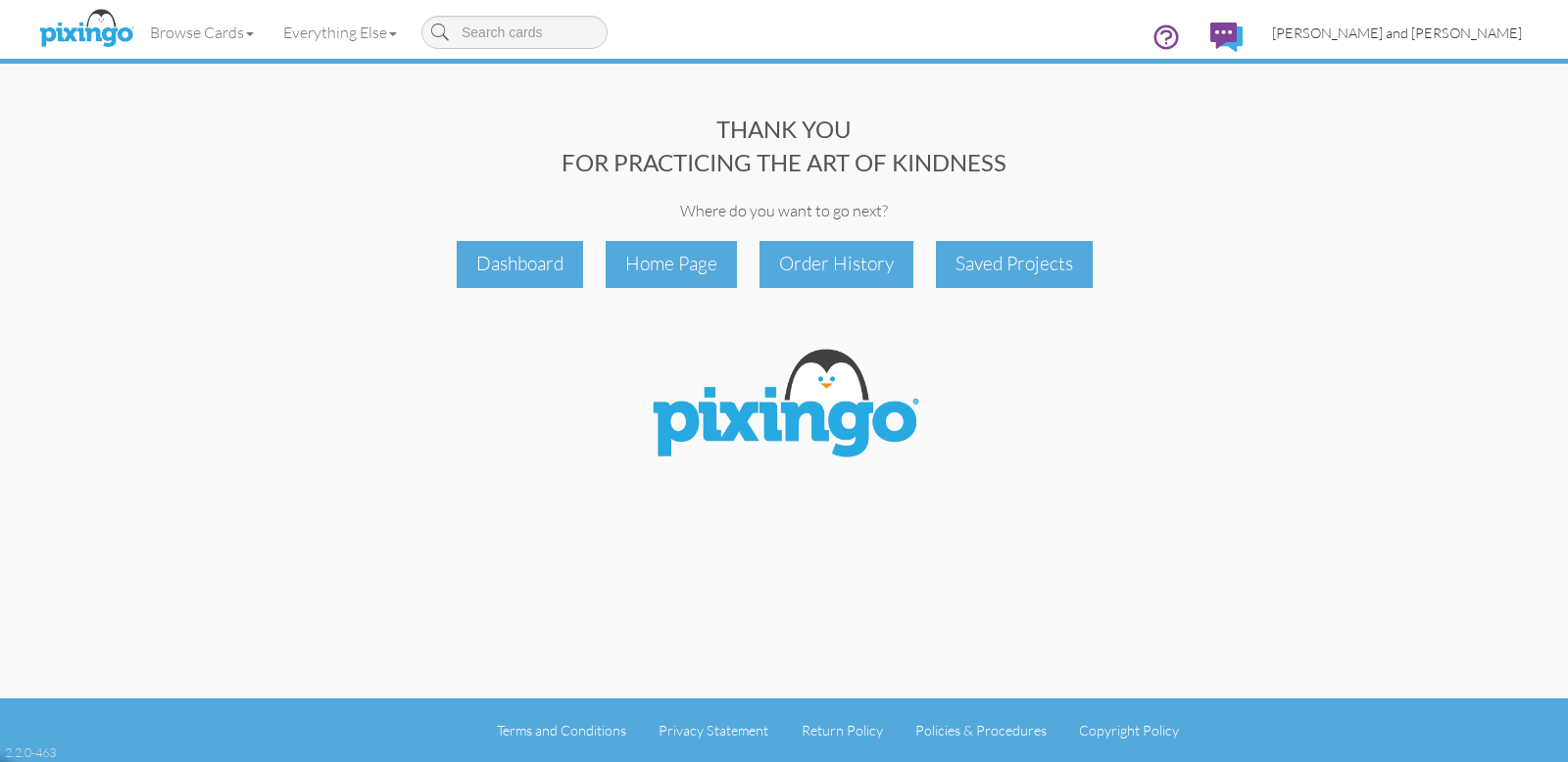
click at [1444, 30] on span "[PERSON_NAME] and [PERSON_NAME]" at bounding box center [1396, 33] width 250 height 17
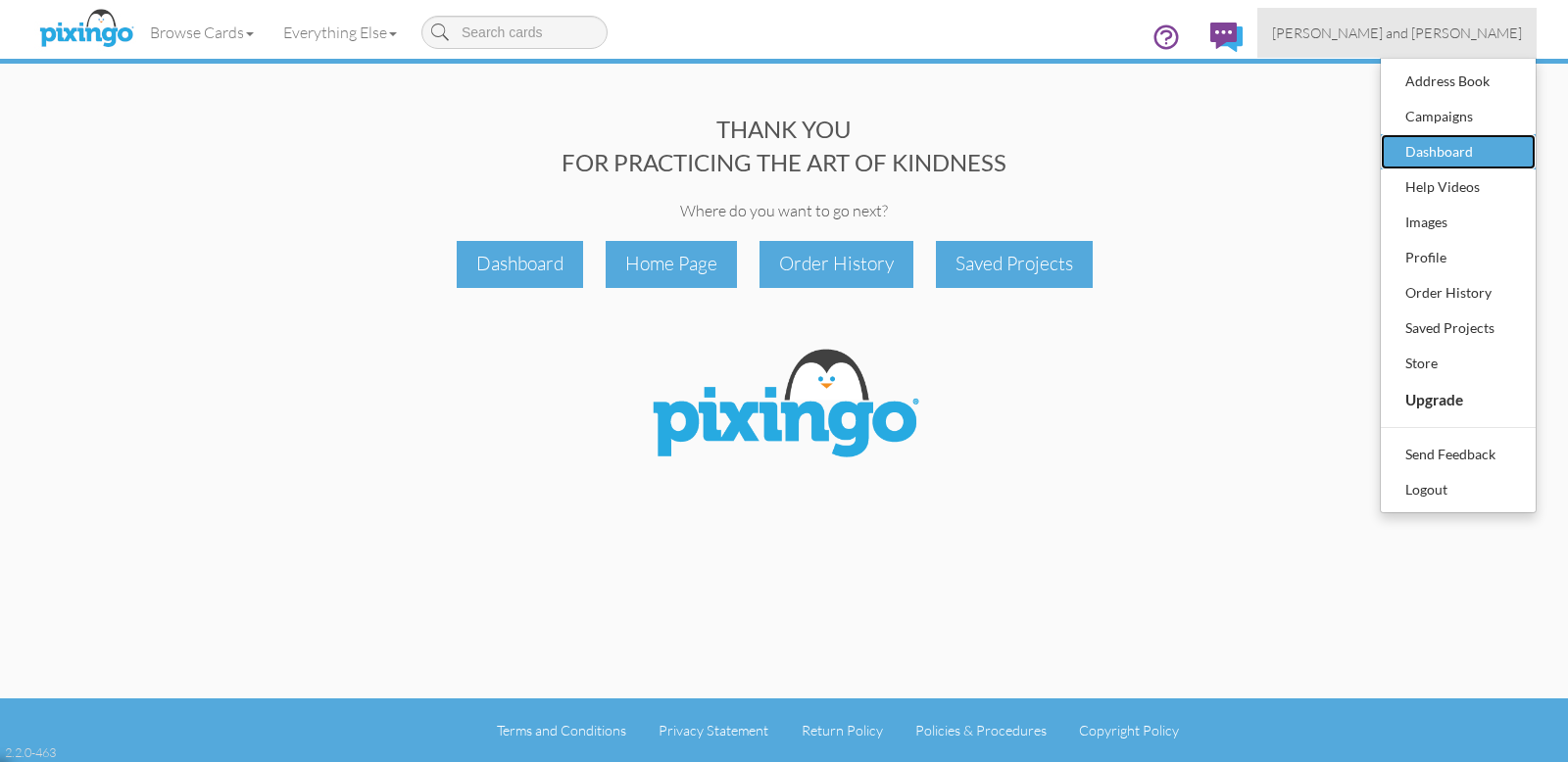
click at [1431, 149] on div "Dashboard" at bounding box center [1458, 152] width 115 height 30
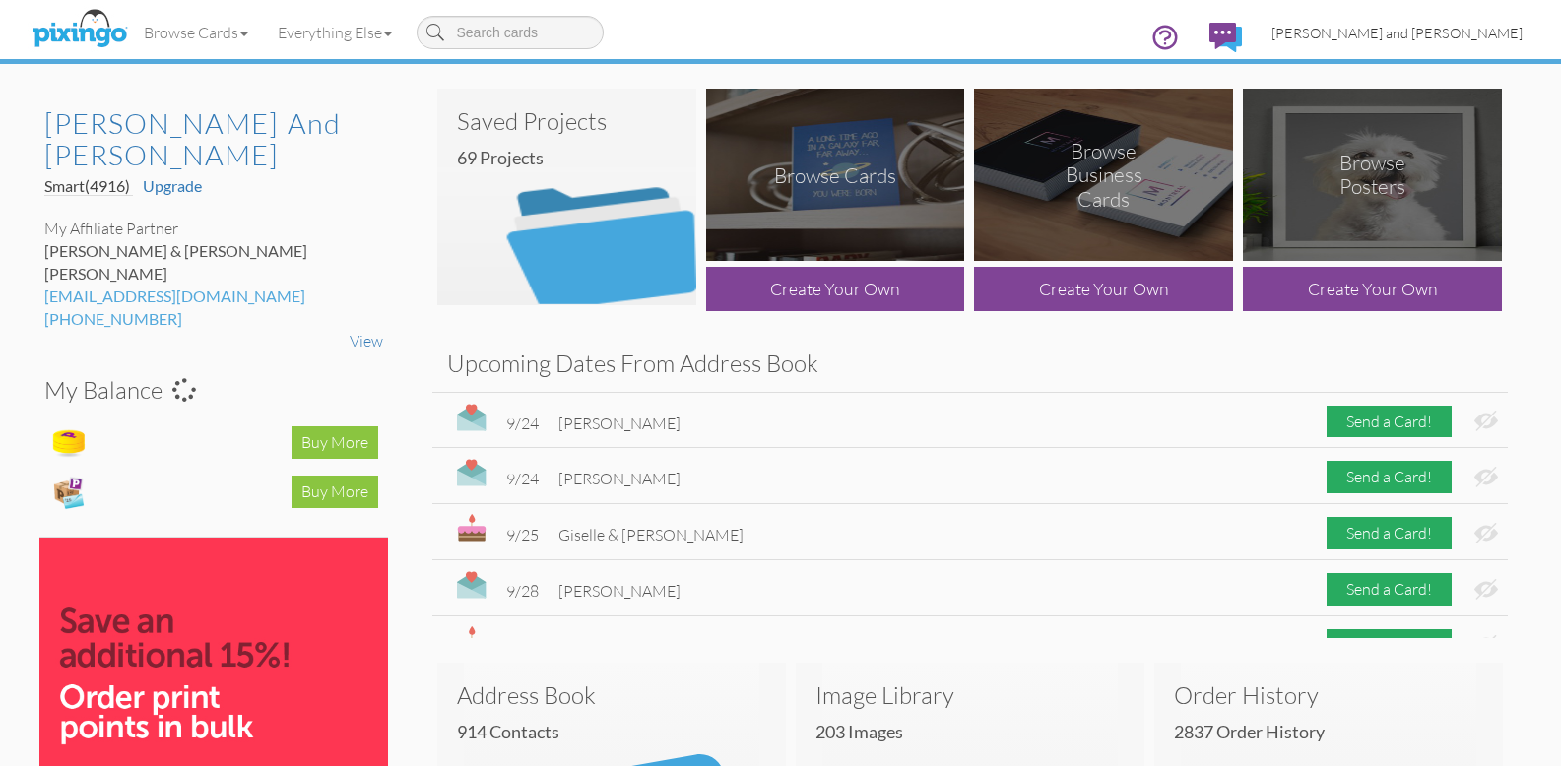
click at [1444, 30] on span "[PERSON_NAME] and [PERSON_NAME]" at bounding box center [1396, 33] width 251 height 17
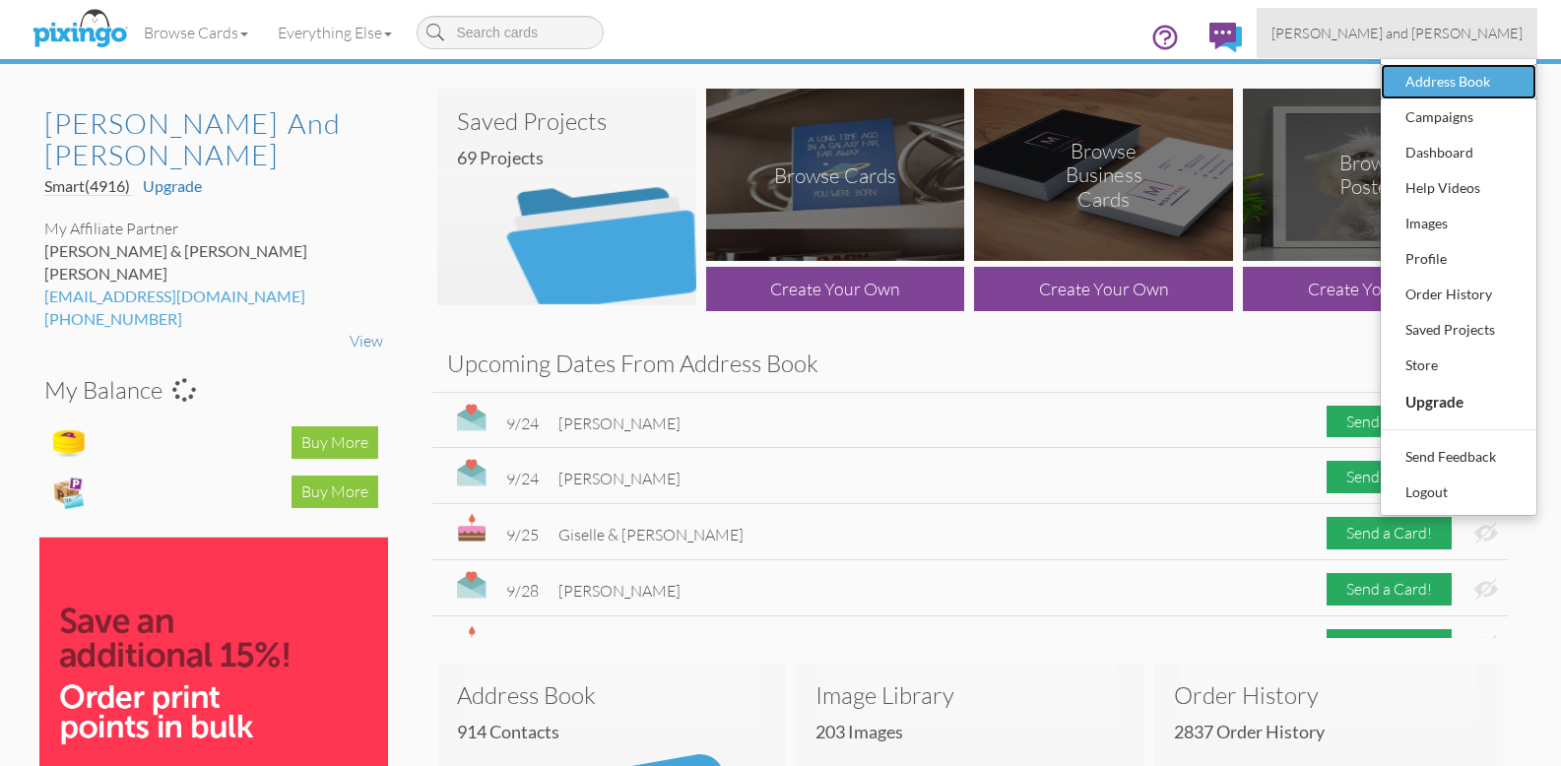
click at [1437, 78] on div "Address Book" at bounding box center [1458, 82] width 116 height 30
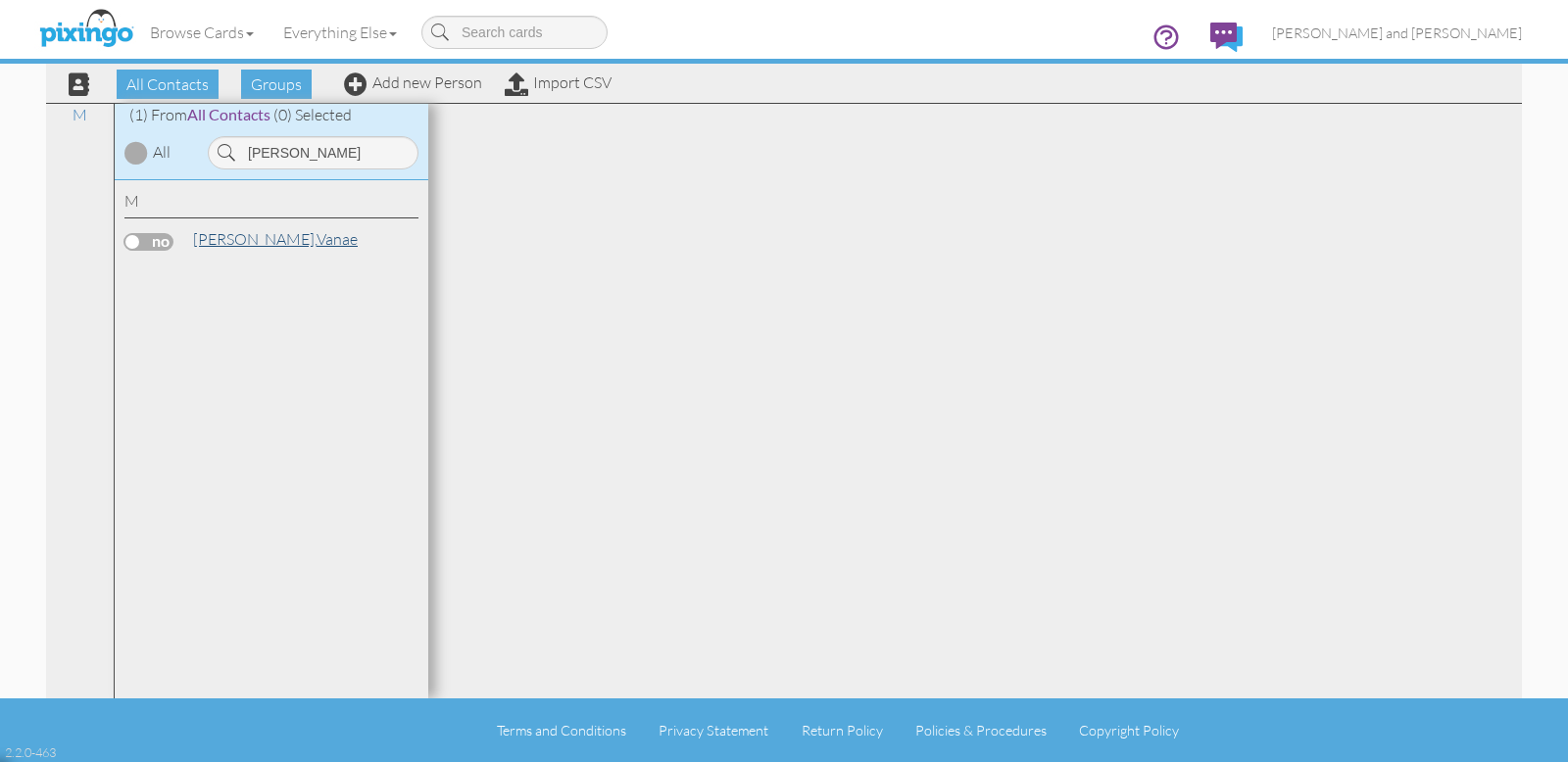
type input "[PERSON_NAME]"
click at [231, 239] on span "[PERSON_NAME]," at bounding box center [255, 239] width 123 height 20
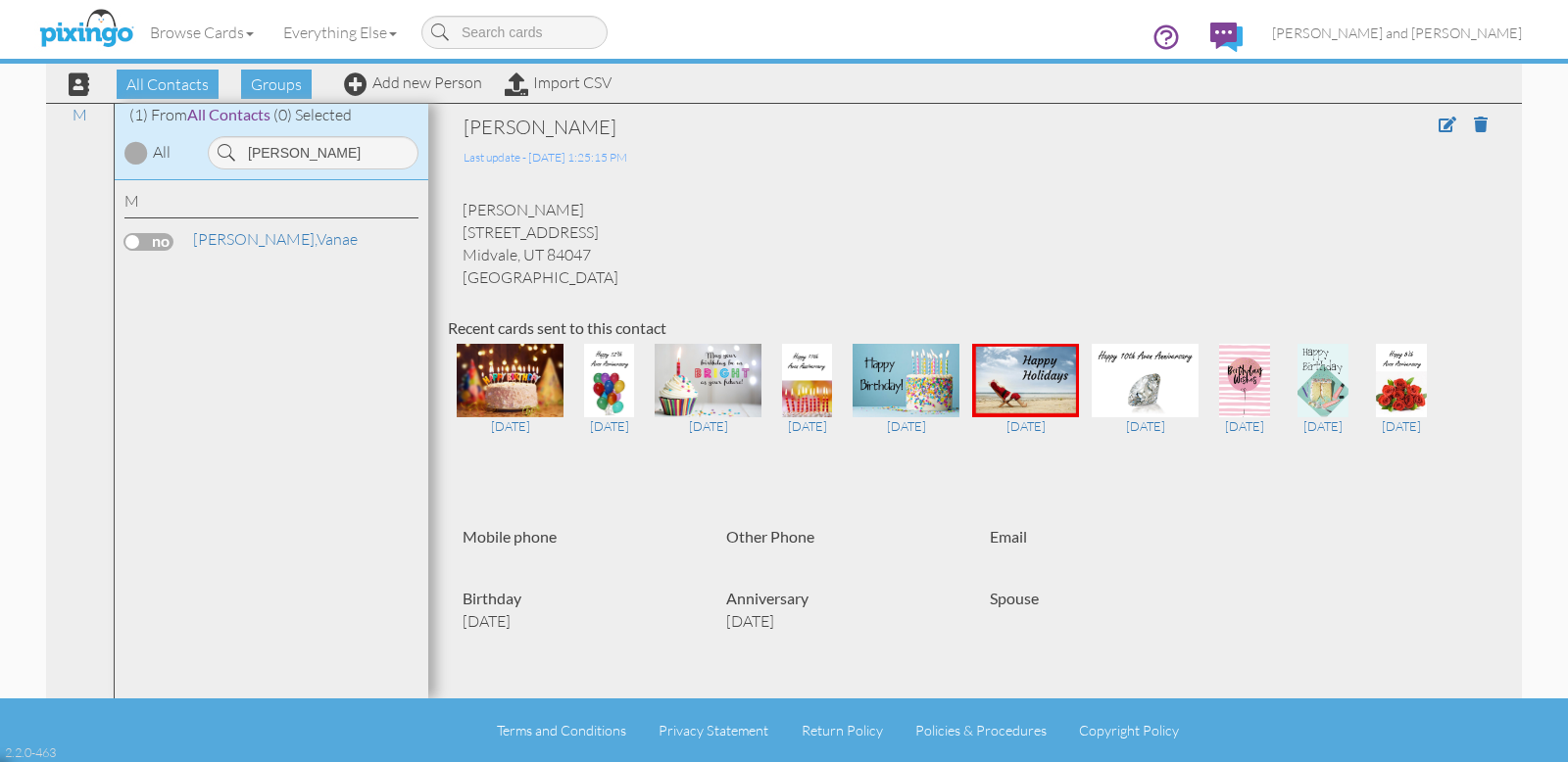
click at [151, 238] on label at bounding box center [148, 242] width 49 height 18
click at [0, 0] on input "checkbox" at bounding box center [0, 0] width 0 height 0
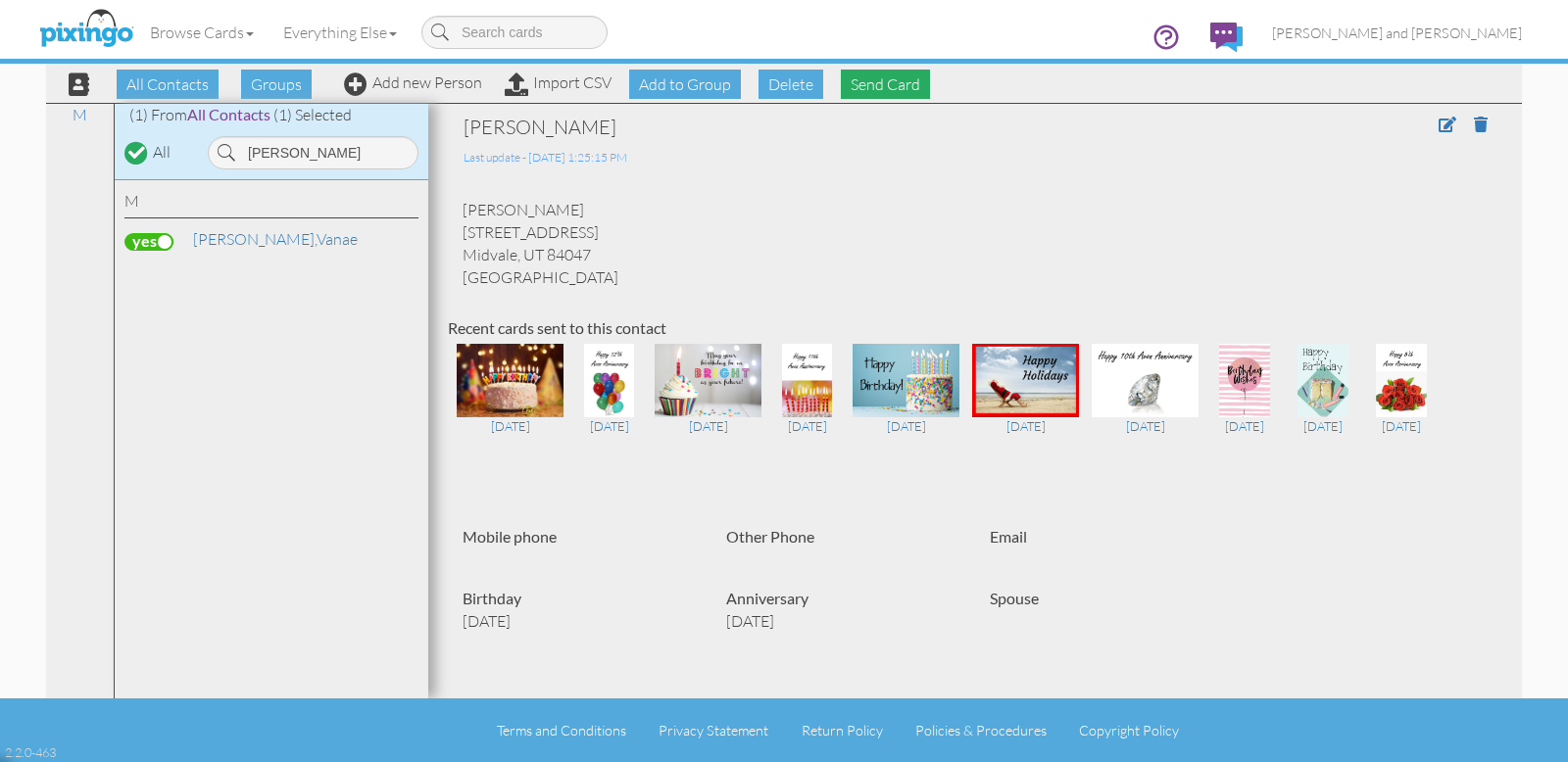
click at [899, 84] on span "Send Card" at bounding box center [885, 85] width 90 height 30
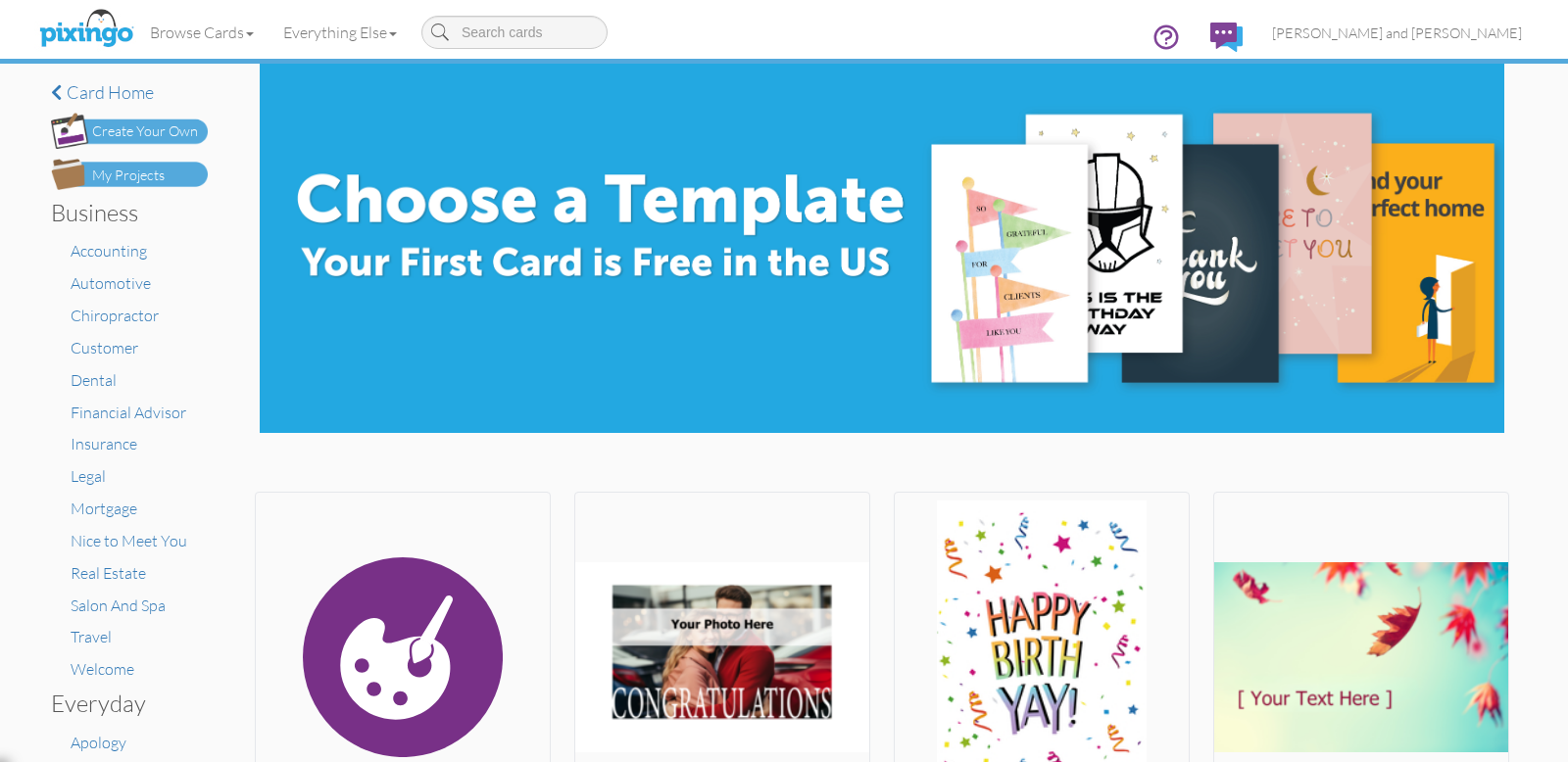
click at [98, 166] on div "My Projects" at bounding box center [128, 175] width 73 height 21
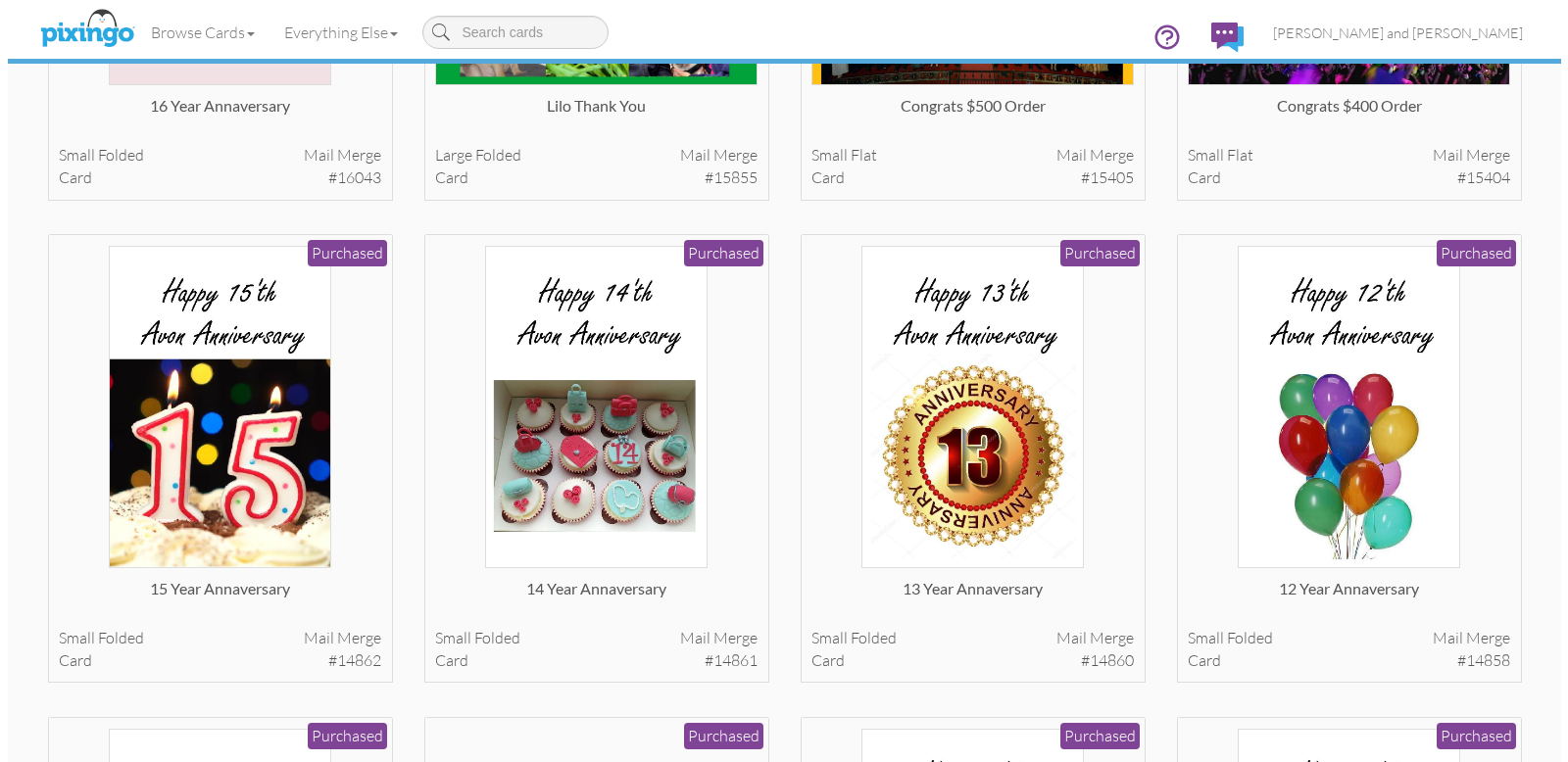
scroll to position [6326, 0]
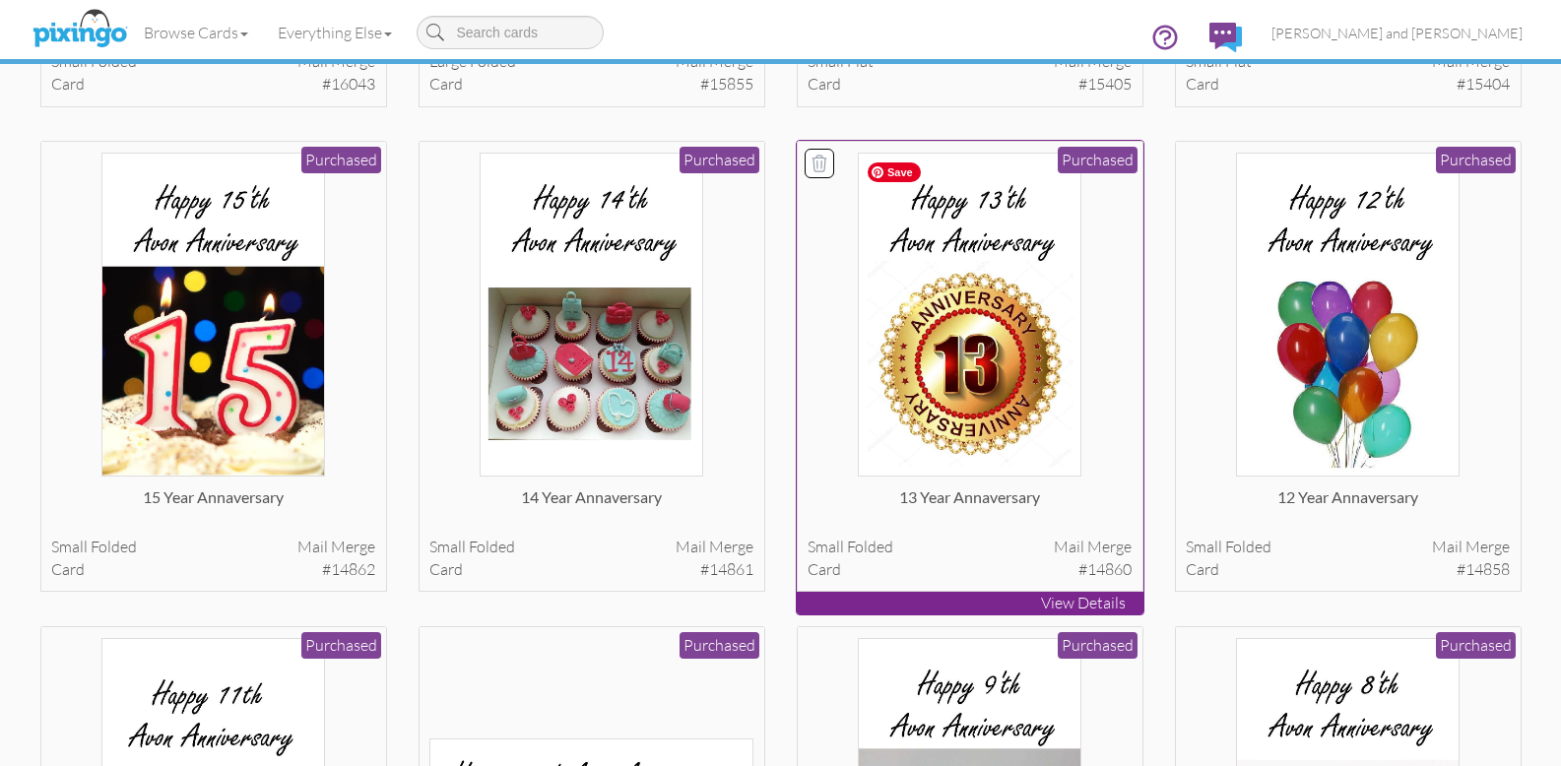
click at [983, 374] on img at bounding box center [970, 315] width 224 height 324
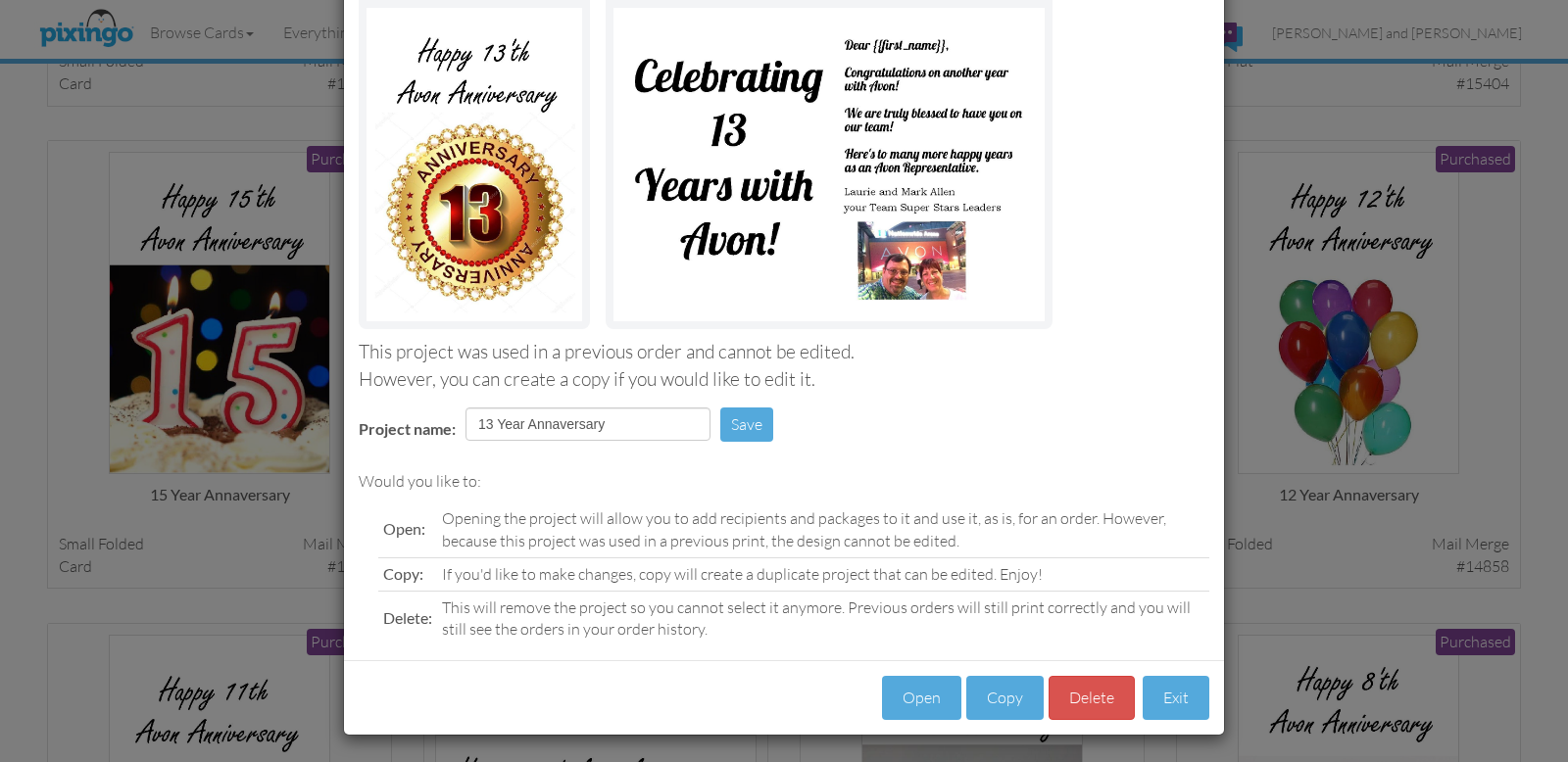
scroll to position [155, 0]
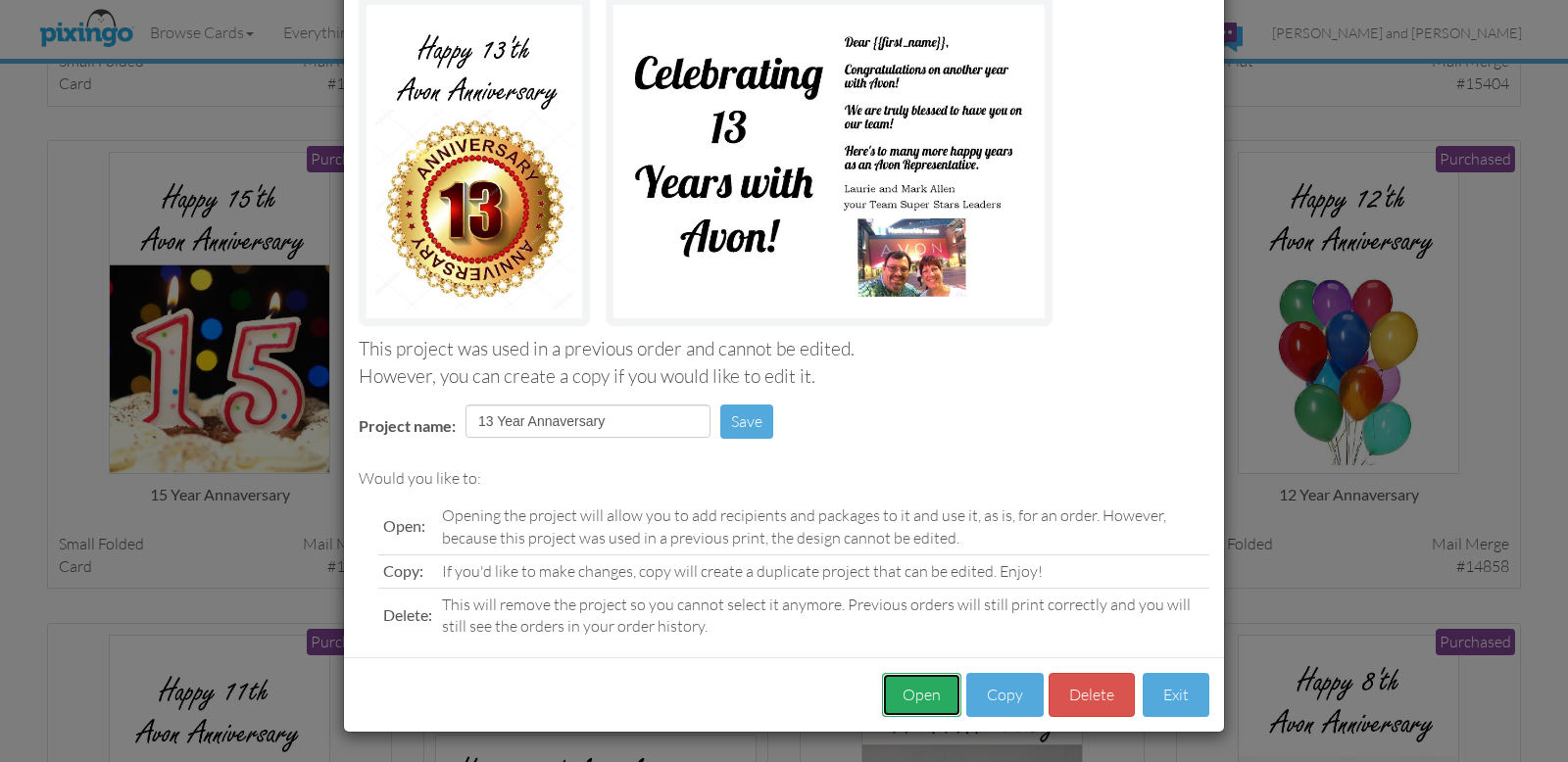
click at [921, 697] on button "Open" at bounding box center [921, 695] width 80 height 44
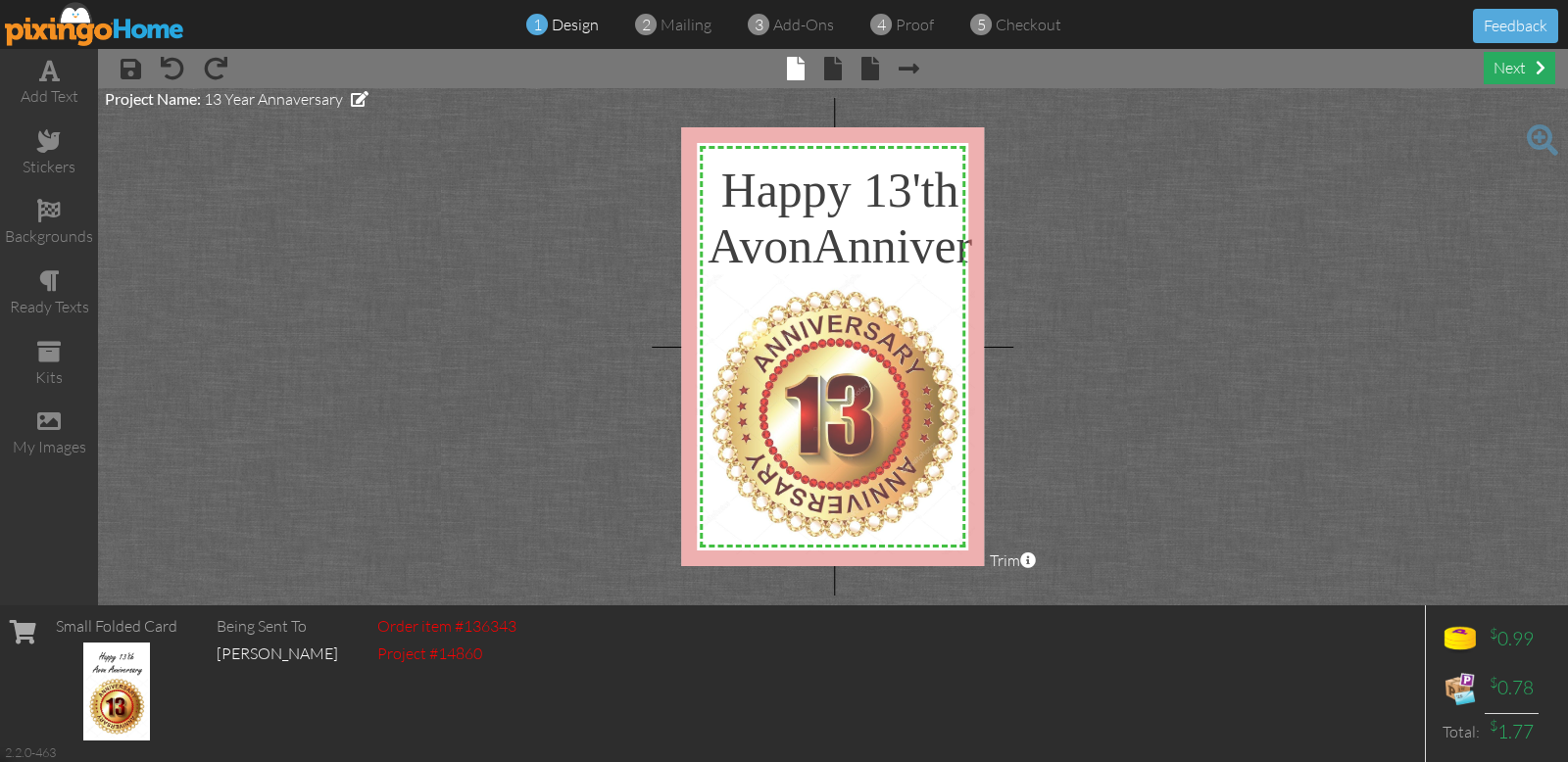
click at [1514, 72] on div "next" at bounding box center [1519, 68] width 72 height 33
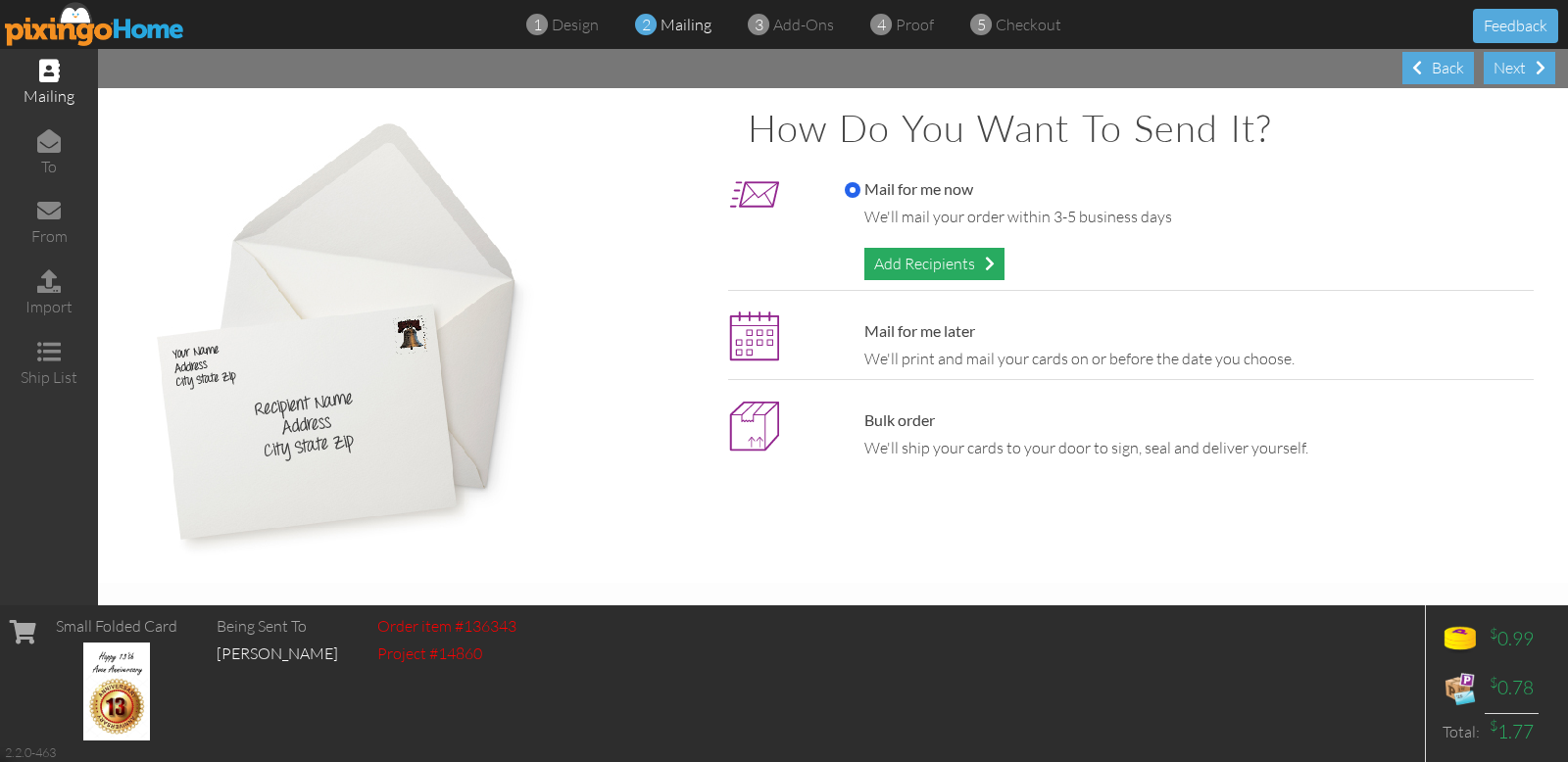
click at [959, 267] on div "Add Recipients" at bounding box center [934, 264] width 140 height 33
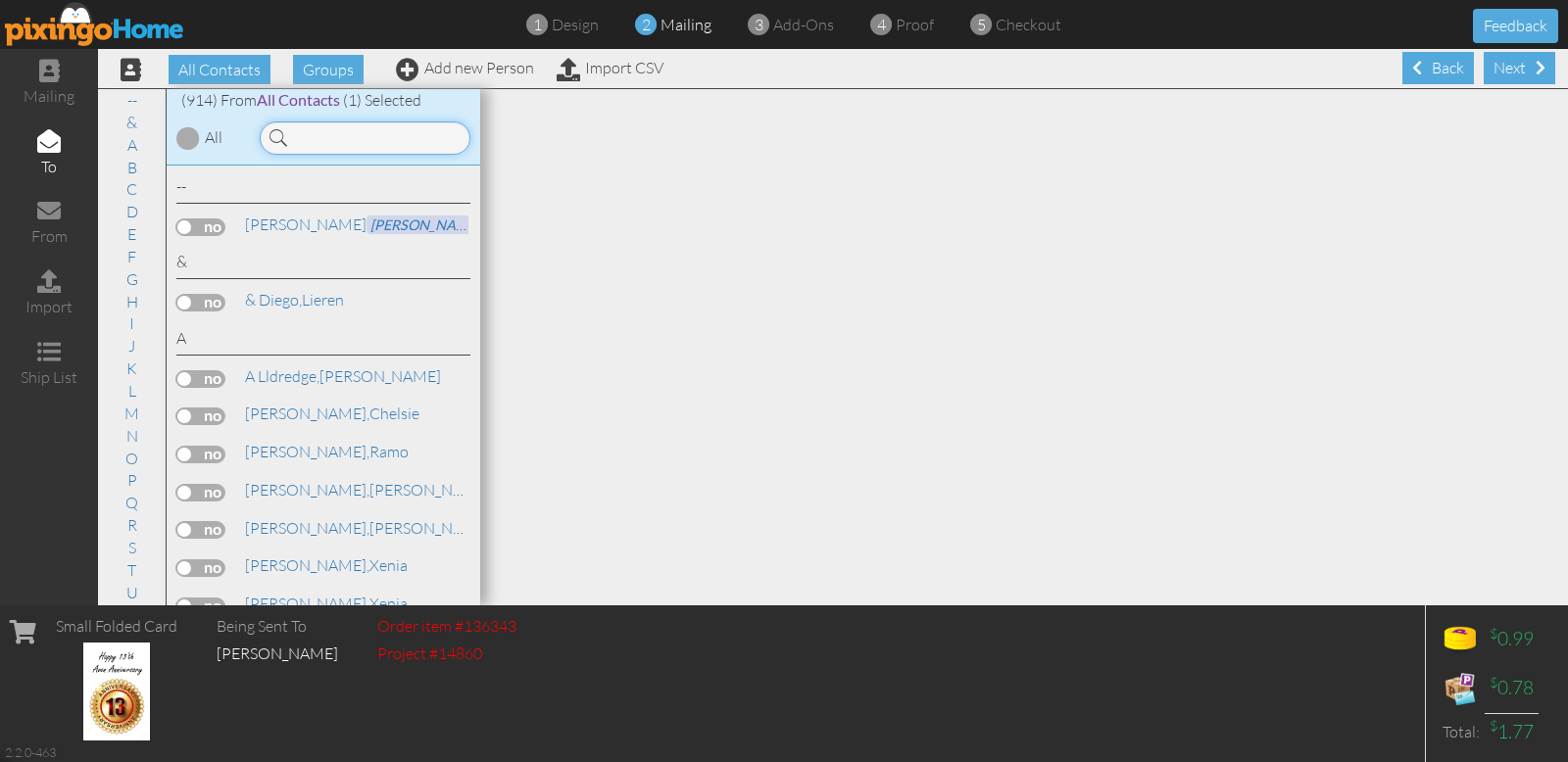
click at [318, 133] on input at bounding box center [365, 137] width 211 height 33
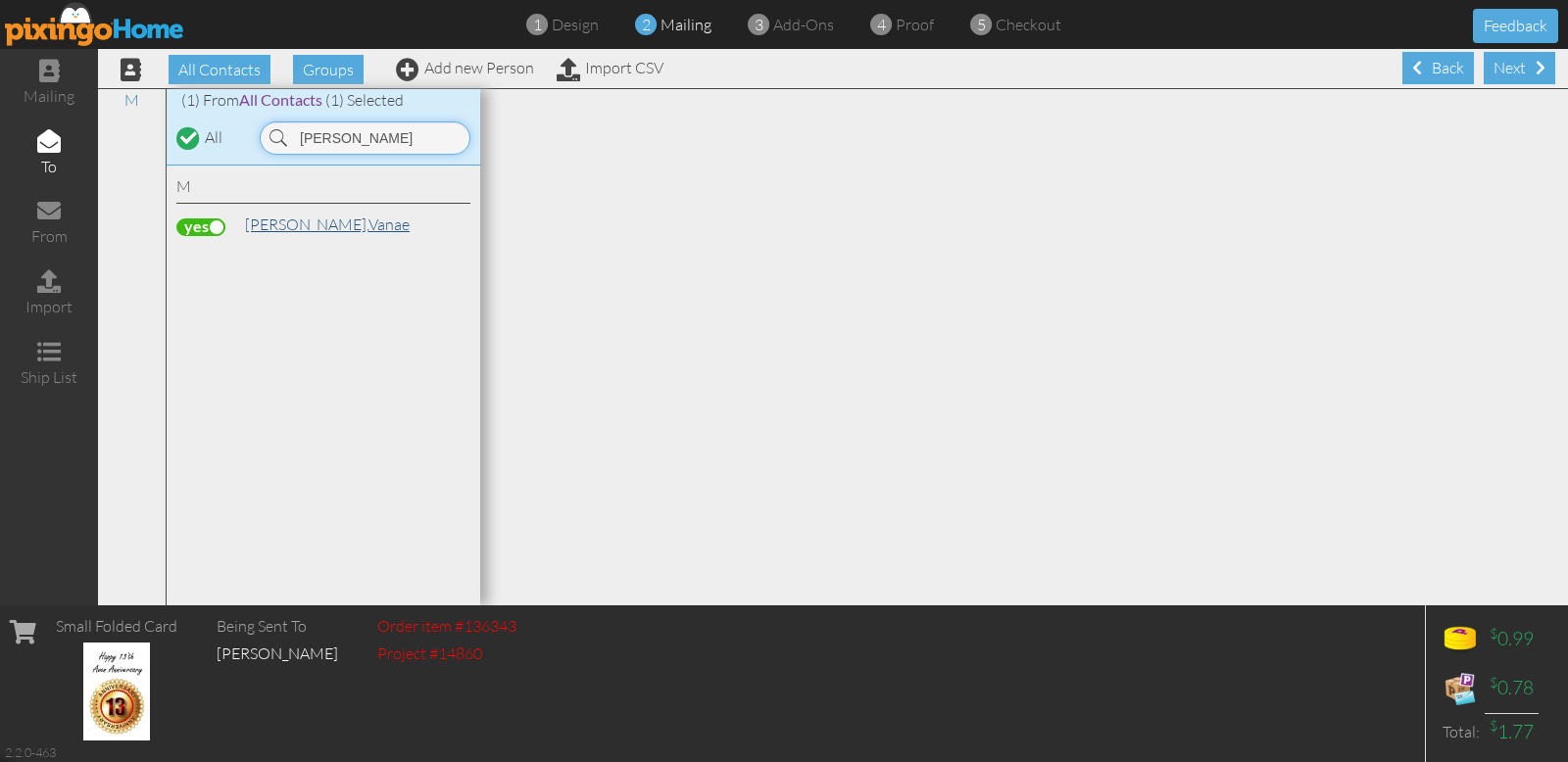
type input "[PERSON_NAME]"
click at [306, 231] on link "[PERSON_NAME]" at bounding box center [326, 225] width 168 height 24
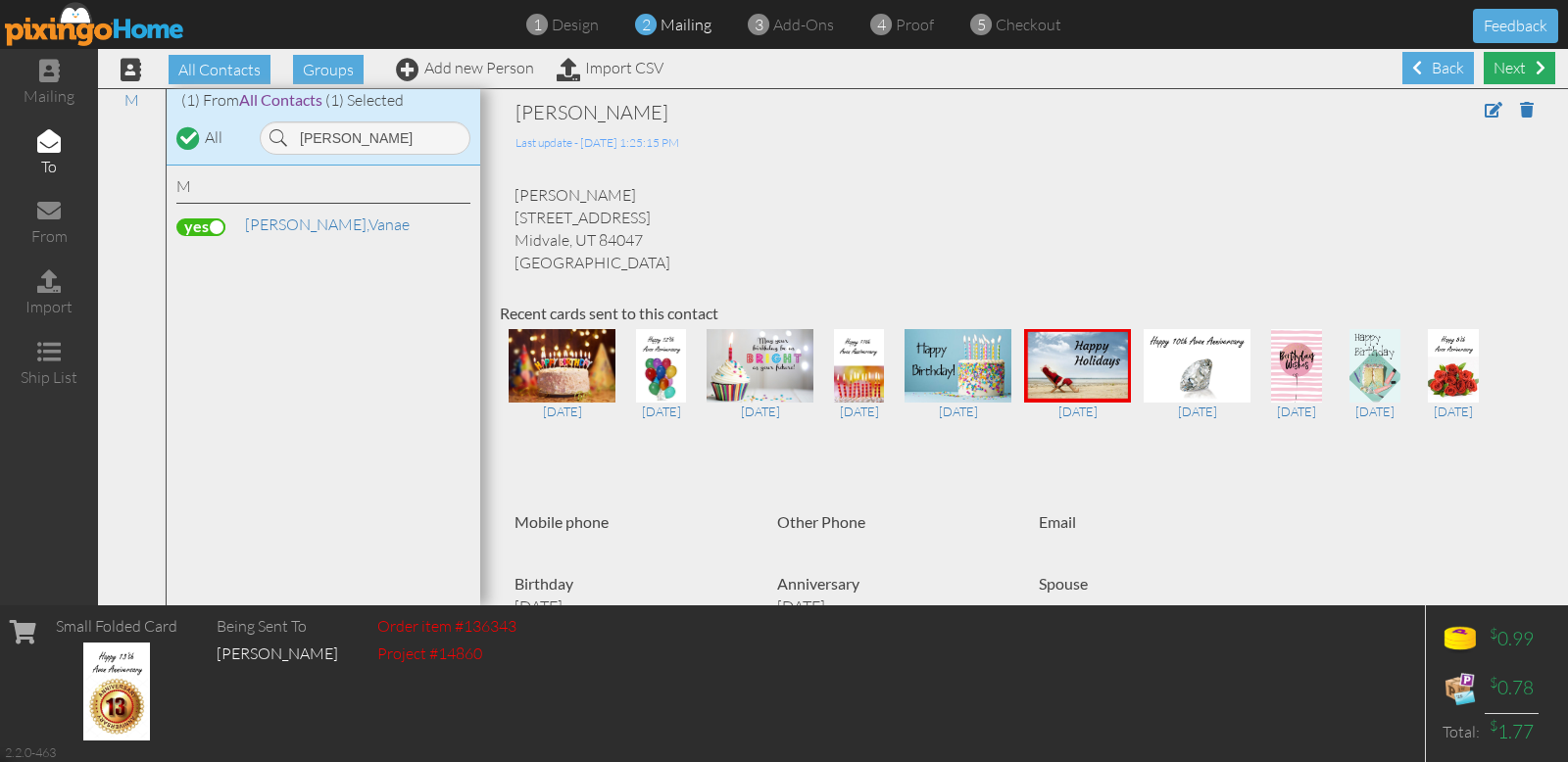
click at [1503, 73] on div "Next" at bounding box center [1519, 68] width 72 height 33
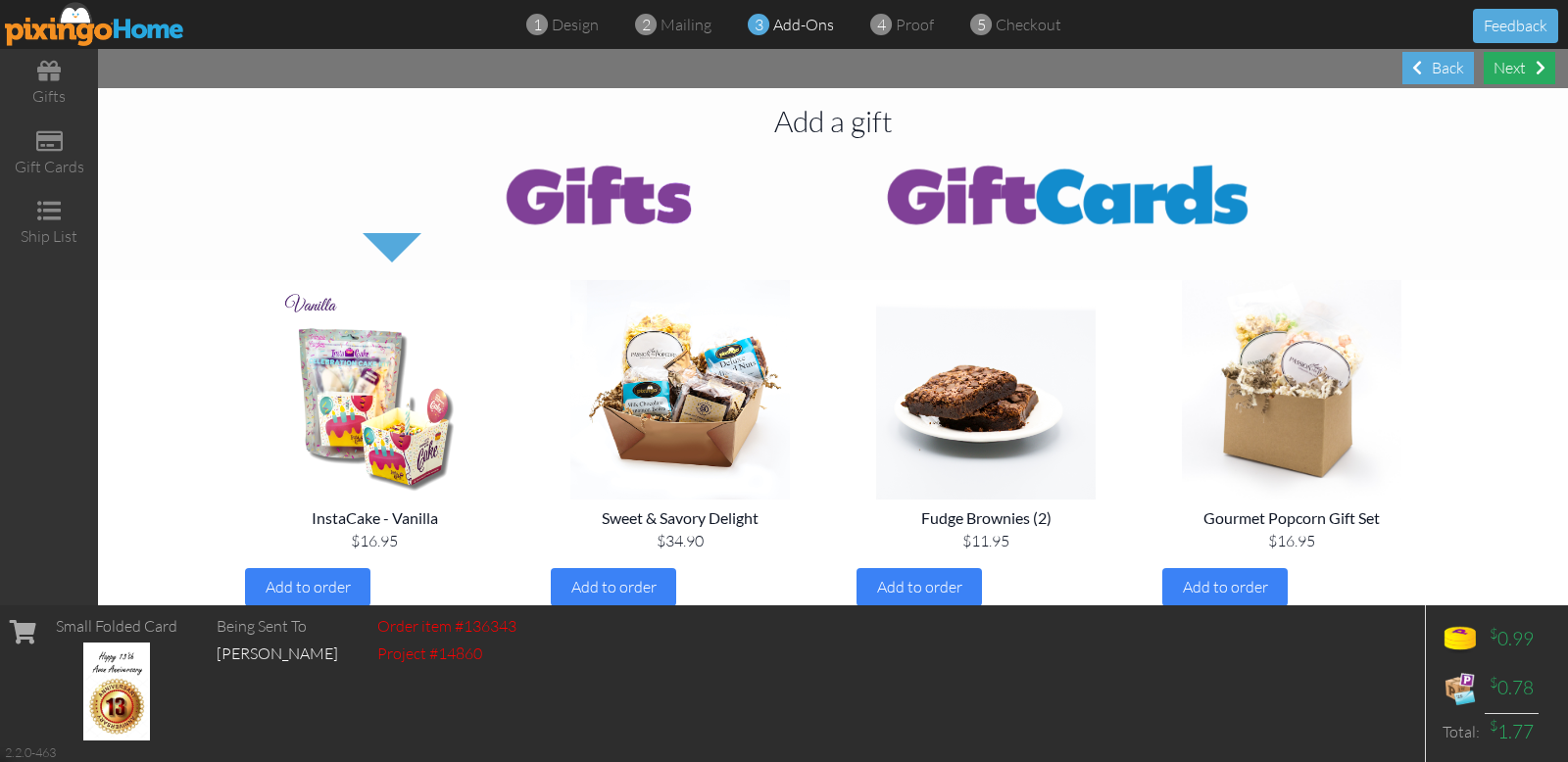
click at [1514, 74] on div "Next" at bounding box center [1519, 68] width 72 height 33
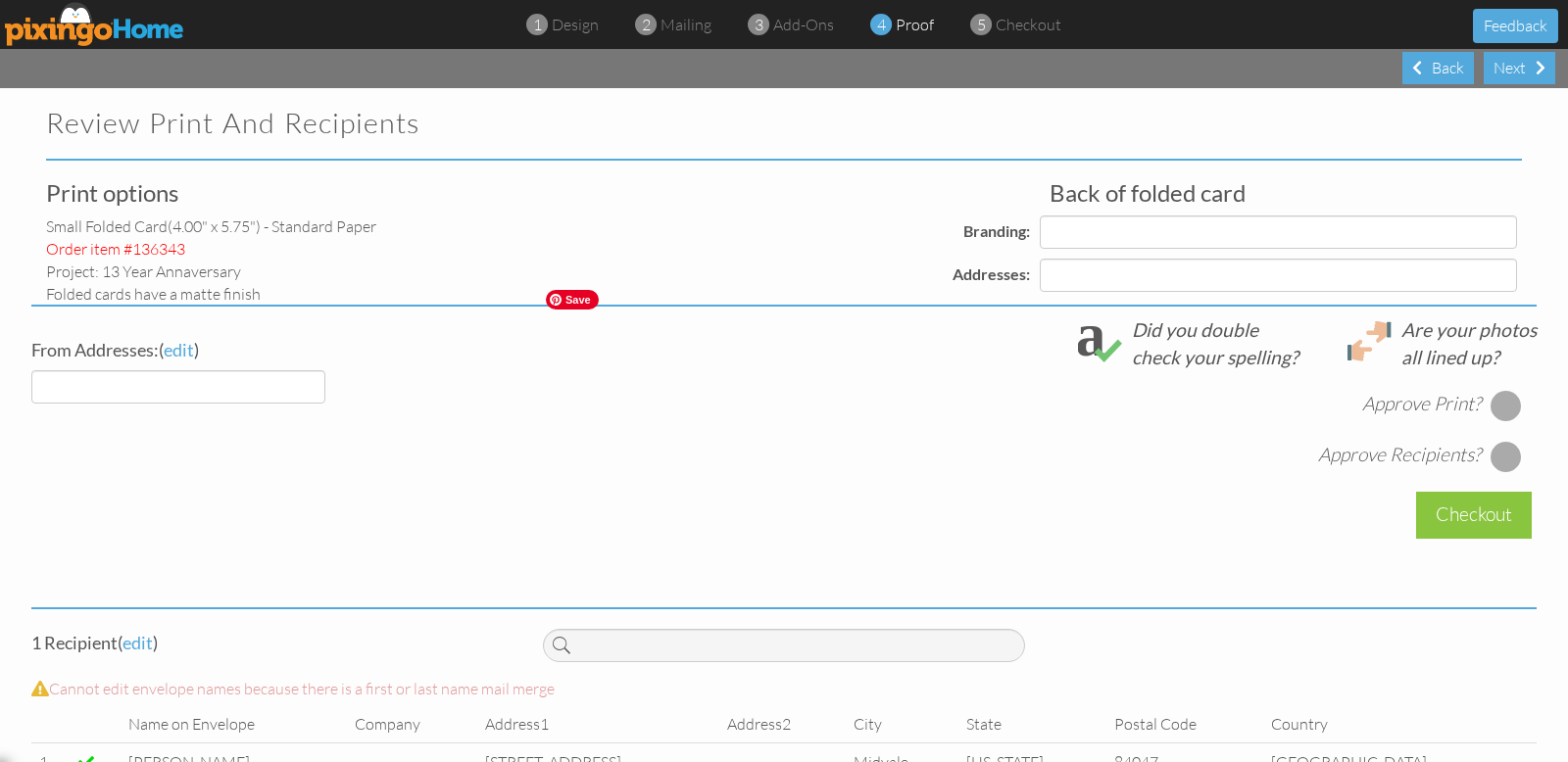
select select "object:9143"
select select "object:9146"
select select "object:9148"
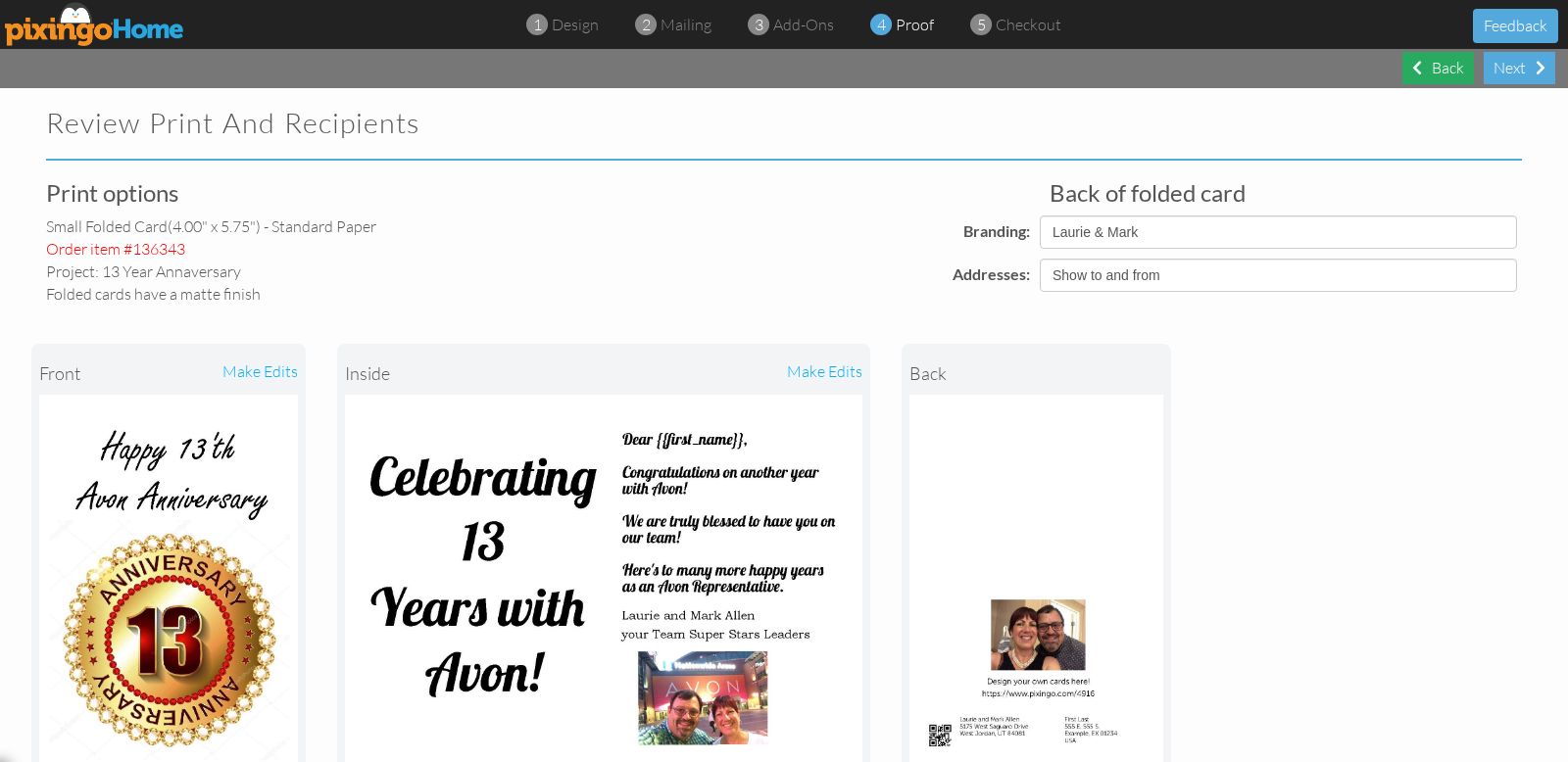
click at [1440, 73] on div "Back" at bounding box center [1438, 68] width 72 height 33
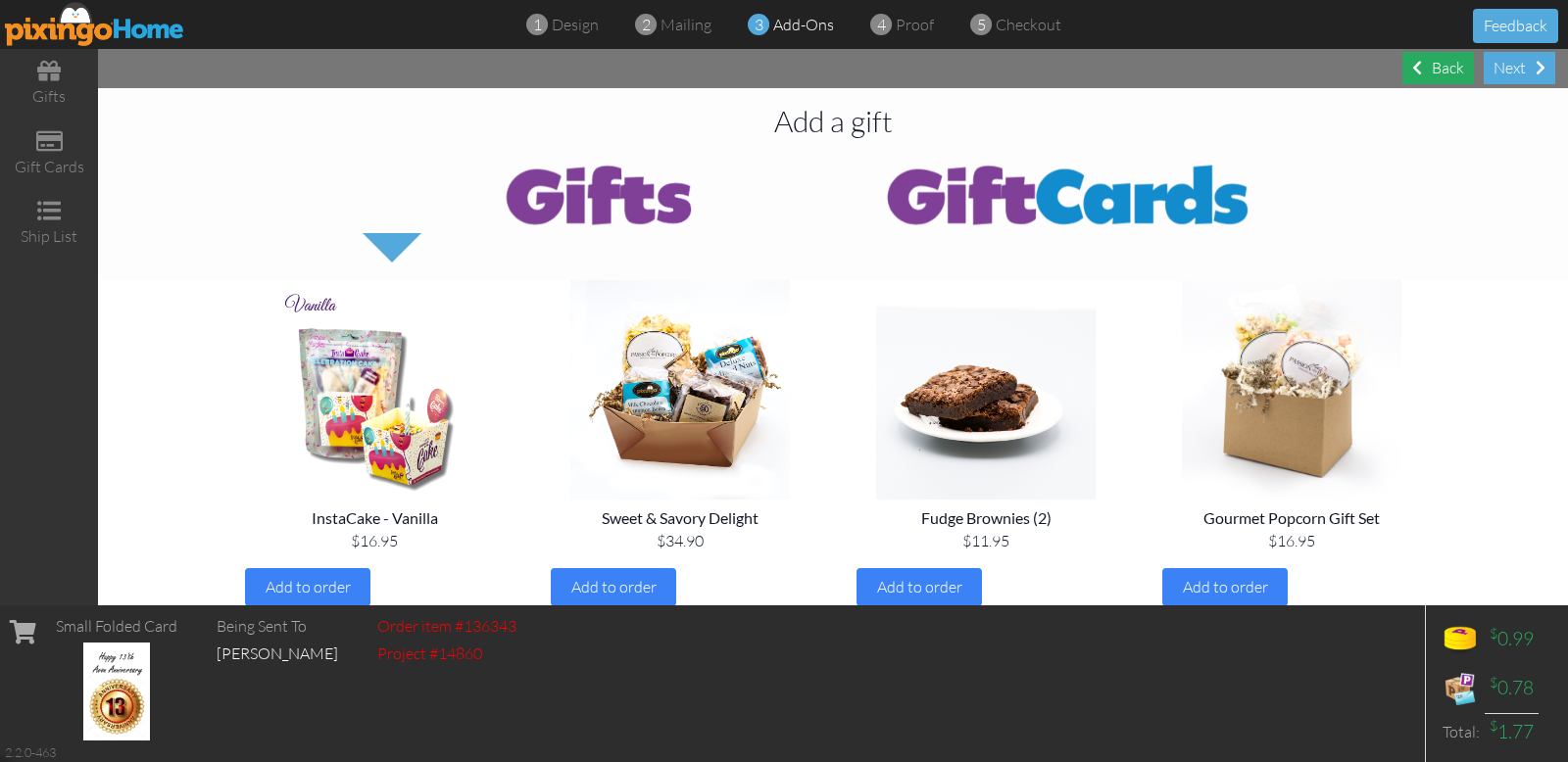
click at [1440, 73] on div "Back" at bounding box center [1438, 68] width 72 height 33
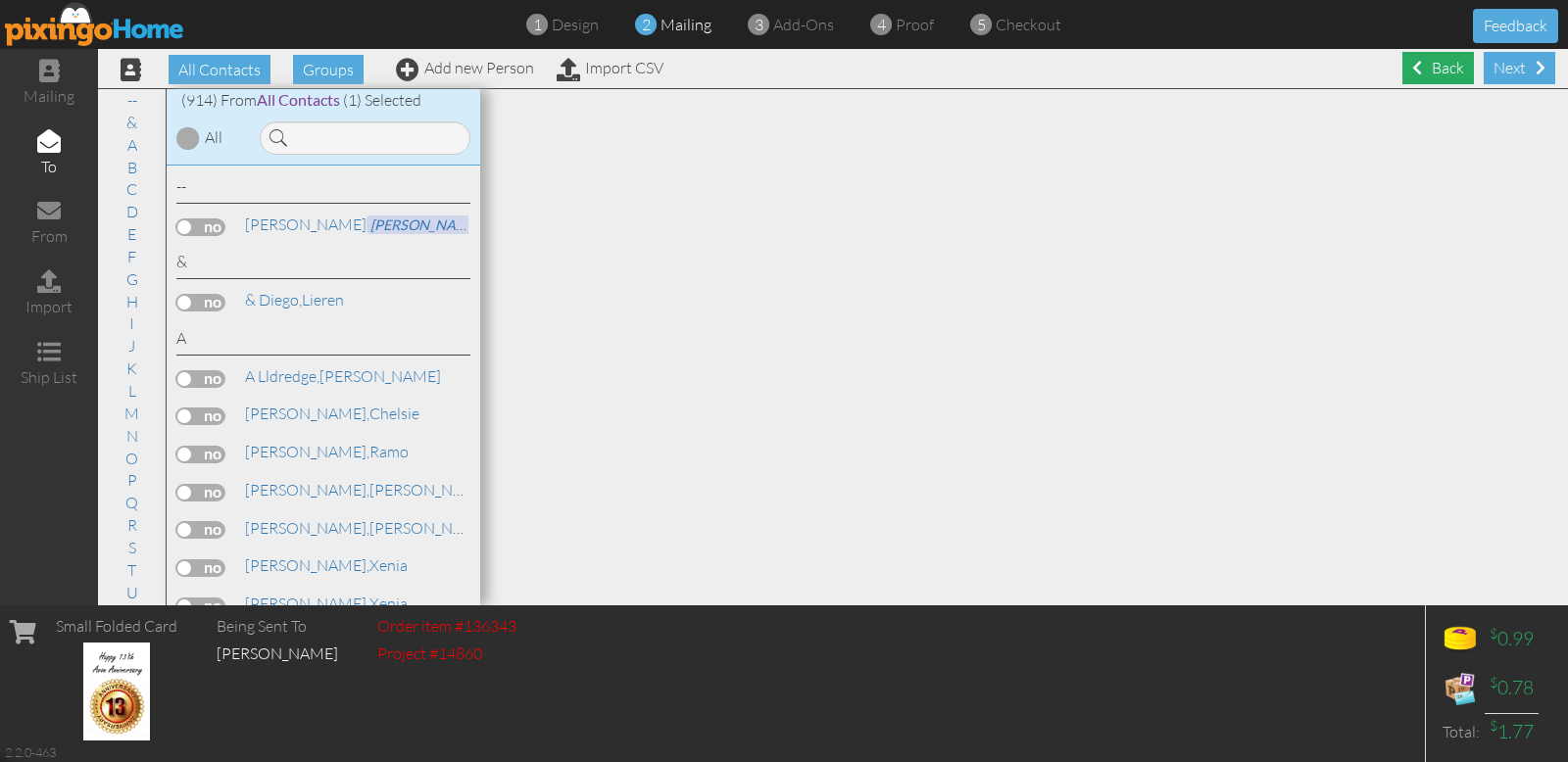
click at [1440, 73] on div "Back" at bounding box center [1438, 68] width 72 height 33
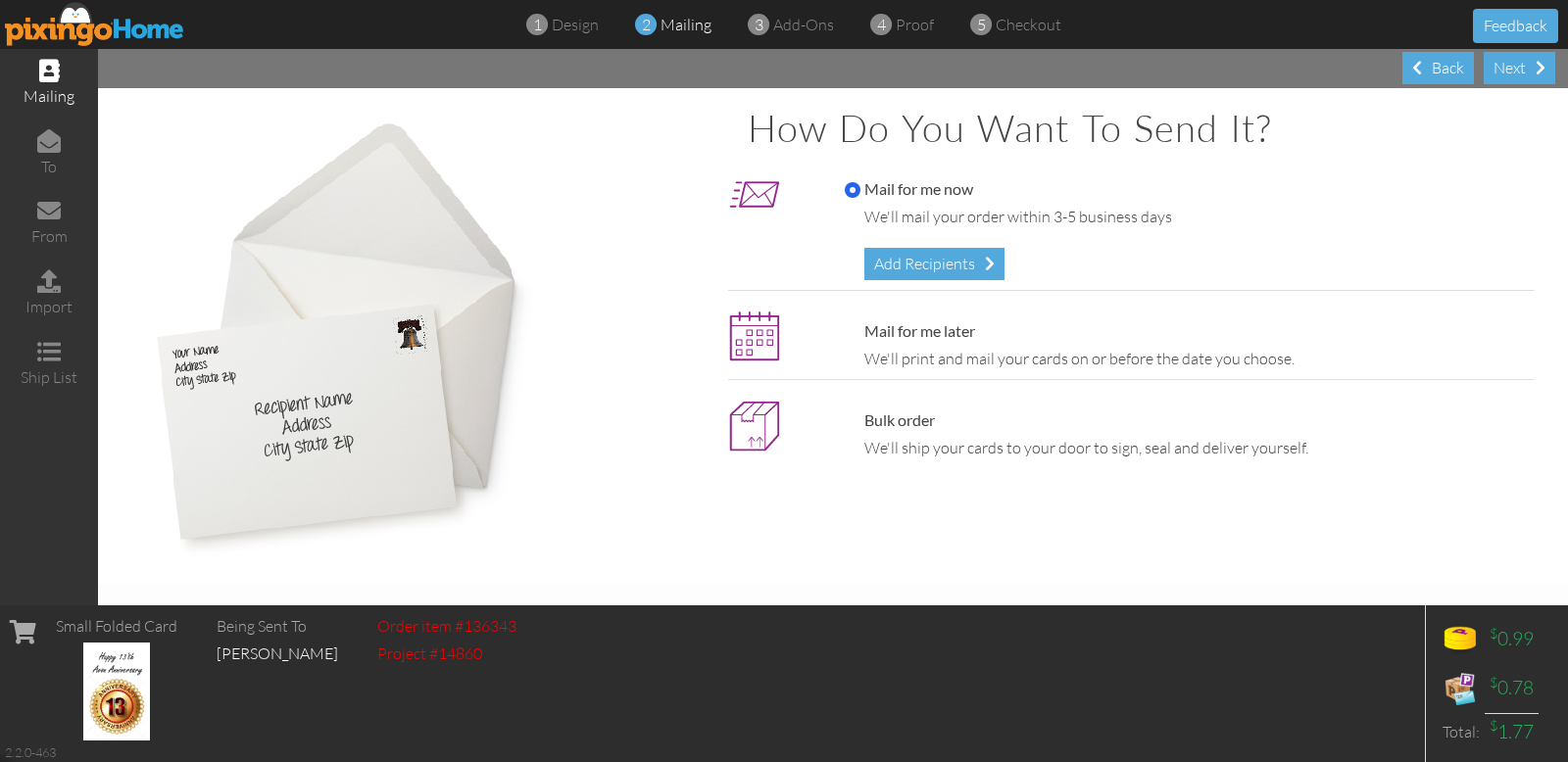
click at [972, 332] on label "Mail for me later" at bounding box center [909, 331] width 130 height 23
click at [861, 332] on input "Mail for me later" at bounding box center [853, 332] width 16 height 16
radio input "true"
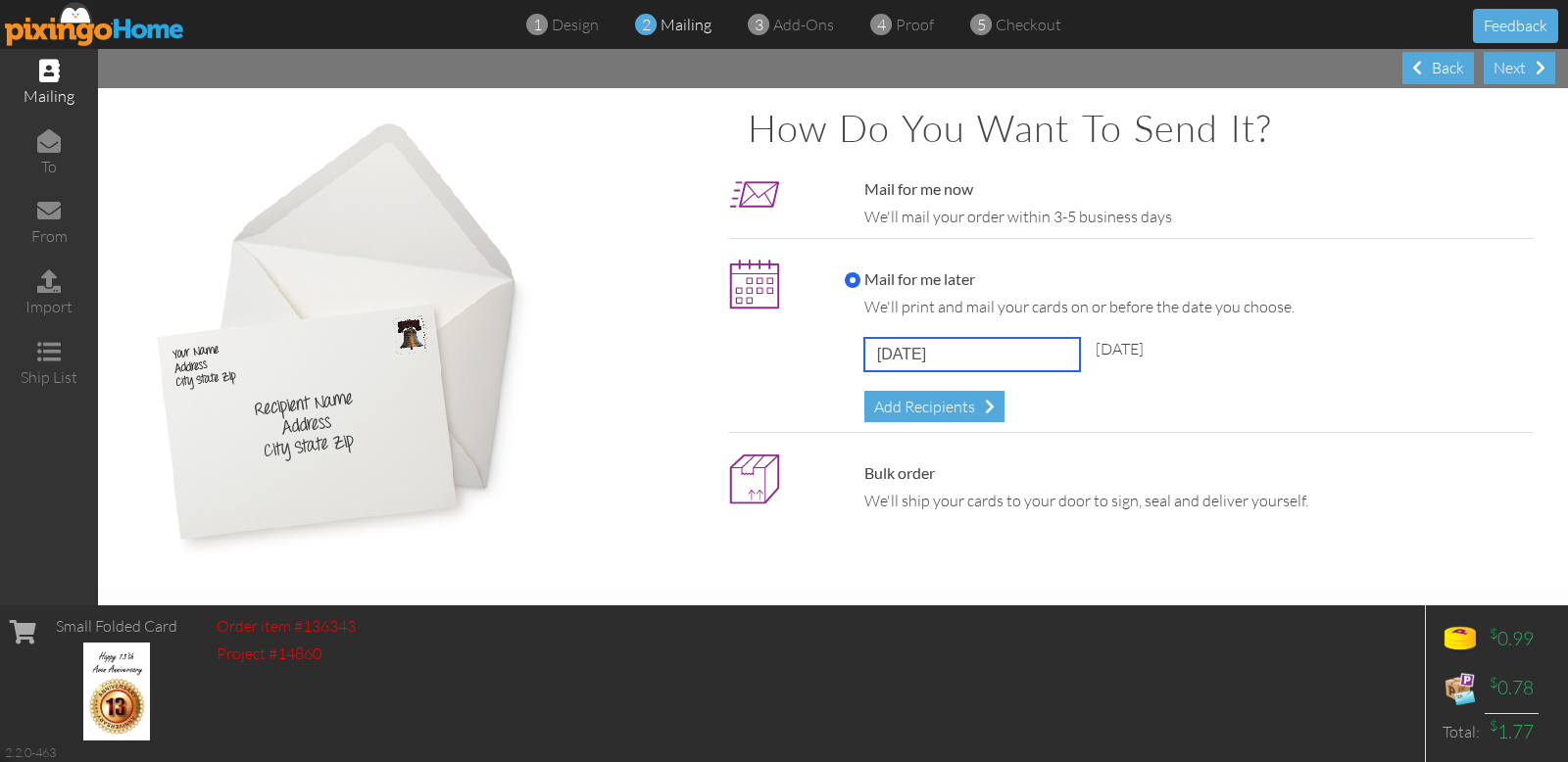
click at [982, 357] on input "[DATE]" at bounding box center [972, 354] width 216 height 33
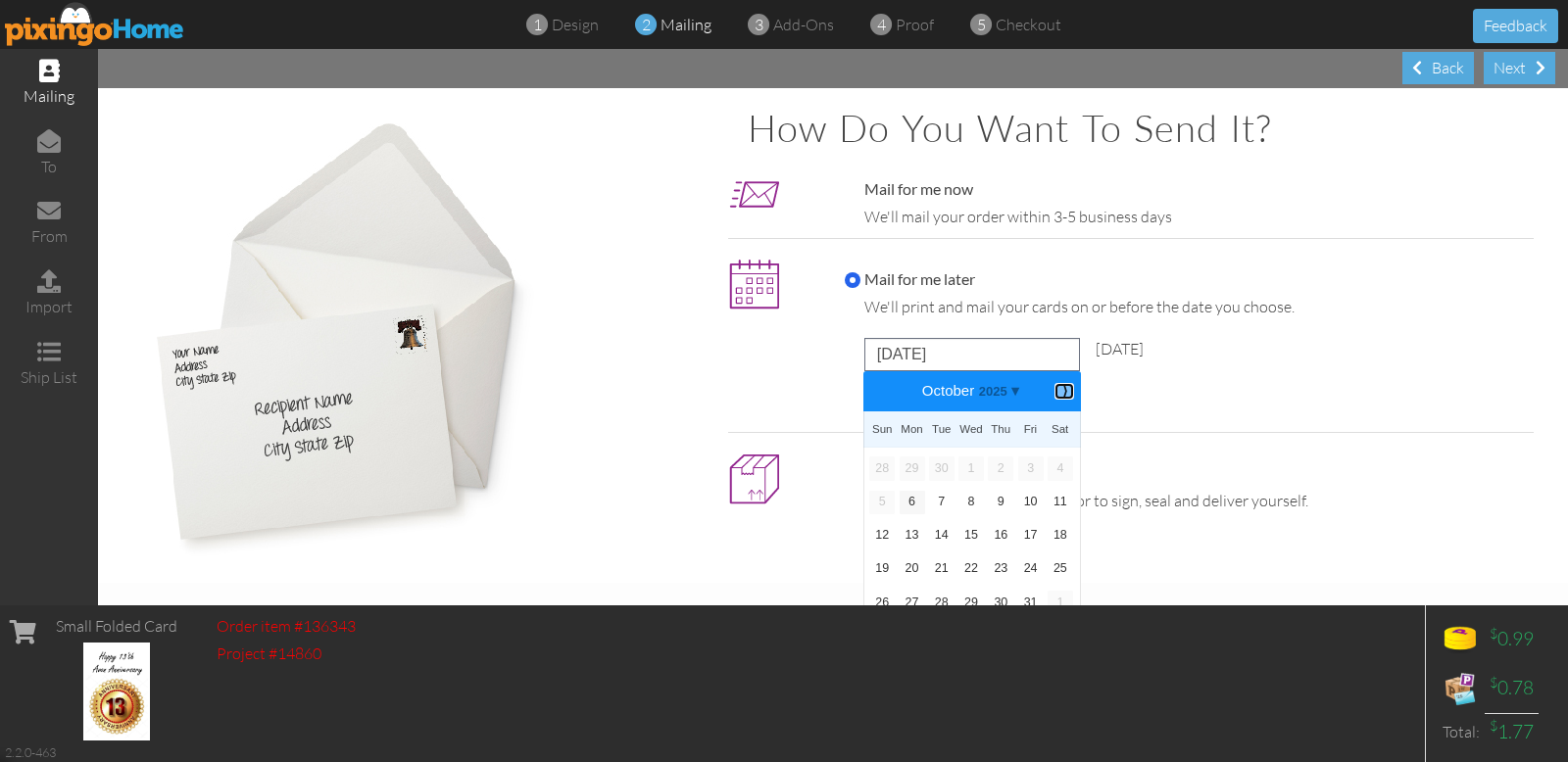
click at [1061, 393] on b "⟩" at bounding box center [1065, 391] width 14 height 15
click at [935, 499] on link "4" at bounding box center [942, 502] width 26 height 24
type input "[DATE]"
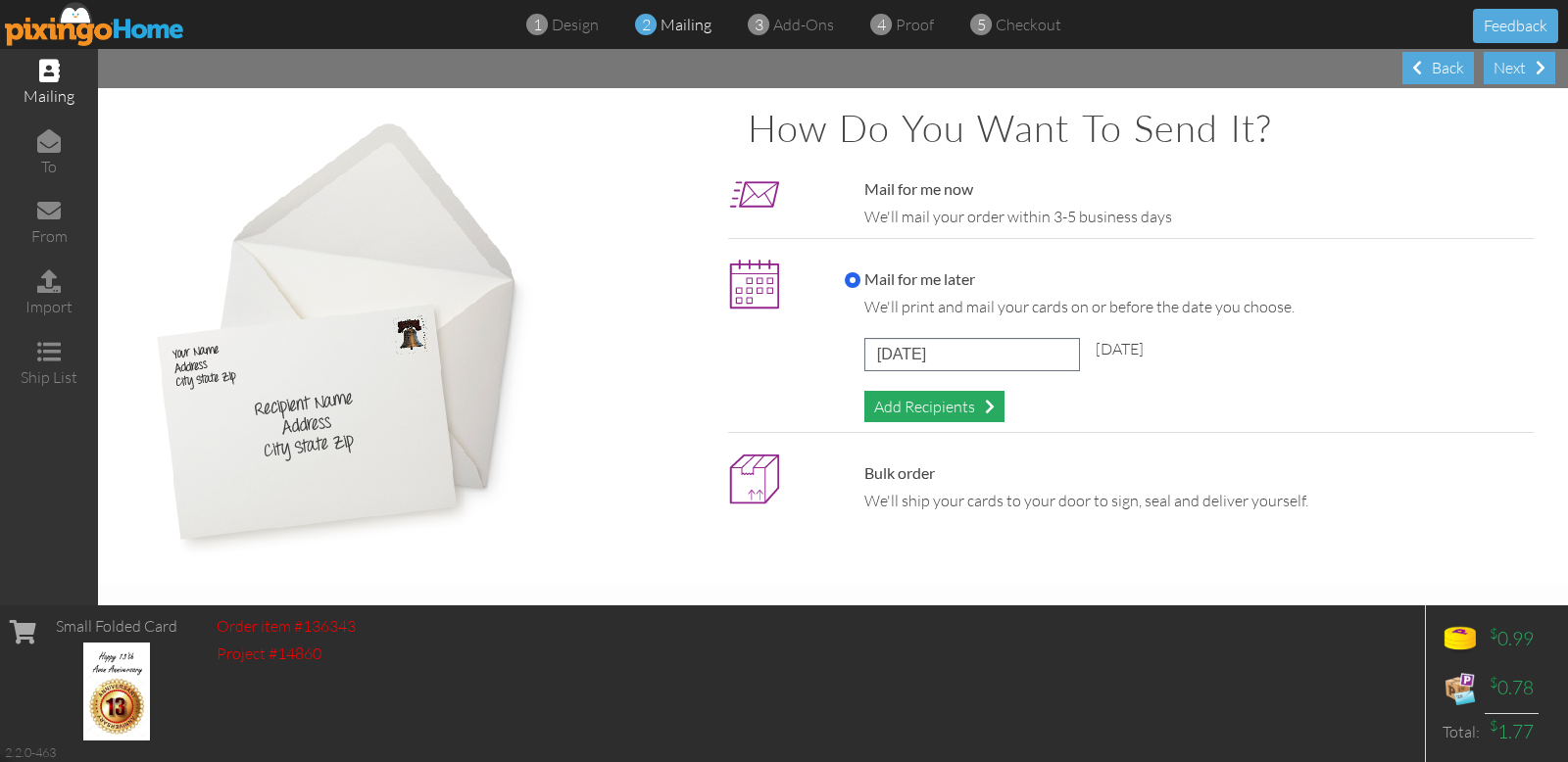
click at [931, 404] on div "Add Recipients" at bounding box center [934, 407] width 140 height 33
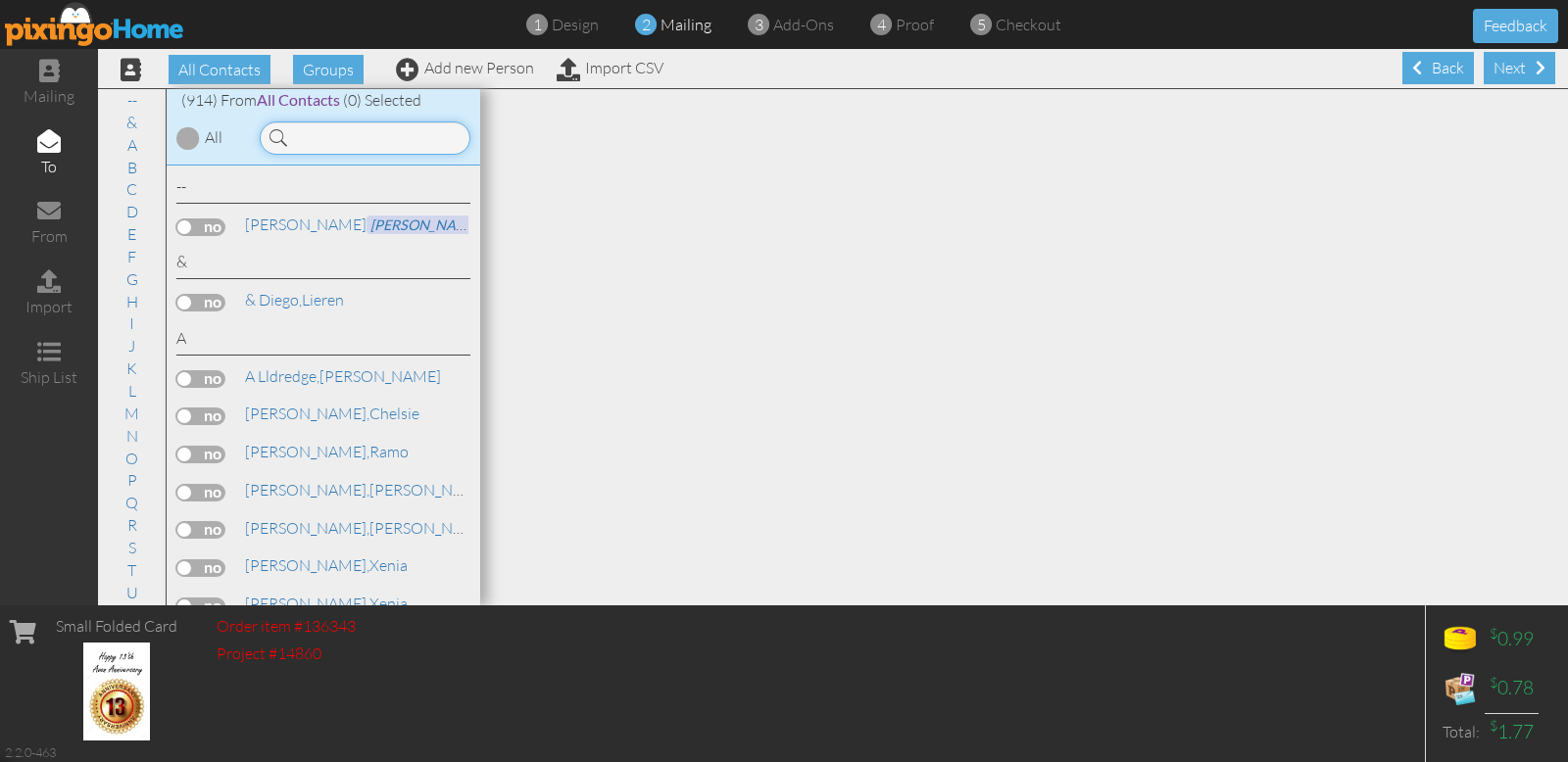
click at [325, 133] on input at bounding box center [365, 137] width 211 height 33
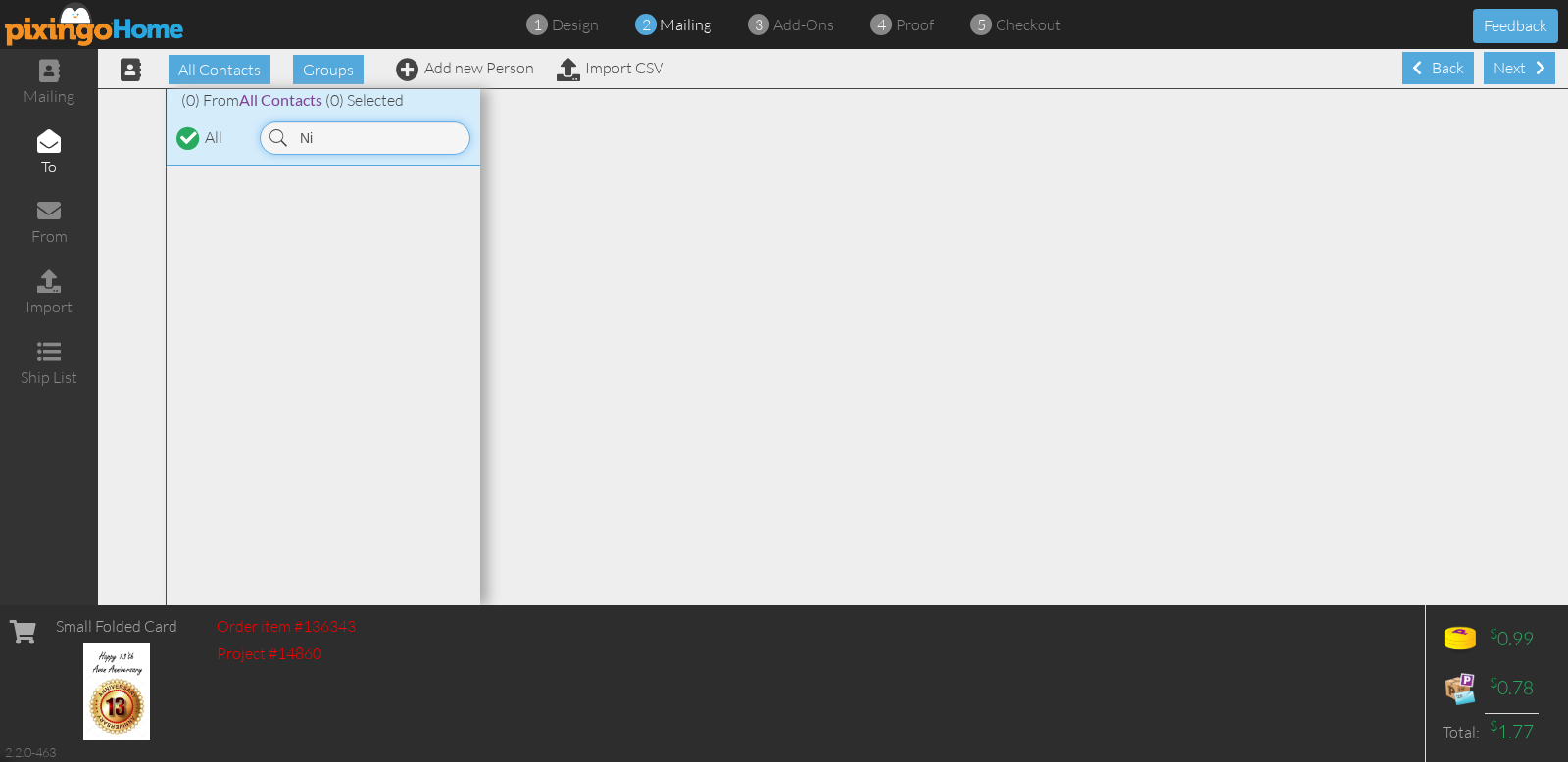
type input "N"
type input "[PERSON_NAME]"
click at [220, 229] on label at bounding box center [200, 228] width 49 height 18
click at [0, 0] on input "checkbox" at bounding box center [0, 0] width 0 height 0
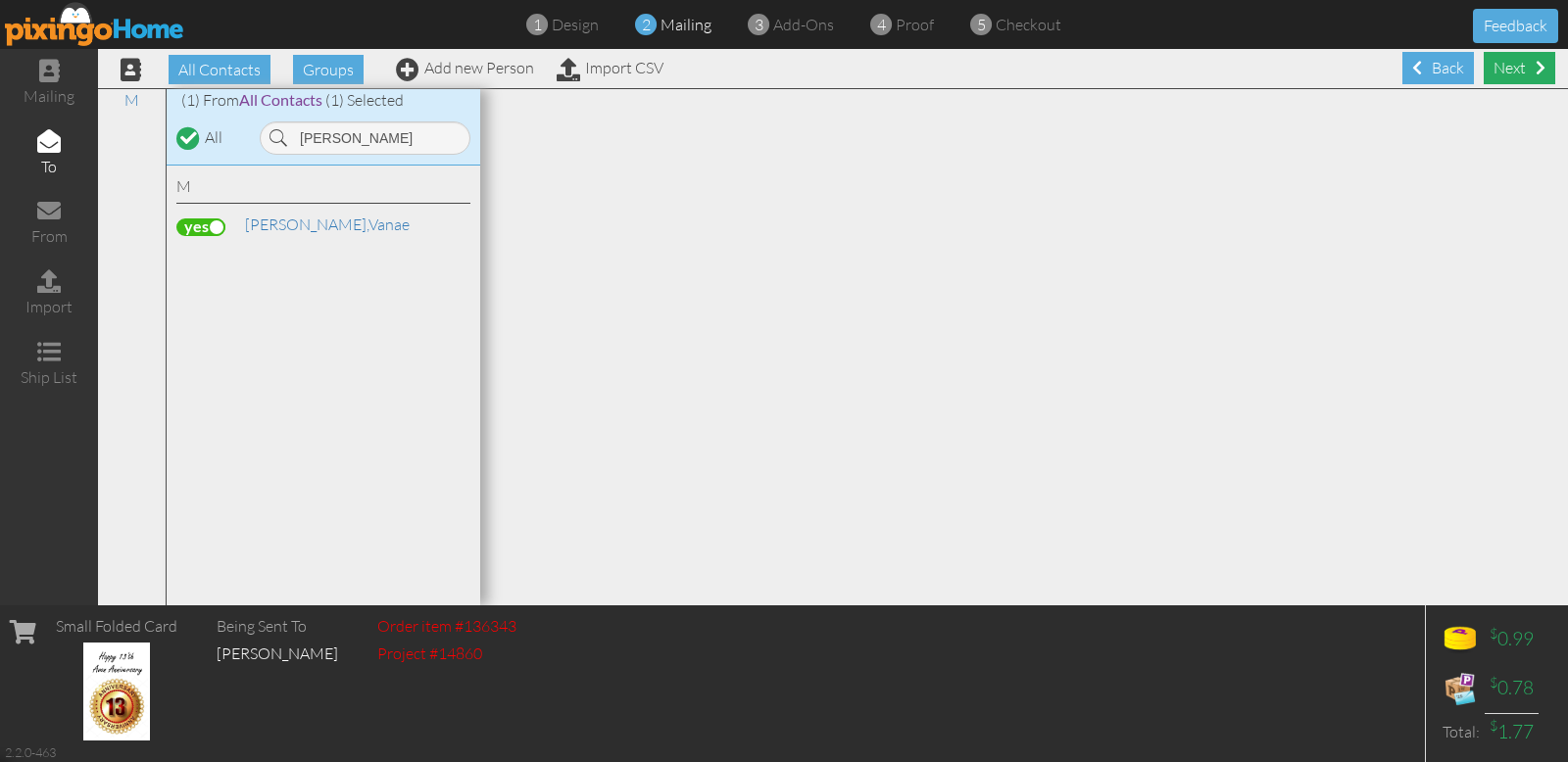
click at [1509, 66] on div "Next" at bounding box center [1519, 68] width 72 height 33
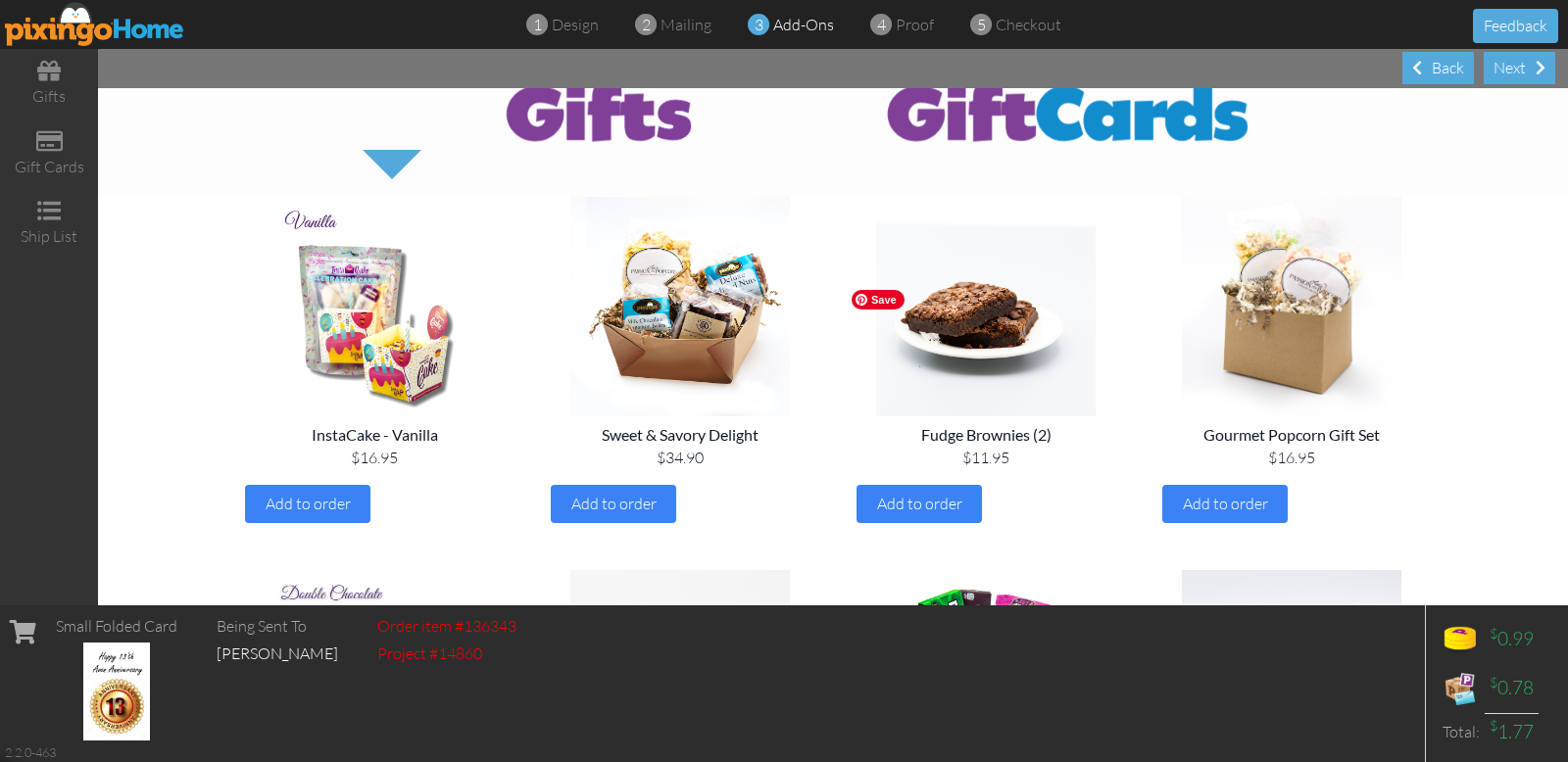
scroll to position [92, 0]
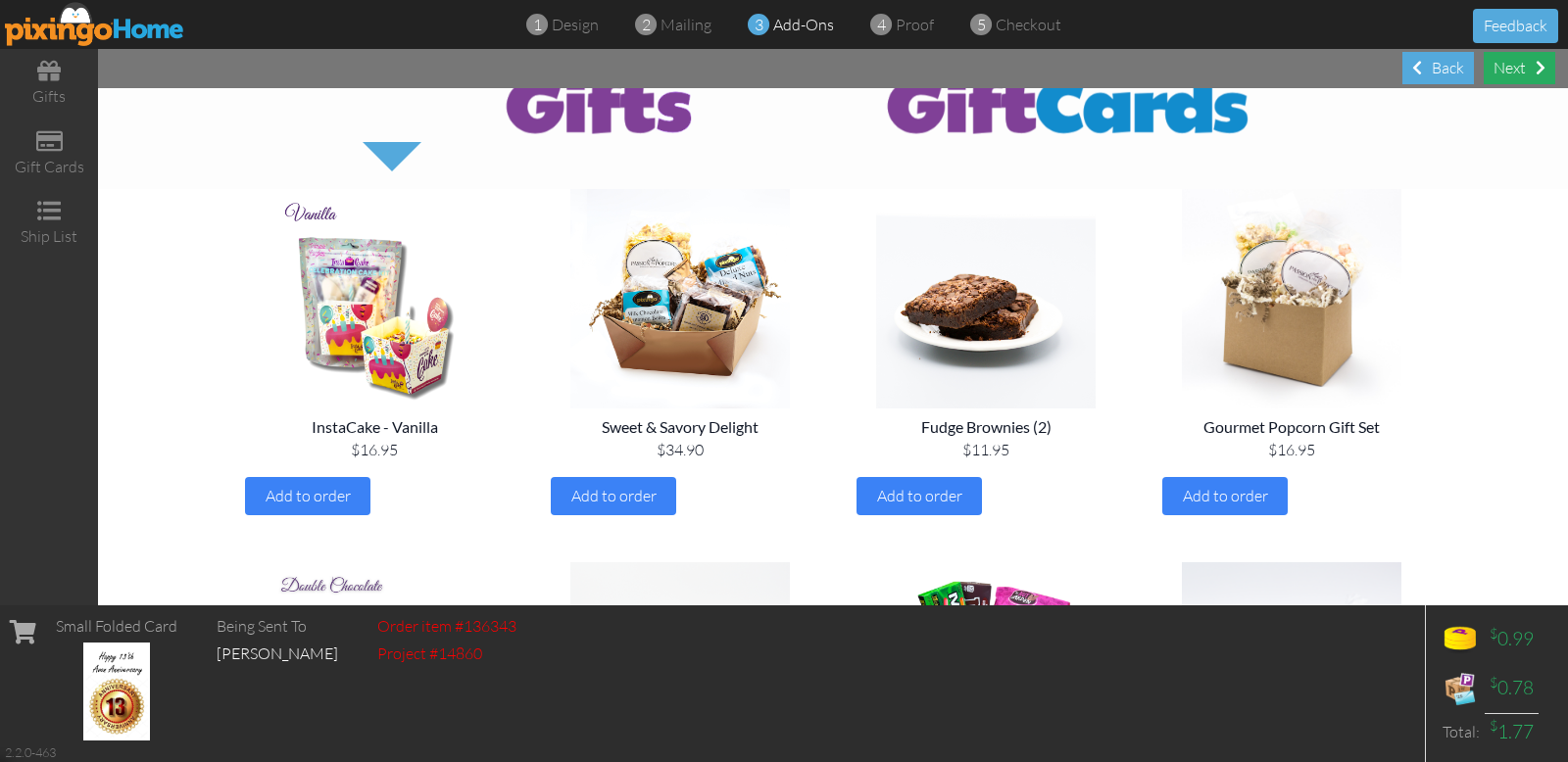
click at [1515, 66] on div "Next" at bounding box center [1519, 68] width 72 height 33
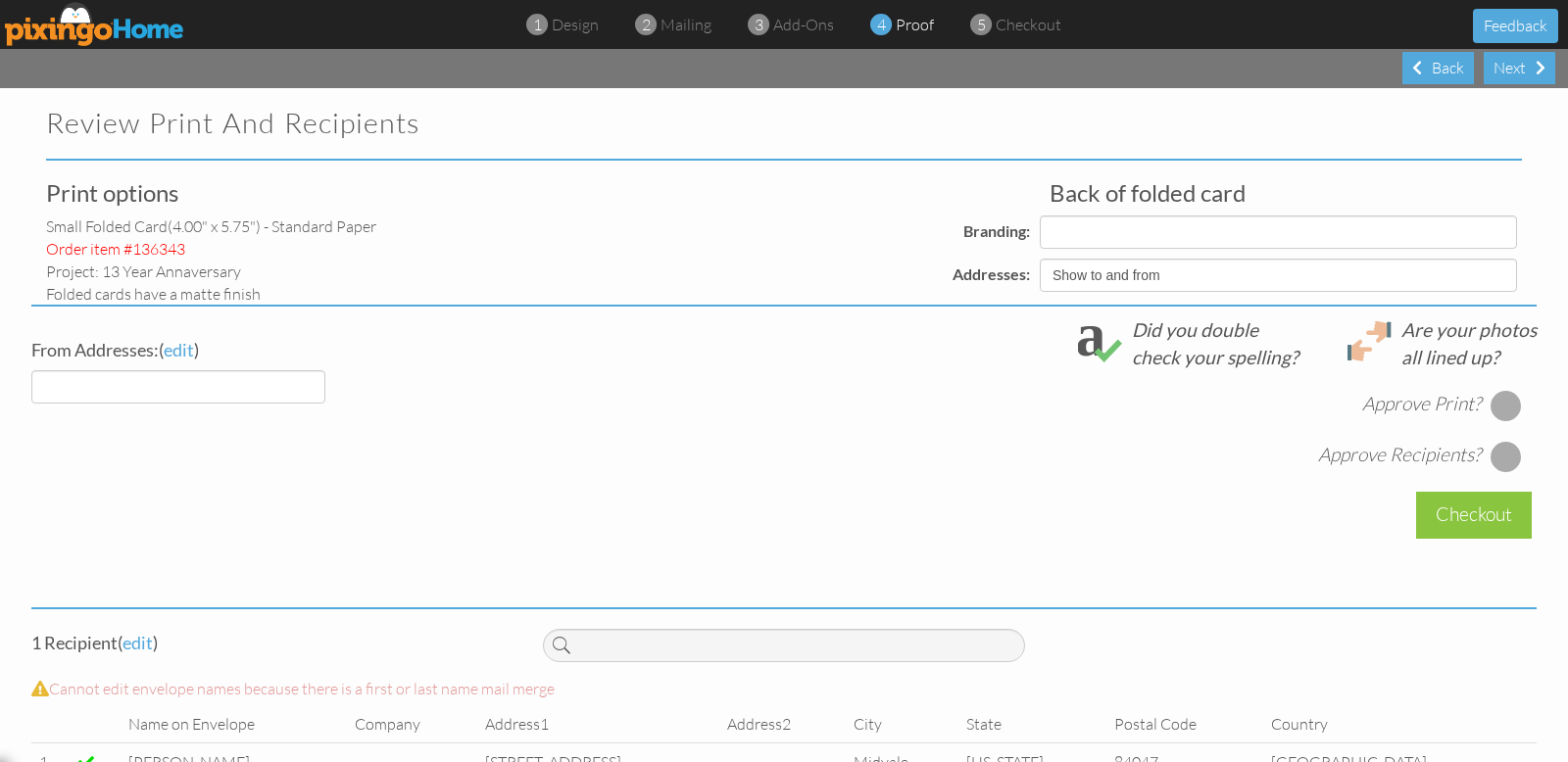
select select "object:15246"
select select "object:15249"
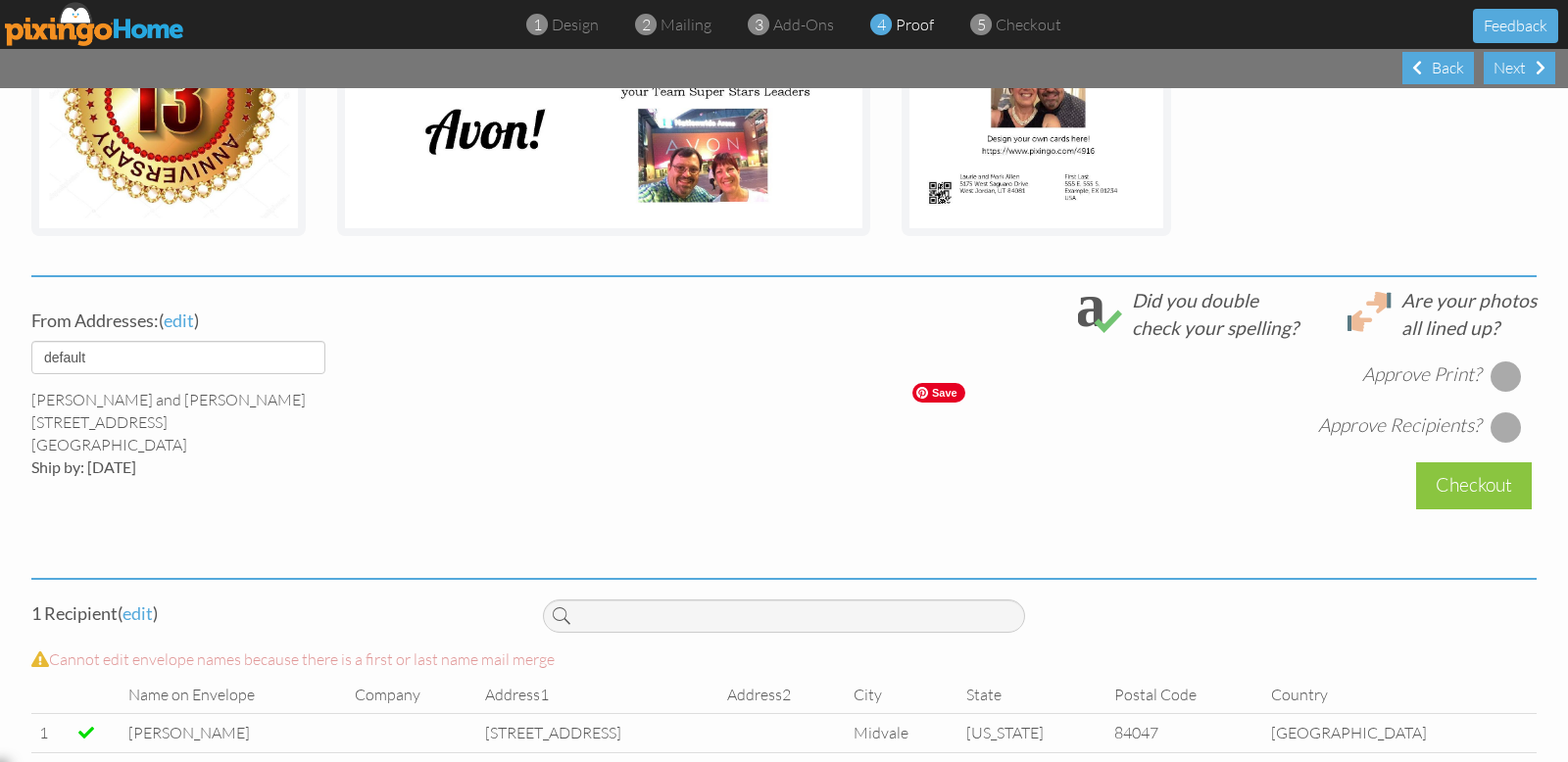
scroll to position [551, 0]
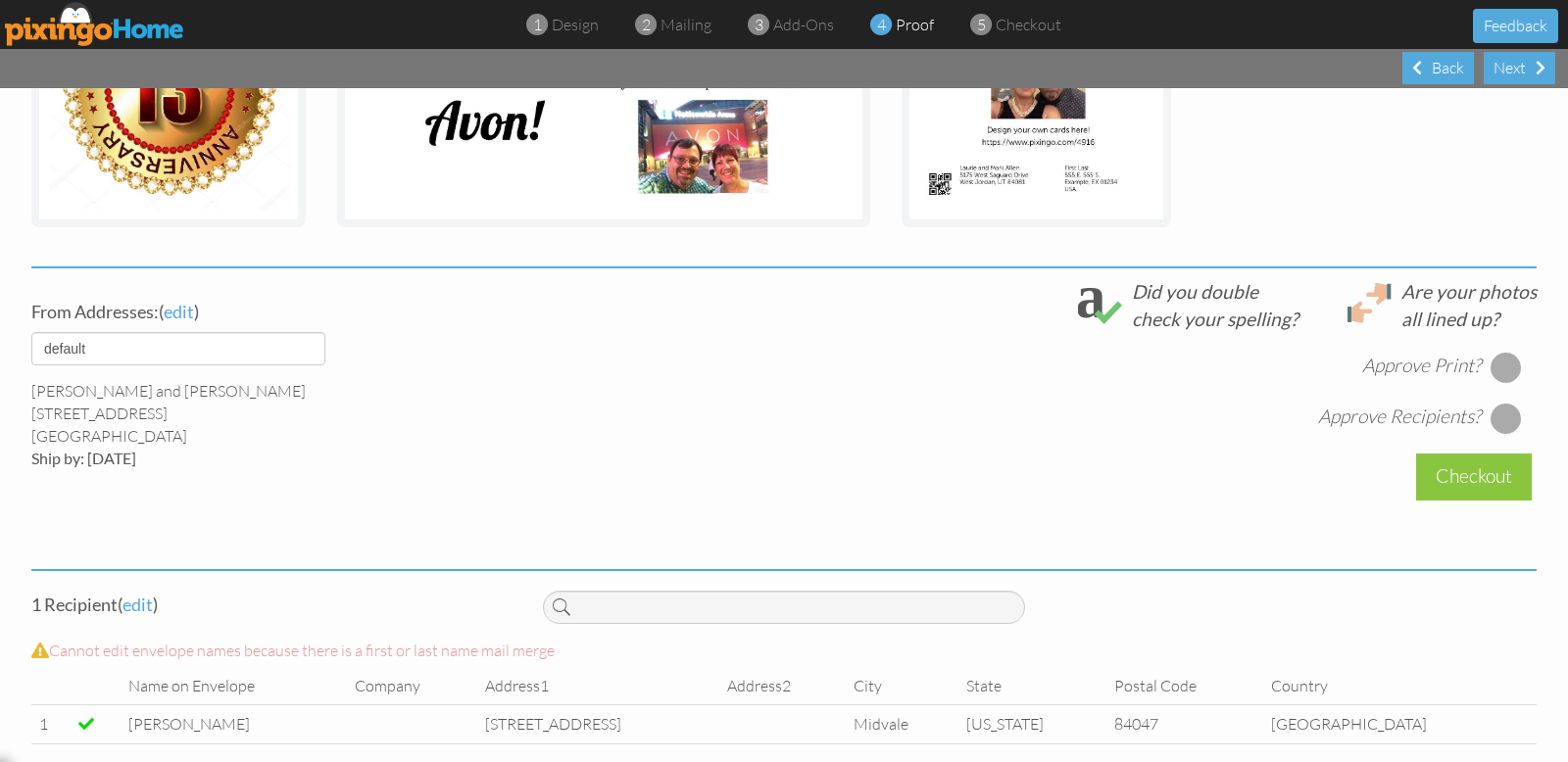
click at [1498, 361] on div at bounding box center [1506, 368] width 32 height 32
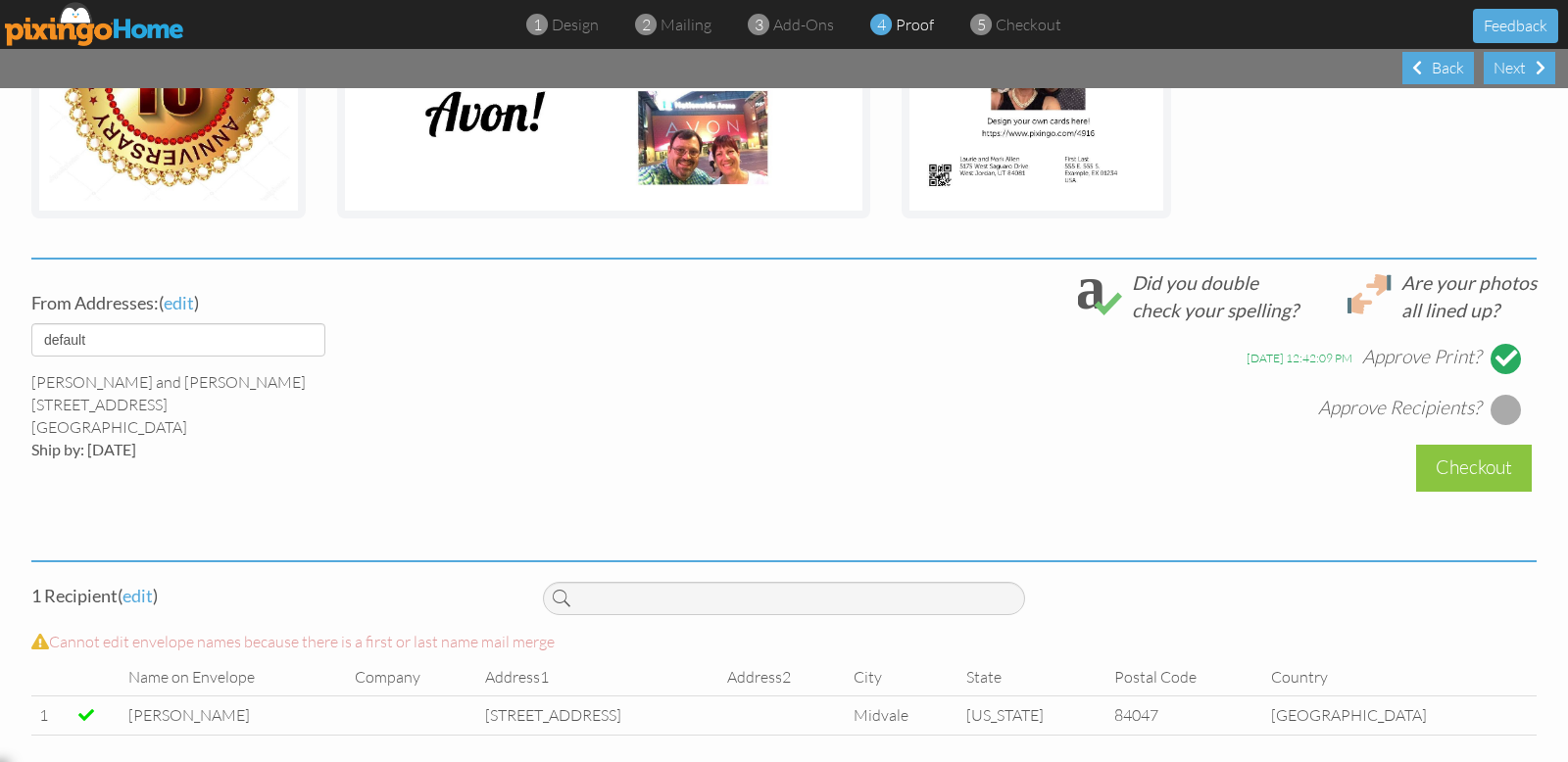
scroll to position [573, 0]
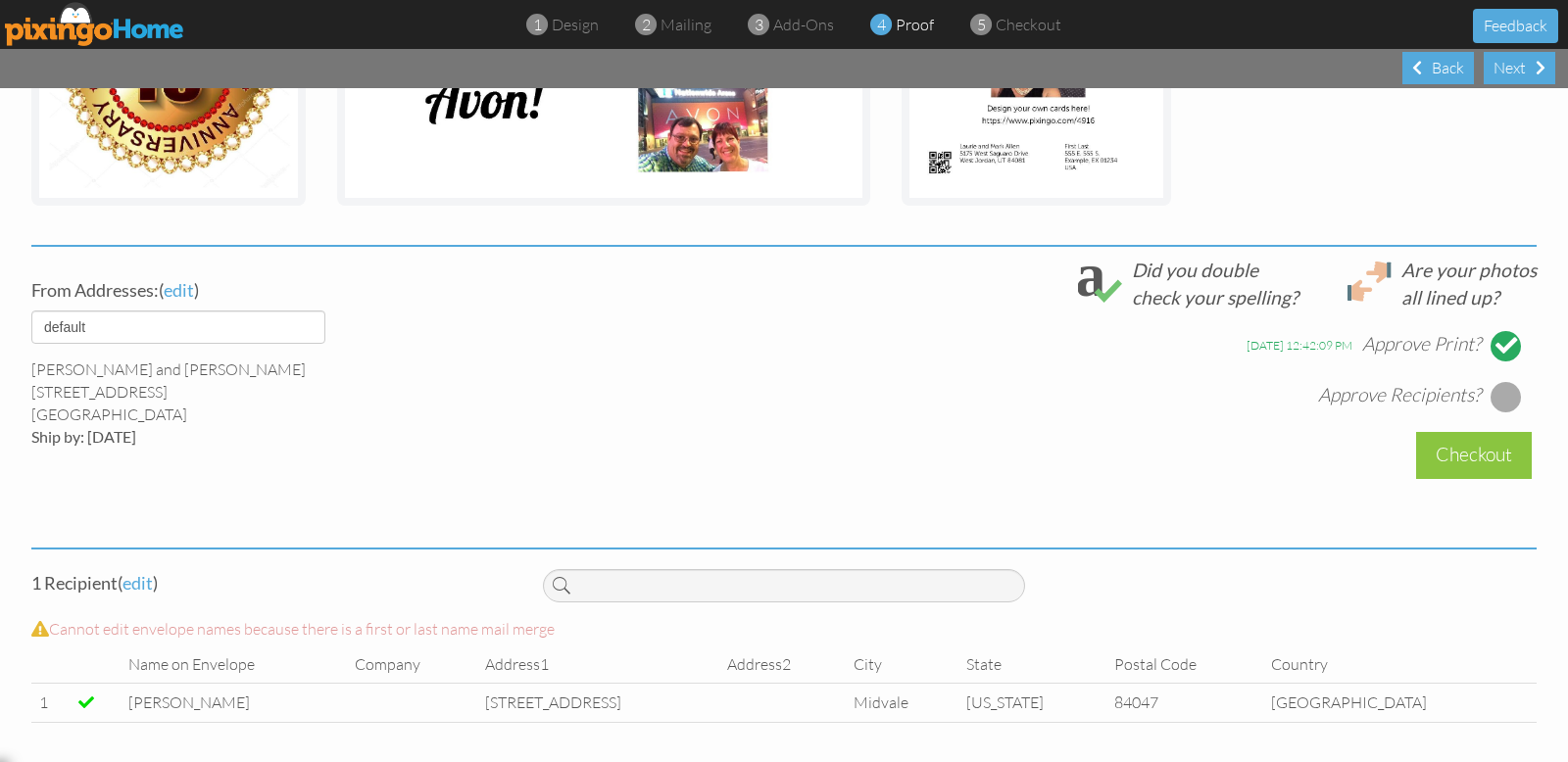
click at [1501, 378] on div "[DATE] 12:42:09 PM Approve Print? Approve Recipients?" at bounding box center [1040, 361] width 994 height 101
click at [1500, 391] on div at bounding box center [1506, 397] width 32 height 32
click at [1482, 454] on div "Checkout" at bounding box center [1473, 455] width 115 height 46
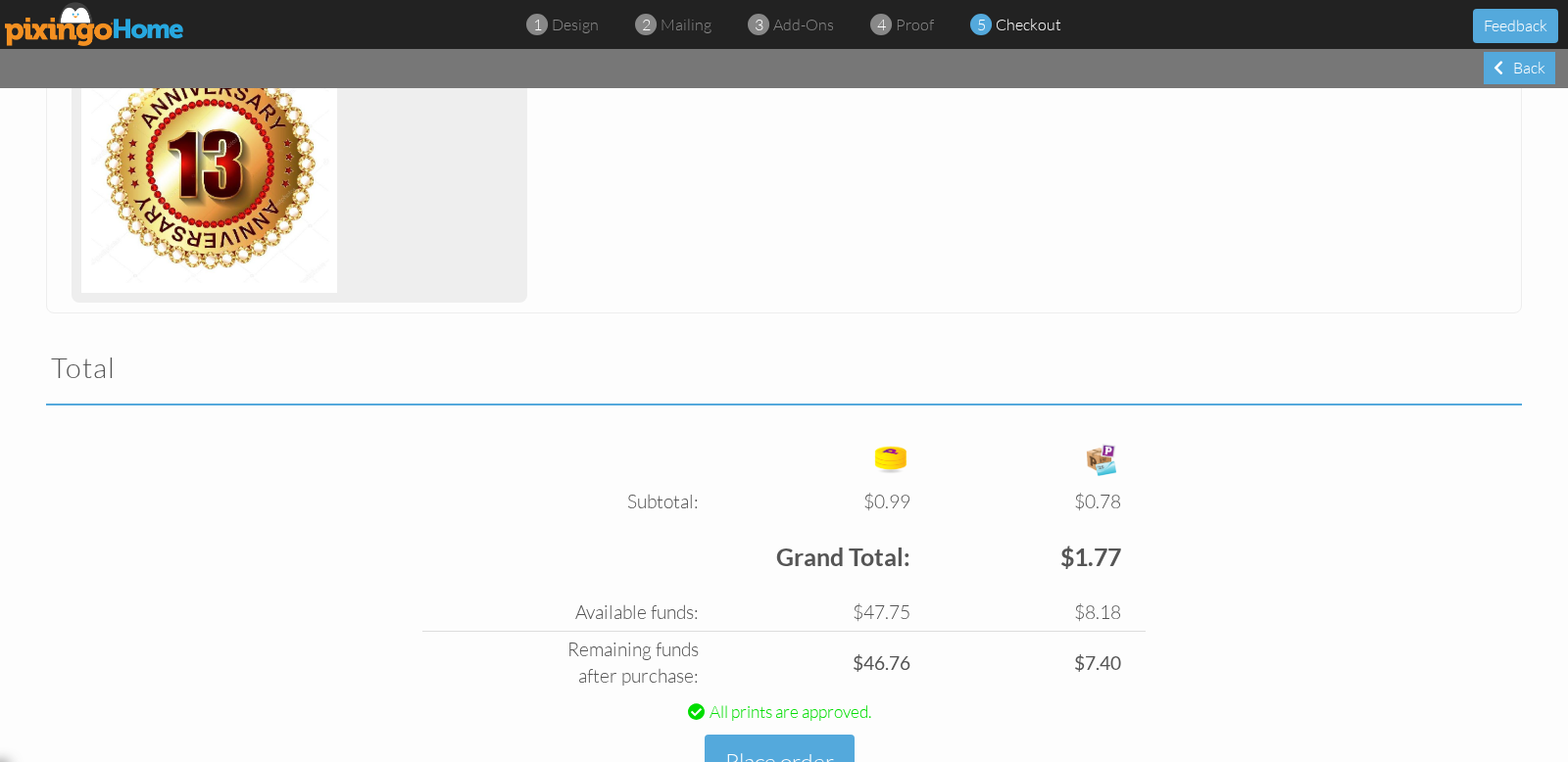
scroll to position [501, 0]
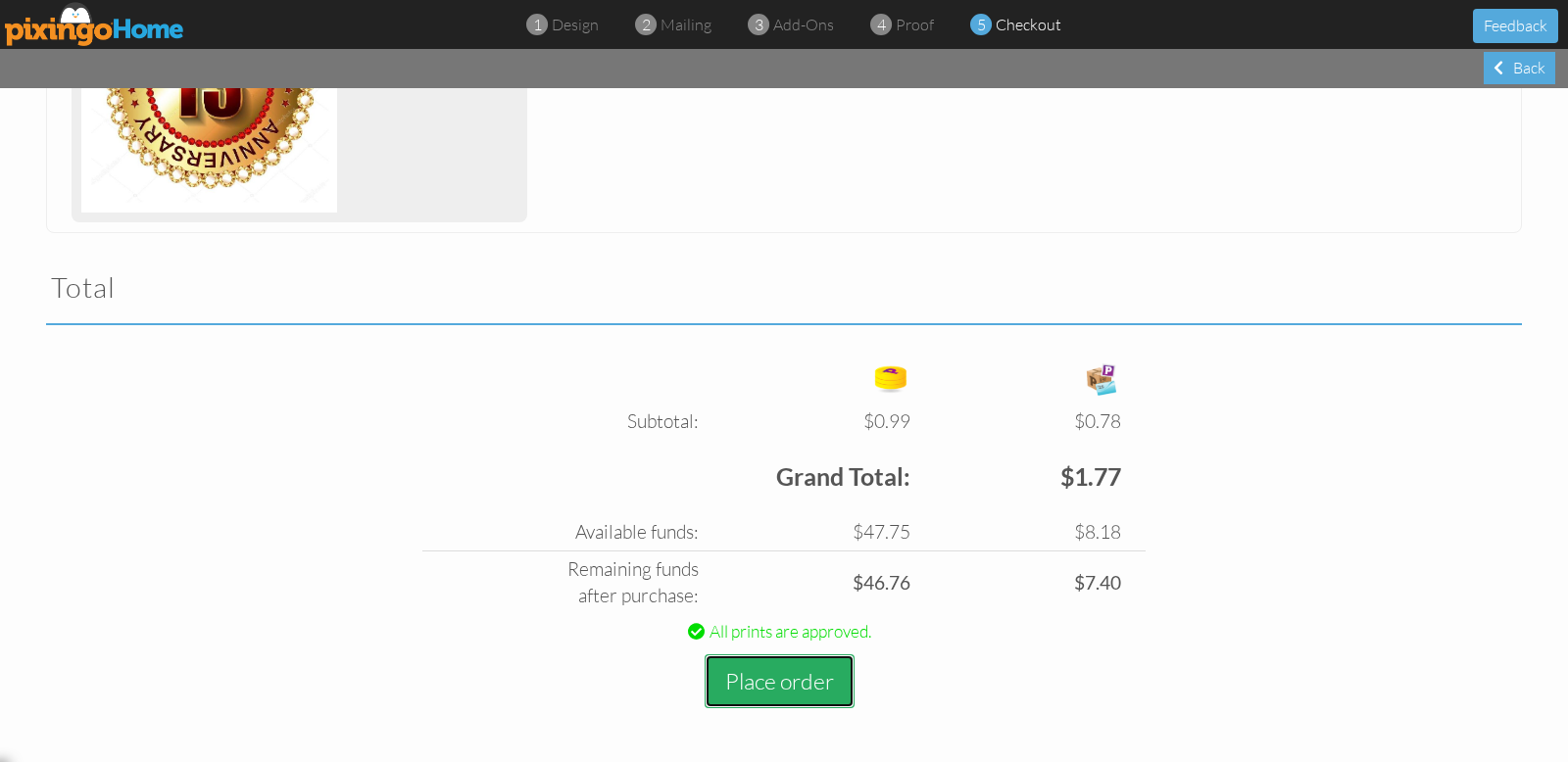
click at [811, 679] on button "Place order" at bounding box center [779, 681] width 150 height 54
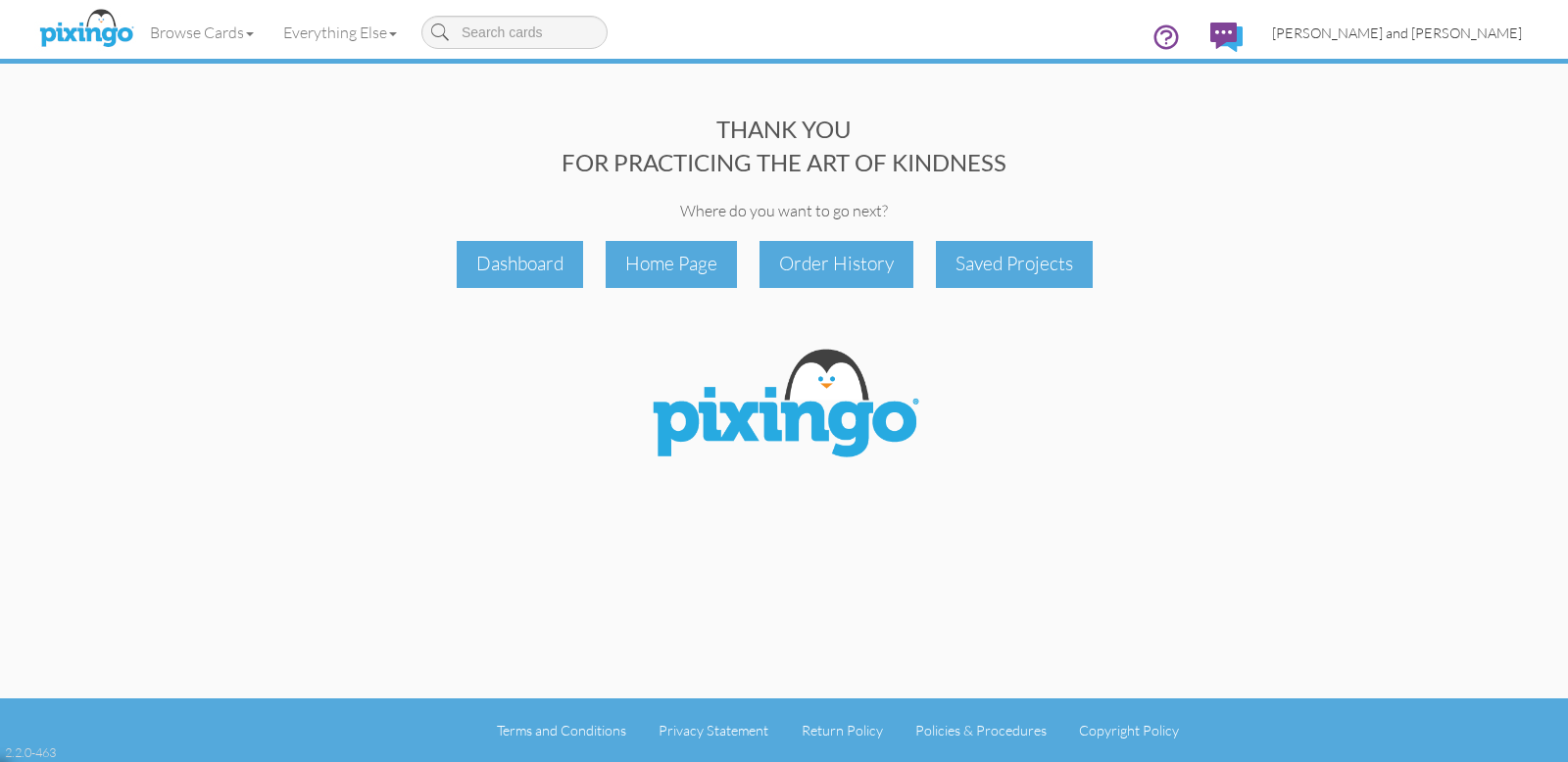
click at [1451, 32] on span "[PERSON_NAME] and [PERSON_NAME]" at bounding box center [1396, 33] width 250 height 17
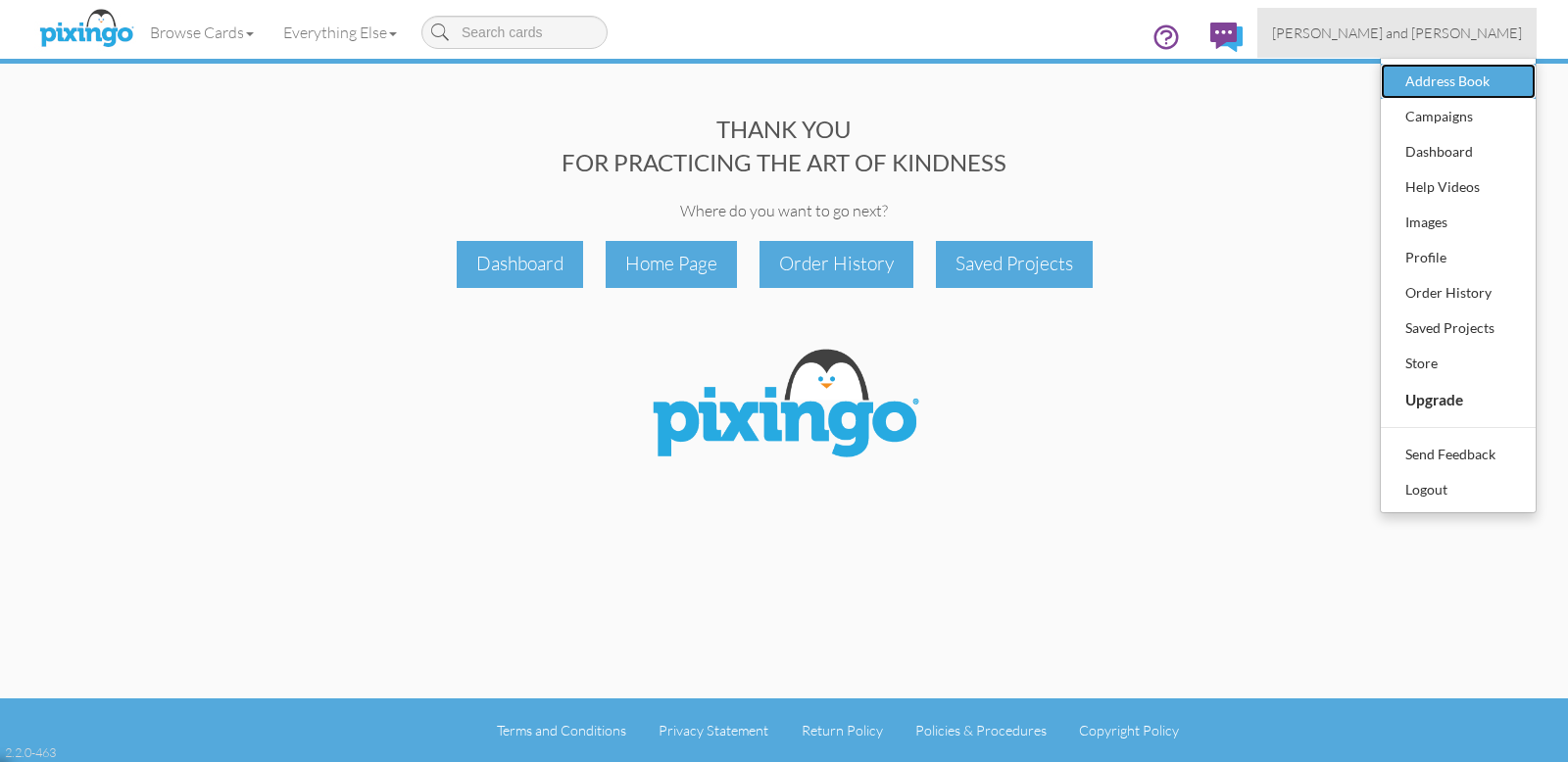
click at [1436, 83] on div "Address Book" at bounding box center [1458, 82] width 115 height 30
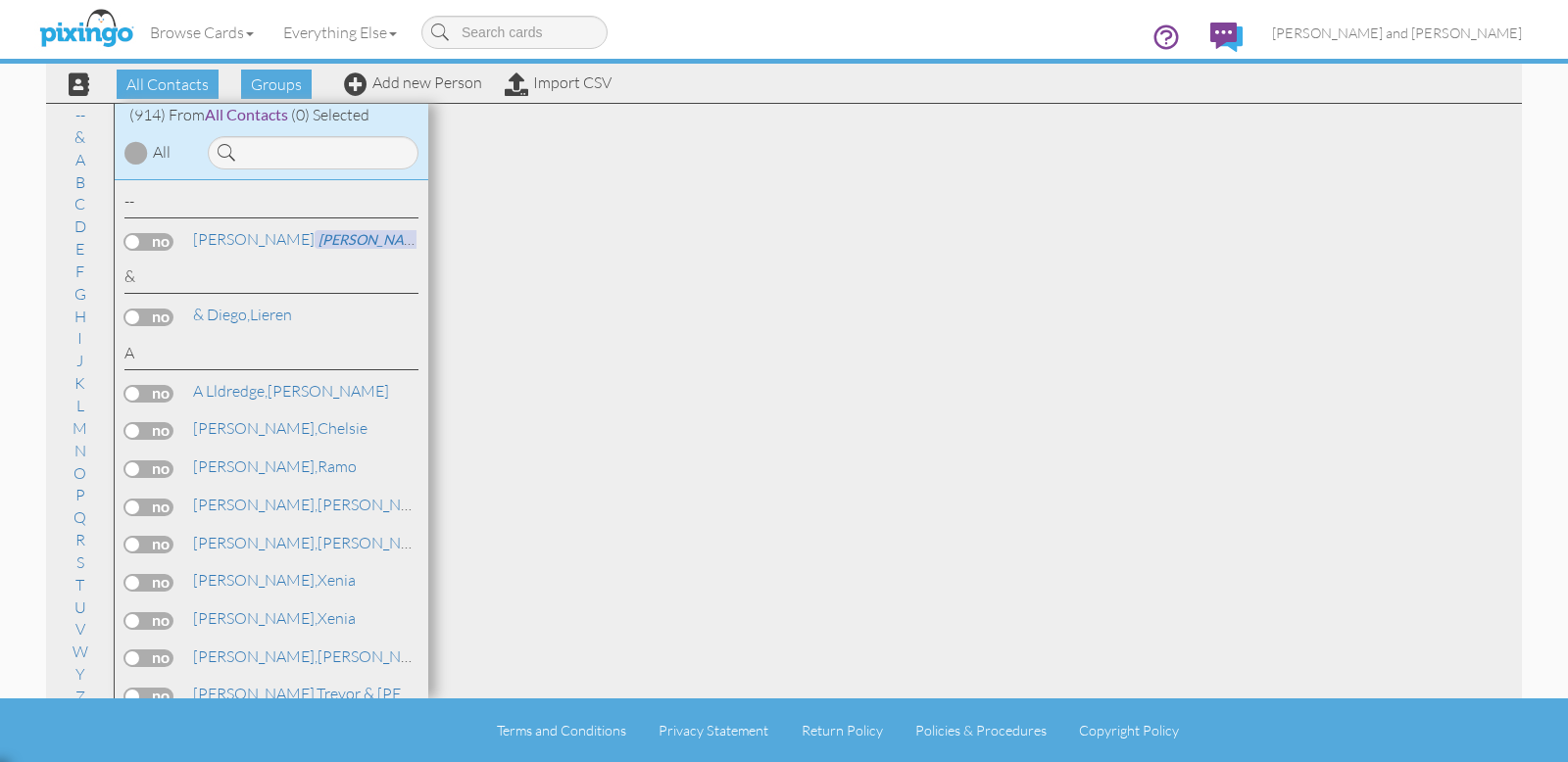
click at [239, 149] on input at bounding box center [313, 152] width 211 height 33
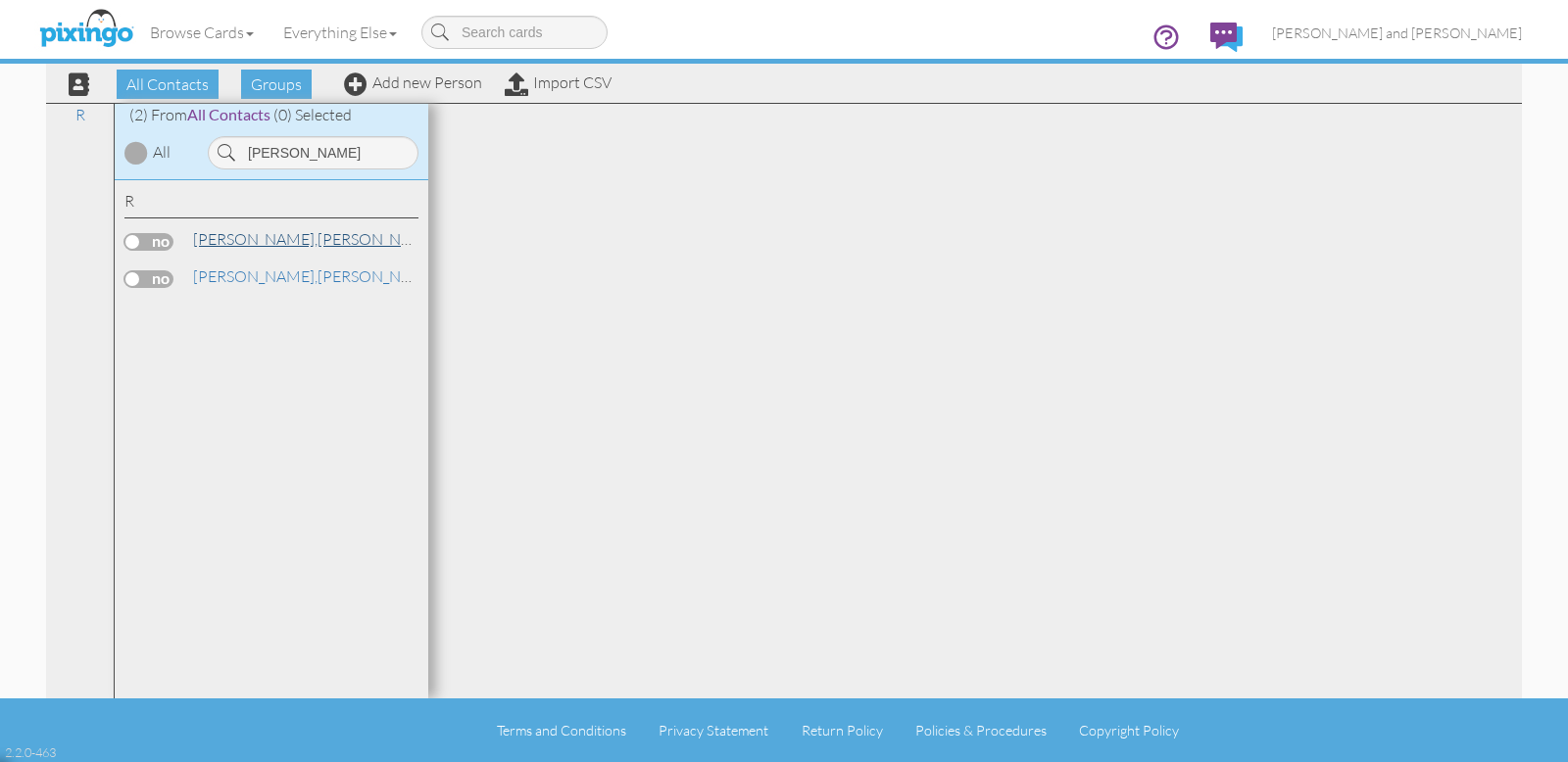
type input "[PERSON_NAME]"
click at [251, 233] on span "[PERSON_NAME]," at bounding box center [255, 239] width 124 height 20
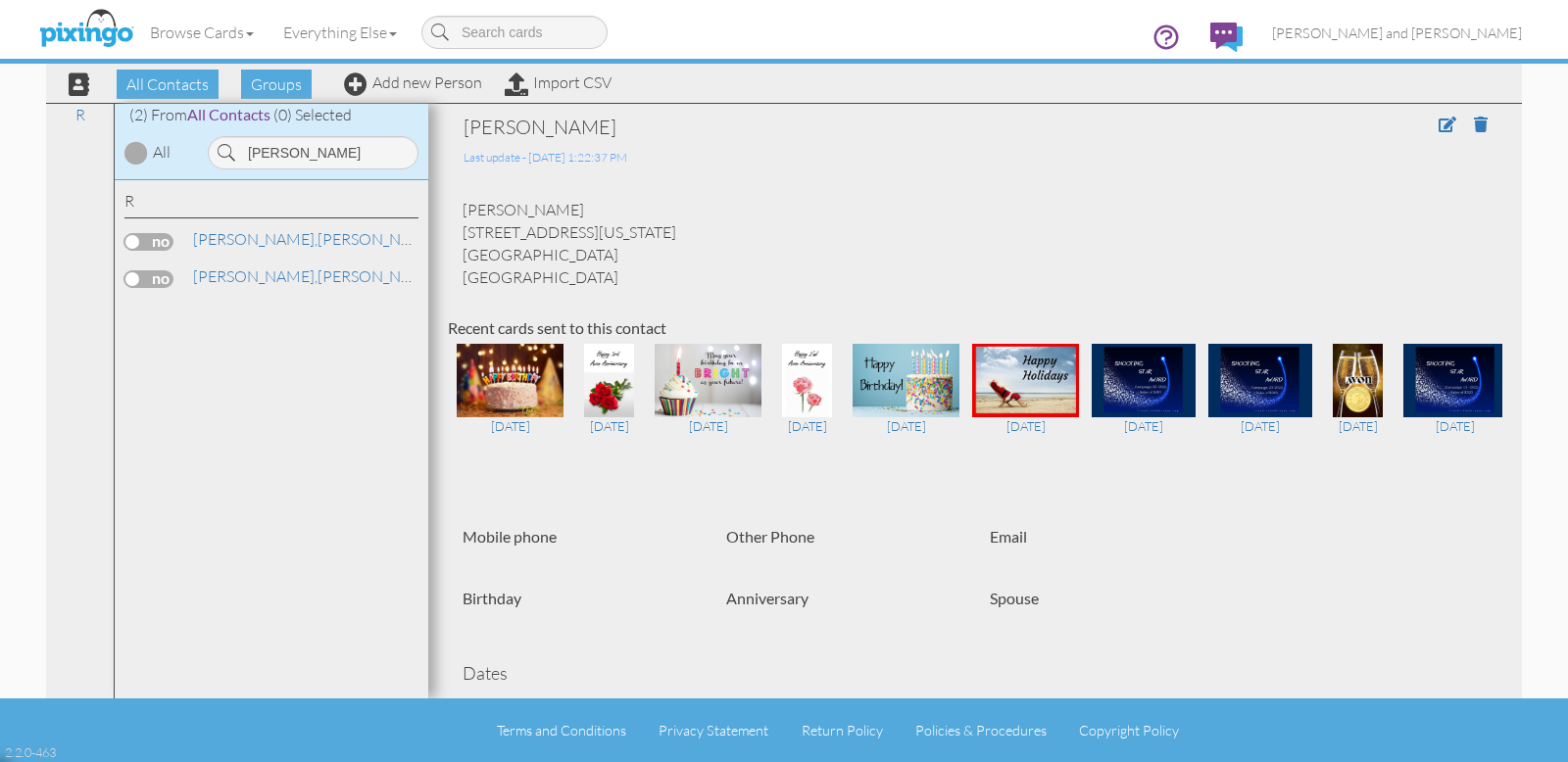
click at [162, 238] on label at bounding box center [148, 242] width 49 height 18
click at [0, 0] on input "checkbox" at bounding box center [0, 0] width 0 height 0
click at [890, 86] on span "Send Card" at bounding box center [885, 85] width 90 height 30
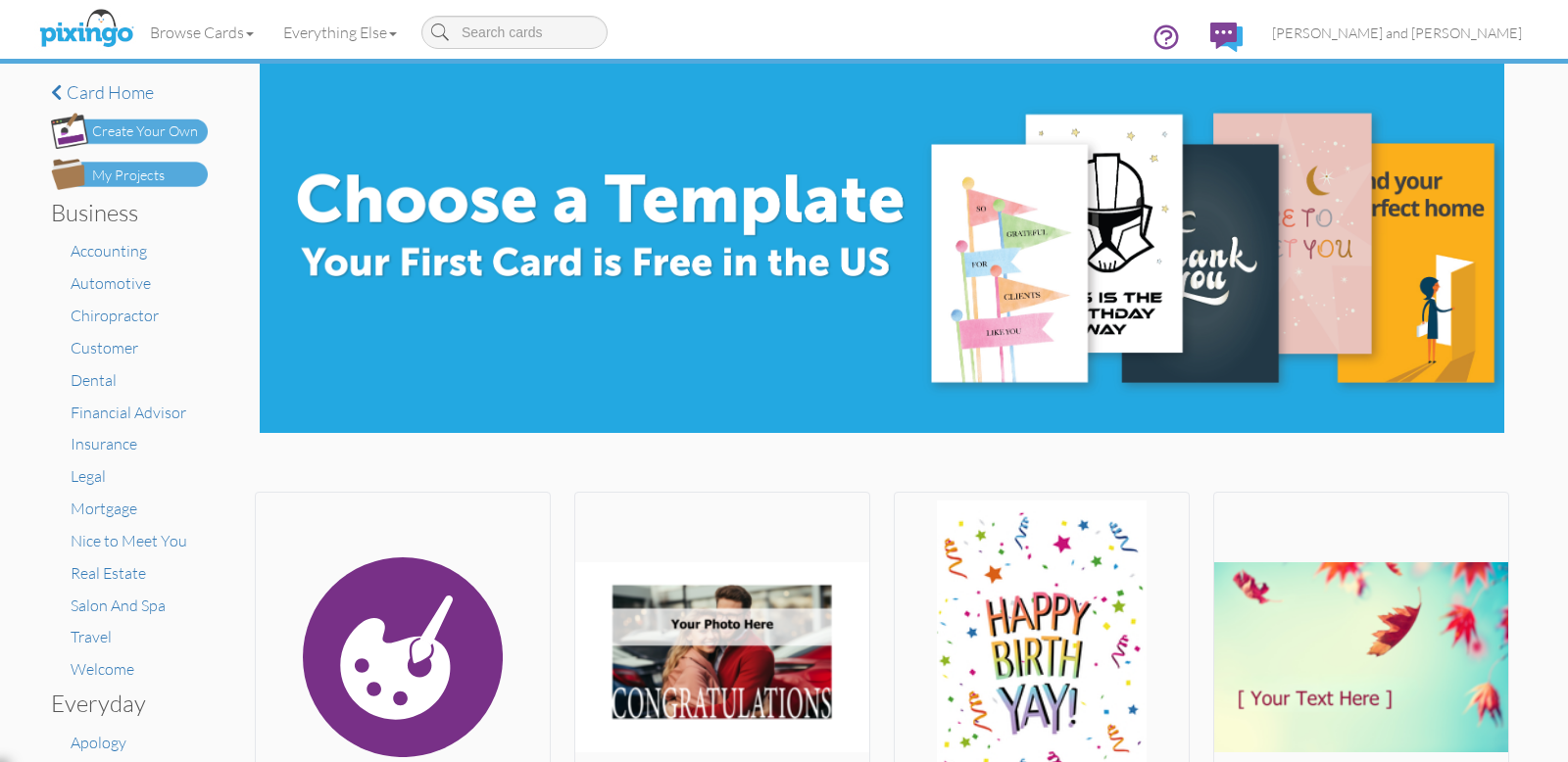
click at [153, 168] on div "My Projects" at bounding box center [128, 175] width 73 height 21
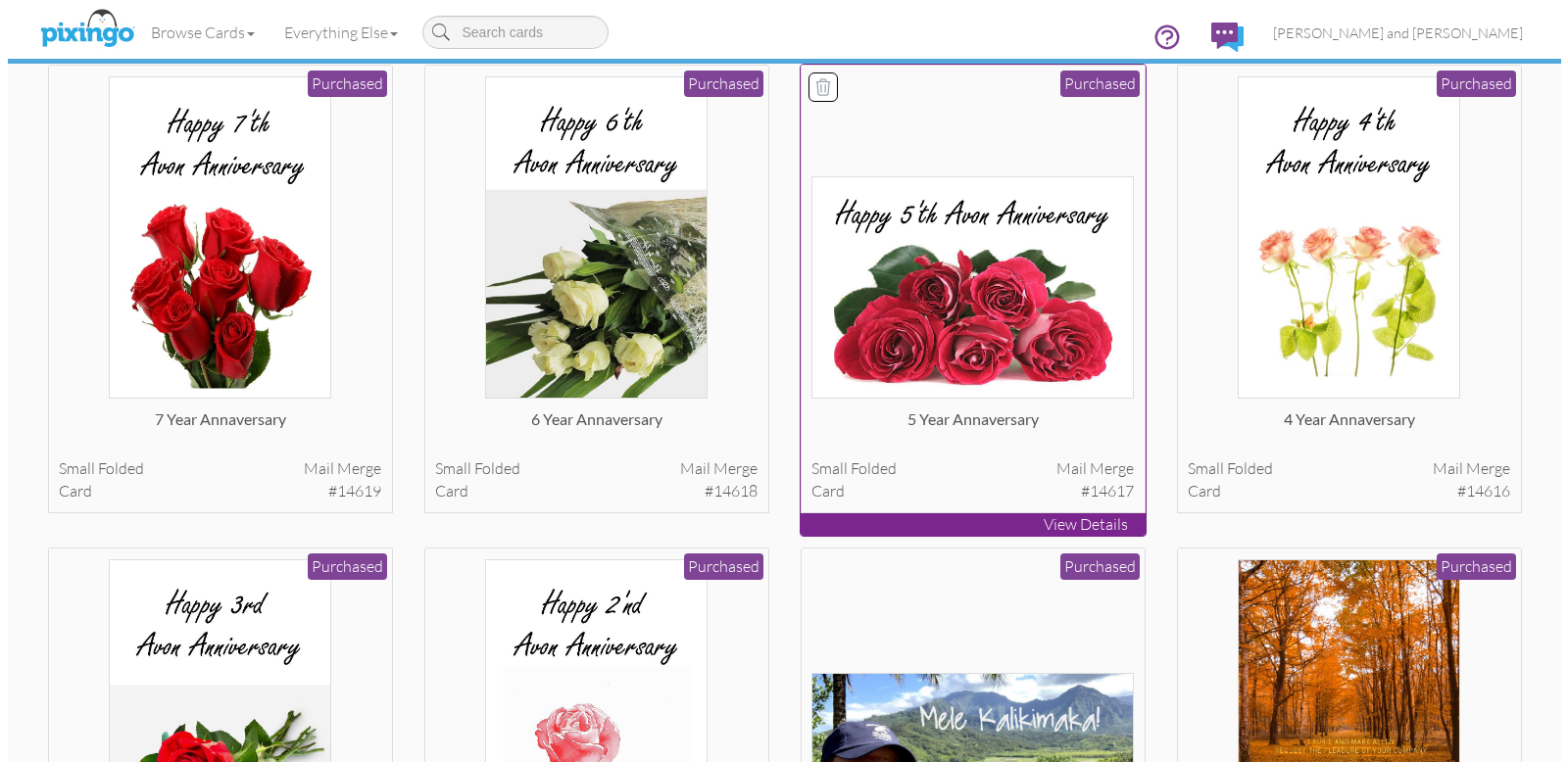
scroll to position [7368, 0]
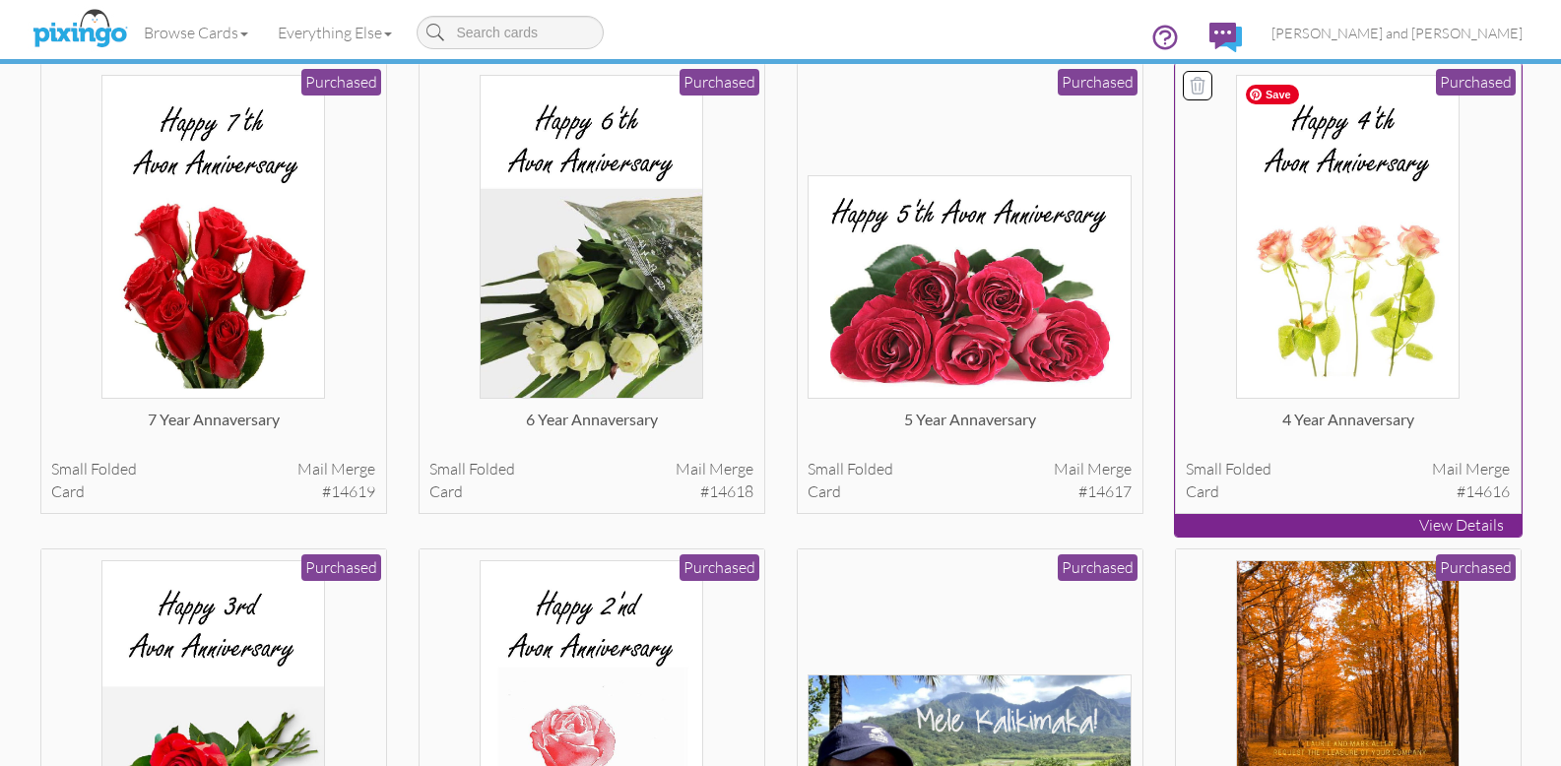
click at [1356, 282] on img at bounding box center [1348, 237] width 224 height 324
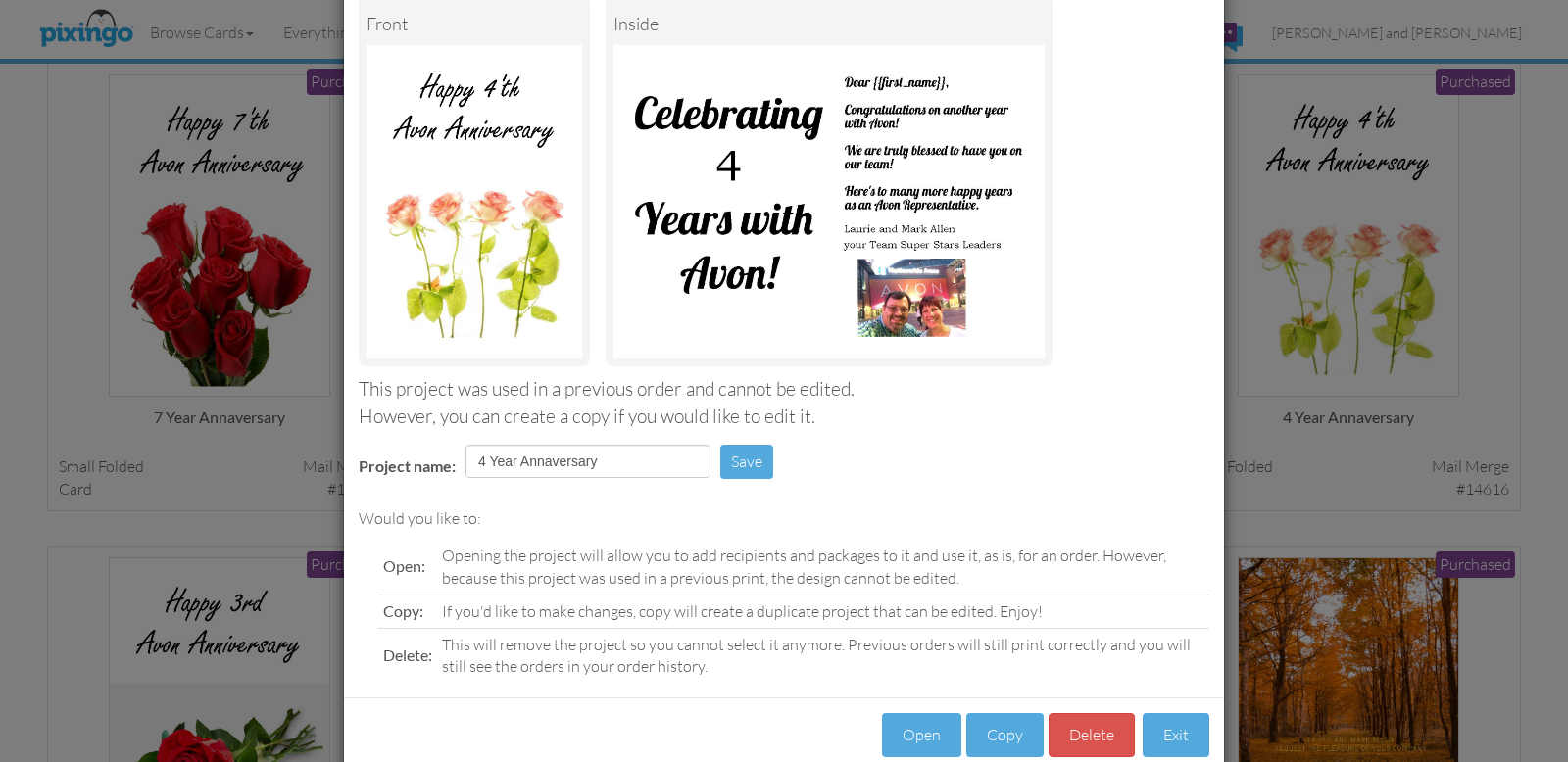
scroll to position [155, 0]
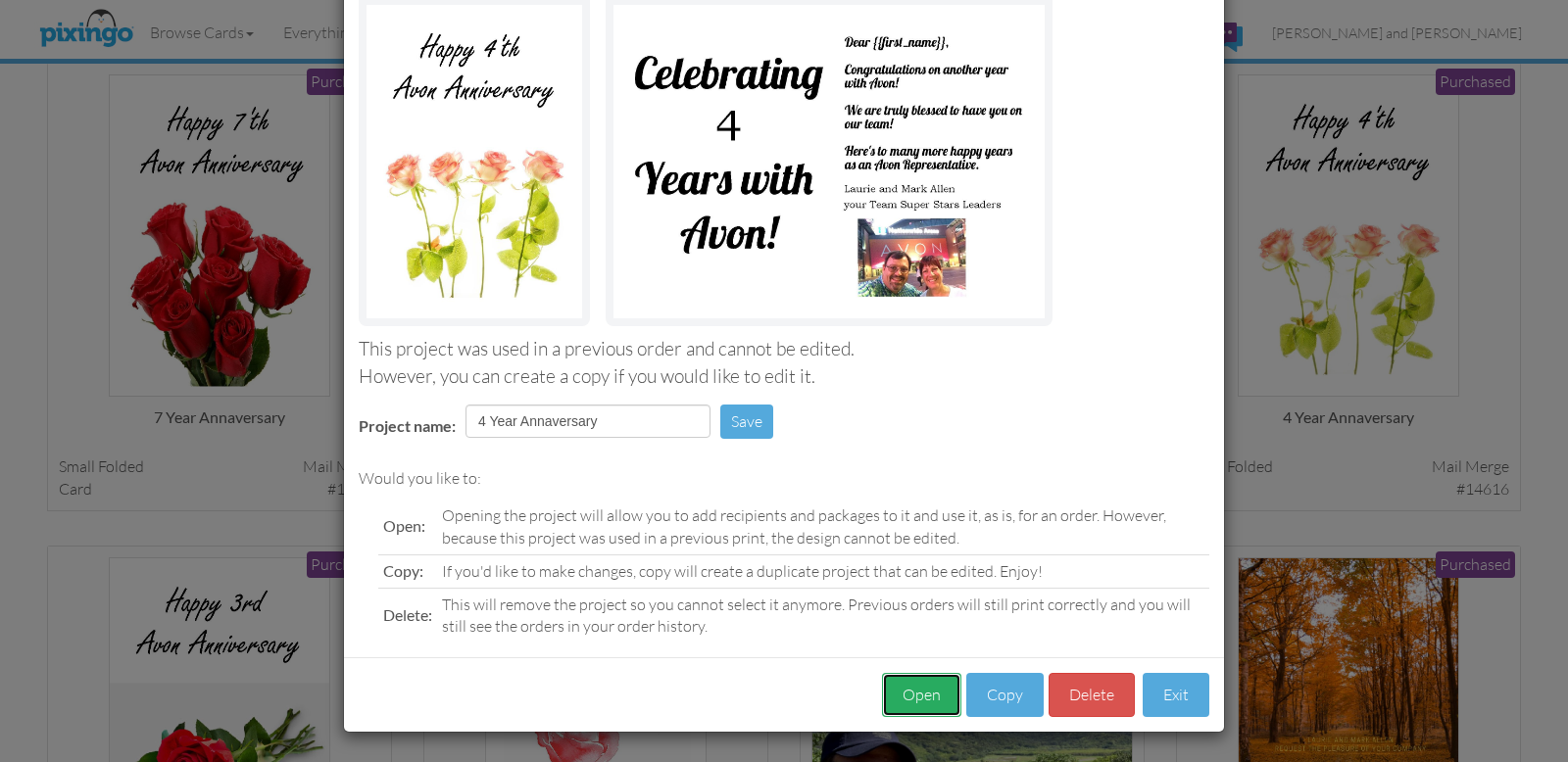
click at [922, 703] on button "Open" at bounding box center [921, 695] width 80 height 44
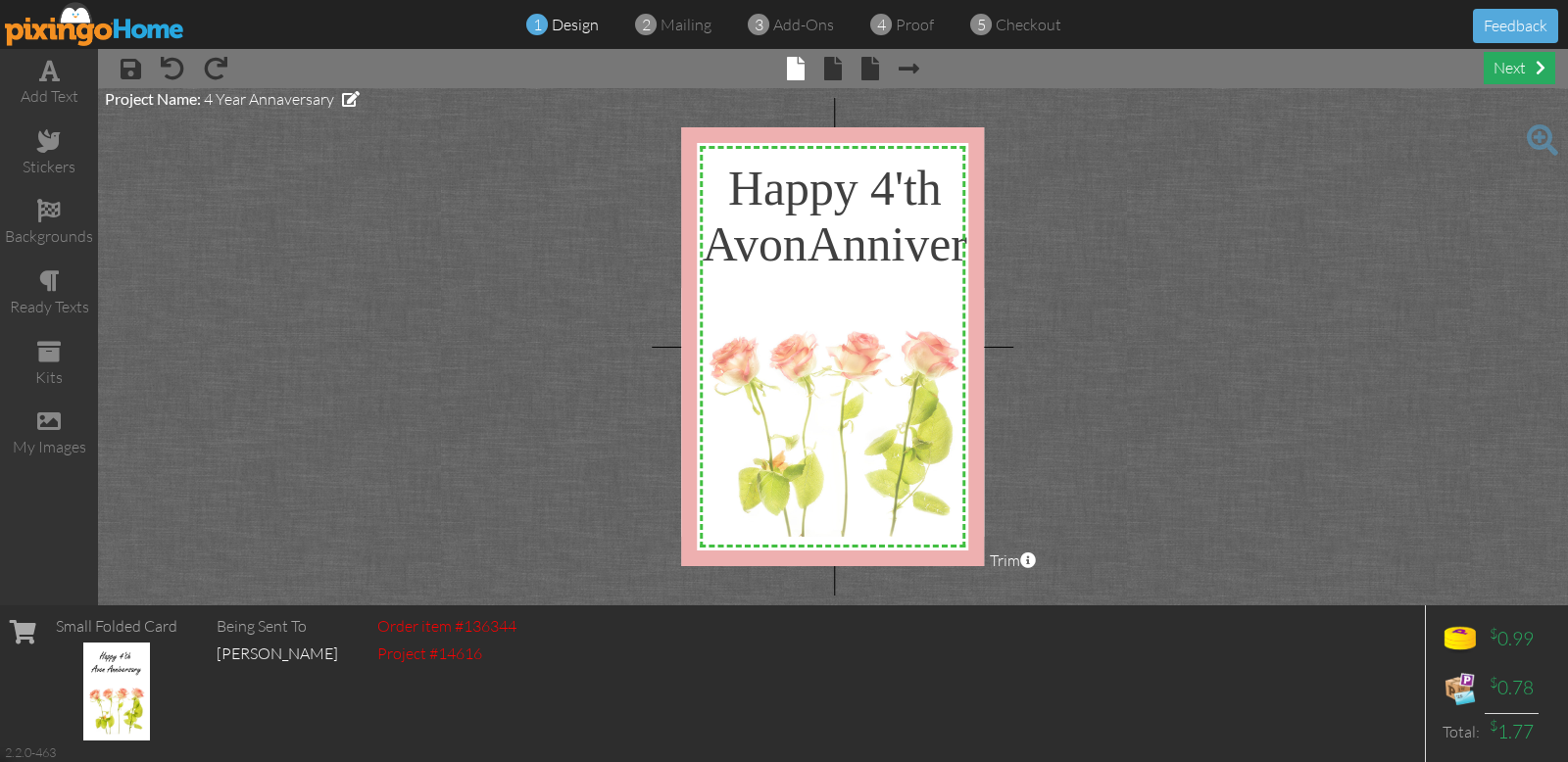
click at [1516, 66] on div "next" at bounding box center [1519, 68] width 72 height 33
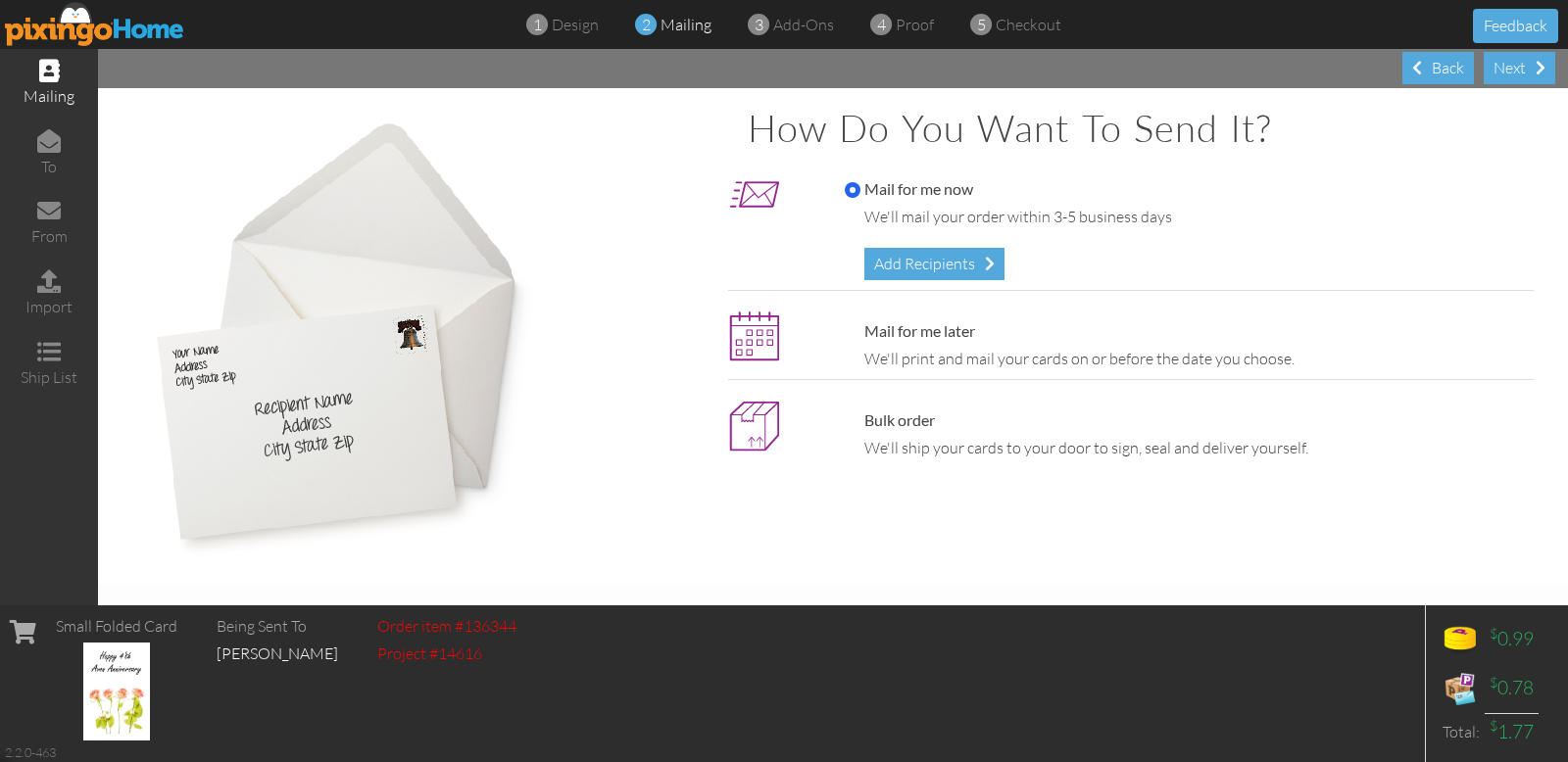
click at [946, 337] on label "Mail for me later" at bounding box center [909, 331] width 130 height 23
click at [861, 337] on input "Mail for me later" at bounding box center [853, 332] width 16 height 16
radio input "true"
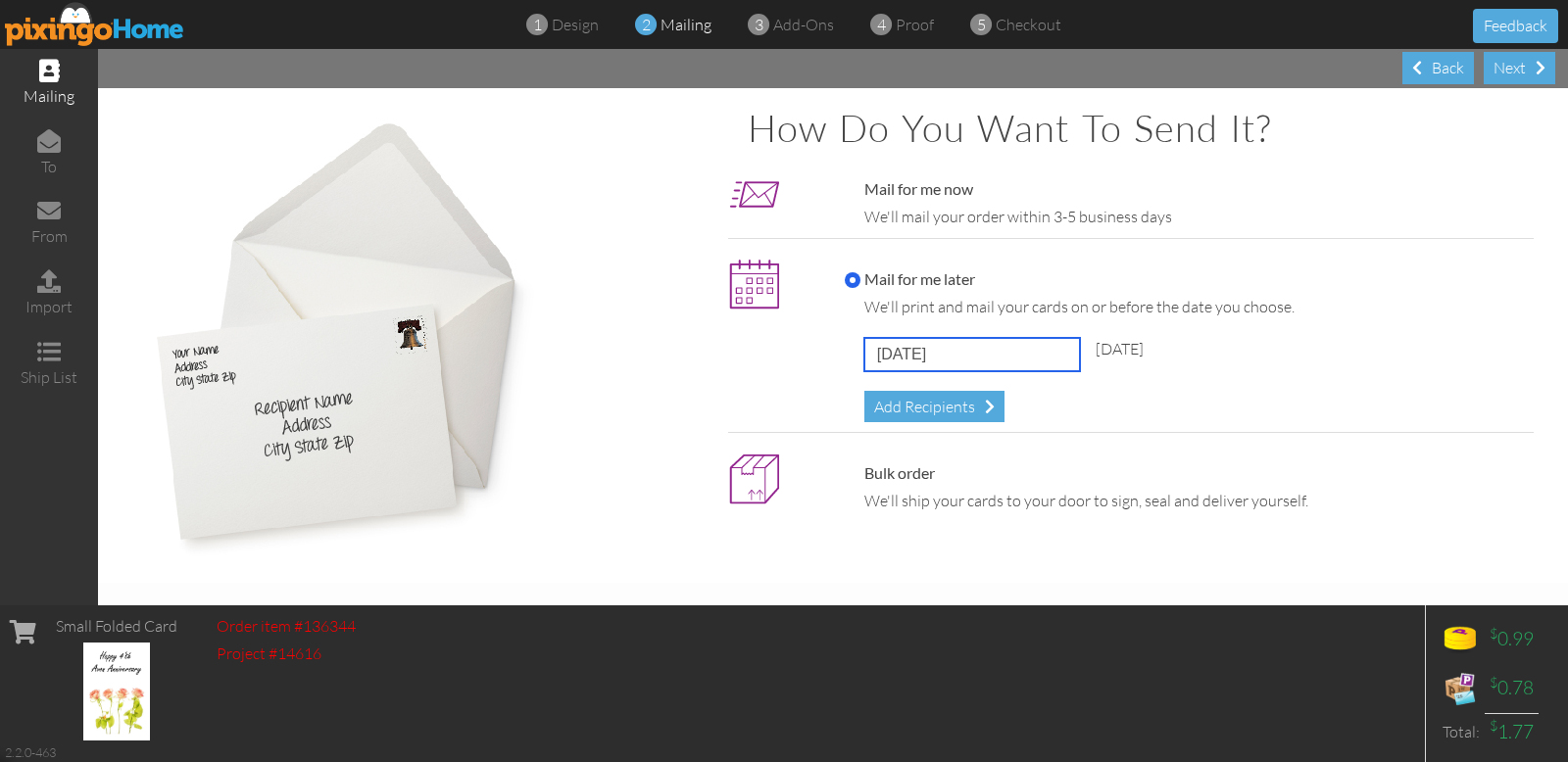
click at [996, 358] on input "[DATE]" at bounding box center [972, 354] width 216 height 33
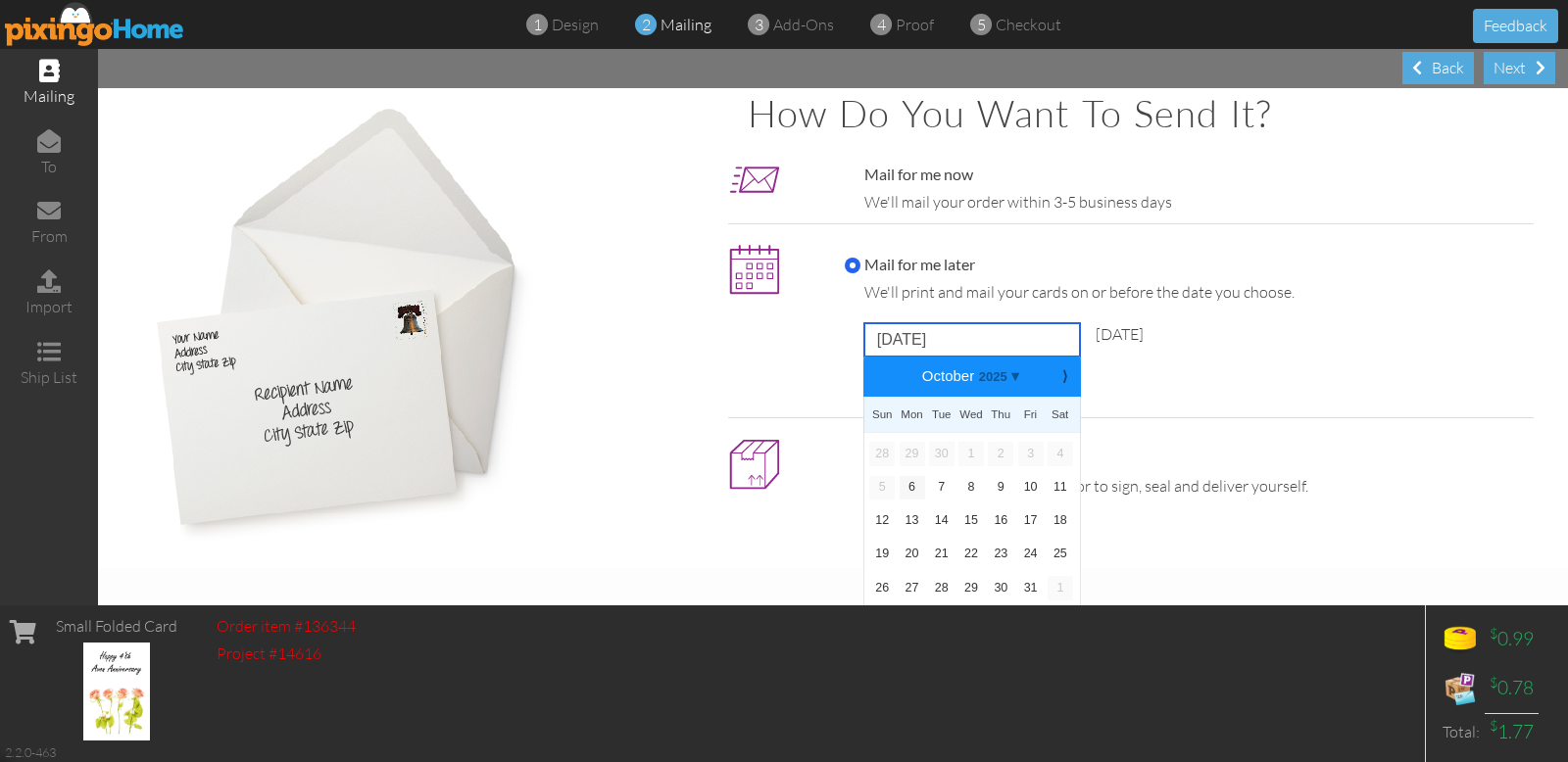
scroll to position [16, 0]
click at [904, 485] on link "6" at bounding box center [912, 487] width 26 height 24
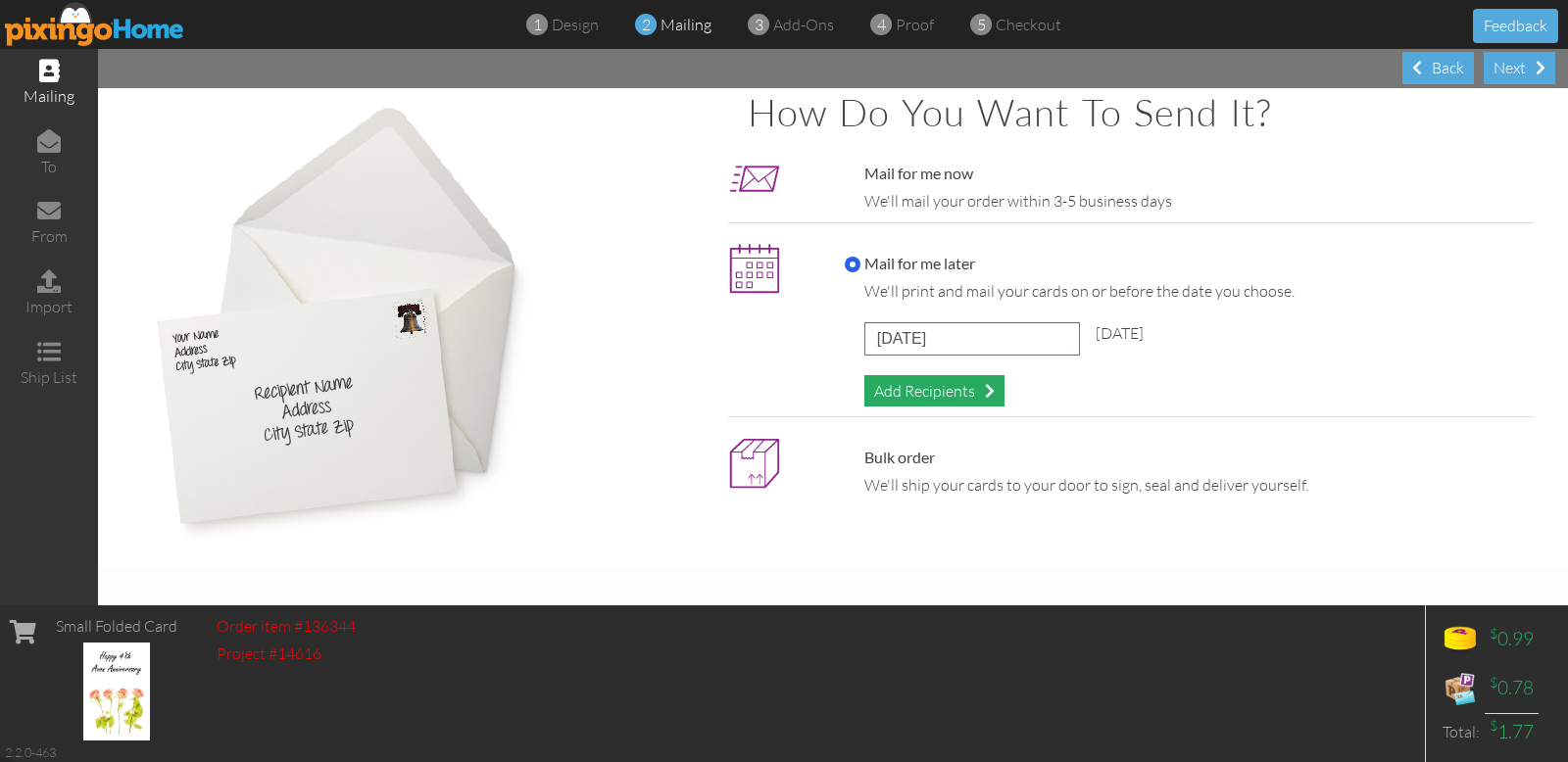
click at [952, 379] on div "Add Recipients" at bounding box center [934, 391] width 140 height 33
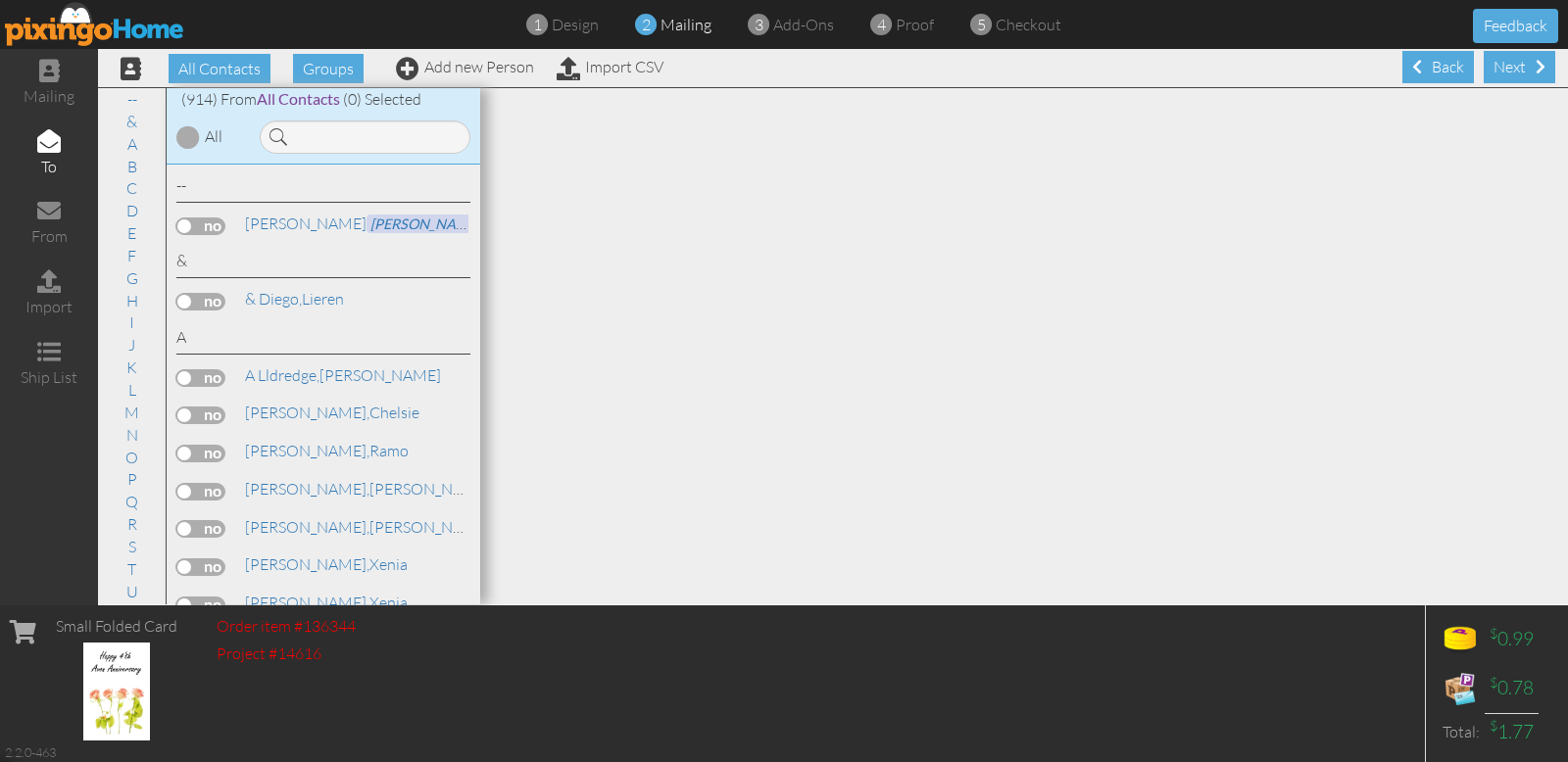
scroll to position [1, 0]
click at [333, 130] on input at bounding box center [365, 136] width 211 height 33
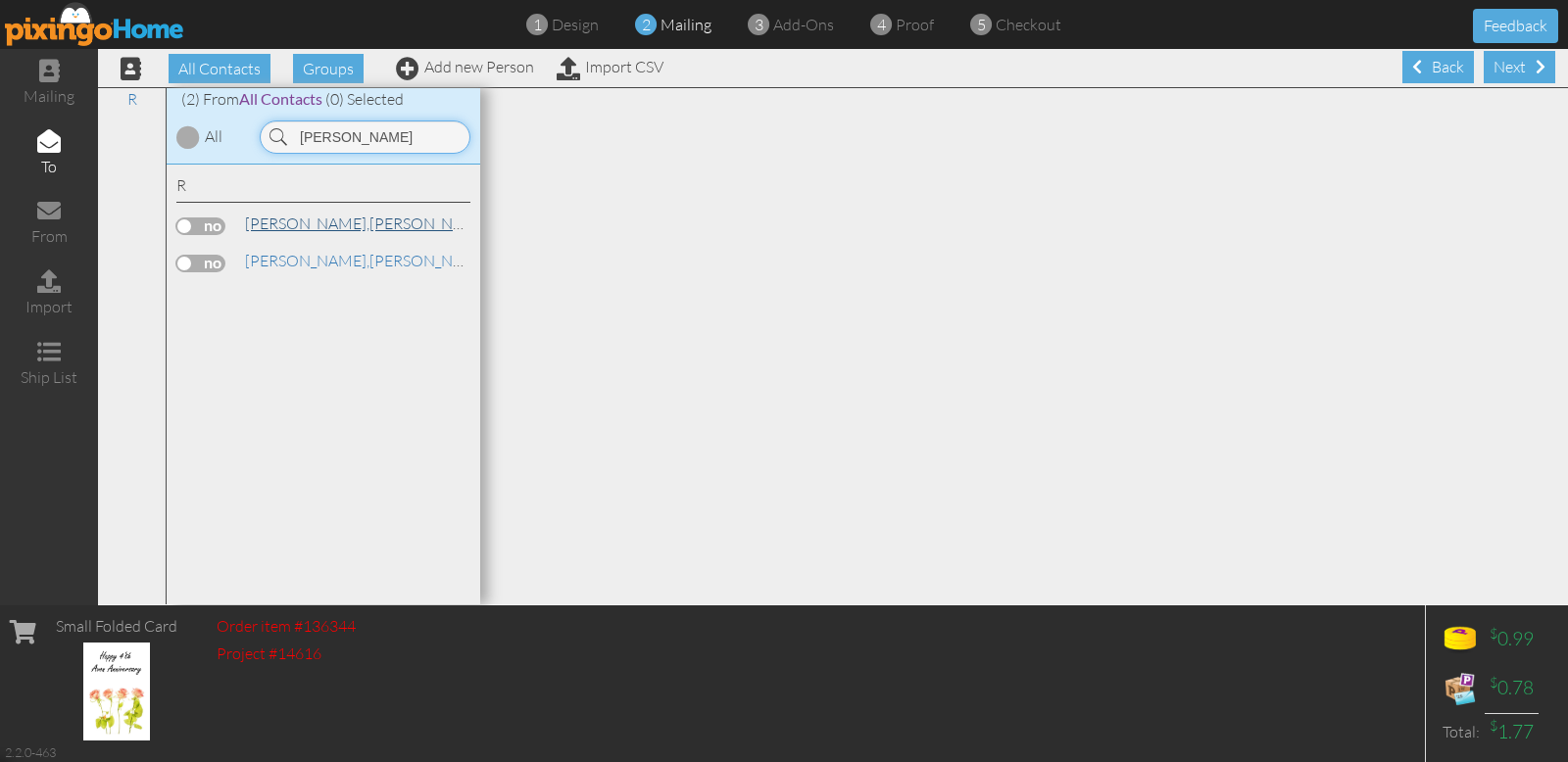
type input "[PERSON_NAME]"
click at [353, 219] on link "[PERSON_NAME]" at bounding box center [367, 224] width 250 height 24
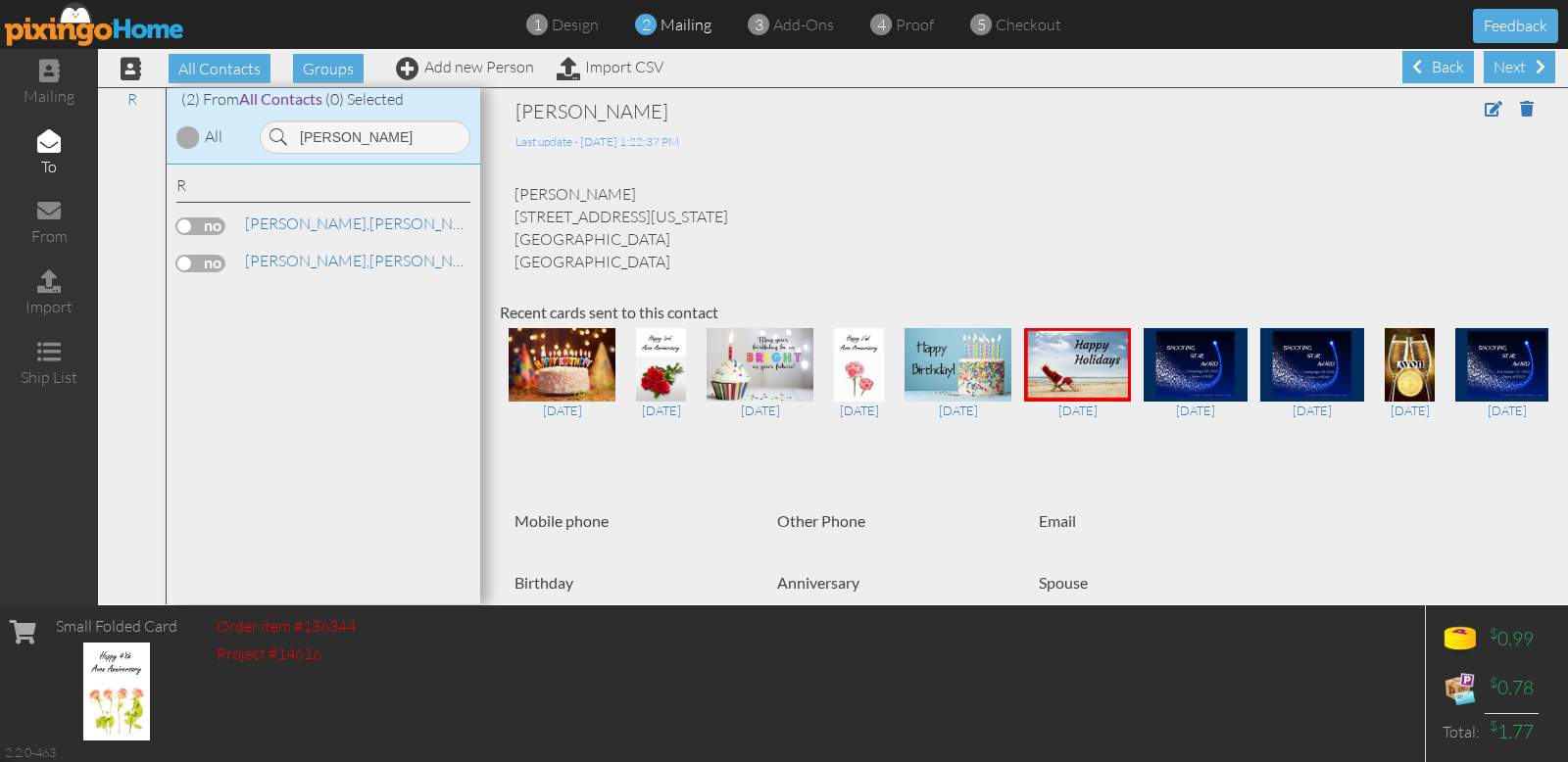
click at [213, 224] on label at bounding box center [200, 227] width 49 height 18
click at [0, 0] on input "checkbox" at bounding box center [0, 0] width 0 height 0
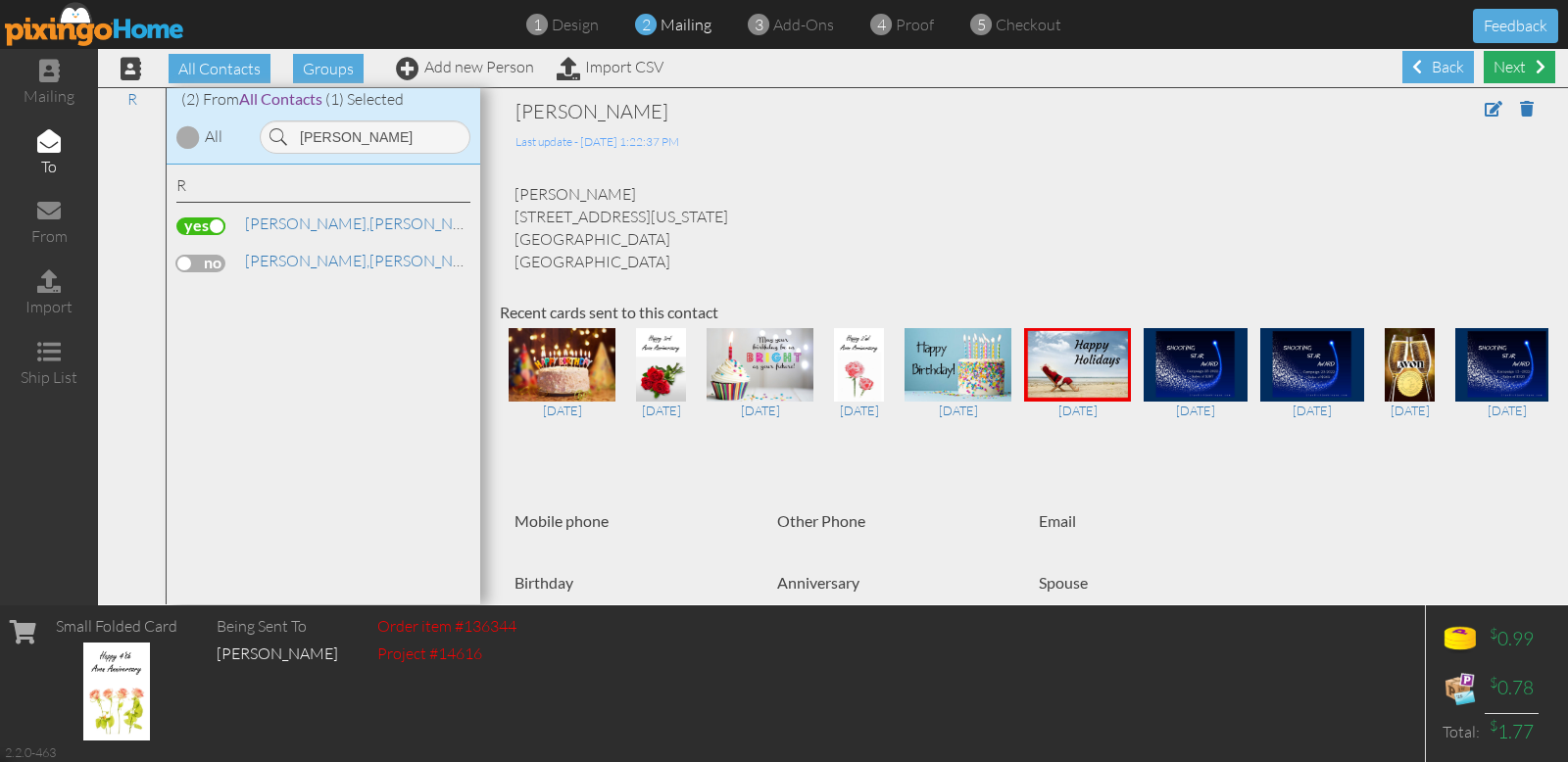
click at [1512, 68] on div "Next" at bounding box center [1519, 67] width 72 height 33
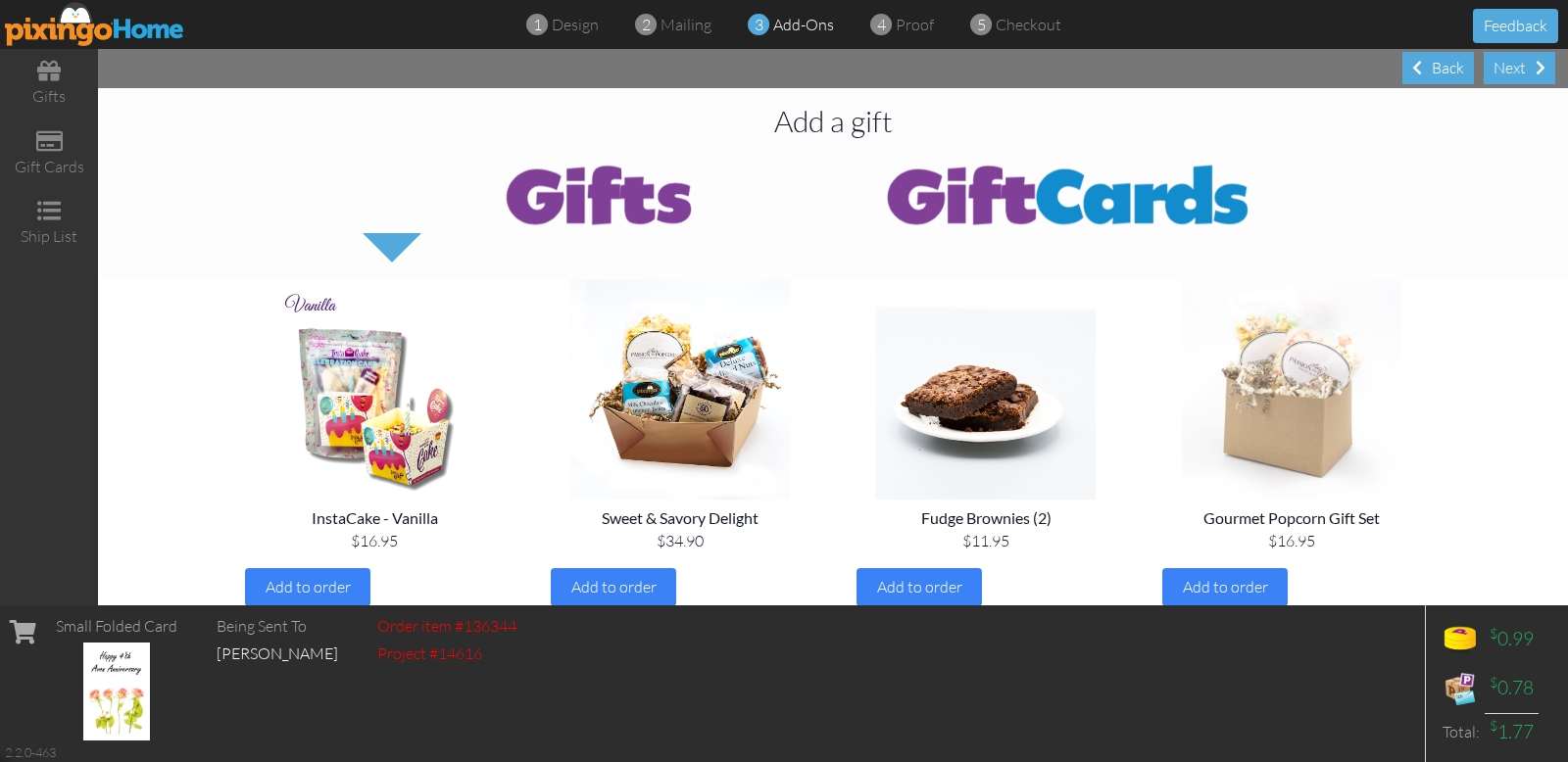
scroll to position [4, 0]
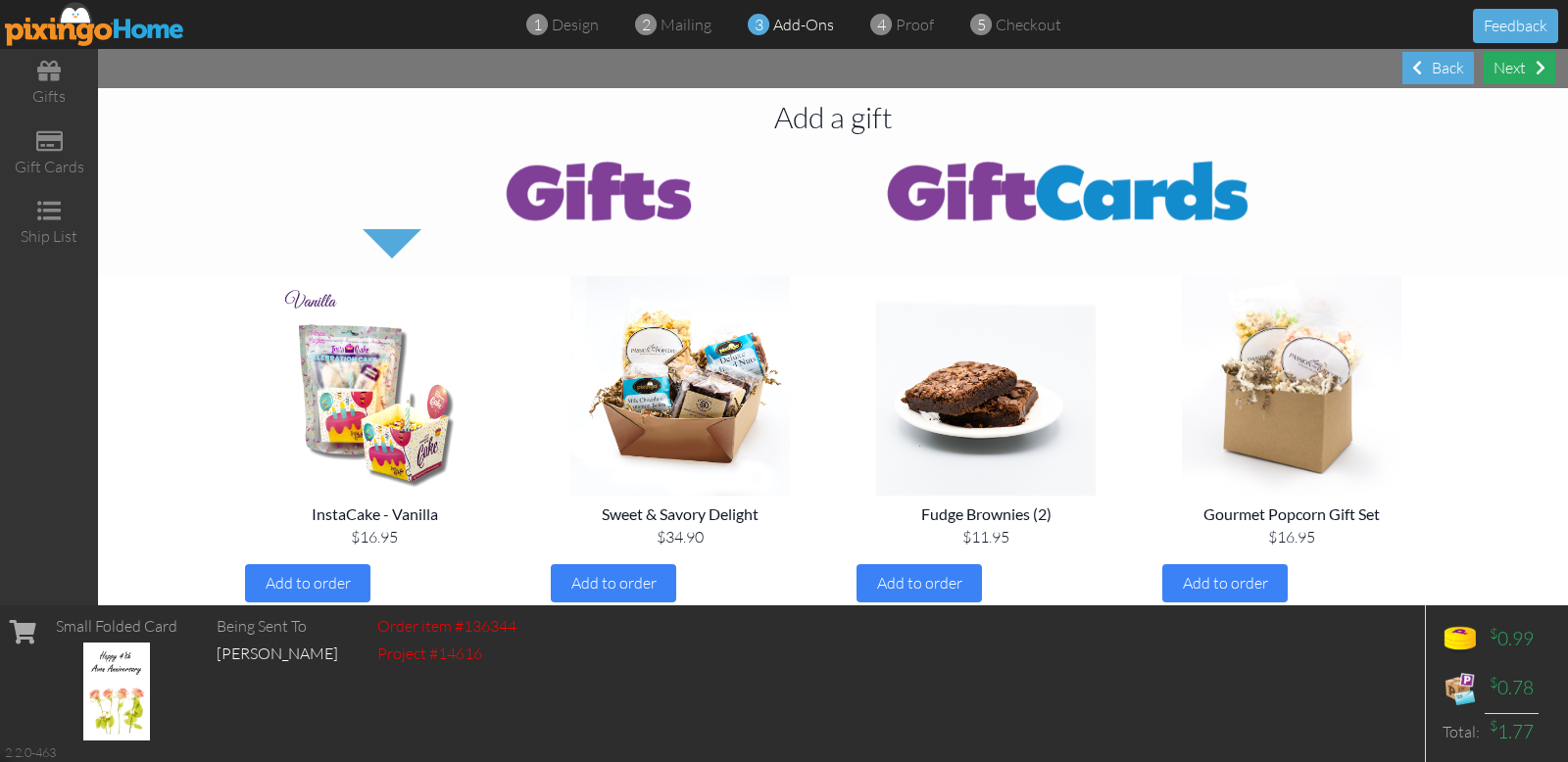
click at [1524, 68] on div "Next" at bounding box center [1519, 68] width 72 height 33
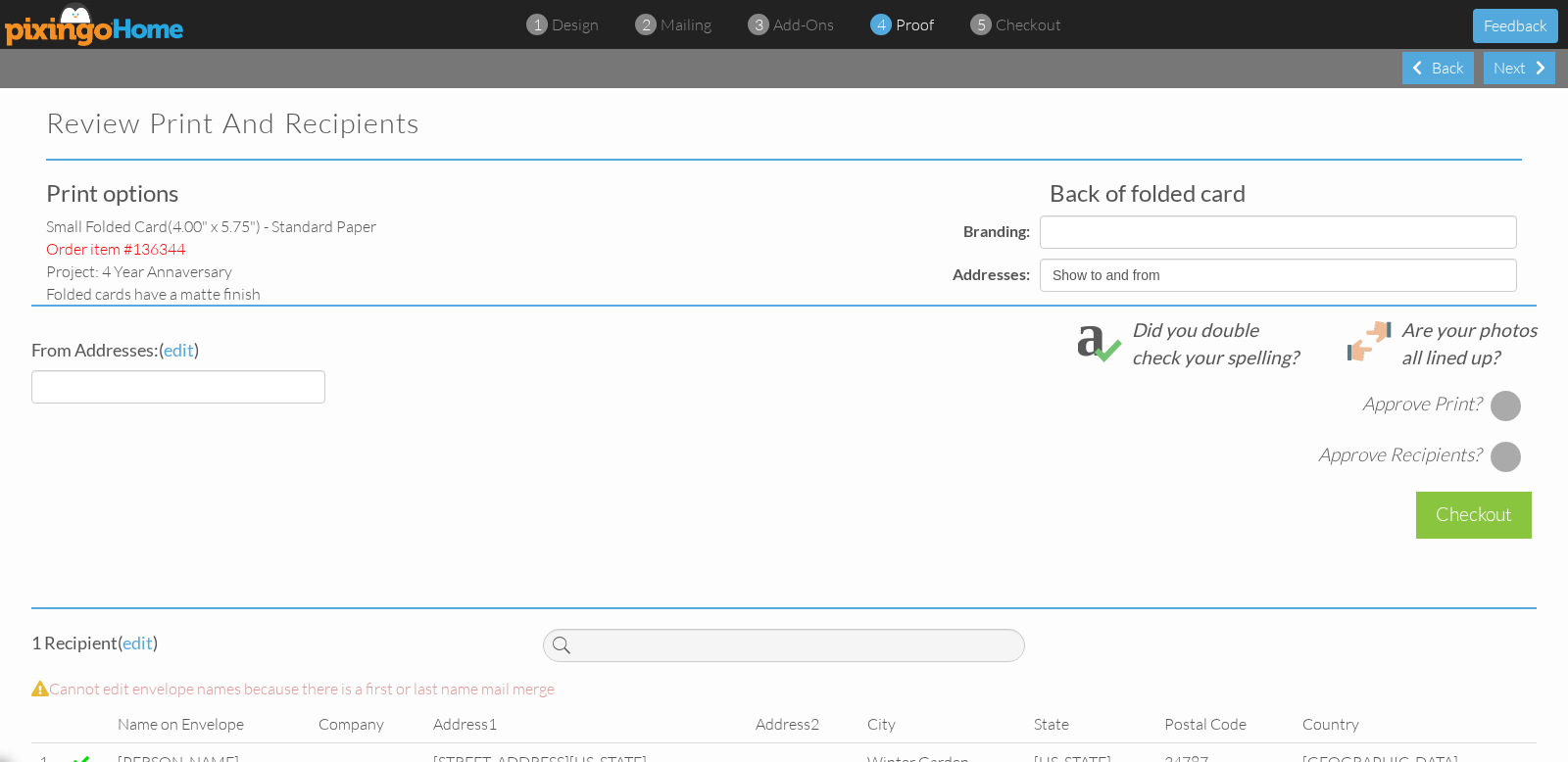
select select "object:21014"
select select "object:21024"
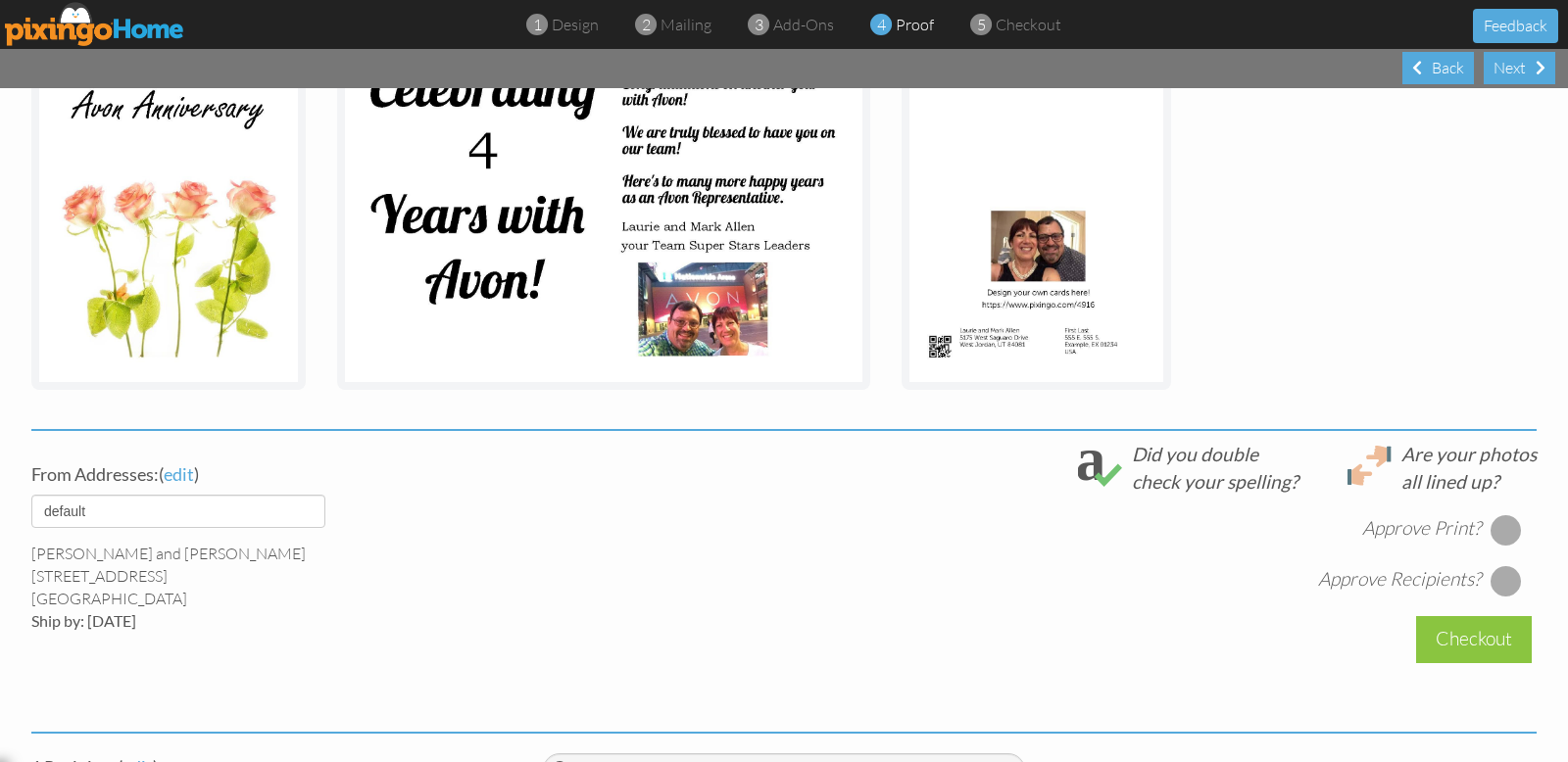
scroll to position [394, 0]
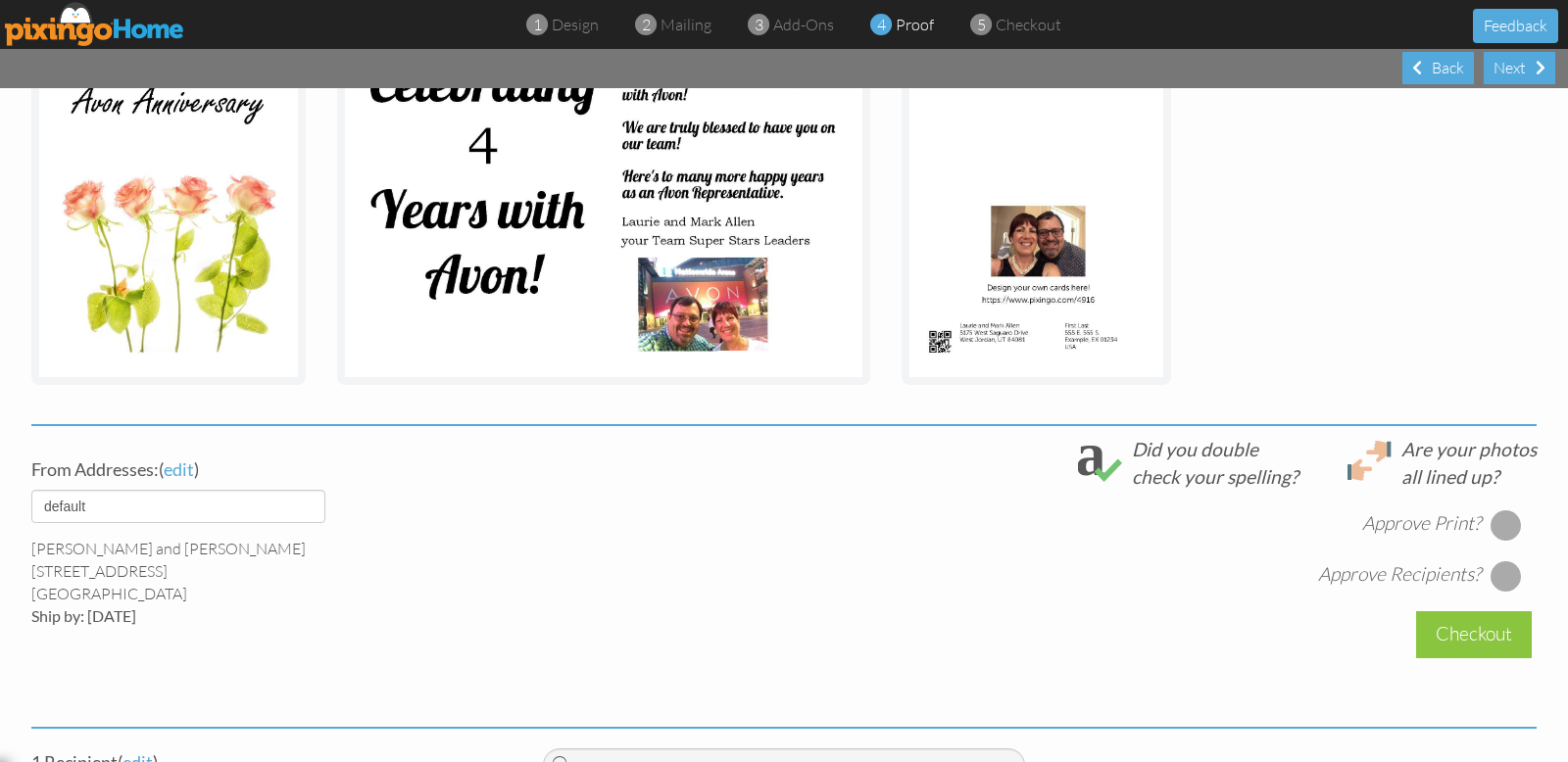
click at [136, 618] on span "Ship by: [DATE]" at bounding box center [84, 616] width 104 height 19
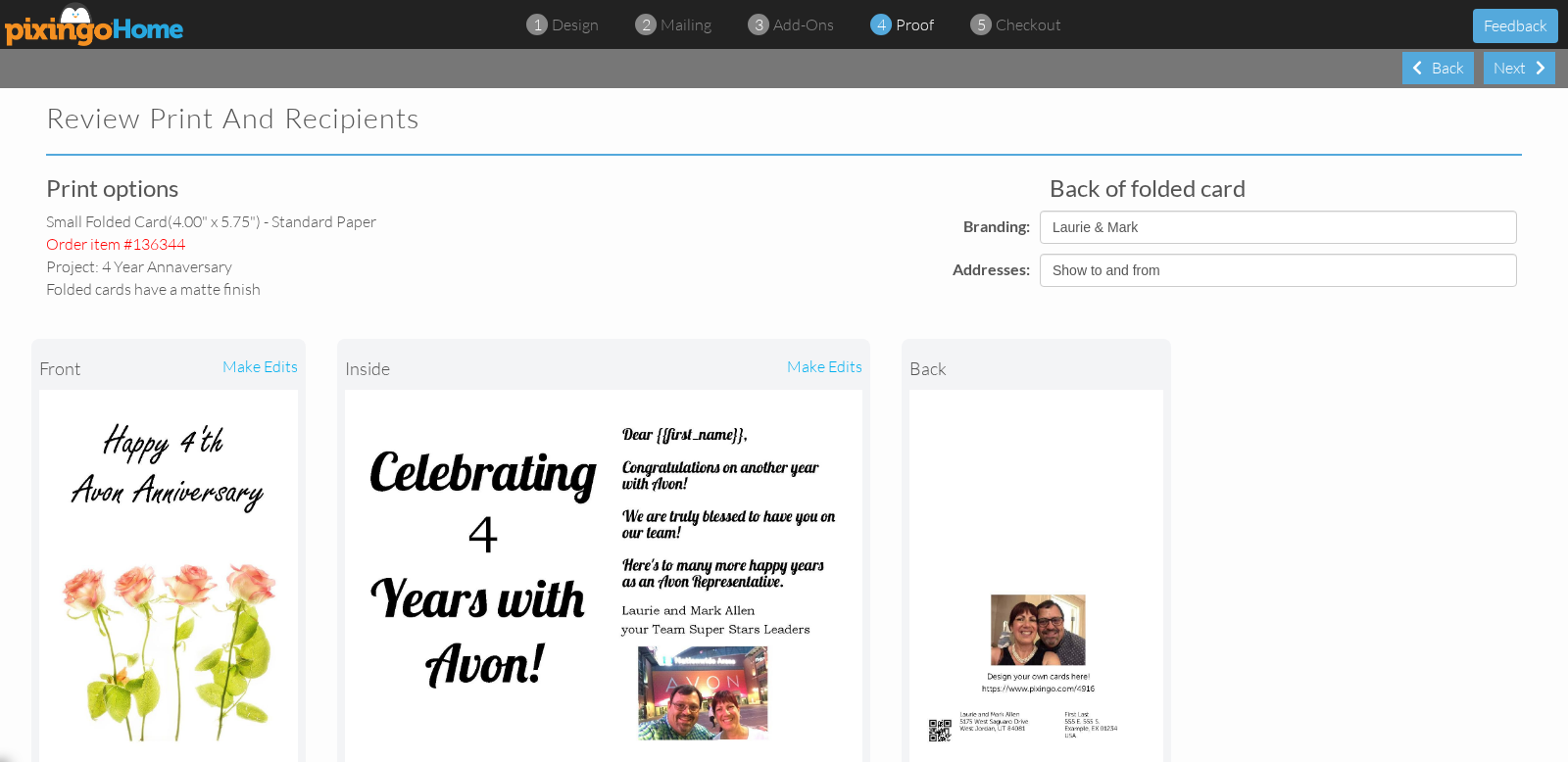
scroll to position [0, 0]
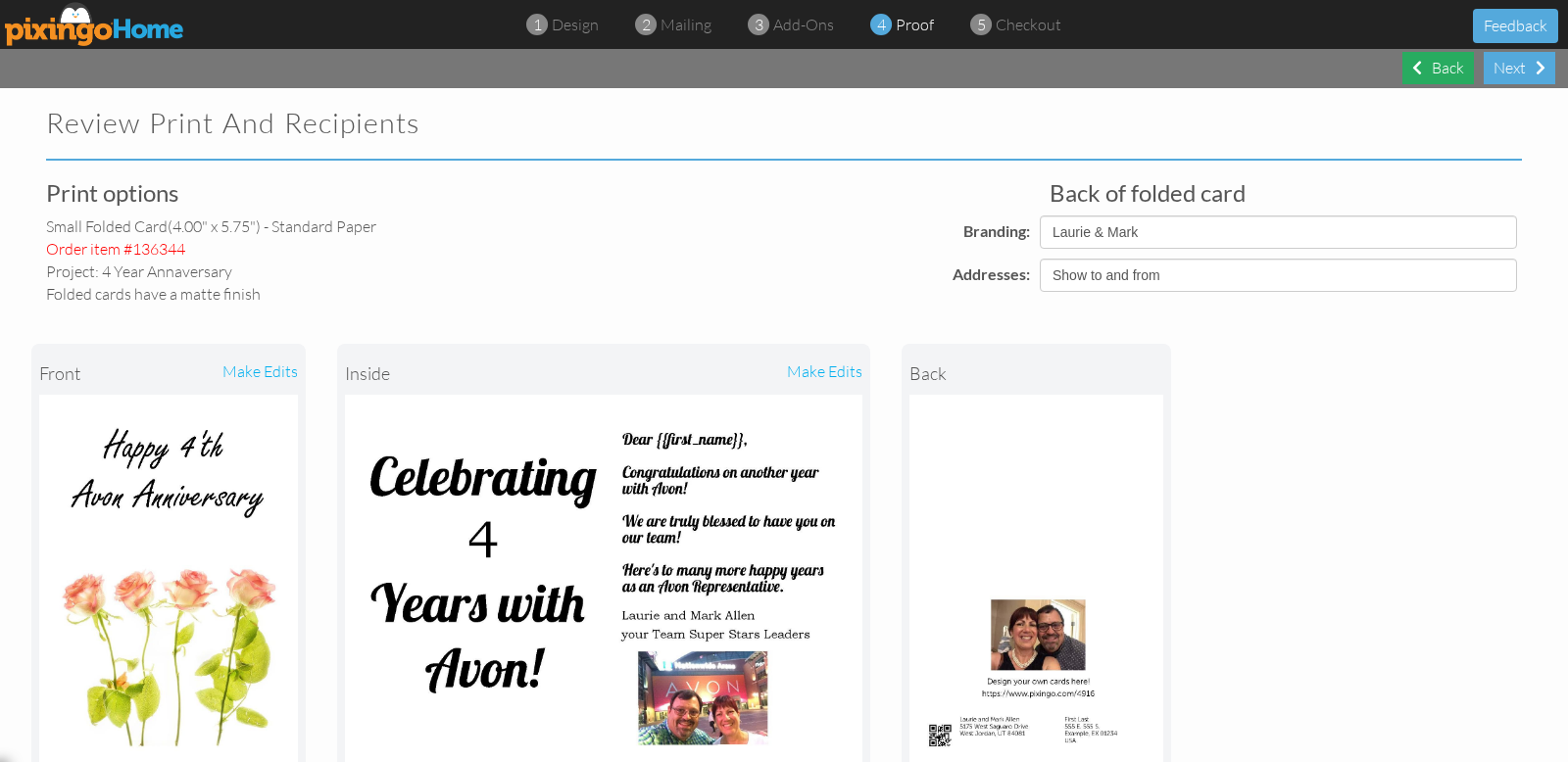
click at [1436, 69] on div "Back" at bounding box center [1438, 68] width 72 height 33
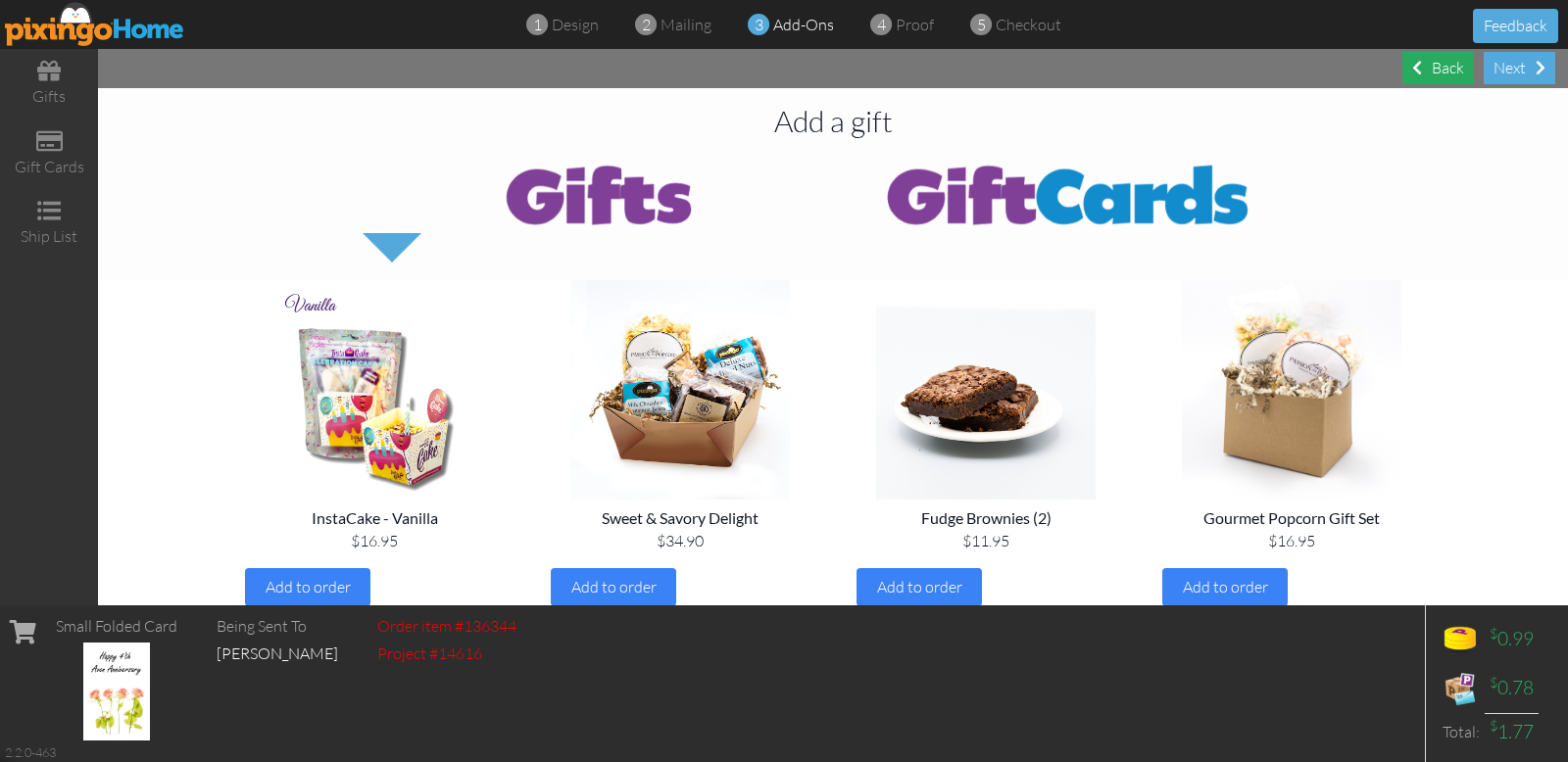
click at [1436, 70] on div "Back" at bounding box center [1438, 68] width 72 height 33
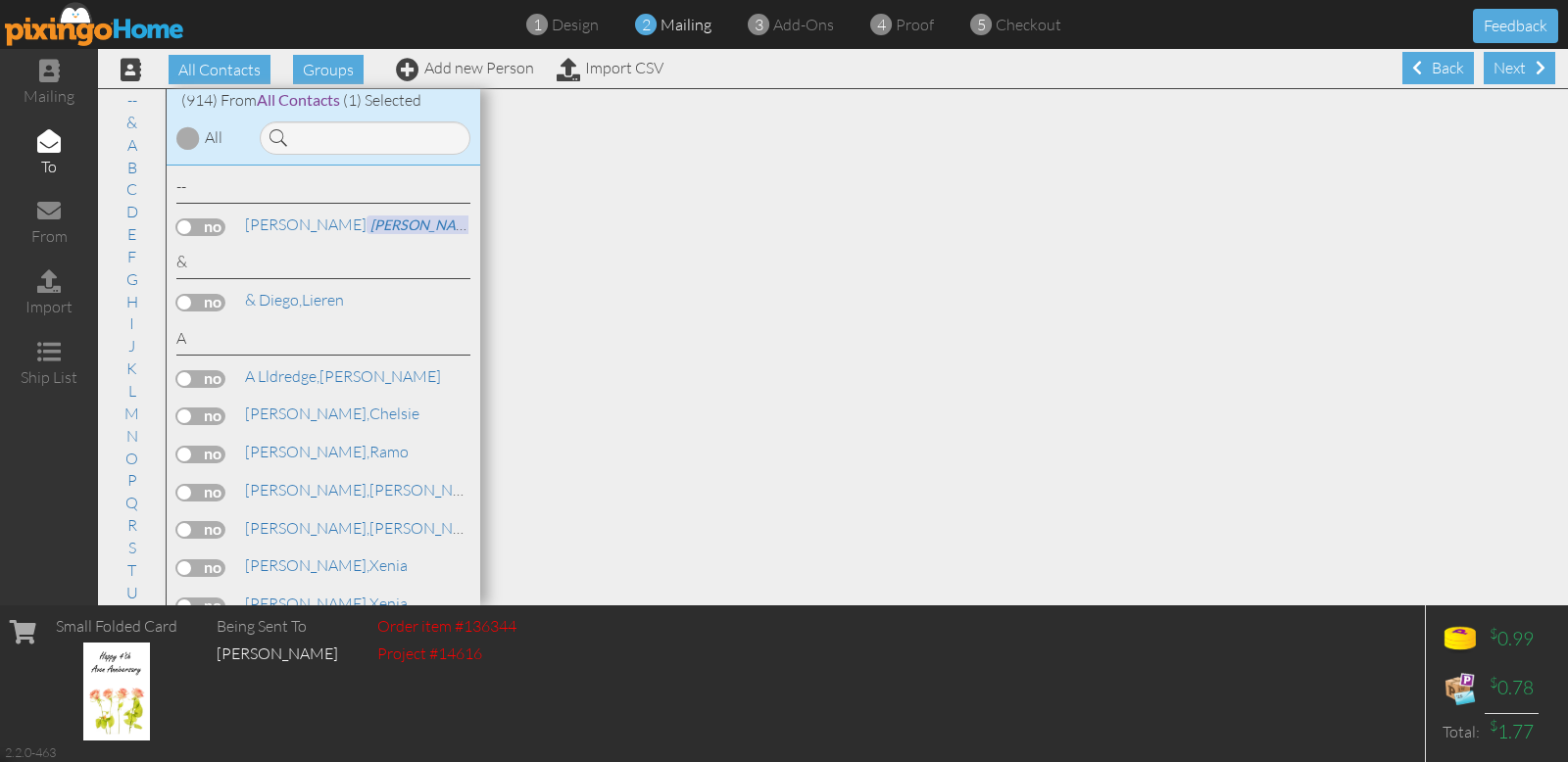
click at [1436, 70] on div "Back" at bounding box center [1438, 68] width 72 height 33
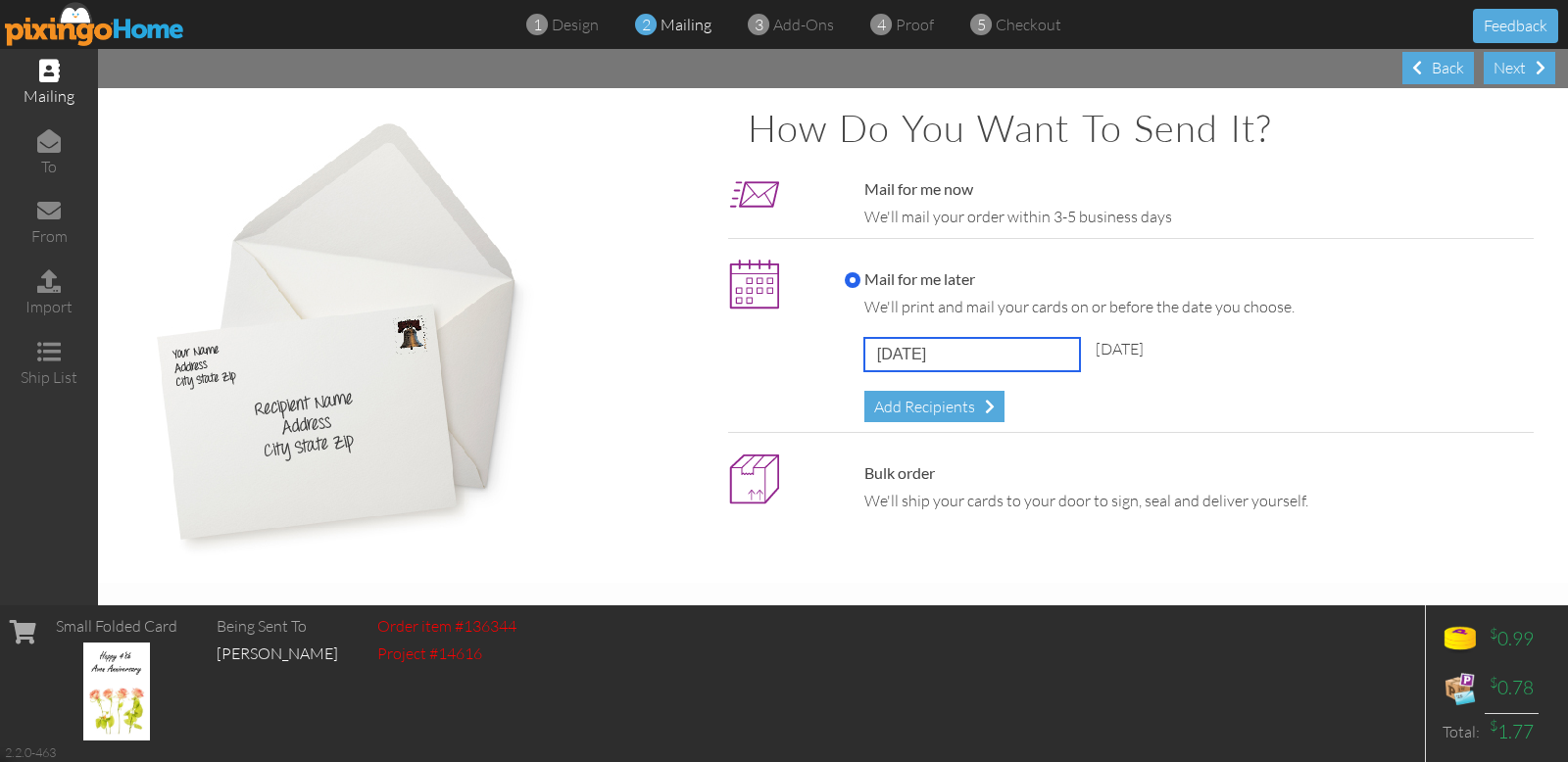
click at [1012, 353] on input "[DATE]" at bounding box center [972, 354] width 216 height 33
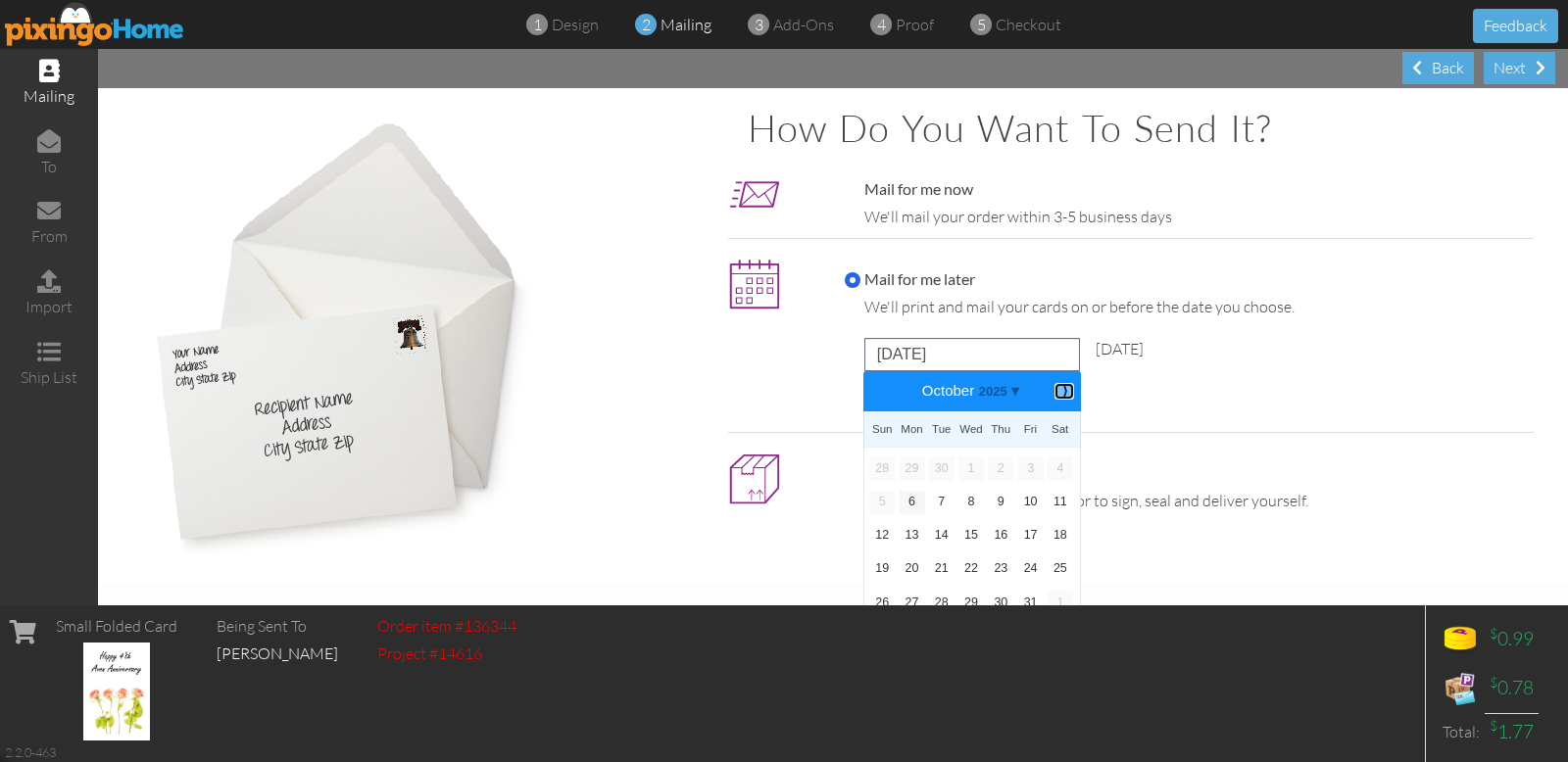
click at [1058, 391] on b "⟩" at bounding box center [1065, 391] width 14 height 15
click at [963, 498] on link "5" at bounding box center [971, 502] width 26 height 24
type input "[DATE]"
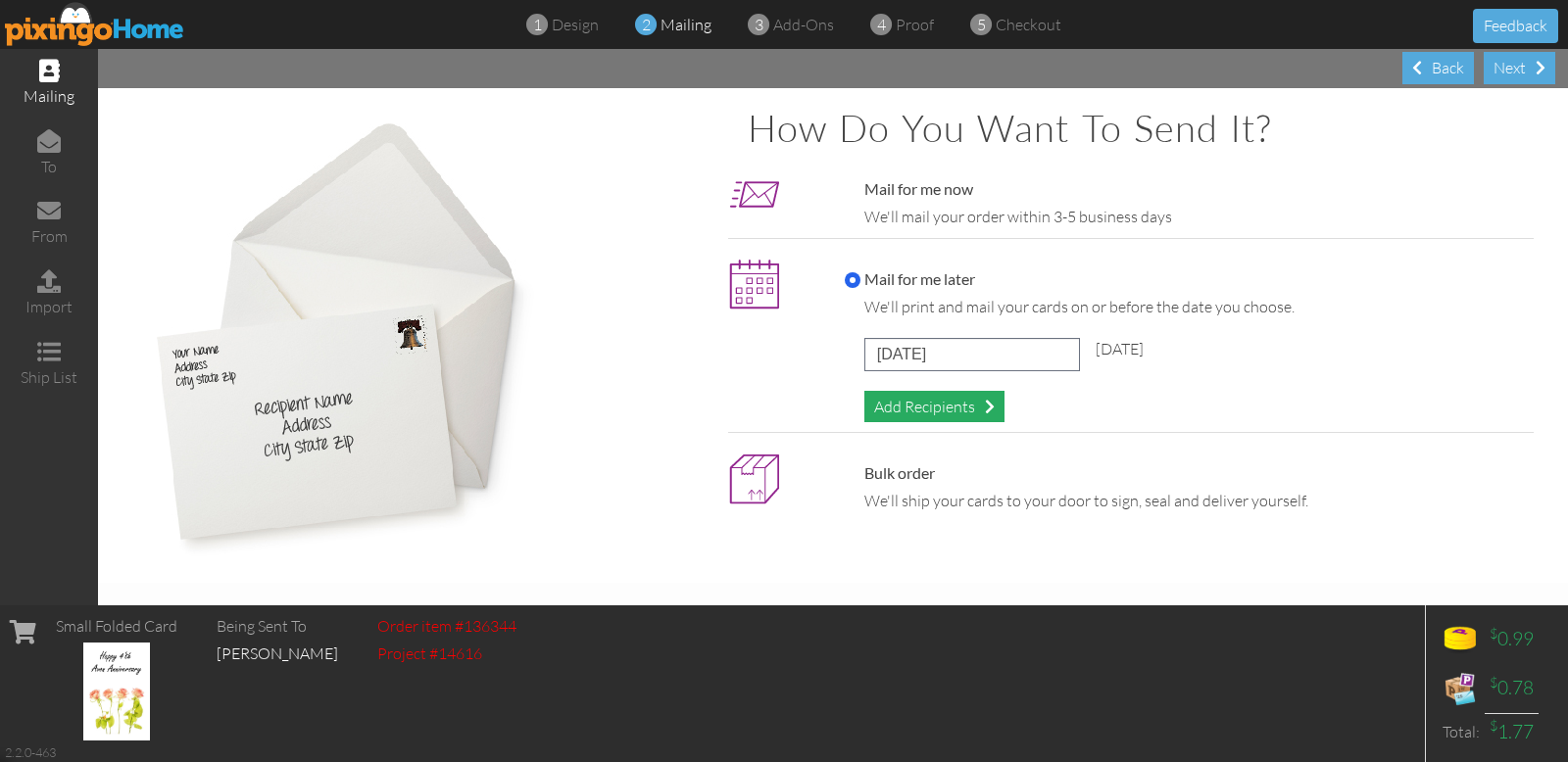
click at [952, 407] on div "Add Recipients" at bounding box center [934, 407] width 140 height 33
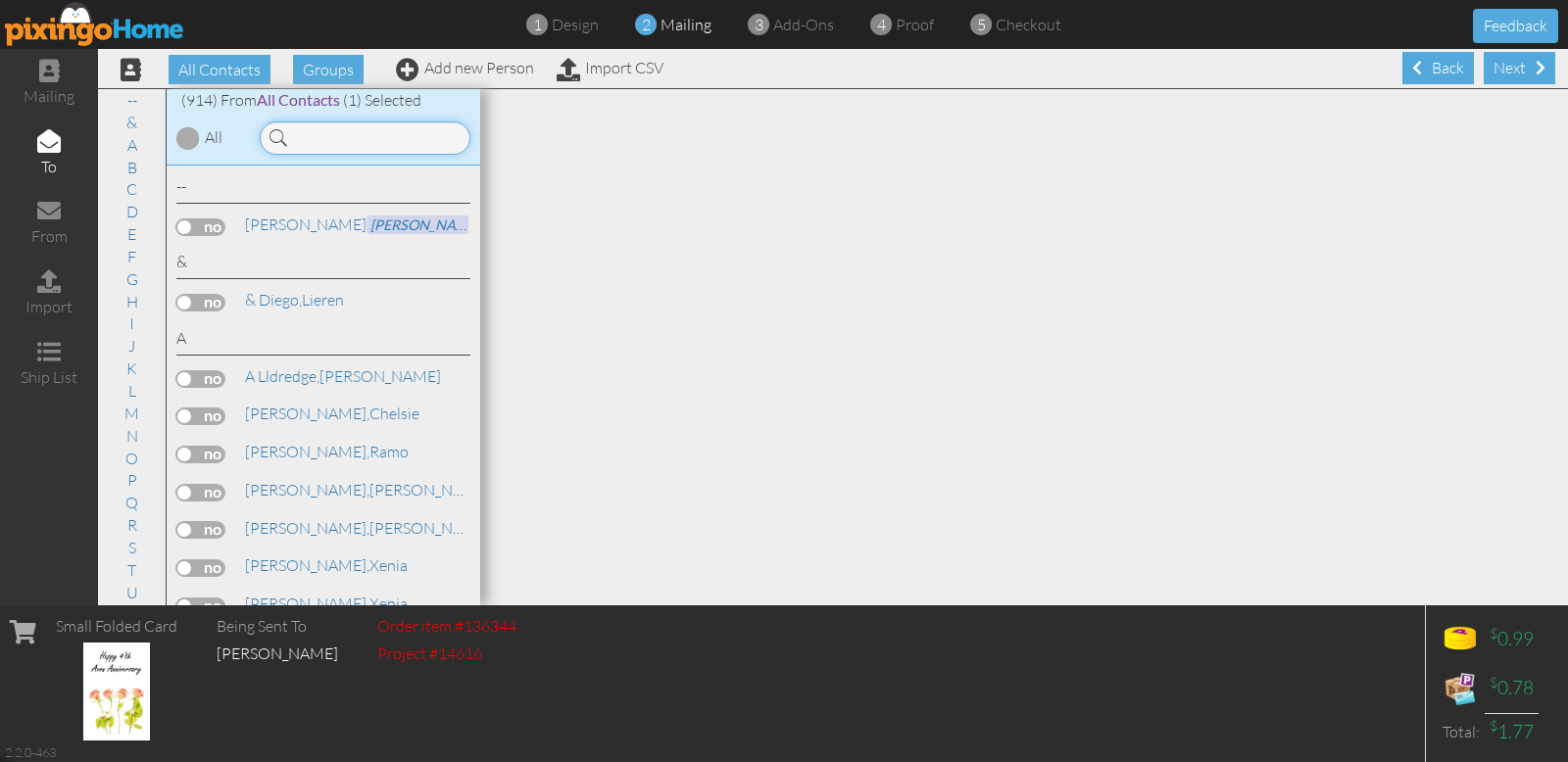
click at [347, 128] on input at bounding box center [365, 137] width 211 height 33
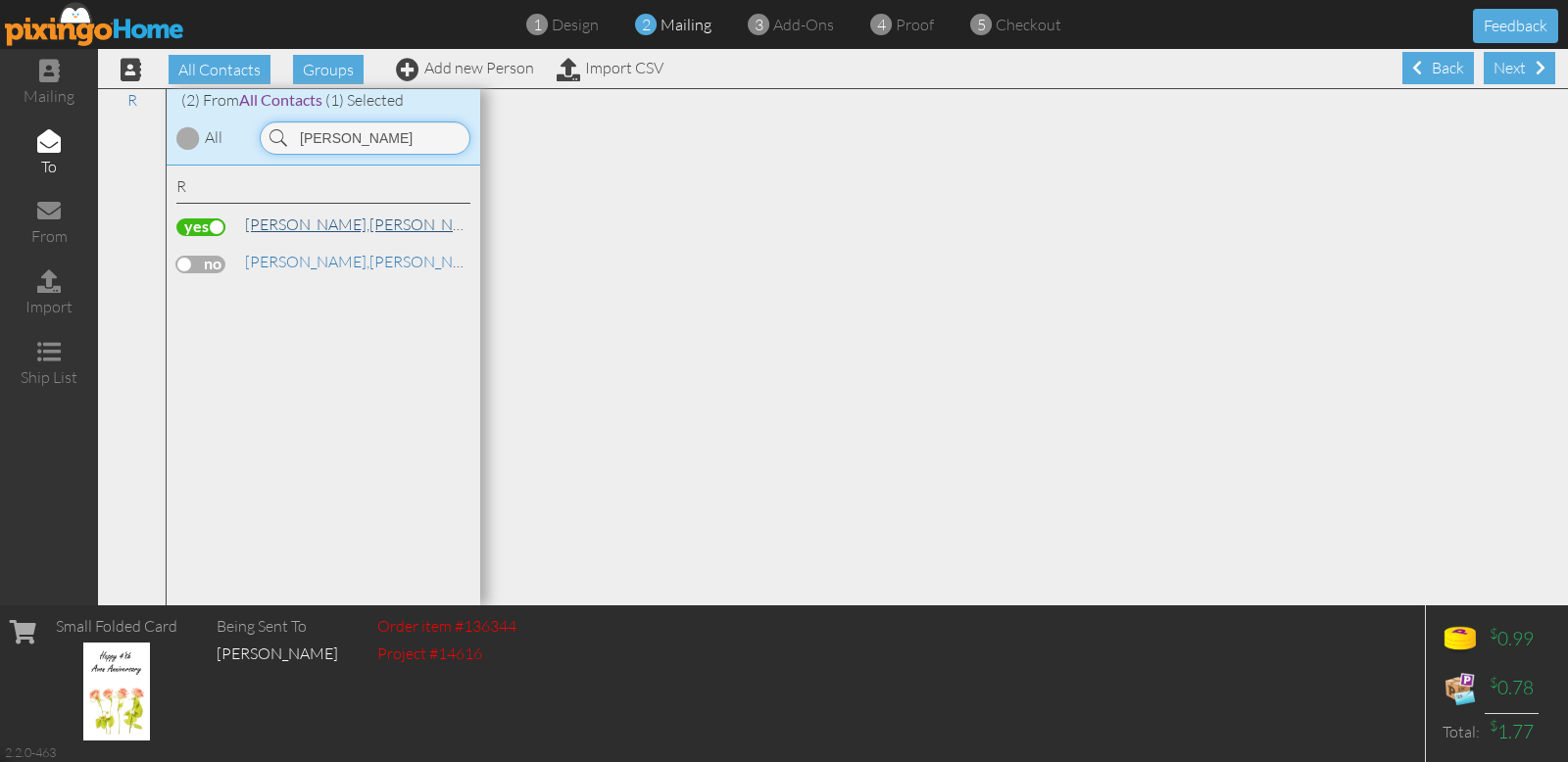
type input "[PERSON_NAME]"
click at [356, 227] on link "[PERSON_NAME]" at bounding box center [367, 225] width 250 height 24
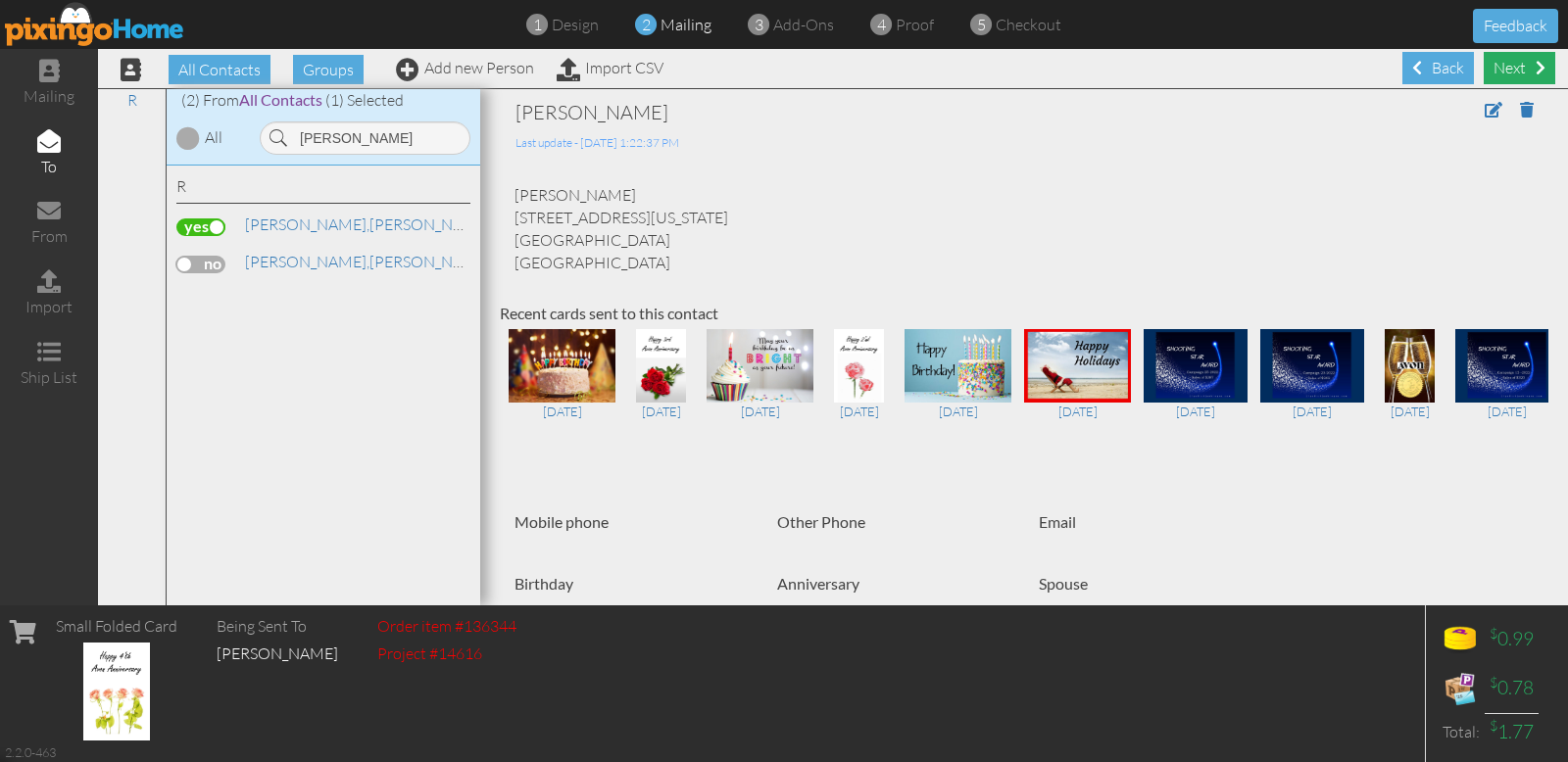
click at [1510, 65] on div "Next" at bounding box center [1519, 68] width 72 height 33
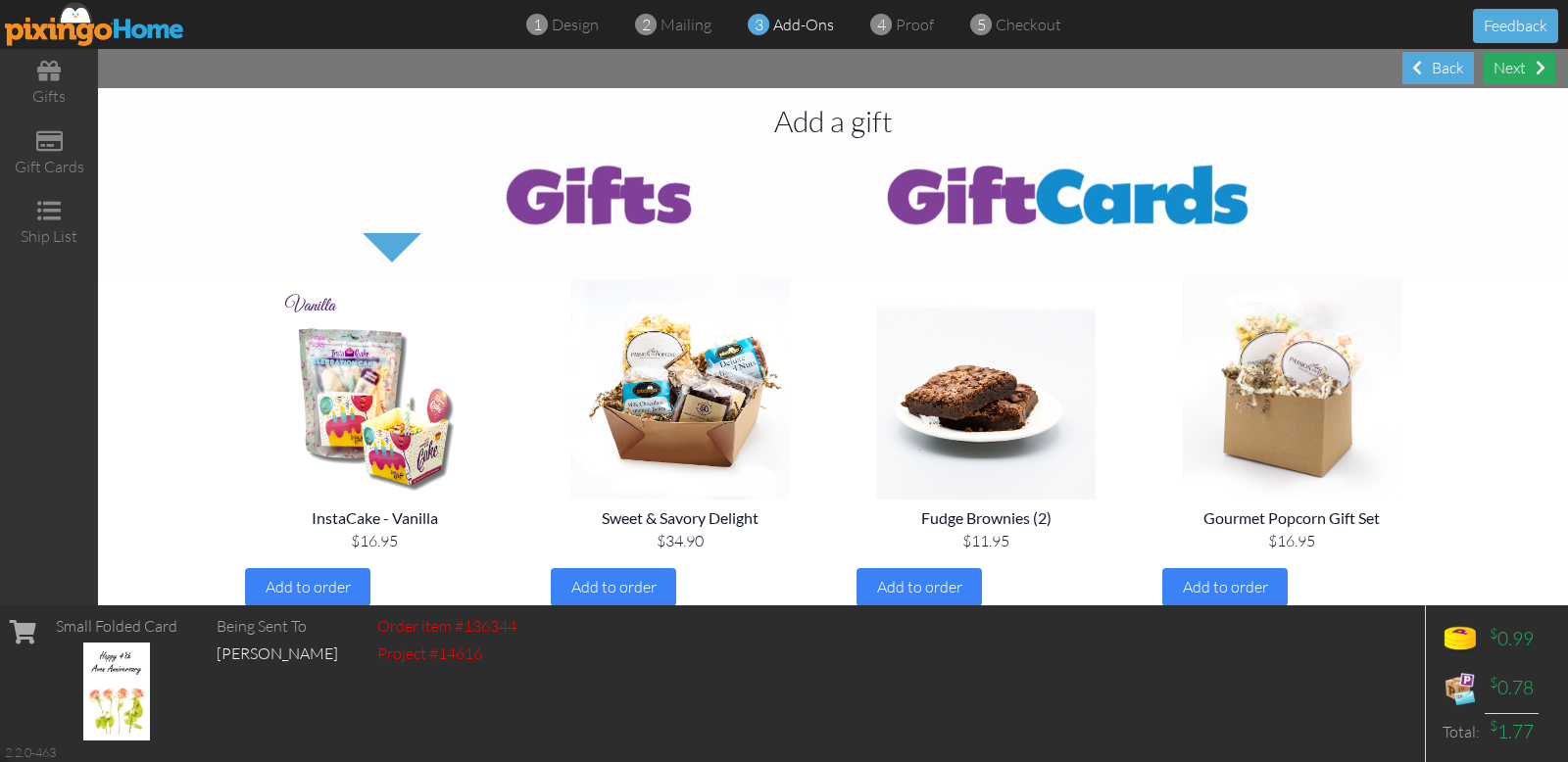
click at [1535, 66] on span at bounding box center [1540, 68] width 10 height 16
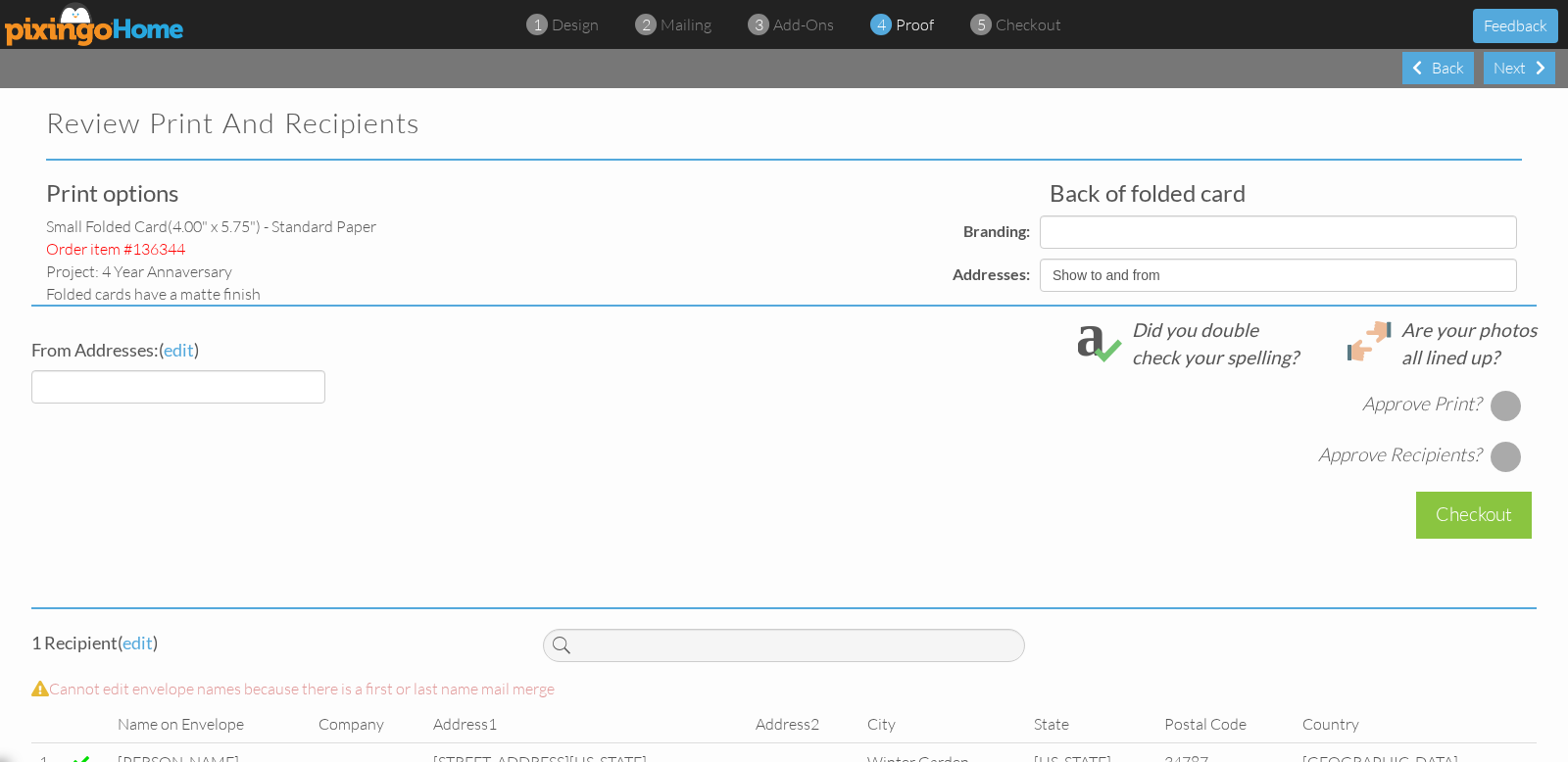
select select "object:25277"
select select "object:25278"
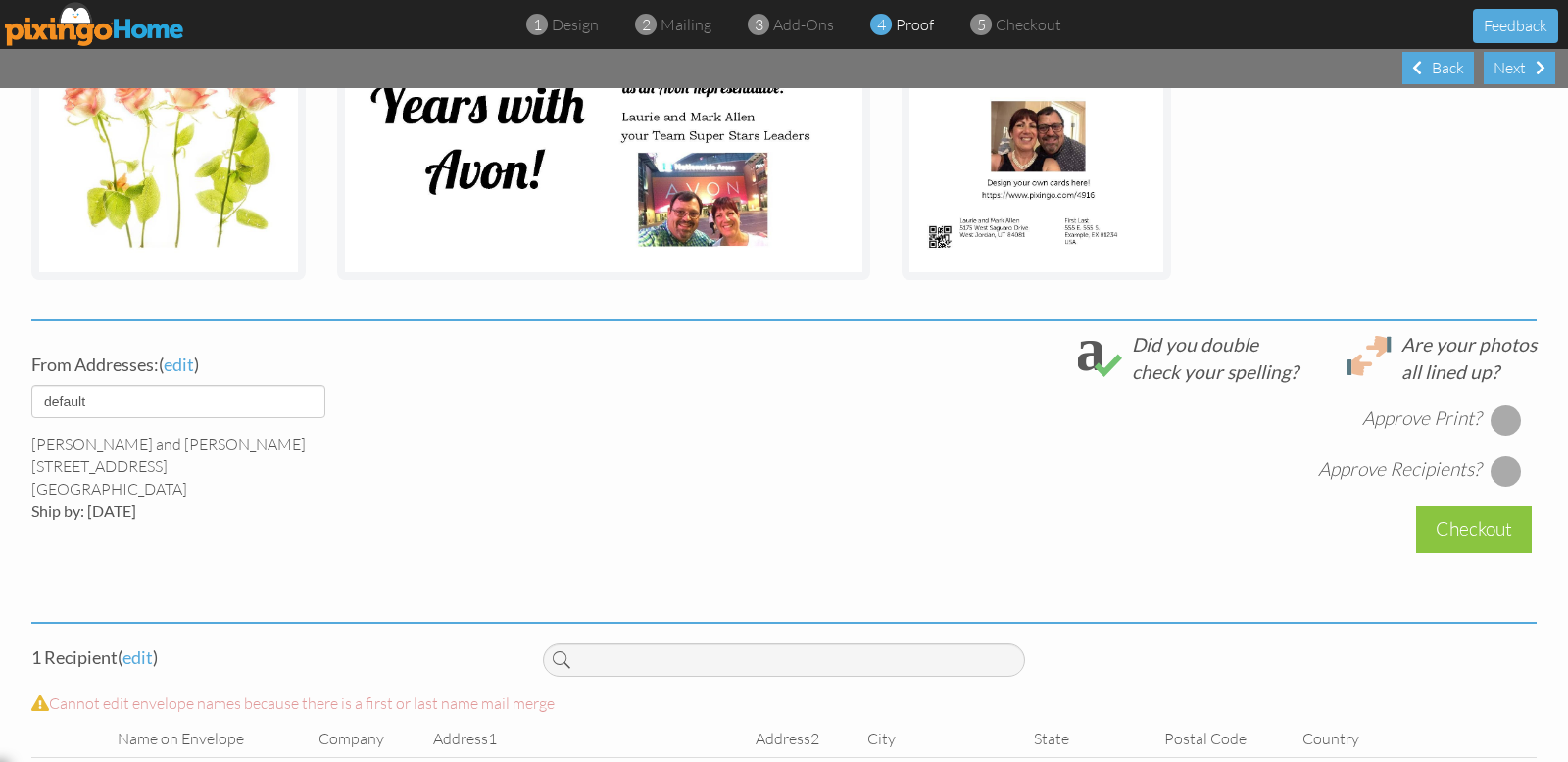
scroll to position [573, 0]
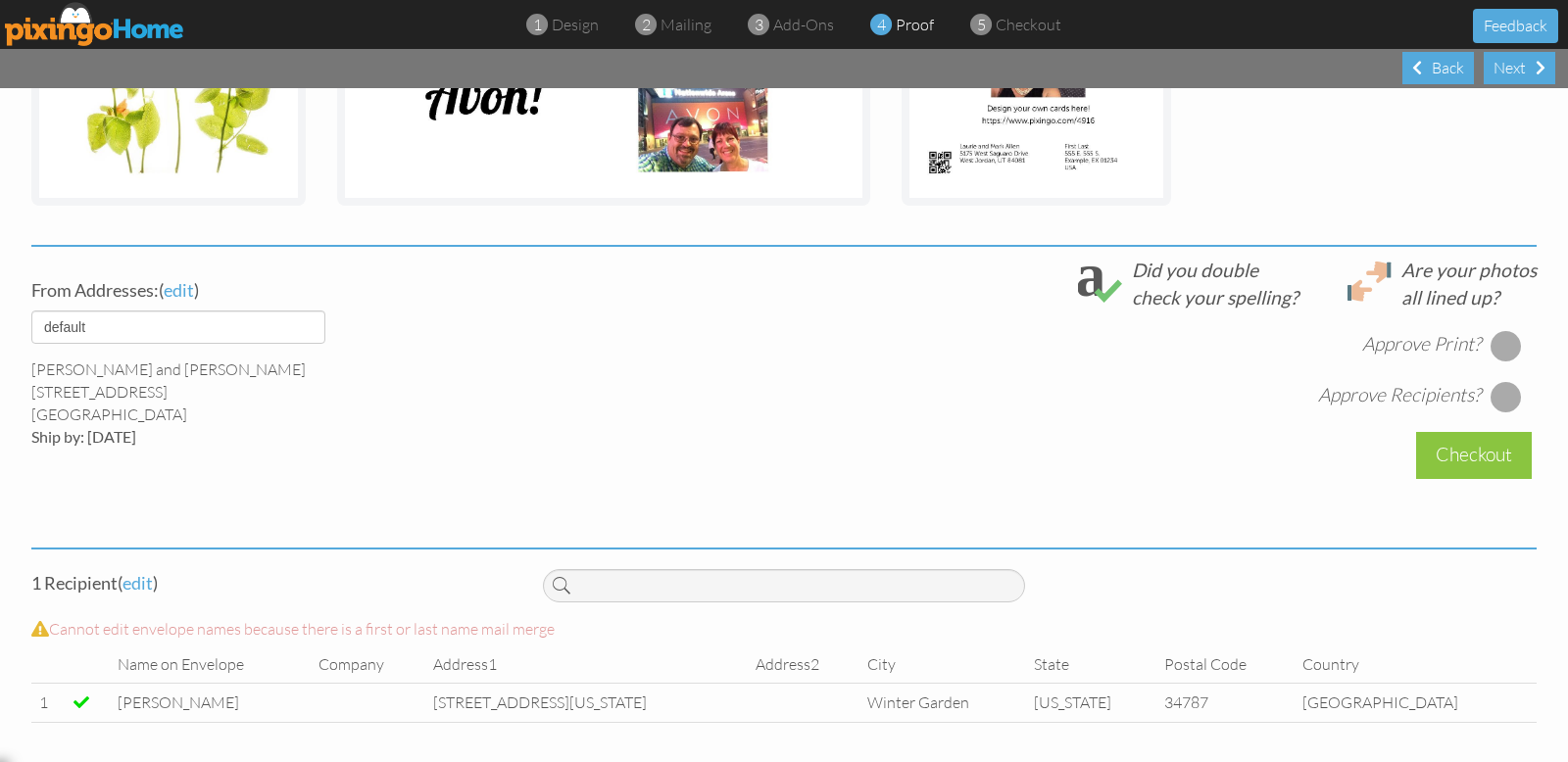
click at [1501, 345] on div at bounding box center [1506, 346] width 32 height 32
click at [1497, 403] on div at bounding box center [1506, 397] width 32 height 32
click at [1473, 453] on div "Checkout" at bounding box center [1473, 455] width 115 height 46
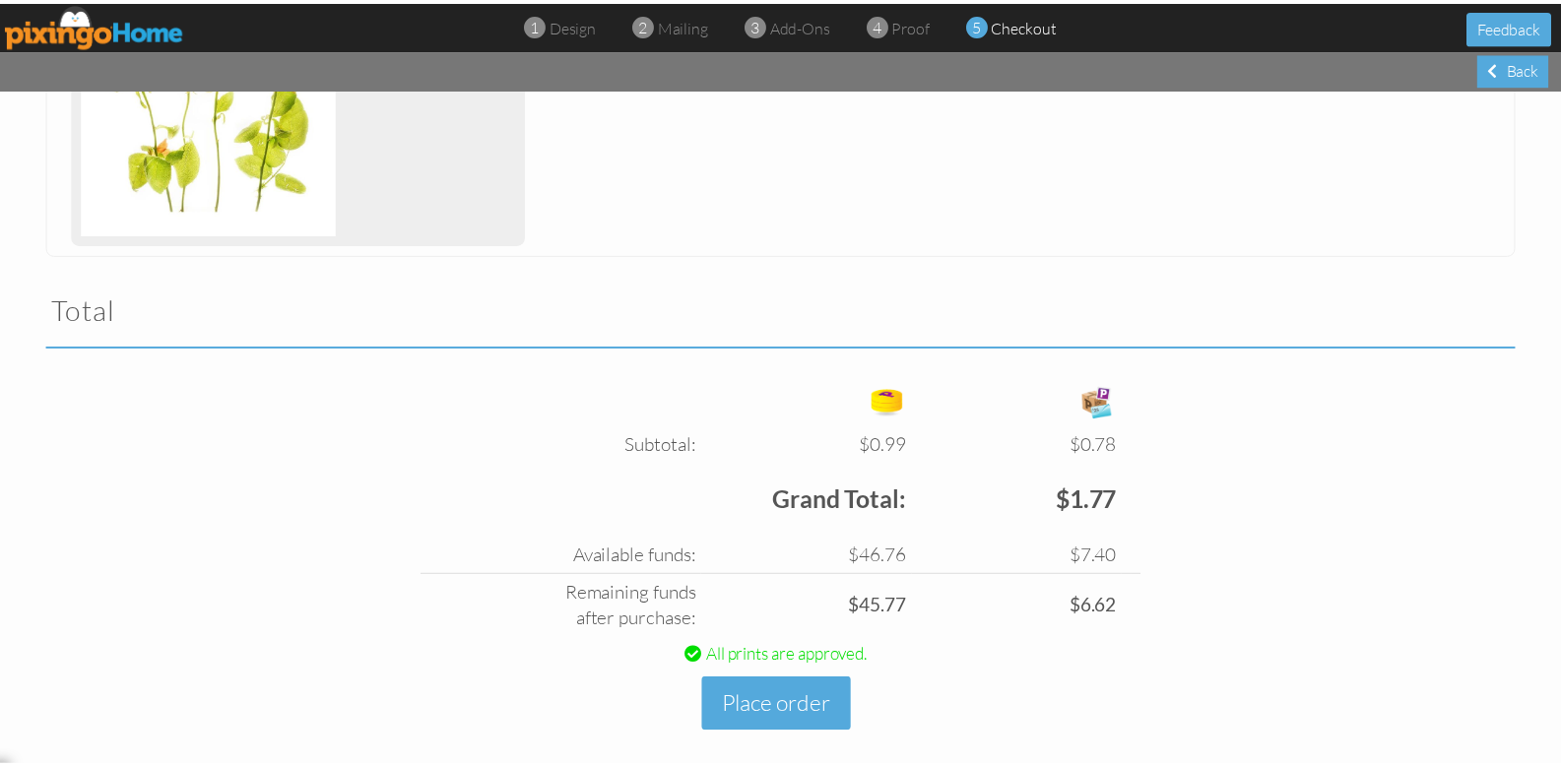
scroll to position [504, 0]
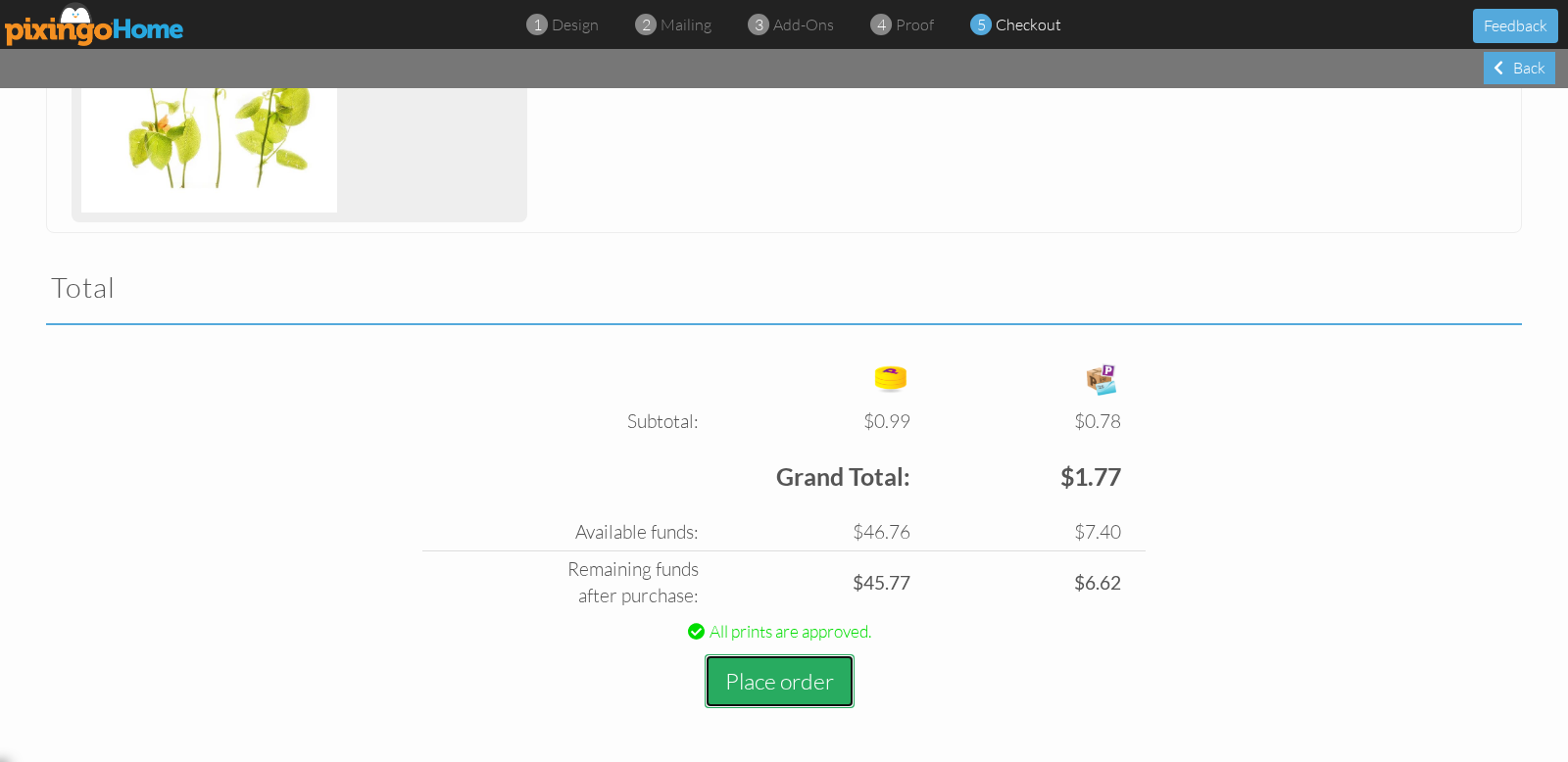
click at [796, 684] on button "Place order" at bounding box center [779, 681] width 150 height 54
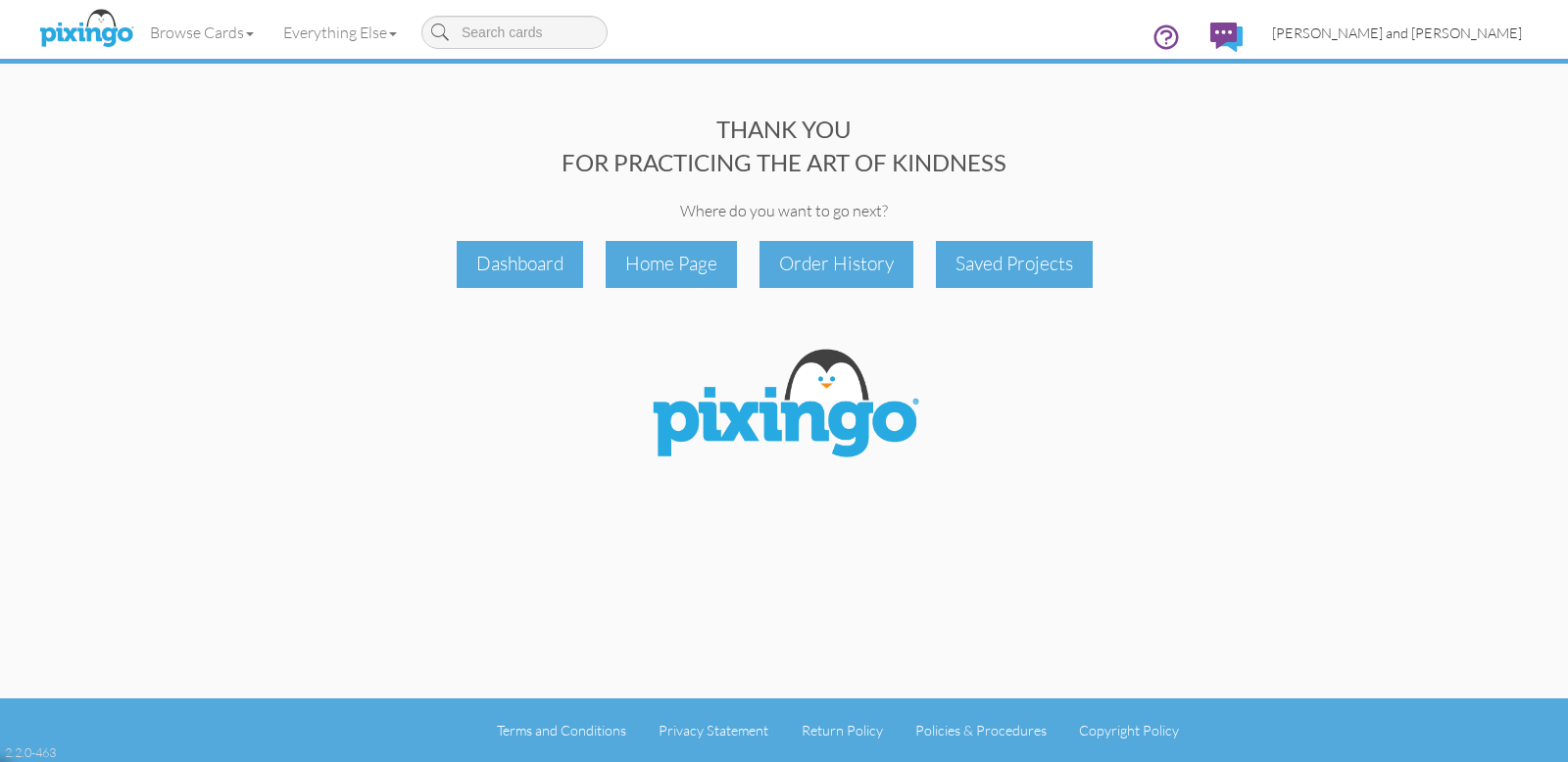
click at [1454, 32] on span "[PERSON_NAME] and [PERSON_NAME]" at bounding box center [1396, 33] width 250 height 17
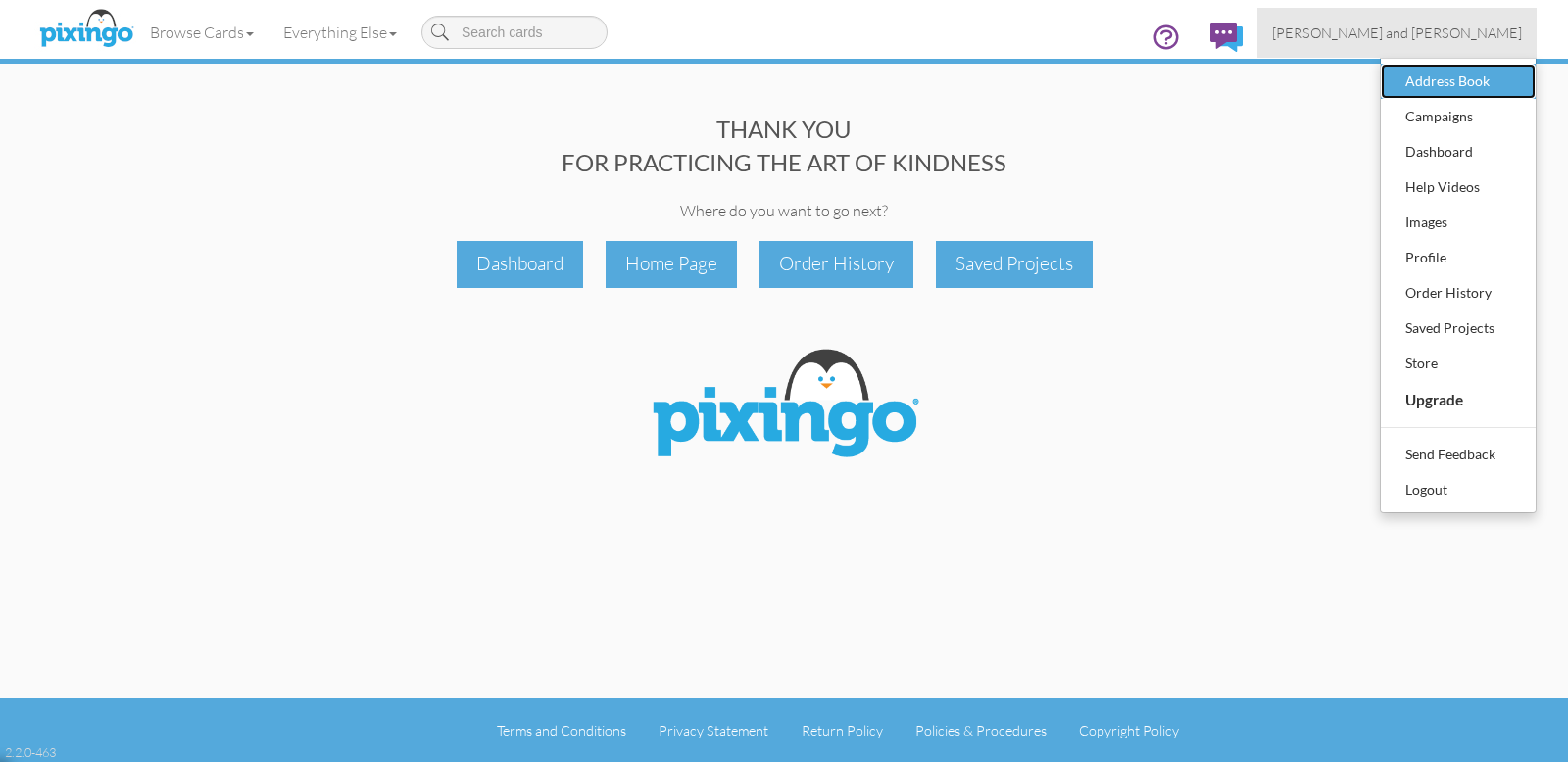
click at [1433, 82] on div "Address Book" at bounding box center [1458, 82] width 115 height 30
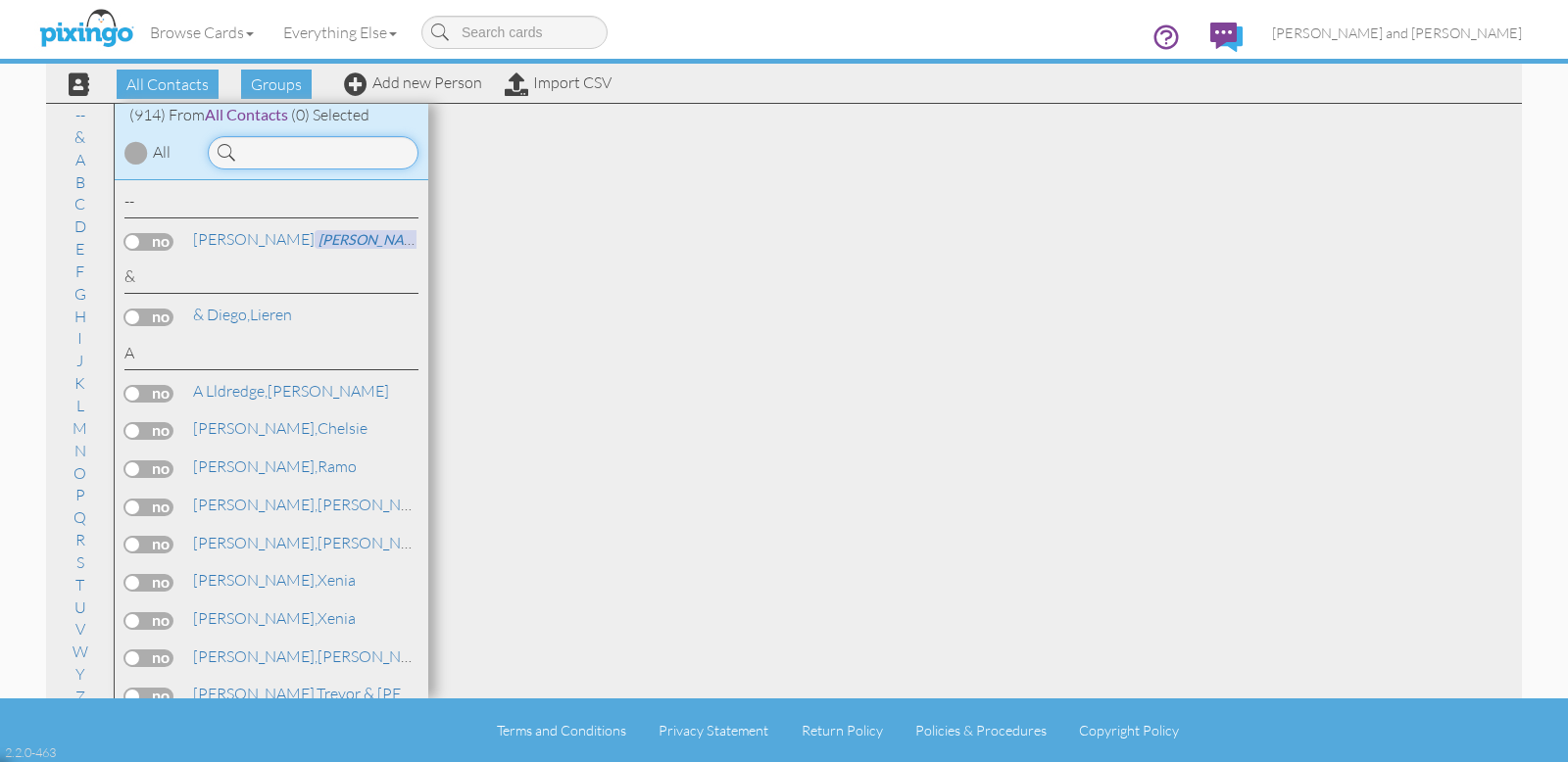
click at [313, 146] on input at bounding box center [313, 152] width 211 height 33
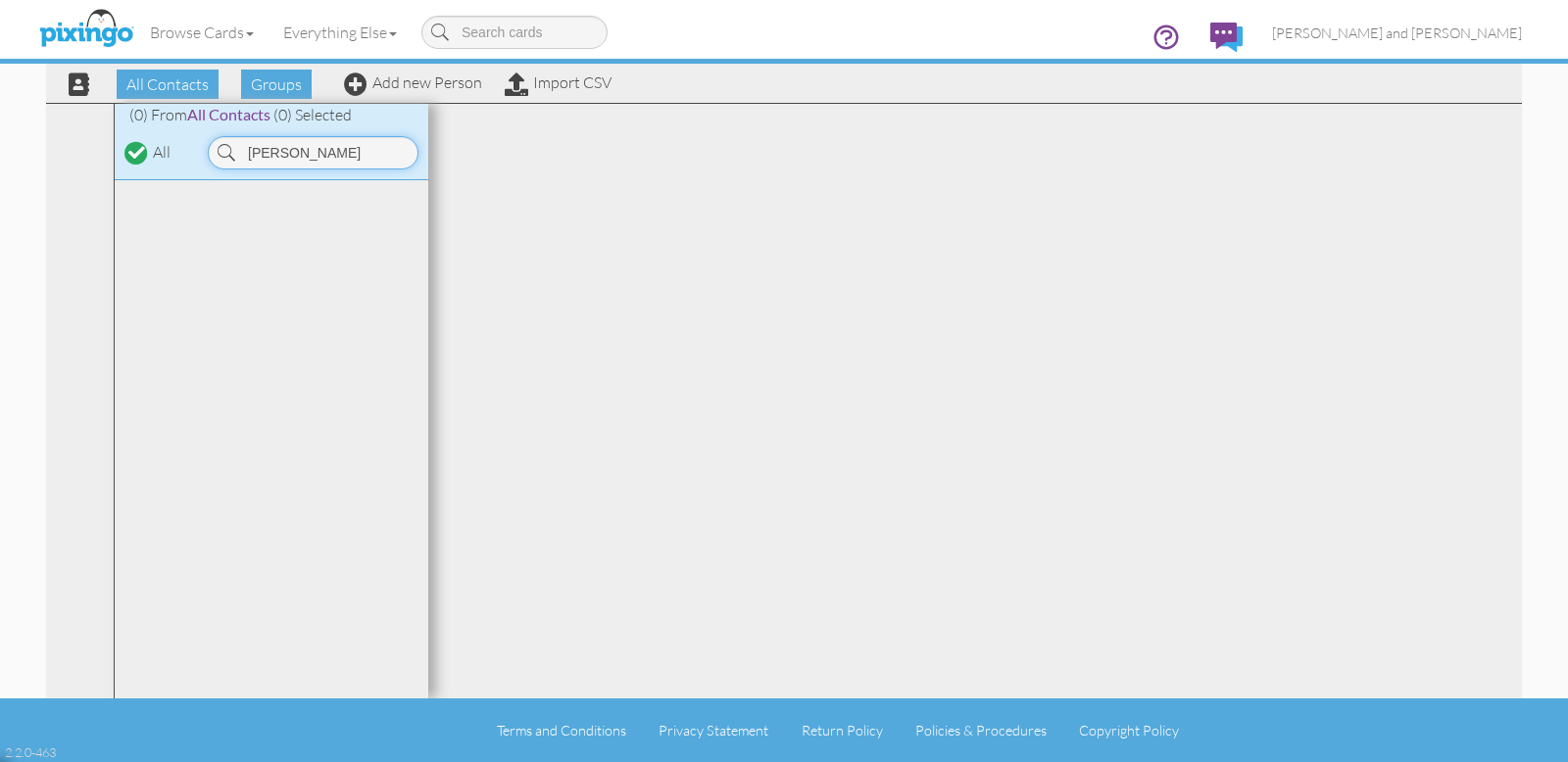
drag, startPoint x: 340, startPoint y: 154, endPoint x: 158, endPoint y: 150, distance: 182.0
click at [158, 150] on div "(0) From All Contacts (0) Selected All [GEOGRAPHIC_DATA]" at bounding box center [271, 141] width 313 height 77
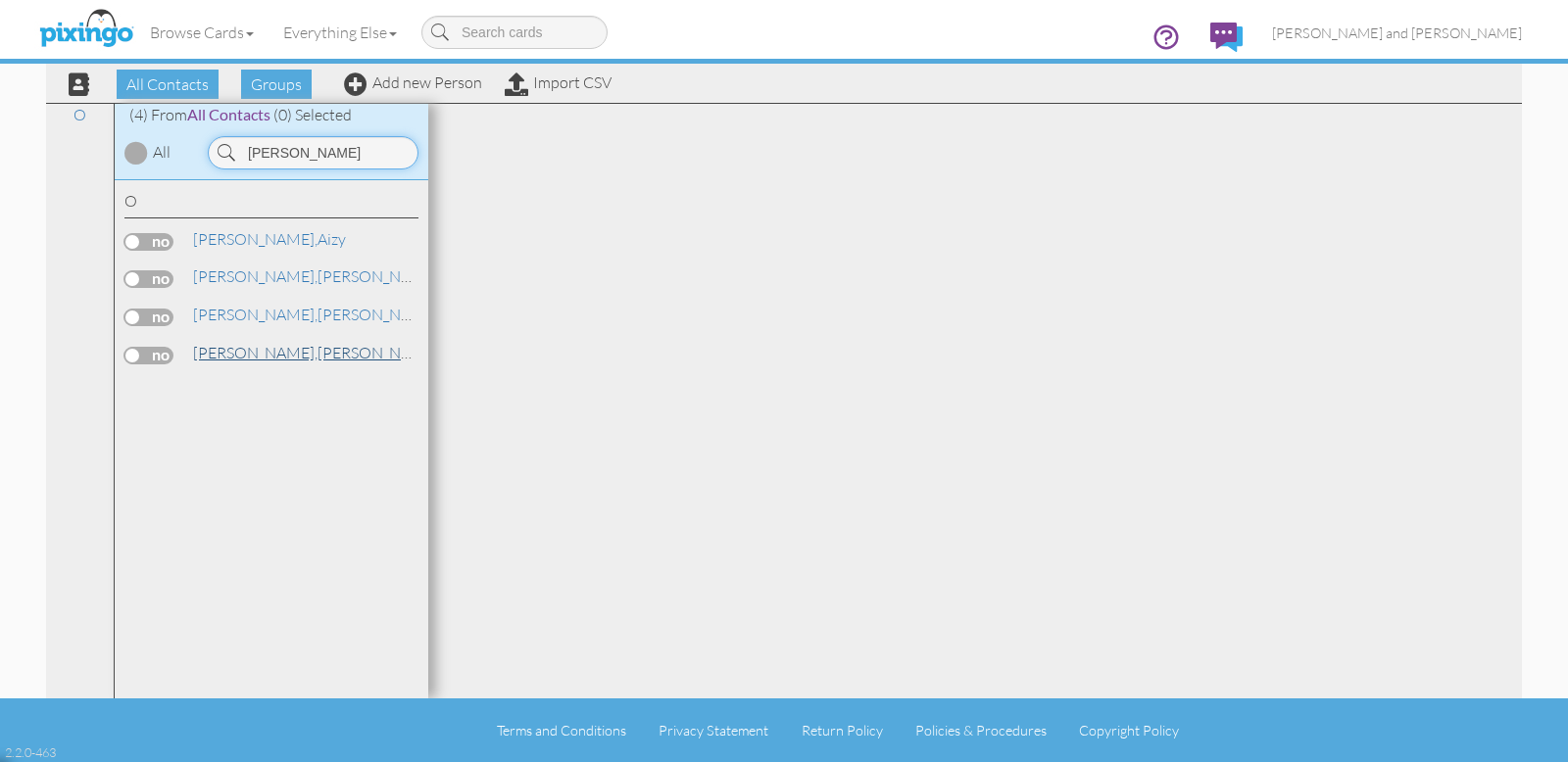
type input "[PERSON_NAME]"
click at [253, 355] on link "[PERSON_NAME]" at bounding box center [315, 353] width 250 height 24
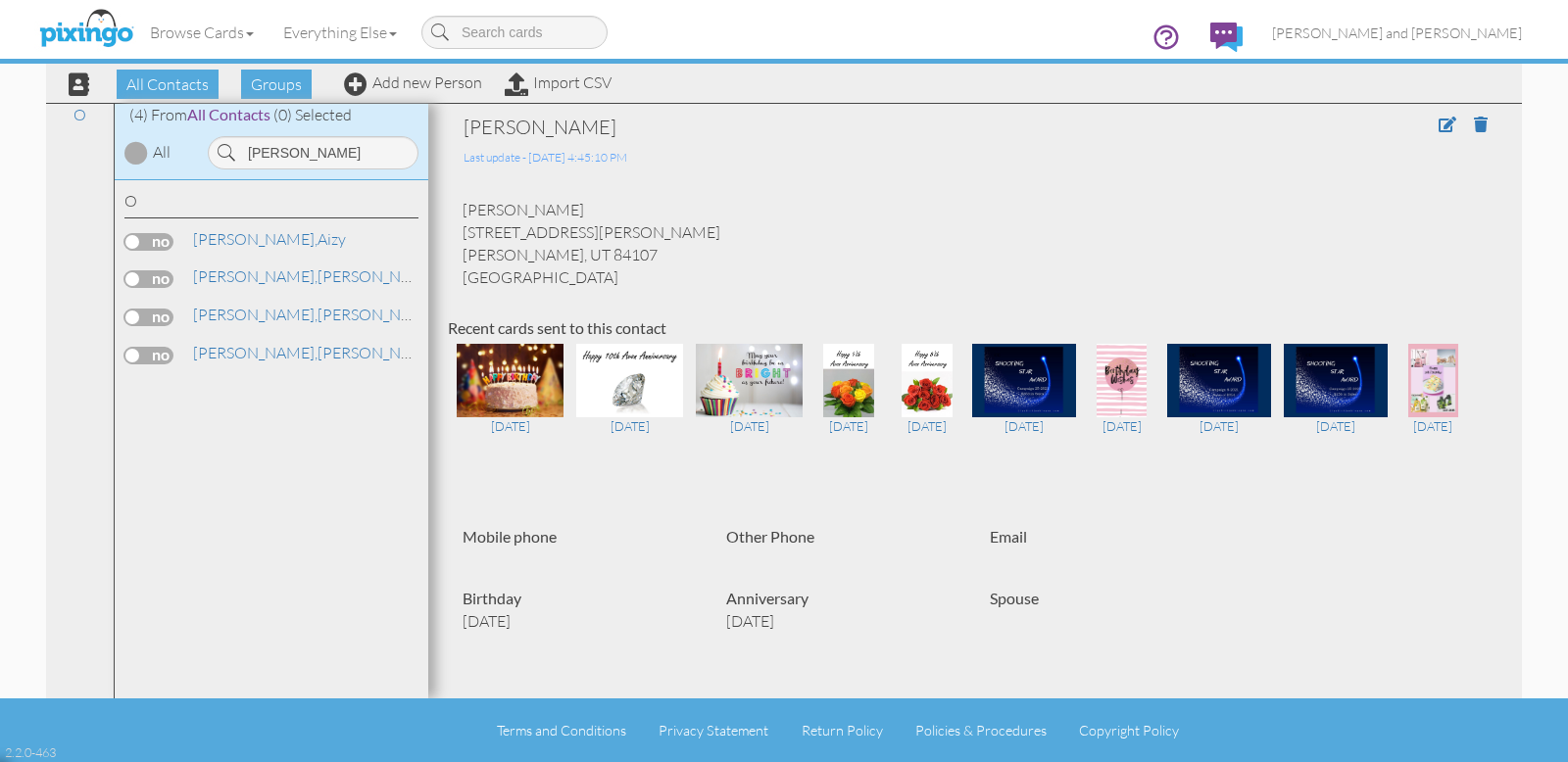
click at [160, 354] on label at bounding box center [148, 356] width 49 height 18
click at [0, 0] on input "checkbox" at bounding box center [0, 0] width 0 height 0
click at [899, 86] on span "Send Card" at bounding box center [885, 85] width 90 height 30
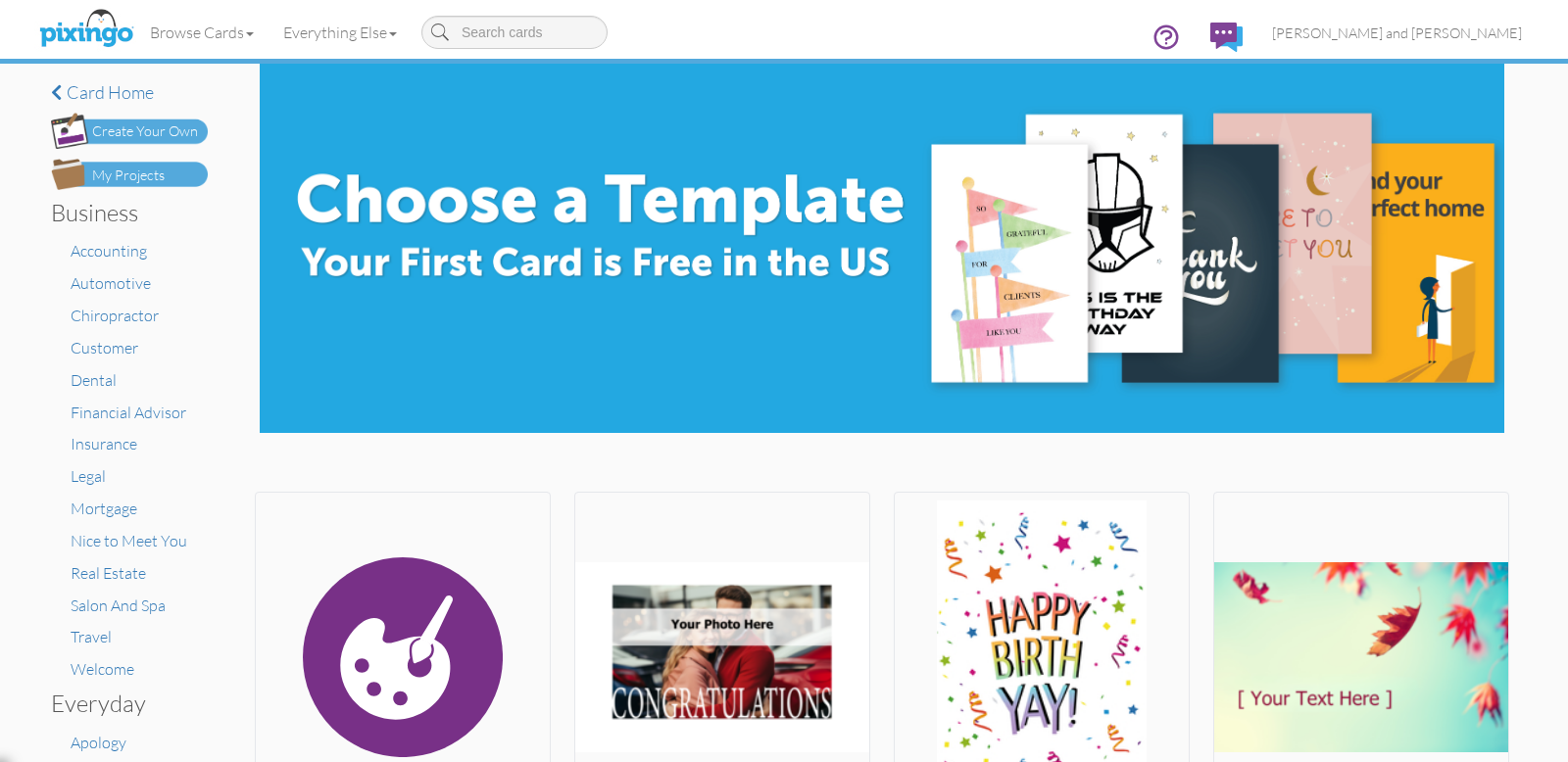
click at [144, 173] on div "My Projects" at bounding box center [128, 175] width 73 height 21
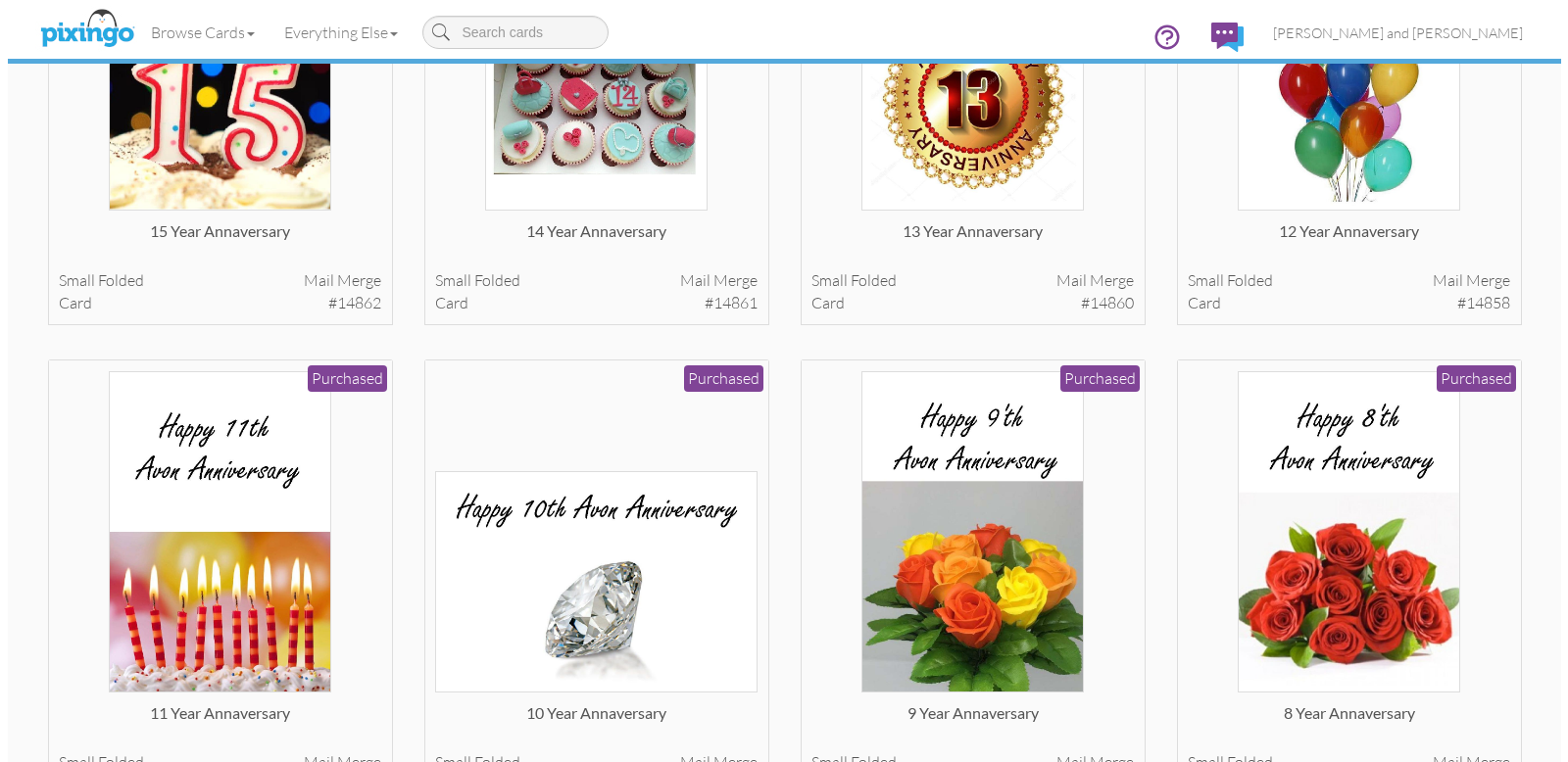
scroll to position [6604, 0]
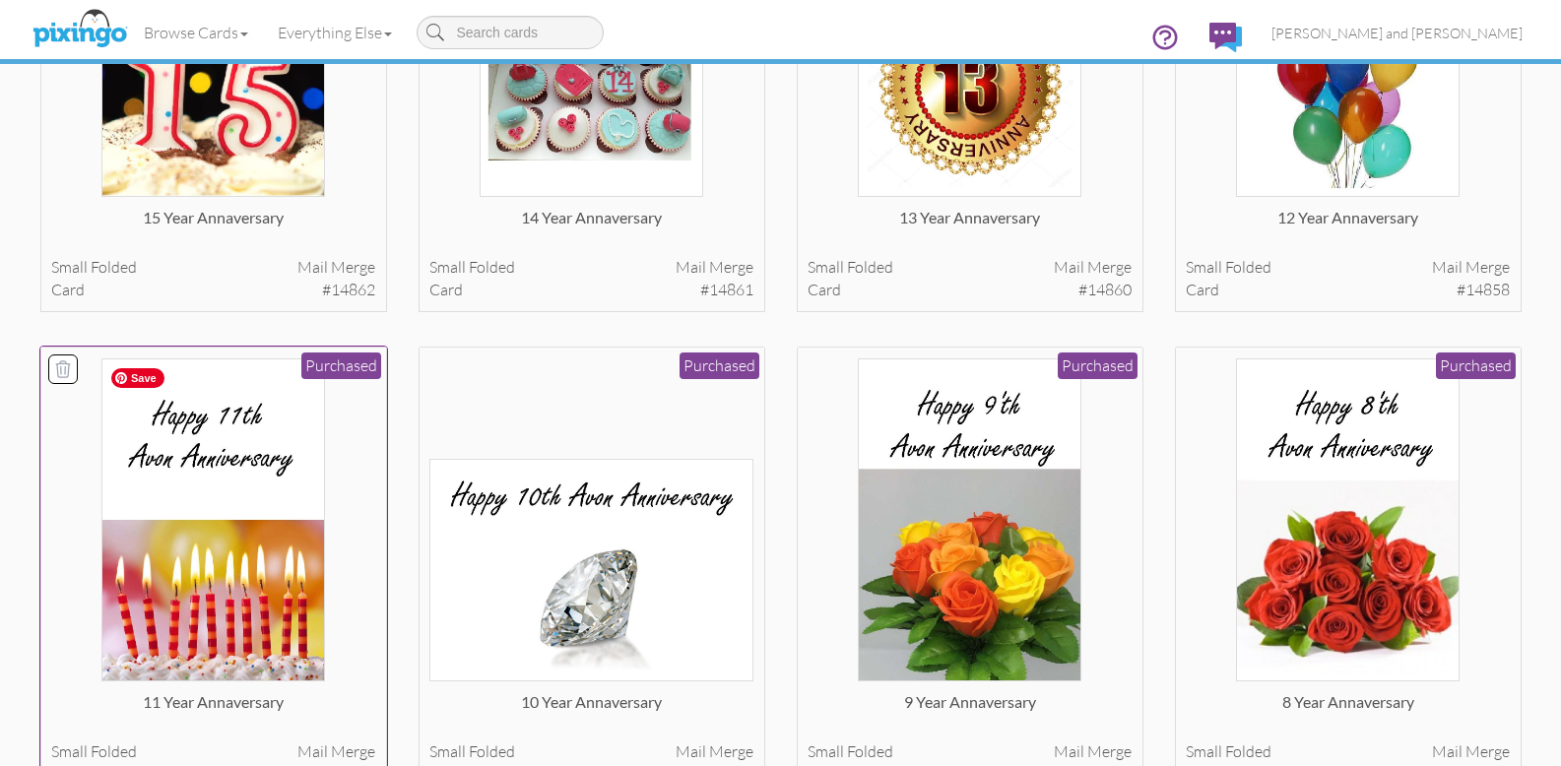
click at [281, 455] on img at bounding box center [213, 520] width 224 height 324
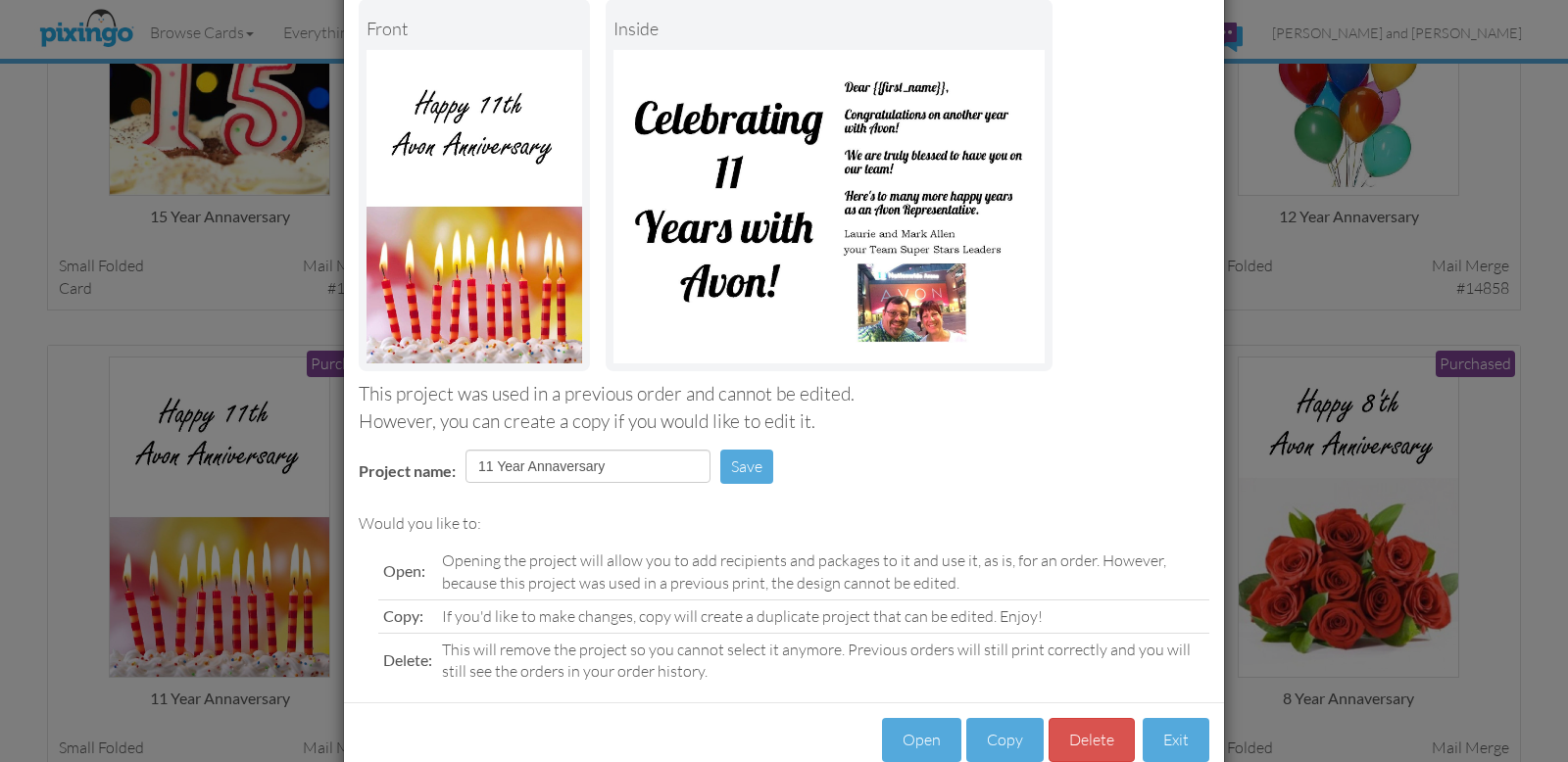
scroll to position [155, 0]
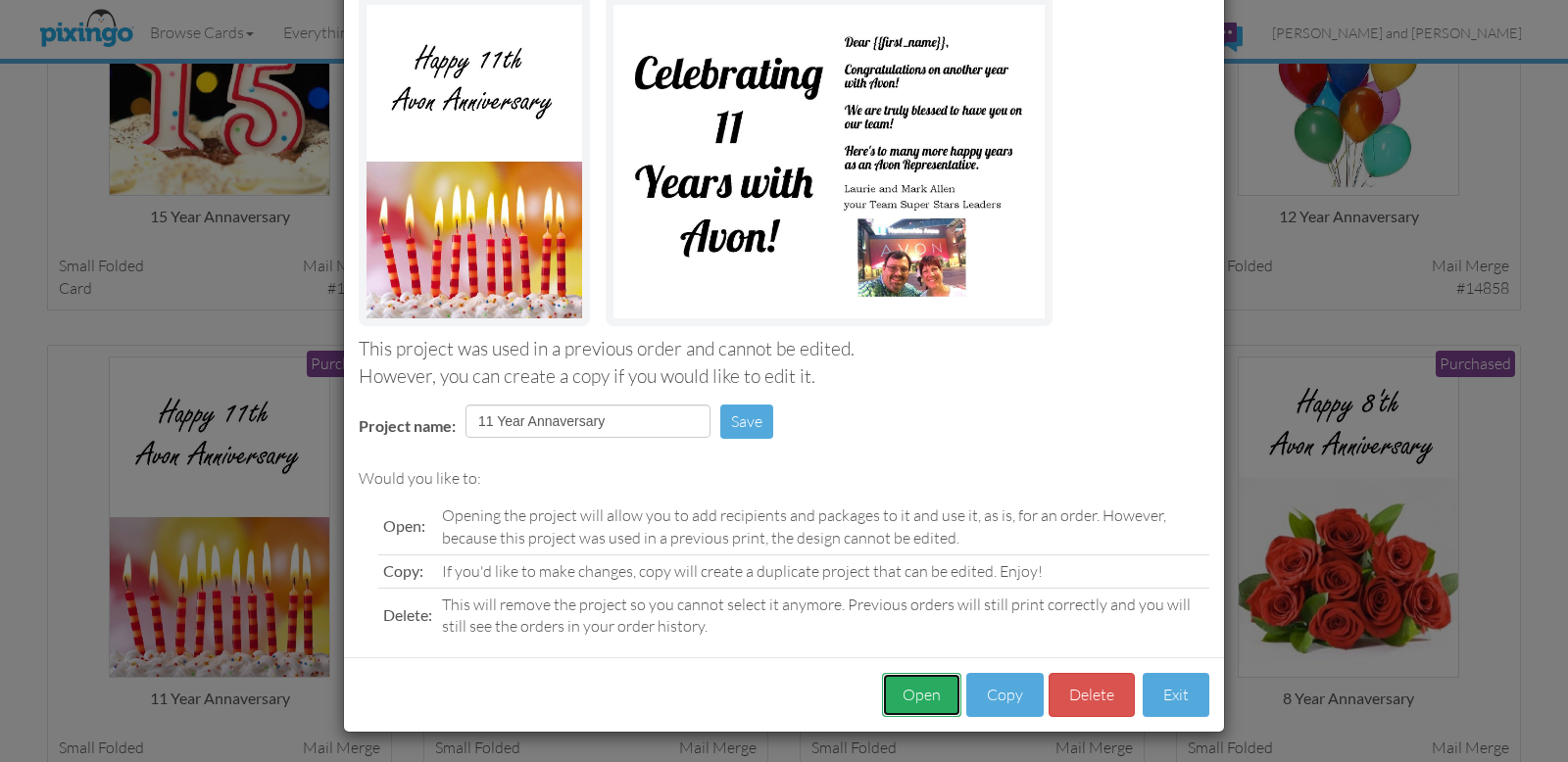
click at [923, 695] on button "Open" at bounding box center [921, 695] width 80 height 44
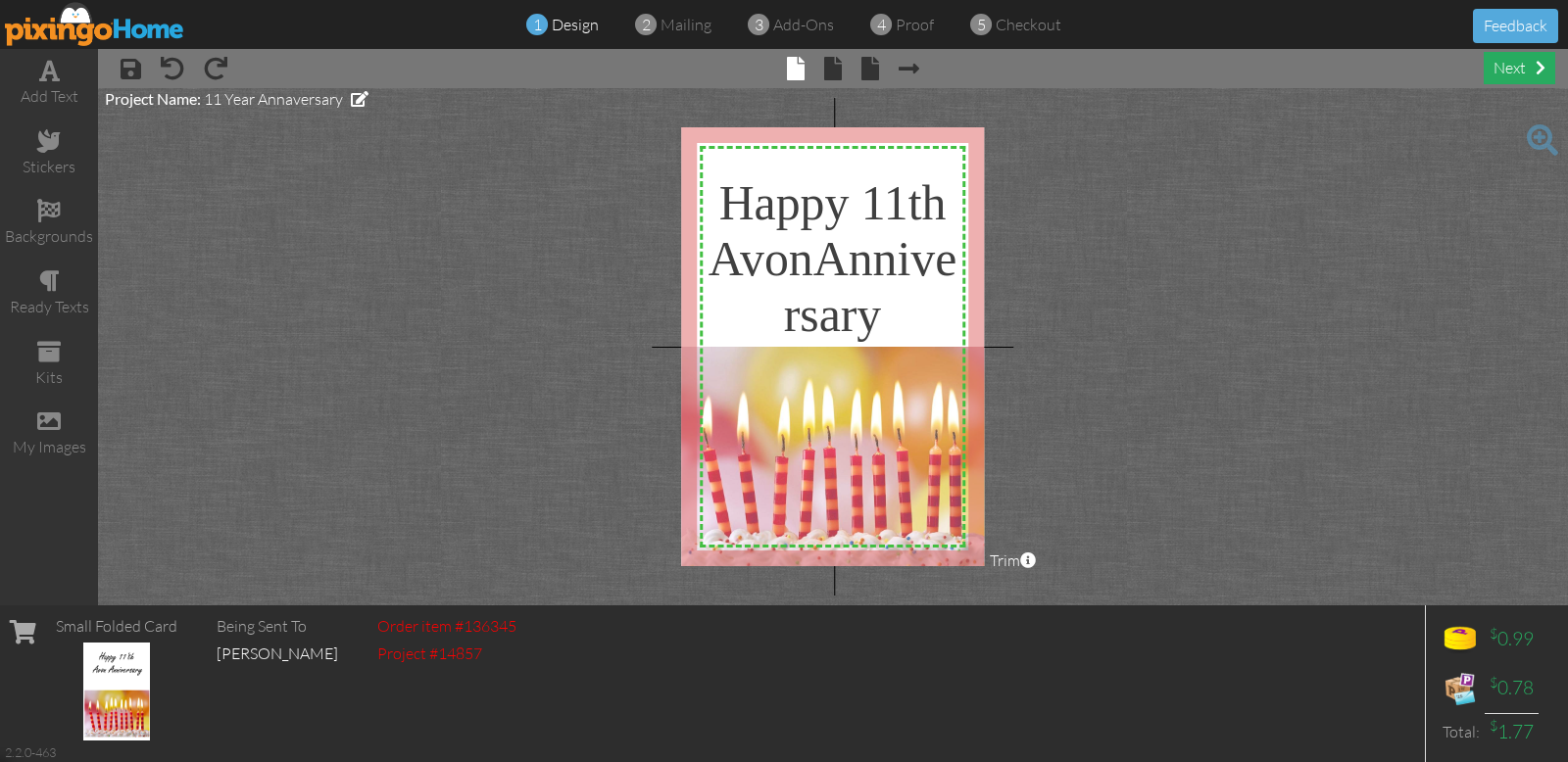
click at [1505, 70] on div "next" at bounding box center [1519, 68] width 72 height 33
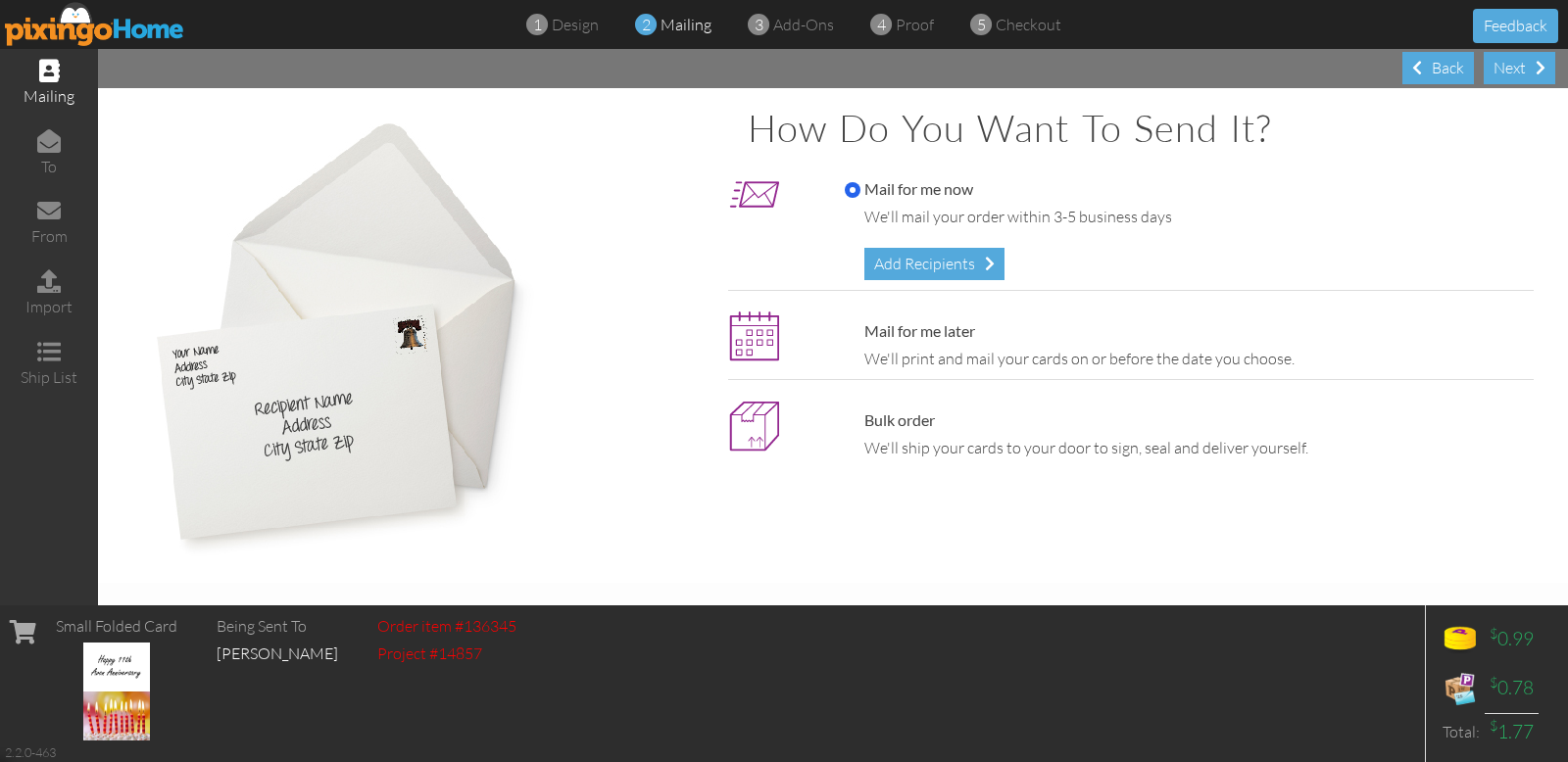
click at [903, 331] on label "Mail for me later" at bounding box center [909, 331] width 130 height 23
click at [861, 331] on input "Mail for me later" at bounding box center [853, 332] width 16 height 16
radio input "true"
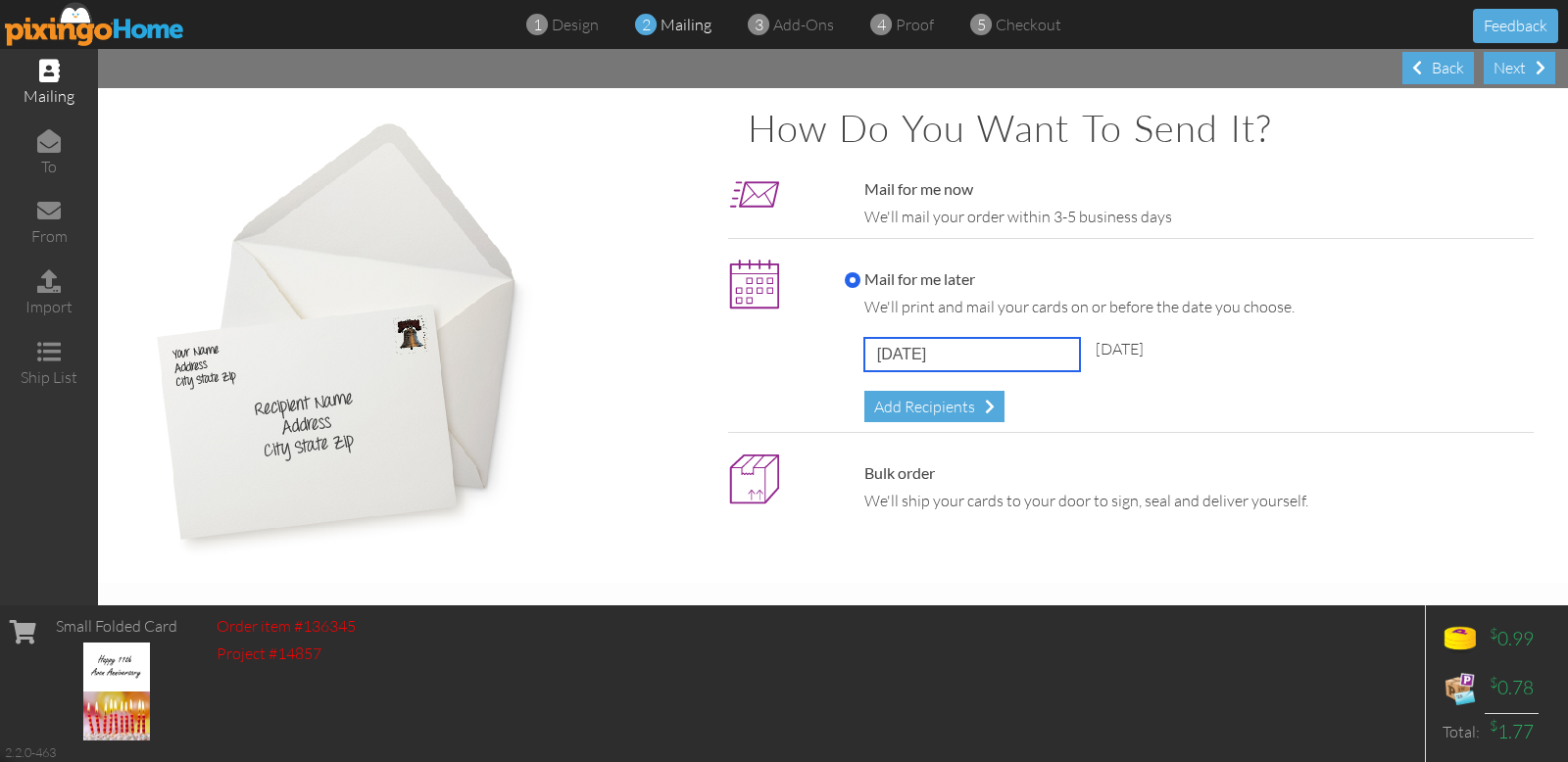
click at [989, 356] on input "[DATE]" at bounding box center [972, 354] width 216 height 33
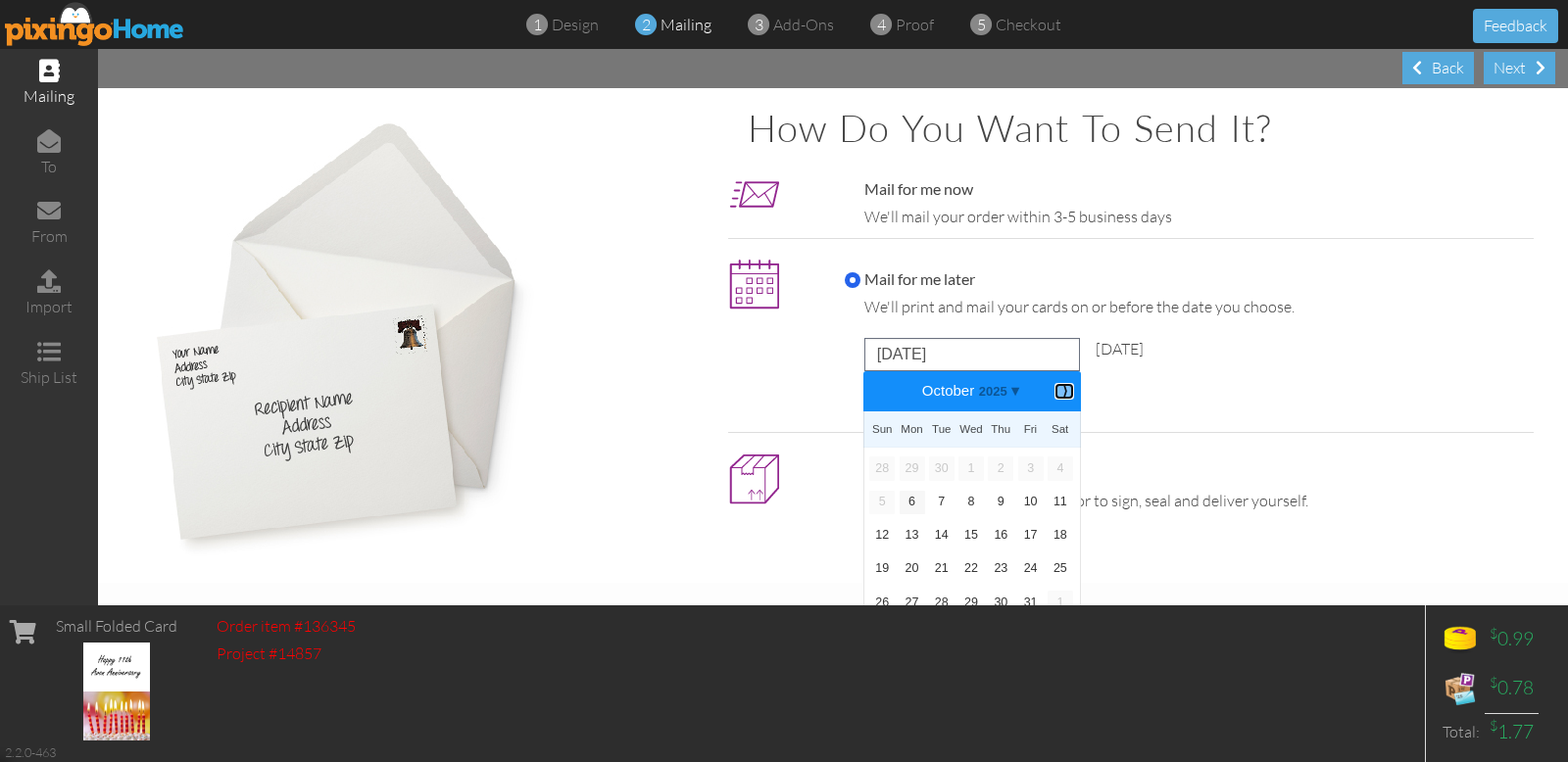
click at [1060, 388] on b "⟩" at bounding box center [1065, 391] width 14 height 15
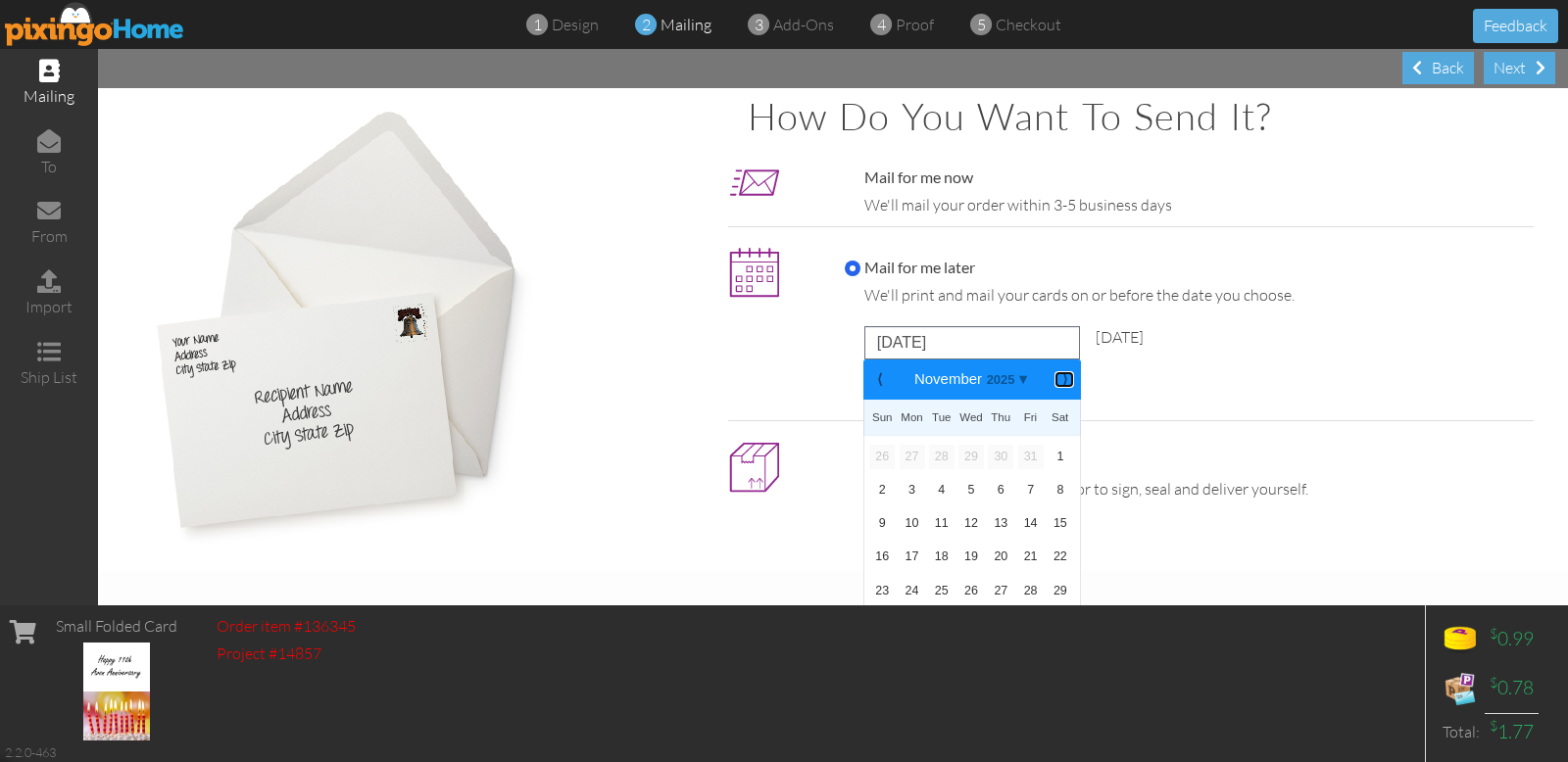
scroll to position [16, 0]
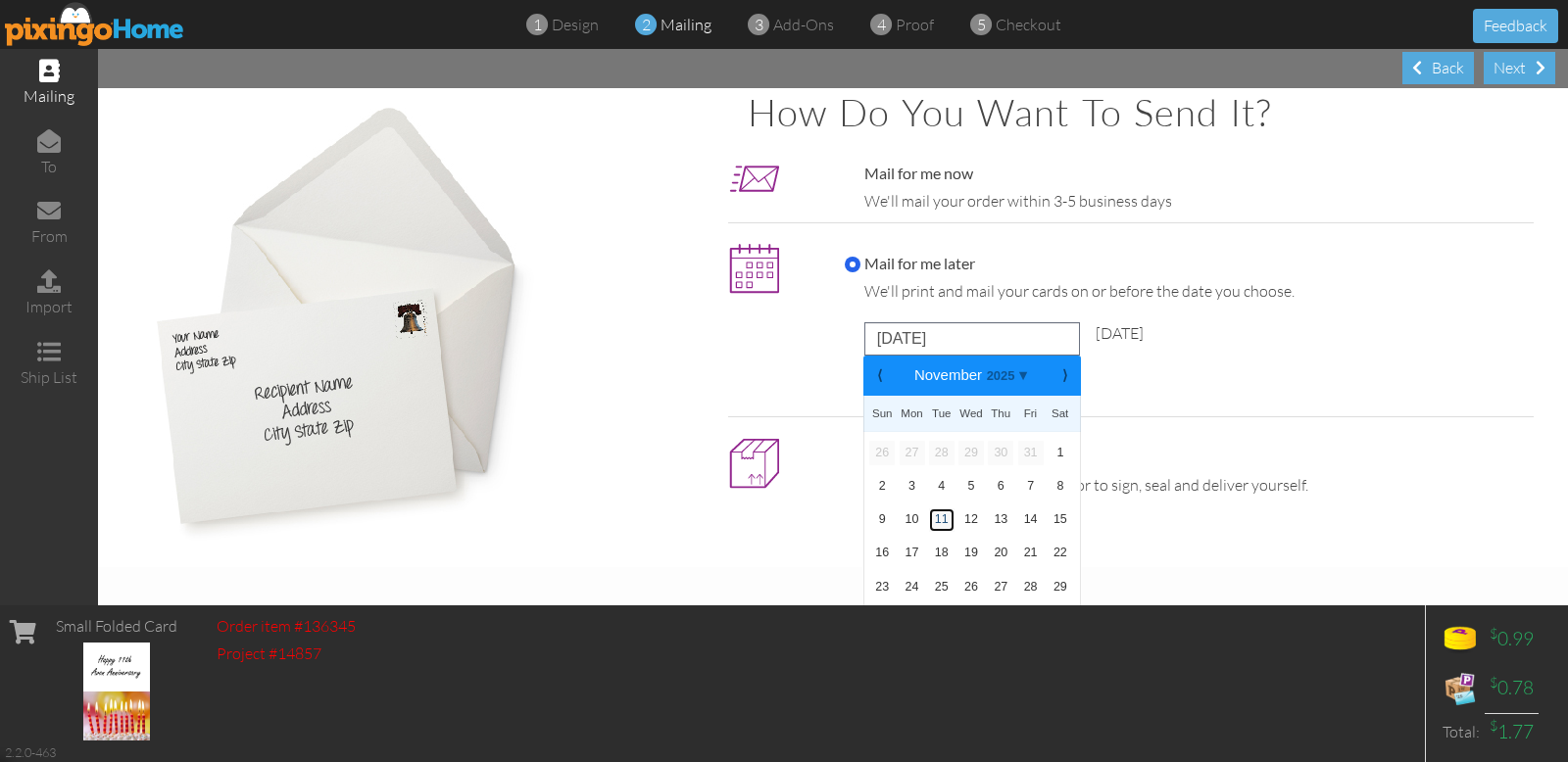
click at [933, 513] on link "11" at bounding box center [942, 520] width 26 height 24
type input "[DATE]"
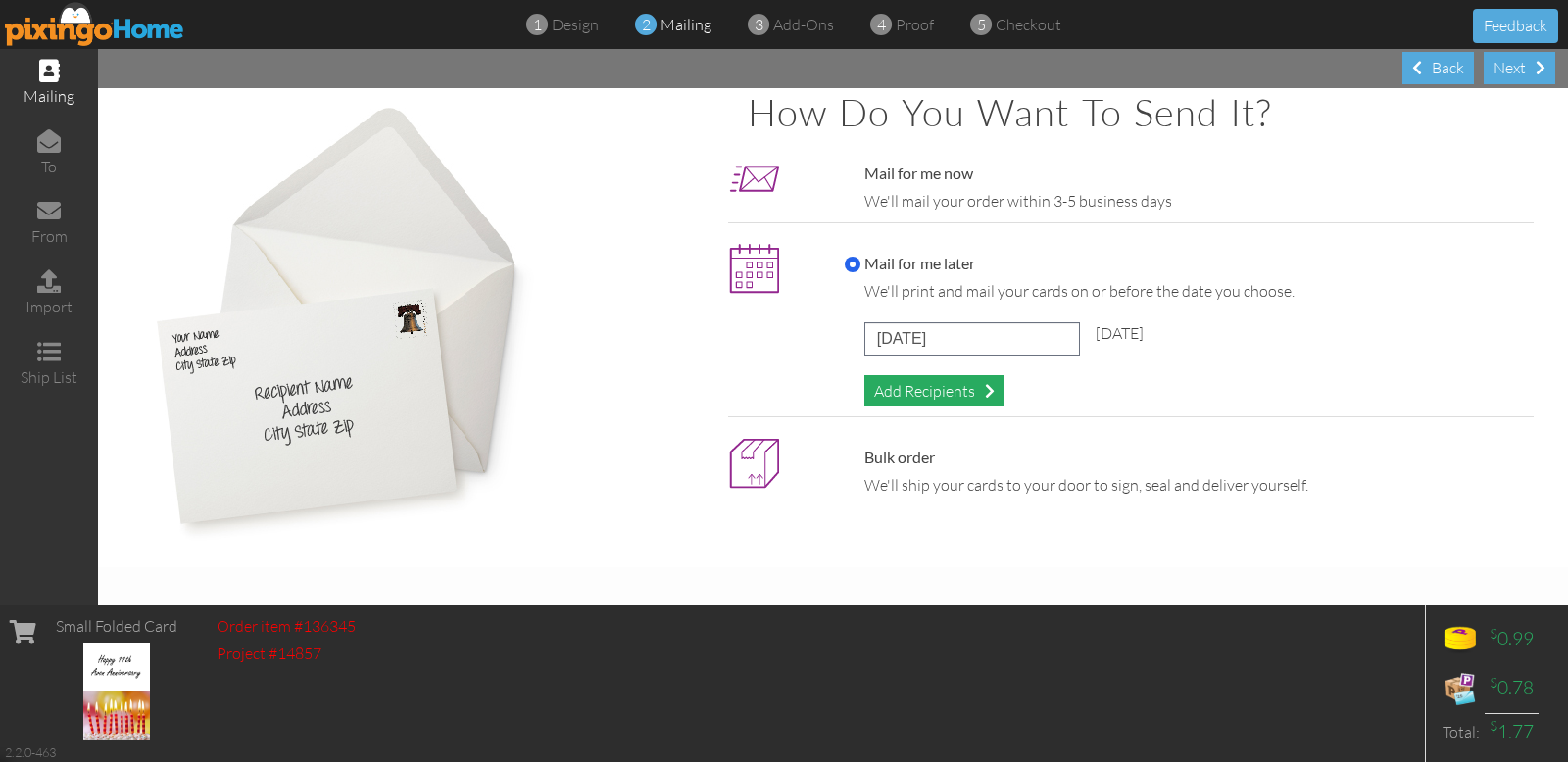
click at [949, 391] on div "Add Recipients" at bounding box center [934, 391] width 140 height 33
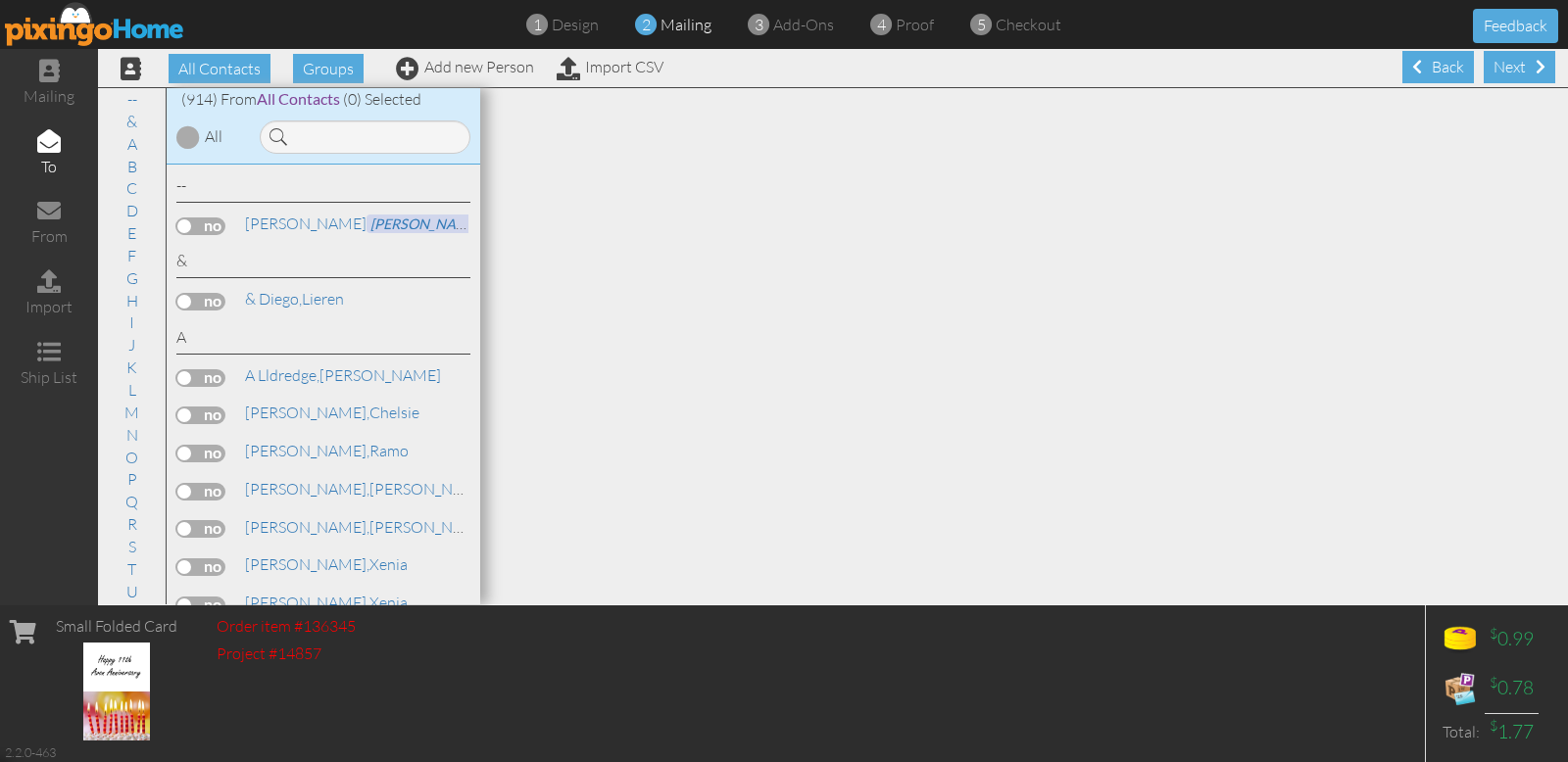
scroll to position [1, 0]
click at [343, 133] on input at bounding box center [365, 136] width 211 height 33
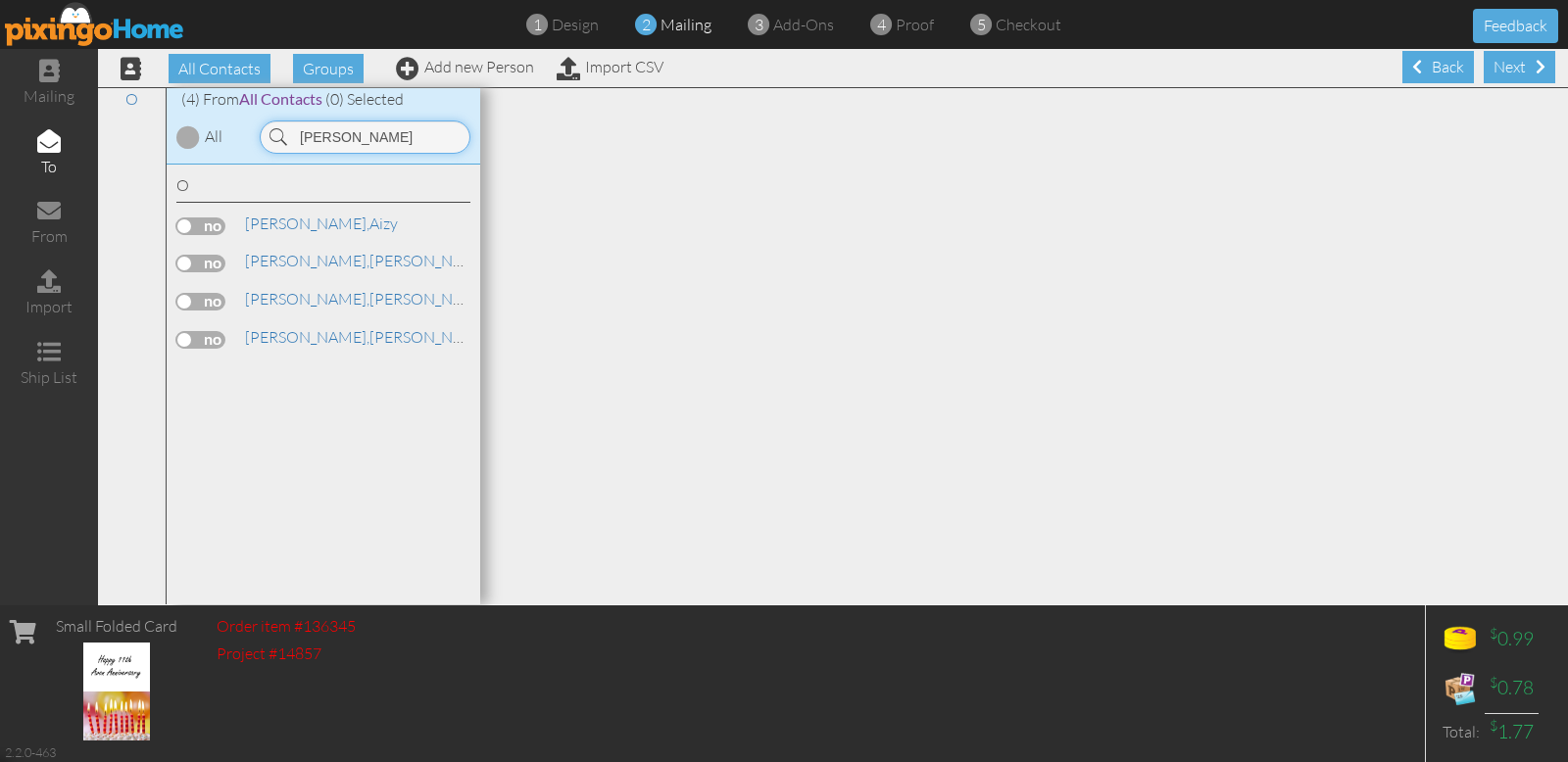
type input "[PERSON_NAME]"
click at [218, 338] on label at bounding box center [200, 340] width 49 height 18
click at [0, 0] on input "checkbox" at bounding box center [0, 0] width 0 height 0
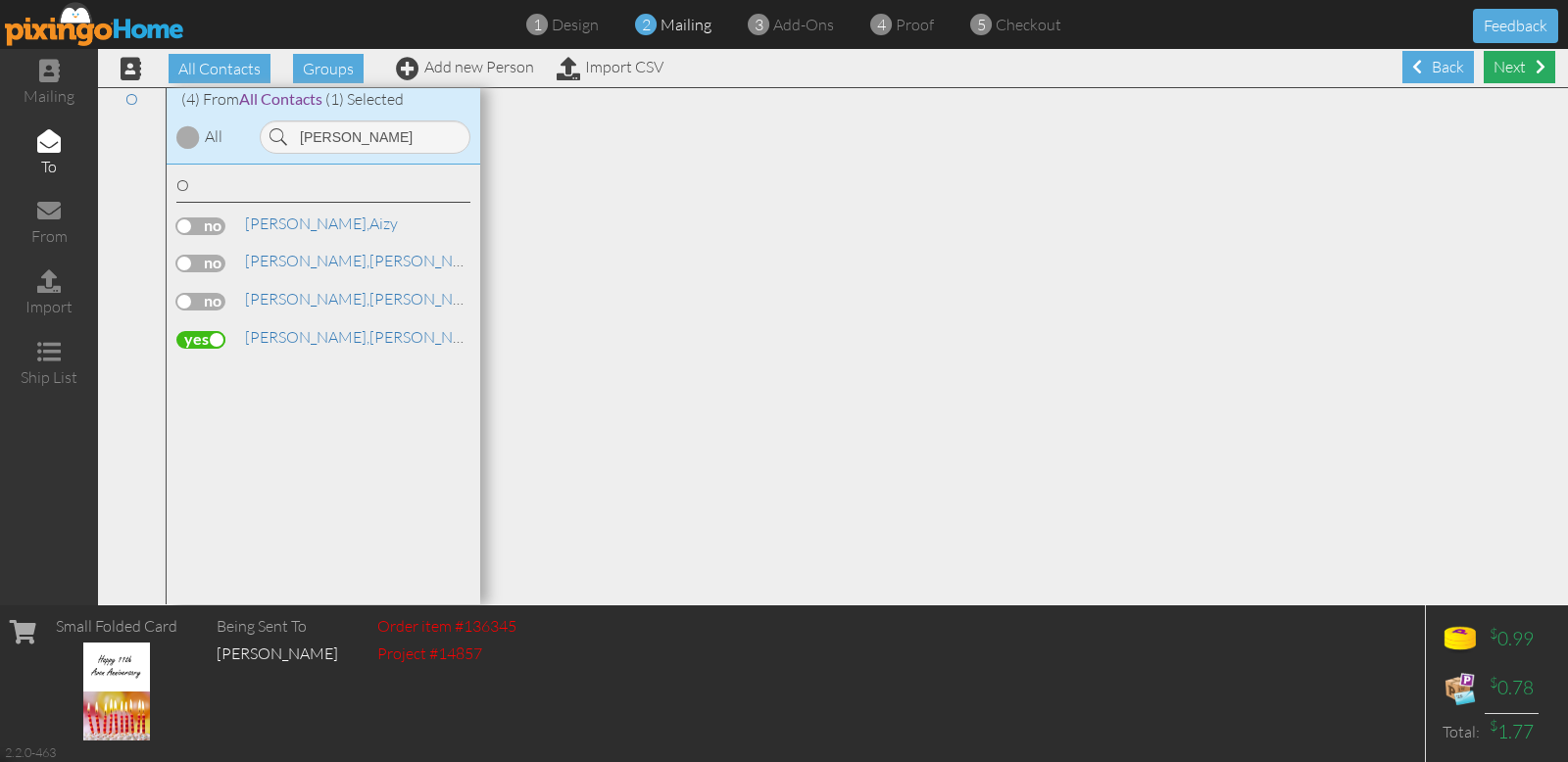
click at [1507, 62] on div "Next" at bounding box center [1519, 67] width 72 height 33
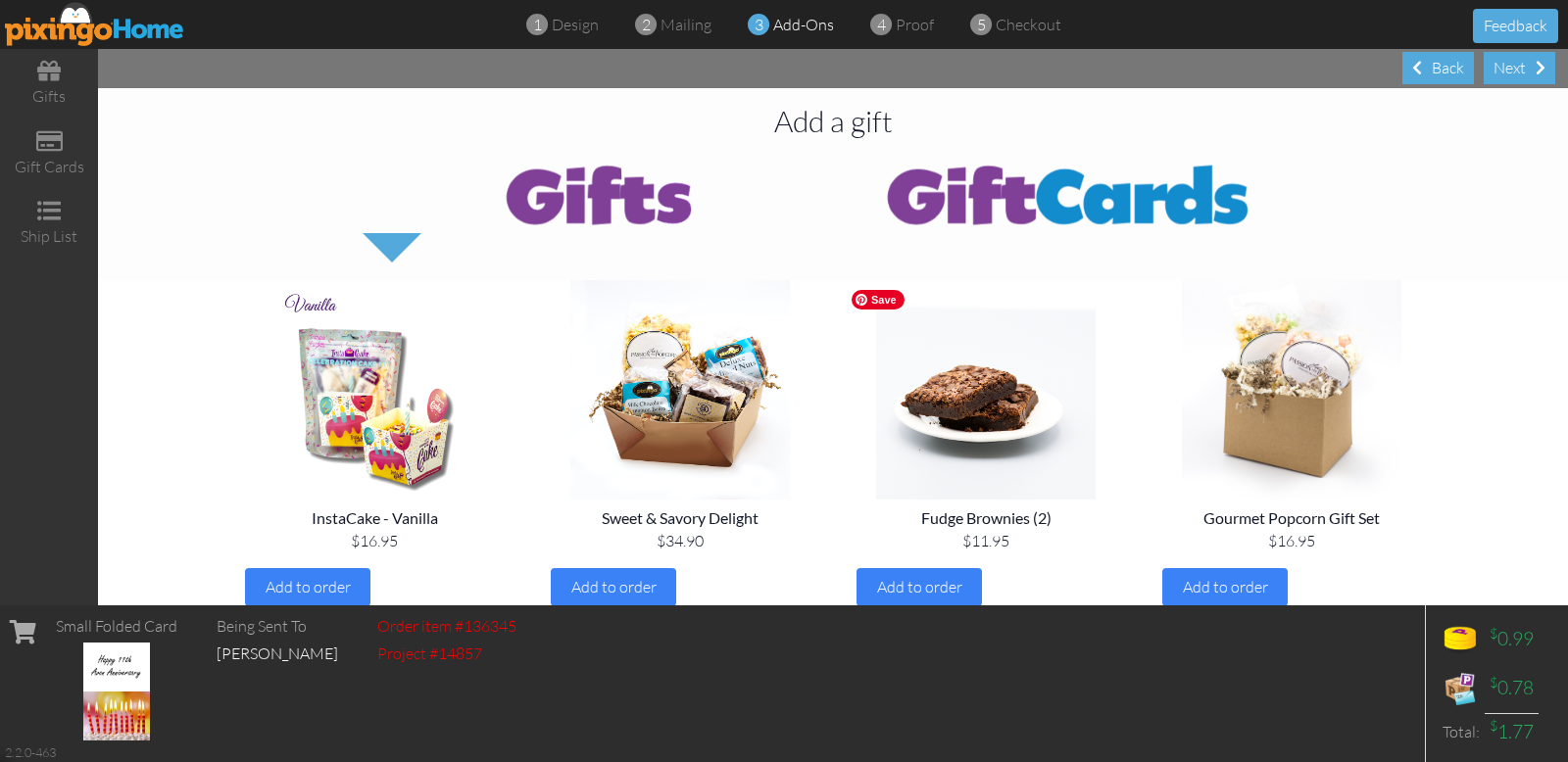
scroll to position [4, 0]
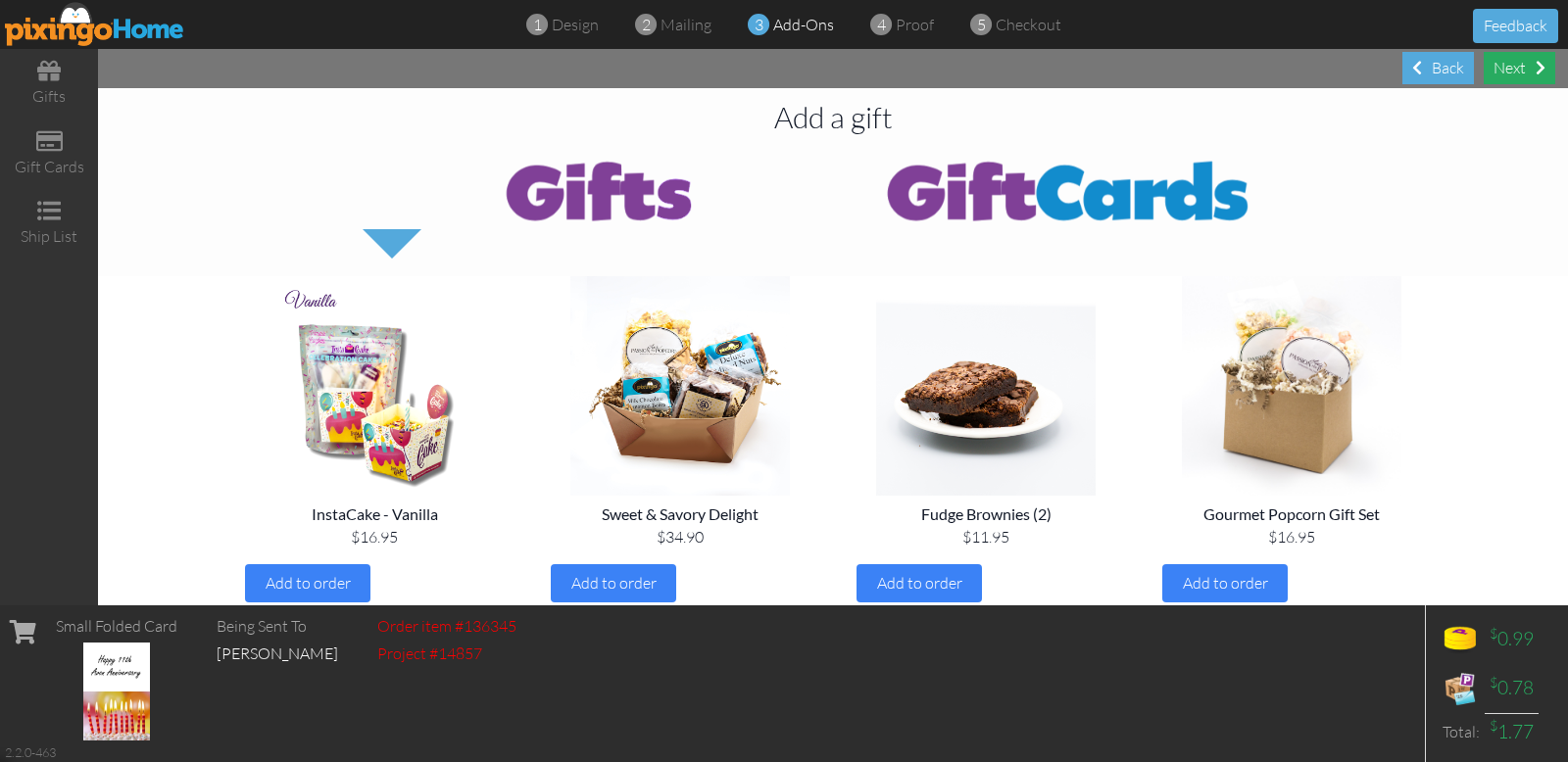
click at [1510, 70] on div "Next" at bounding box center [1519, 68] width 72 height 33
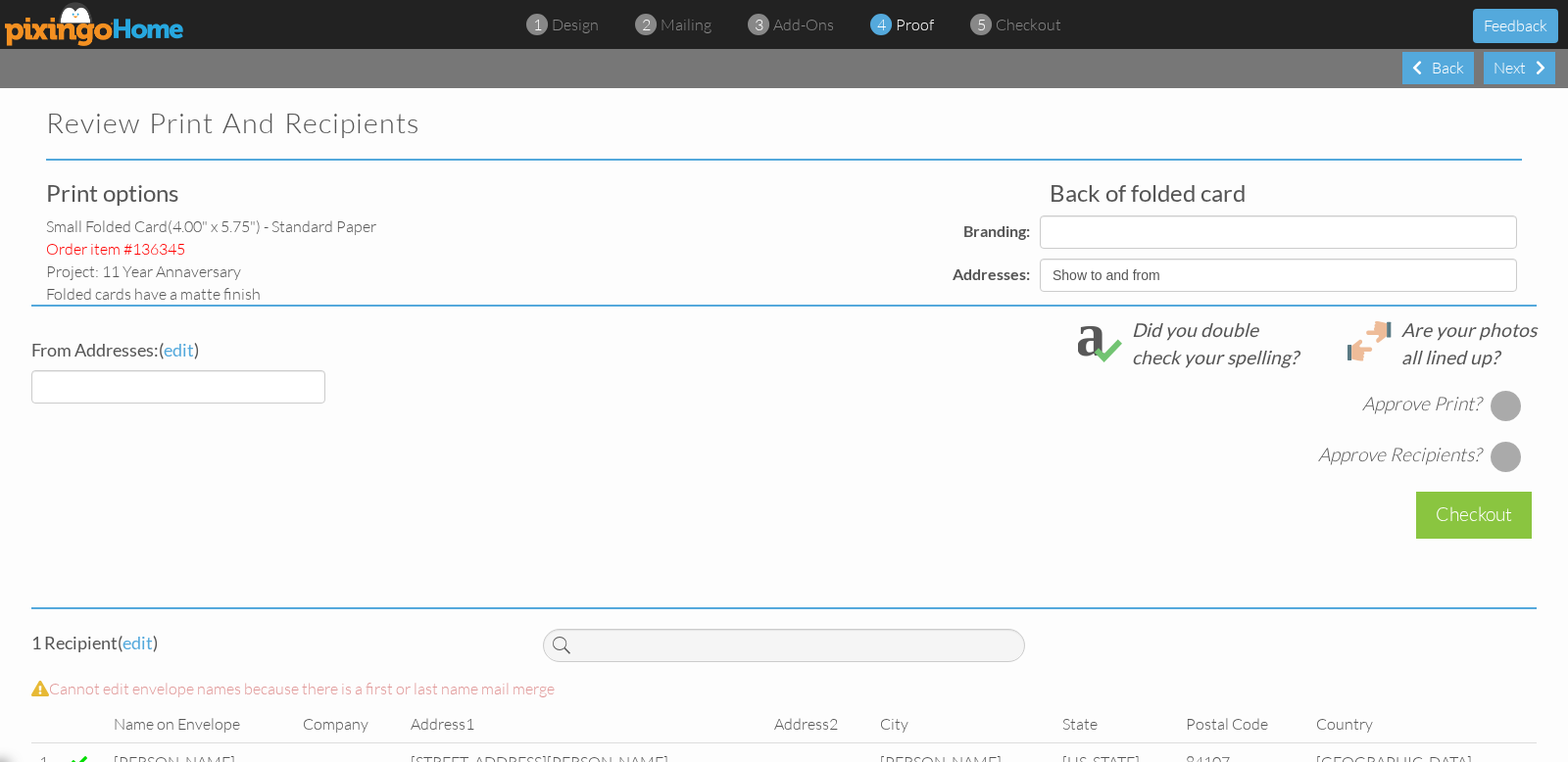
select select "object:31942"
select select "object:31941"
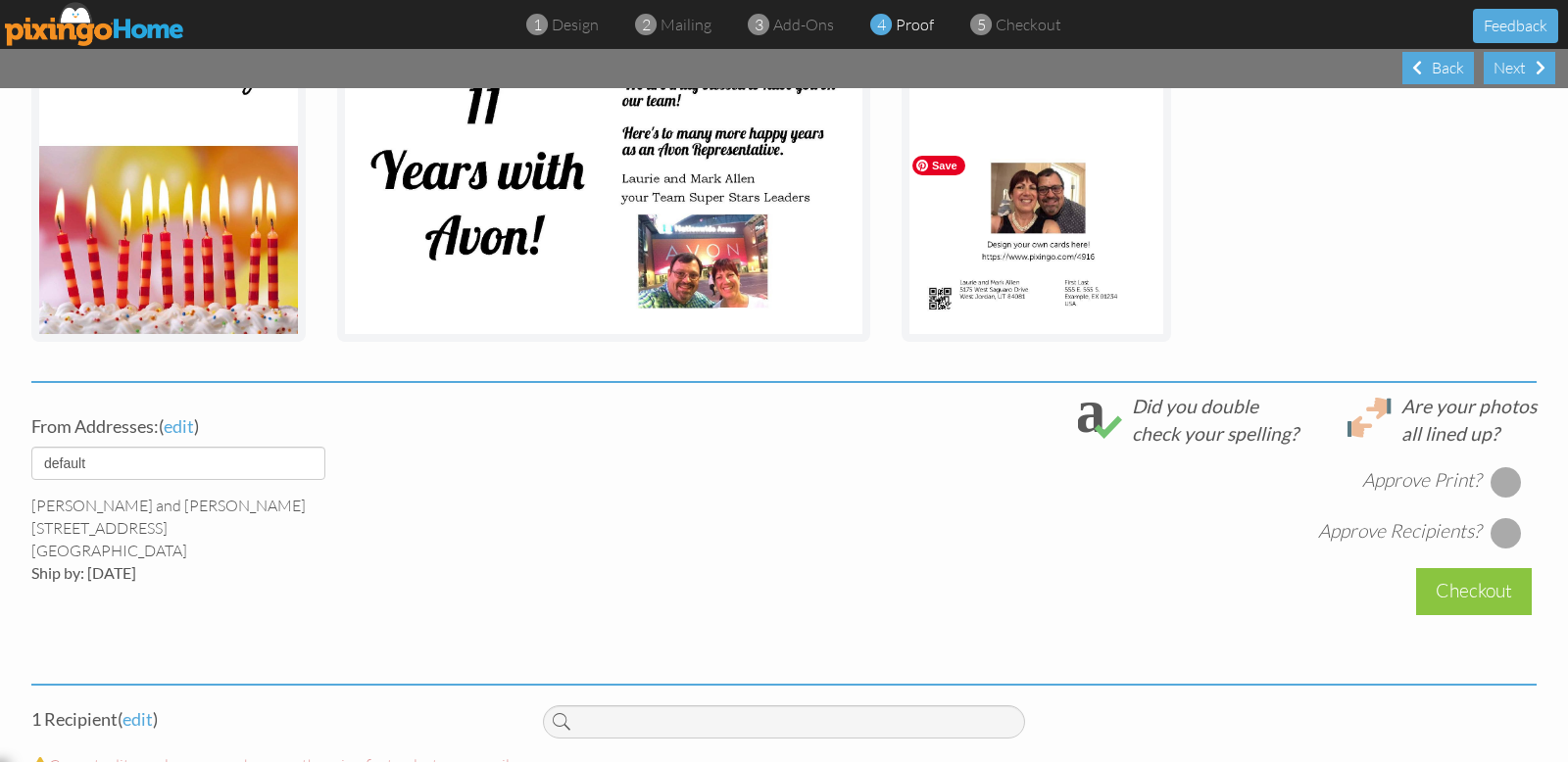
scroll to position [449, 0]
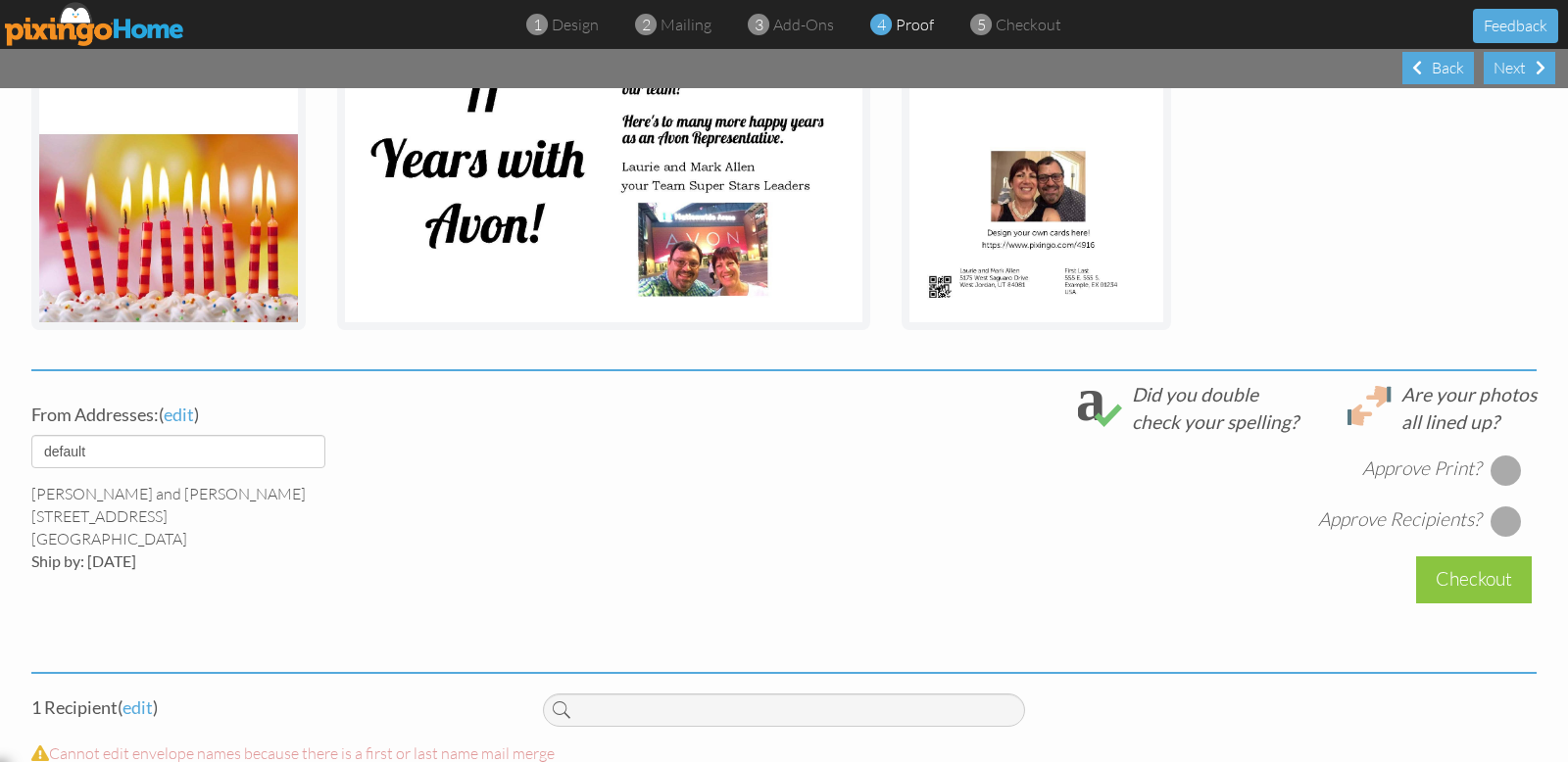
click at [1505, 466] on div at bounding box center [1506, 471] width 32 height 32
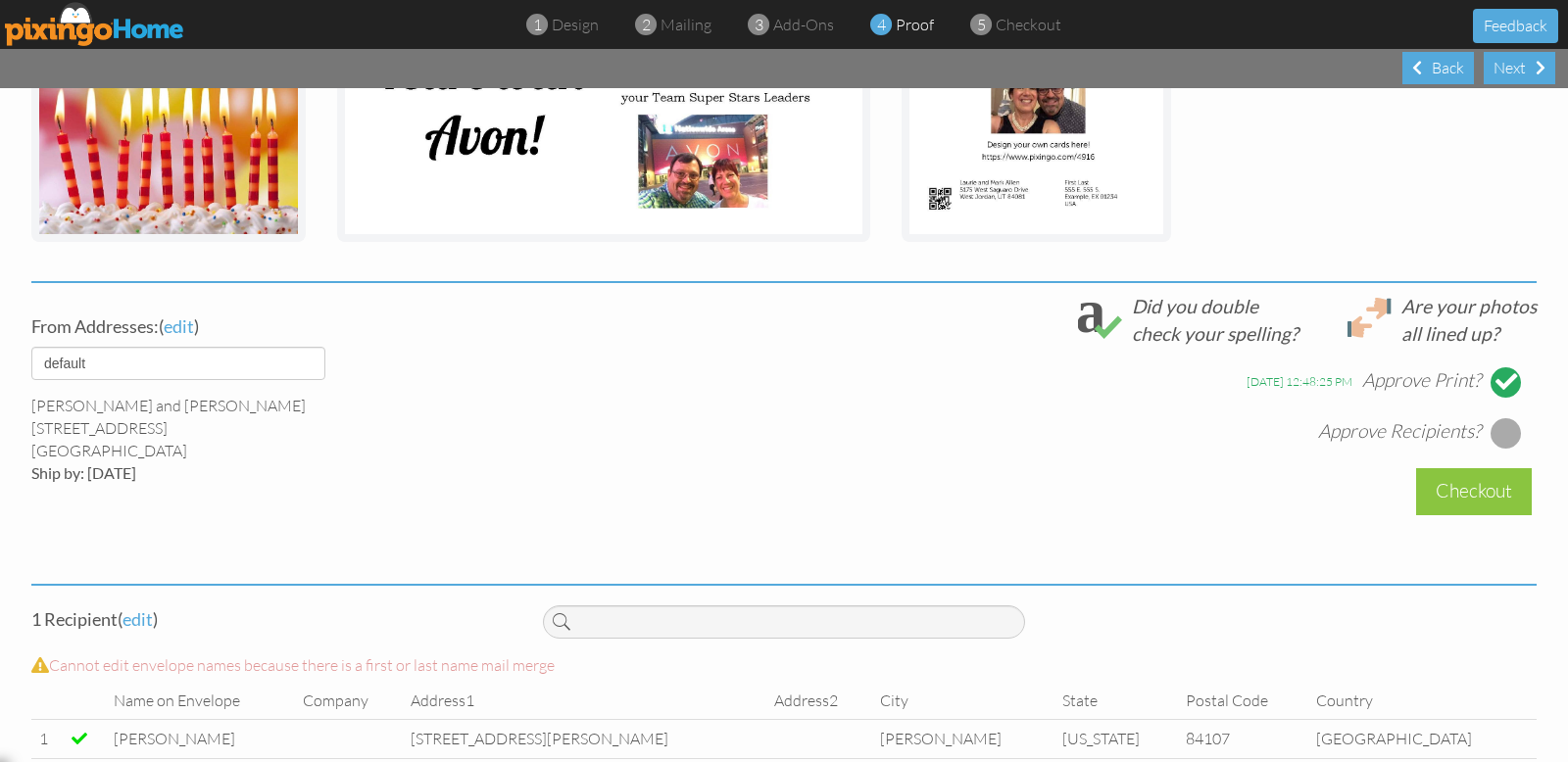
scroll to position [573, 0]
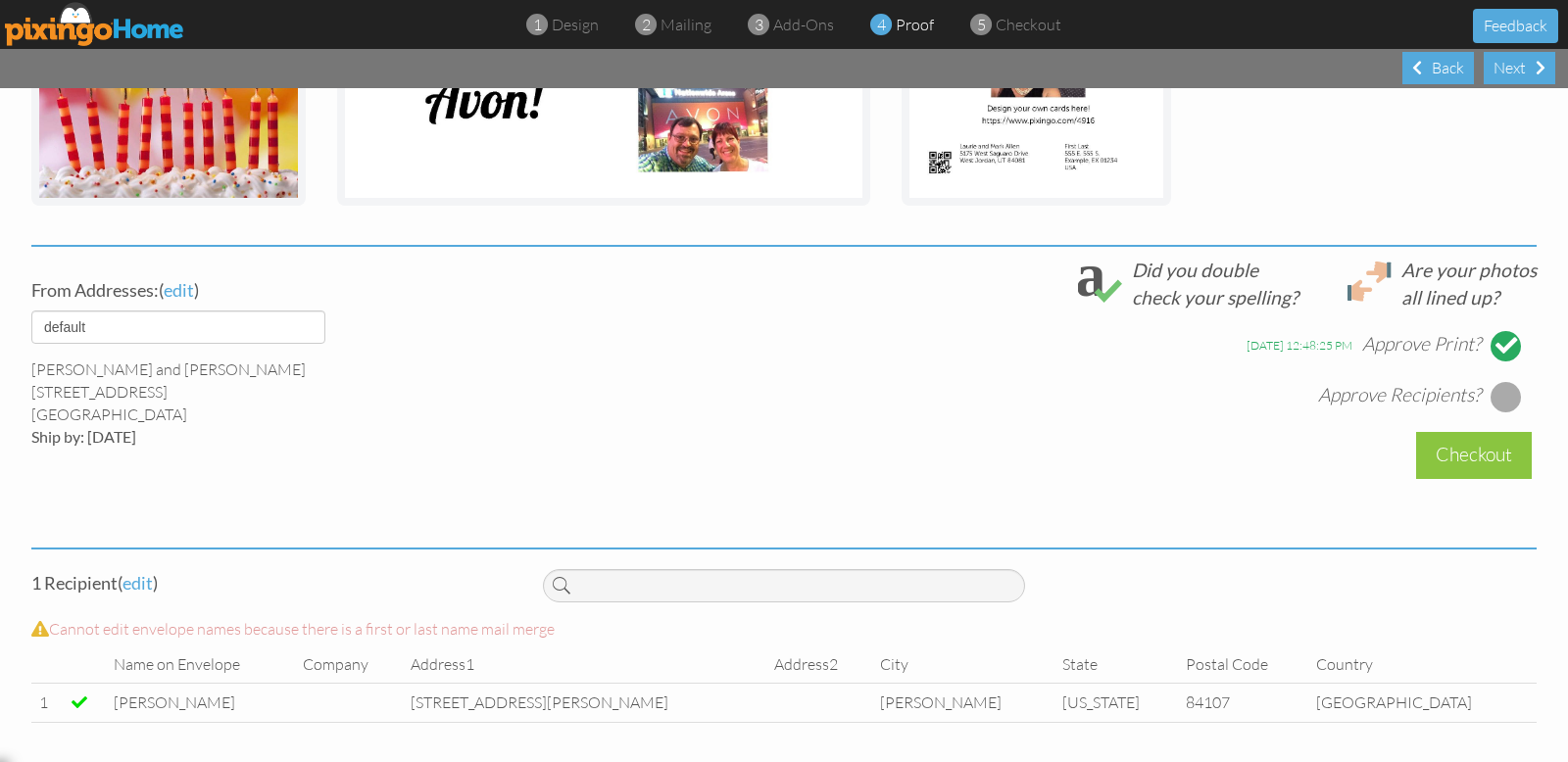
click at [1496, 399] on div at bounding box center [1506, 397] width 32 height 32
click at [1476, 458] on div "Checkout" at bounding box center [1473, 455] width 115 height 46
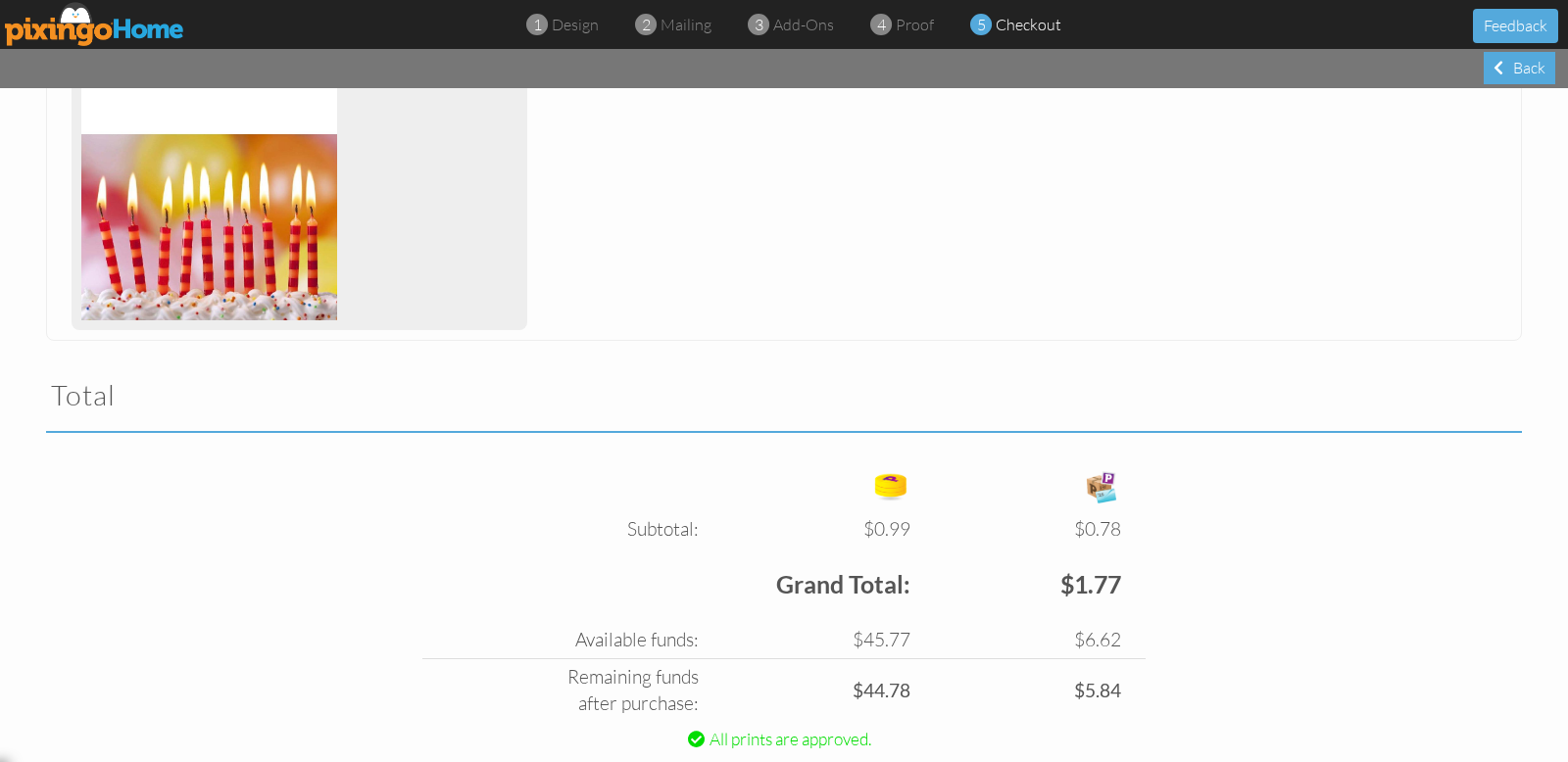
scroll to position [453, 0]
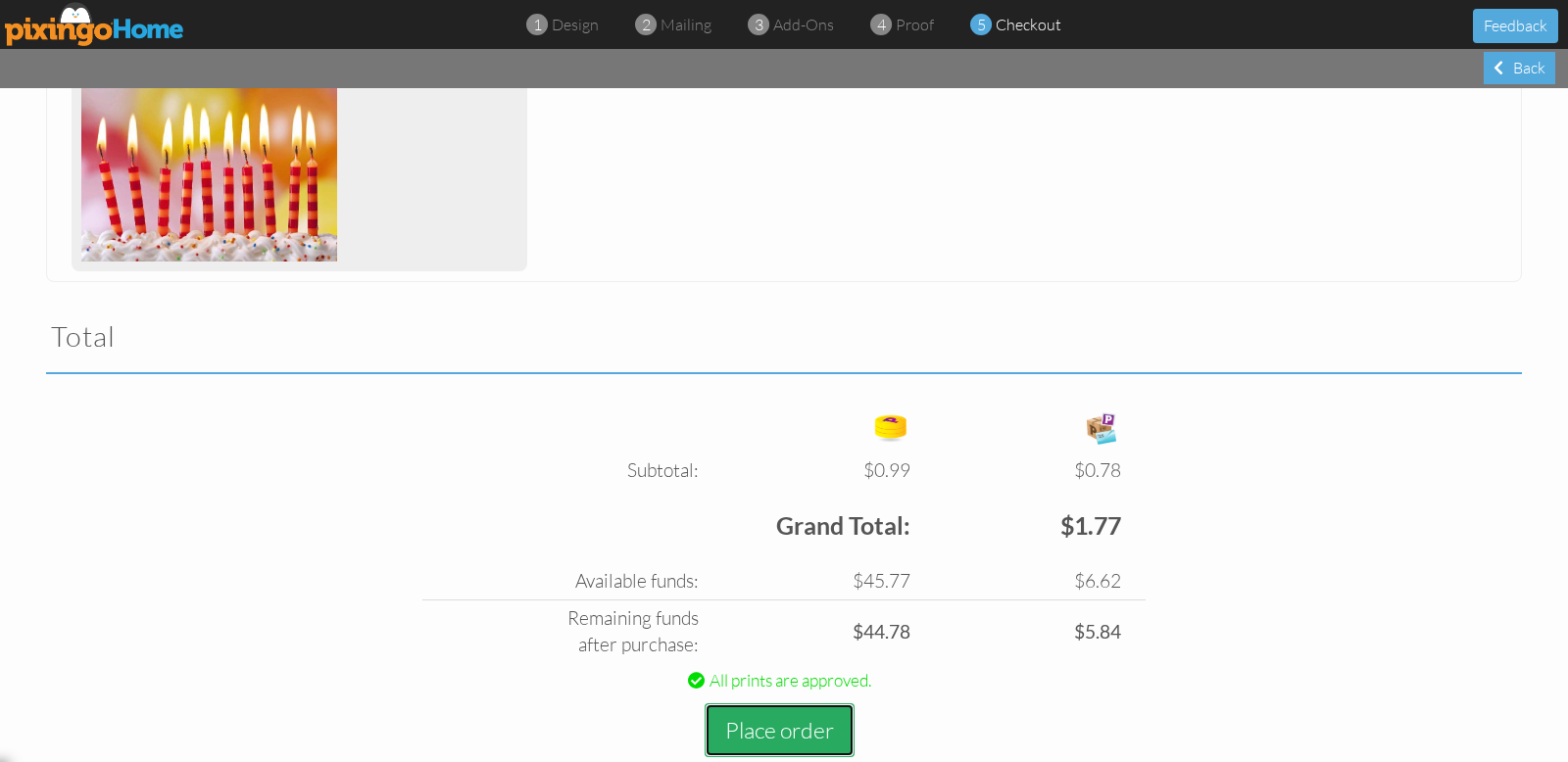
click at [804, 730] on button "Place order" at bounding box center [779, 730] width 150 height 54
